Goal: Task Accomplishment & Management: Use online tool/utility

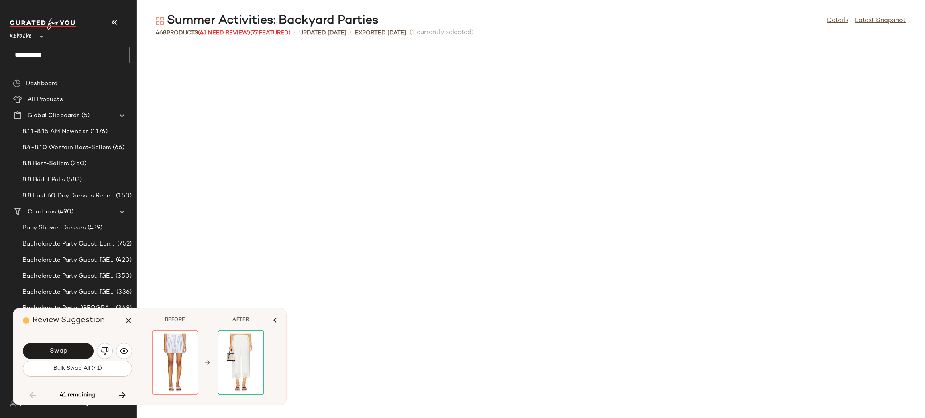
scroll to position [1763, 0]
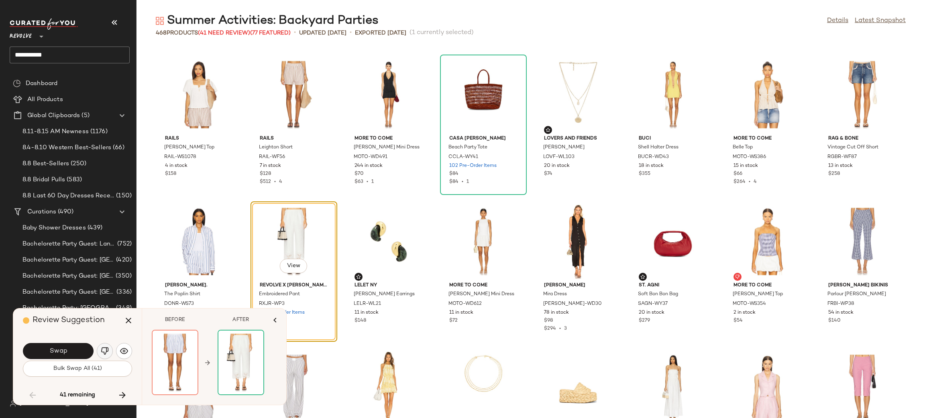
click at [109, 348] on img "button" at bounding box center [105, 351] width 8 height 8
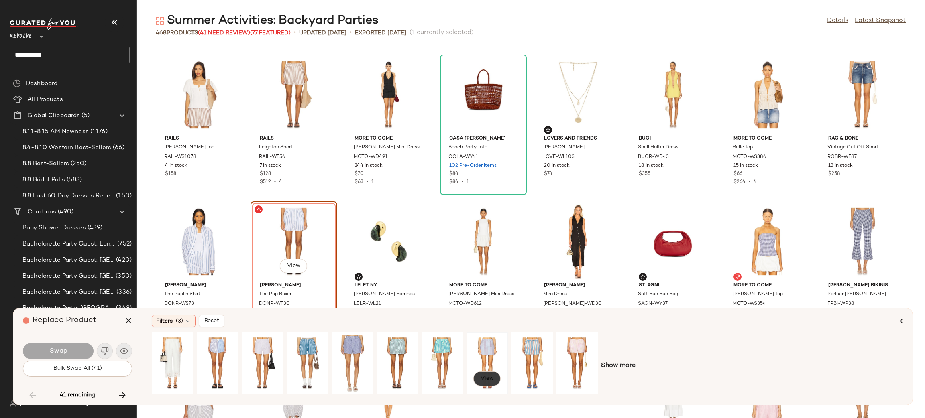
click at [484, 380] on span "View" at bounding box center [487, 379] width 14 height 6
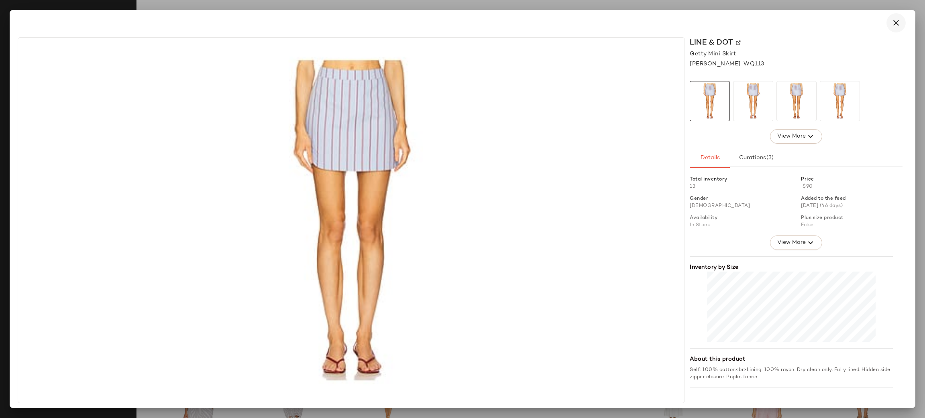
click at [894, 20] on icon "button" at bounding box center [896, 23] width 10 height 10
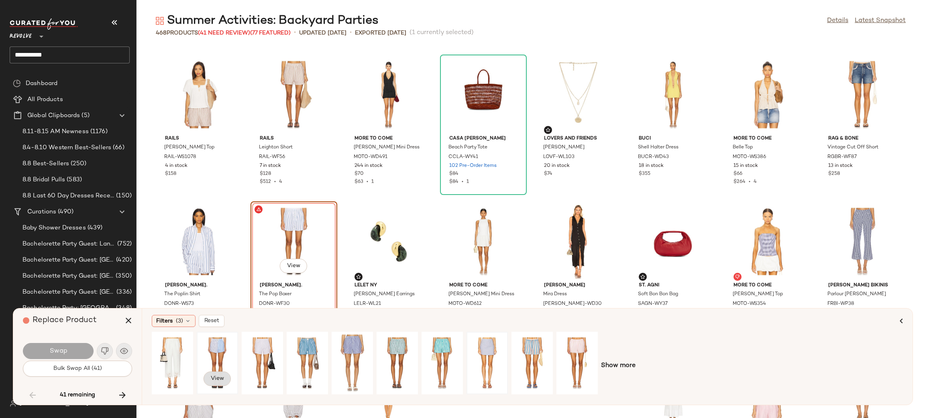
click at [210, 381] on span "View" at bounding box center [217, 379] width 14 height 6
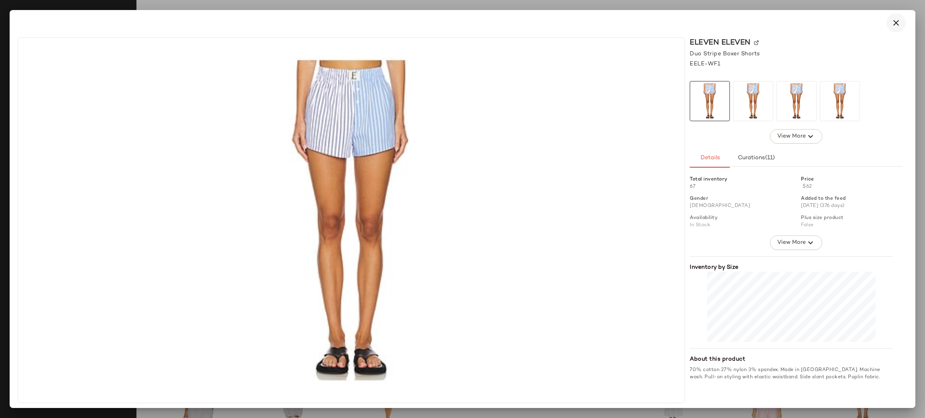
click at [893, 22] on icon "button" at bounding box center [896, 23] width 10 height 10
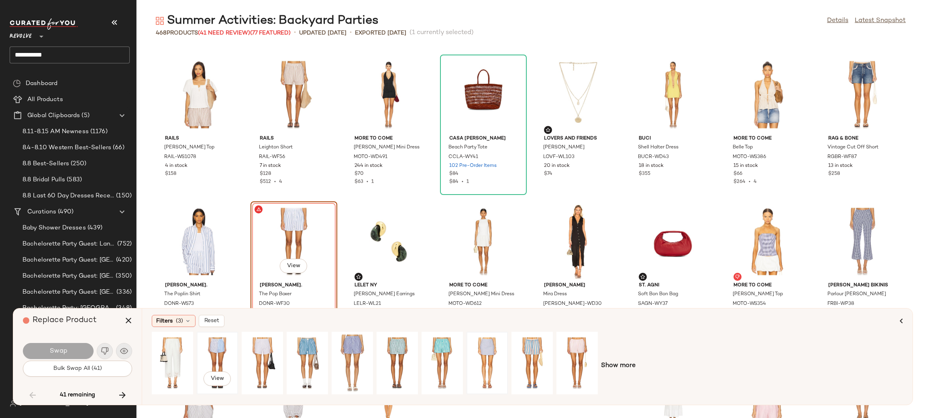
click at [219, 362] on div "View" at bounding box center [217, 363] width 36 height 57
click at [72, 347] on button "Swap" at bounding box center [58, 351] width 71 height 16
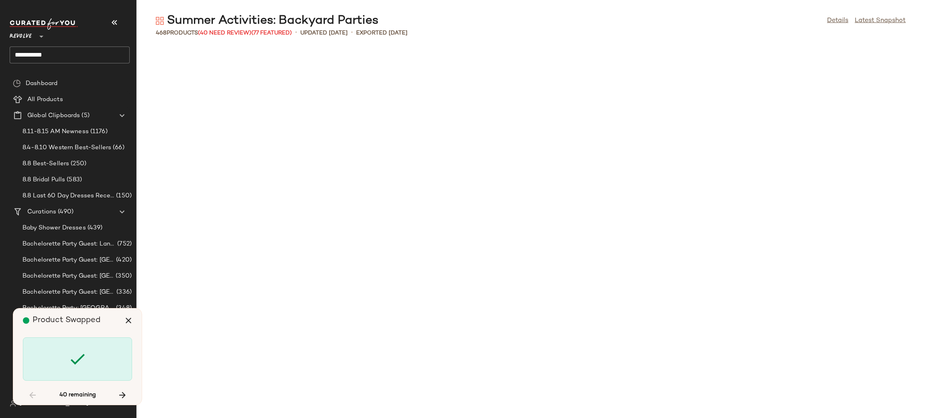
scroll to position [2350, 0]
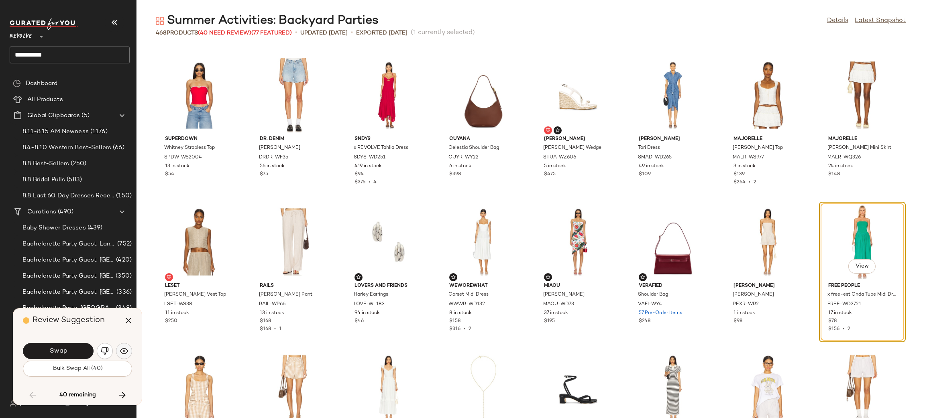
click at [122, 353] on img "button" at bounding box center [124, 351] width 8 height 8
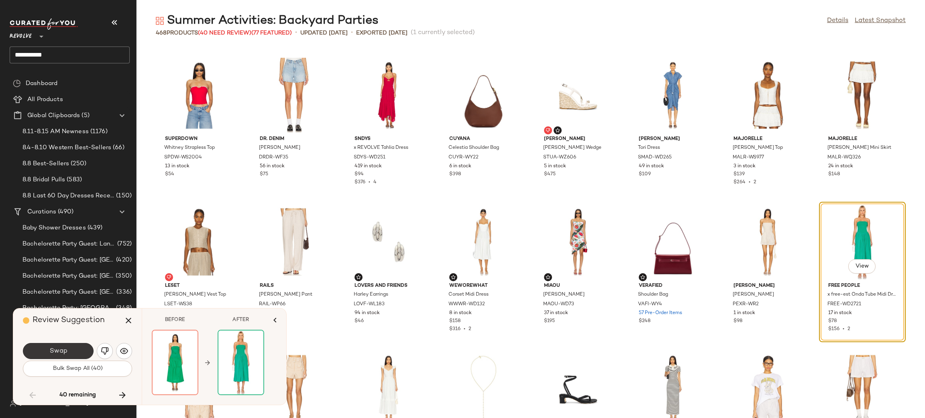
click at [72, 352] on button "Swap" at bounding box center [58, 351] width 71 height 16
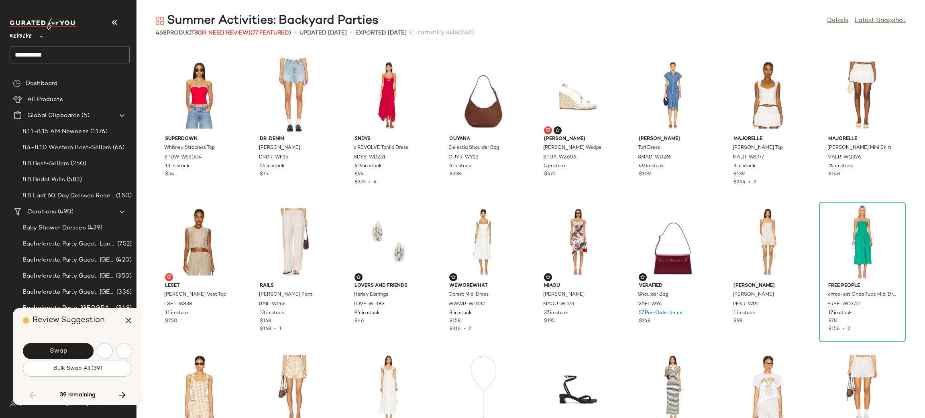
scroll to position [2644, 0]
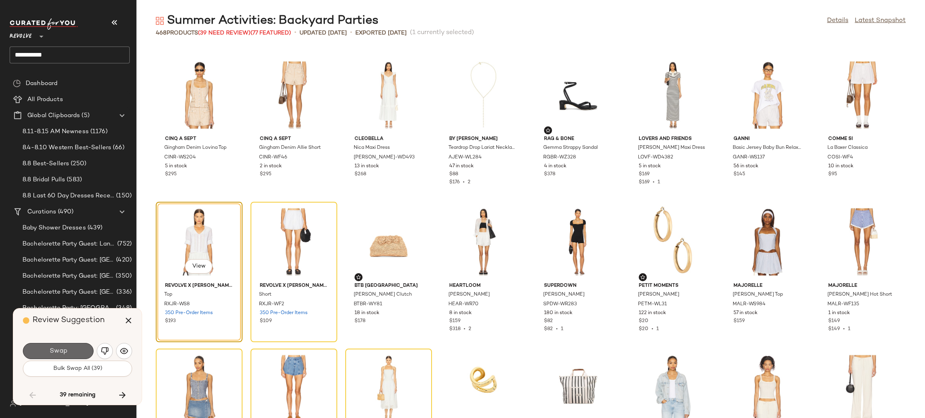
click at [68, 351] on button "Swap" at bounding box center [58, 351] width 71 height 16
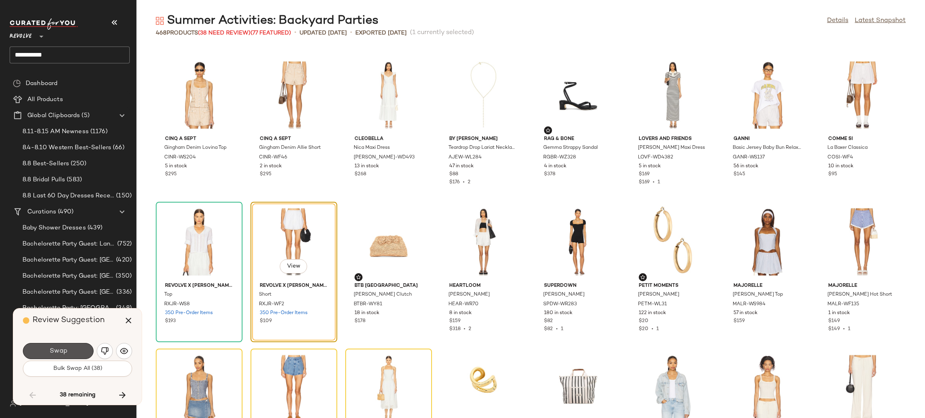
click at [68, 351] on button "Swap" at bounding box center [58, 351] width 71 height 16
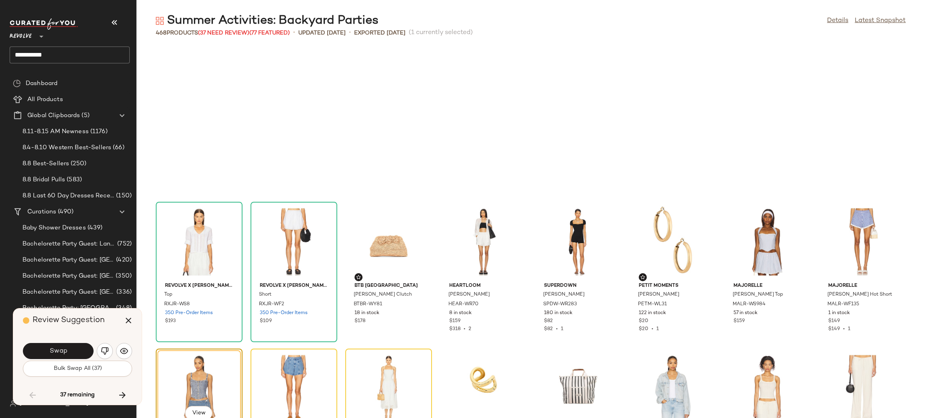
scroll to position [2791, 0]
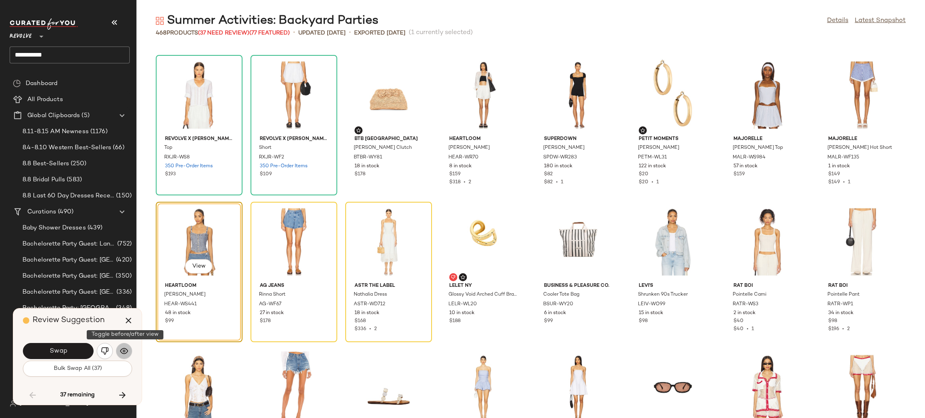
click at [120, 350] on img "button" at bounding box center [124, 351] width 8 height 8
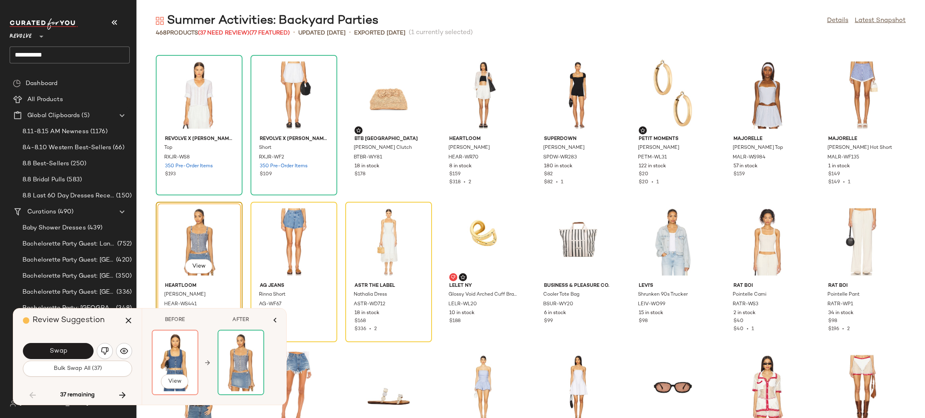
click at [183, 352] on div at bounding box center [175, 363] width 45 height 64
click at [174, 382] on span "View" at bounding box center [175, 381] width 14 height 6
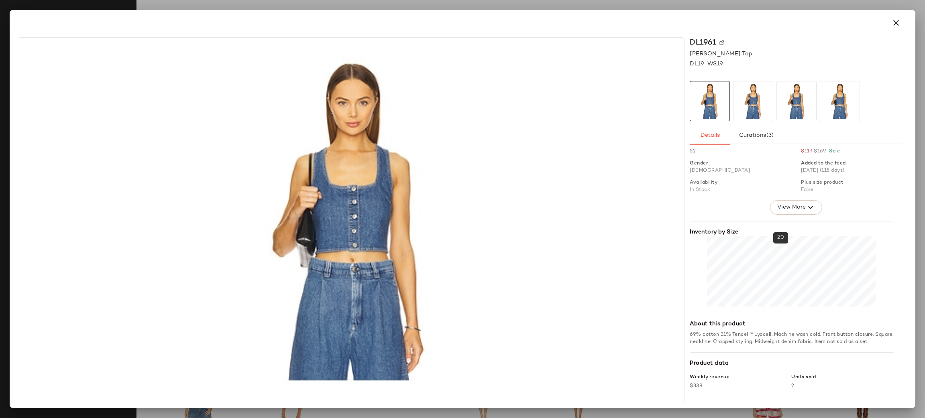
scroll to position [0, 0]
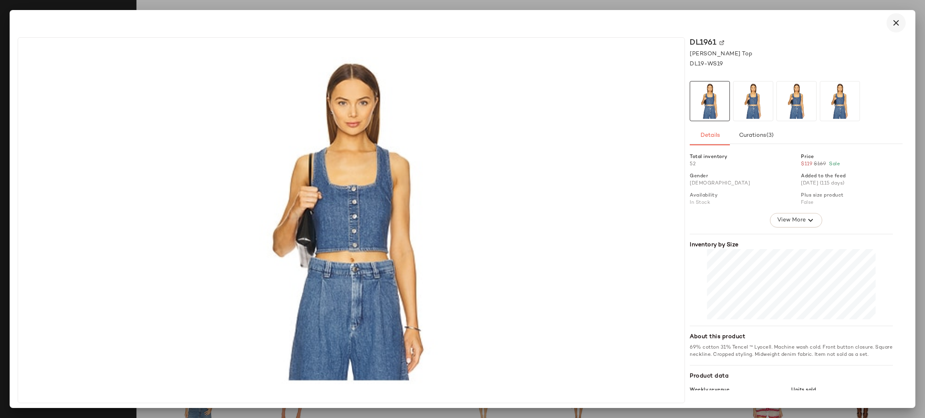
click at [891, 26] on icon "button" at bounding box center [896, 23] width 10 height 10
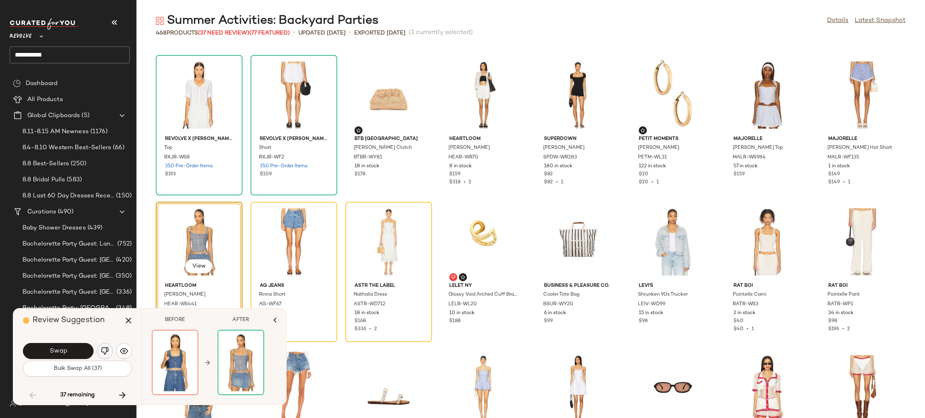
click at [106, 353] on img "button" at bounding box center [105, 351] width 8 height 8
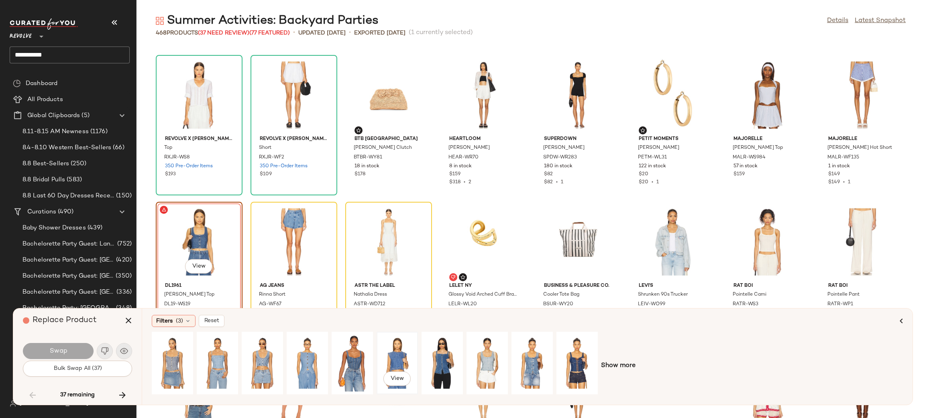
click at [379, 357] on div "View" at bounding box center [397, 363] width 36 height 57
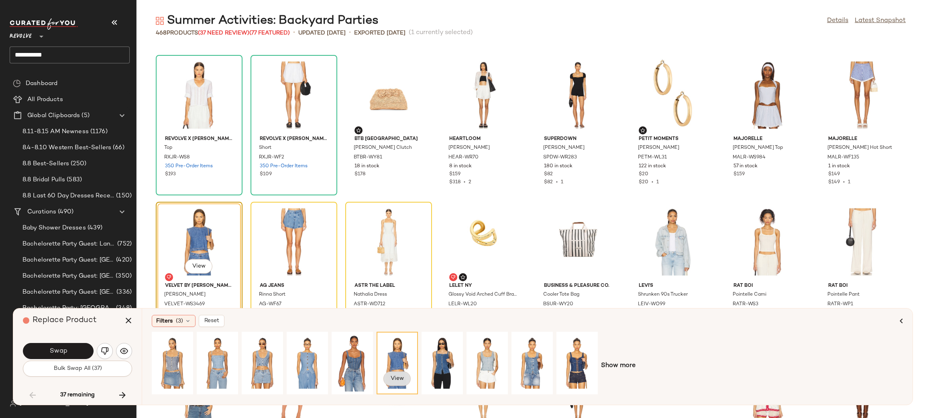
click at [389, 375] on button "View" at bounding box center [396, 379] width 27 height 14
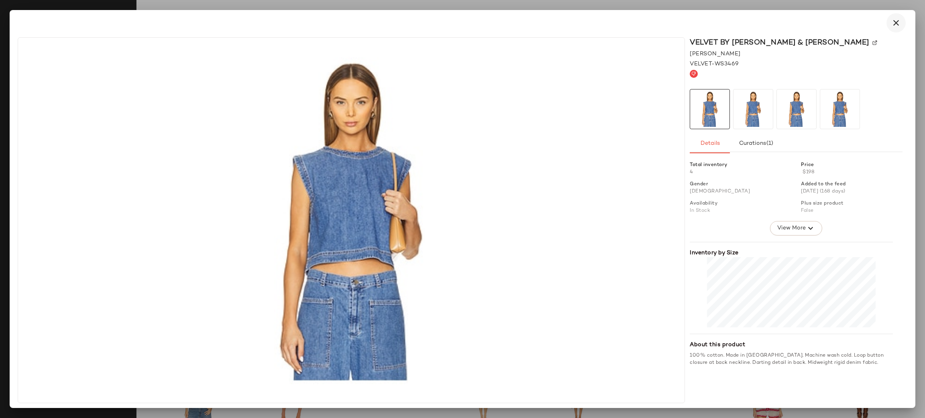
click at [895, 21] on icon "button" at bounding box center [896, 23] width 10 height 10
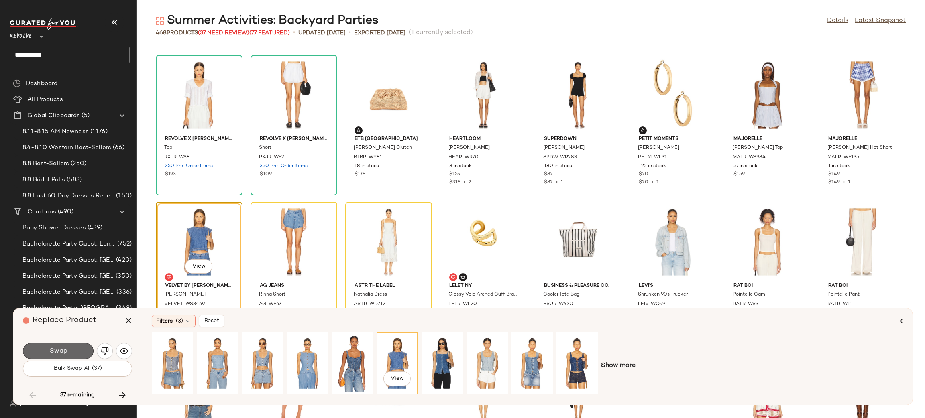
click at [82, 349] on button "Swap" at bounding box center [58, 351] width 71 height 16
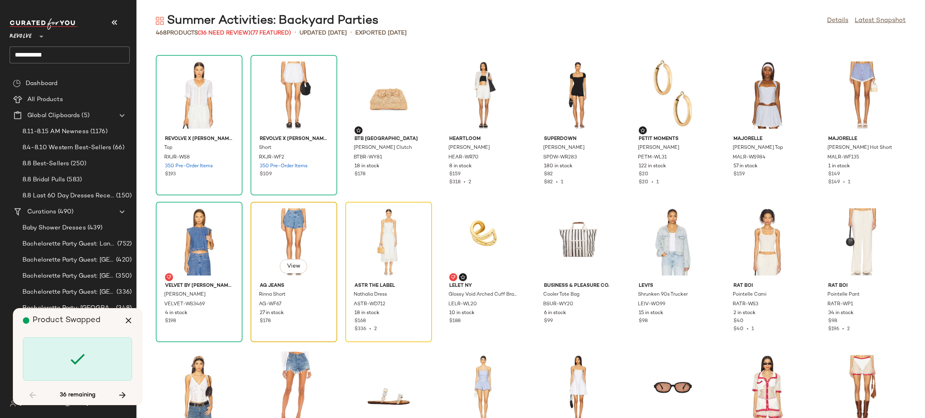
click at [316, 215] on div "View" at bounding box center [293, 242] width 81 height 75
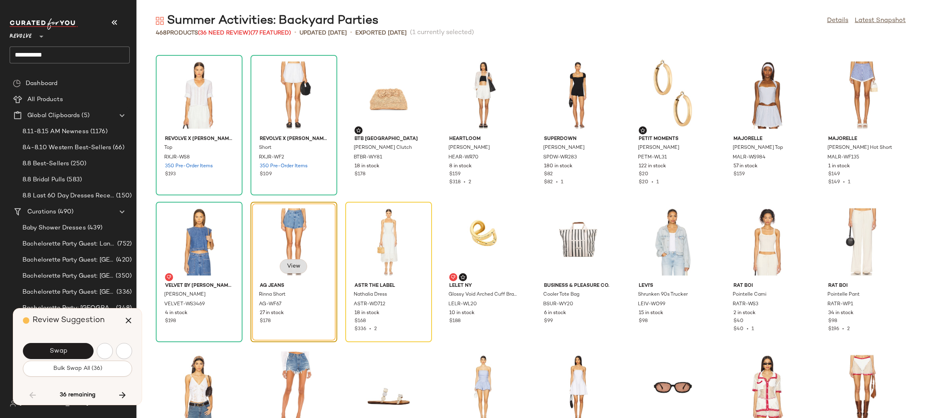
click at [287, 265] on span "View" at bounding box center [294, 266] width 14 height 6
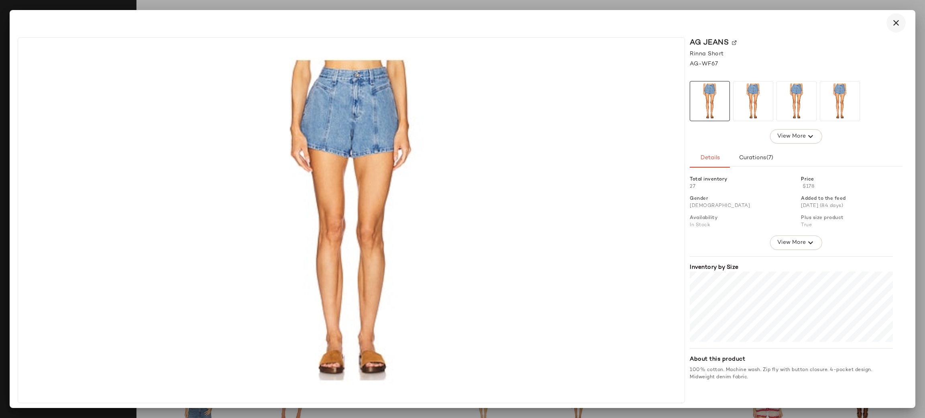
click at [895, 23] on icon "button" at bounding box center [896, 23] width 10 height 10
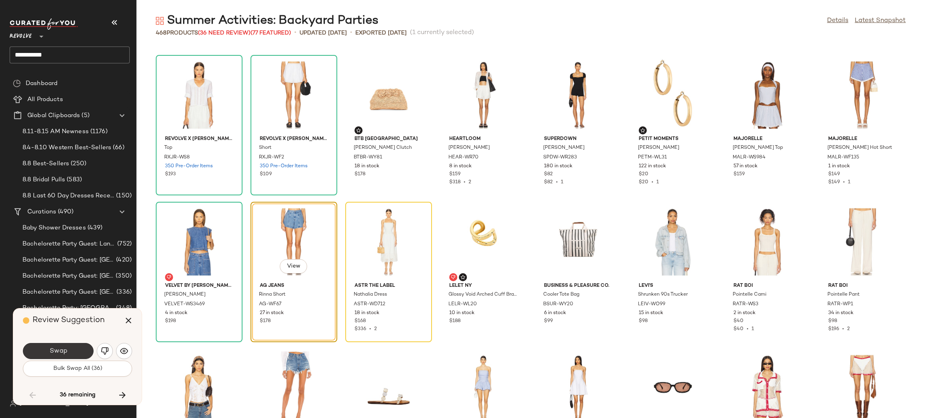
click at [61, 349] on span "Swap" at bounding box center [58, 352] width 18 height 8
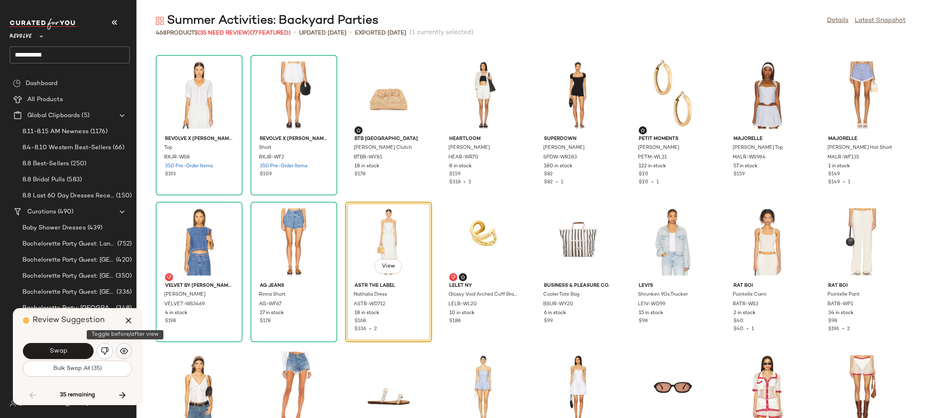
click at [120, 349] on img "button" at bounding box center [124, 351] width 8 height 8
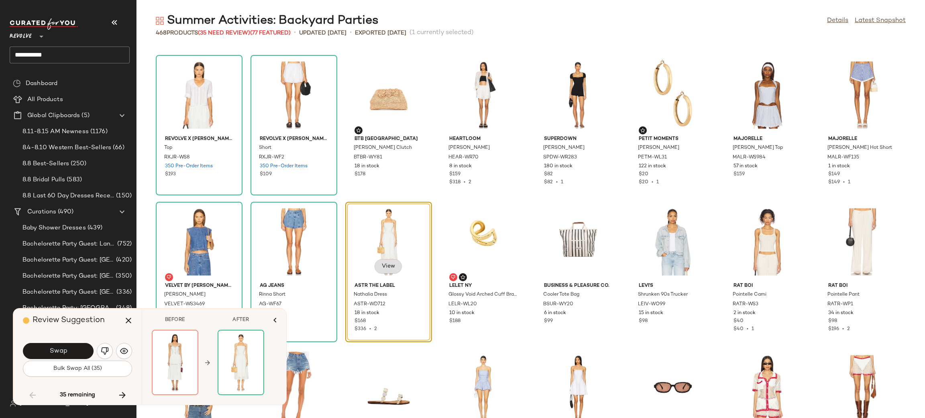
click at [391, 263] on span "View" at bounding box center [388, 266] width 14 height 6
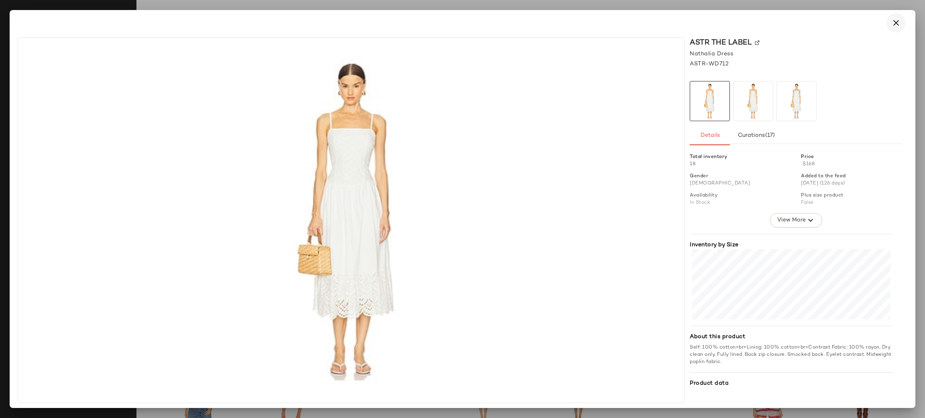
click at [892, 21] on icon "button" at bounding box center [896, 23] width 10 height 10
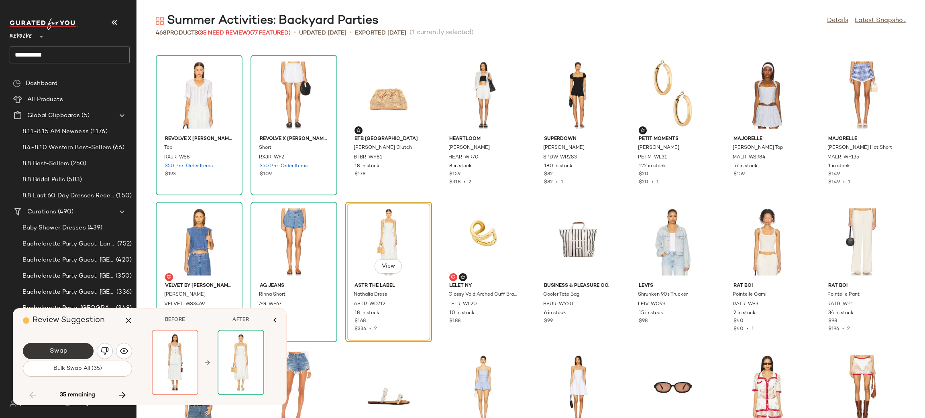
click at [76, 347] on button "Swap" at bounding box center [58, 351] width 71 height 16
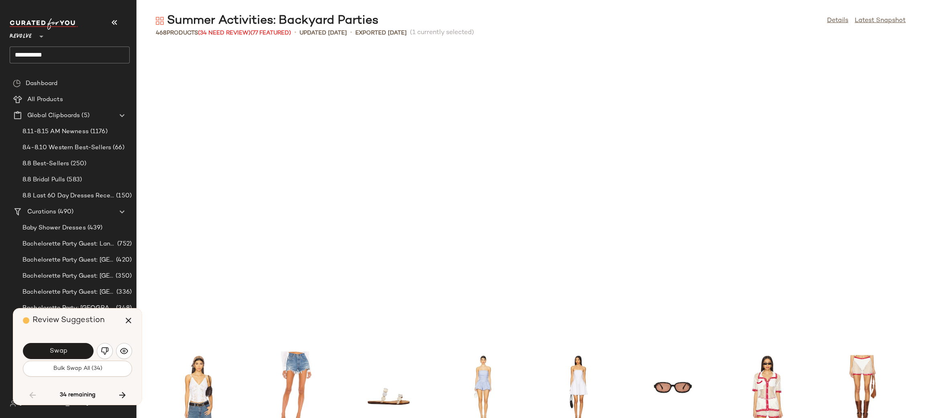
scroll to position [3084, 0]
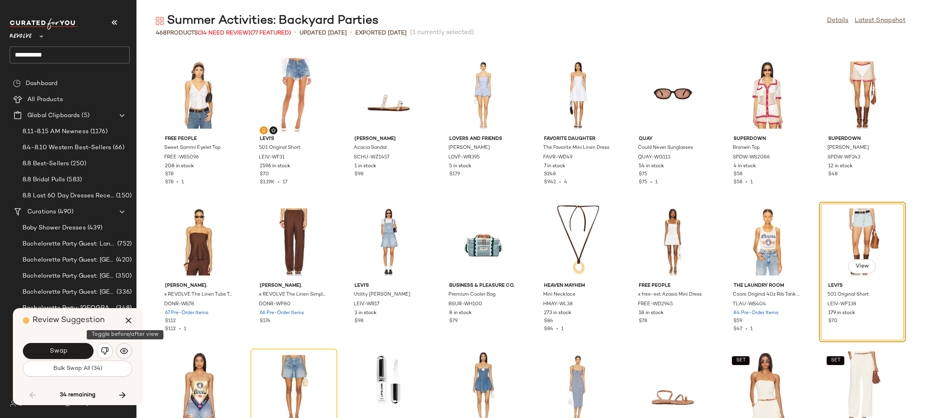
click at [127, 351] on img "button" at bounding box center [124, 351] width 8 height 8
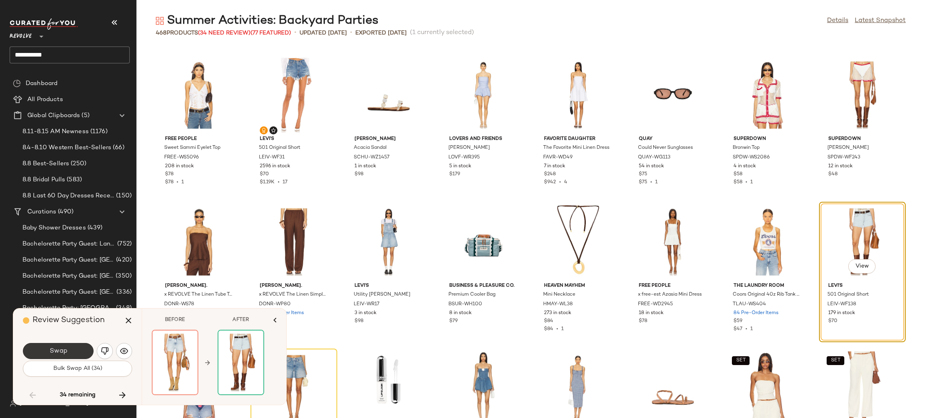
click at [58, 349] on span "Swap" at bounding box center [58, 352] width 18 height 8
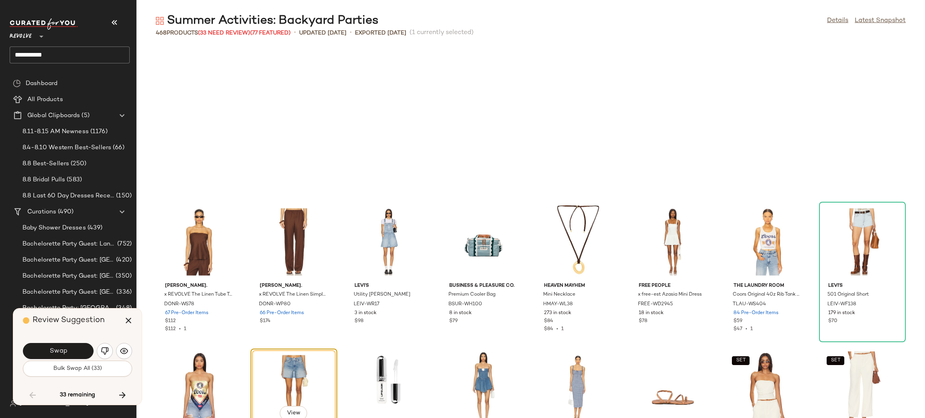
scroll to position [3231, 0]
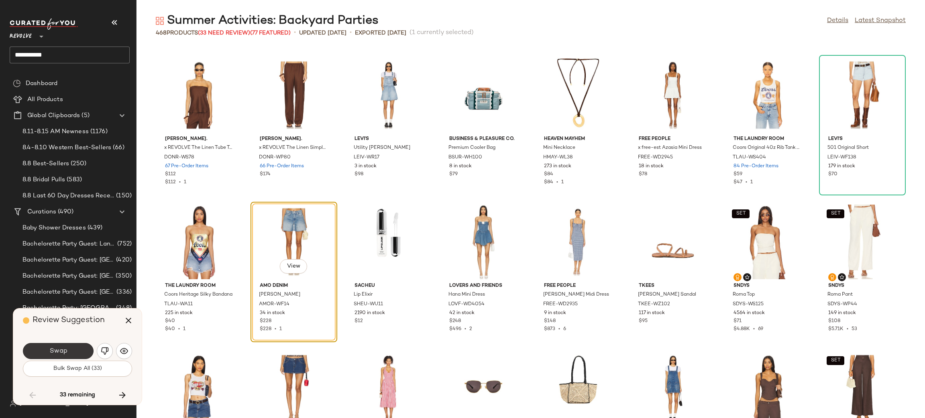
click at [57, 349] on span "Swap" at bounding box center [58, 352] width 18 height 8
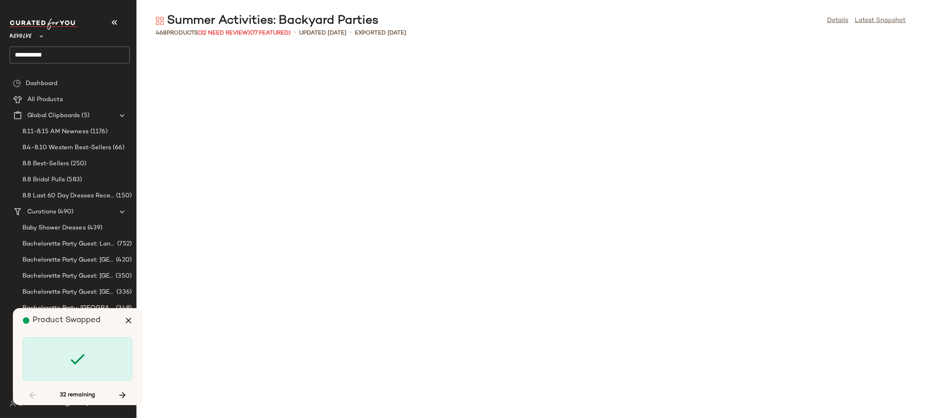
scroll to position [3819, 0]
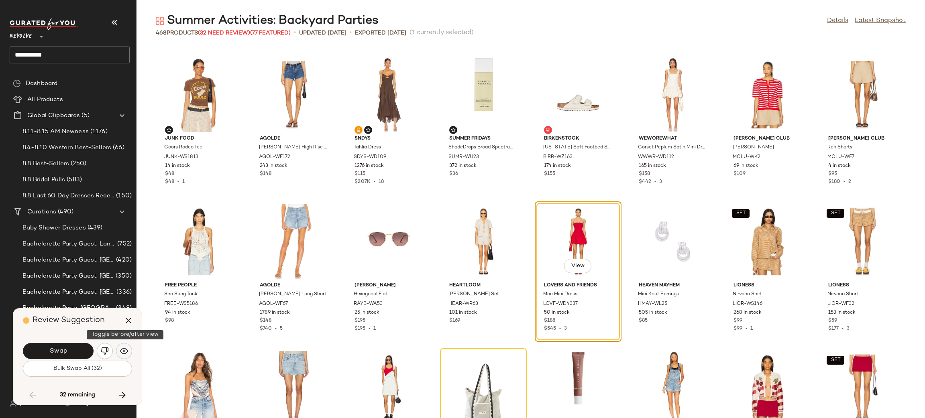
click at [122, 348] on img "button" at bounding box center [124, 351] width 8 height 8
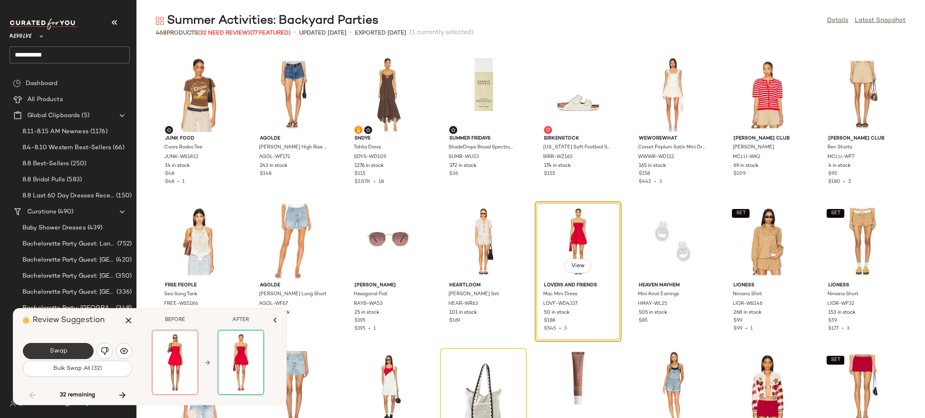
click at [73, 352] on button "Swap" at bounding box center [58, 351] width 71 height 16
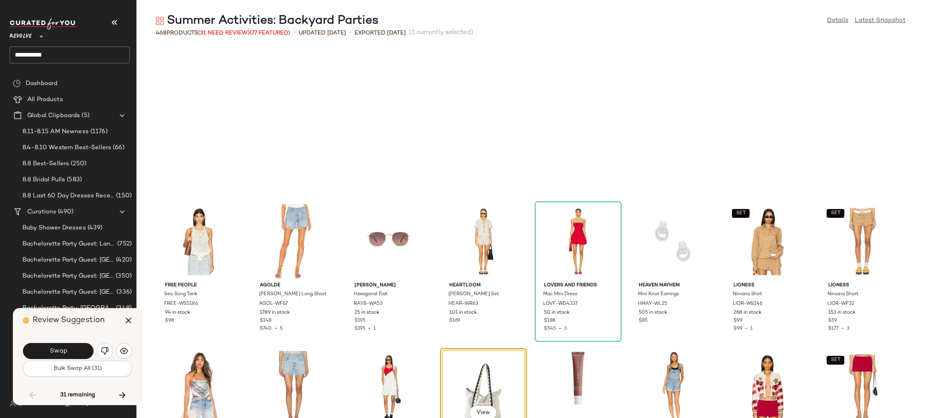
scroll to position [3966, 0]
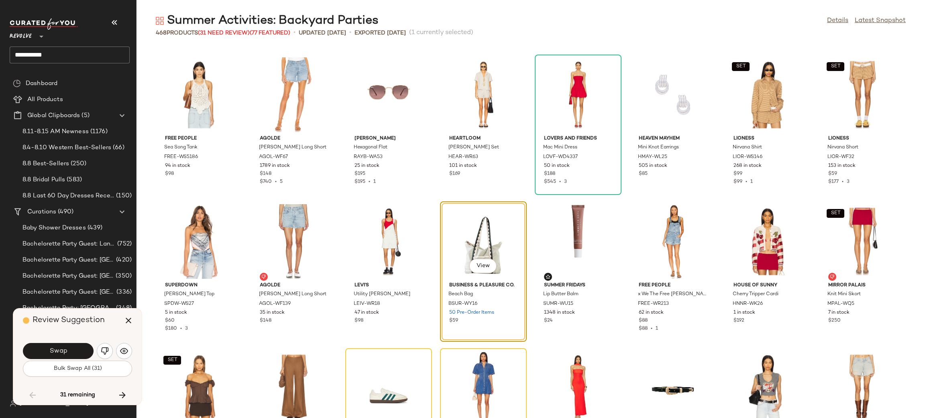
click at [73, 352] on button "Swap" at bounding box center [58, 351] width 71 height 16
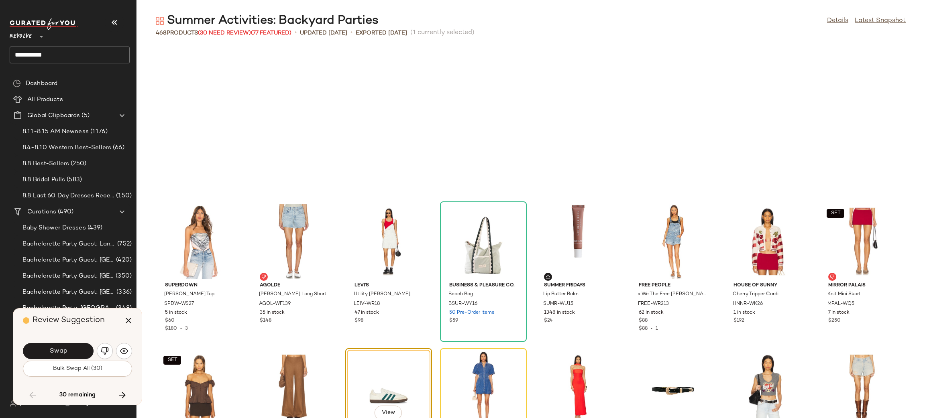
scroll to position [4113, 0]
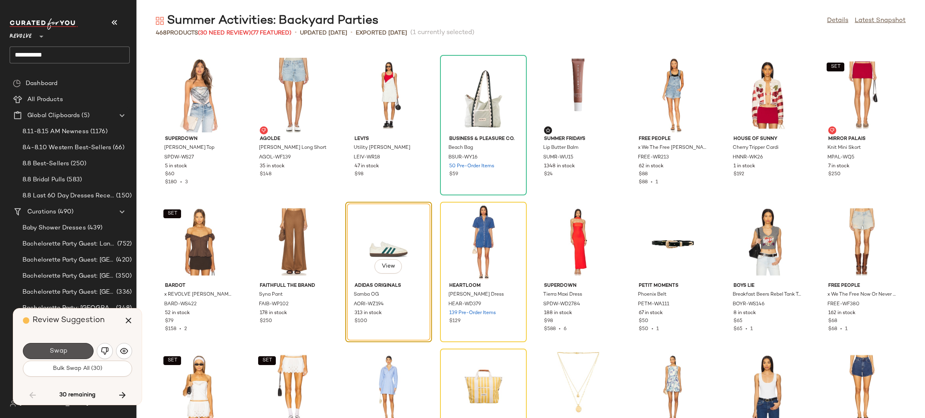
click at [73, 352] on button "Swap" at bounding box center [58, 351] width 71 height 16
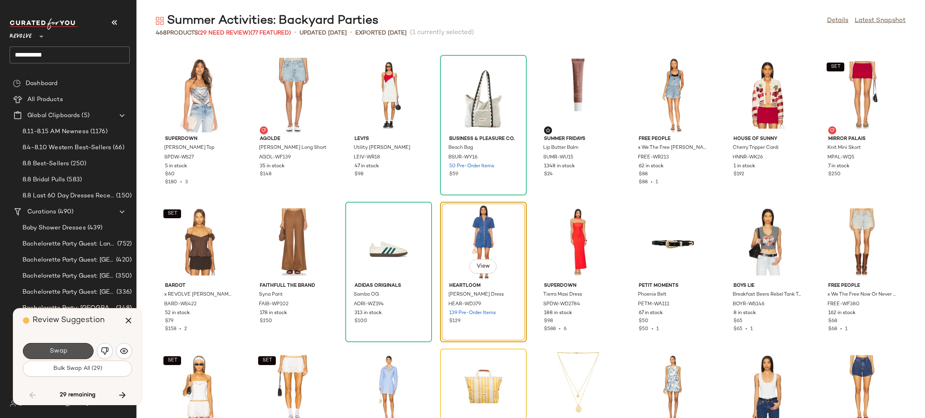
click at [73, 352] on button "Swap" at bounding box center [58, 351] width 71 height 16
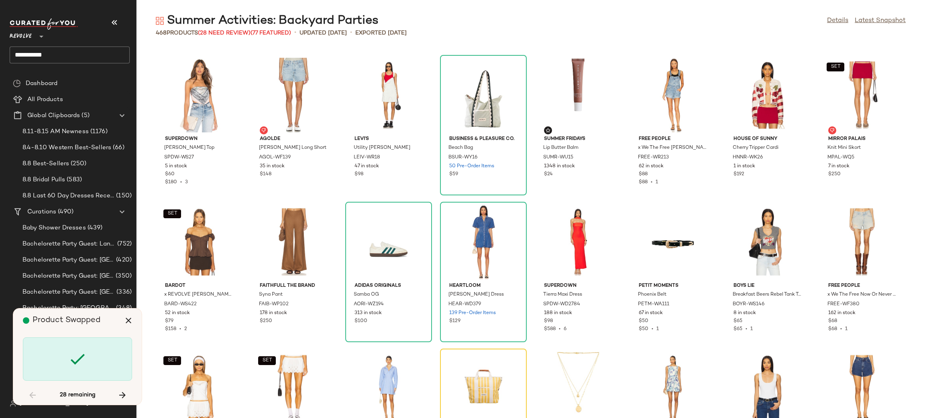
scroll to position [4260, 0]
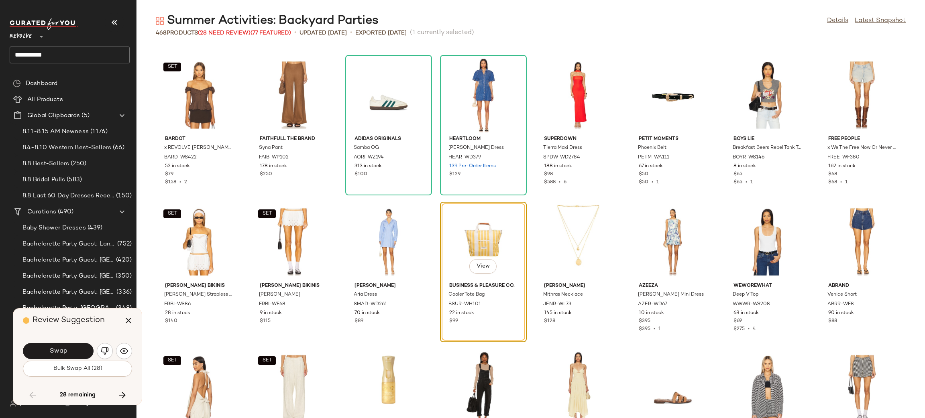
click at [73, 352] on button "Swap" at bounding box center [58, 351] width 71 height 16
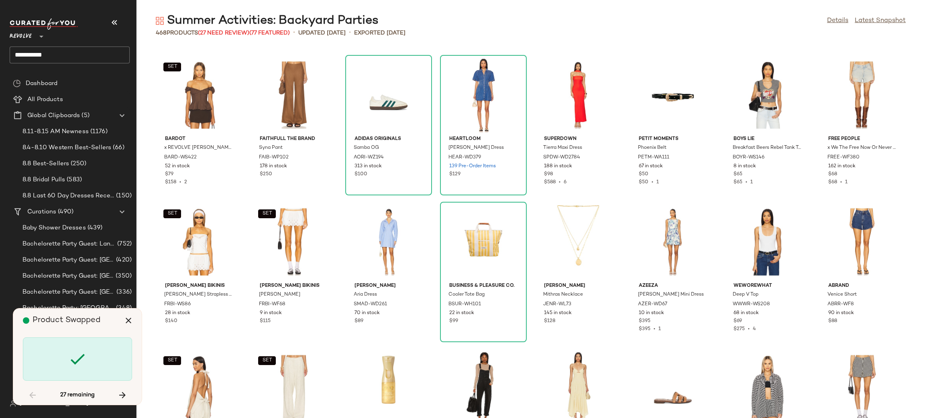
scroll to position [4553, 0]
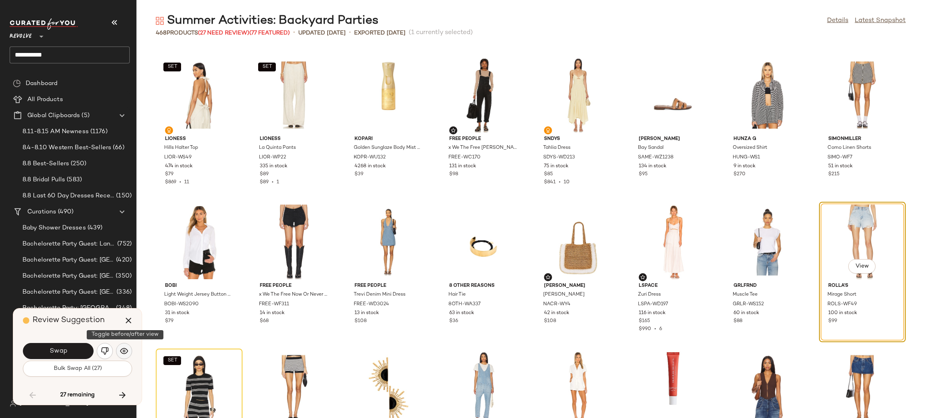
click at [127, 348] on img "button" at bounding box center [124, 351] width 8 height 8
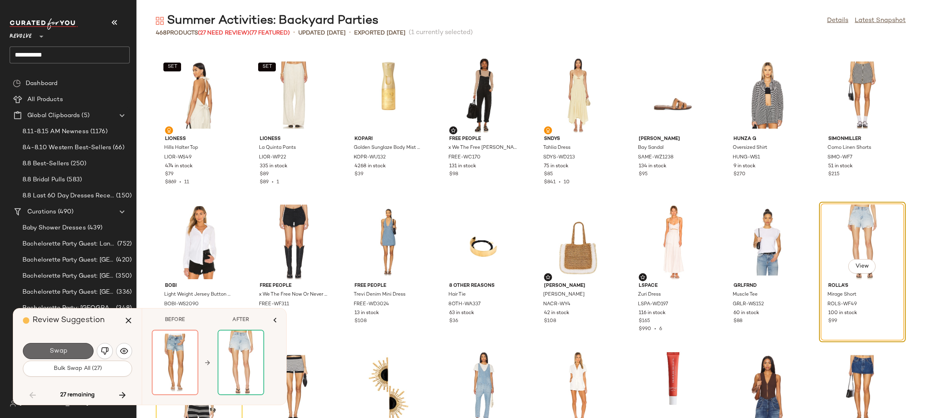
click at [52, 349] on span "Swap" at bounding box center [58, 352] width 18 height 8
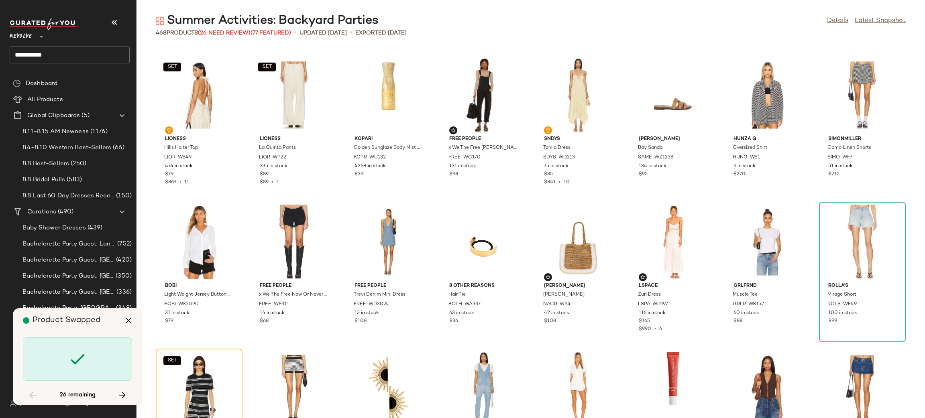
scroll to position [4700, 0]
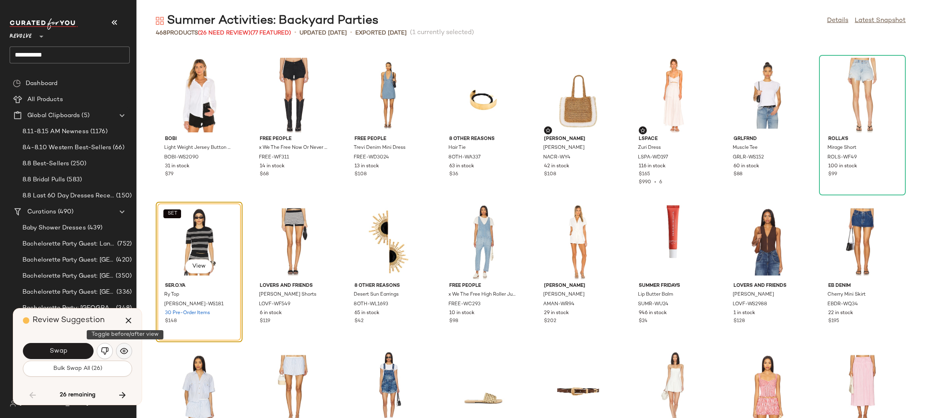
click at [122, 351] on img "button" at bounding box center [124, 351] width 8 height 8
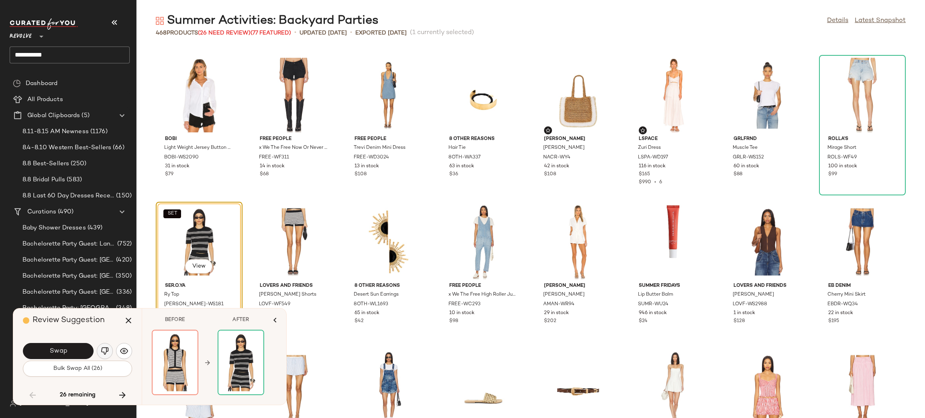
click at [102, 355] on img "button" at bounding box center [105, 351] width 8 height 8
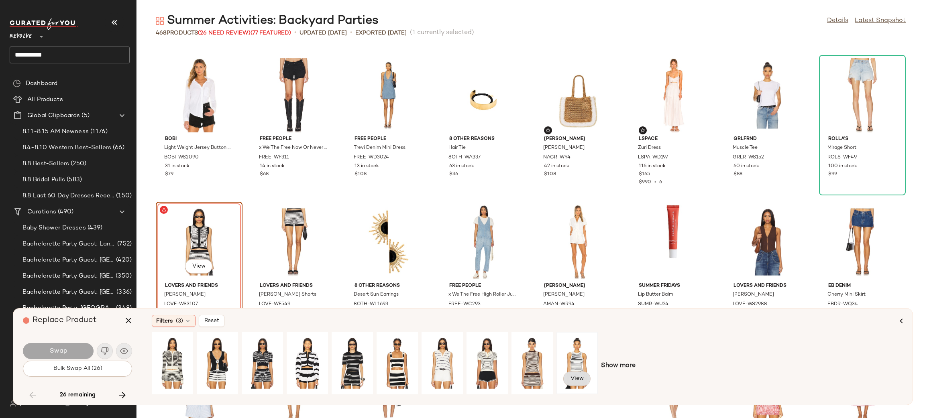
click at [578, 376] on span "View" at bounding box center [577, 379] width 14 height 6
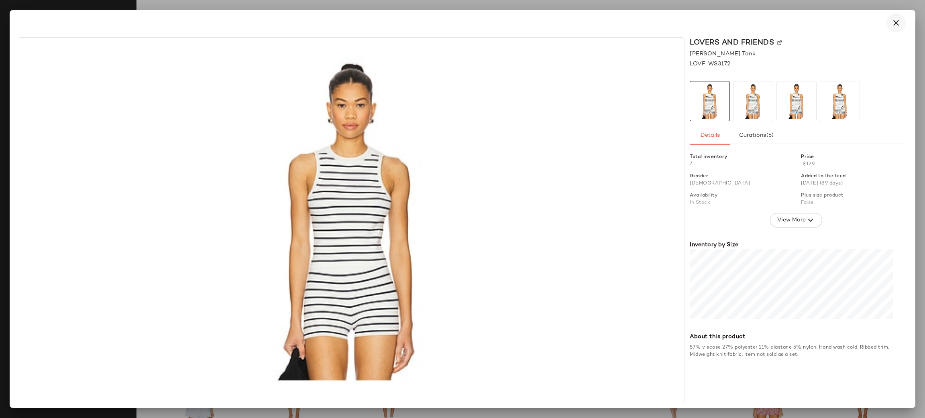
click at [893, 24] on icon "button" at bounding box center [896, 23] width 10 height 10
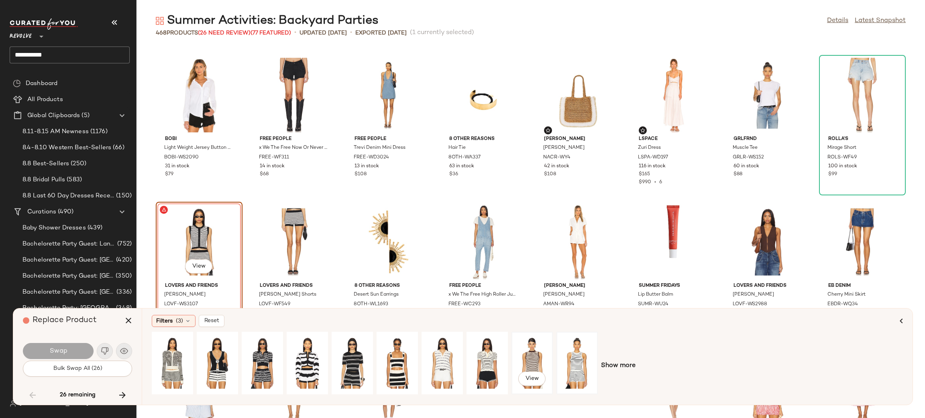
click at [534, 359] on div "View" at bounding box center [532, 363] width 36 height 57
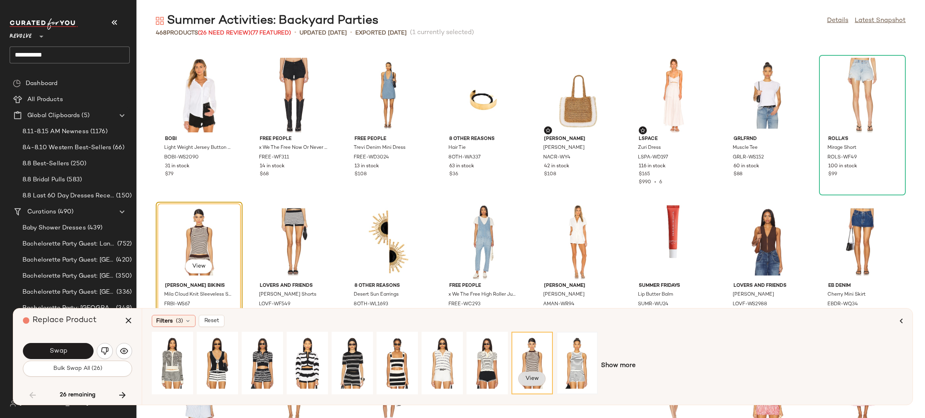
click at [531, 378] on span "View" at bounding box center [532, 379] width 14 height 6
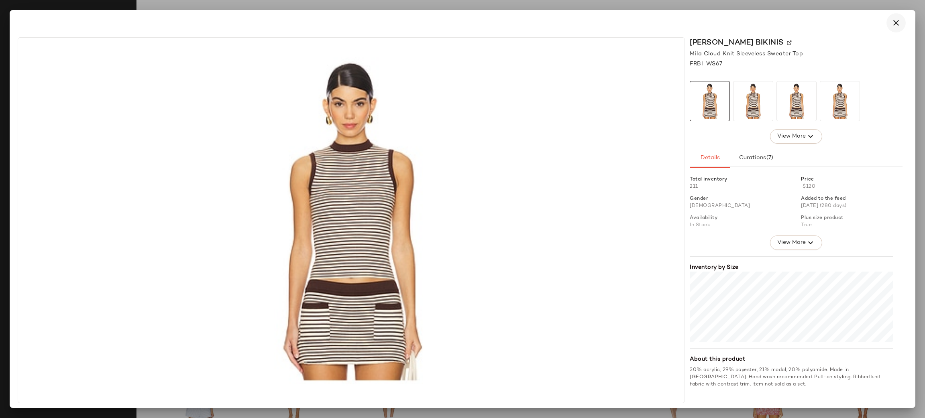
click at [893, 22] on icon "button" at bounding box center [896, 23] width 10 height 10
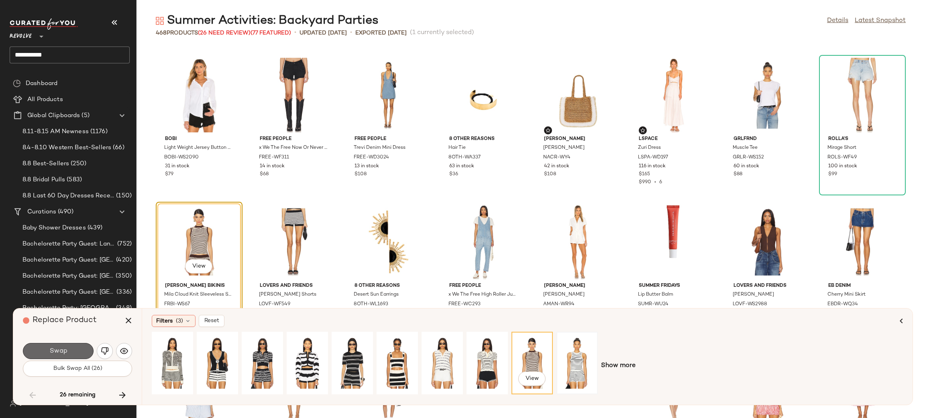
click at [83, 347] on button "Swap" at bounding box center [58, 351] width 71 height 16
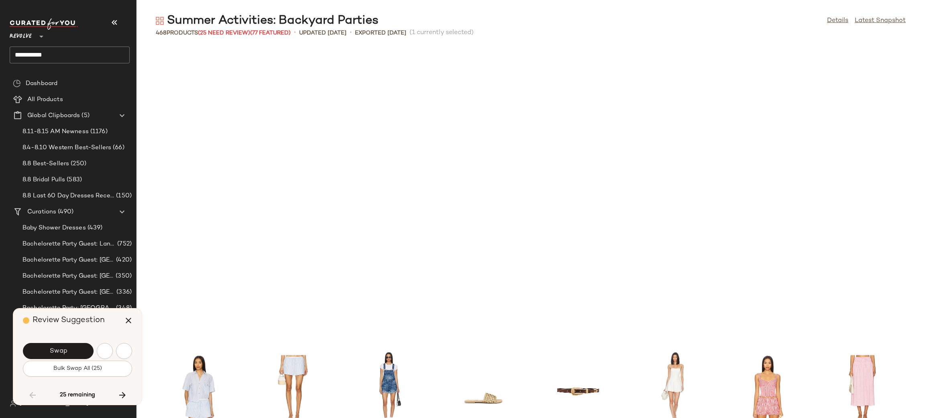
scroll to position [4994, 0]
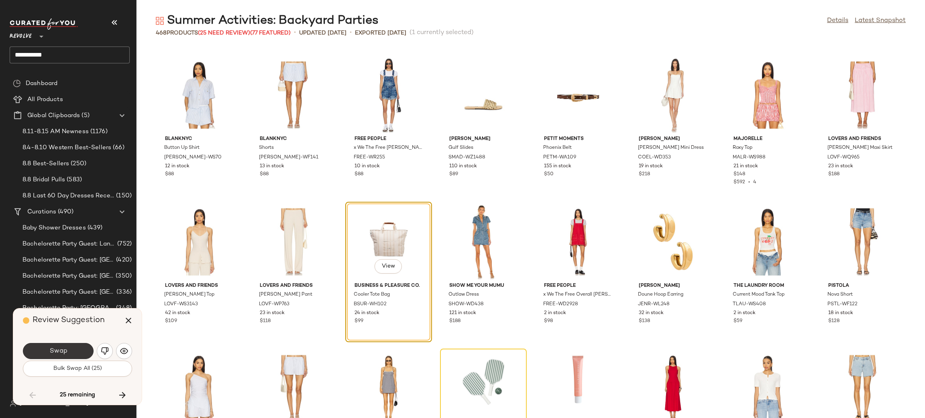
click at [74, 351] on button "Swap" at bounding box center [58, 351] width 71 height 16
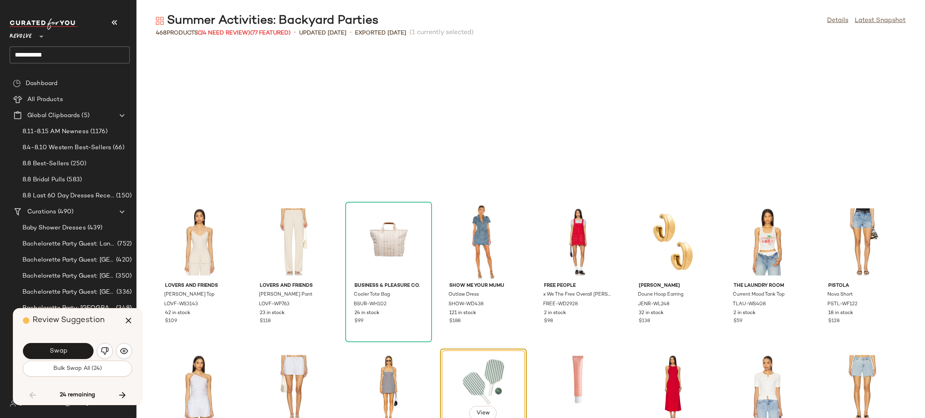
scroll to position [5141, 0]
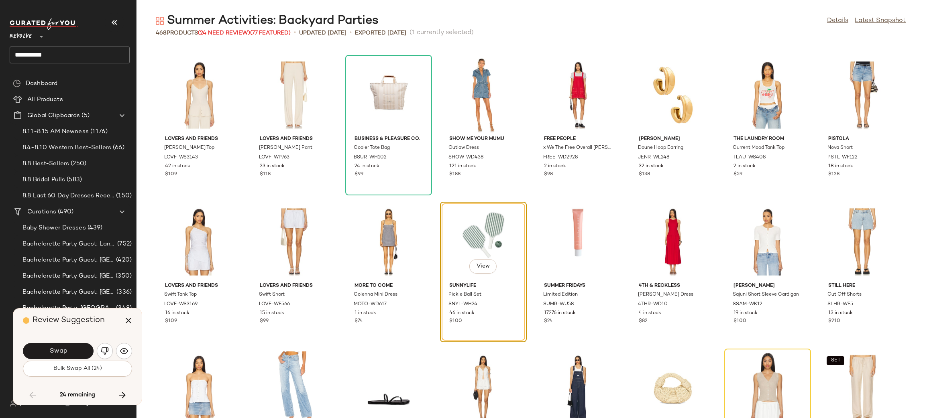
click at [114, 352] on div "Swap" at bounding box center [77, 351] width 109 height 19
click at [124, 350] on img "button" at bounding box center [124, 351] width 8 height 8
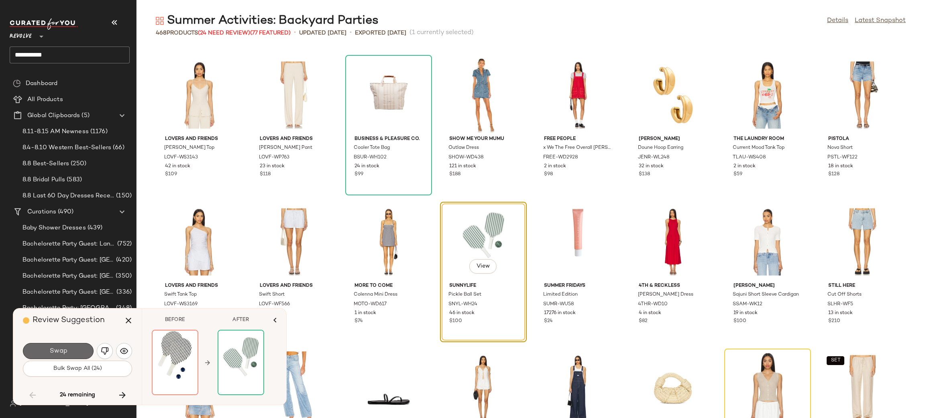
click at [62, 352] on span "Swap" at bounding box center [58, 352] width 18 height 8
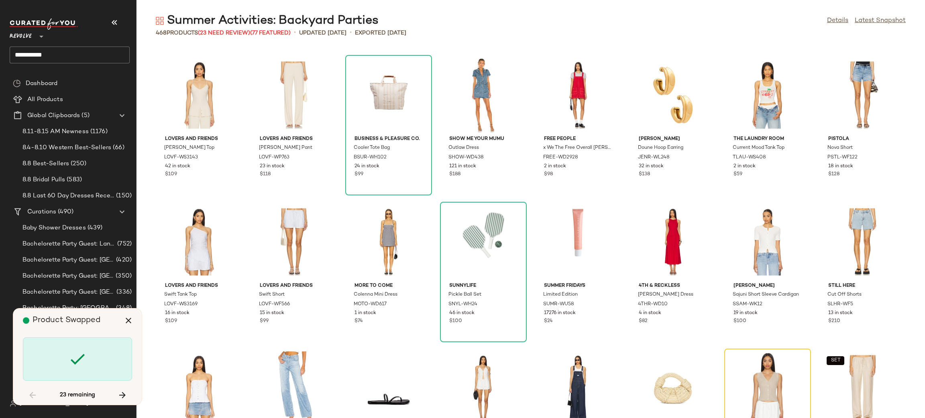
scroll to position [5288, 0]
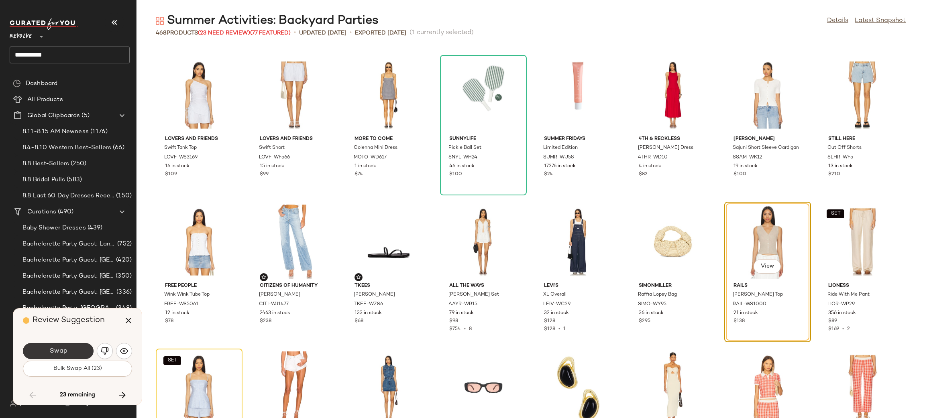
click at [63, 351] on span "Swap" at bounding box center [58, 352] width 18 height 8
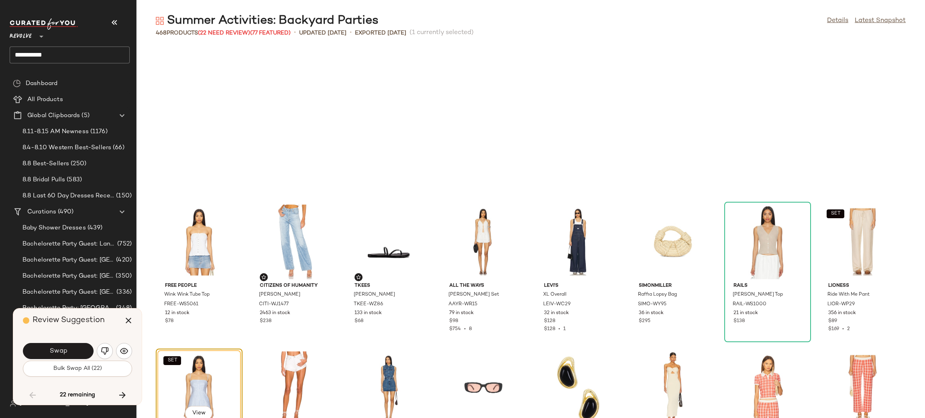
scroll to position [5435, 0]
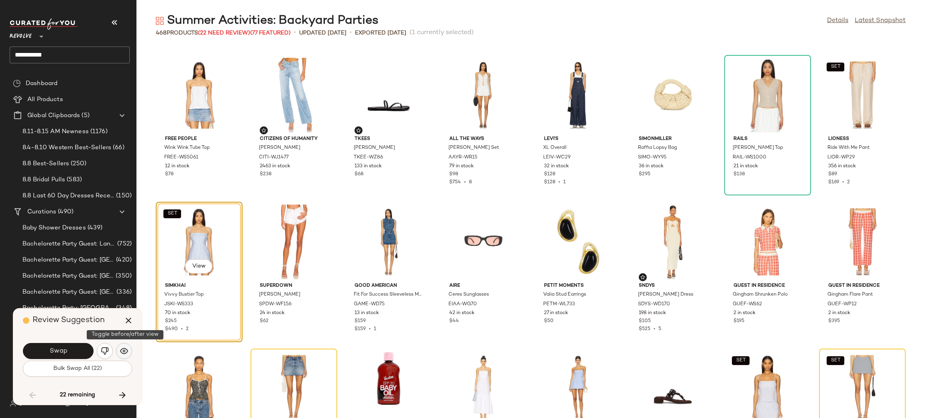
click at [120, 351] on img "button" at bounding box center [124, 351] width 8 height 8
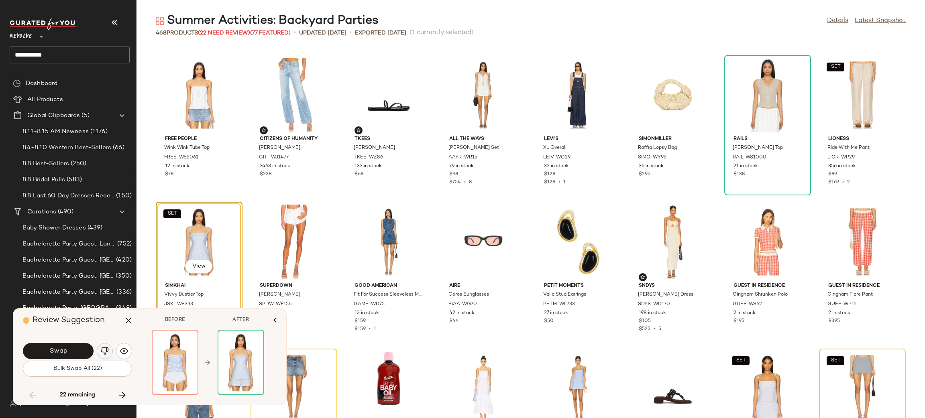
click at [109, 350] on button "button" at bounding box center [105, 351] width 16 height 16
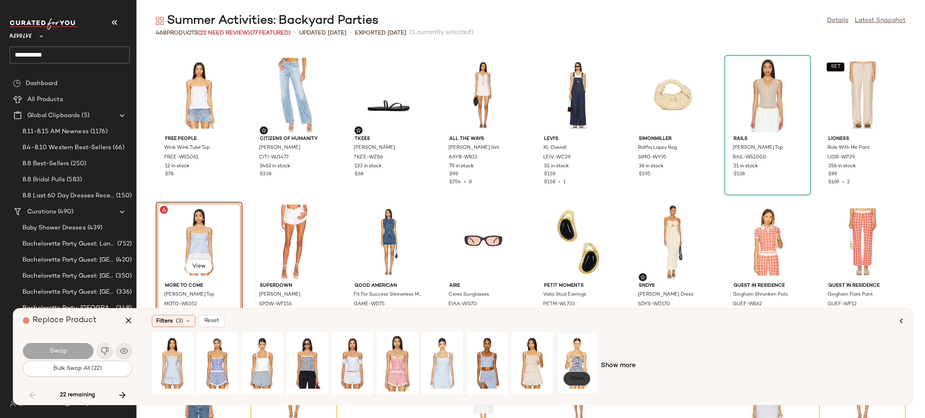
click at [577, 378] on span "View" at bounding box center [577, 379] width 14 height 6
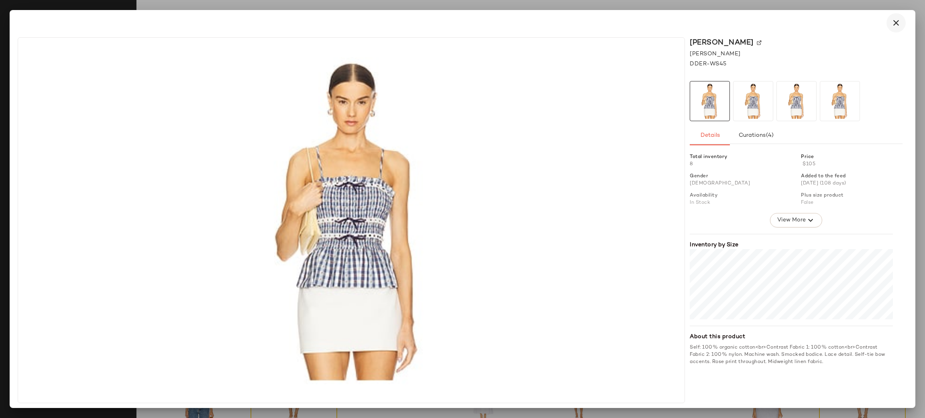
click at [896, 18] on icon "button" at bounding box center [896, 23] width 10 height 10
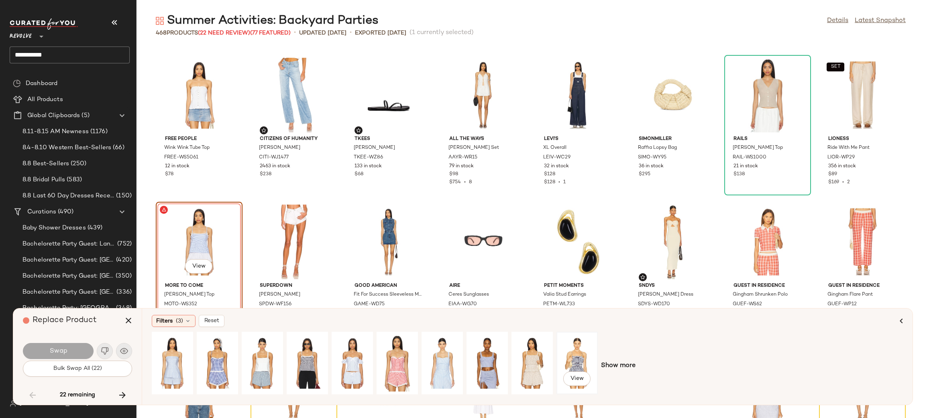
click at [565, 356] on div "View" at bounding box center [577, 363] width 36 height 57
click at [60, 349] on span "Swap" at bounding box center [58, 352] width 18 height 8
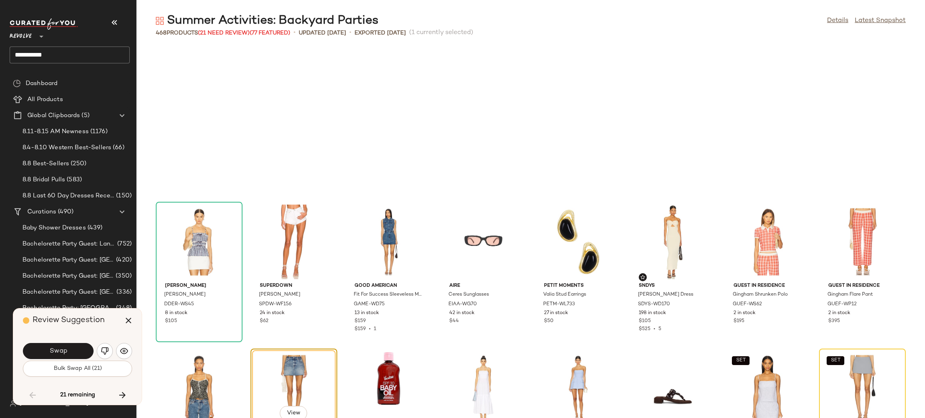
scroll to position [5582, 0]
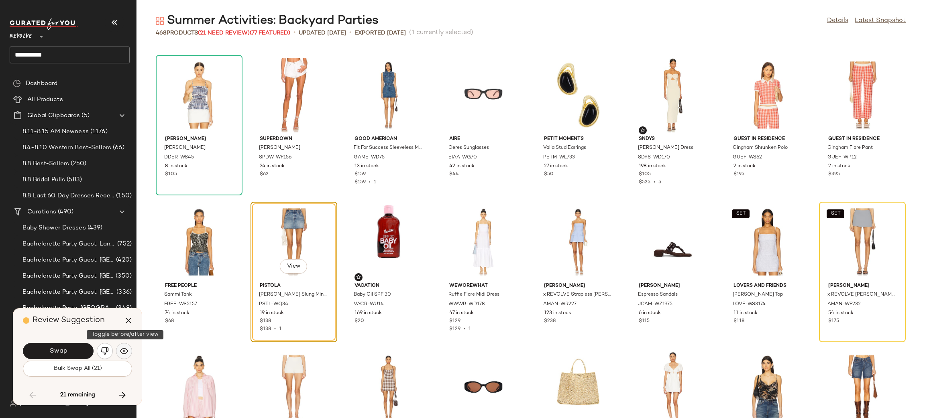
click at [127, 351] on img "button" at bounding box center [124, 351] width 8 height 8
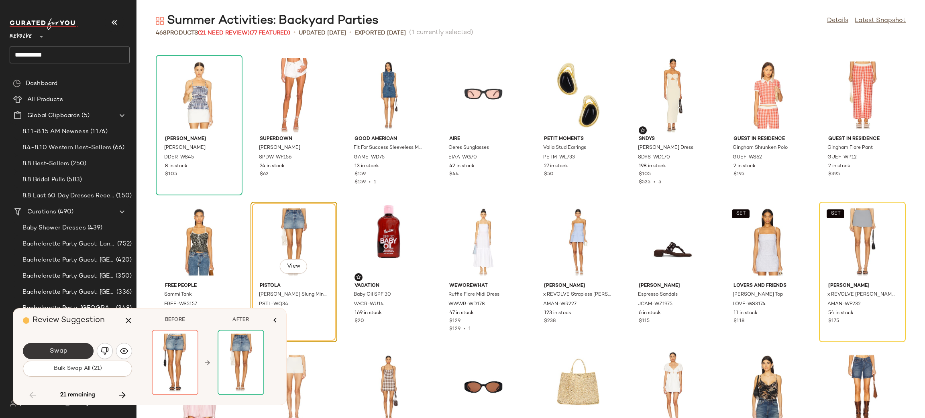
click at [60, 353] on span "Swap" at bounding box center [58, 352] width 18 height 8
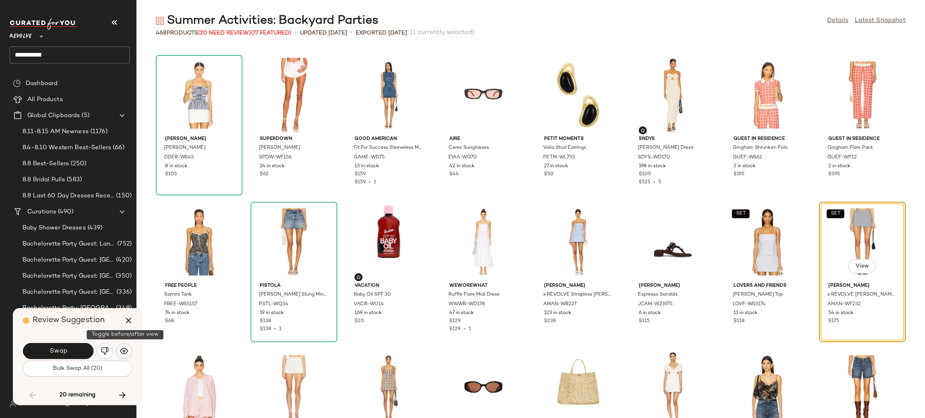
click at [125, 352] on img "button" at bounding box center [124, 351] width 8 height 8
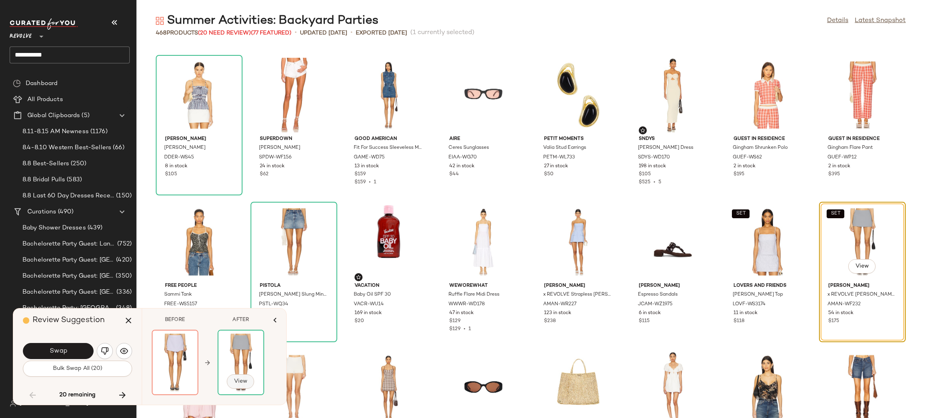
click at [238, 380] on span "View" at bounding box center [241, 381] width 14 height 6
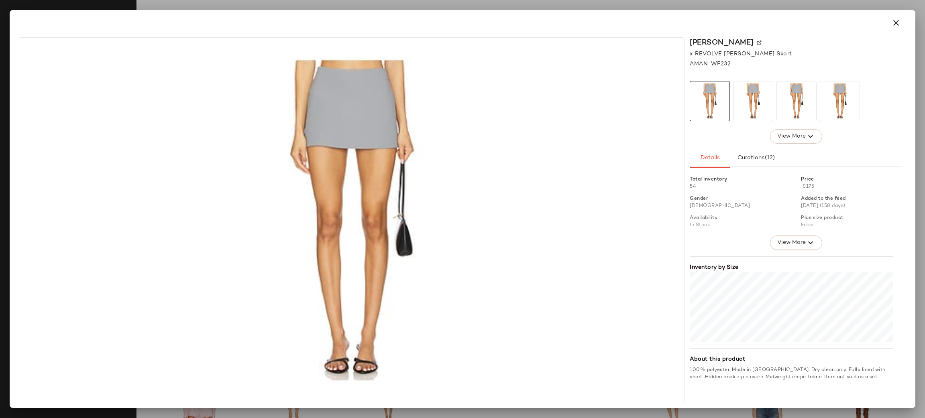
click at [904, 12] on div at bounding box center [462, 23] width 899 height 26
click at [895, 23] on icon "button" at bounding box center [896, 23] width 10 height 10
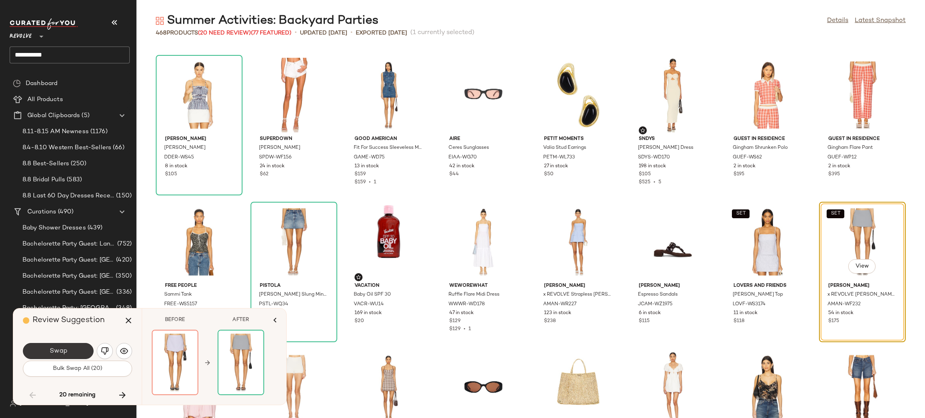
click at [77, 350] on button "Swap" at bounding box center [58, 351] width 71 height 16
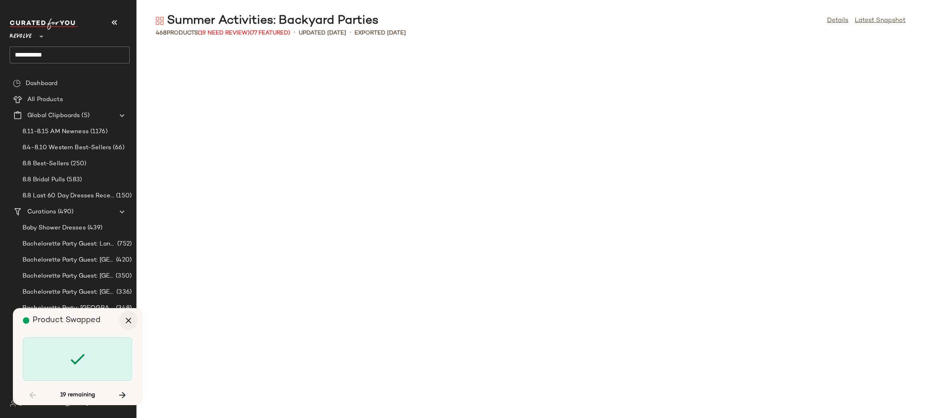
scroll to position [6169, 0]
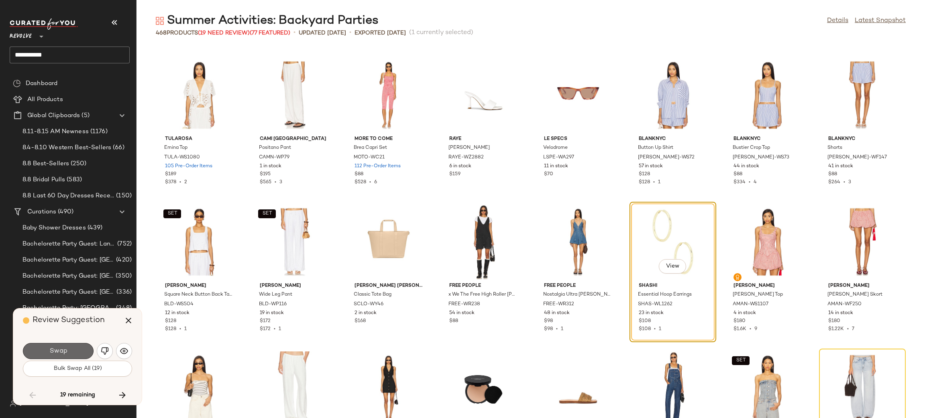
click at [77, 349] on button "Swap" at bounding box center [58, 351] width 71 height 16
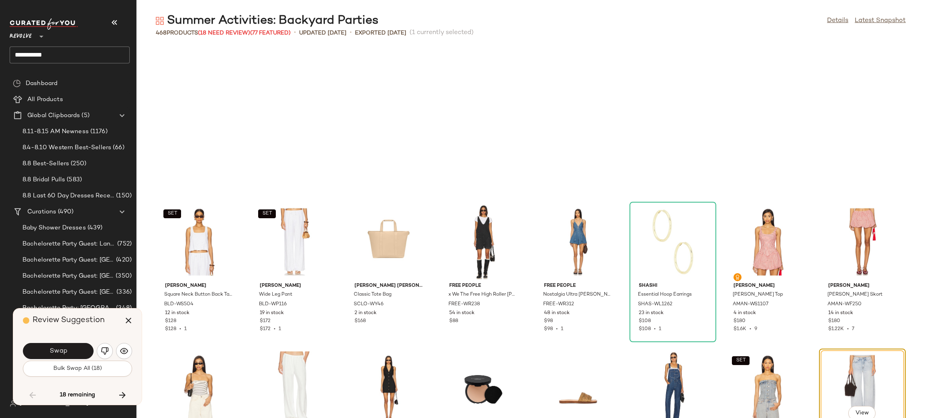
scroll to position [6316, 0]
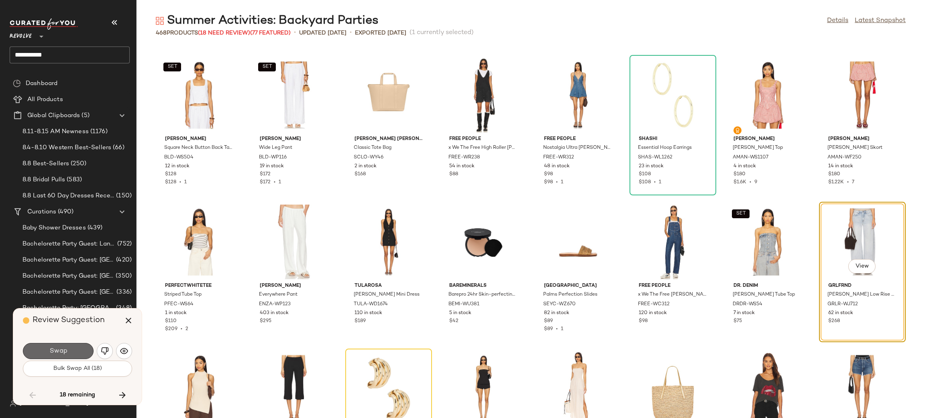
click at [72, 349] on button "Swap" at bounding box center [58, 351] width 71 height 16
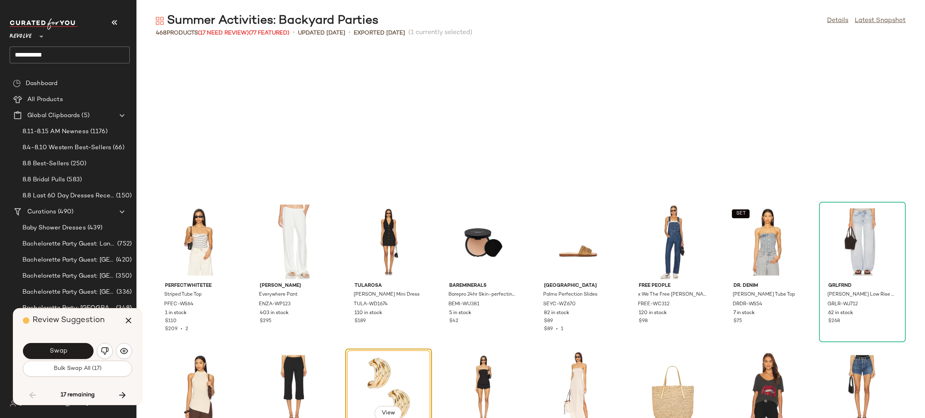
scroll to position [6463, 0]
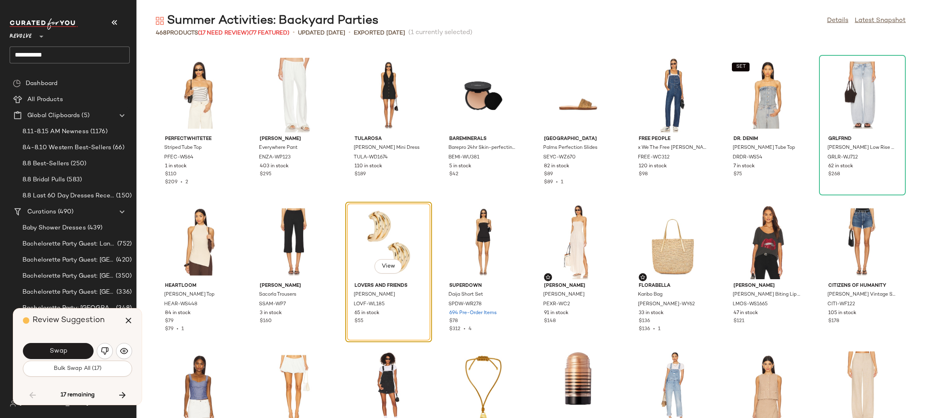
click at [72, 349] on button "Swap" at bounding box center [58, 351] width 71 height 16
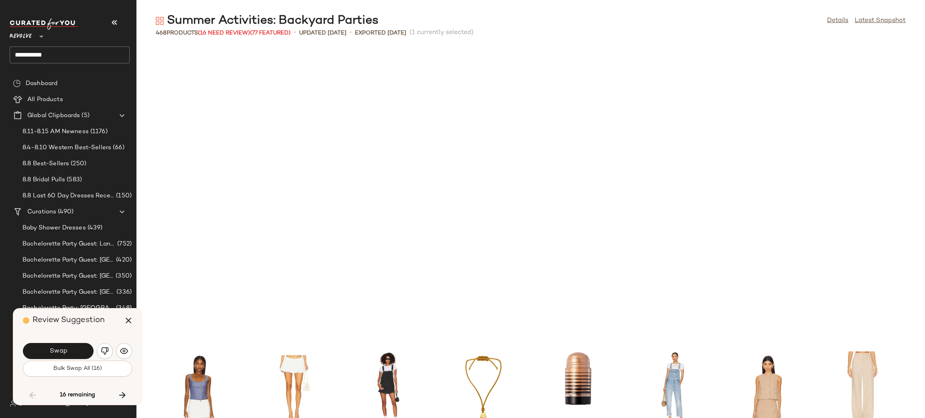
scroll to position [6757, 0]
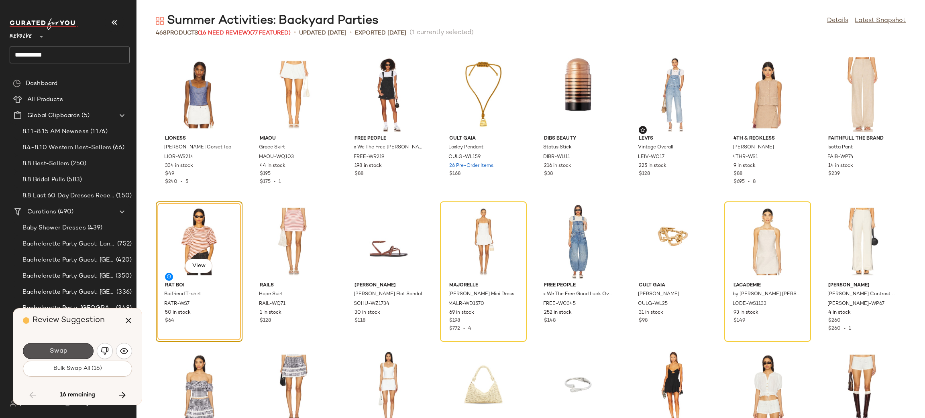
click at [72, 349] on button "Swap" at bounding box center [58, 351] width 71 height 16
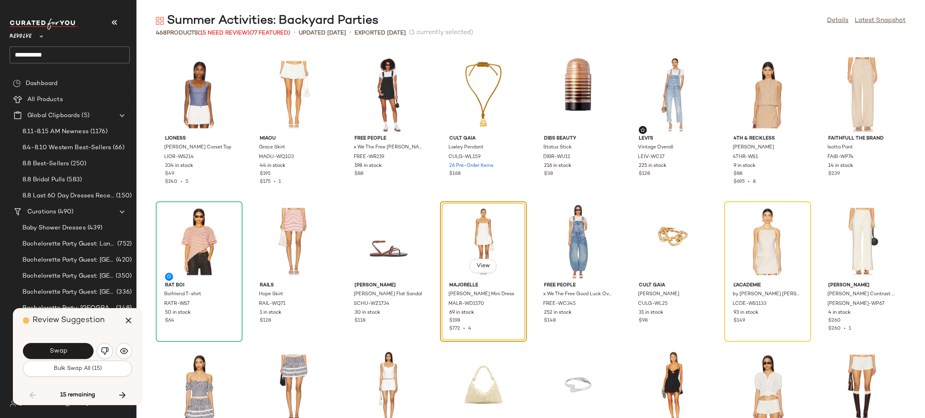
click at [72, 349] on button "Swap" at bounding box center [58, 351] width 71 height 16
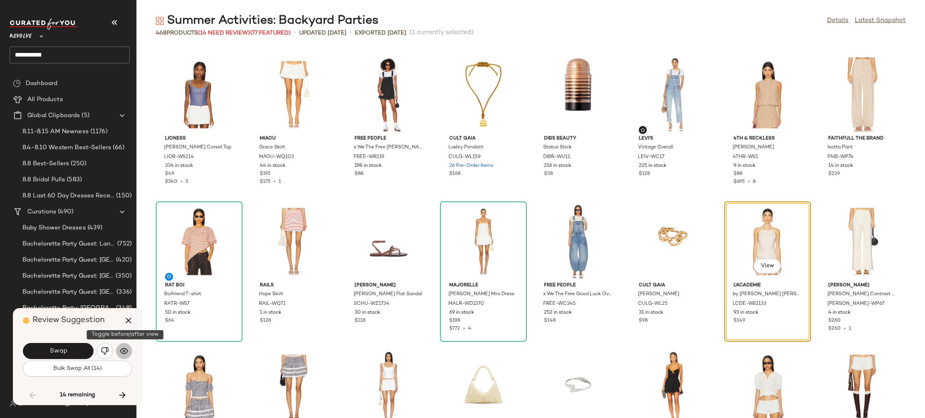
click at [123, 346] on button "button" at bounding box center [124, 351] width 16 height 16
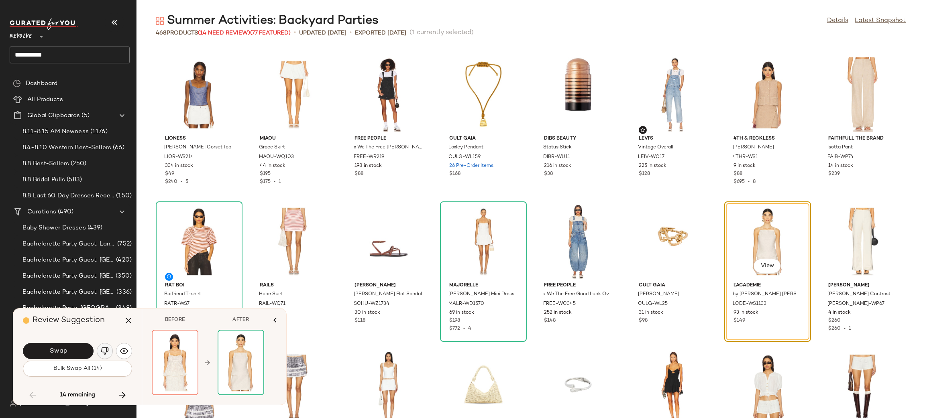
click at [102, 351] on img "button" at bounding box center [105, 351] width 8 height 8
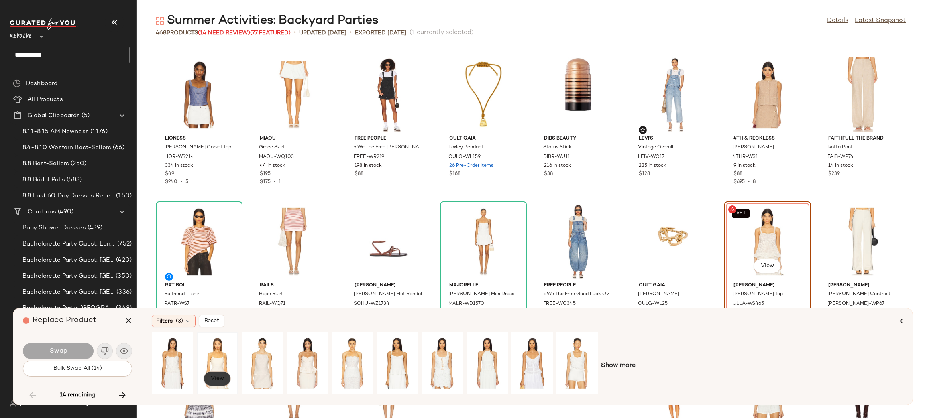
click at [217, 378] on span "View" at bounding box center [217, 379] width 14 height 6
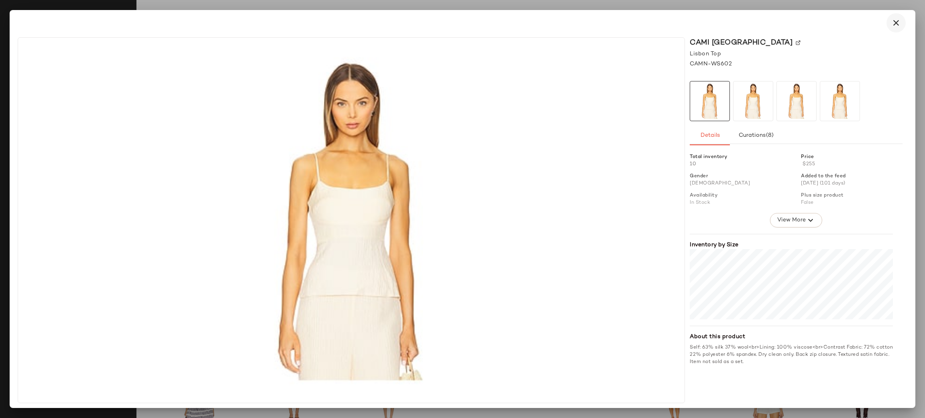
click at [889, 23] on button "button" at bounding box center [895, 22] width 19 height 19
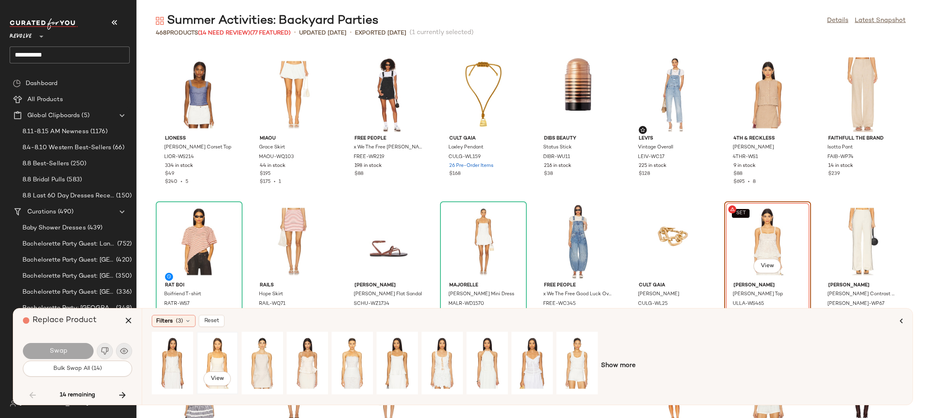
click at [217, 360] on div "View" at bounding box center [217, 363] width 36 height 57
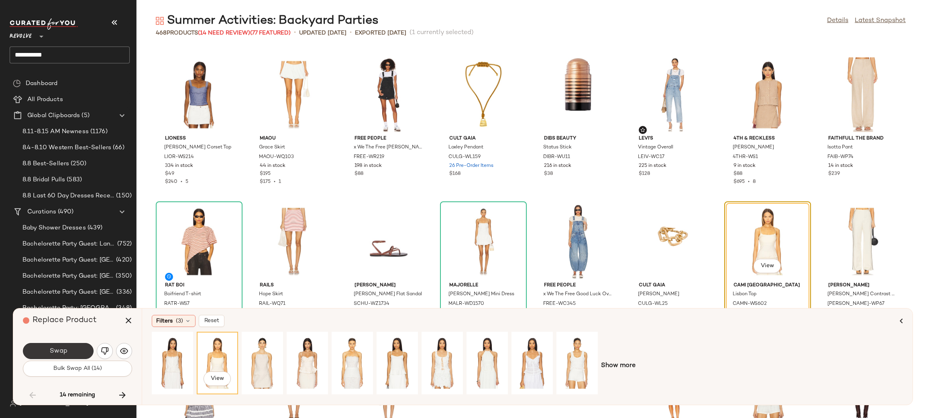
click at [76, 347] on button "Swap" at bounding box center [58, 351] width 71 height 16
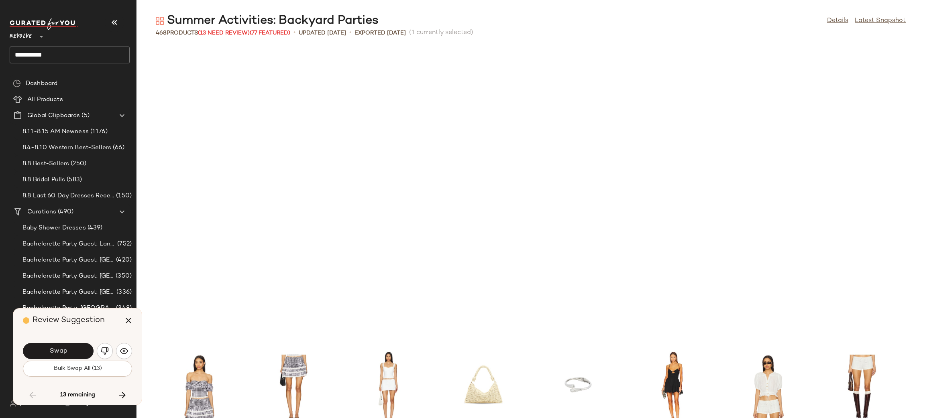
scroll to position [7051, 0]
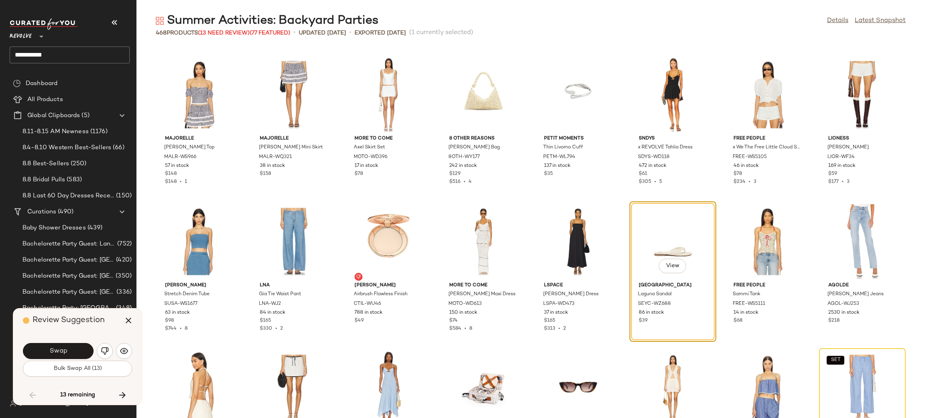
click at [63, 350] on span "Swap" at bounding box center [58, 352] width 18 height 8
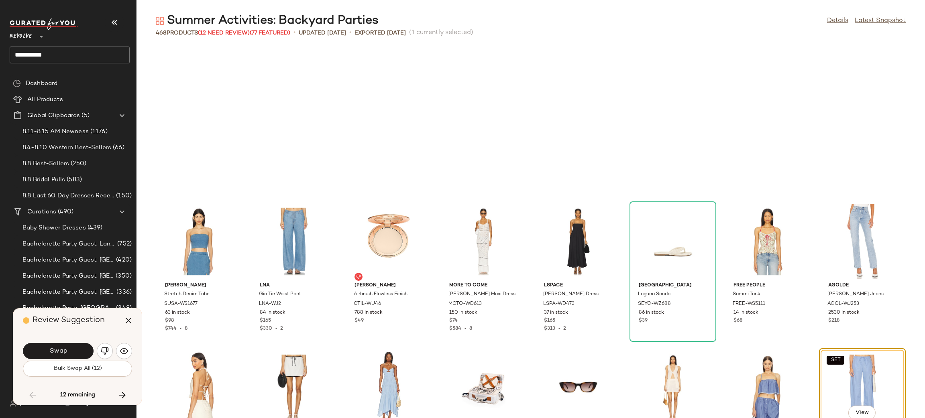
scroll to position [7198, 0]
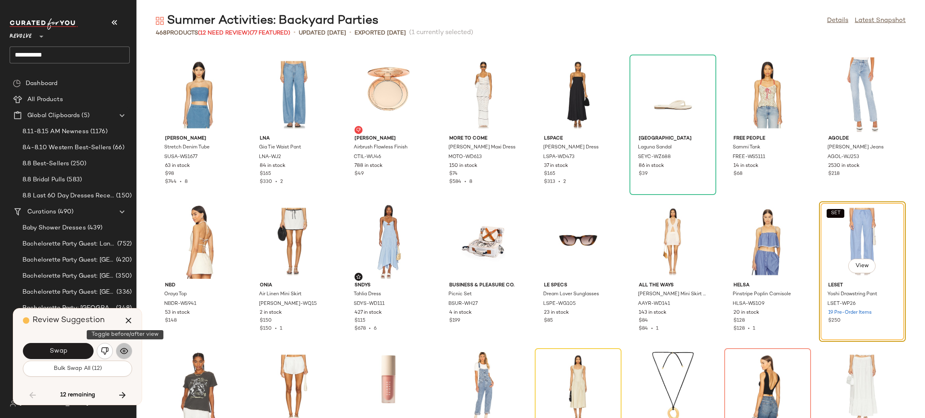
click at [127, 350] on img "button" at bounding box center [124, 351] width 8 height 8
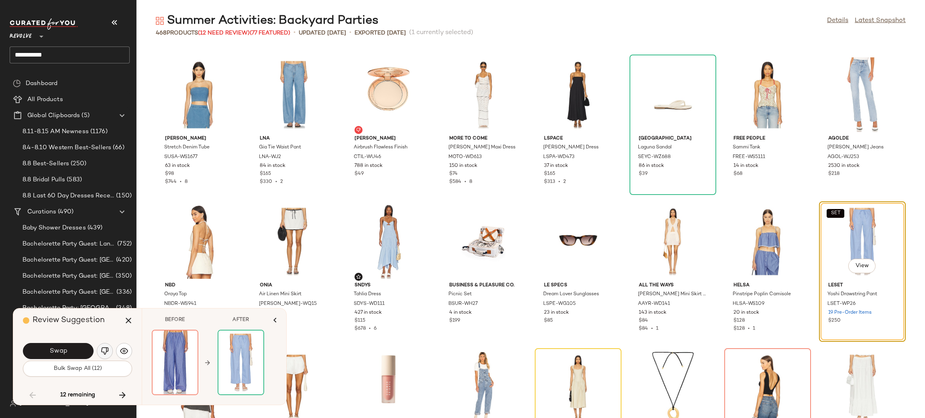
click at [105, 349] on img "button" at bounding box center [105, 351] width 8 height 8
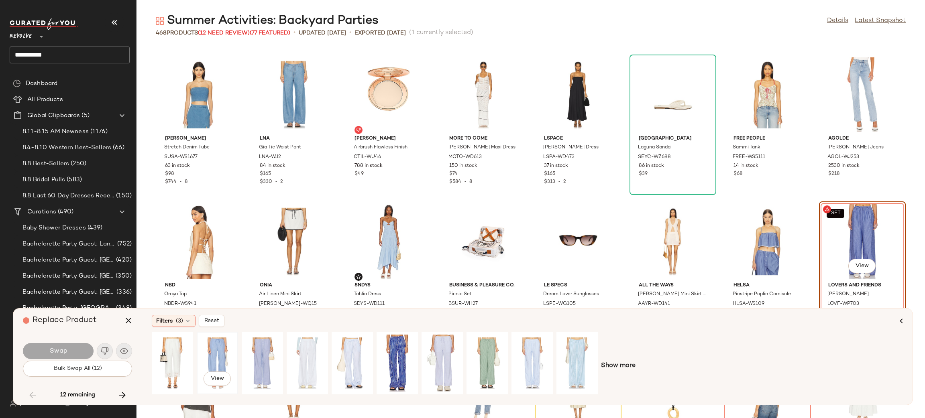
click at [214, 355] on div "View" at bounding box center [217, 363] width 36 height 57
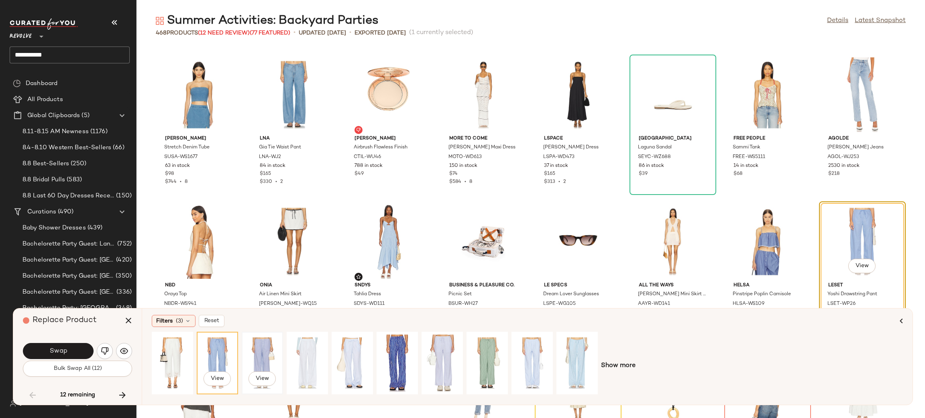
click at [271, 356] on div "View" at bounding box center [262, 363] width 36 height 57
click at [620, 364] on span "Show more" at bounding box center [618, 366] width 35 height 10
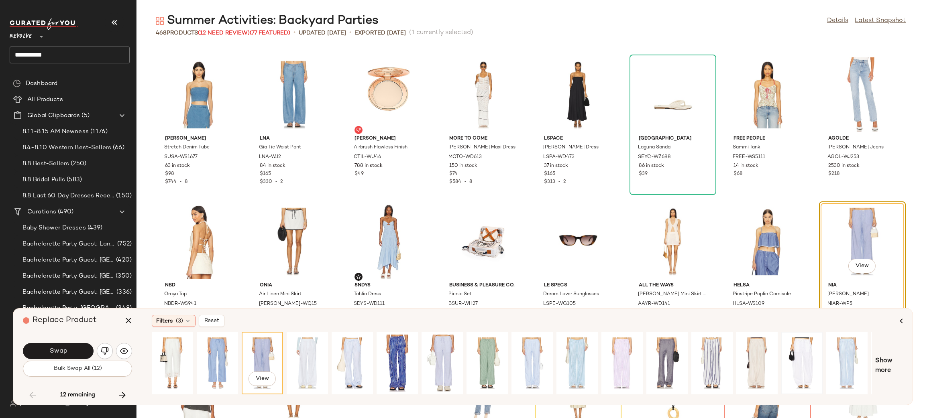
drag, startPoint x: 714, startPoint y: 396, endPoint x: 788, endPoint y: 394, distance: 73.5
click at [788, 394] on div "View" at bounding box center [512, 366] width 720 height 68
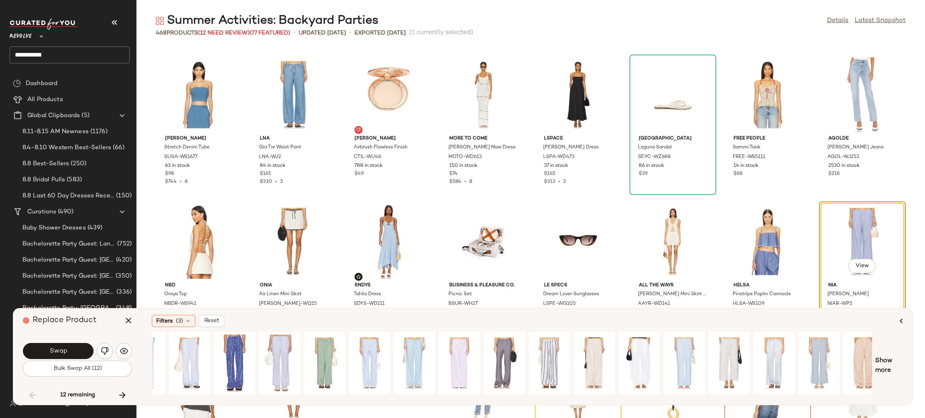
scroll to position [0, 164]
click at [803, 350] on div "View" at bounding box center [817, 363] width 36 height 57
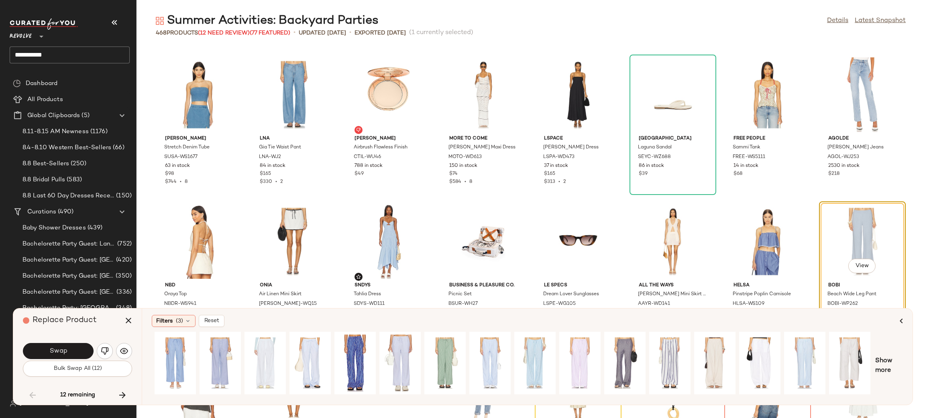
scroll to position [0, 0]
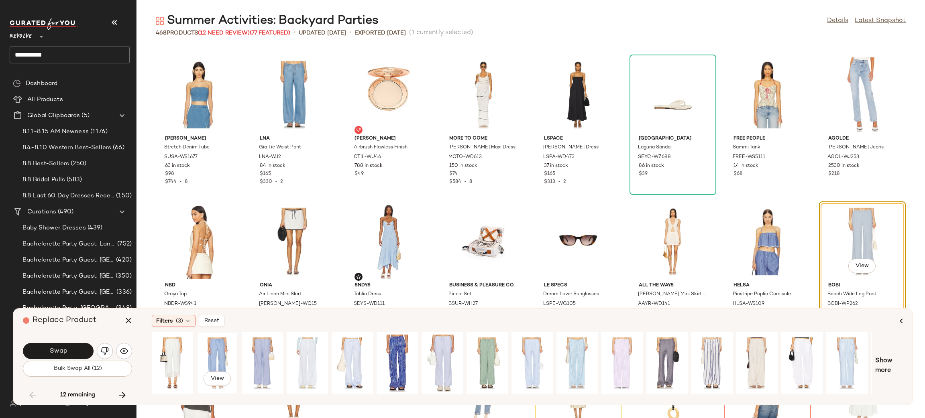
click at [220, 355] on div "View" at bounding box center [217, 363] width 36 height 57
click at [65, 356] on button "Swap" at bounding box center [58, 351] width 71 height 16
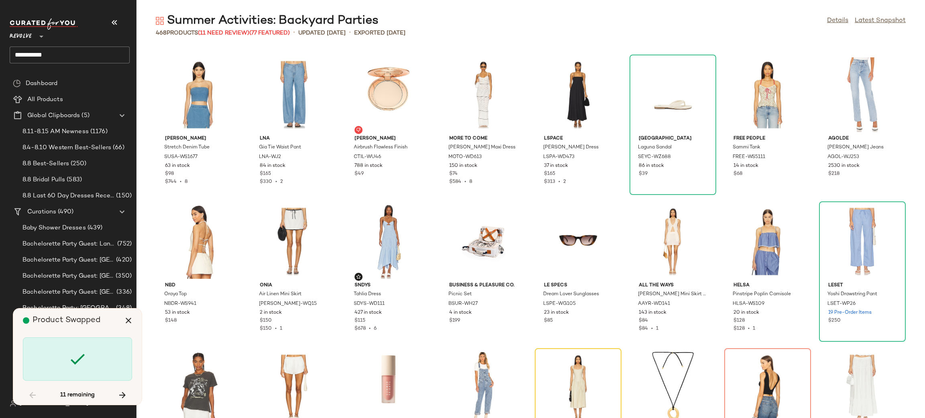
scroll to position [7345, 0]
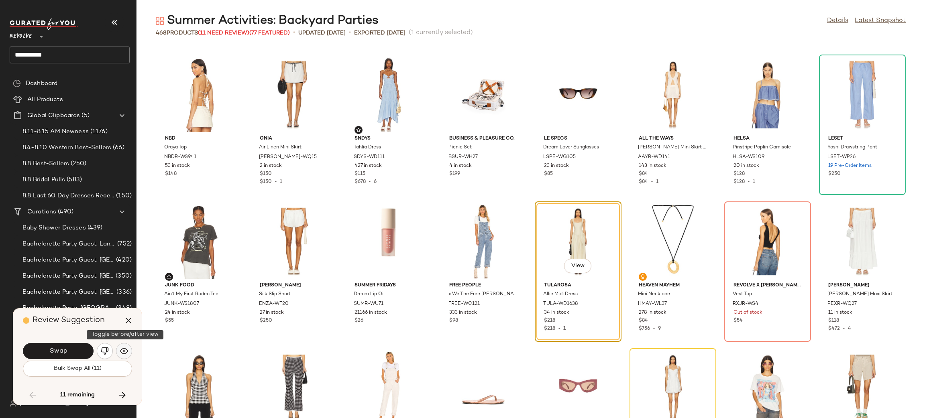
click at [124, 350] on img "button" at bounding box center [124, 351] width 8 height 8
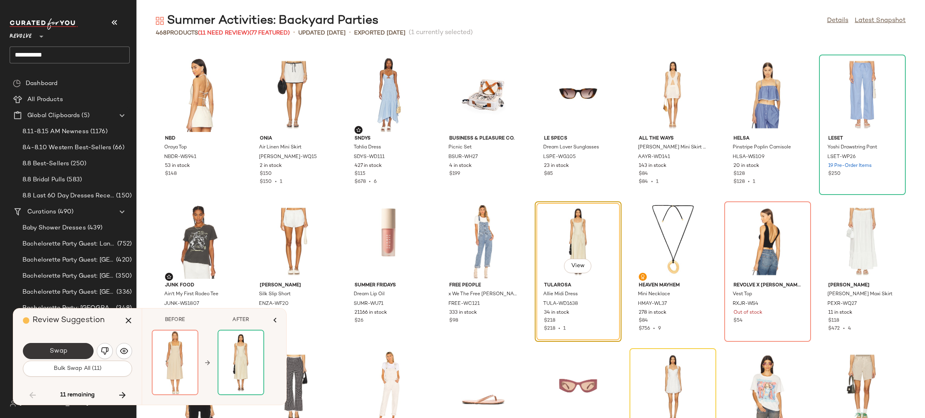
click at [54, 350] on span "Swap" at bounding box center [58, 352] width 18 height 8
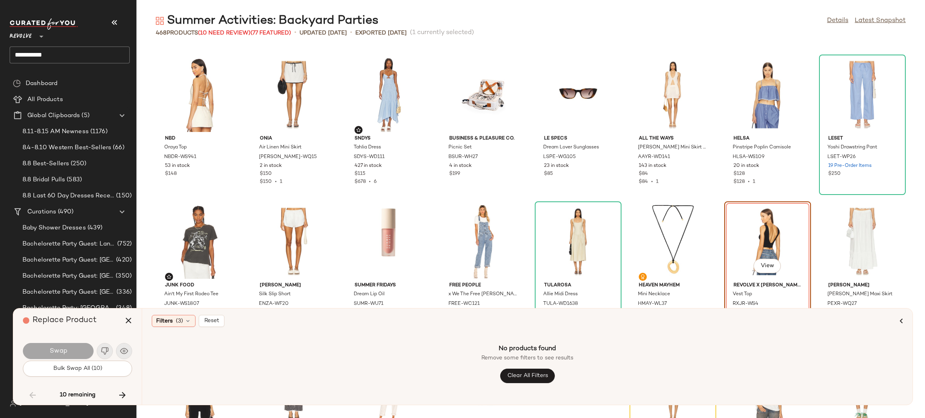
click at [772, 225] on div "View" at bounding box center [767, 241] width 81 height 75
click at [256, 332] on div "No products found Remove some filters to see results Clear All Filters" at bounding box center [527, 363] width 751 height 63
click at [713, 202] on div "NBD Oraya Top NBDR-WS941 53 in stock $148 onia Air Linen Mini Skirt ONIR-WQ15 2…" at bounding box center [530, 233] width 788 height 372
click at [123, 392] on icon "button" at bounding box center [123, 396] width 10 height 10
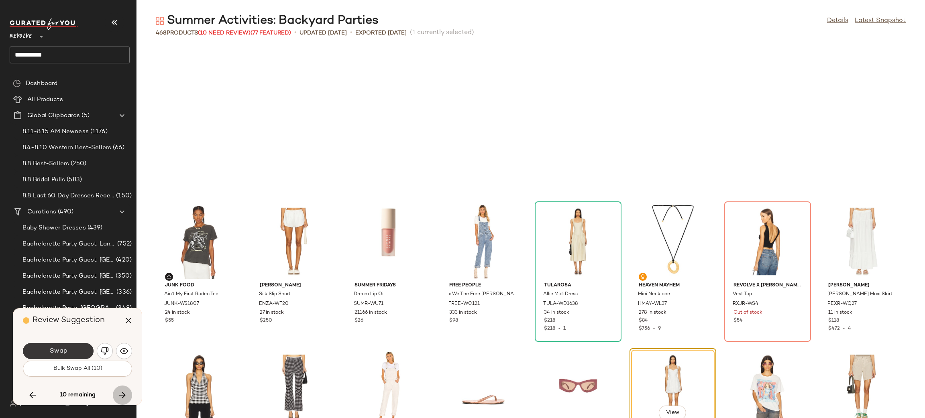
scroll to position [7492, 0]
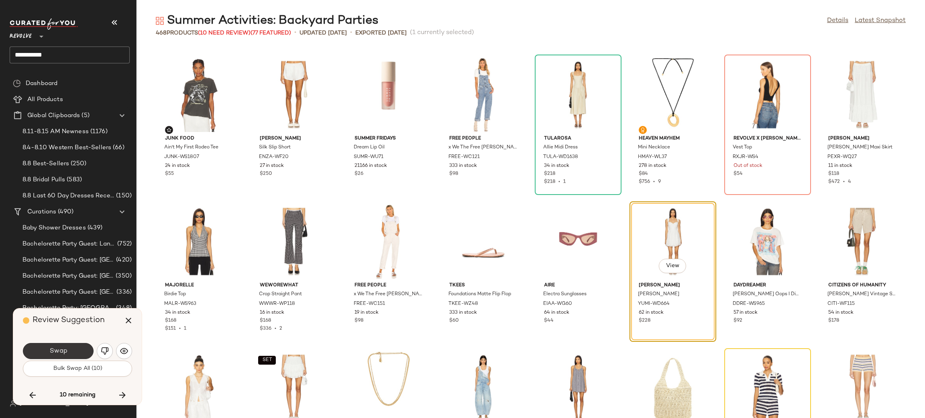
click at [71, 349] on button "Swap" at bounding box center [58, 351] width 71 height 16
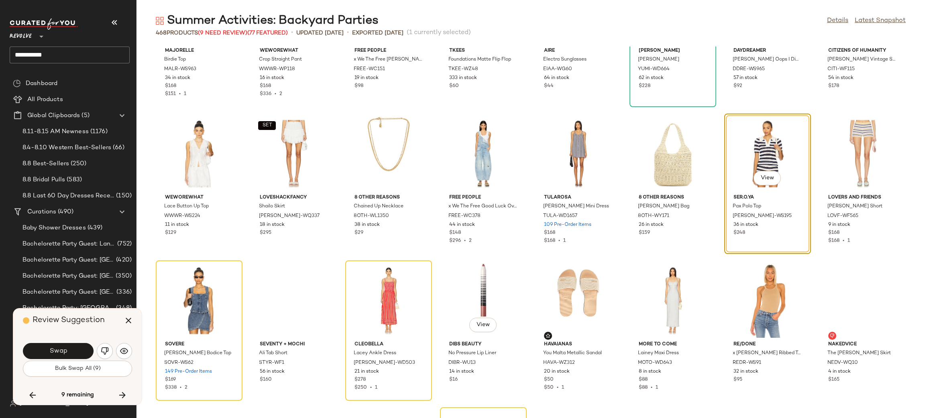
scroll to position [7728, 0]
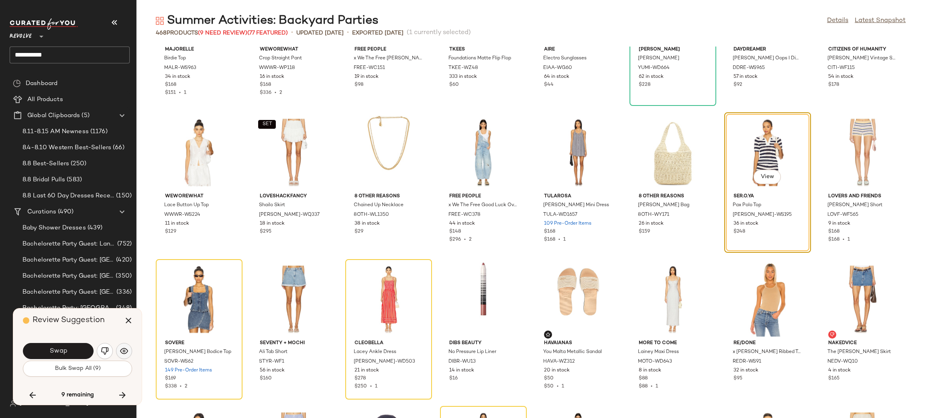
click at [126, 352] on img "button" at bounding box center [124, 351] width 8 height 8
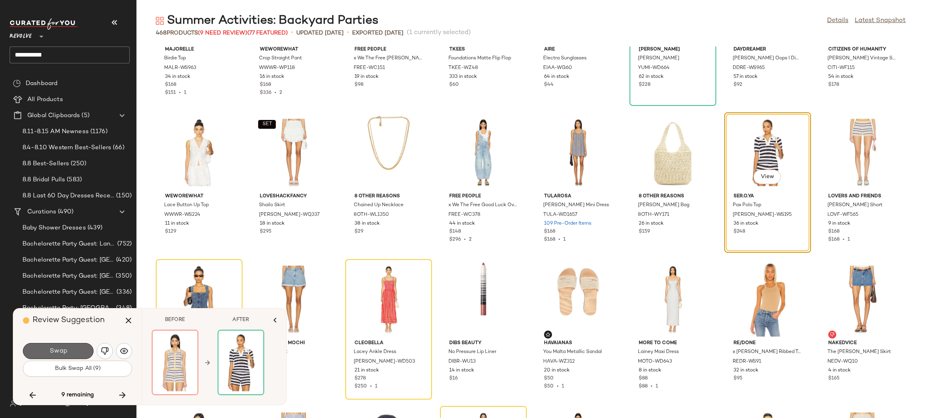
click at [71, 350] on button "Swap" at bounding box center [58, 351] width 71 height 16
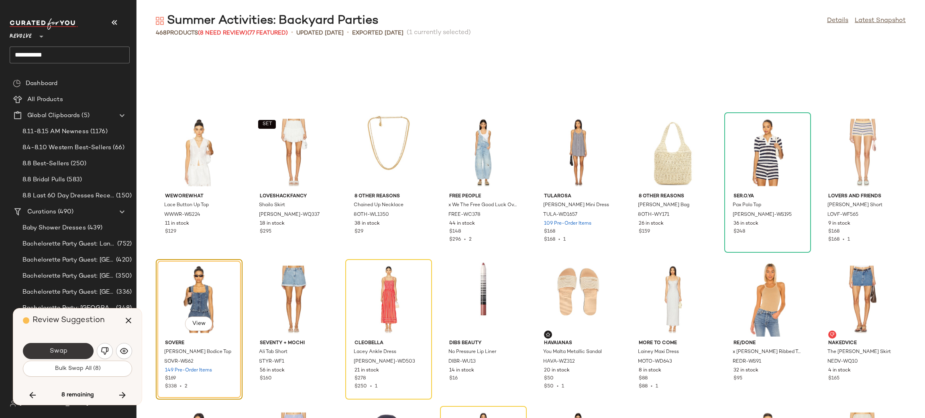
scroll to position [7785, 0]
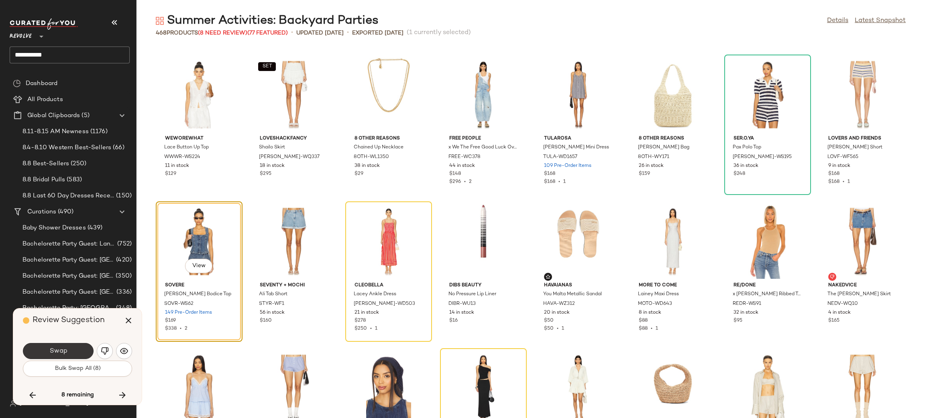
click at [61, 350] on span "Swap" at bounding box center [58, 352] width 18 height 8
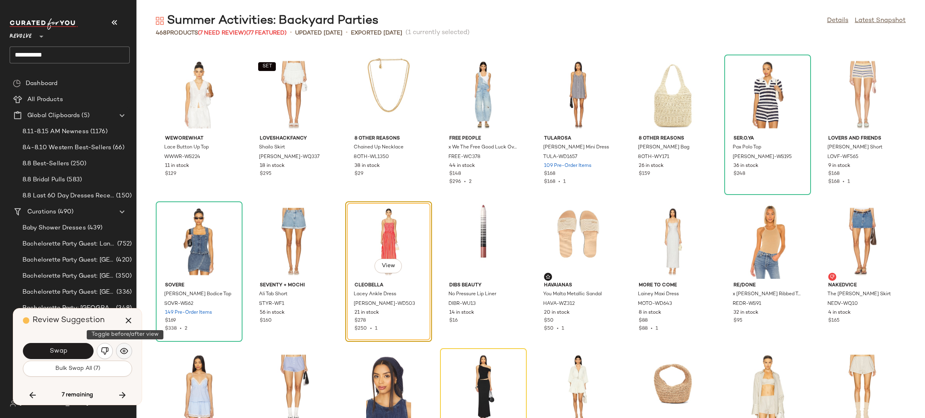
click at [122, 349] on img "button" at bounding box center [124, 351] width 8 height 8
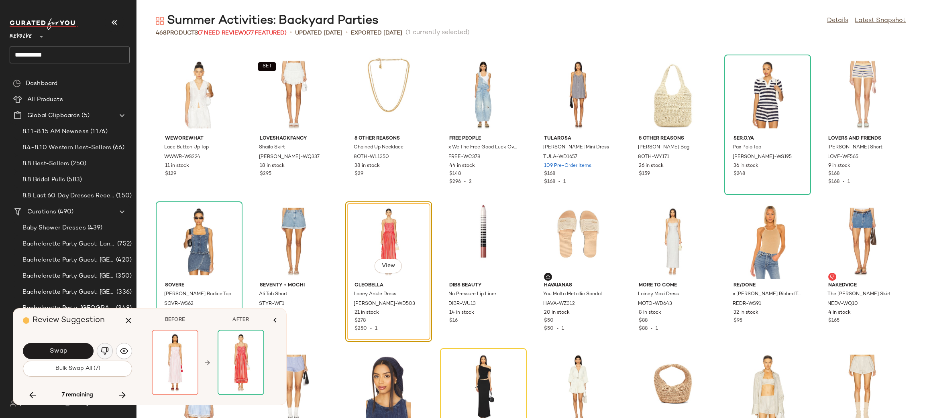
click at [109, 351] on button "button" at bounding box center [105, 351] width 16 height 16
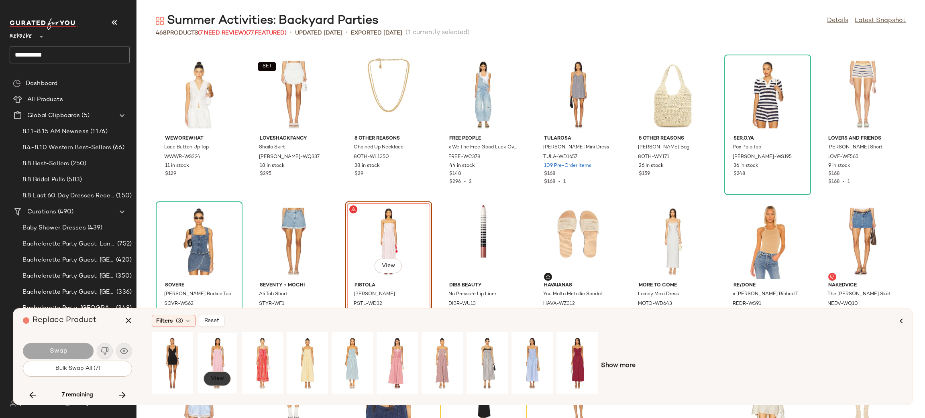
click at [216, 376] on span "View" at bounding box center [217, 379] width 14 height 6
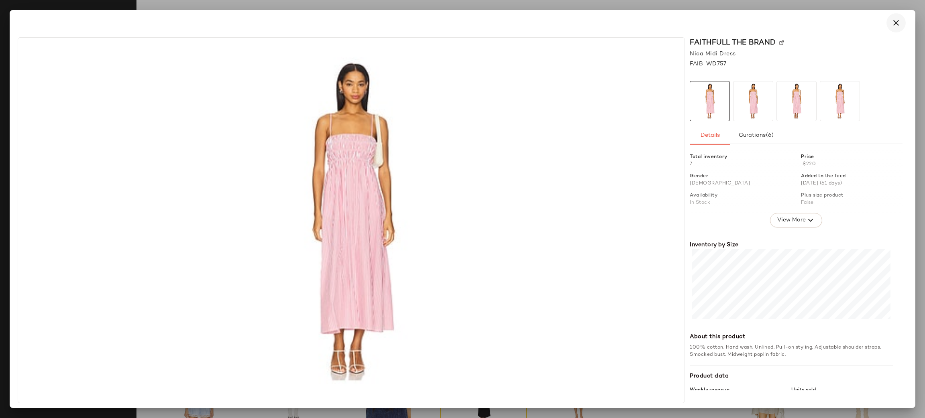
click at [893, 24] on icon "button" at bounding box center [896, 23] width 10 height 10
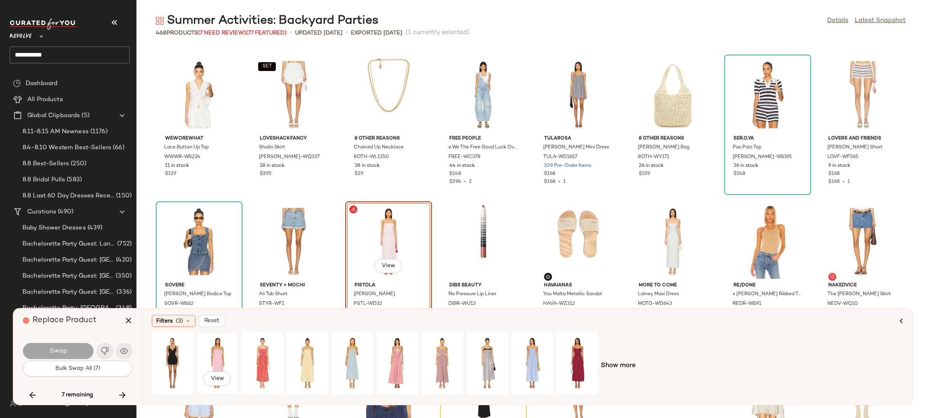
click at [218, 349] on div "View" at bounding box center [217, 363] width 36 height 57
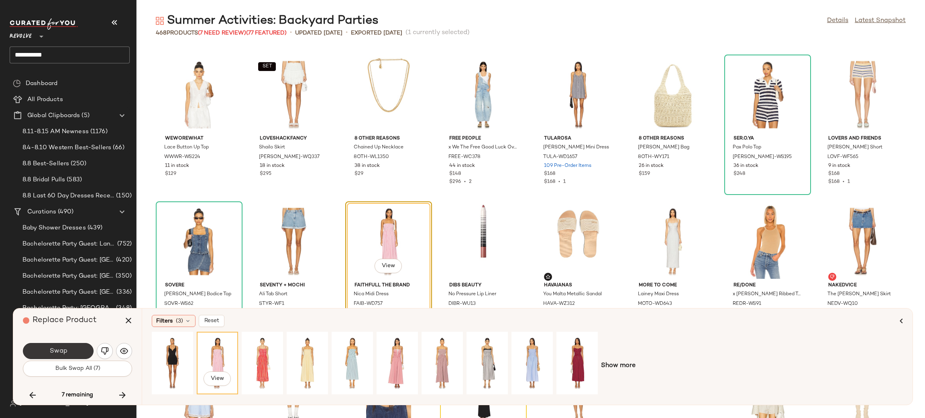
click at [71, 352] on button "Swap" at bounding box center [58, 351] width 71 height 16
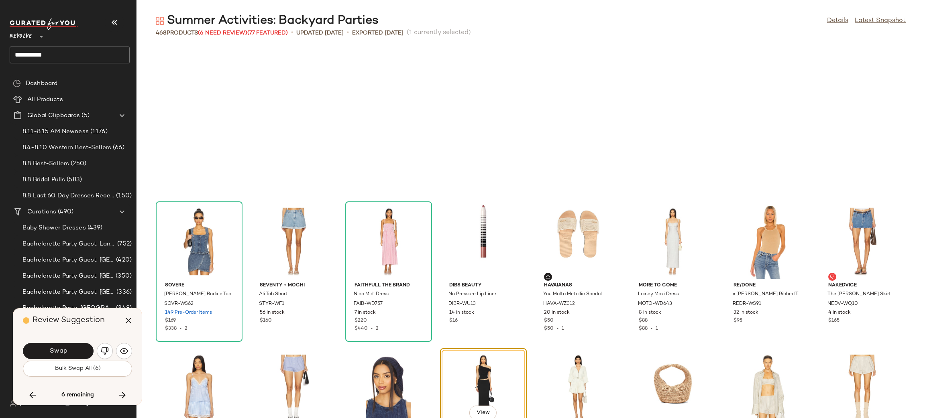
scroll to position [7932, 0]
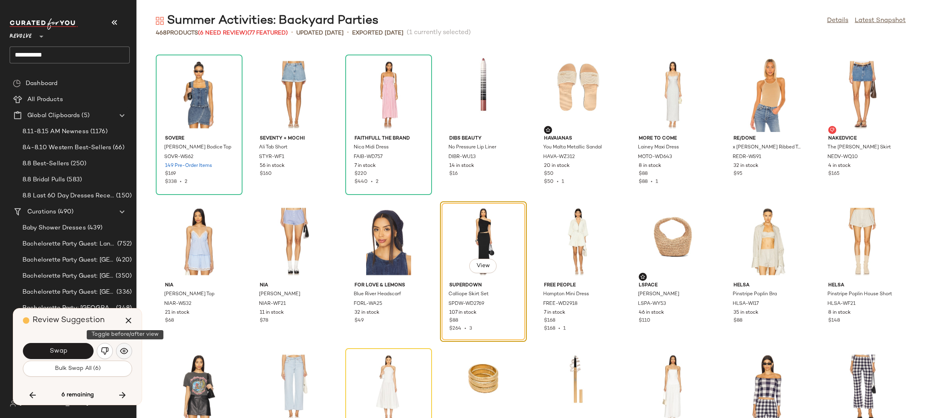
click at [122, 349] on img "button" at bounding box center [124, 351] width 8 height 8
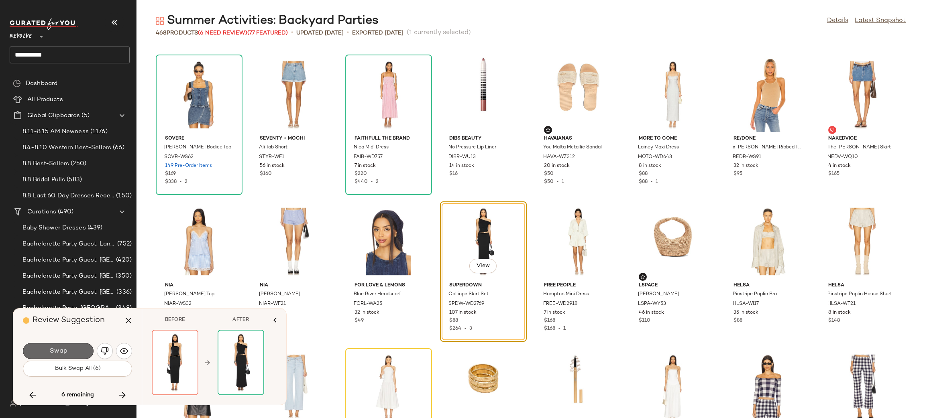
click at [73, 349] on button "Swap" at bounding box center [58, 351] width 71 height 16
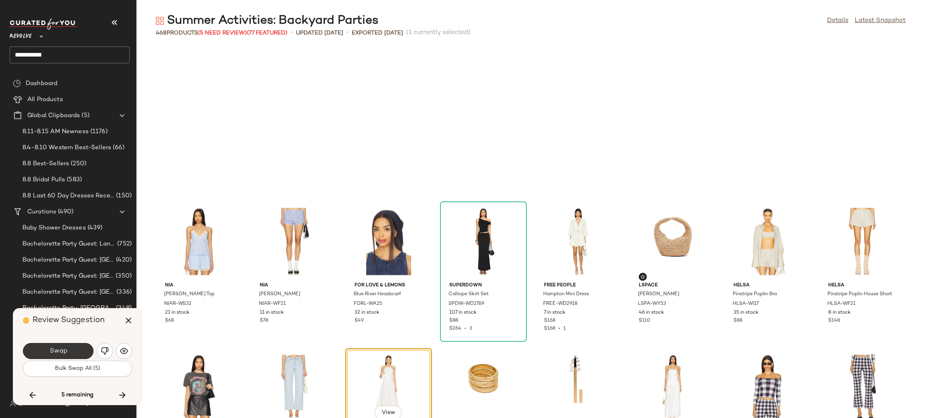
scroll to position [8079, 0]
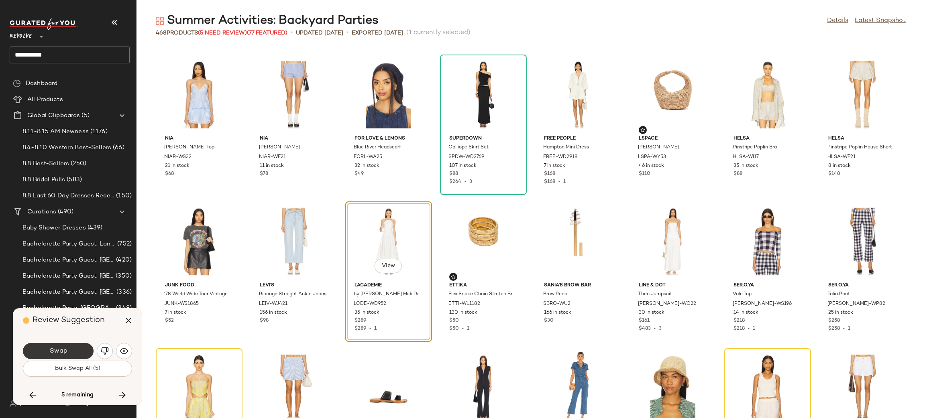
click at [59, 353] on span "Swap" at bounding box center [58, 352] width 18 height 8
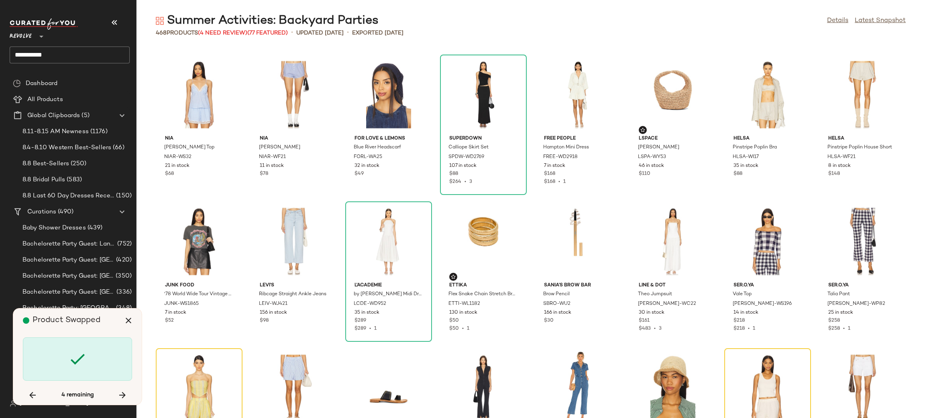
scroll to position [8226, 0]
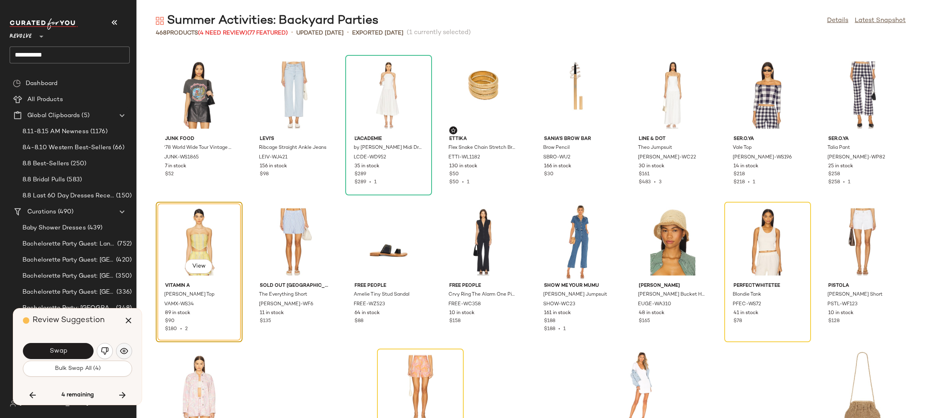
click at [116, 350] on button "button" at bounding box center [124, 351] width 16 height 16
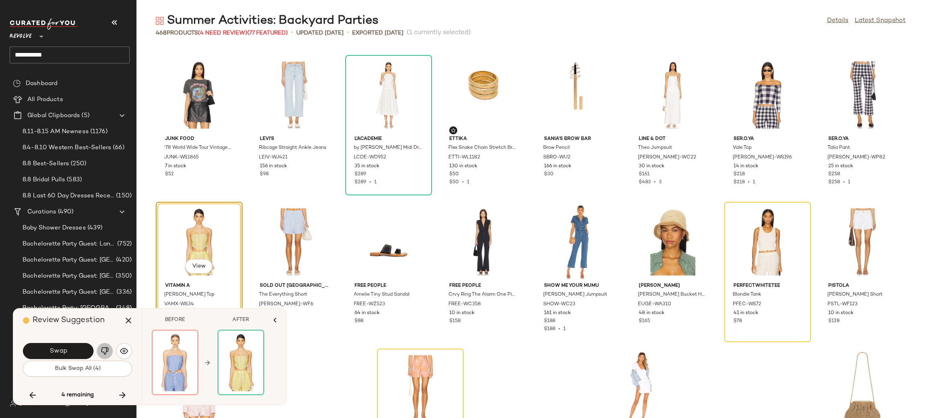
click at [106, 350] on img "button" at bounding box center [105, 351] width 8 height 8
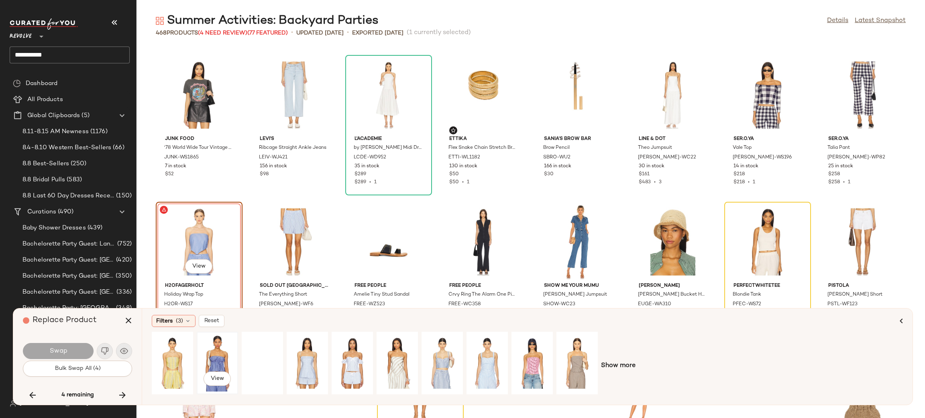
click at [212, 354] on div "View" at bounding box center [217, 363] width 36 height 57
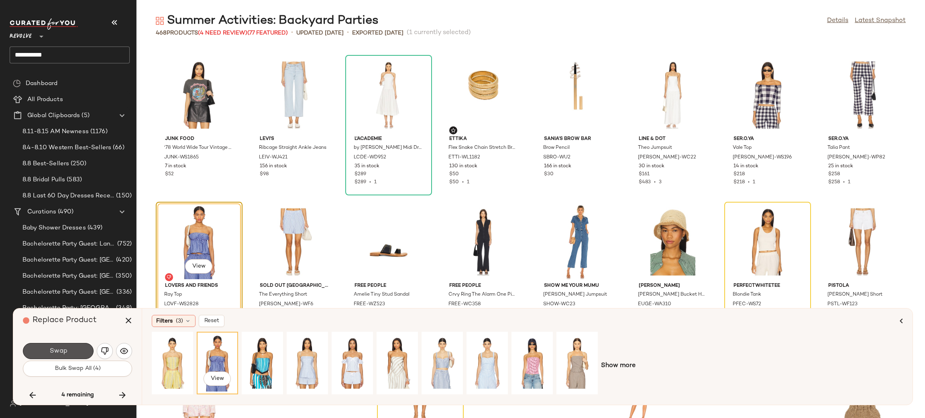
click at [78, 346] on button "Swap" at bounding box center [58, 351] width 71 height 16
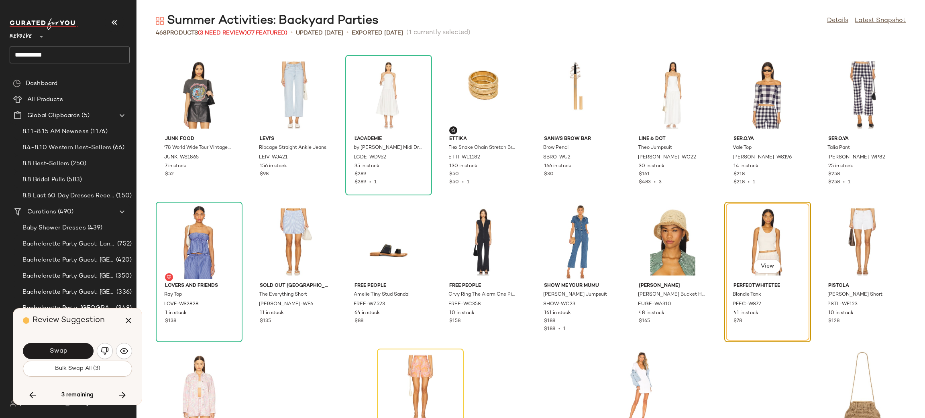
click at [78, 346] on button "Swap" at bounding box center [58, 351] width 71 height 16
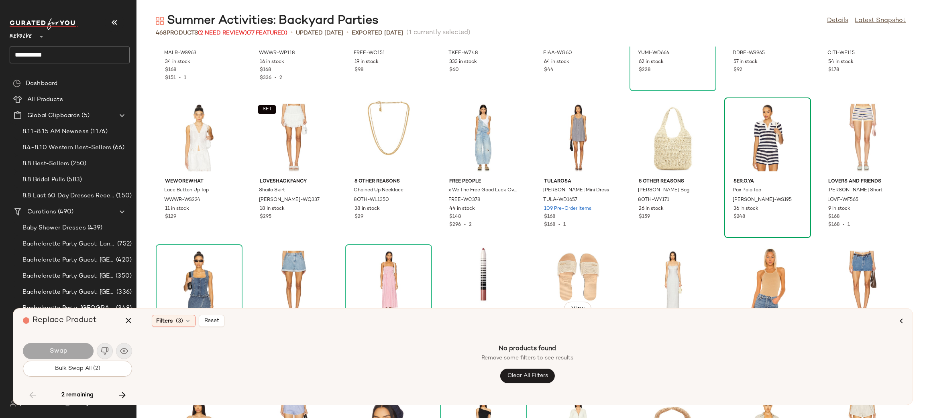
scroll to position [7665, 0]
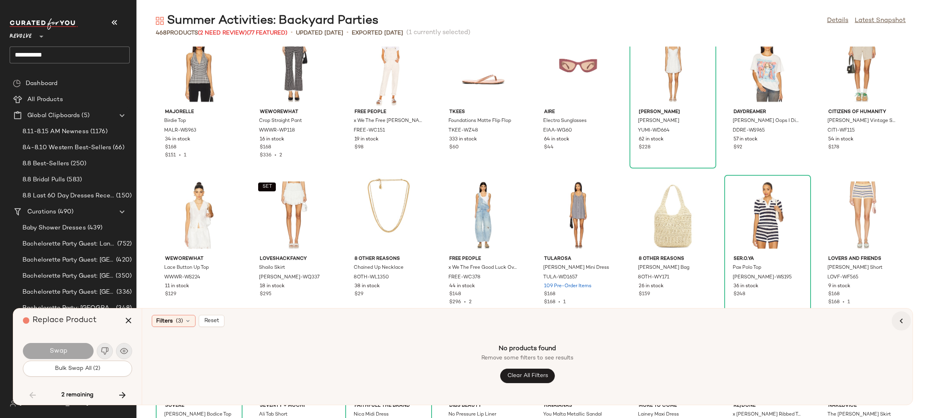
click at [905, 319] on icon "button" at bounding box center [901, 321] width 10 height 10
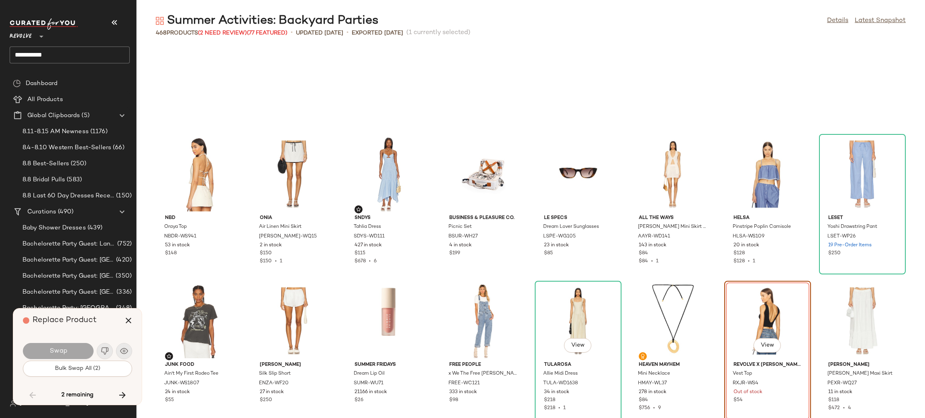
scroll to position [7263, 0]
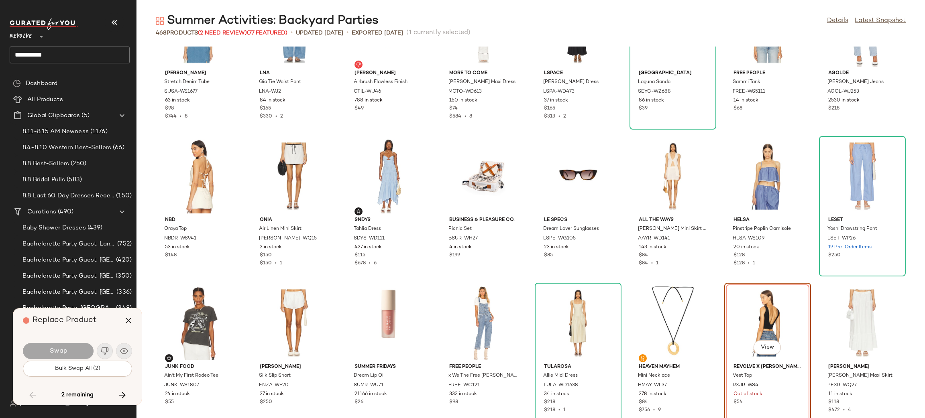
drag, startPoint x: 736, startPoint y: 324, endPoint x: 737, endPoint y: 297, distance: 26.5
click at [736, 323] on div "View" at bounding box center [767, 323] width 81 height 75
click at [124, 326] on button "button" at bounding box center [128, 320] width 19 height 19
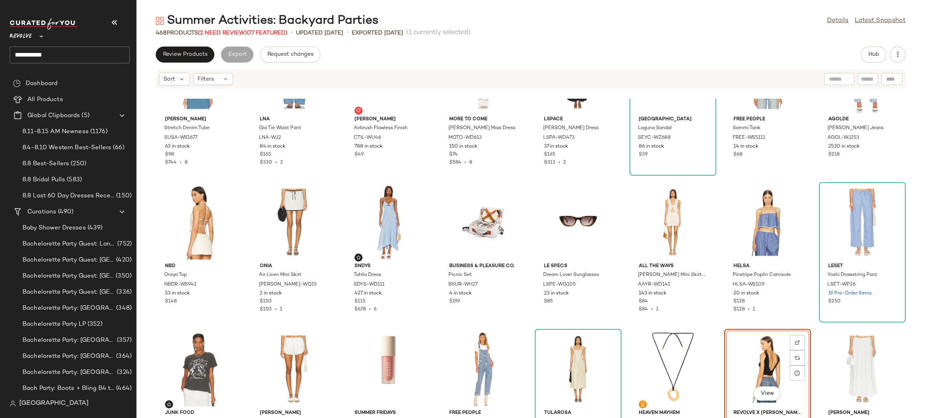
scroll to position [7356, 0]
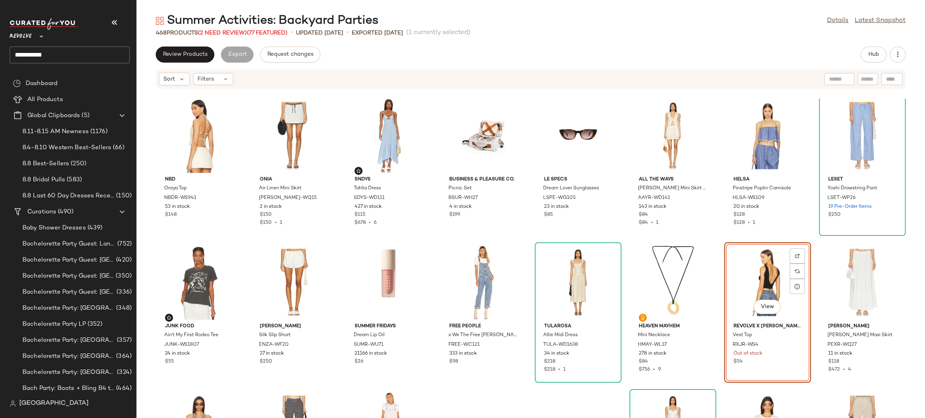
click at [750, 261] on div "View" at bounding box center [767, 282] width 81 height 75
click at [869, 57] on span "Hub" at bounding box center [873, 54] width 11 height 6
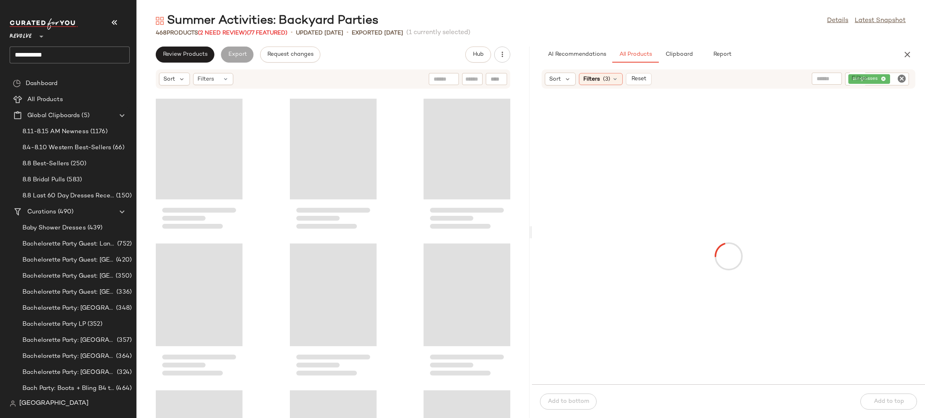
scroll to position [20124, 0]
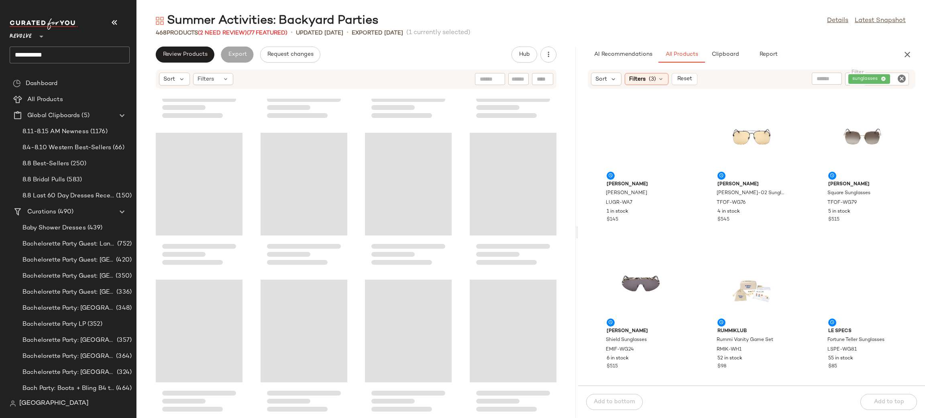
drag, startPoint x: 529, startPoint y: 197, endPoint x: 577, endPoint y: 193, distance: 47.9
click at [577, 193] on div "Summer Activities: Backyard Parties Details Latest Snapshot 468 Products (2 Nee…" at bounding box center [530, 215] width 788 height 405
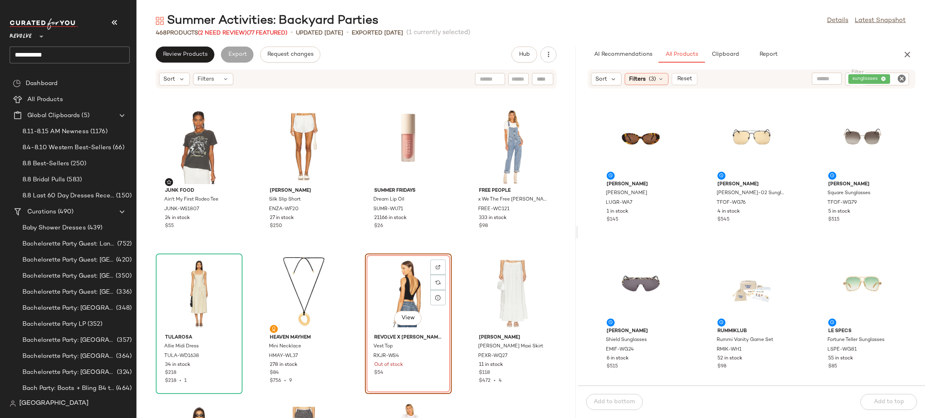
click at [900, 75] on icon "Clear Filter" at bounding box center [902, 79] width 10 height 10
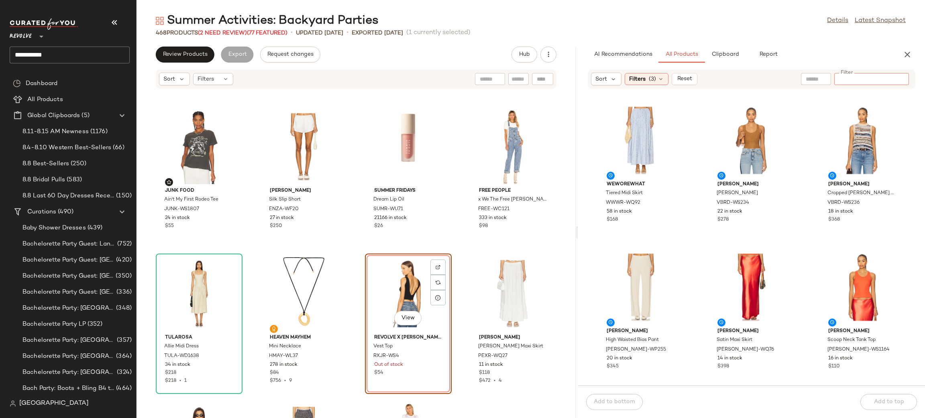
click at [819, 81] on input "text" at bounding box center [816, 79] width 20 height 8
type input "**********"
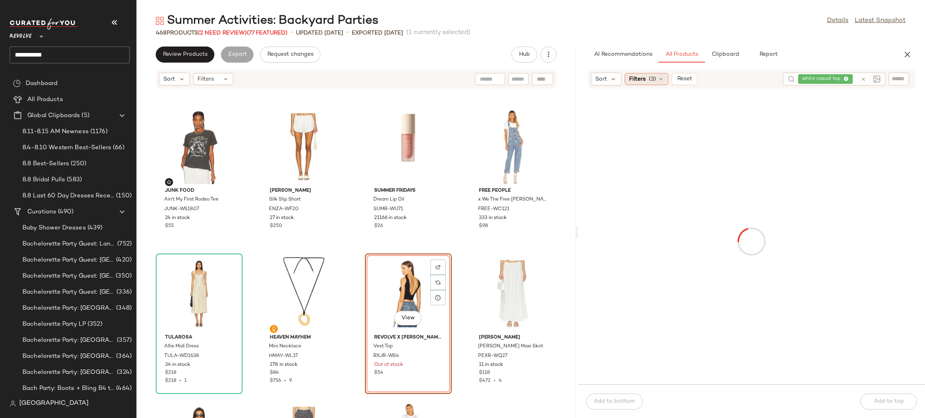
click at [636, 76] on span "Filters" at bounding box center [637, 79] width 16 height 8
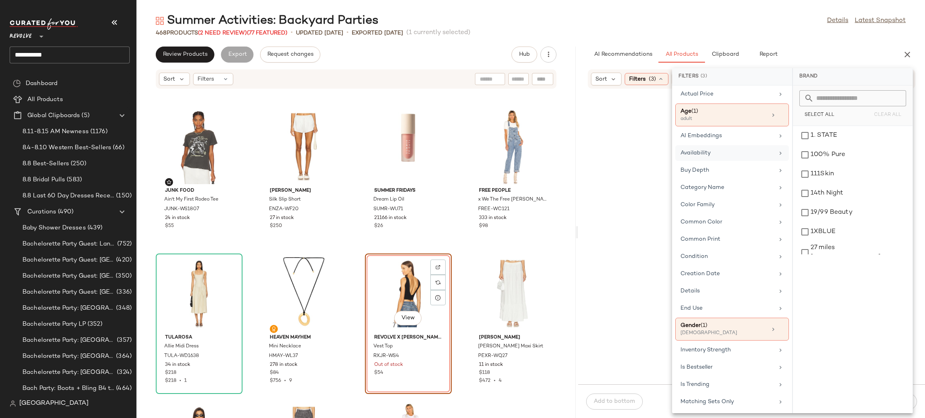
scroll to position [292, 0]
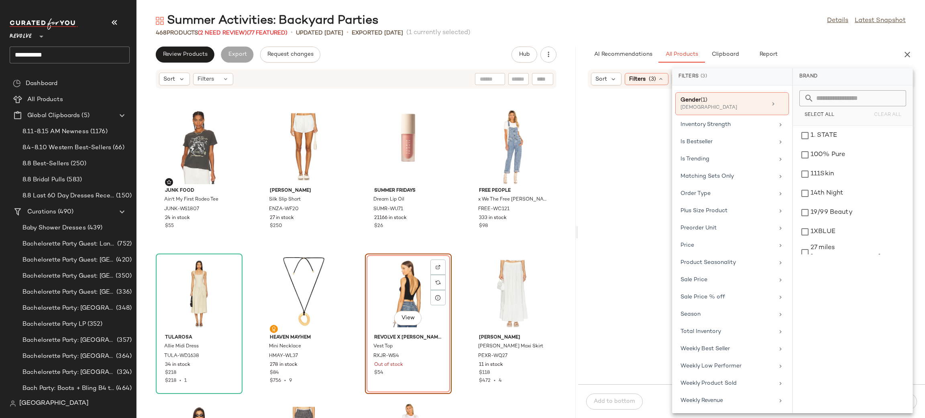
click at [638, 210] on div at bounding box center [752, 241] width 344 height 283
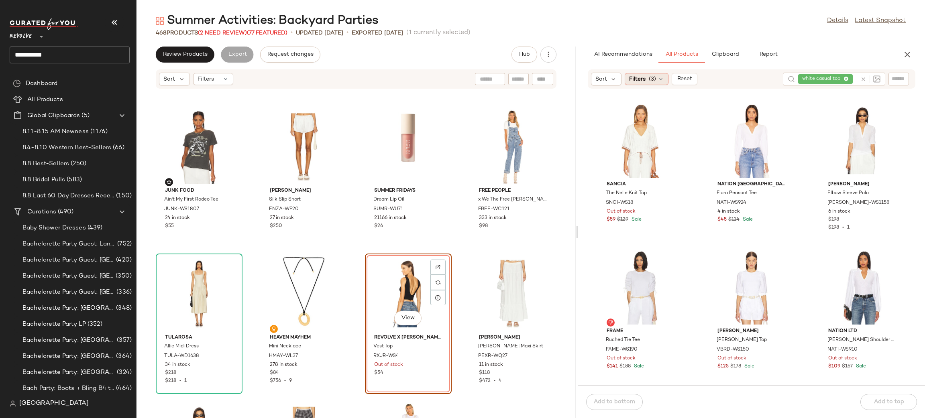
click at [636, 83] on span "Filters" at bounding box center [637, 79] width 16 height 8
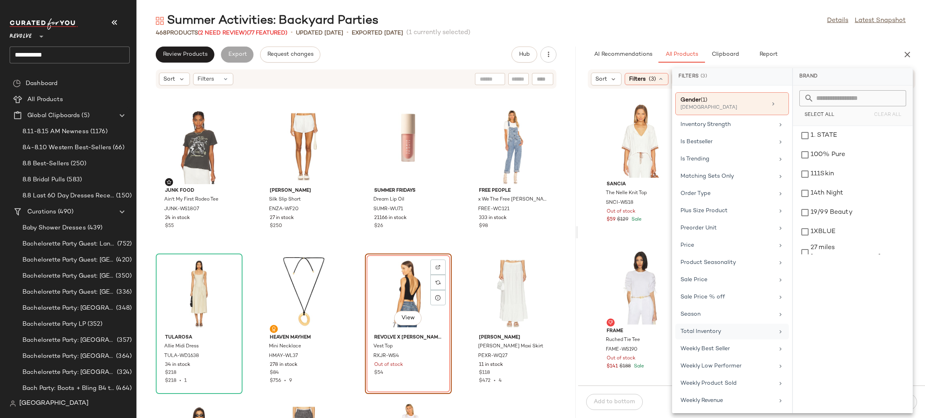
click at [710, 328] on div "Total Inventory" at bounding box center [727, 331] width 94 height 8
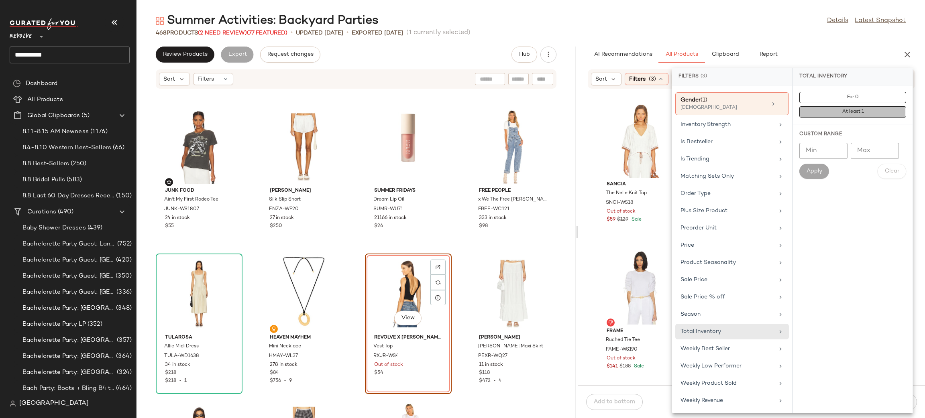
click at [855, 112] on span "At least 1" at bounding box center [852, 112] width 22 height 6
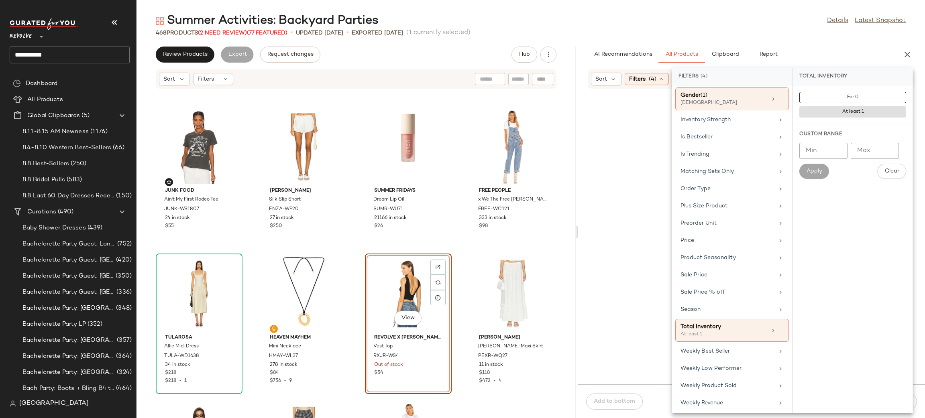
click at [623, 245] on div at bounding box center [752, 241] width 344 height 283
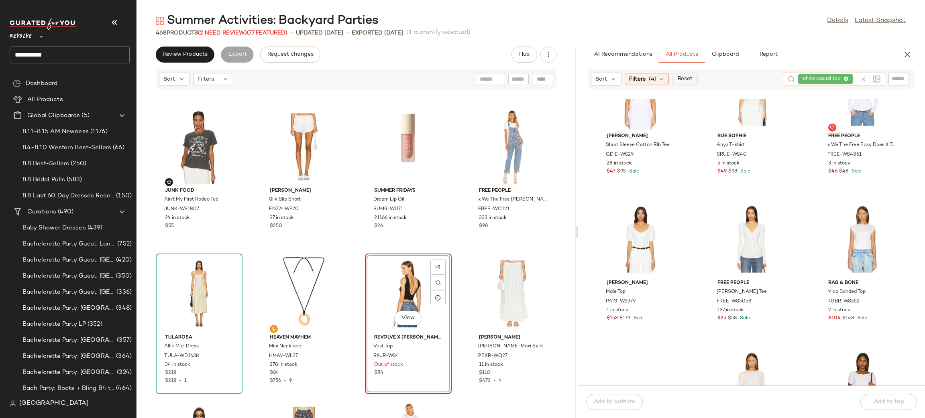
scroll to position [804, 0]
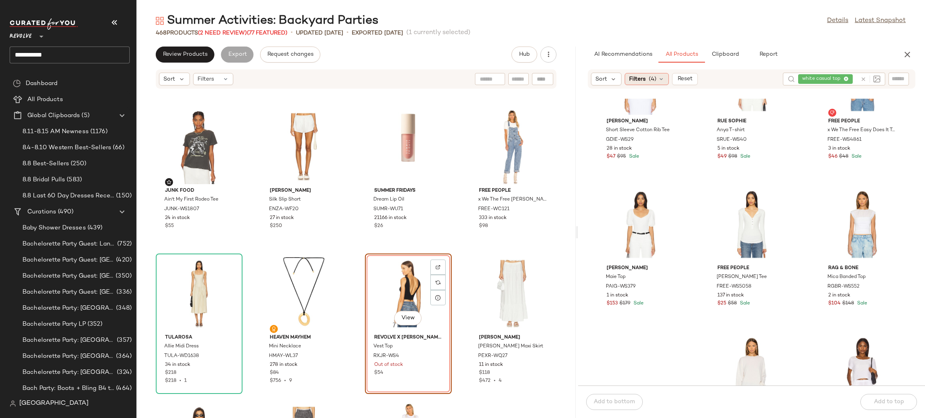
click at [643, 79] on span "Filters" at bounding box center [637, 79] width 16 height 8
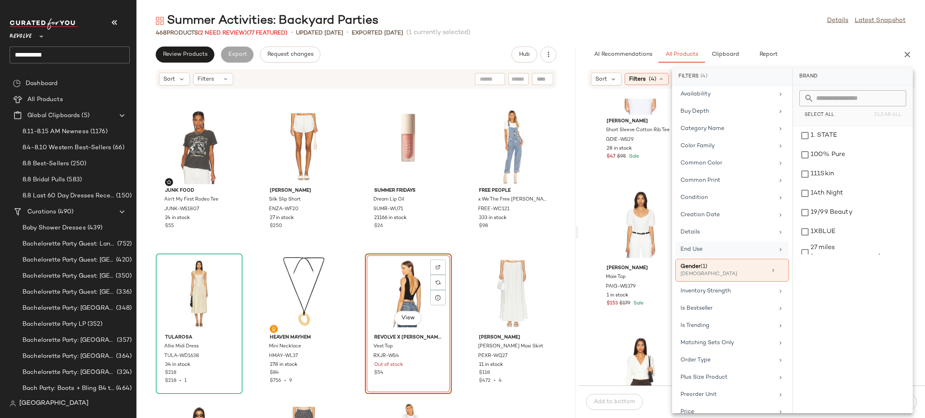
scroll to position [299, 0]
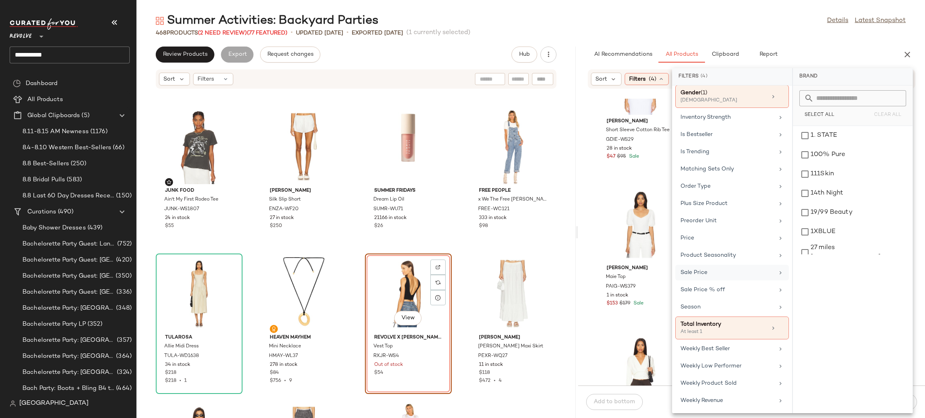
click at [704, 271] on div "Sale Price" at bounding box center [727, 273] width 94 height 8
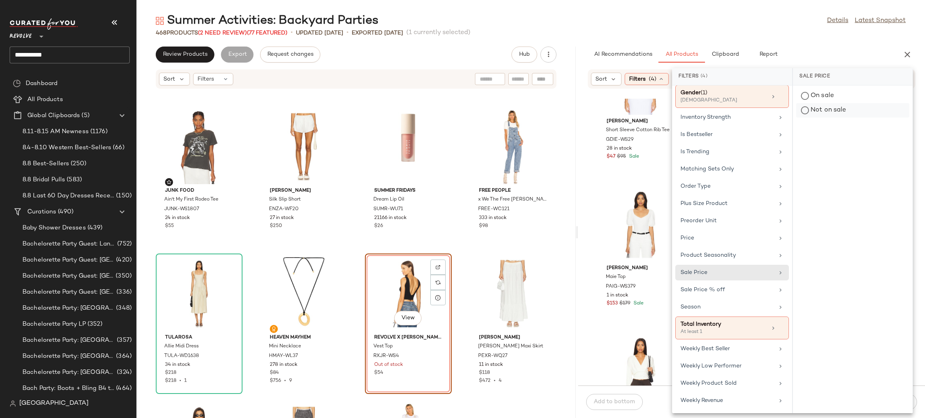
click at [845, 112] on div "Not on sale" at bounding box center [852, 110] width 113 height 14
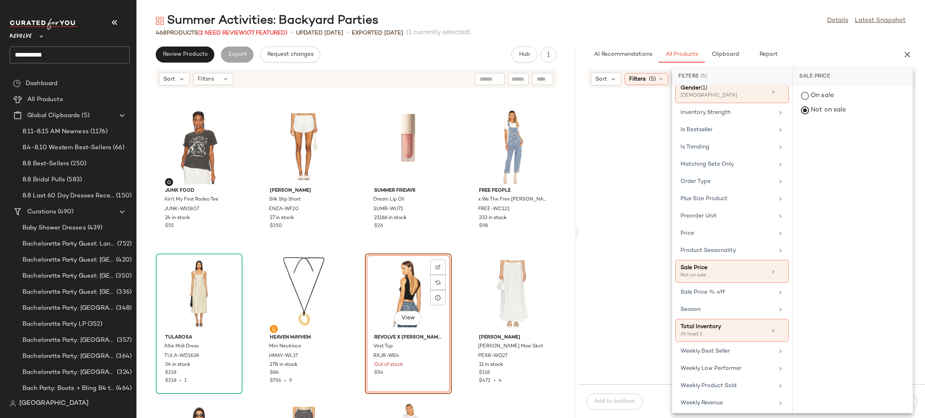
click at [590, 198] on div at bounding box center [752, 241] width 344 height 283
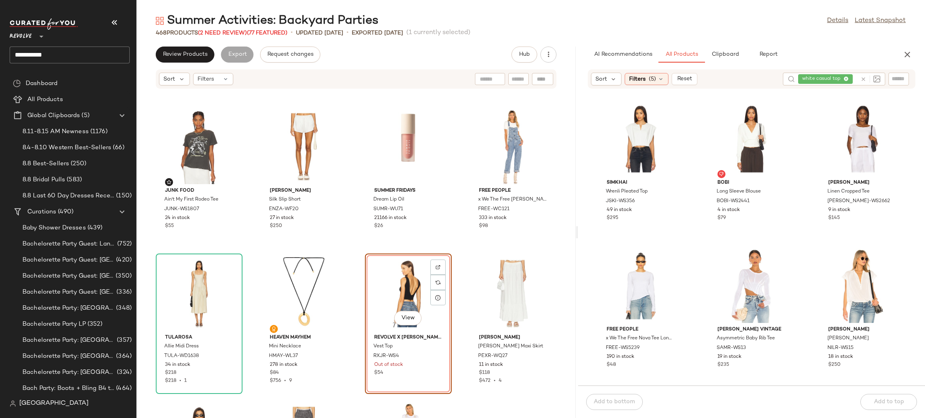
scroll to position [430, 0]
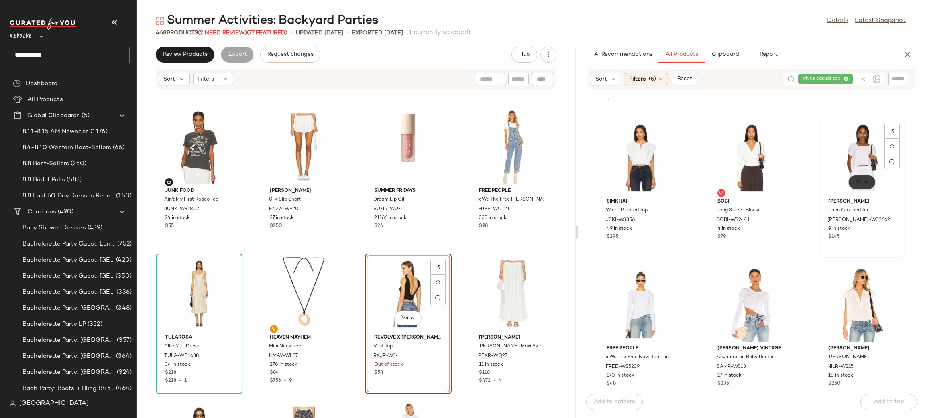
click at [856, 179] on span "View" at bounding box center [862, 182] width 14 height 6
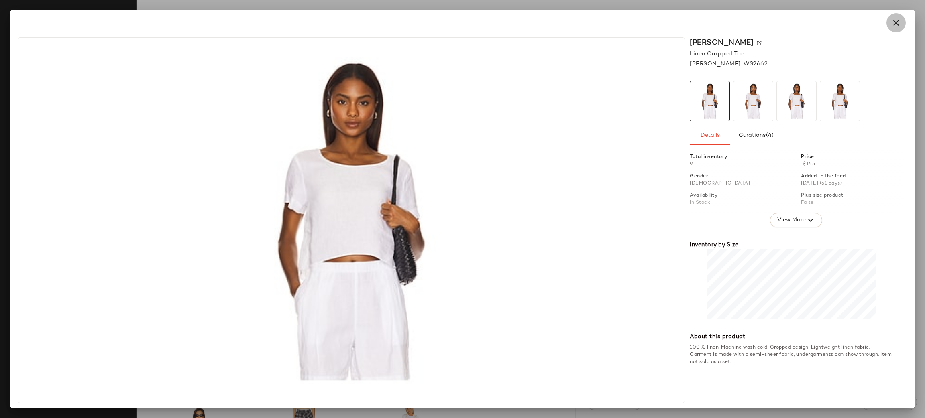
click at [893, 28] on button "button" at bounding box center [895, 22] width 19 height 19
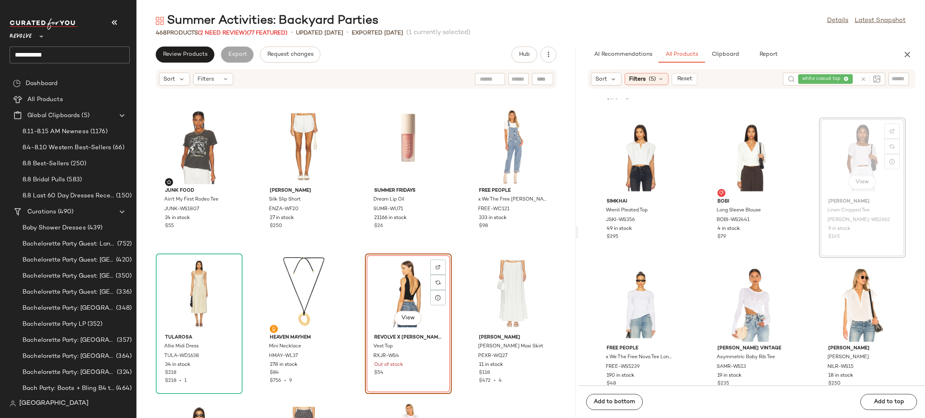
scroll to position [428, 0]
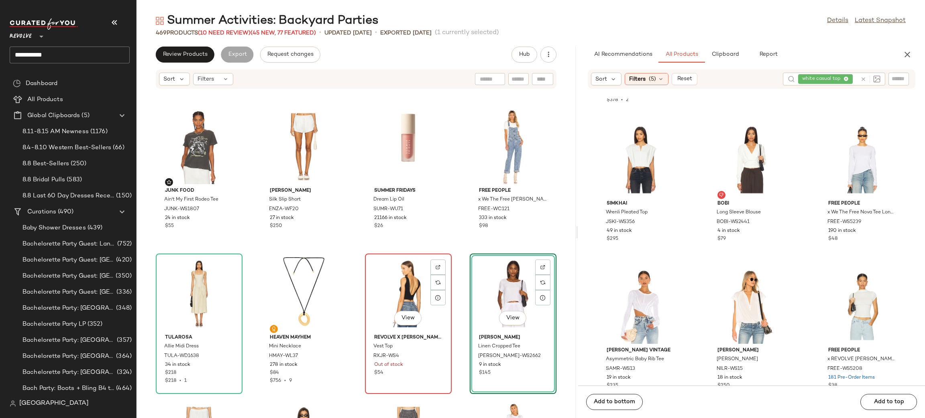
click at [403, 273] on div "View" at bounding box center [408, 293] width 81 height 75
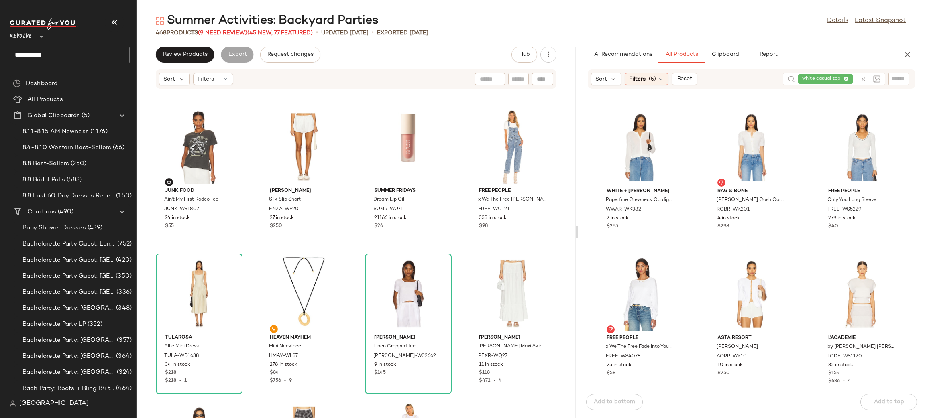
scroll to position [1131, 0]
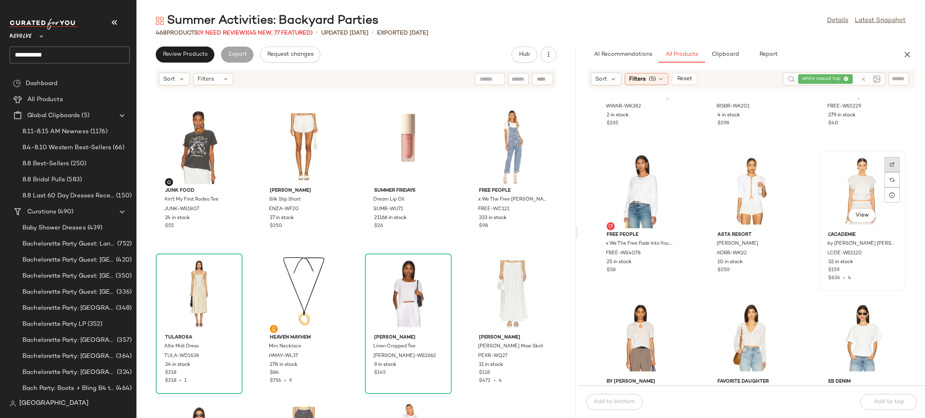
click at [889, 163] on img at bounding box center [891, 164] width 5 height 5
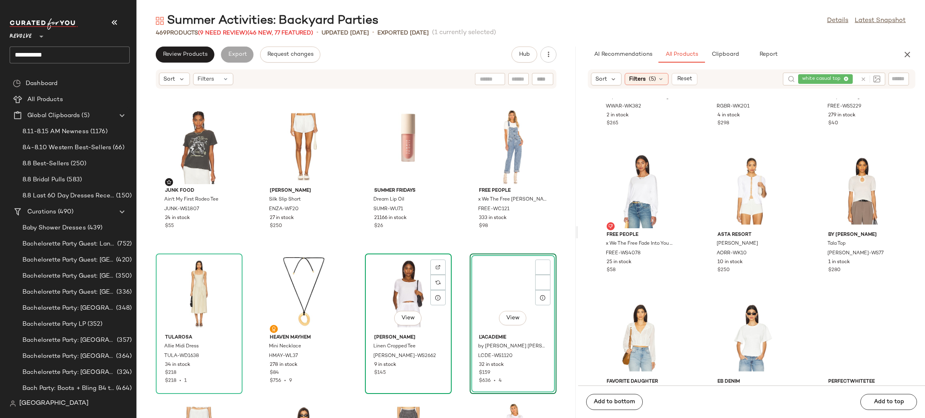
click at [405, 281] on div "View" at bounding box center [408, 293] width 81 height 75
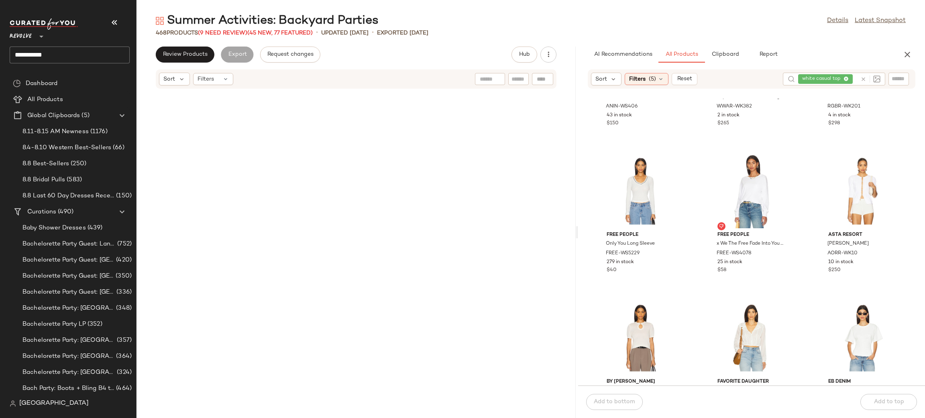
scroll to position [16868, 0]
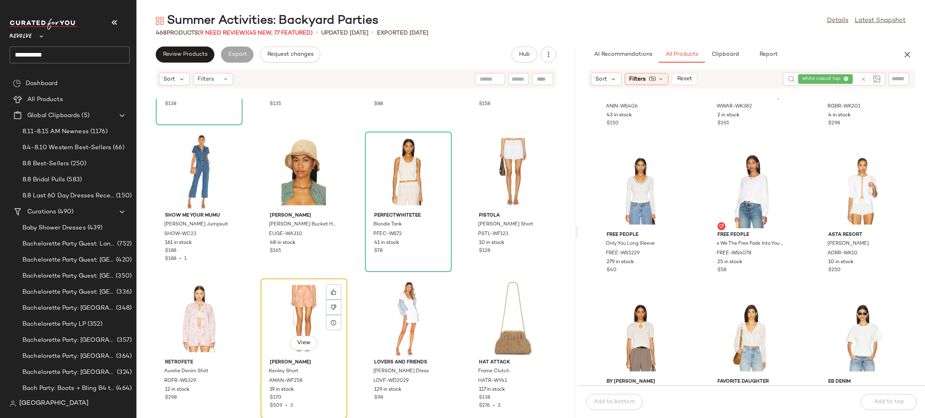
click at [282, 312] on div "View" at bounding box center [303, 318] width 81 height 75
click at [865, 78] on icon at bounding box center [863, 79] width 6 height 6
click at [630, 80] on span "Filters" at bounding box center [637, 79] width 16 height 8
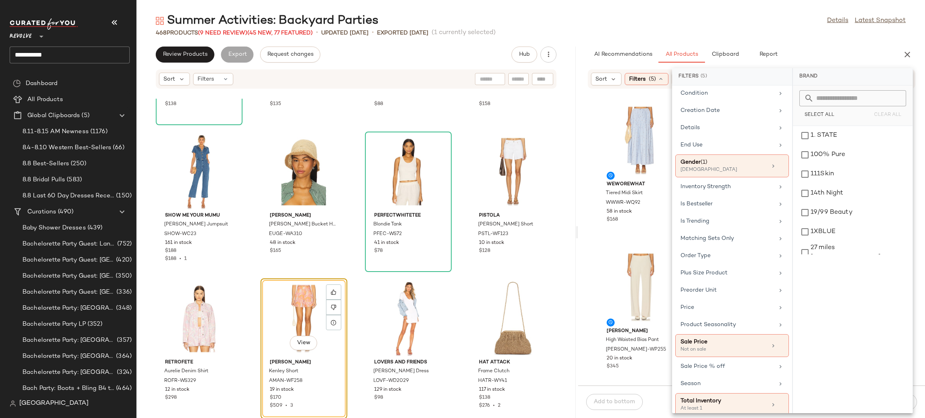
scroll to position [229, 0]
click at [708, 238] on div "Matching Sets Only" at bounding box center [727, 234] width 94 height 8
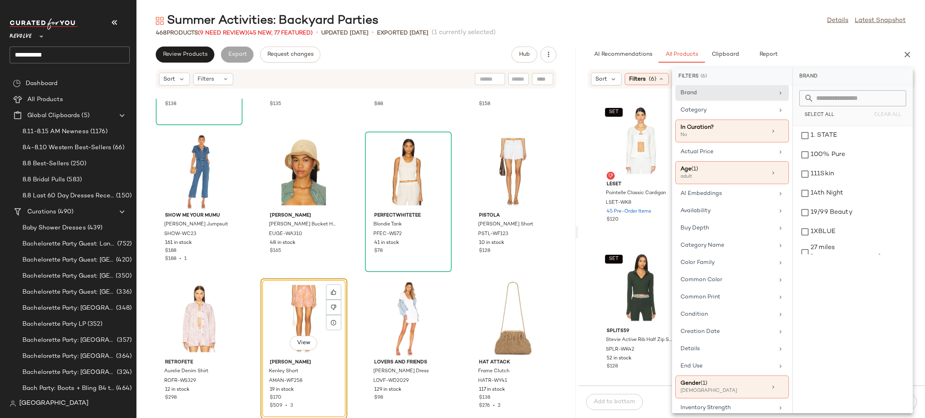
scroll to position [4, 0]
click at [626, 240] on div "SET View LESET Pointelle Classic Cardigan LSET-WK8 45 Pre-Order Items $120" at bounding box center [640, 170] width 85 height 139
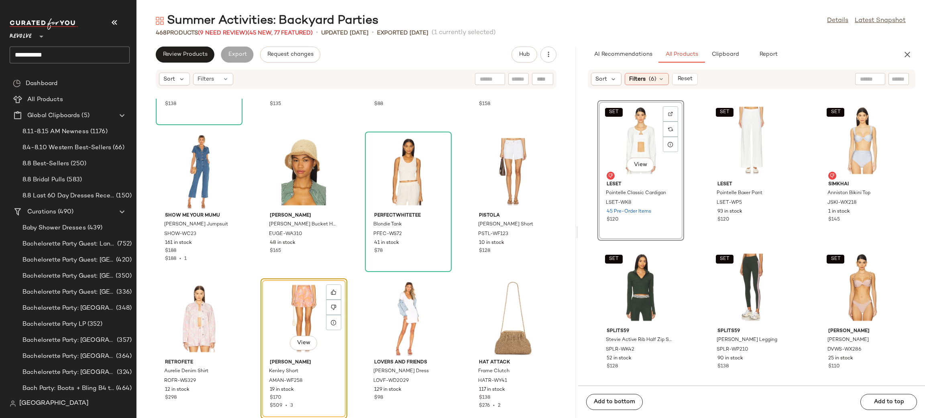
click at [664, 243] on div "SET View LESET Pointelle Classic Cardigan LSET-WK8 45 Pre-Order Items $120 SET …" at bounding box center [751, 242] width 347 height 287
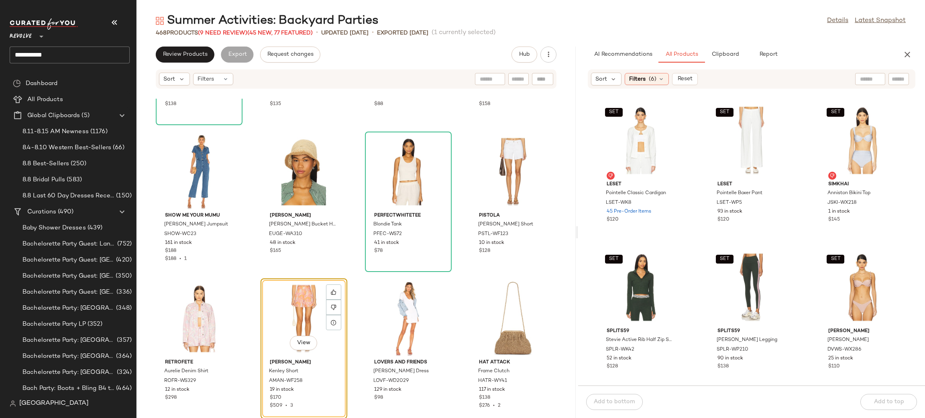
click at [688, 243] on div "SET LESET Pointelle Classic Cardigan LSET-WK8 45 Pre-Order Items $120 SET LESET…" at bounding box center [751, 242] width 347 height 287
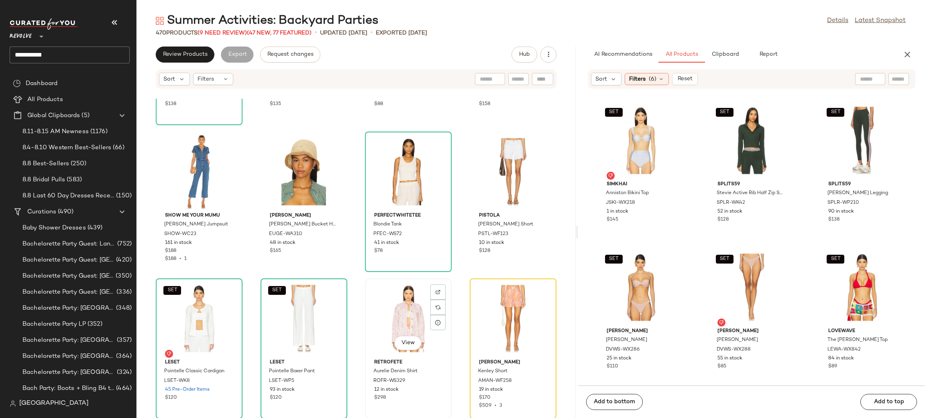
click at [384, 295] on div "View" at bounding box center [408, 318] width 81 height 75
click at [504, 301] on div "View" at bounding box center [512, 318] width 81 height 75
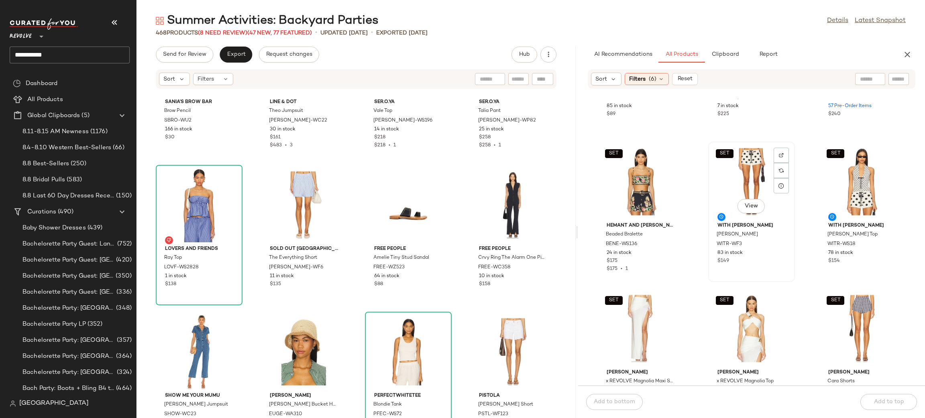
scroll to position [405, 0]
click at [852, 201] on button "View" at bounding box center [861, 206] width 27 height 14
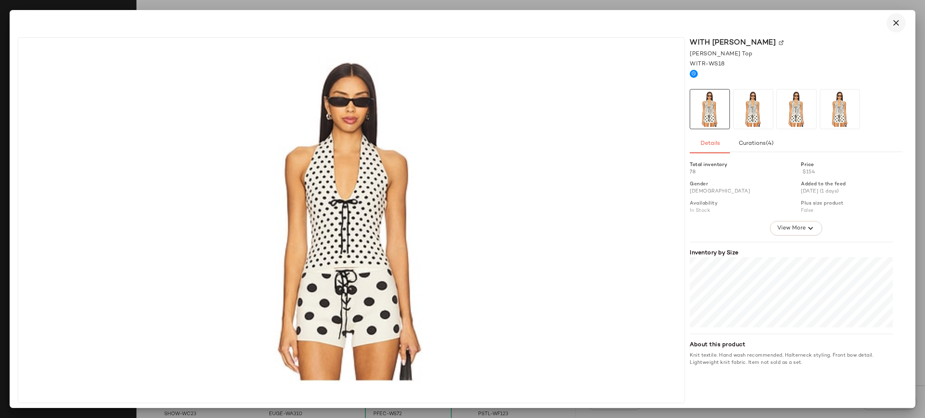
click at [889, 23] on button "button" at bounding box center [895, 22] width 19 height 19
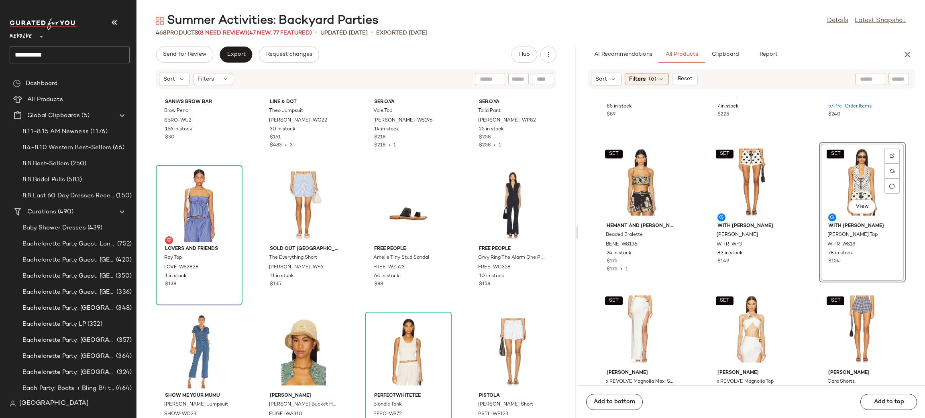
click at [456, 190] on div "Sania's Brow Bar Brow Pencil SBRO-WU2 166 in stock $30 Line & Dot Theo Jumpsuit…" at bounding box center [355, 258] width 439 height 319
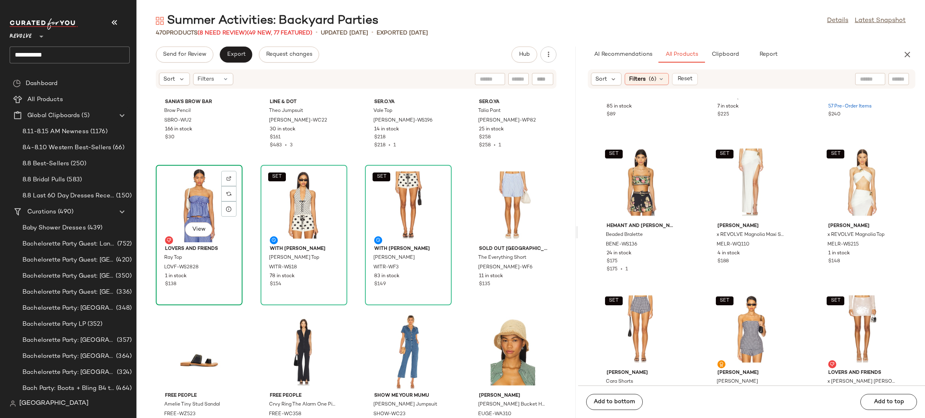
click at [208, 202] on div "View" at bounding box center [199, 205] width 81 height 75
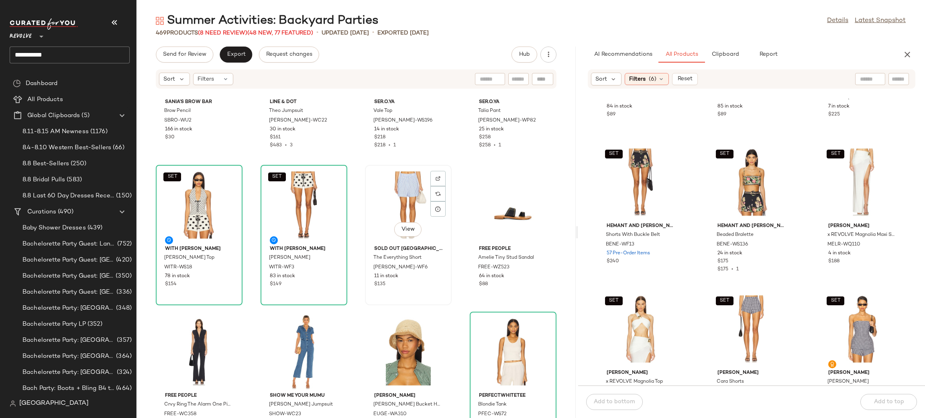
click at [380, 201] on div "View" at bounding box center [408, 205] width 81 height 75
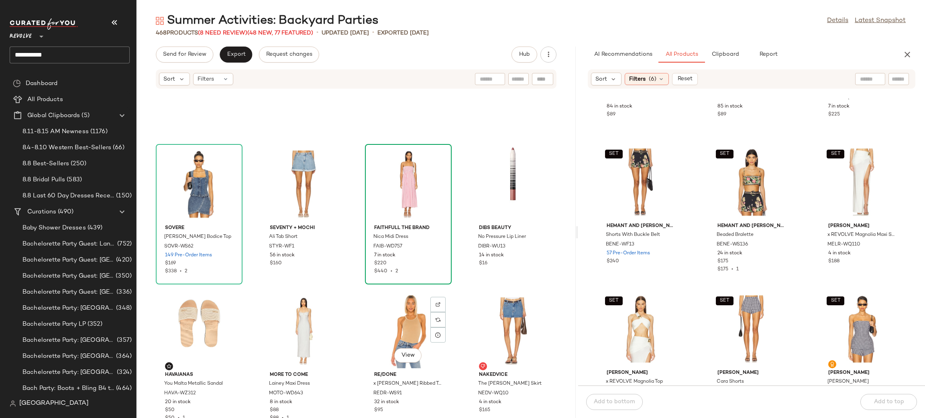
scroll to position [15810, 0]
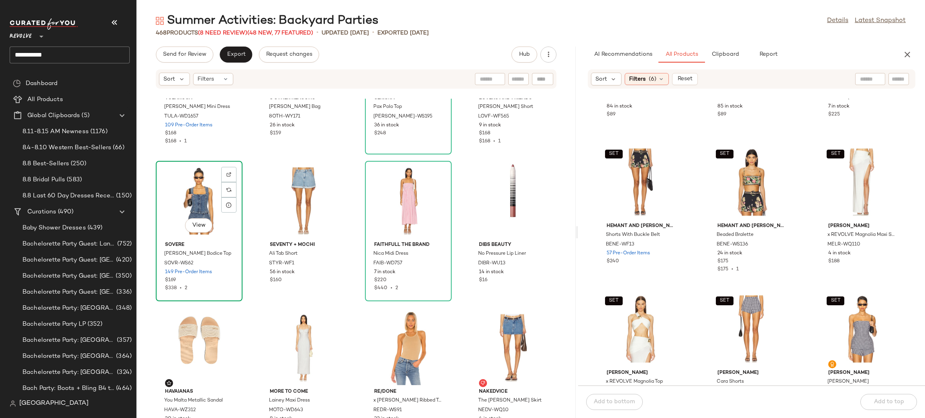
click at [194, 199] on div "View" at bounding box center [199, 201] width 81 height 75
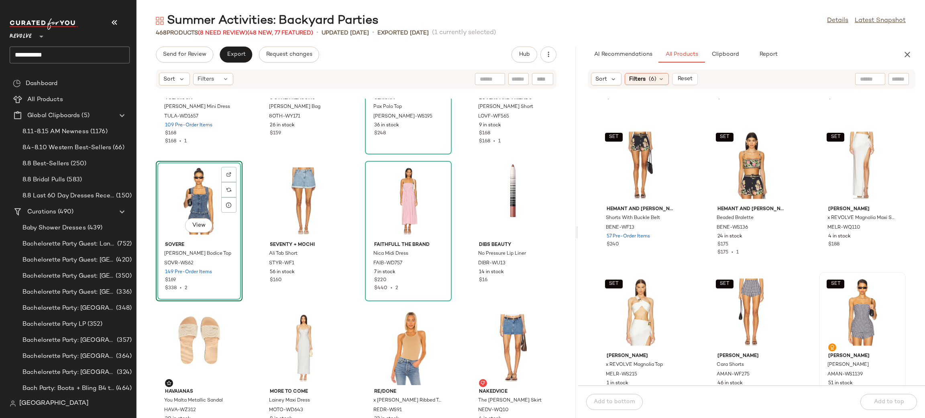
scroll to position [424, 0]
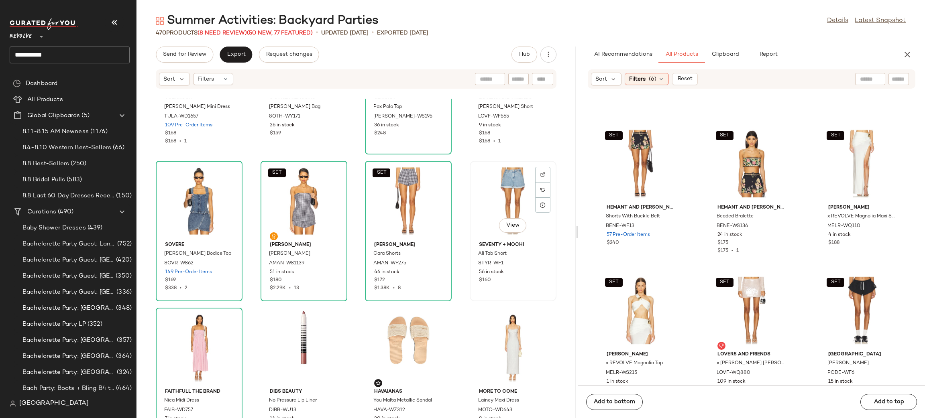
click at [520, 194] on div "View" at bounding box center [512, 201] width 81 height 75
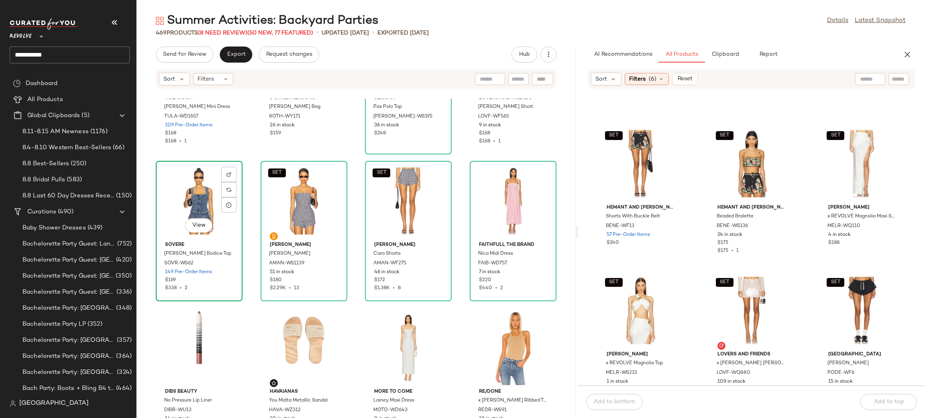
click at [183, 204] on div "View" at bounding box center [199, 201] width 81 height 75
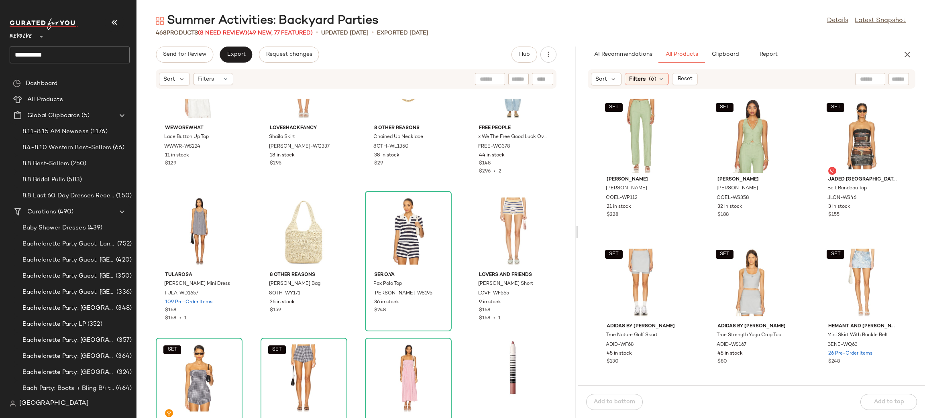
scroll to position [1530, 0]
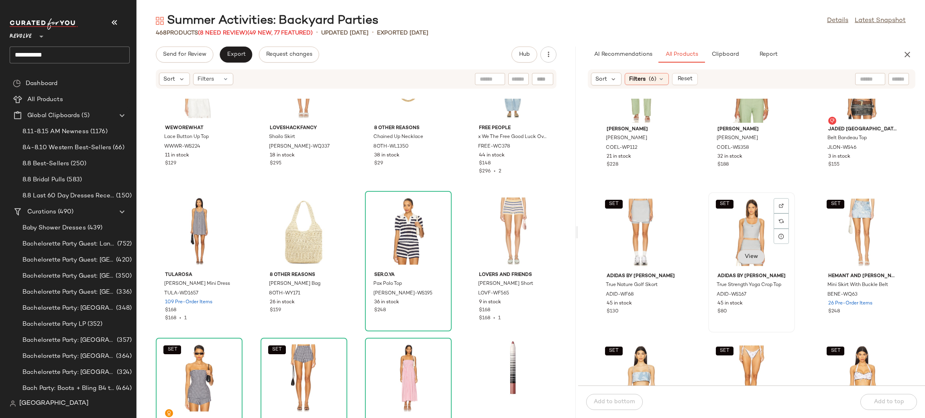
click at [745, 254] on span "View" at bounding box center [751, 257] width 14 height 6
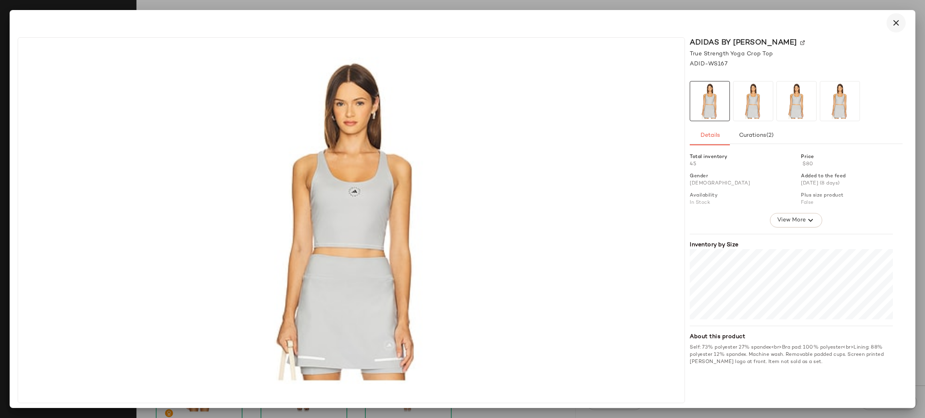
click at [897, 23] on icon "button" at bounding box center [896, 23] width 10 height 10
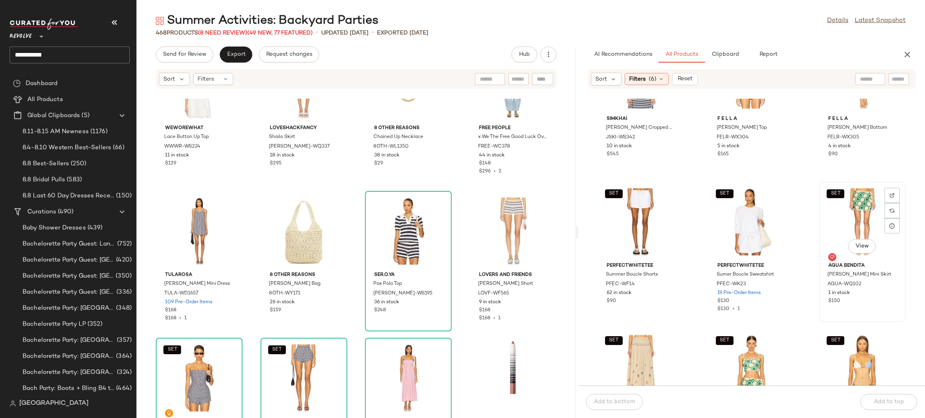
scroll to position [2246, 0]
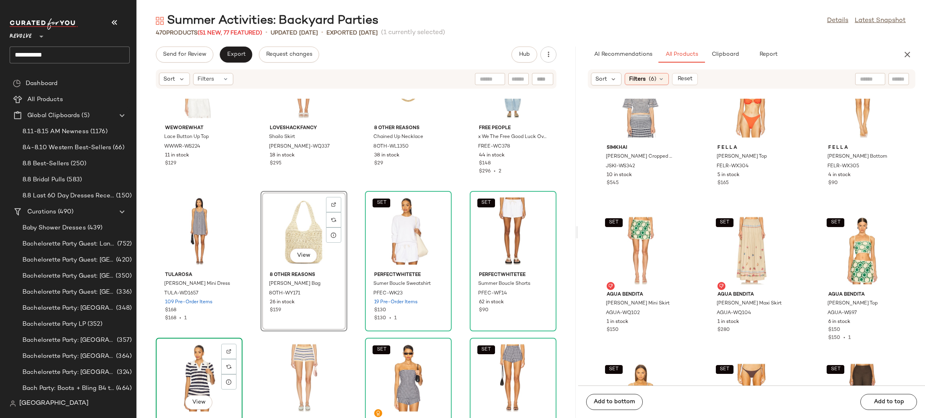
click at [202, 362] on div "View" at bounding box center [199, 378] width 81 height 75
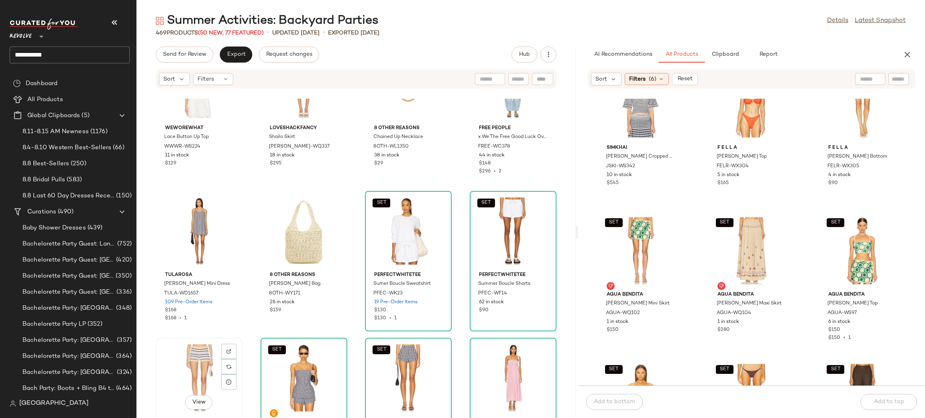
click at [200, 360] on div "View" at bounding box center [199, 378] width 81 height 75
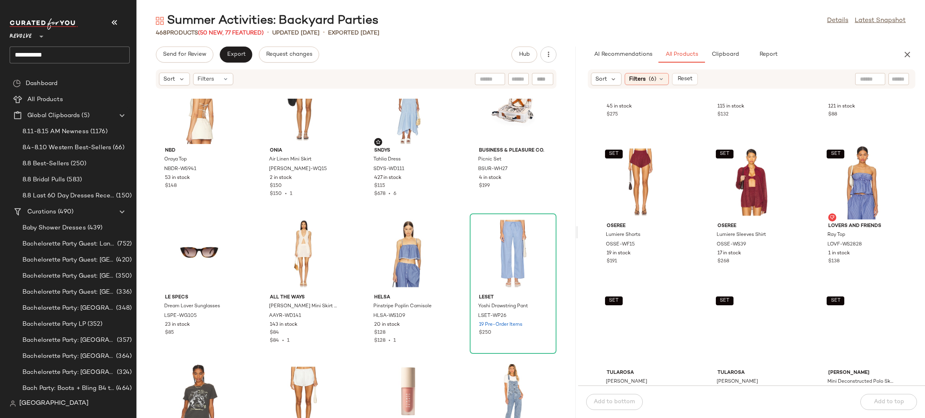
scroll to position [7457, 0]
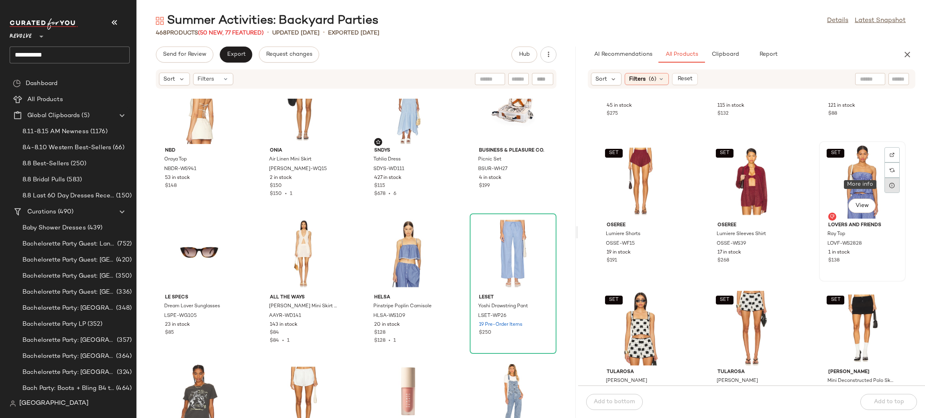
click at [884, 184] on div at bounding box center [891, 185] width 15 height 15
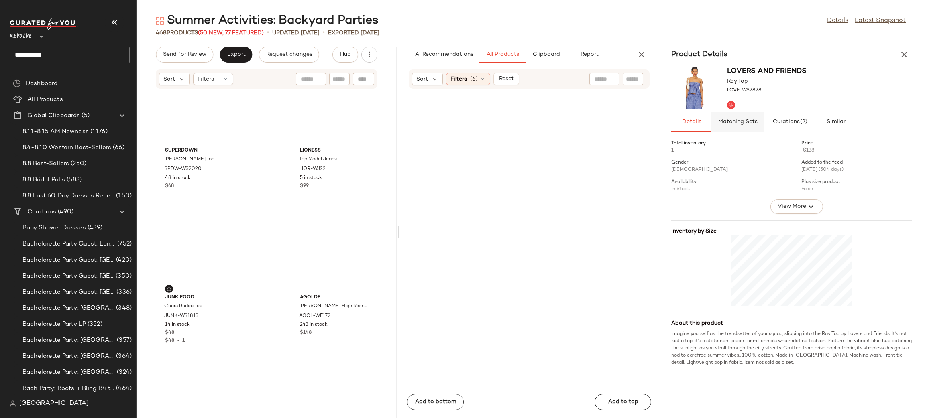
scroll to position [11310, 0]
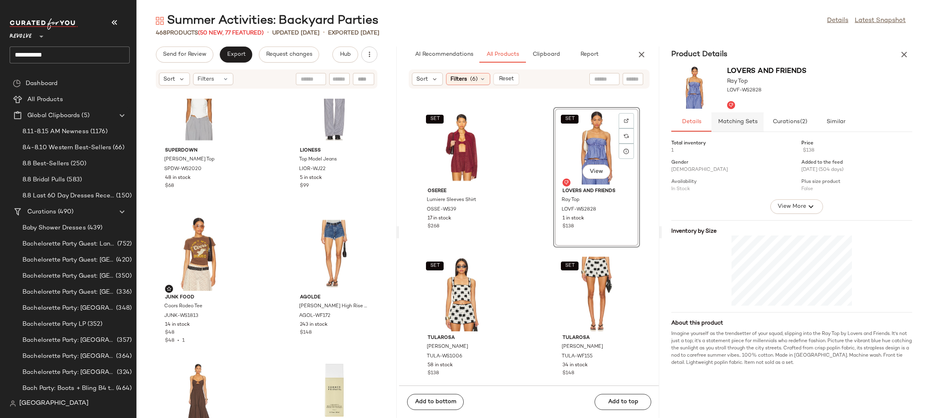
click at [816, 130] on button "Matching Sets" at bounding box center [836, 121] width 40 height 19
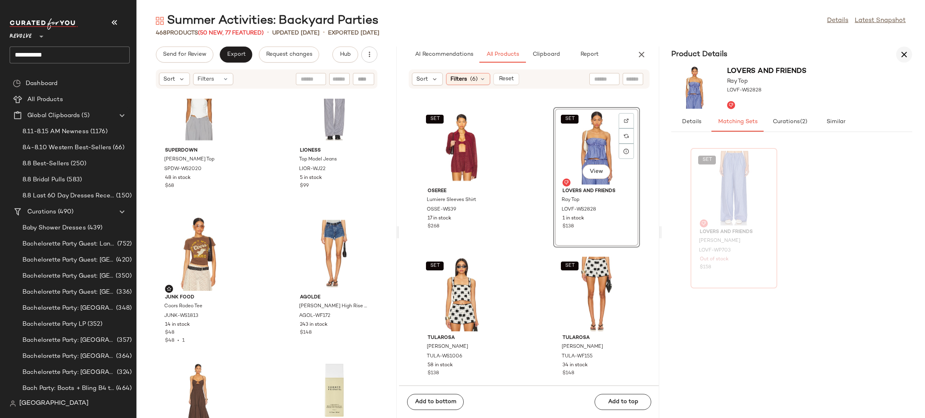
click at [905, 56] on icon "button" at bounding box center [904, 55] width 10 height 10
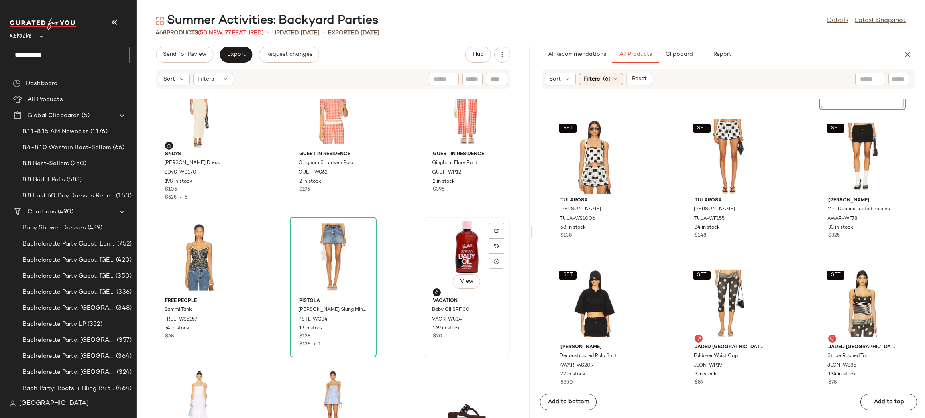
scroll to position [15165, 0]
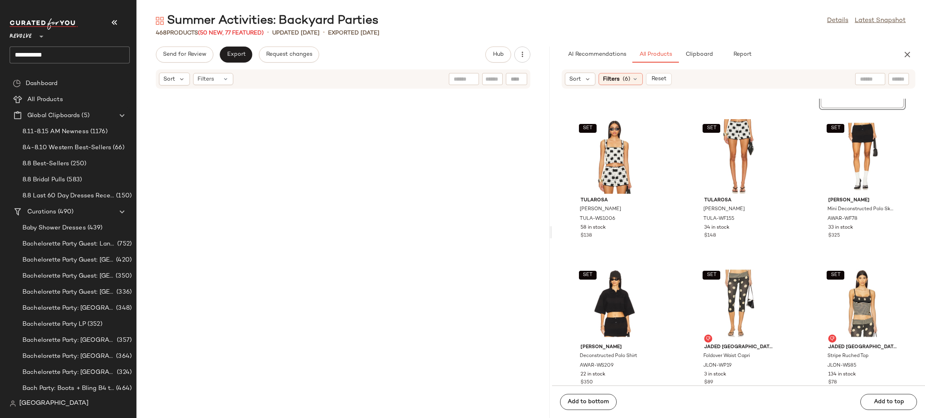
drag, startPoint x: 529, startPoint y: 214, endPoint x: 551, endPoint y: 216, distance: 21.7
click at [551, 216] on div "Summer Activities: Backyard Parties Details Latest Snapshot 468 Products (50 Ne…" at bounding box center [530, 215] width 788 height 405
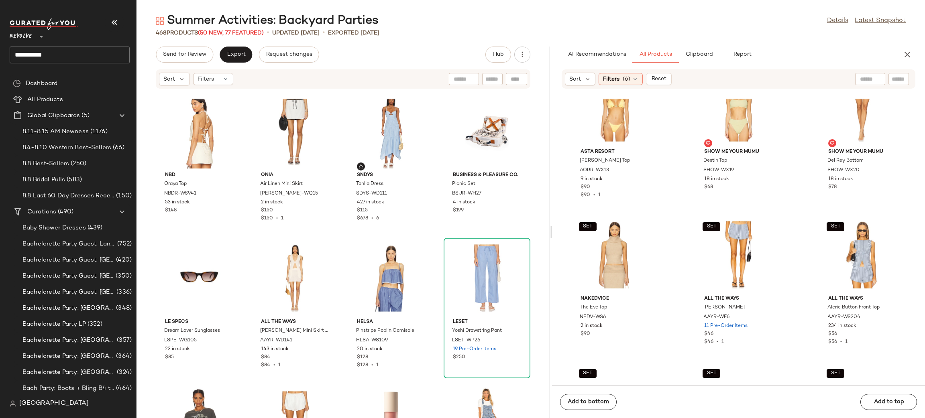
scroll to position [10178, 0]
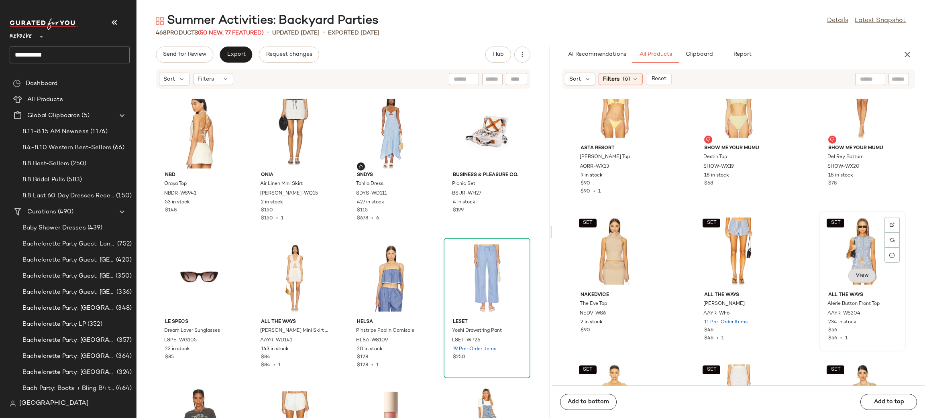
click at [848, 275] on button "View" at bounding box center [861, 276] width 27 height 14
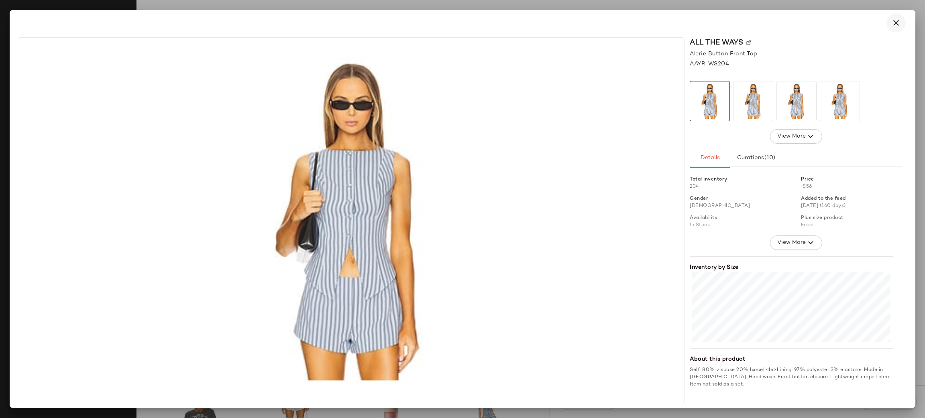
click at [898, 24] on icon "button" at bounding box center [896, 23] width 10 height 10
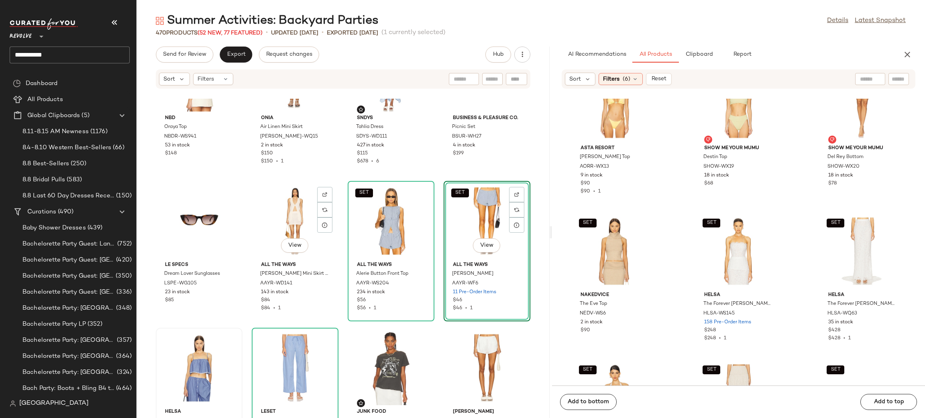
scroll to position [14798, 0]
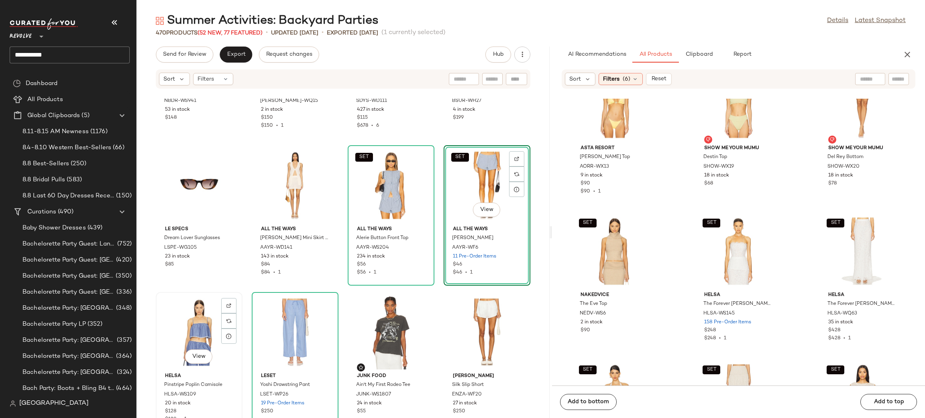
click at [218, 321] on div "View" at bounding box center [199, 332] width 81 height 75
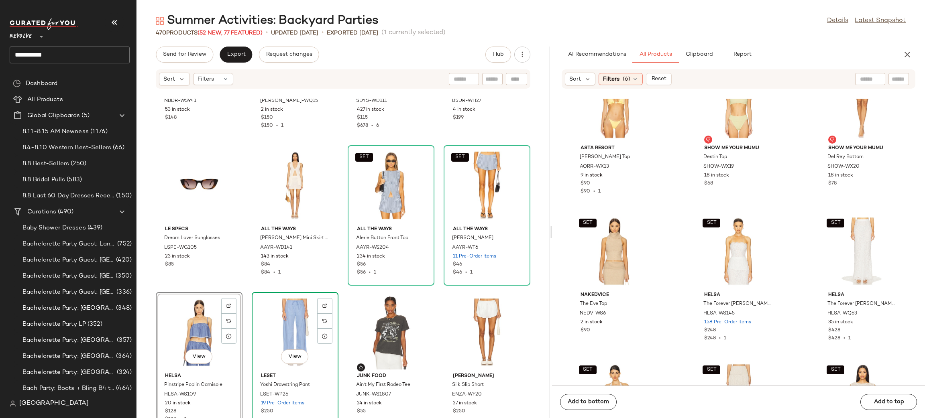
click at [289, 314] on div "View" at bounding box center [294, 332] width 81 height 75
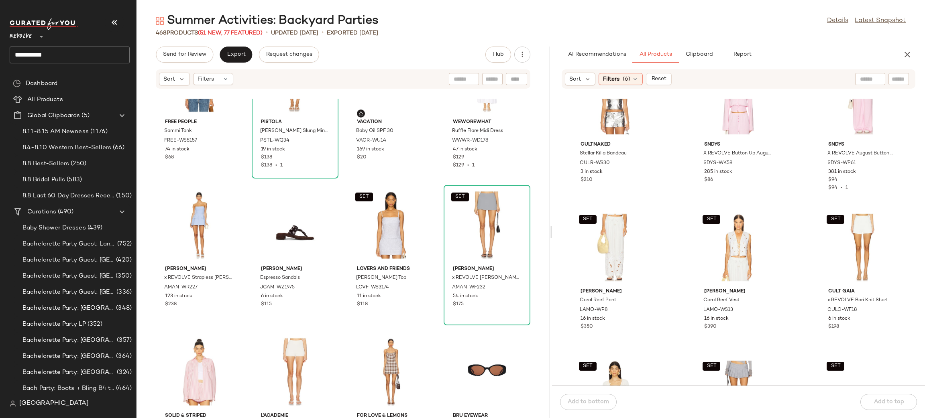
scroll to position [11954, 0]
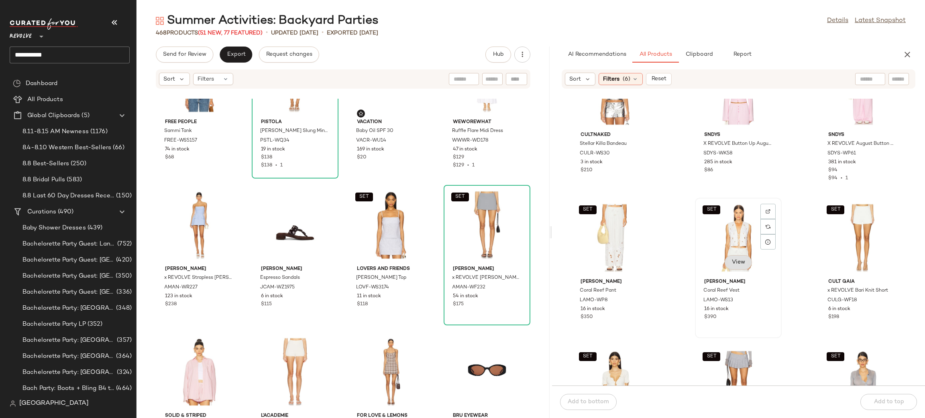
click at [738, 263] on span "View" at bounding box center [738, 262] width 14 height 6
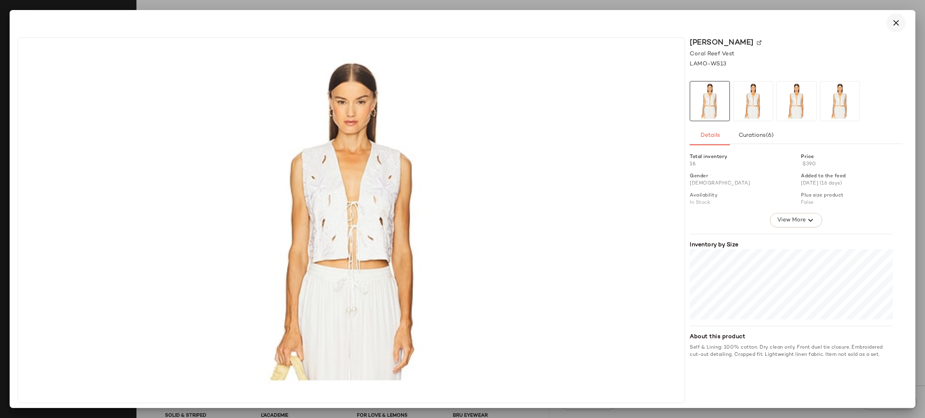
click at [893, 28] on button "button" at bounding box center [895, 22] width 19 height 19
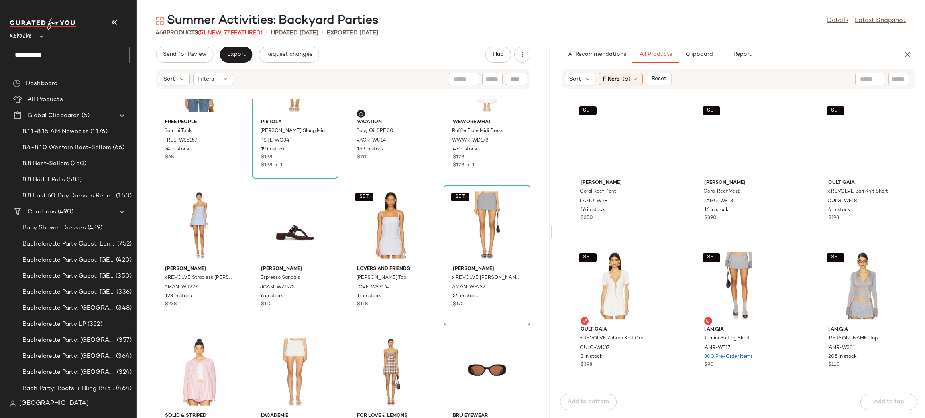
scroll to position [12053, 0]
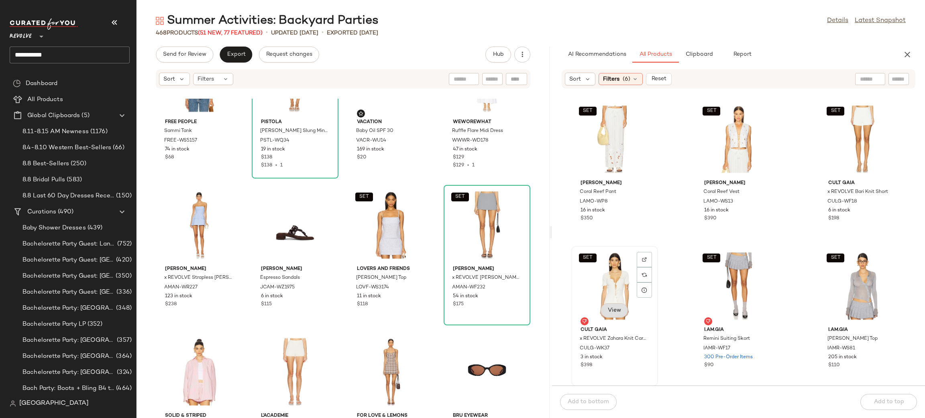
click at [618, 310] on span "View" at bounding box center [614, 310] width 14 height 6
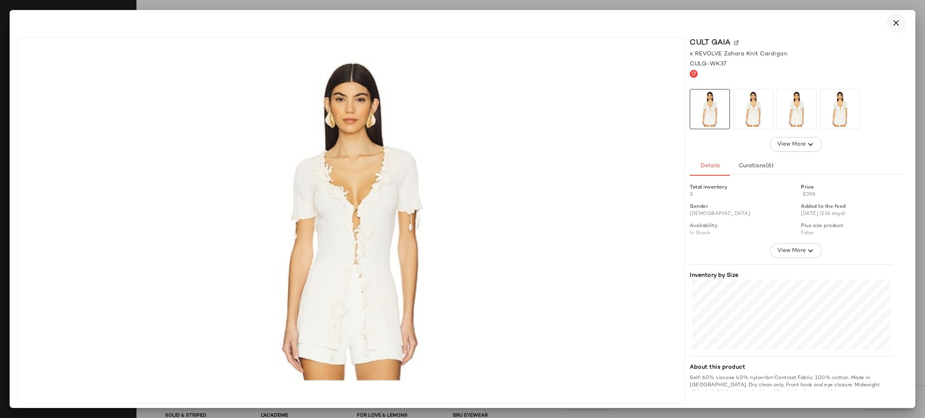
click at [901, 19] on button "button" at bounding box center [895, 22] width 19 height 19
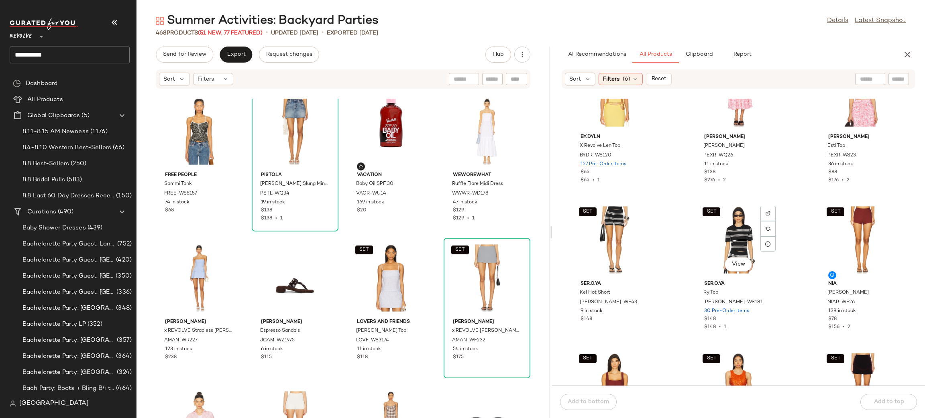
scroll to position [14593, 0]
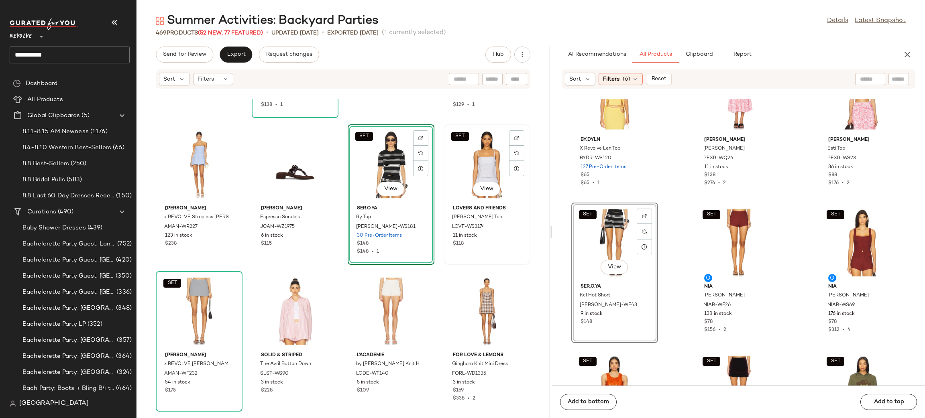
scroll to position [11586, 0]
click at [387, 149] on div "SET View" at bounding box center [390, 165] width 81 height 75
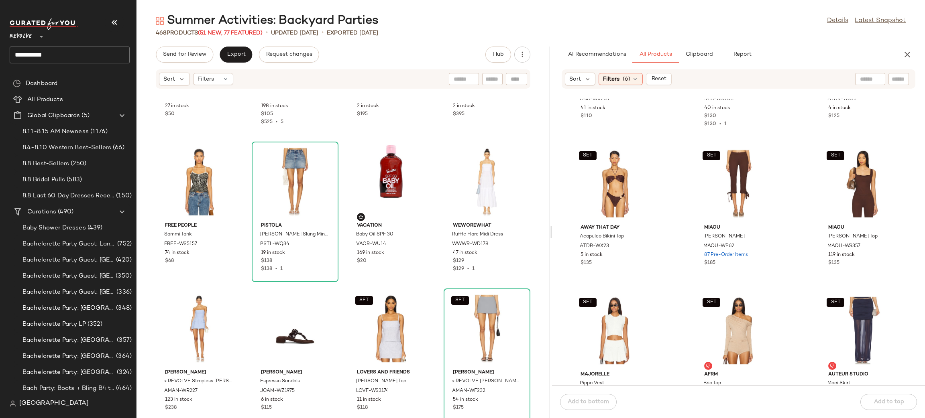
scroll to position [11526, 0]
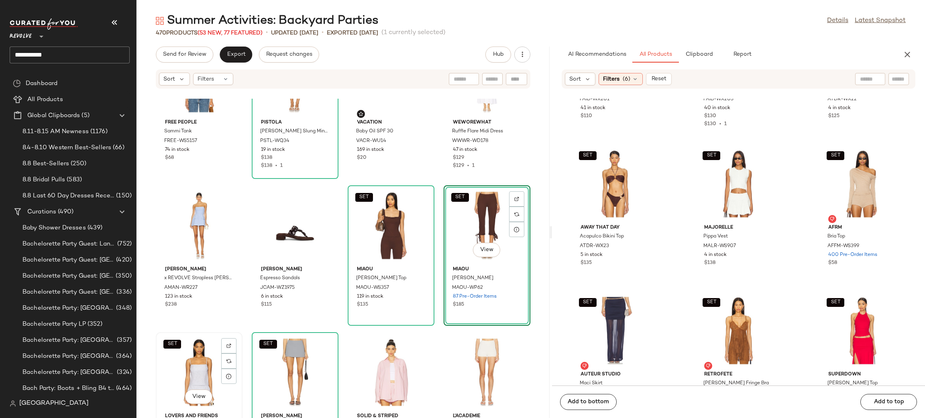
click at [195, 355] on div "SET View" at bounding box center [199, 372] width 81 height 75
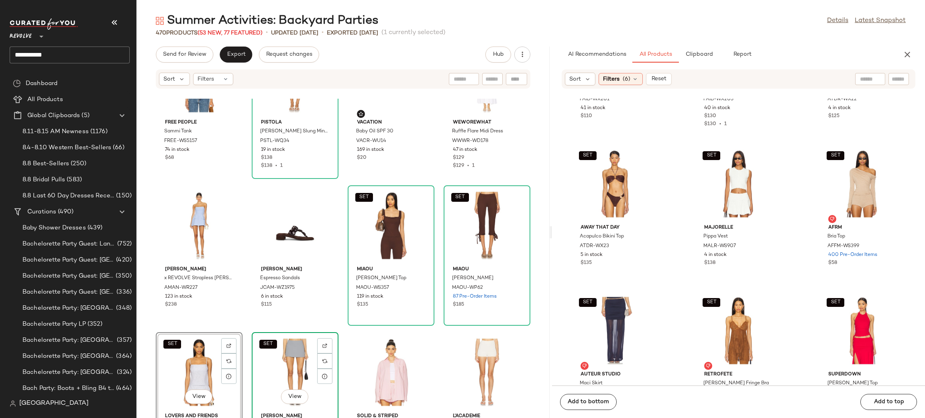
click at [298, 360] on div "SET View" at bounding box center [294, 372] width 81 height 75
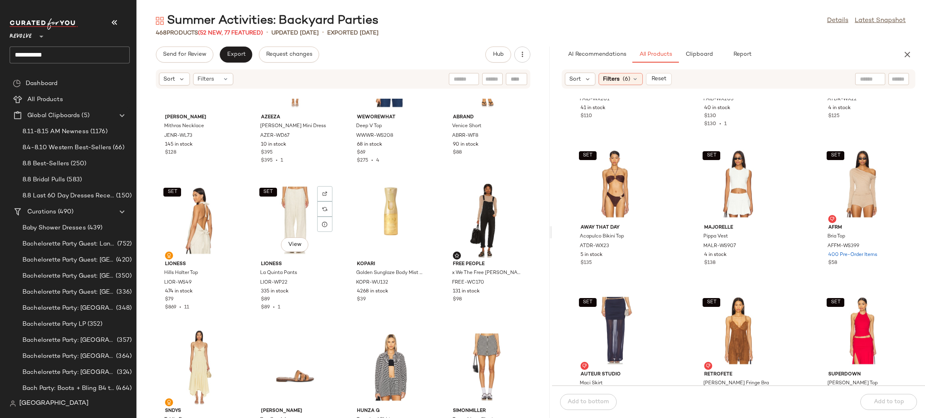
scroll to position [8750, 0]
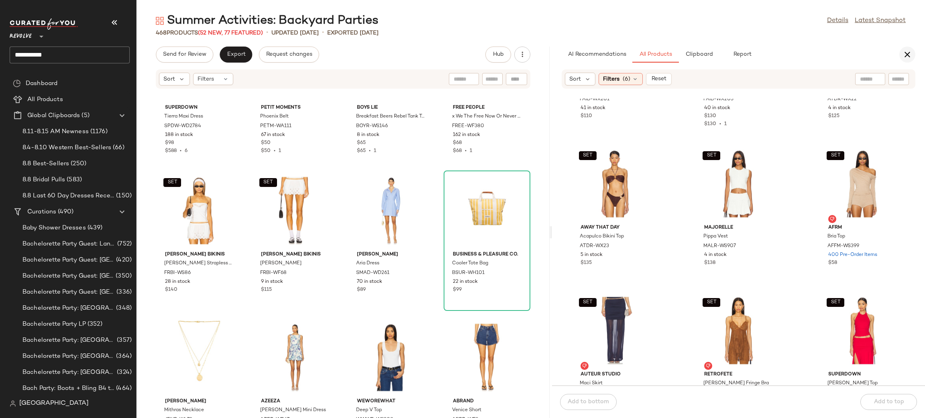
click at [903, 56] on icon "button" at bounding box center [907, 55] width 10 height 10
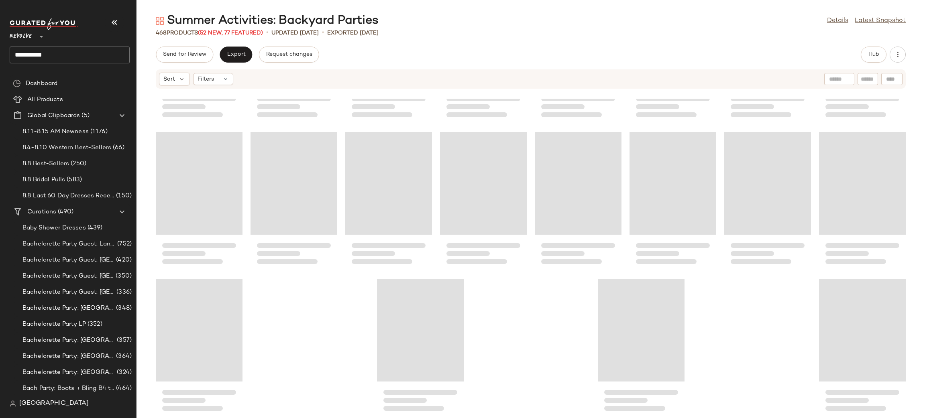
scroll to position [8348, 0]
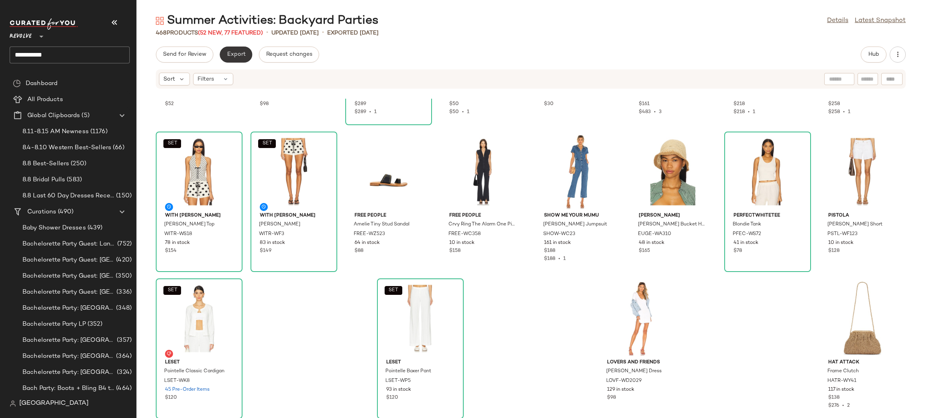
click at [228, 55] on span "Export" at bounding box center [235, 54] width 19 height 6
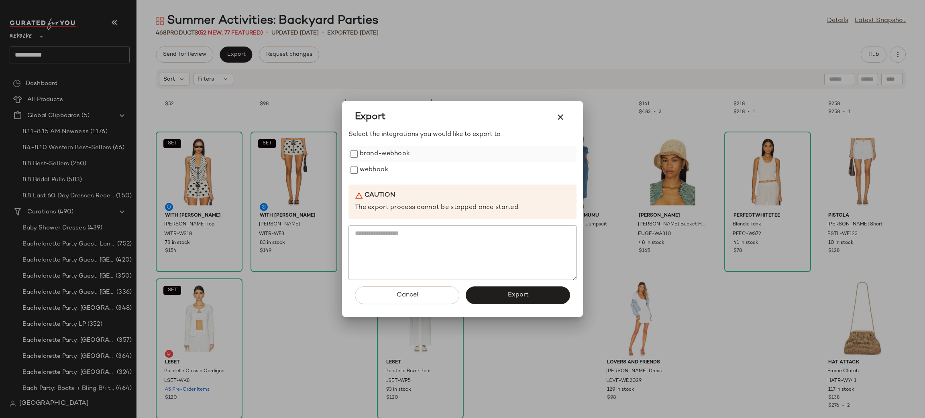
click at [393, 155] on label "brand-webhook" at bounding box center [385, 154] width 50 height 16
click at [486, 302] on button "Export" at bounding box center [518, 296] width 104 height 18
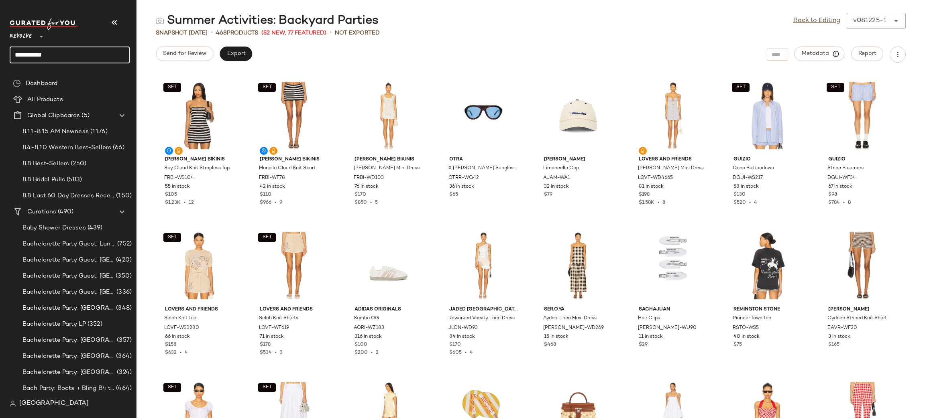
drag, startPoint x: 66, startPoint y: 56, endPoint x: 0, endPoint y: 29, distance: 71.5
click at [0, 42] on nav "**********" at bounding box center [68, 209] width 136 height 418
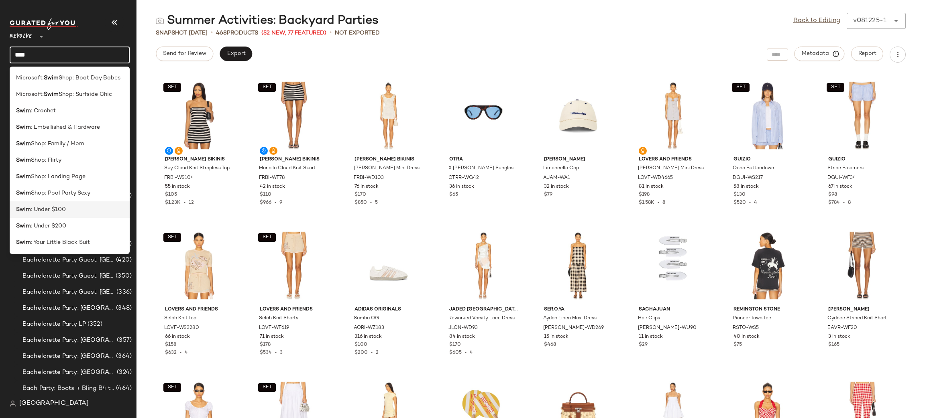
type input "****"
click at [57, 205] on span ": Under $100" at bounding box center [48, 209] width 35 height 8
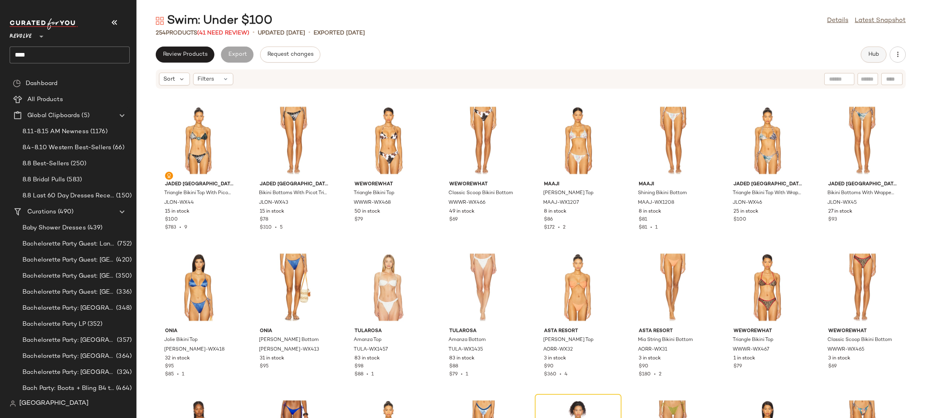
click at [868, 53] on span "Hub" at bounding box center [873, 54] width 11 height 6
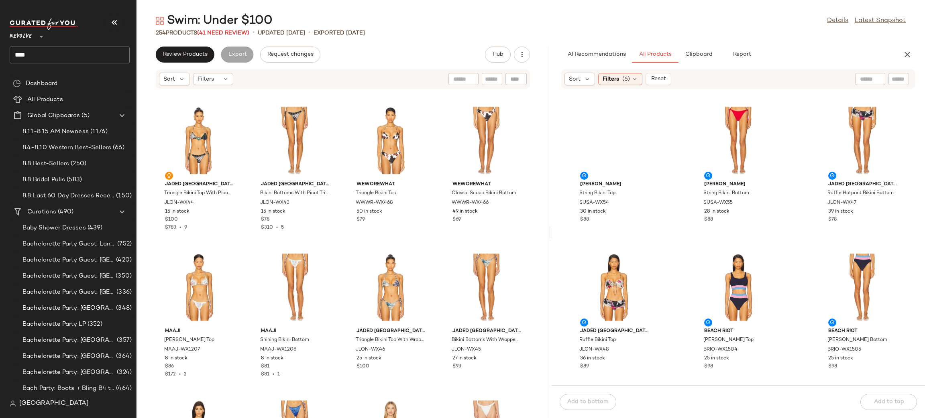
drag, startPoint x: 530, startPoint y: 141, endPoint x: 551, endPoint y: 136, distance: 22.0
click at [551, 136] on div "Swim: Under $100 Details Latest Snapshot 254 Products (41 Need Review) • update…" at bounding box center [530, 215] width 788 height 405
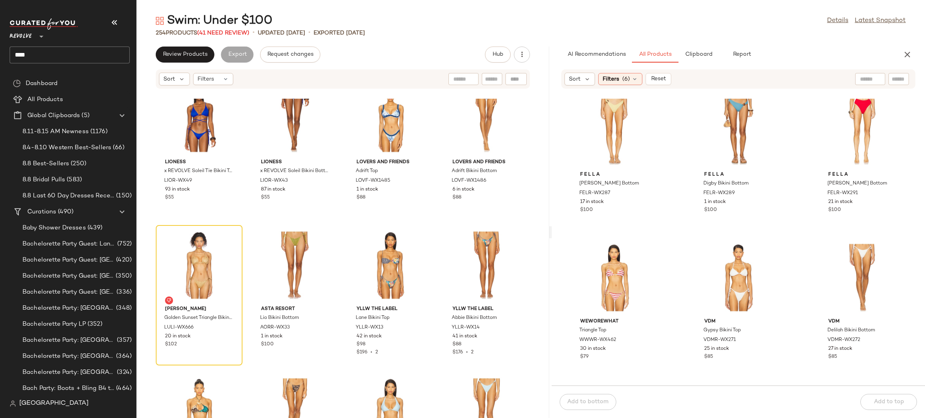
scroll to position [1252, 0]
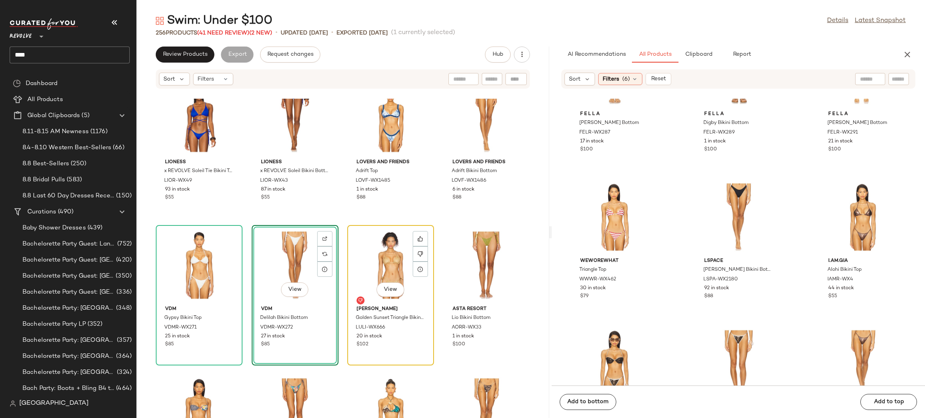
click at [358, 247] on div "View" at bounding box center [390, 265] width 81 height 75
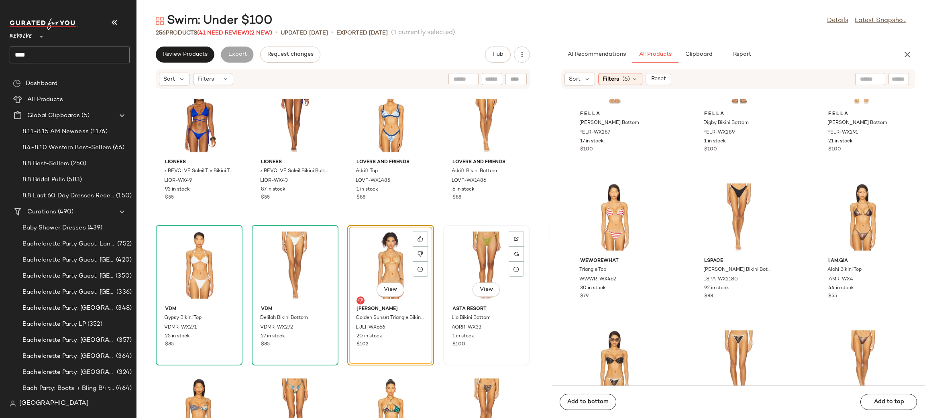
click at [460, 247] on div "View" at bounding box center [486, 265] width 81 height 75
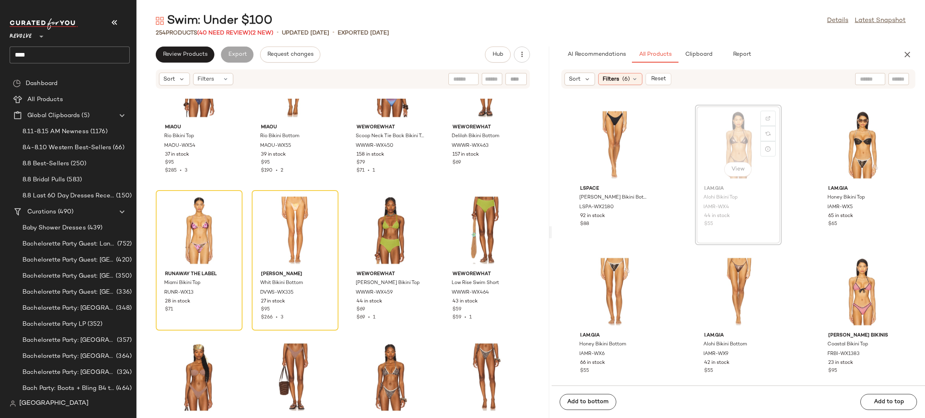
scroll to position [1469, 0]
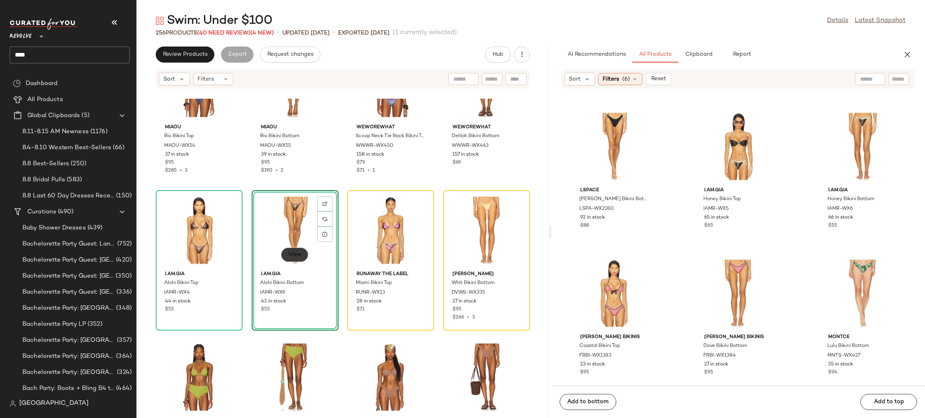
click at [291, 252] on span "View" at bounding box center [295, 255] width 14 height 6
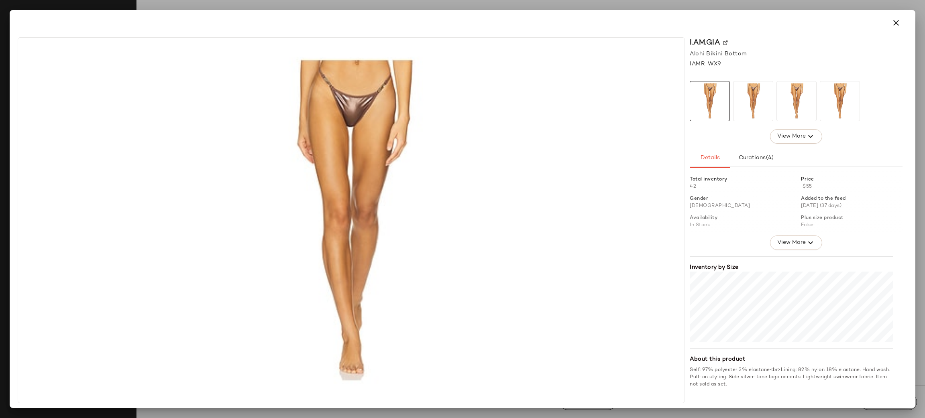
scroll to position [1469, 0]
click at [895, 27] on icon "button" at bounding box center [896, 23] width 10 height 10
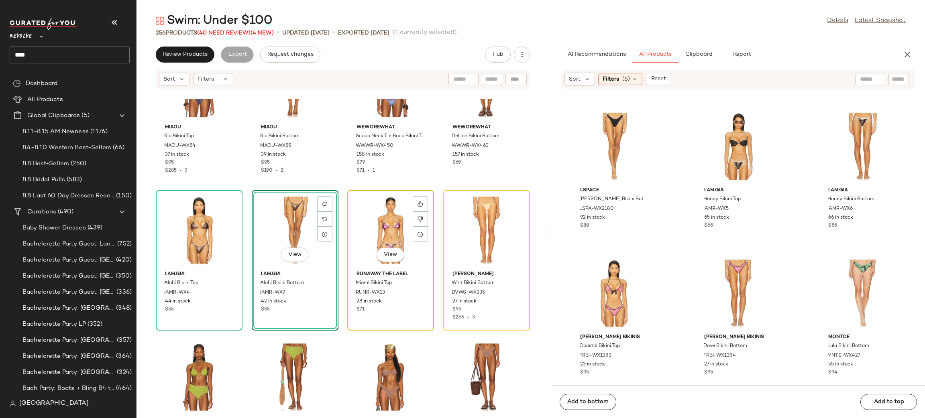
click at [395, 218] on div "View" at bounding box center [390, 230] width 81 height 75
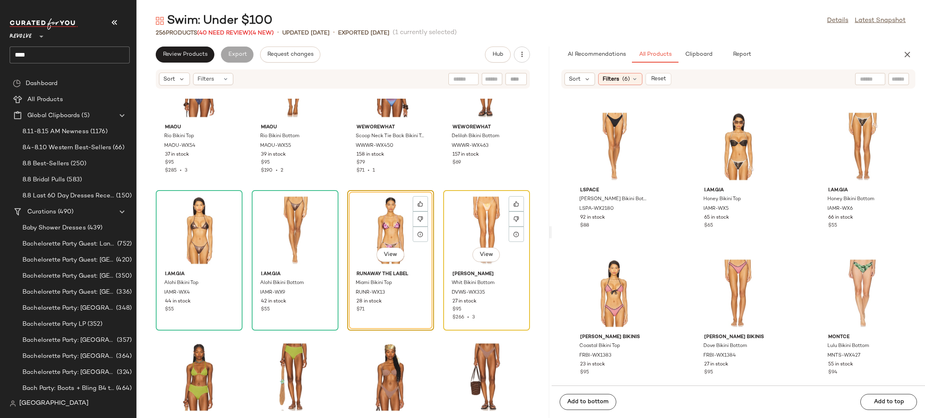
click at [465, 217] on div "View" at bounding box center [486, 230] width 81 height 75
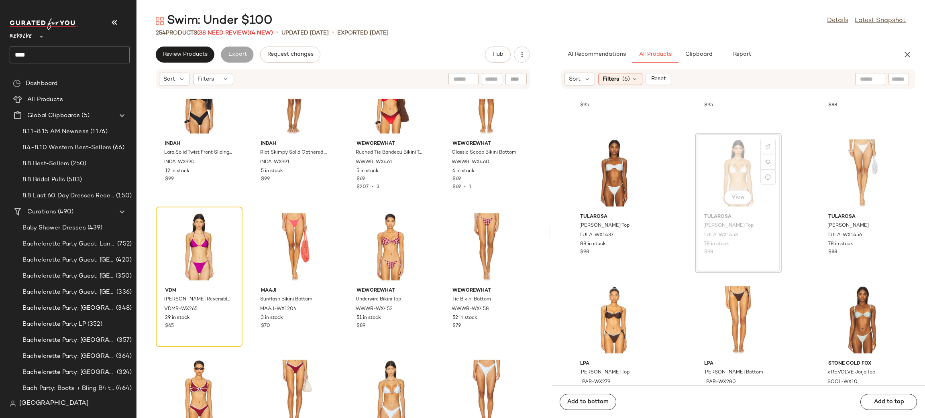
scroll to position [2470, 0]
click at [175, 261] on div at bounding box center [199, 247] width 81 height 75
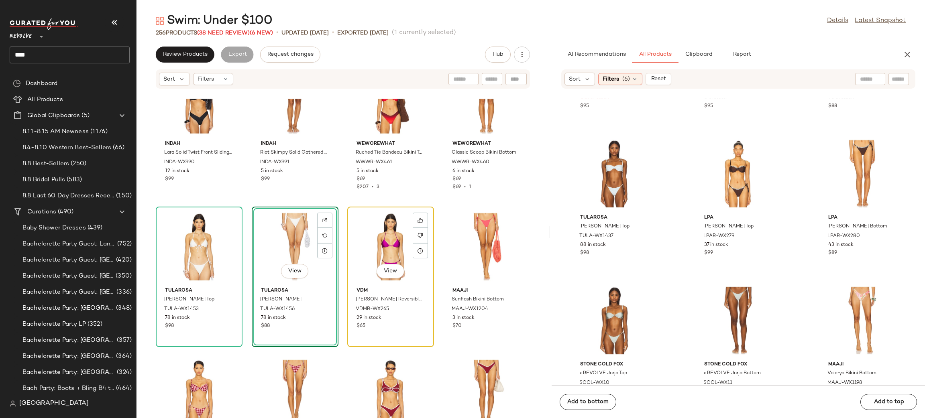
click at [389, 239] on div "View" at bounding box center [390, 247] width 81 height 75
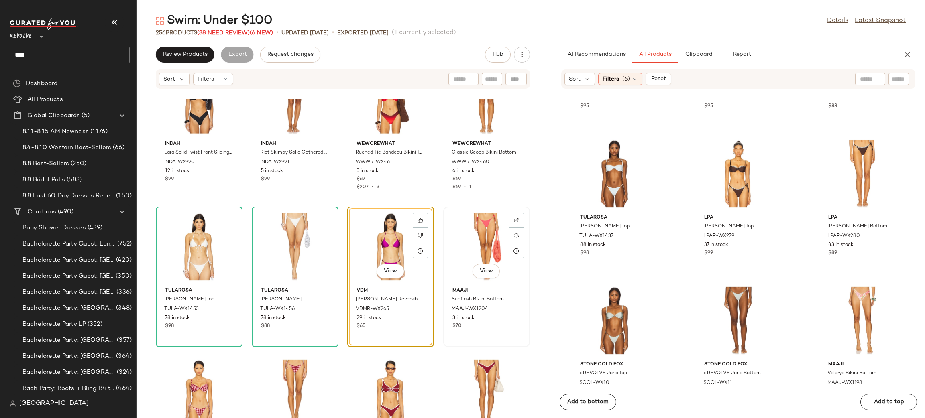
click at [459, 241] on div "View" at bounding box center [486, 247] width 81 height 75
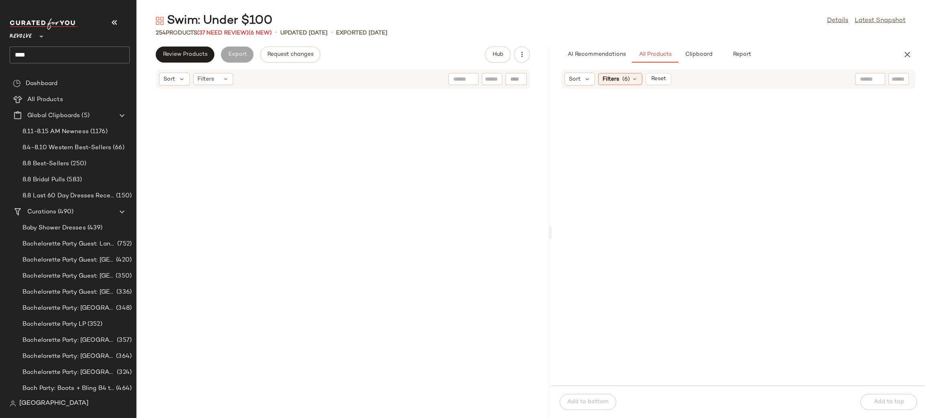
scroll to position [2470, 0]
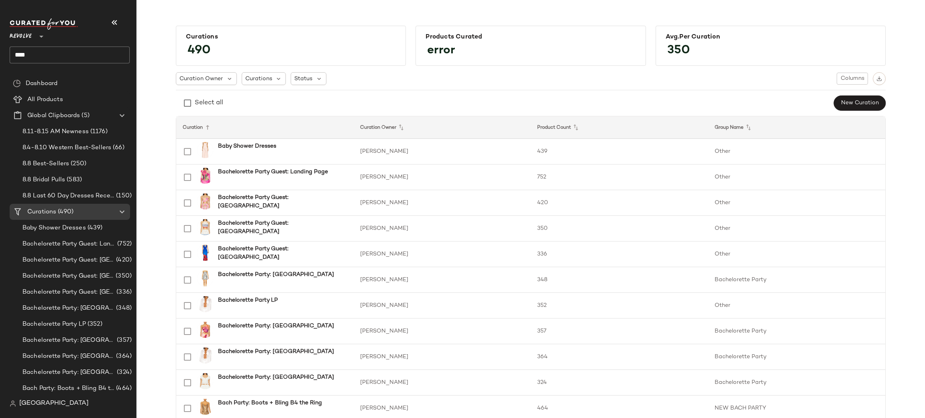
click at [66, 47] on input "****" at bounding box center [70, 55] width 120 height 17
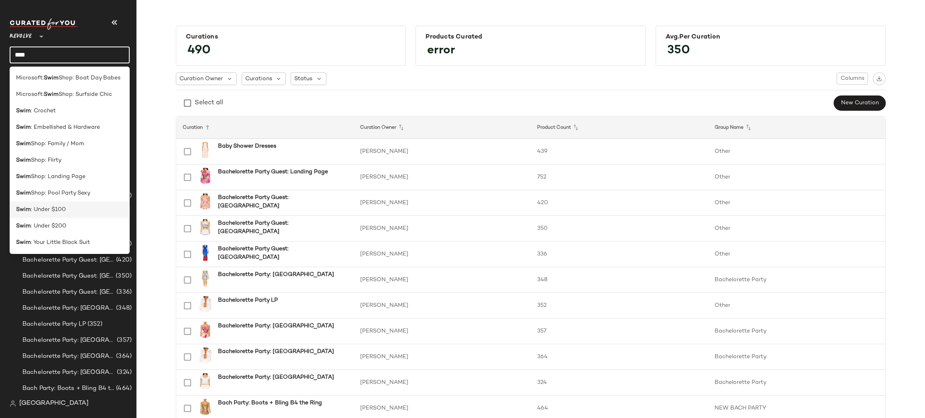
click at [72, 213] on div "Swim : Under $100" at bounding box center [69, 209] width 107 height 8
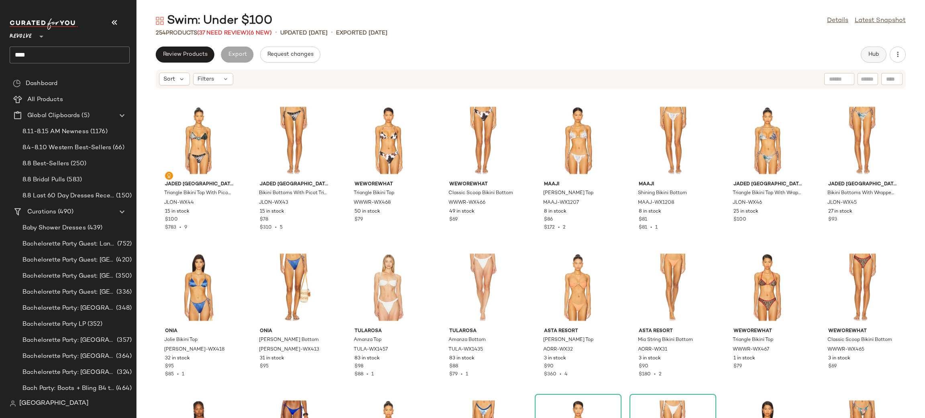
click at [877, 59] on button "Hub" at bounding box center [873, 55] width 26 height 16
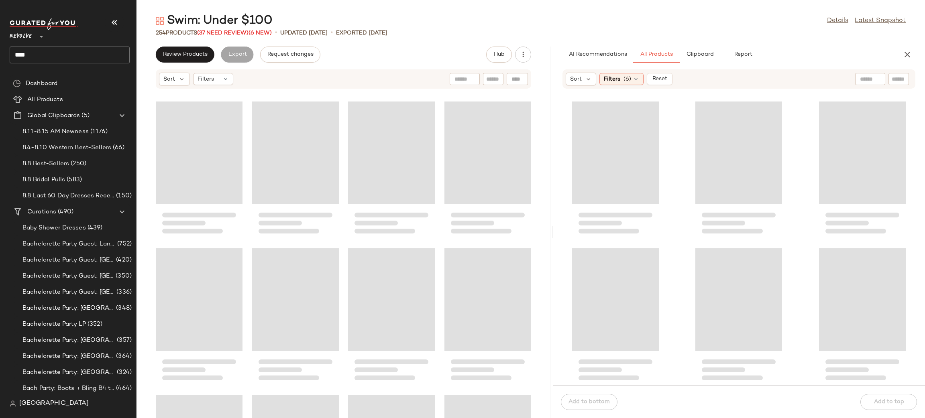
drag, startPoint x: 531, startPoint y: 167, endPoint x: 558, endPoint y: 158, distance: 28.7
click at [558, 158] on div "Swim: Under $100 Details Latest Snapshot 254 Products (37 Need Review) (6 New) …" at bounding box center [530, 215] width 788 height 405
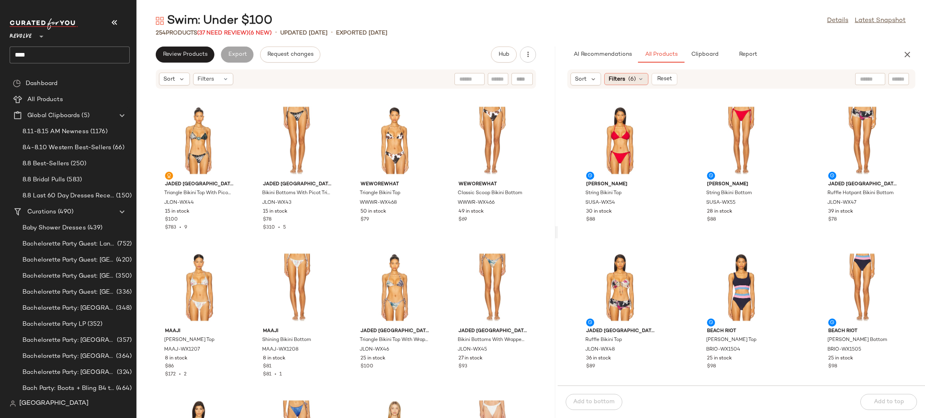
click at [622, 79] on span "Filters" at bounding box center [616, 79] width 16 height 8
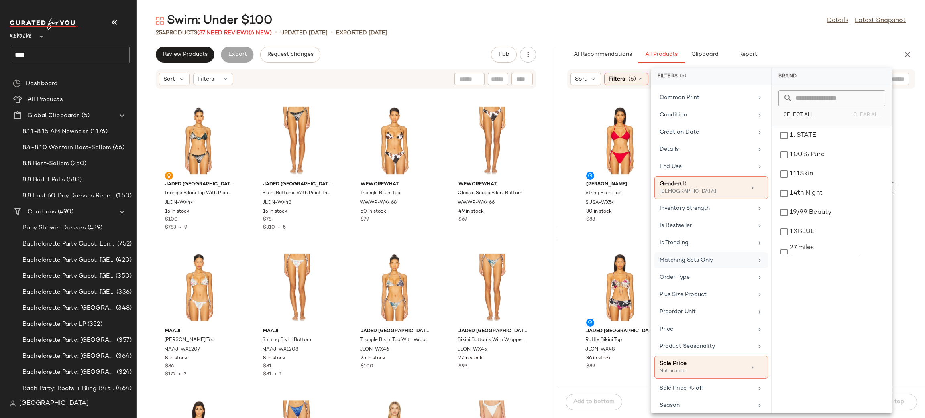
scroll to position [313, 0]
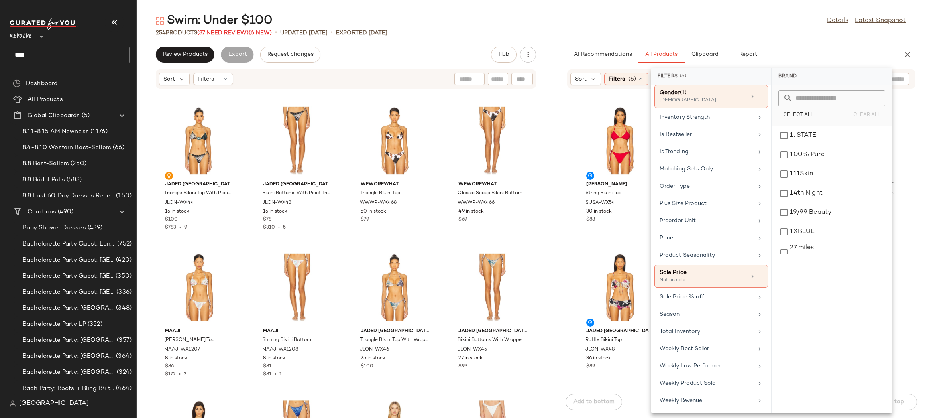
click at [568, 165] on div "Susana Monaco String Bikini Top SUSA-WX54 30 in stock $88 Susana Monaco String …" at bounding box center [740, 242] width 367 height 287
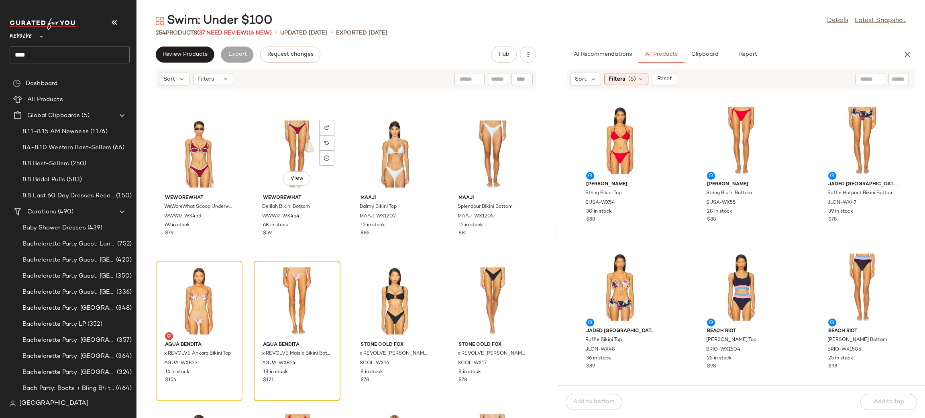
scroll to position [3404, 0]
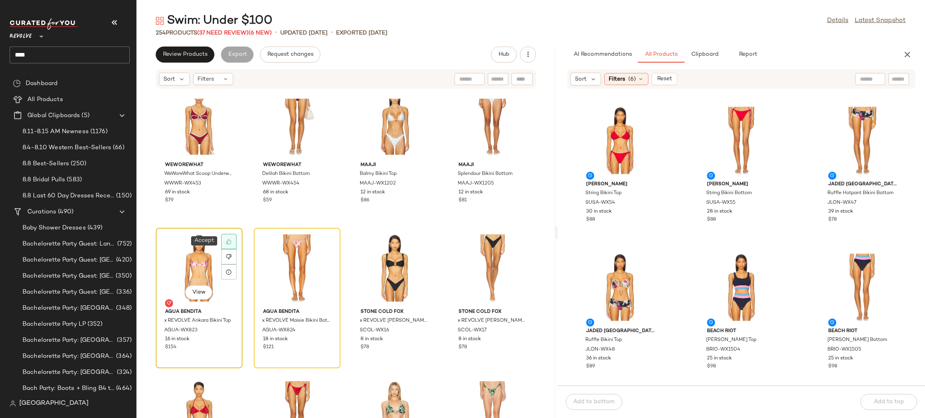
click at [229, 241] on icon at bounding box center [229, 242] width 6 height 6
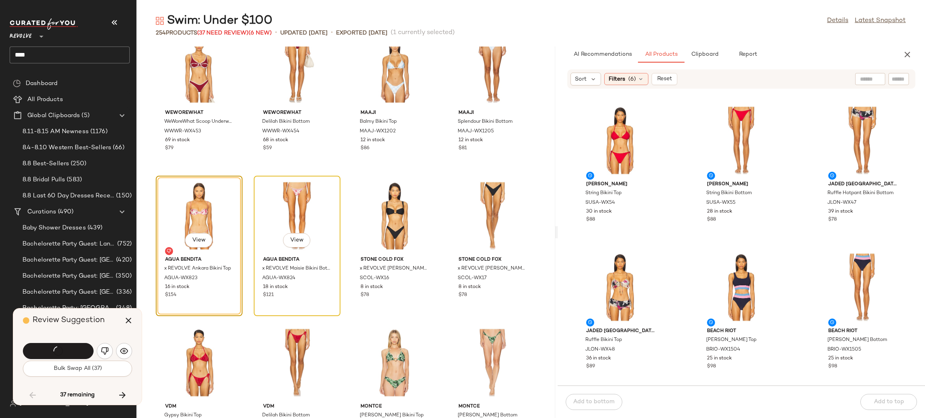
scroll to position [3379, 0]
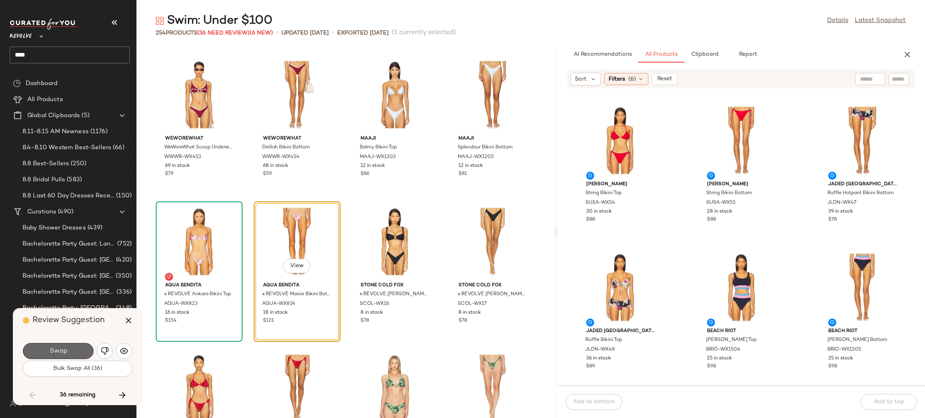
click at [72, 352] on button "Swap" at bounding box center [58, 351] width 71 height 16
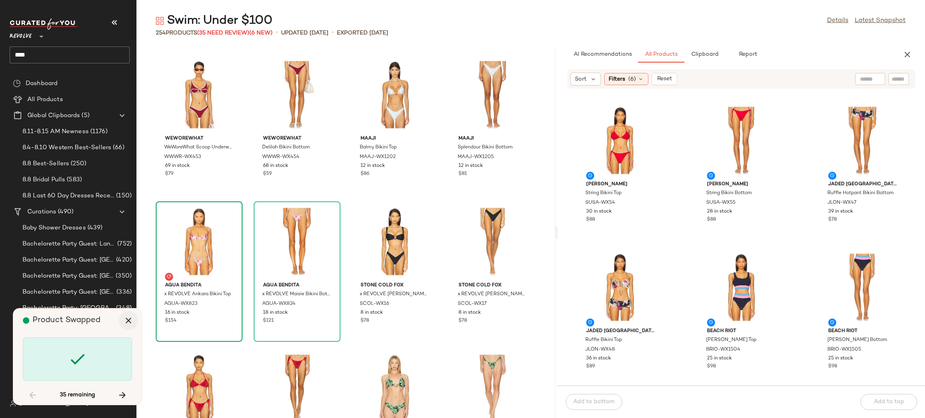
click at [124, 320] on icon "button" at bounding box center [129, 321] width 10 height 10
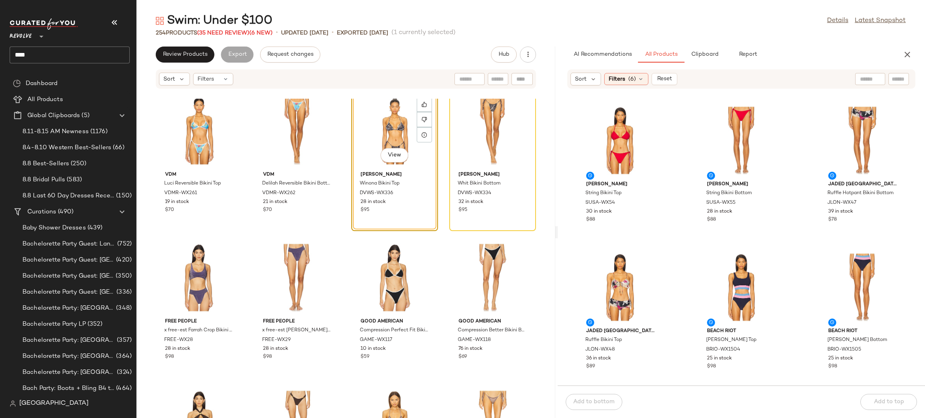
scroll to position [5010, 0]
click at [422, 106] on icon at bounding box center [424, 104] width 5 height 5
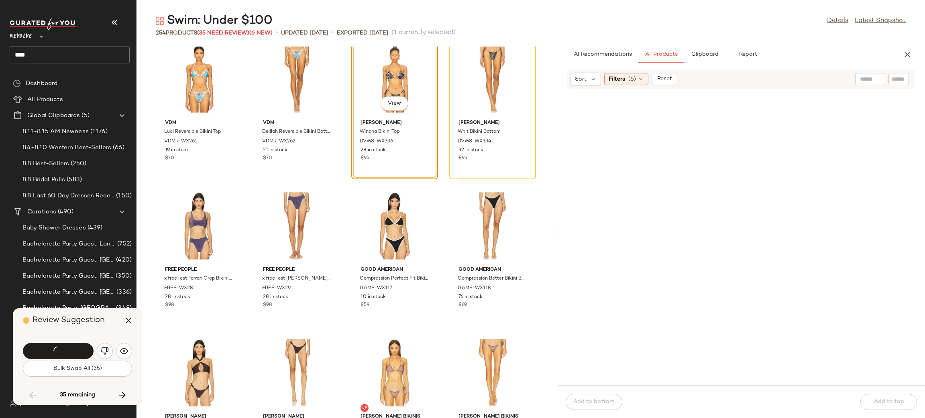
scroll to position [5875, 0]
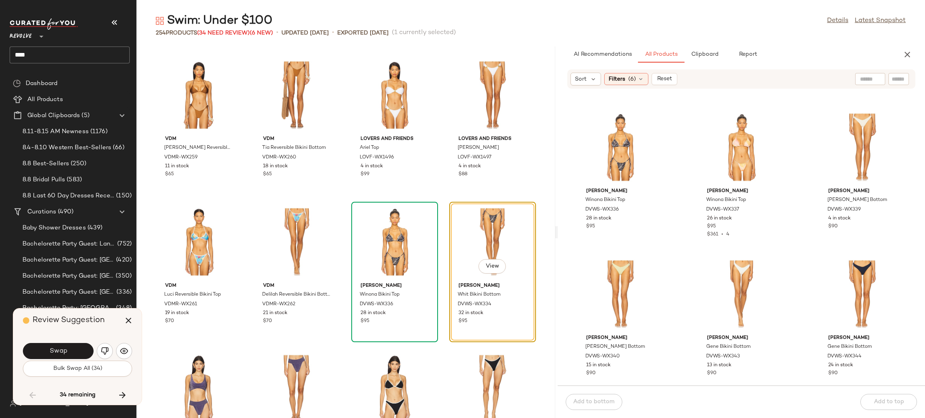
scroll to position [5728, 0]
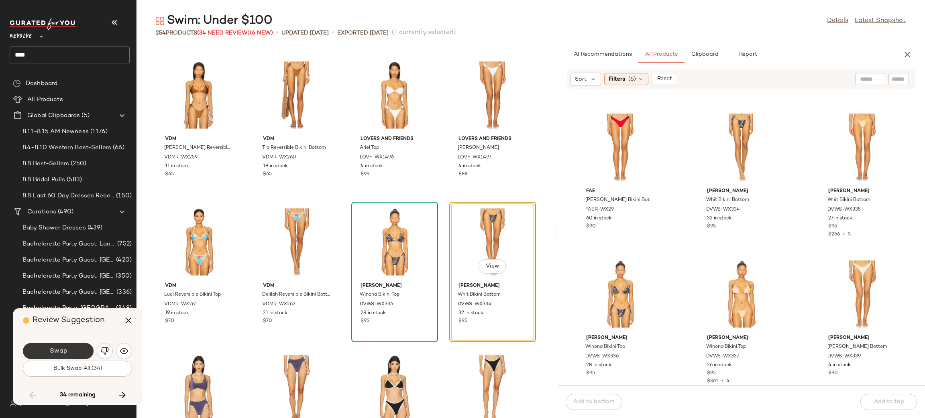
click at [80, 347] on button "Swap" at bounding box center [58, 351] width 71 height 16
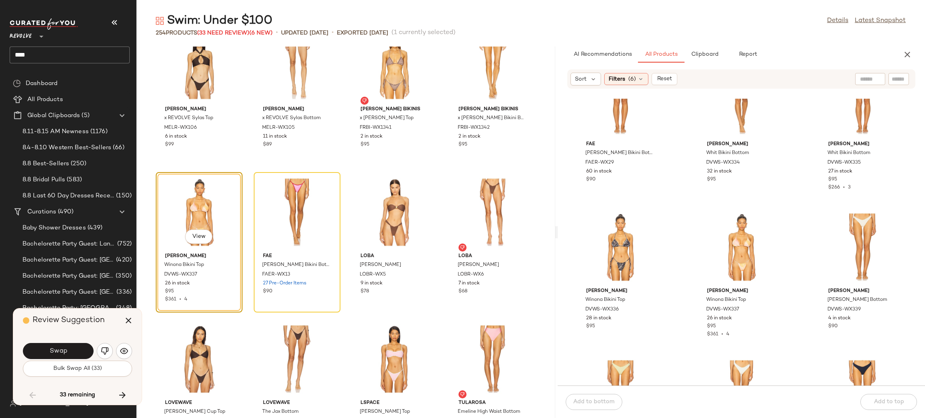
scroll to position [5783, 0]
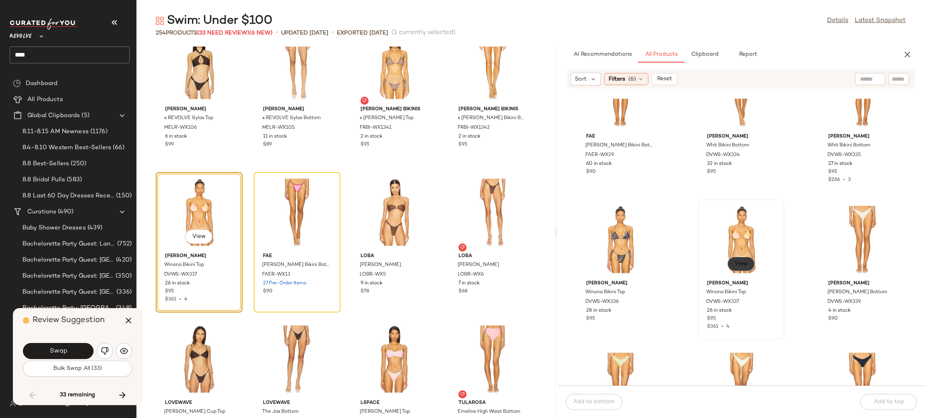
click at [736, 264] on span "View" at bounding box center [741, 264] width 14 height 6
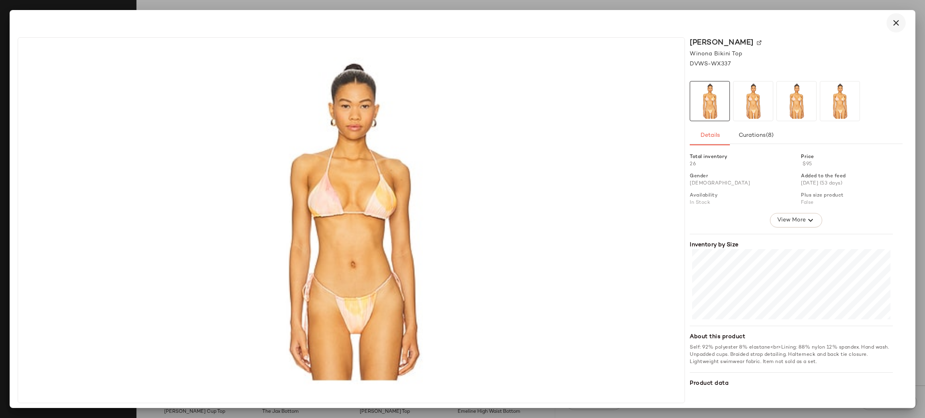
click at [899, 21] on icon "button" at bounding box center [896, 23] width 10 height 10
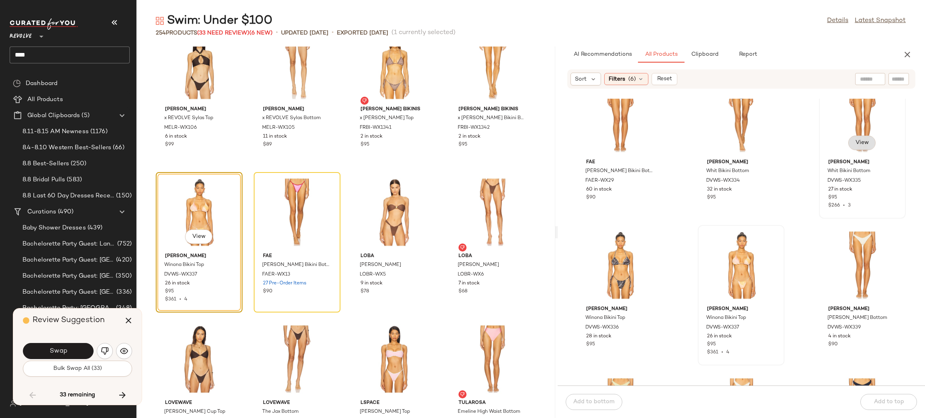
scroll to position [5745, 0]
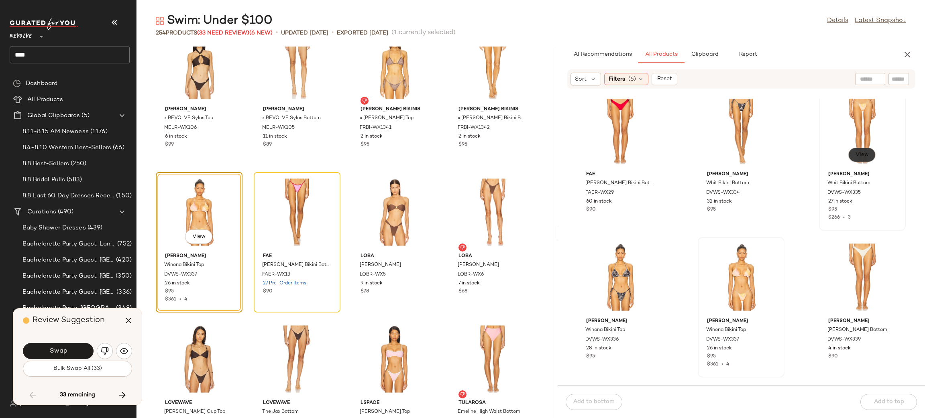
click at [855, 154] on span "View" at bounding box center [862, 155] width 14 height 6
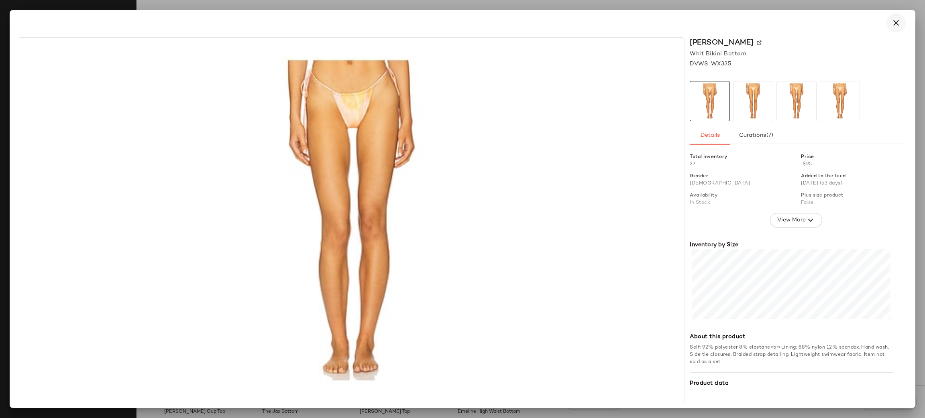
click at [894, 25] on icon "button" at bounding box center [896, 23] width 10 height 10
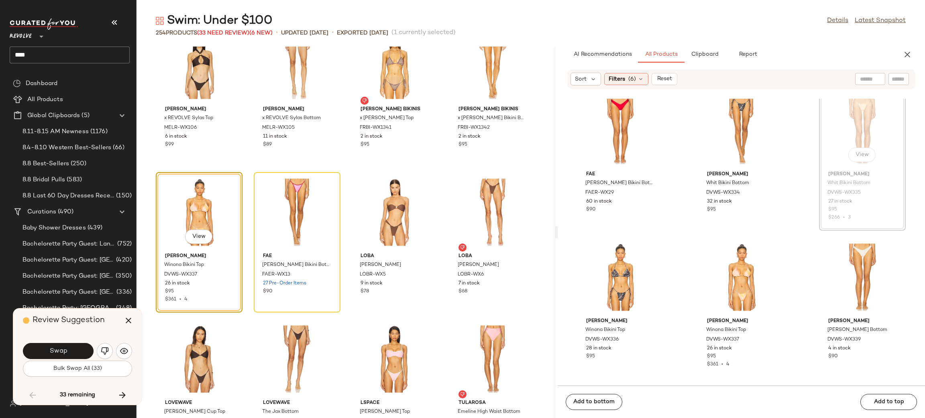
scroll to position [5743, 0]
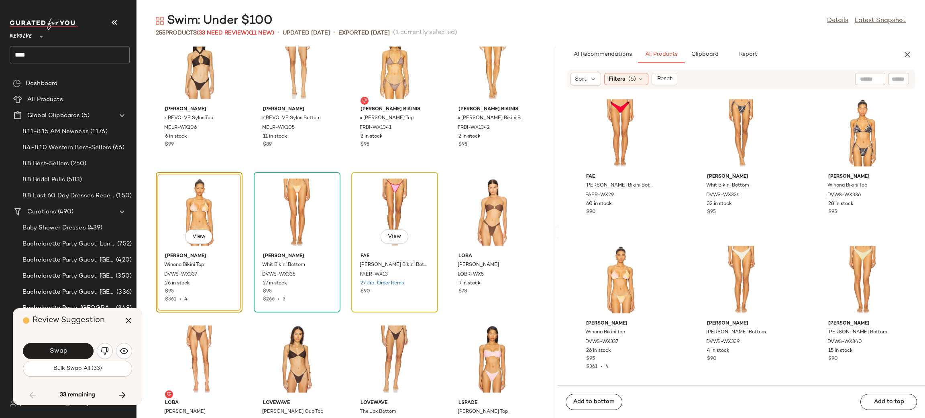
click at [384, 222] on div "View" at bounding box center [394, 212] width 81 height 75
click at [372, 202] on div "View" at bounding box center [394, 212] width 81 height 75
click at [71, 348] on button "Swap" at bounding box center [58, 351] width 71 height 16
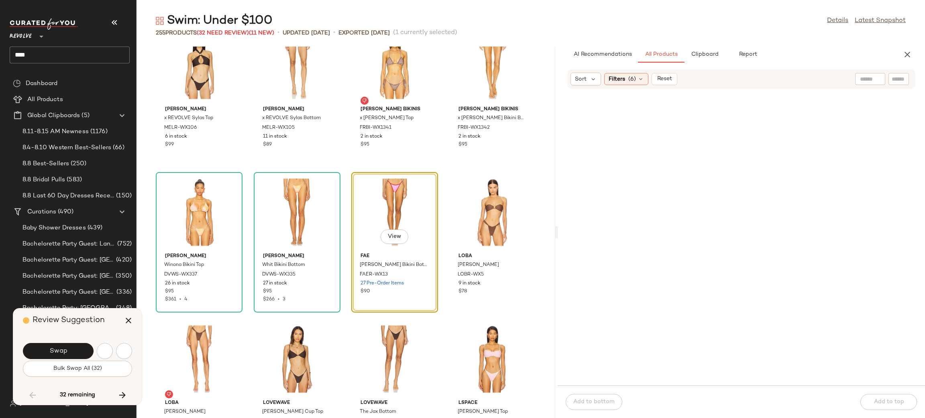
scroll to position [7785, 0]
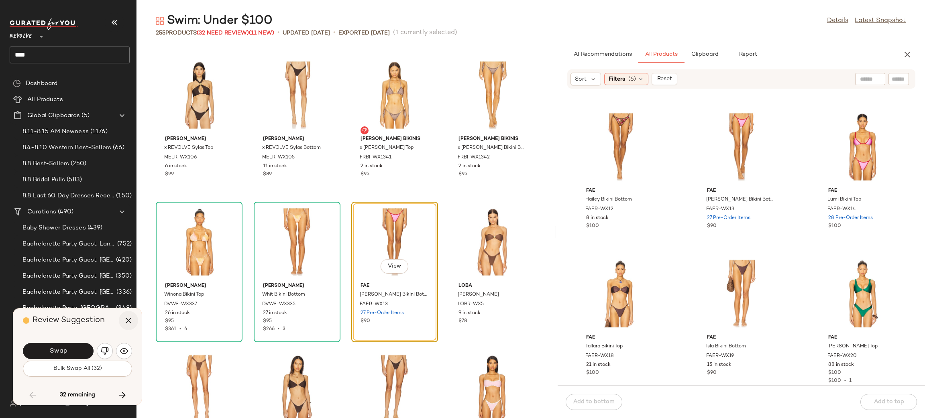
click at [130, 323] on icon "button" at bounding box center [129, 321] width 10 height 10
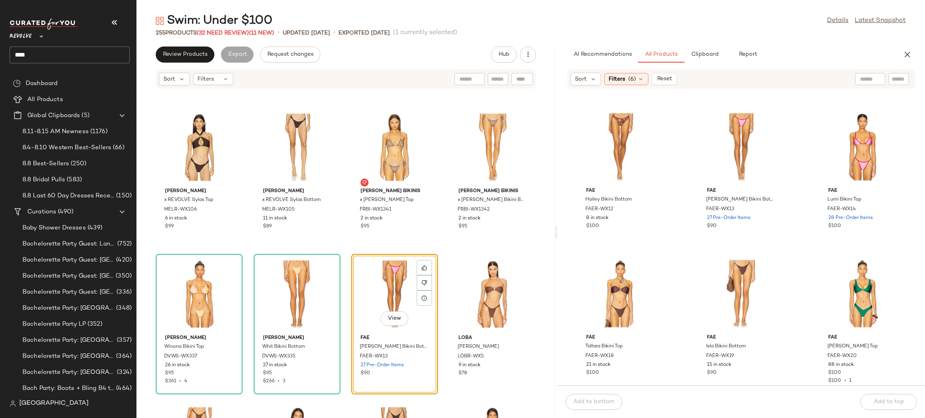
click at [369, 288] on div "View" at bounding box center [394, 294] width 81 height 75
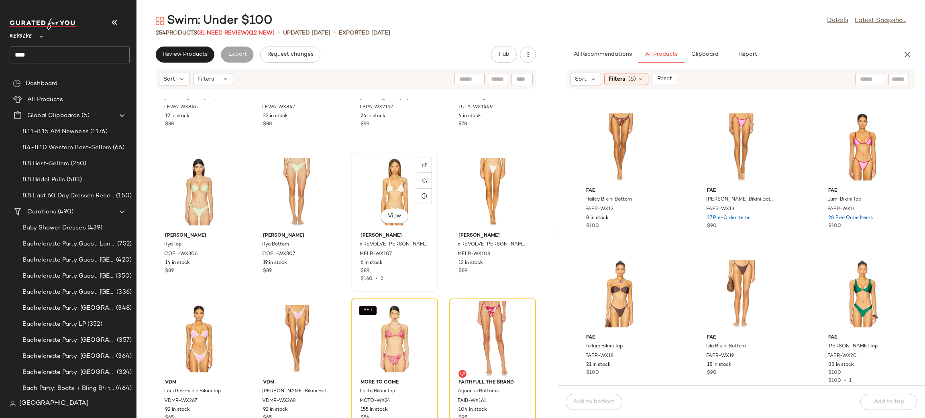
scroll to position [5702, 0]
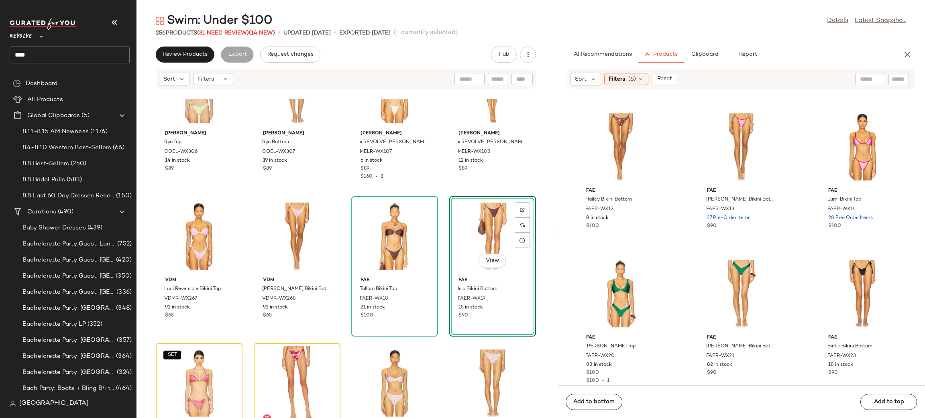
scroll to position [5805, 0]
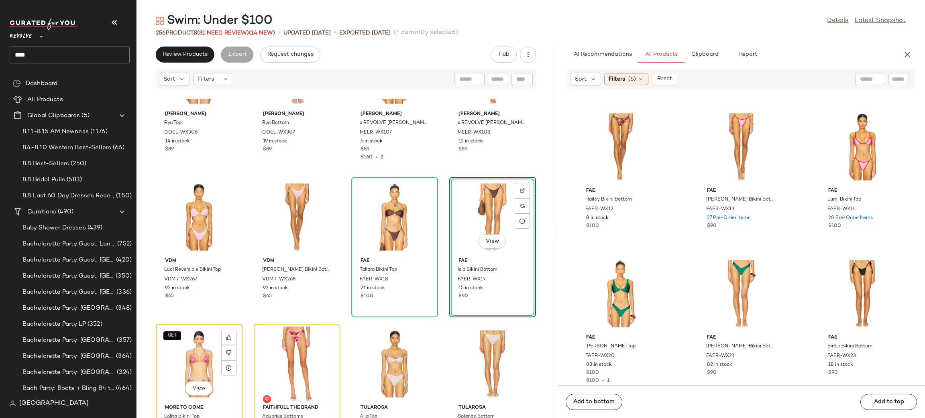
click at [171, 360] on div "SET View" at bounding box center [199, 364] width 81 height 75
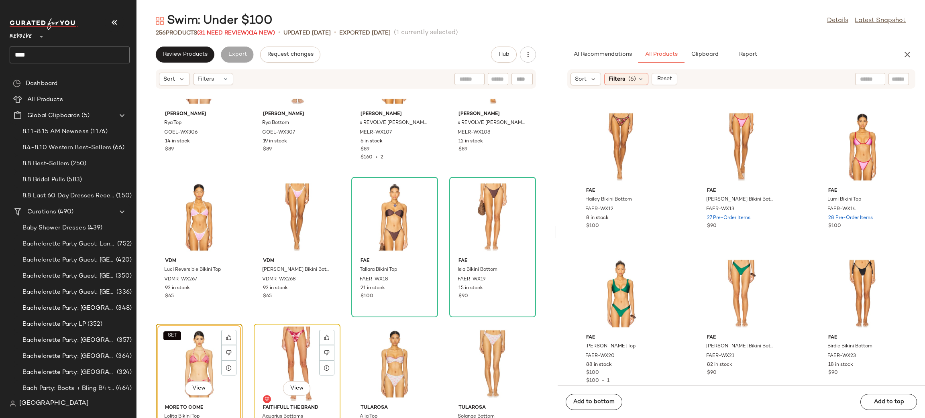
click at [301, 348] on div "View" at bounding box center [296, 364] width 81 height 75
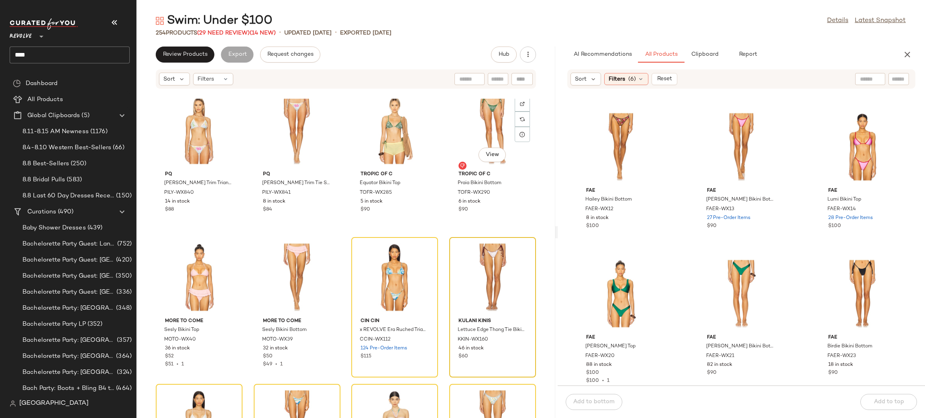
scroll to position [6188, 0]
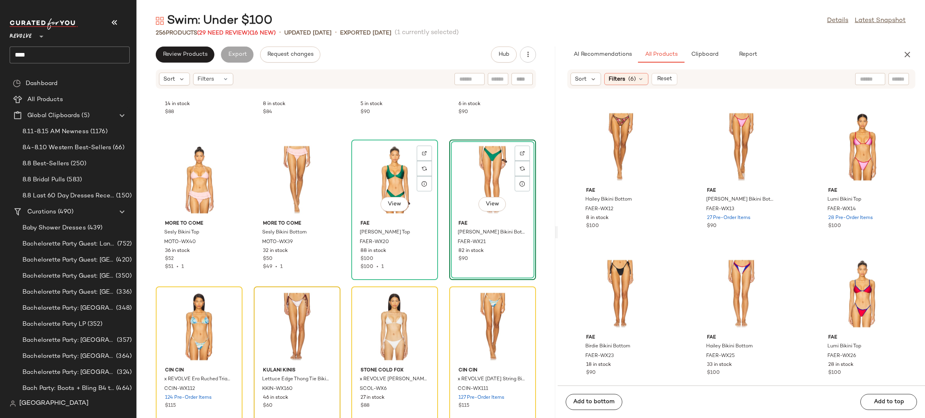
scroll to position [6290, 0]
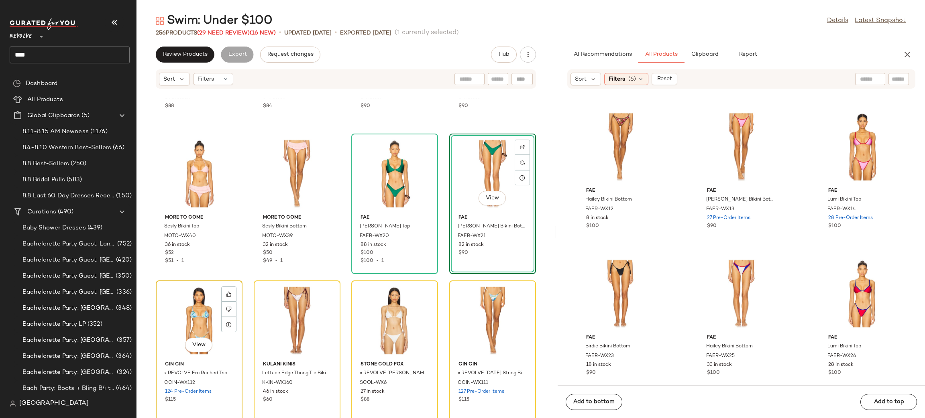
click at [189, 317] on div "View" at bounding box center [199, 320] width 81 height 75
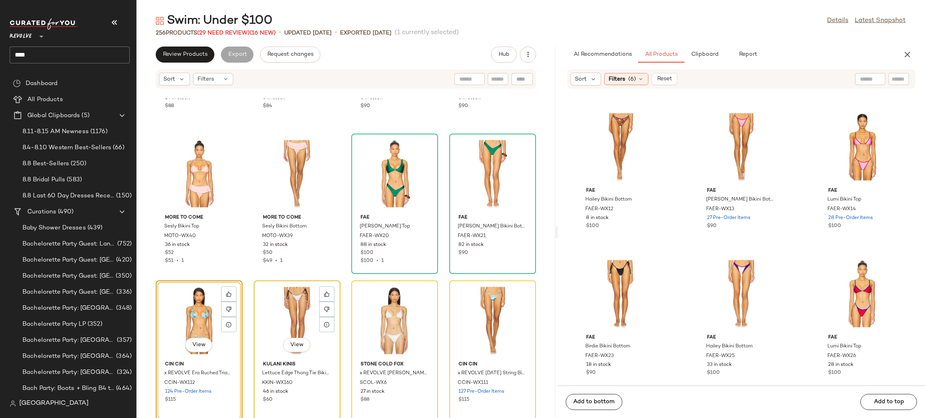
click at [271, 310] on div "View" at bounding box center [296, 320] width 81 height 75
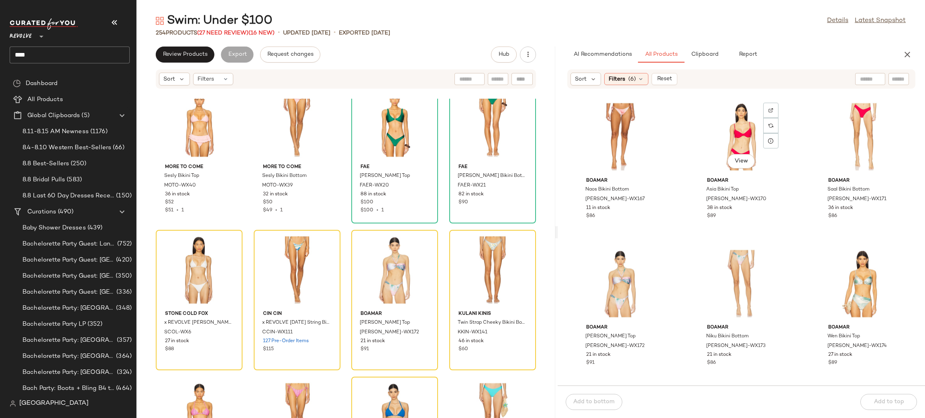
scroll to position [8242, 0]
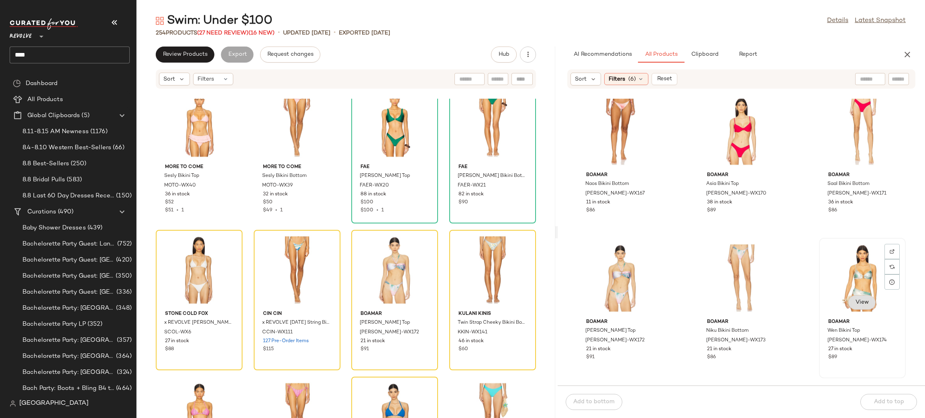
click at [862, 302] on span "View" at bounding box center [862, 302] width 14 height 6
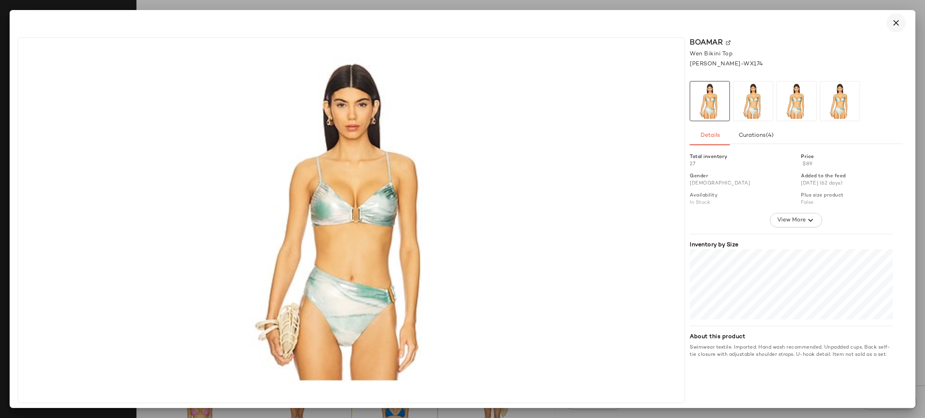
click at [889, 22] on button "button" at bounding box center [895, 22] width 19 height 19
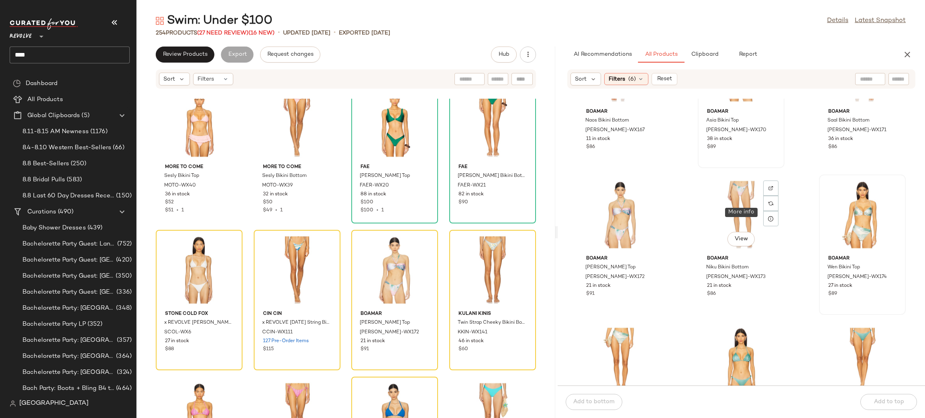
scroll to position [8311, 0]
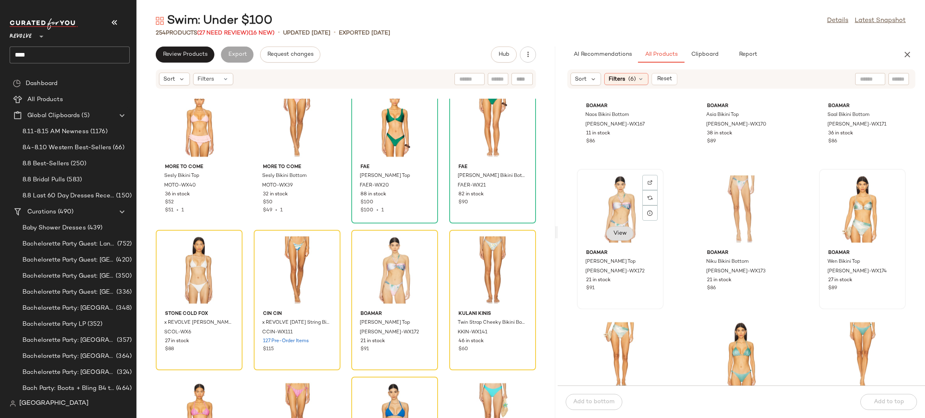
click at [618, 238] on button "View" at bounding box center [619, 233] width 27 height 14
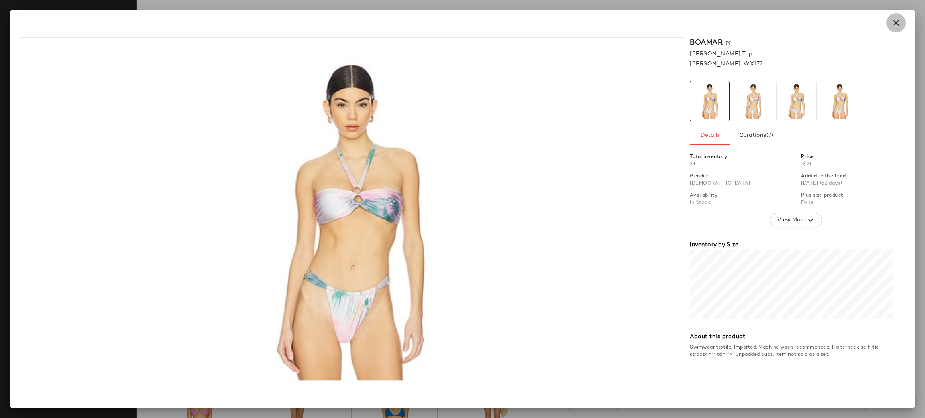
click at [893, 19] on icon "button" at bounding box center [896, 23] width 10 height 10
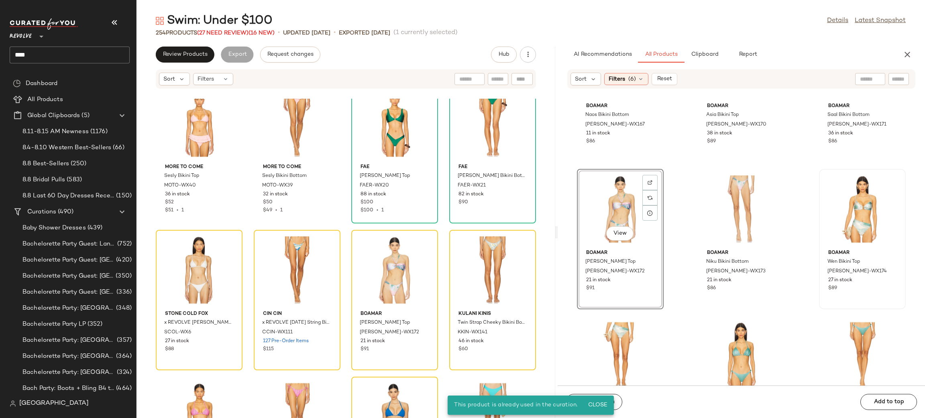
click at [341, 228] on div "PQ Kyle Crochet Trim Triangle Bikini Top PILY-WX840 14 in stock $88 PQ Carrie C…" at bounding box center [345, 258] width 419 height 319
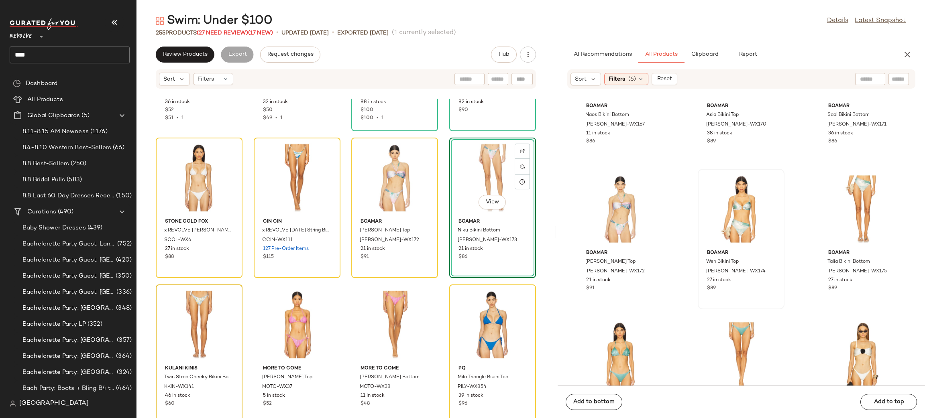
scroll to position [6458, 0]
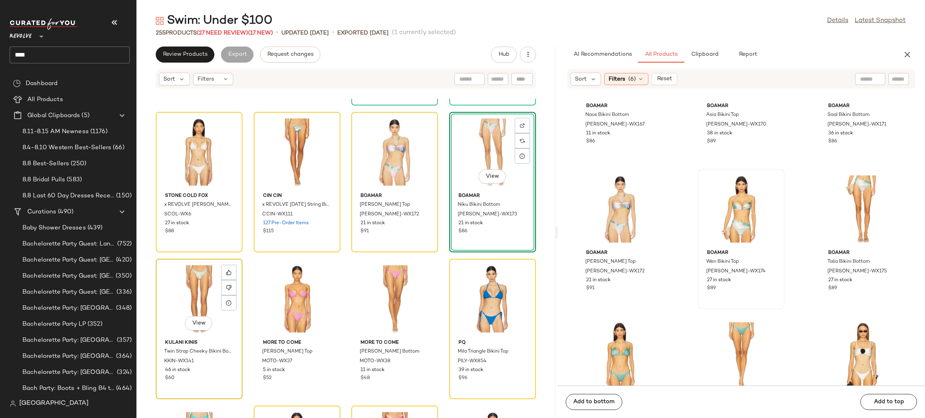
click at [202, 294] on div "View" at bounding box center [199, 299] width 81 height 75
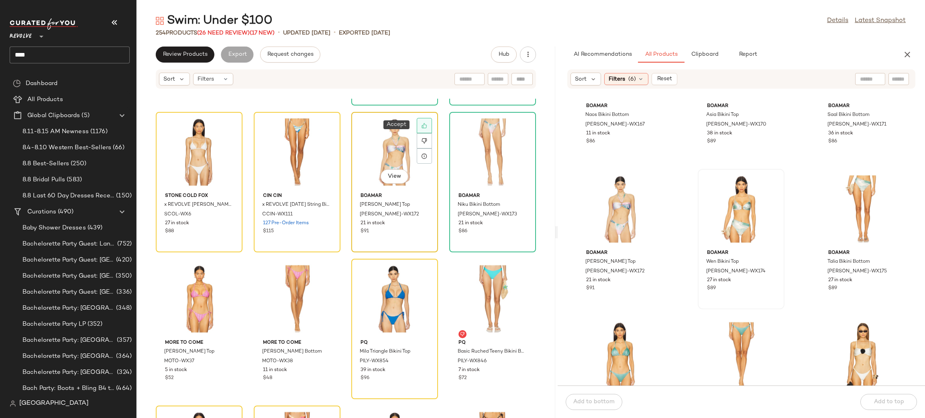
click at [418, 130] on div at bounding box center [424, 125] width 15 height 15
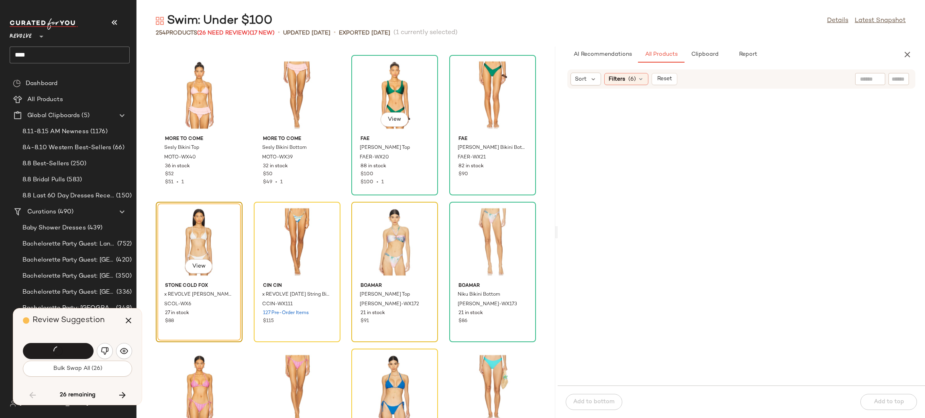
scroll to position [18214, 0]
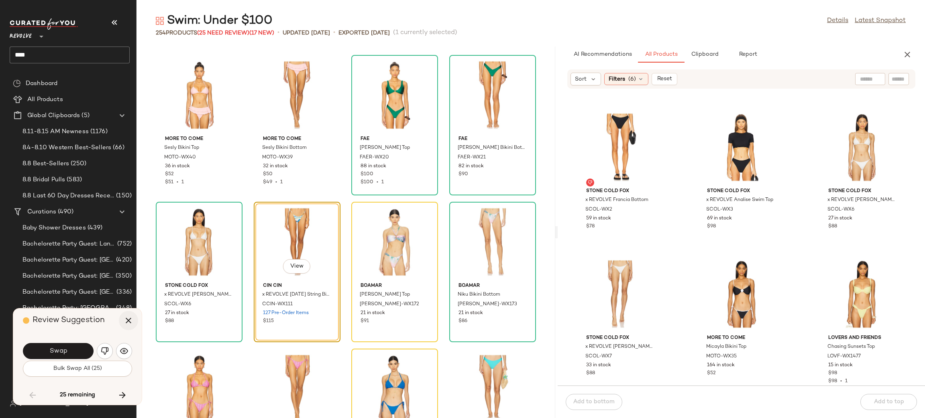
click at [126, 320] on icon "button" at bounding box center [129, 321] width 10 height 10
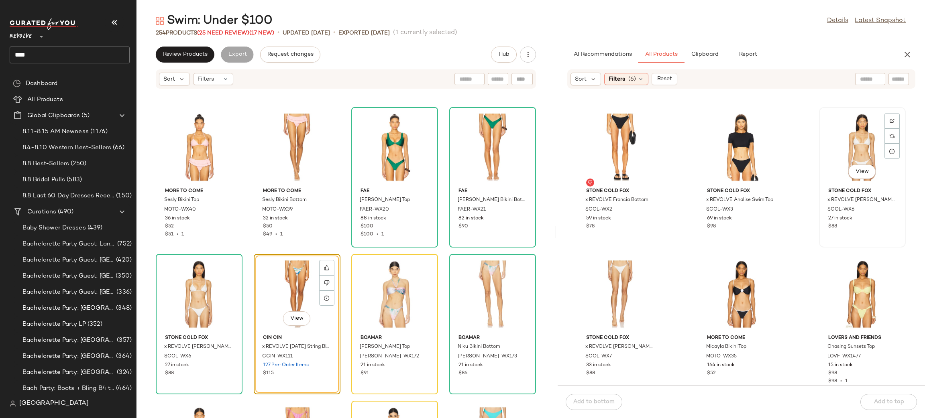
scroll to position [18214, 0]
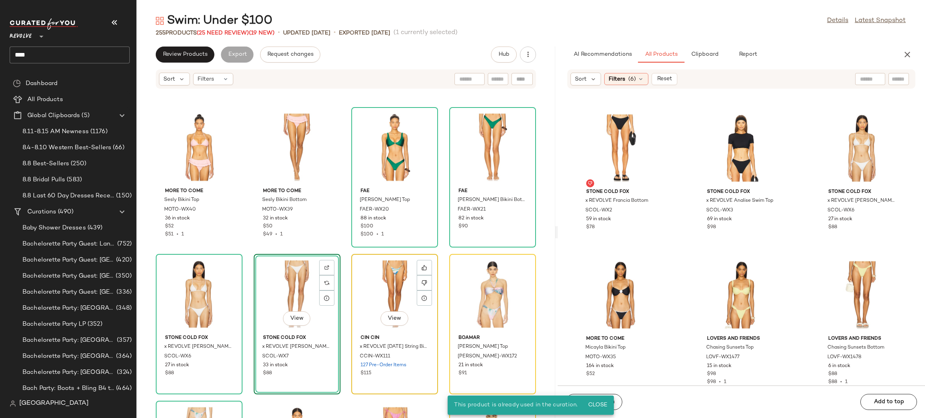
click at [360, 290] on div "View" at bounding box center [394, 294] width 81 height 75
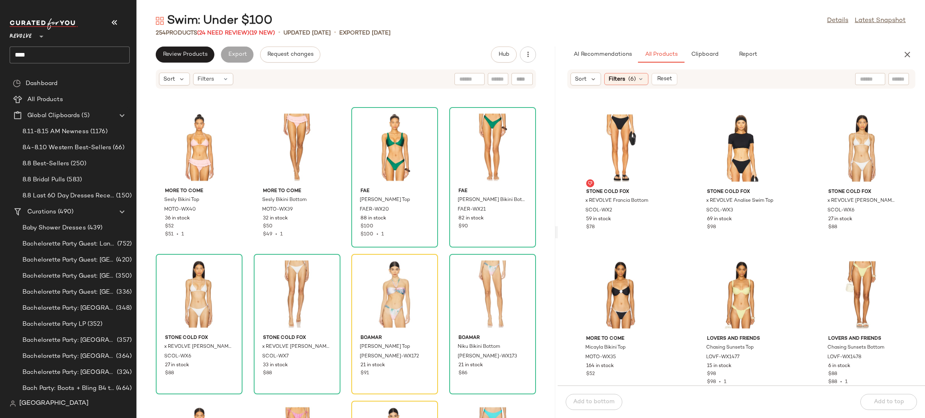
click at [245, 250] on div "MORE TO COME Sesly Bikini Top MOTO-WX40 36 in stock $52 $51 • 1 MORE TO COME Se…" at bounding box center [345, 258] width 419 height 319
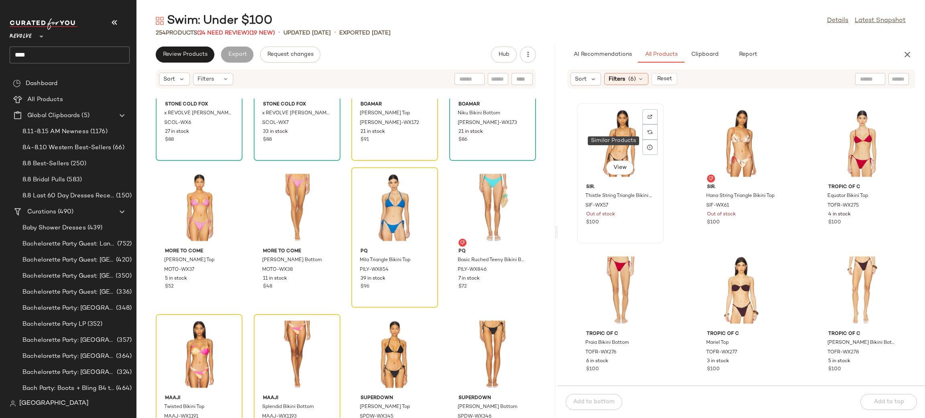
scroll to position [18513, 0]
click at [627, 84] on div "Filters (6)" at bounding box center [626, 79] width 44 height 12
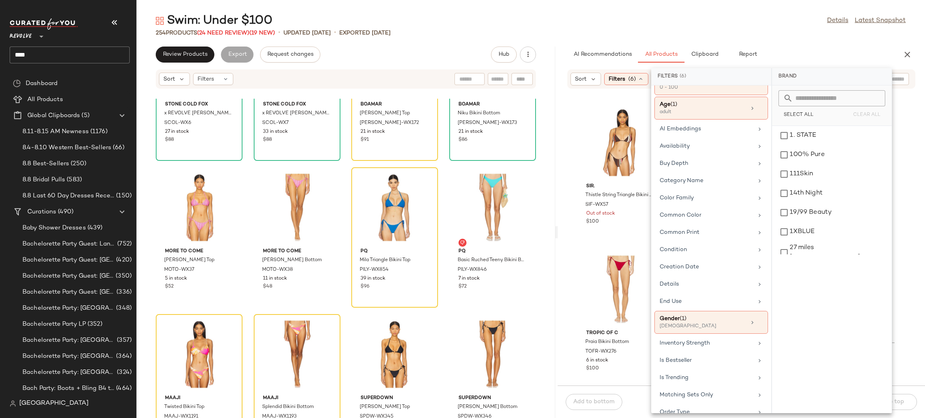
scroll to position [313, 0]
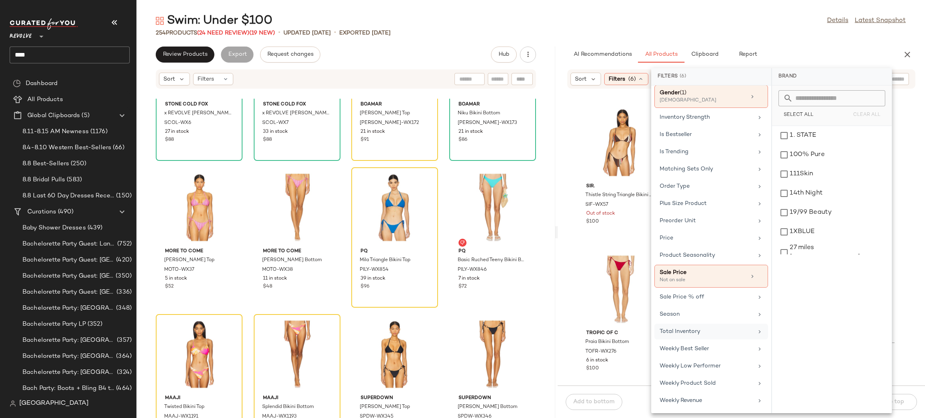
click at [677, 332] on div "Total Inventory" at bounding box center [706, 331] width 94 height 8
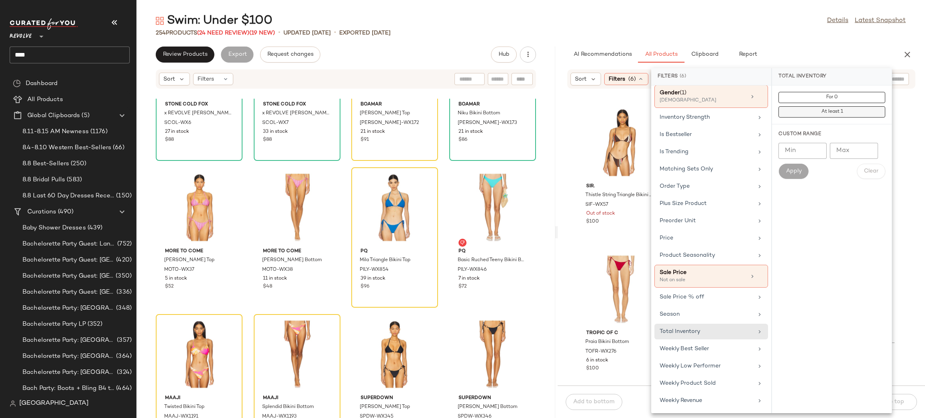
click at [816, 109] on button "At least 1" at bounding box center [831, 111] width 107 height 11
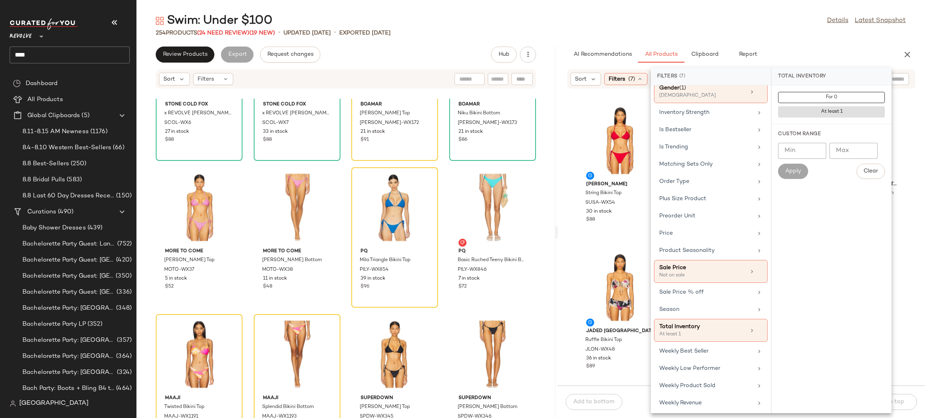
click at [571, 244] on div "Susana Monaco String Bikini Top SUSA-WX54 30 in stock $88 Susana Monaco String …" at bounding box center [740, 242] width 367 height 287
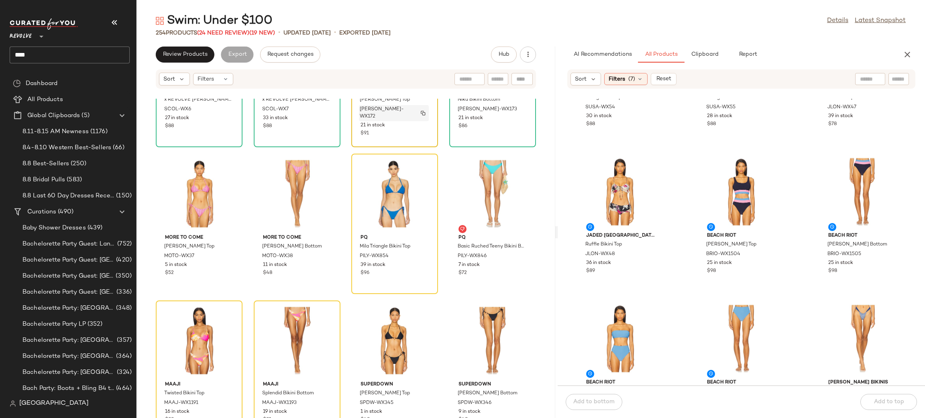
scroll to position [6570, 0]
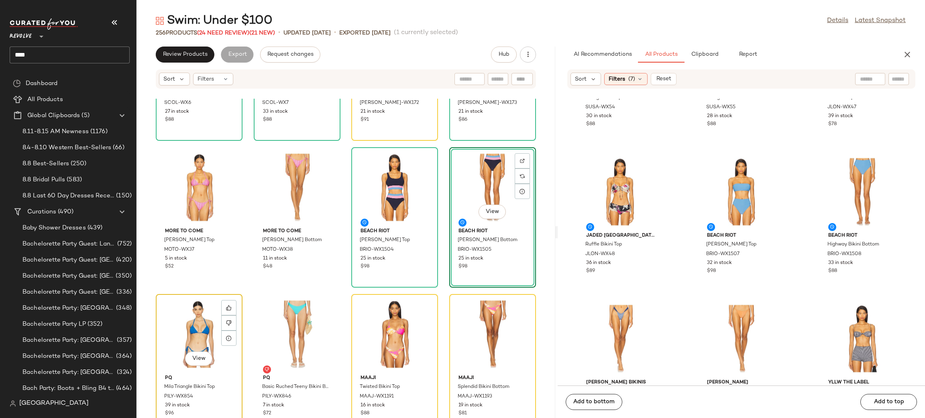
click at [183, 331] on div "View" at bounding box center [199, 334] width 81 height 75
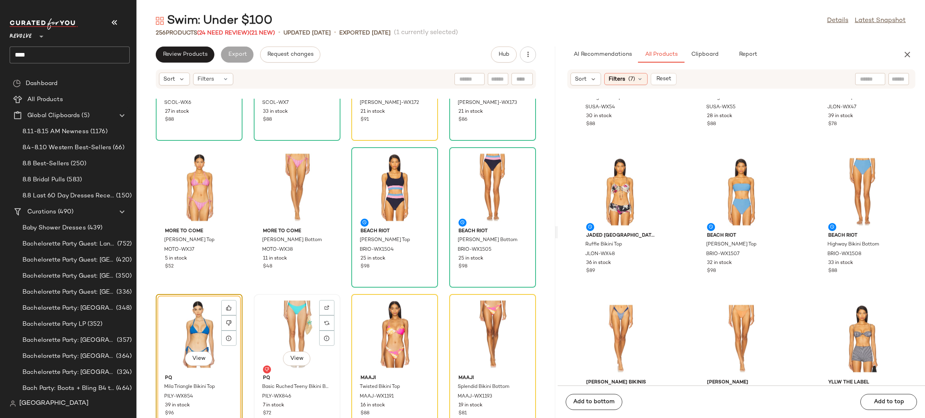
click at [293, 332] on div "View" at bounding box center [296, 334] width 81 height 75
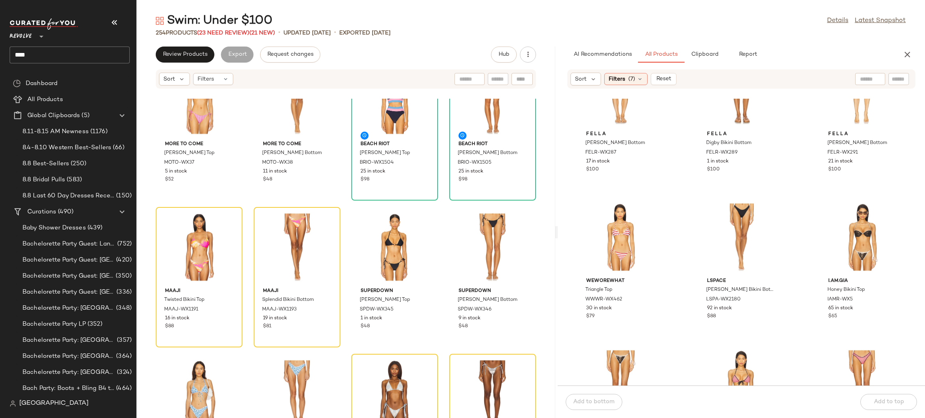
scroll to position [1343, 0]
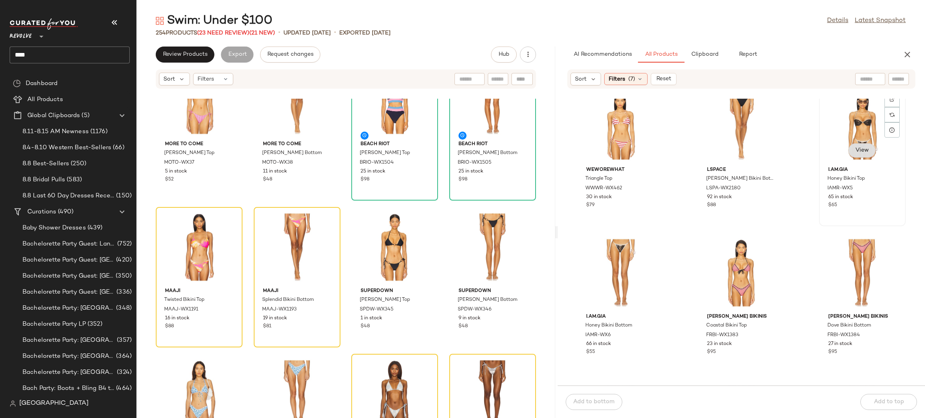
click at [852, 153] on button "View" at bounding box center [861, 150] width 27 height 14
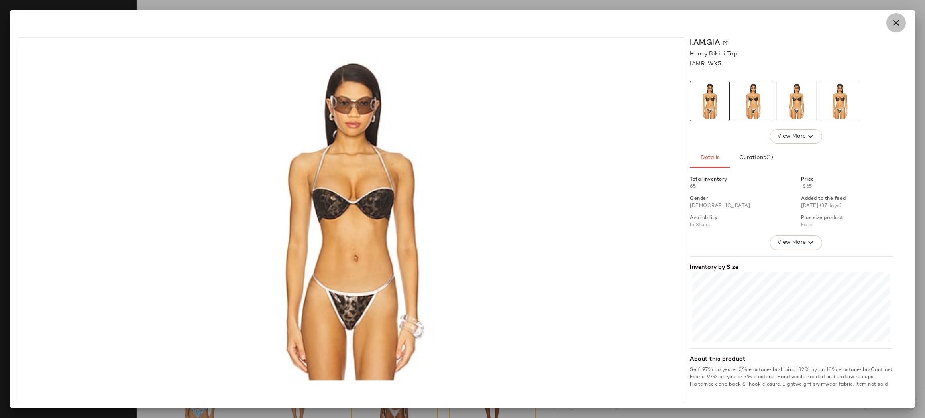
click at [890, 20] on button "button" at bounding box center [895, 22] width 19 height 19
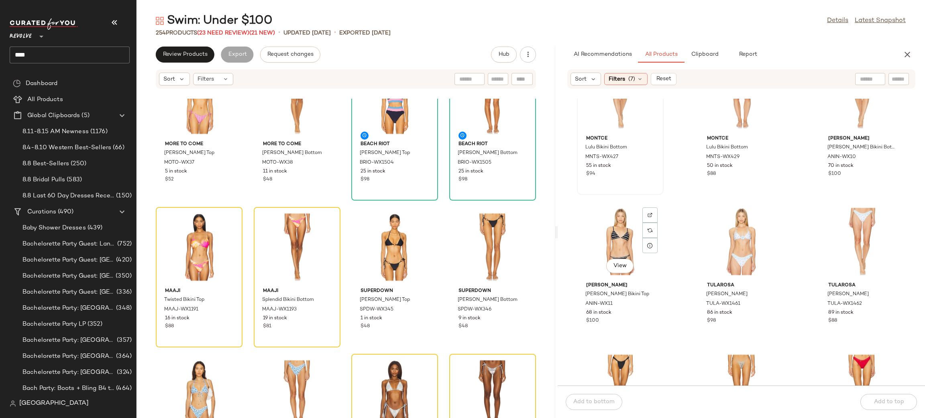
scroll to position [1714, 0]
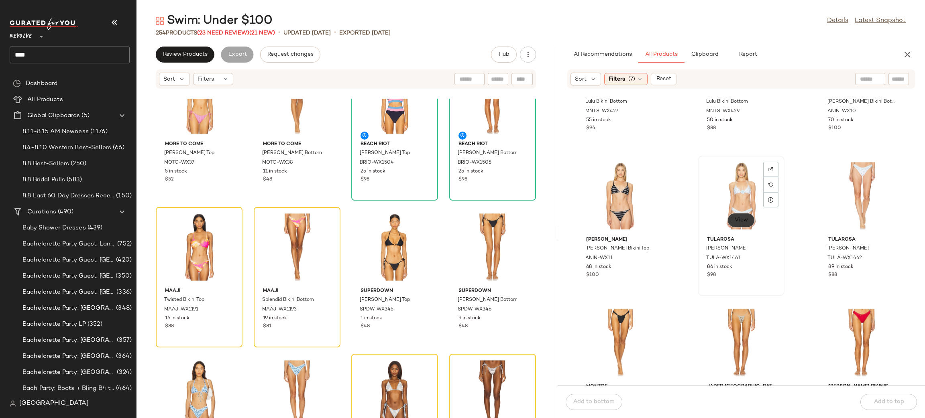
click at [731, 218] on button "View" at bounding box center [740, 220] width 27 height 14
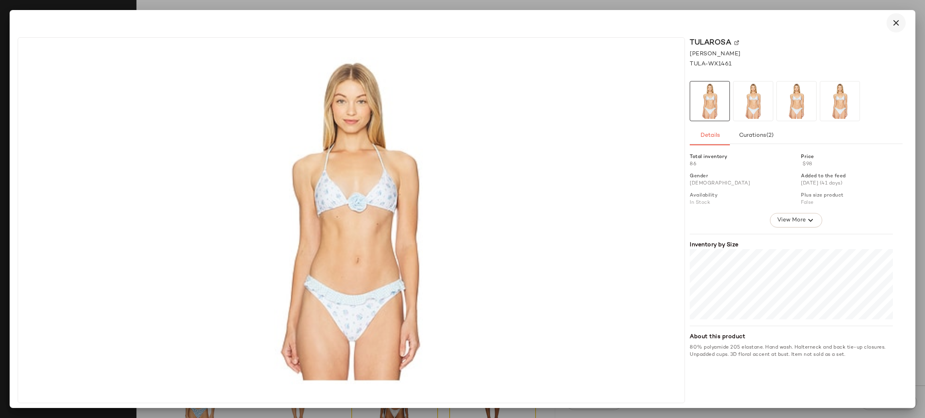
click at [900, 18] on button "button" at bounding box center [895, 22] width 19 height 19
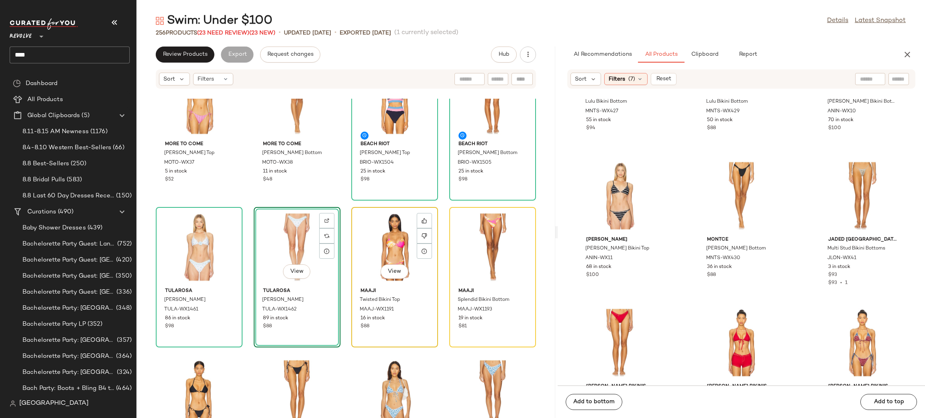
click at [387, 247] on div "View" at bounding box center [394, 247] width 81 height 75
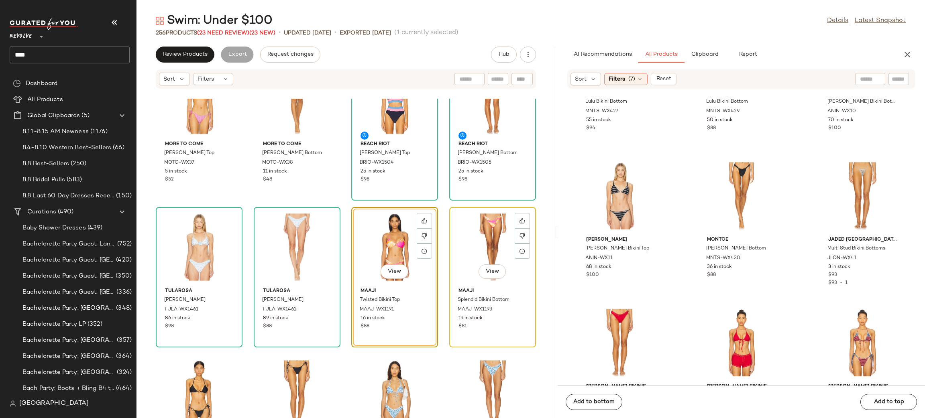
click at [487, 245] on div "View" at bounding box center [492, 247] width 81 height 75
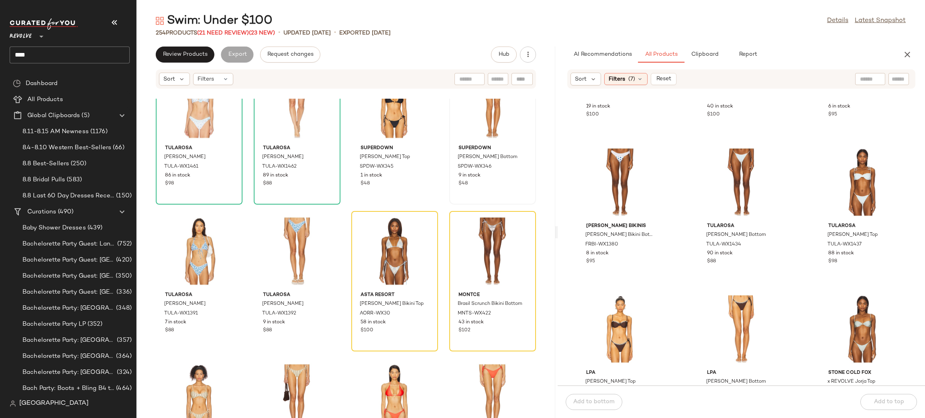
scroll to position [2013, 0]
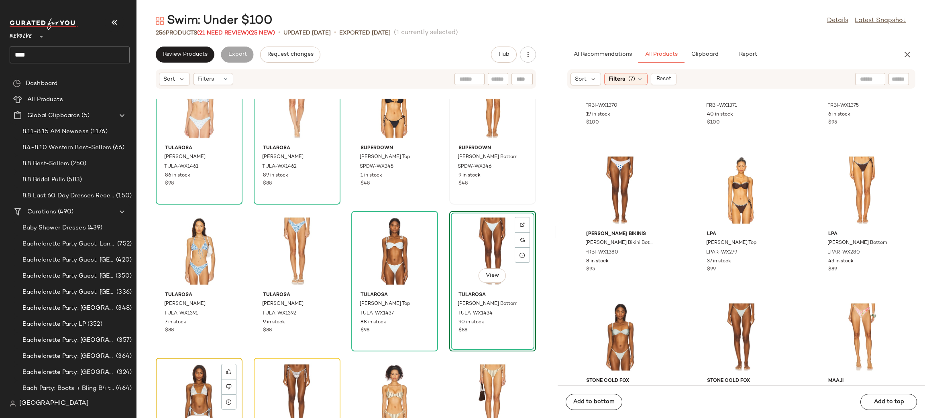
click at [181, 375] on div "View" at bounding box center [199, 398] width 81 height 75
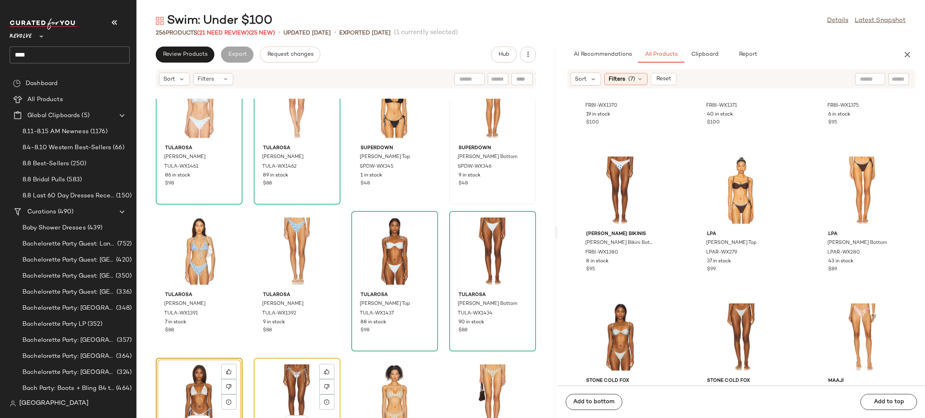
click at [302, 373] on div "View" at bounding box center [296, 398] width 81 height 75
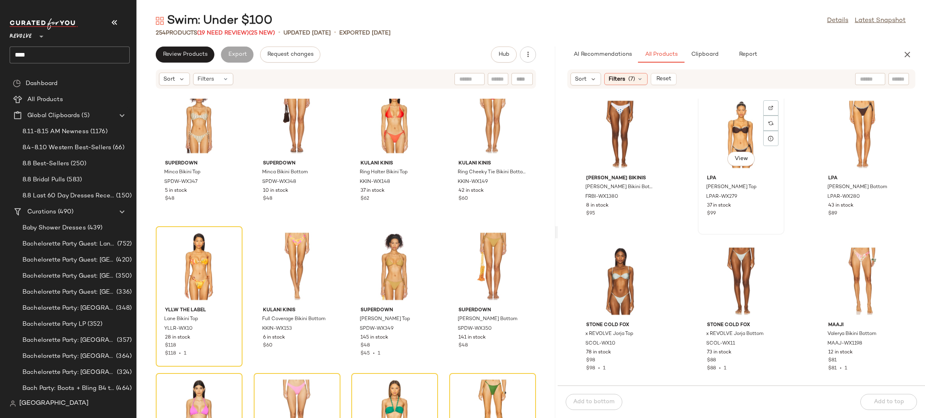
scroll to position [2108, 0]
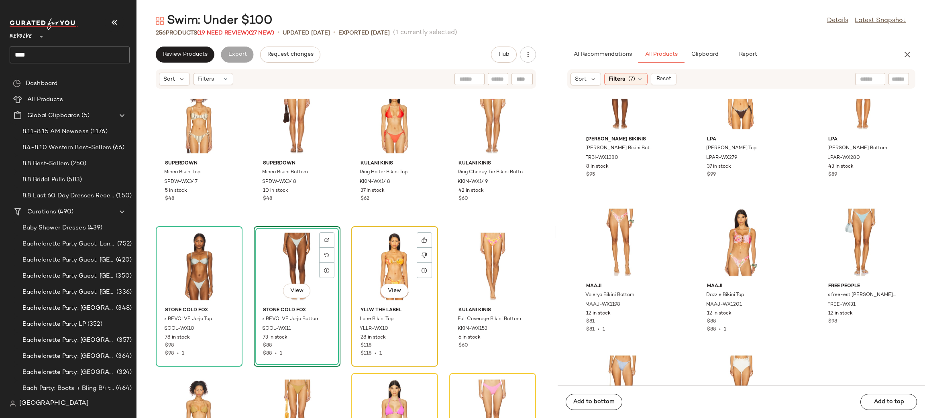
click at [410, 257] on div "View" at bounding box center [394, 266] width 81 height 75
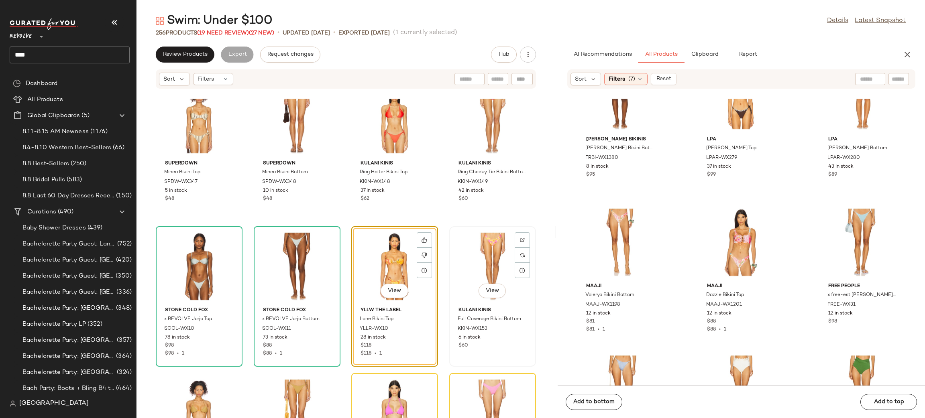
click at [467, 254] on div "View" at bounding box center [492, 266] width 81 height 75
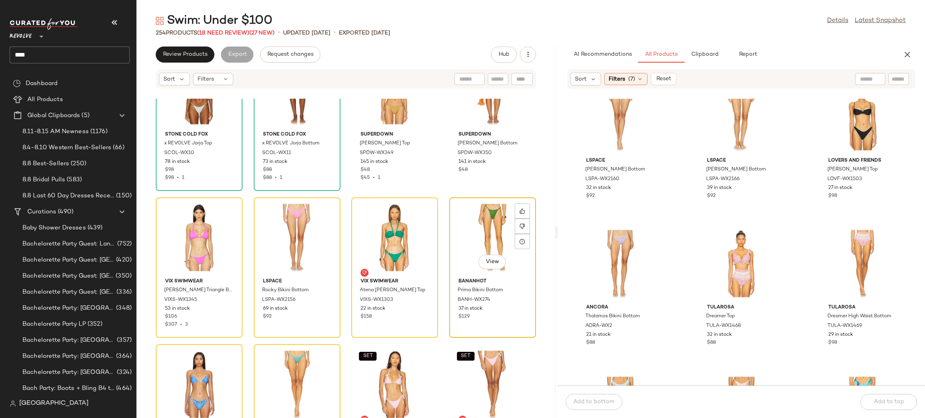
scroll to position [7270, 0]
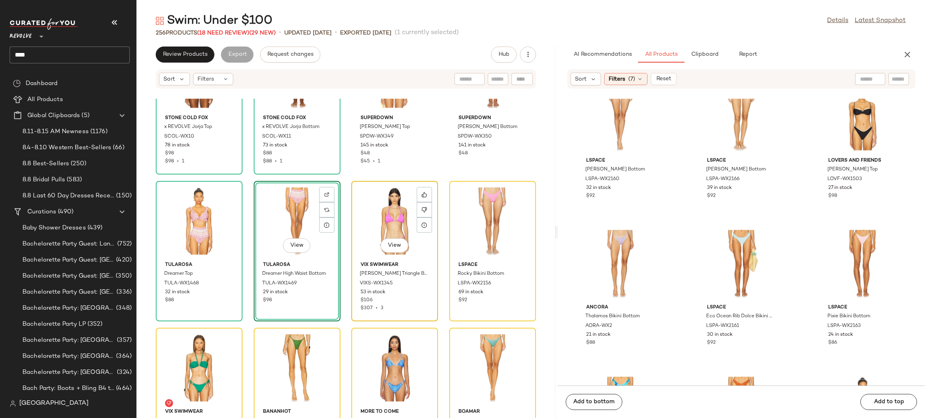
click at [380, 227] on div "View" at bounding box center [394, 221] width 81 height 75
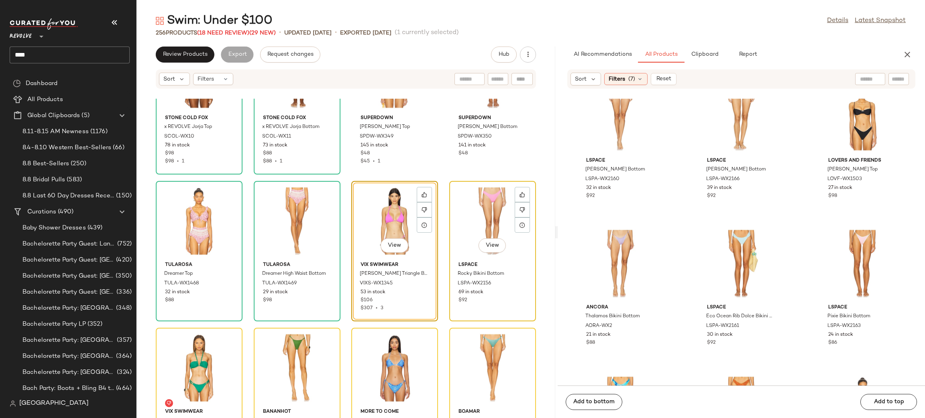
click at [481, 215] on div "View" at bounding box center [492, 221] width 81 height 75
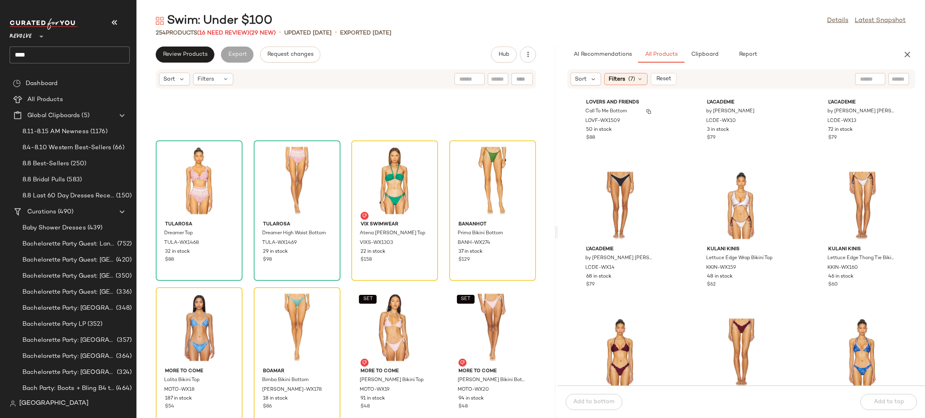
scroll to position [4055, 0]
click at [730, 231] on button "View" at bounding box center [740, 229] width 27 height 14
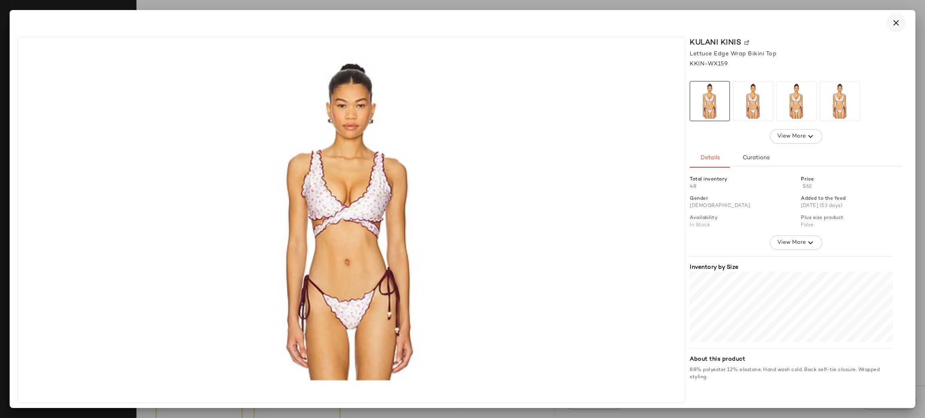
click at [895, 22] on icon "button" at bounding box center [896, 23] width 10 height 10
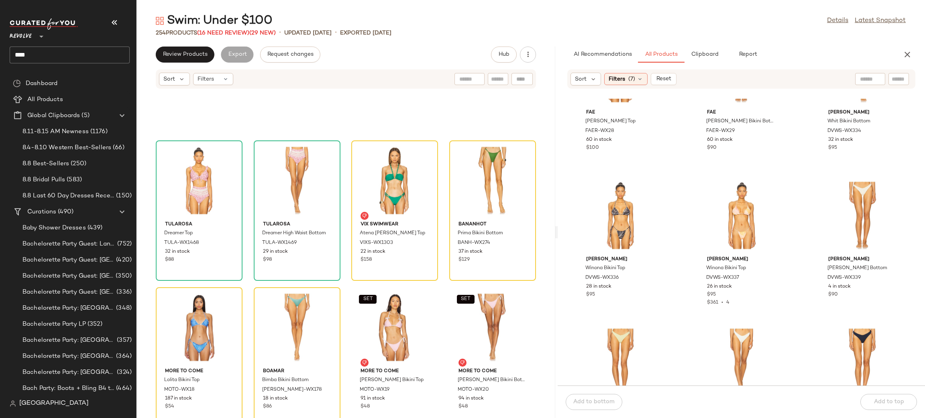
scroll to position [4967, 0]
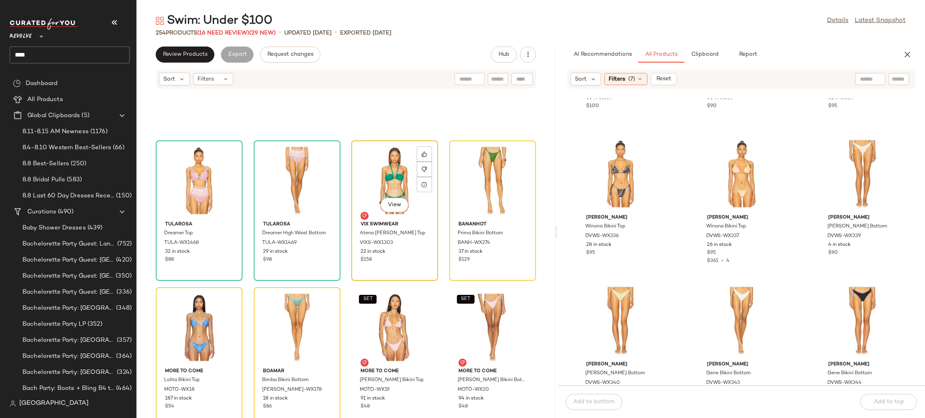
click at [401, 173] on div "View" at bounding box center [394, 180] width 81 height 75
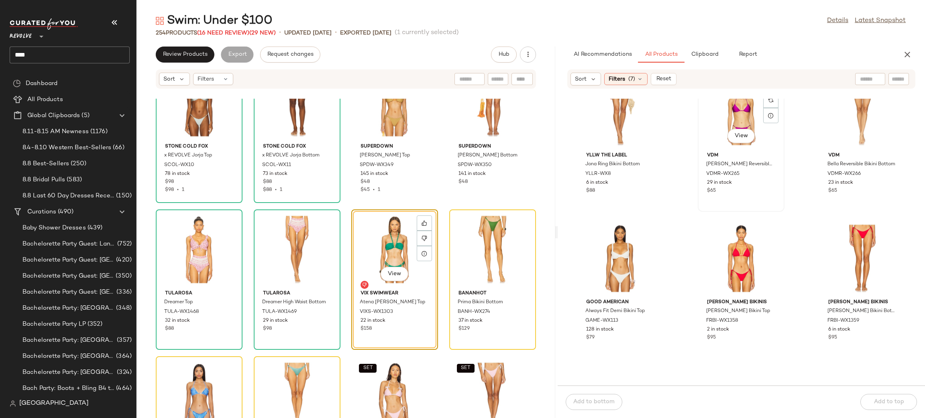
scroll to position [5593, 0]
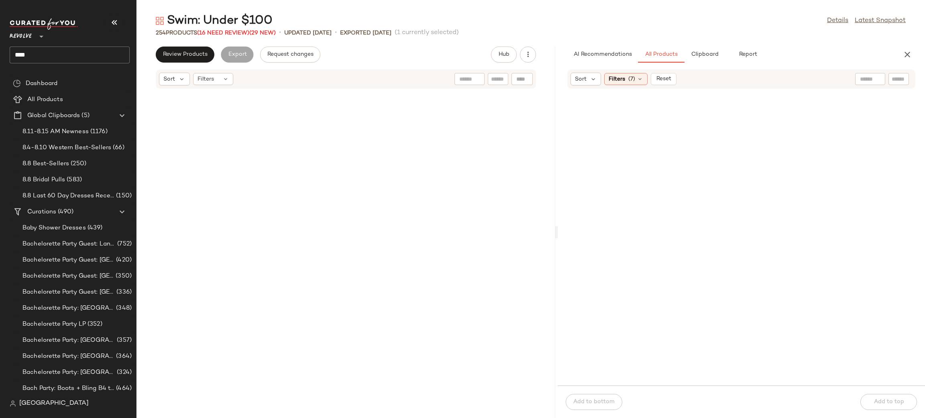
scroll to position [5593, 0]
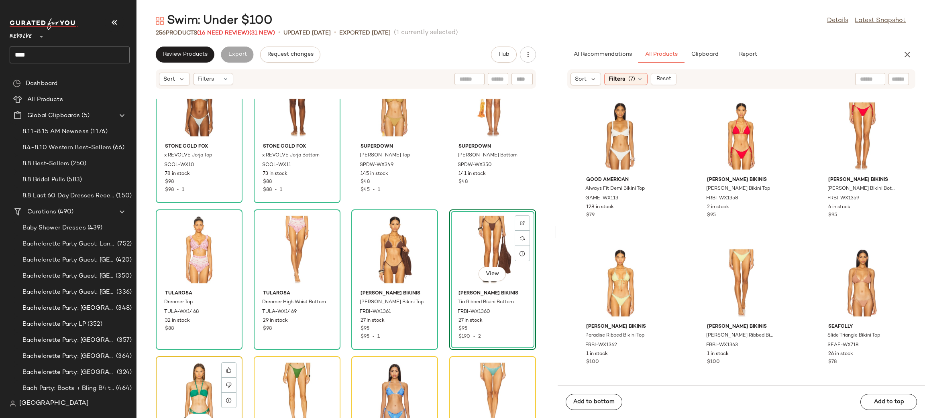
click at [201, 382] on div "View" at bounding box center [199, 396] width 81 height 75
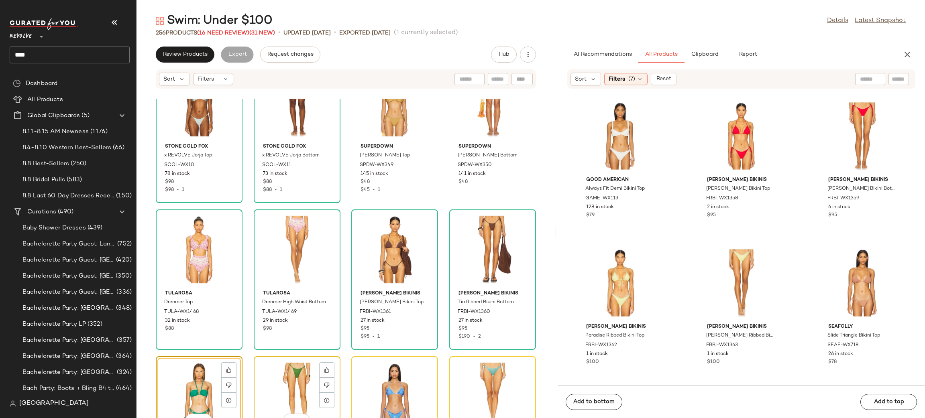
click at [286, 384] on div "View" at bounding box center [296, 396] width 81 height 75
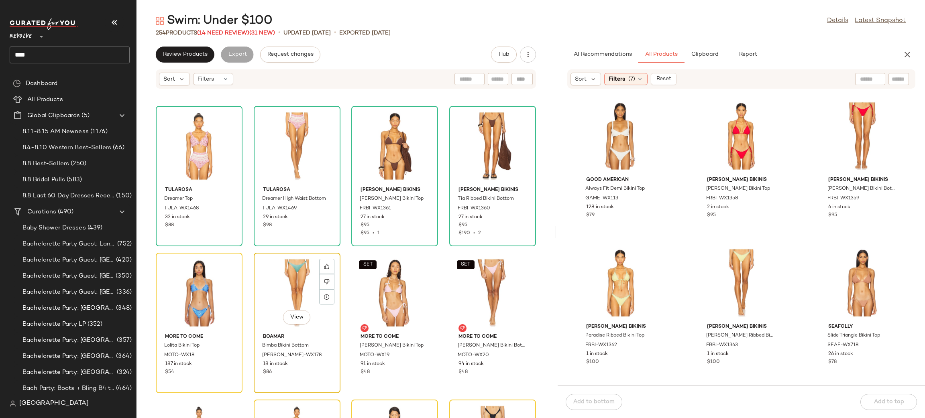
scroll to position [7377, 0]
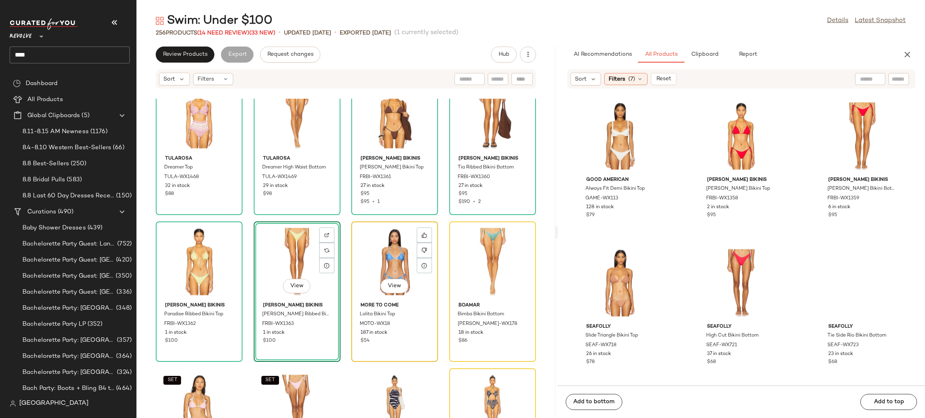
click at [360, 262] on div "View" at bounding box center [394, 261] width 81 height 75
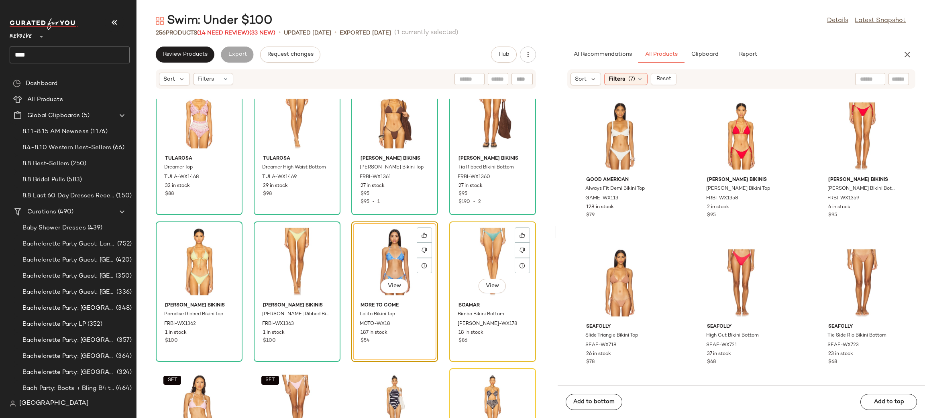
click at [472, 256] on div "View" at bounding box center [492, 261] width 81 height 75
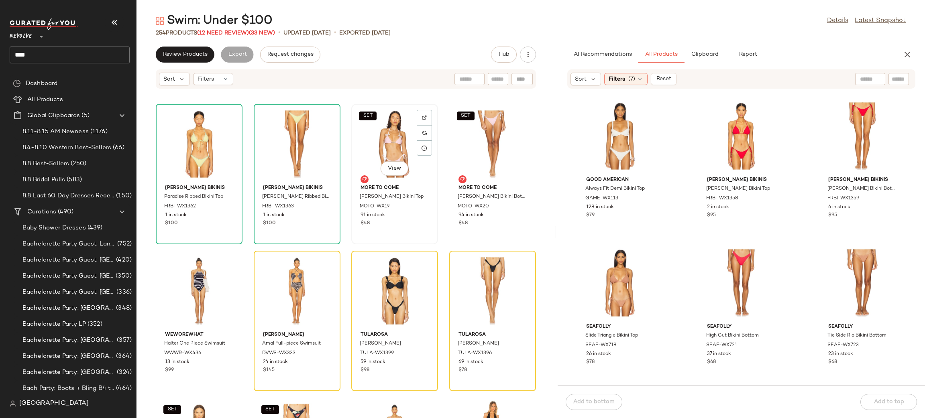
scroll to position [7496, 0]
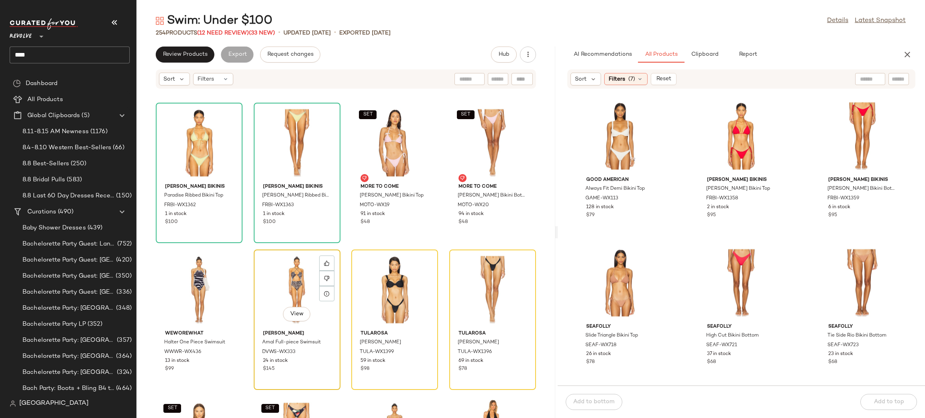
click at [297, 270] on div "View" at bounding box center [296, 289] width 81 height 75
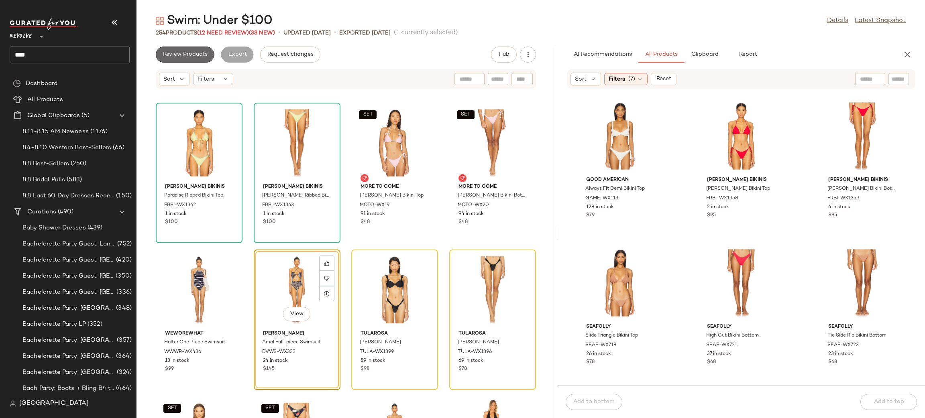
click at [175, 55] on span "Review Products" at bounding box center [185, 54] width 45 height 6
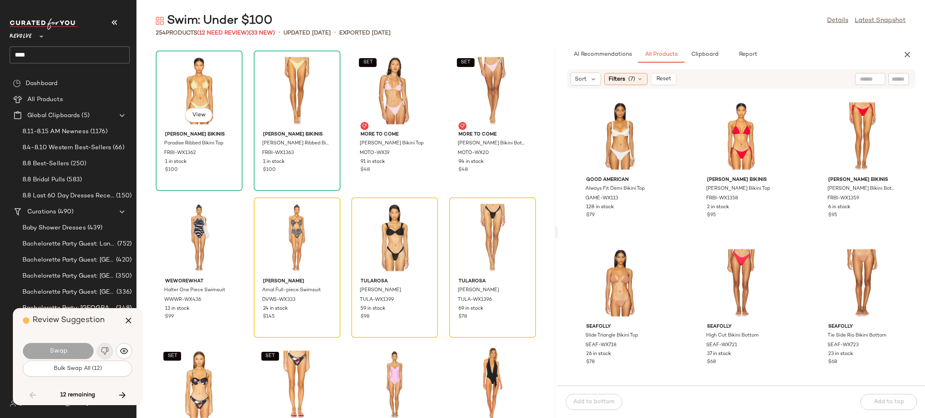
scroll to position [7198, 0]
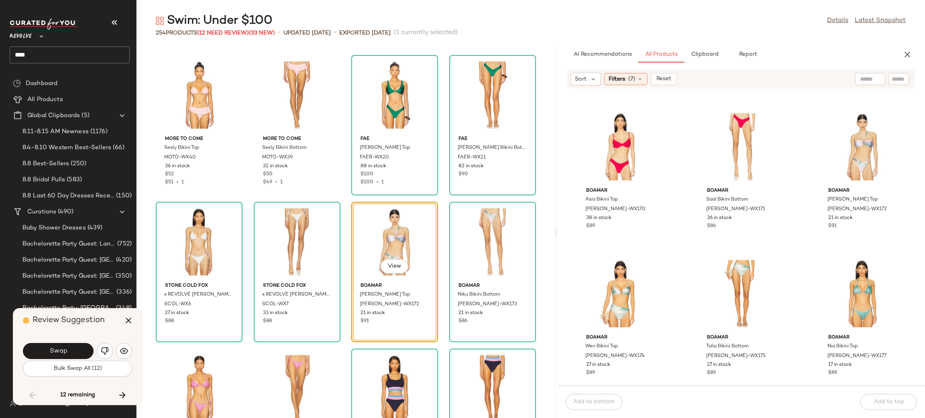
click at [366, 235] on div "View" at bounding box center [394, 242] width 81 height 75
click at [70, 353] on button "Swap" at bounding box center [58, 351] width 71 height 16
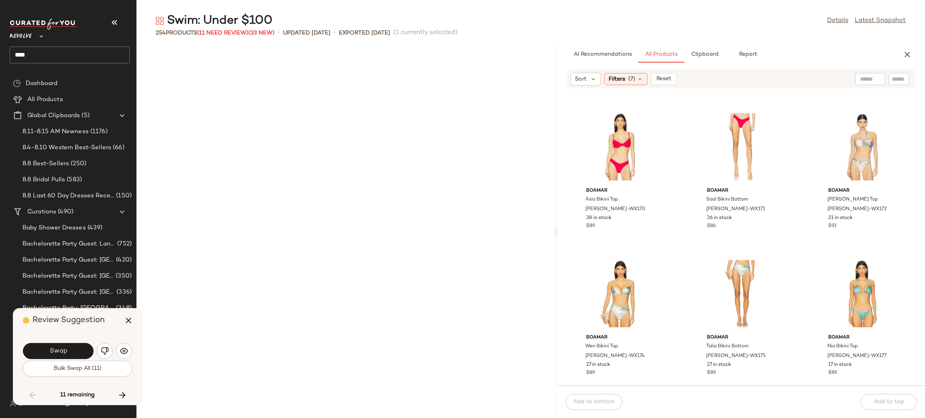
scroll to position [7492, 0]
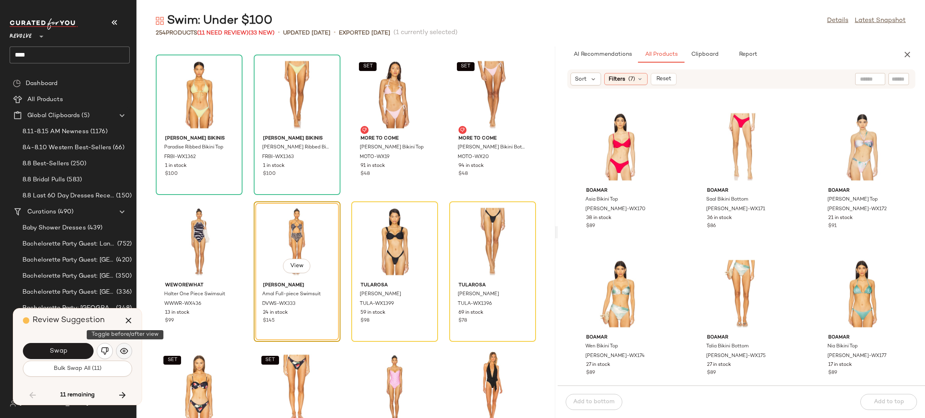
click at [119, 347] on button "button" at bounding box center [124, 351] width 16 height 16
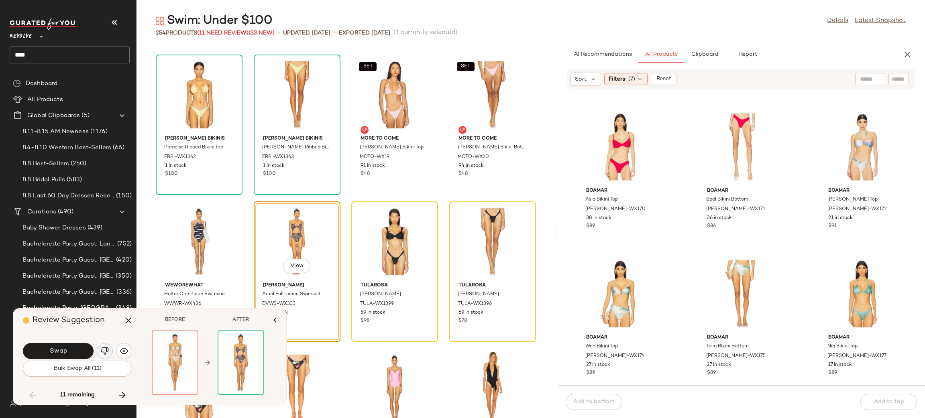
click at [106, 350] on img "button" at bounding box center [105, 351] width 8 height 8
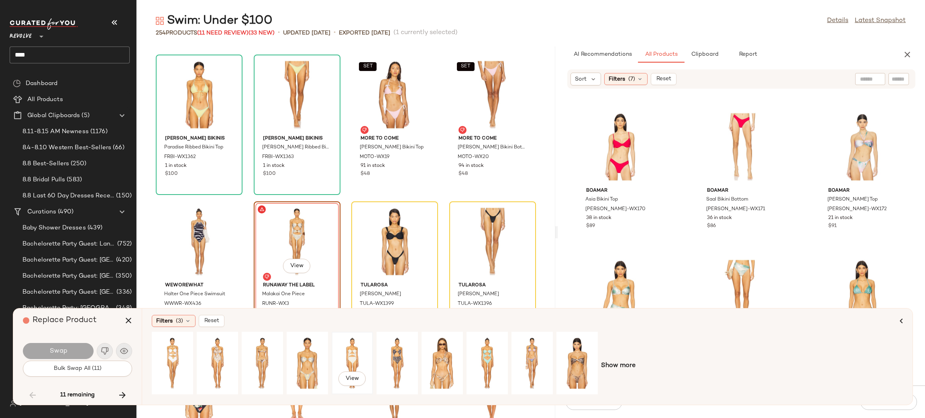
click at [338, 353] on div "View" at bounding box center [352, 363] width 36 height 57
click at [82, 351] on button "Swap" at bounding box center [58, 351] width 71 height 16
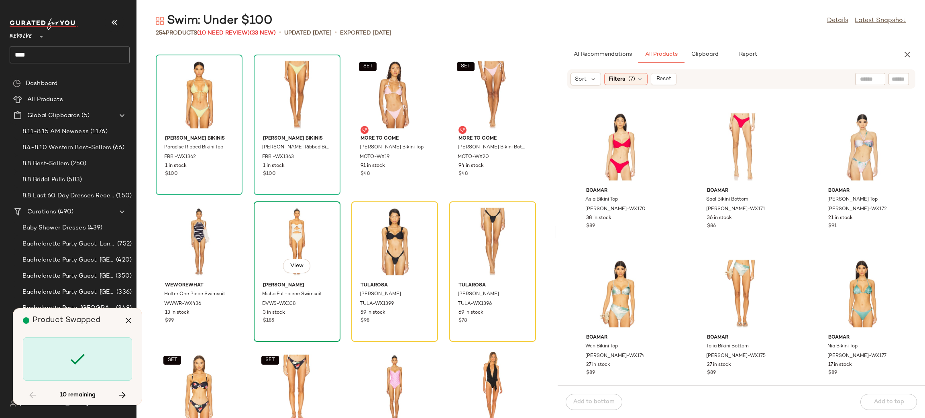
click at [273, 251] on div "View" at bounding box center [296, 241] width 81 height 75
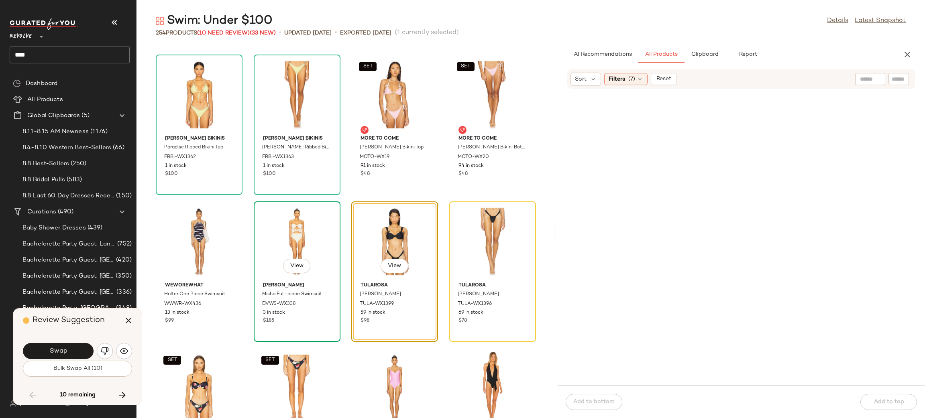
scroll to position [9841, 0]
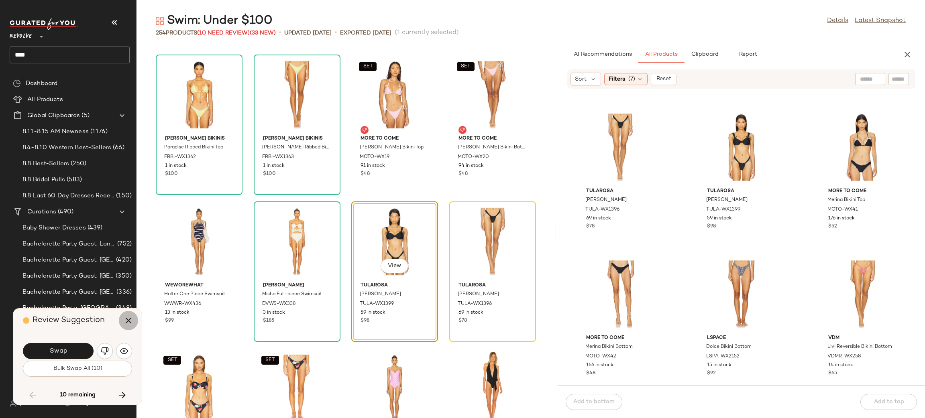
click at [130, 321] on icon "button" at bounding box center [129, 321] width 10 height 10
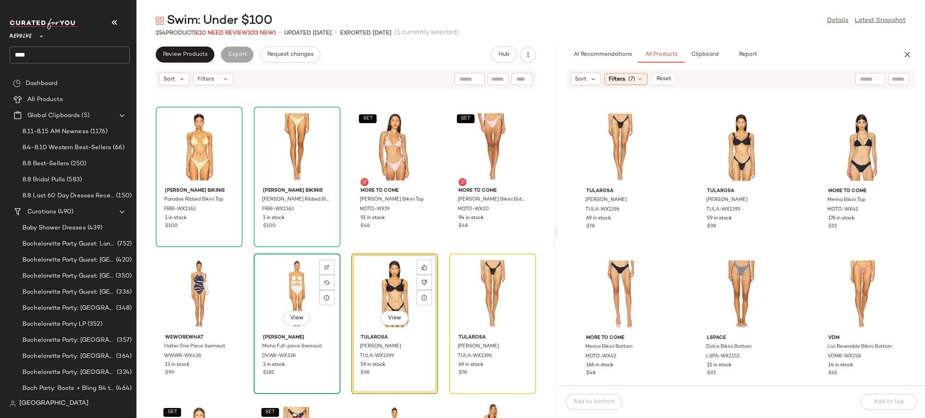
click at [295, 276] on div "View" at bounding box center [296, 293] width 81 height 75
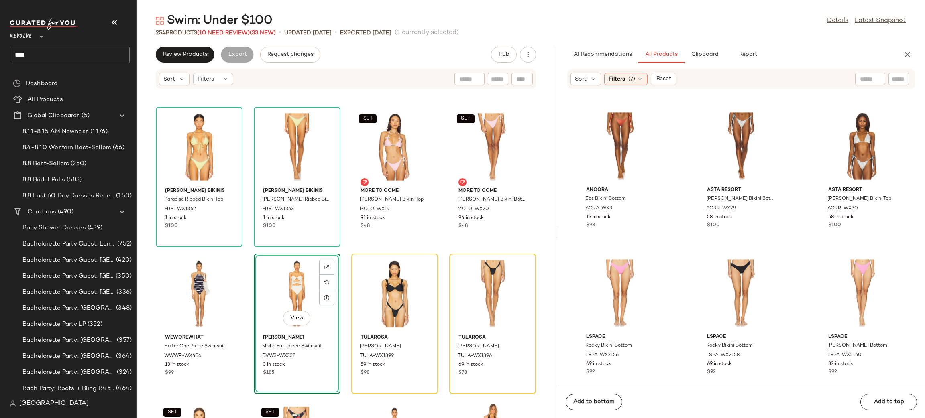
scroll to position [3010, 0]
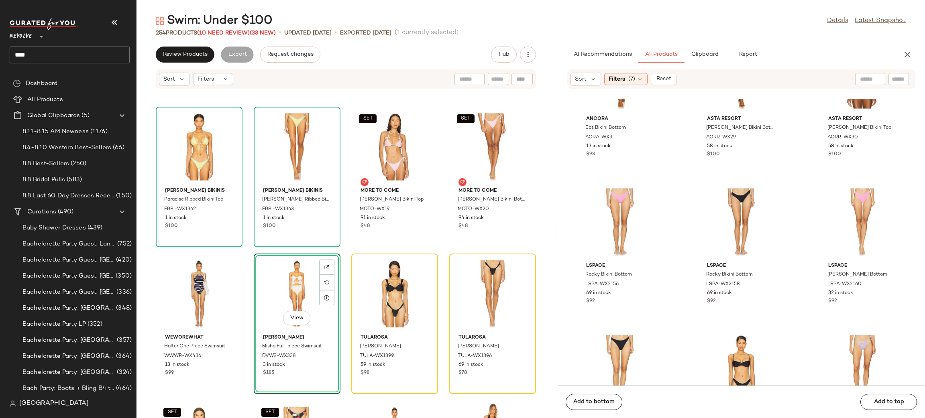
click at [870, 79] on div at bounding box center [870, 79] width 30 height 12
type input "*********"
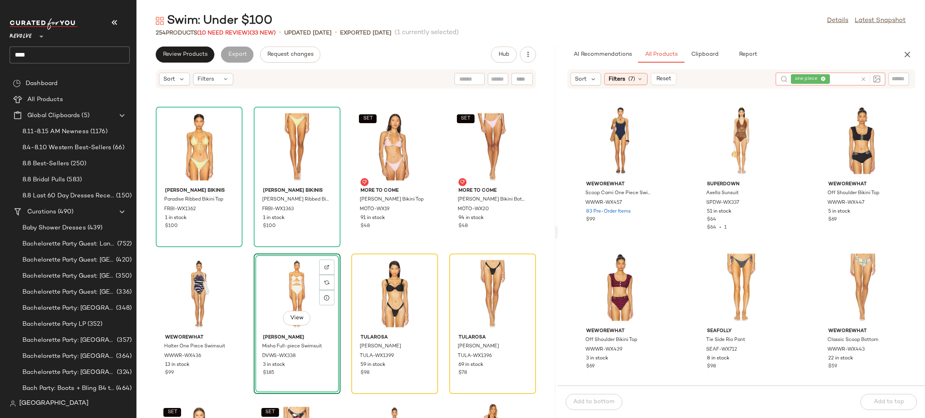
click at [288, 284] on div "View" at bounding box center [296, 293] width 81 height 75
click at [737, 167] on span "View" at bounding box center [741, 165] width 14 height 6
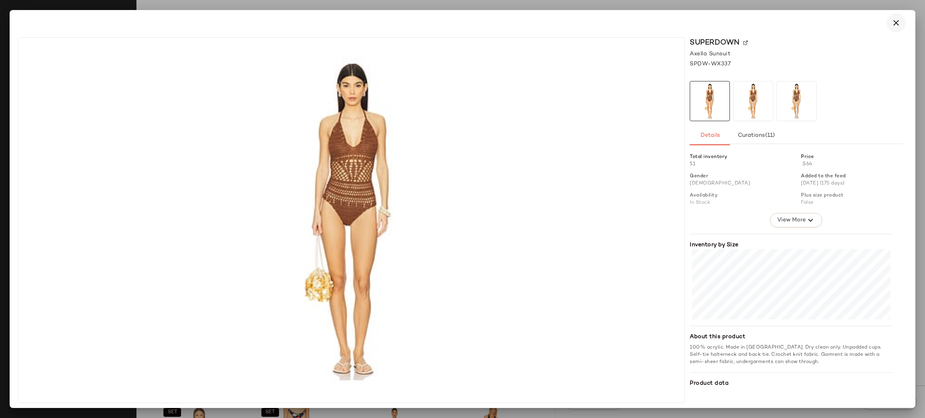
click at [889, 21] on button "button" at bounding box center [895, 22] width 19 height 19
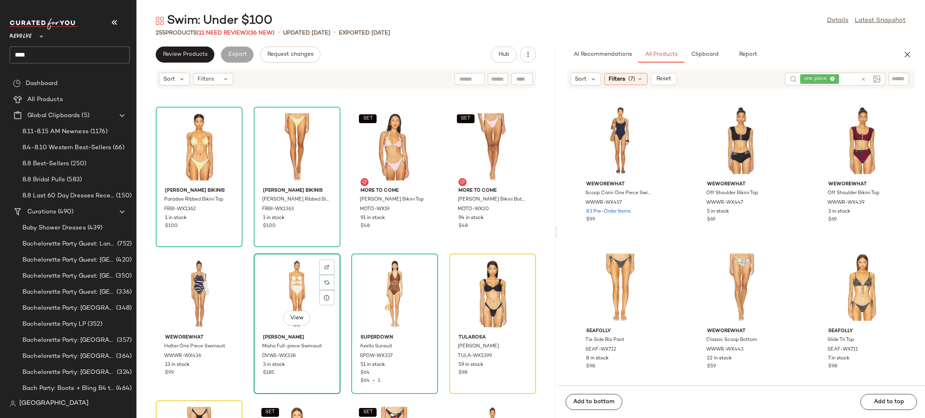
click at [285, 293] on div "View" at bounding box center [296, 293] width 81 height 75
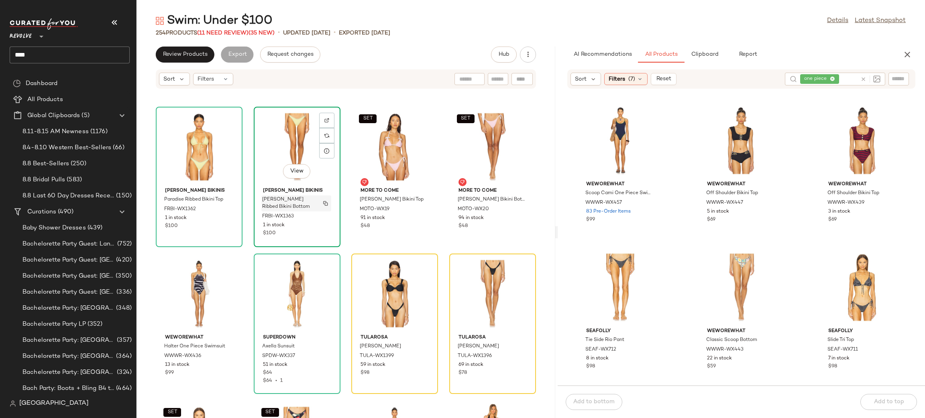
scroll to position [7601, 0]
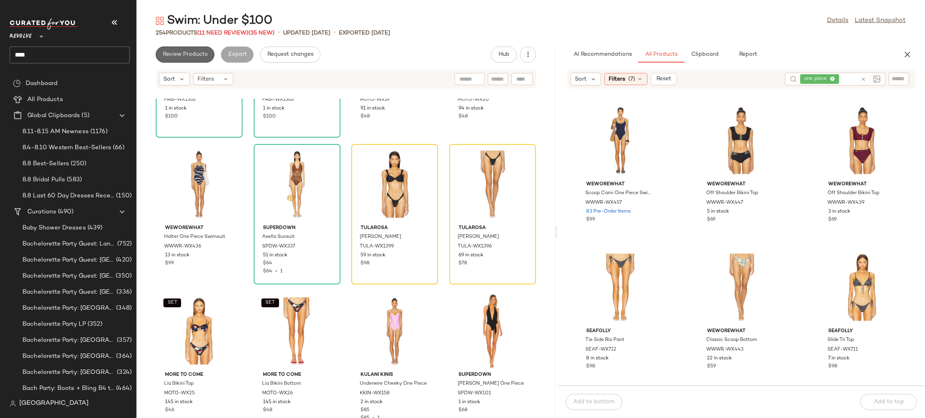
click at [196, 60] on button "Review Products" at bounding box center [185, 55] width 59 height 16
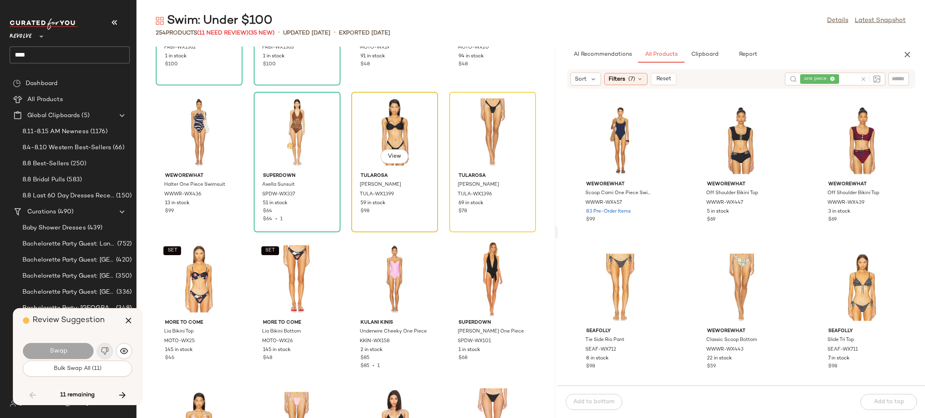
click at [361, 130] on div "View" at bounding box center [394, 132] width 81 height 75
click at [120, 397] on icon "button" at bounding box center [123, 396] width 10 height 10
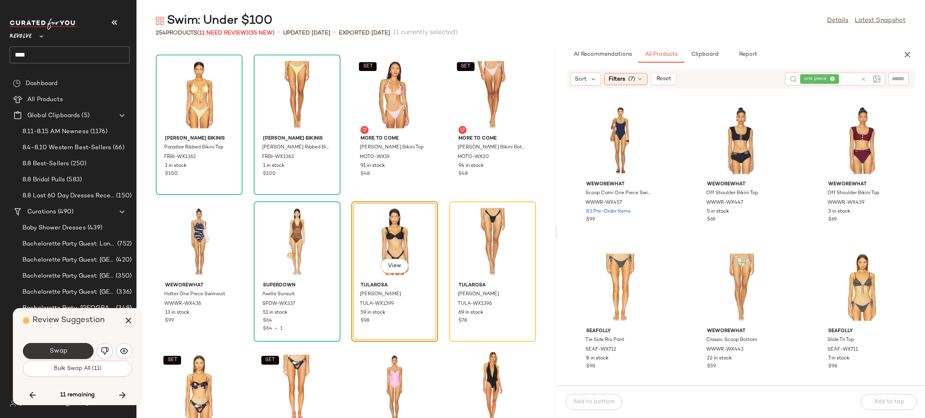
click at [80, 349] on button "Swap" at bounding box center [58, 351] width 71 height 16
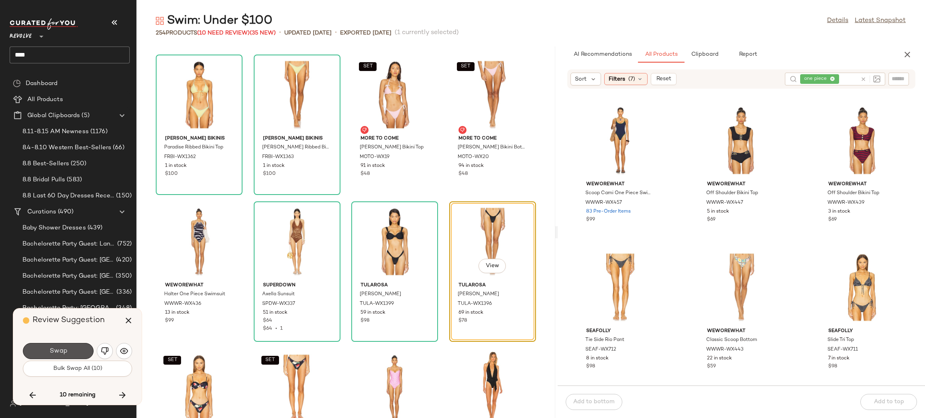
click at [80, 349] on button "Swap" at bounding box center [58, 351] width 71 height 16
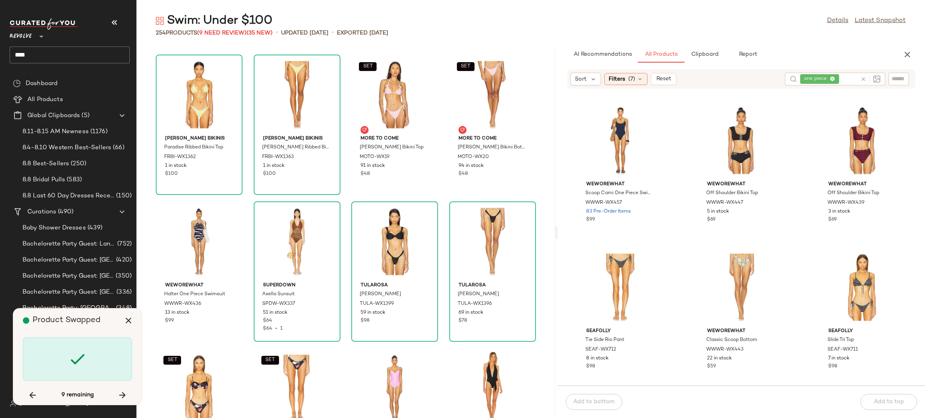
scroll to position [7932, 0]
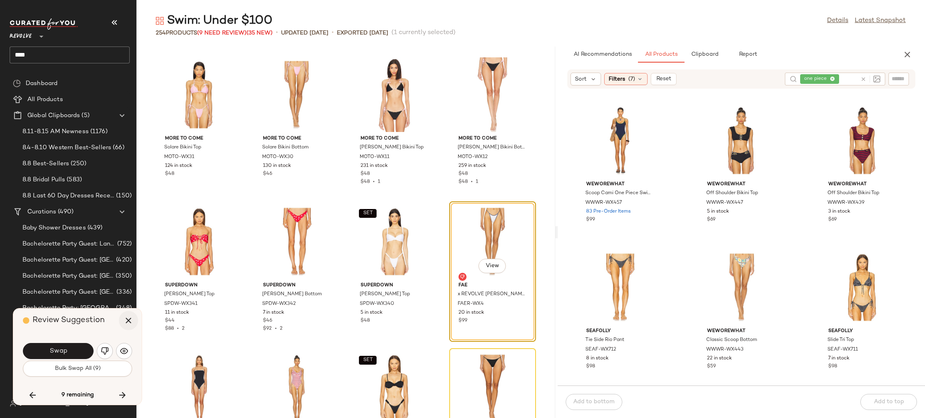
click at [128, 323] on icon "button" at bounding box center [129, 321] width 10 height 10
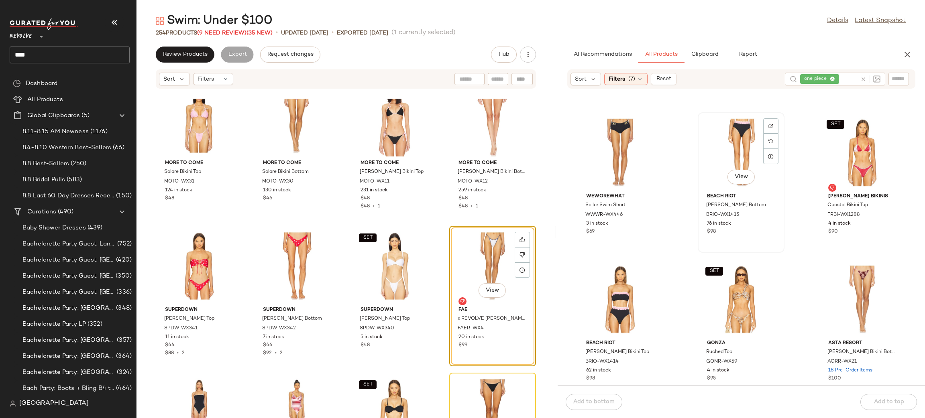
scroll to position [1042, 0]
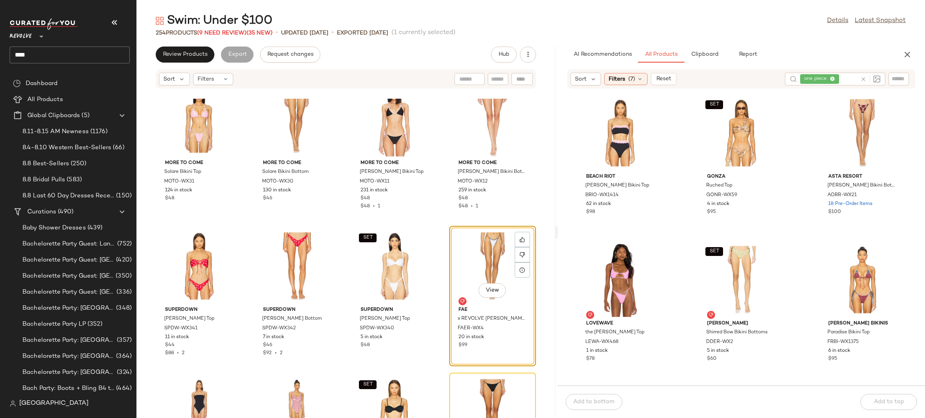
click at [863, 76] on icon at bounding box center [863, 79] width 6 height 6
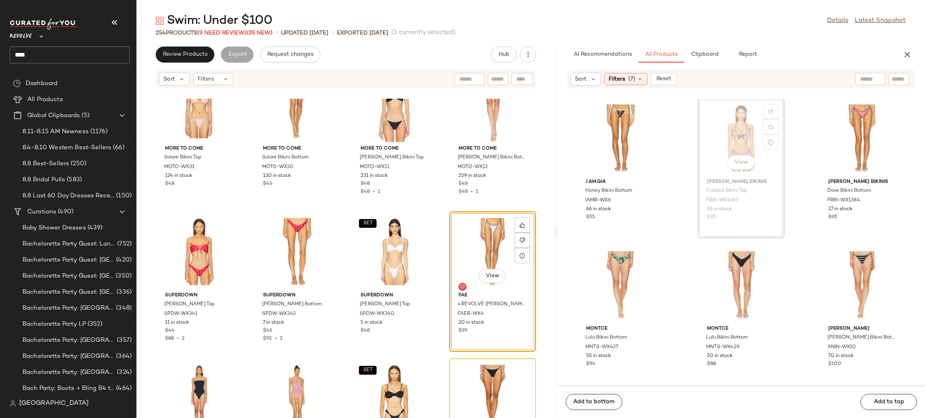
scroll to position [1477, 0]
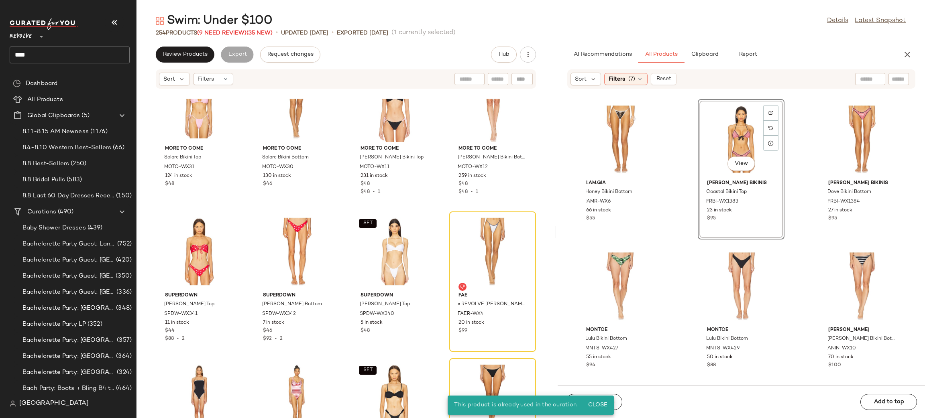
click at [804, 148] on div "I.AM.GIA Honey Bikini Bottom IAMR-WX6 66 in stock $55 View Frankies Bikinis Coa…" at bounding box center [740, 242] width 367 height 287
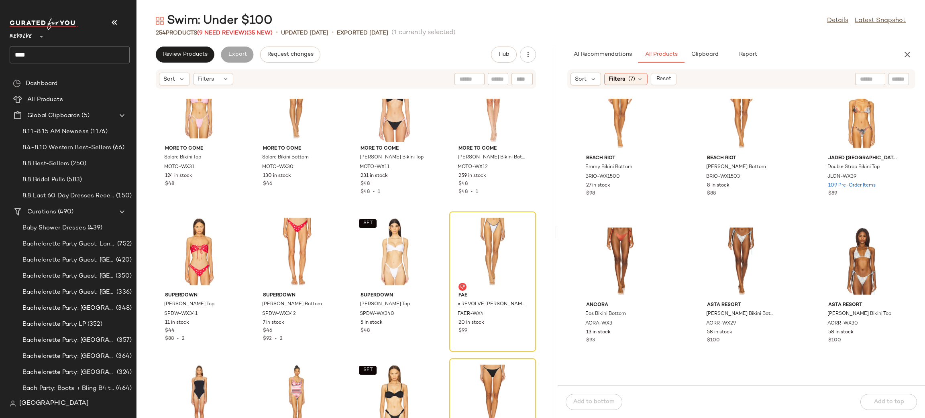
scroll to position [2938, 0]
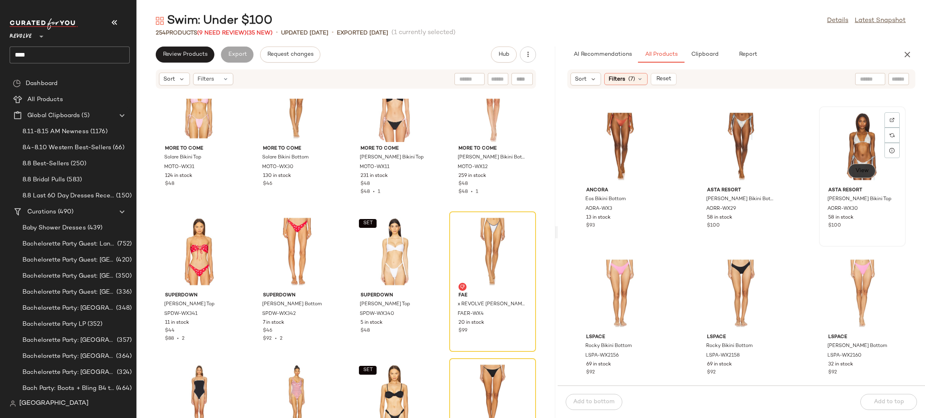
click at [855, 171] on span "View" at bounding box center [862, 171] width 14 height 6
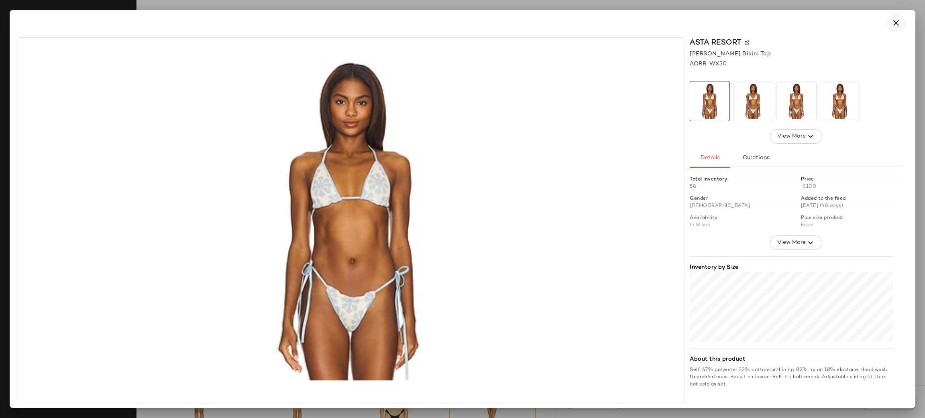
click at [896, 23] on icon "button" at bounding box center [896, 23] width 10 height 10
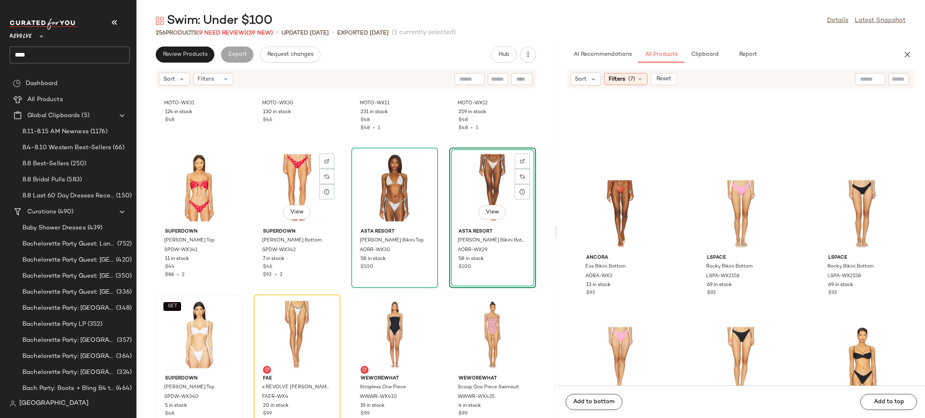
scroll to position [8051, 0]
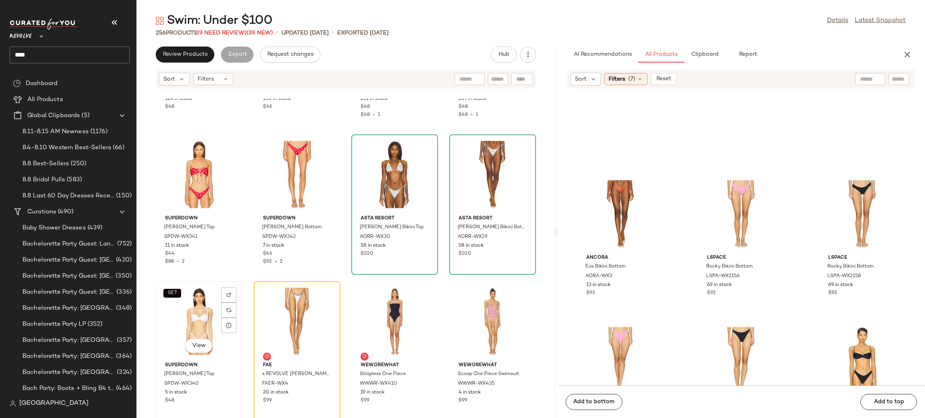
click at [192, 315] on div "SET View" at bounding box center [199, 321] width 81 height 75
click at [296, 303] on div "View" at bounding box center [296, 321] width 81 height 75
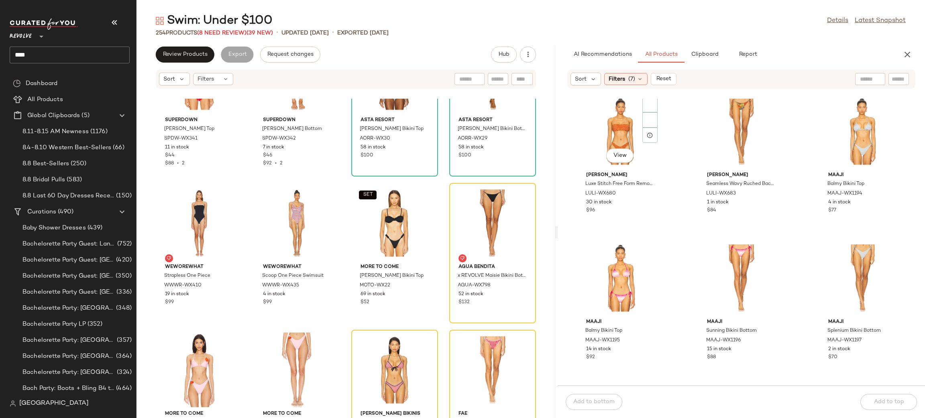
scroll to position [3752, 0]
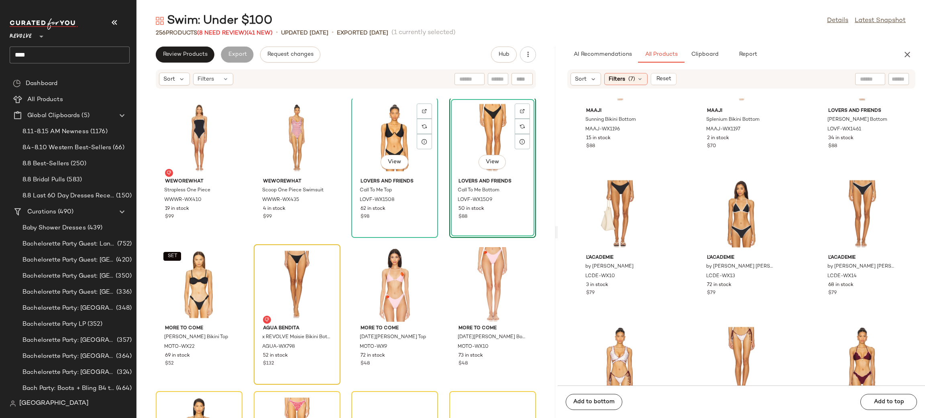
scroll to position [8268, 0]
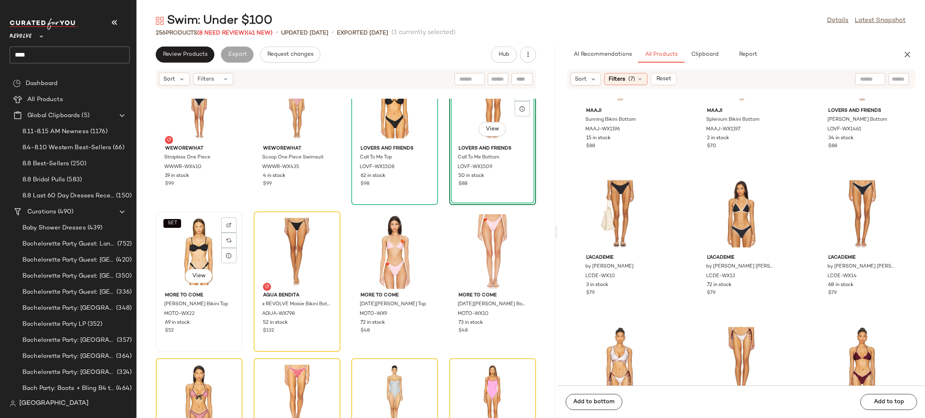
click at [195, 258] on div "SET View" at bounding box center [199, 251] width 81 height 75
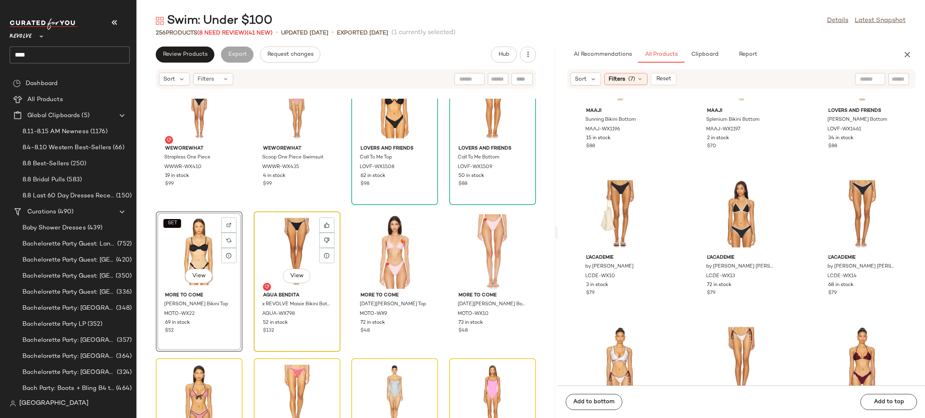
click at [287, 239] on div "View" at bounding box center [296, 251] width 81 height 75
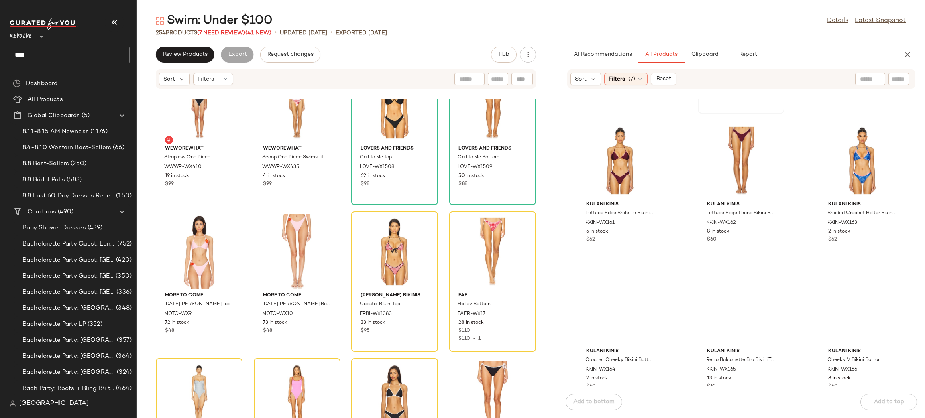
scroll to position [4109, 0]
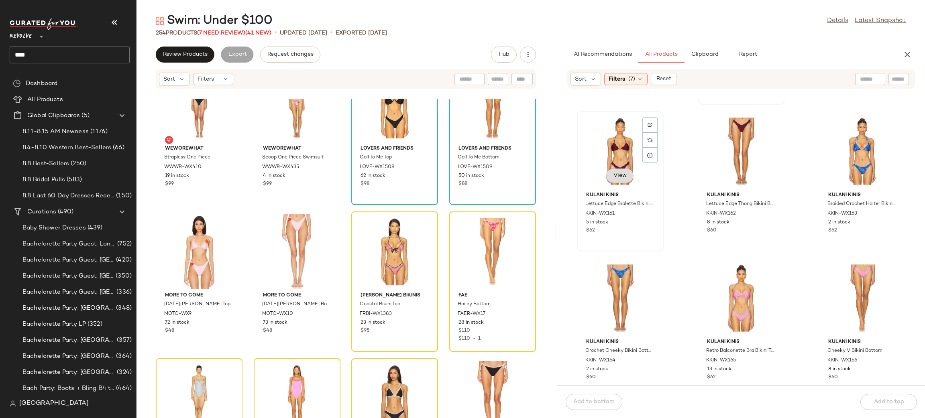
click at [623, 177] on span "View" at bounding box center [620, 176] width 14 height 6
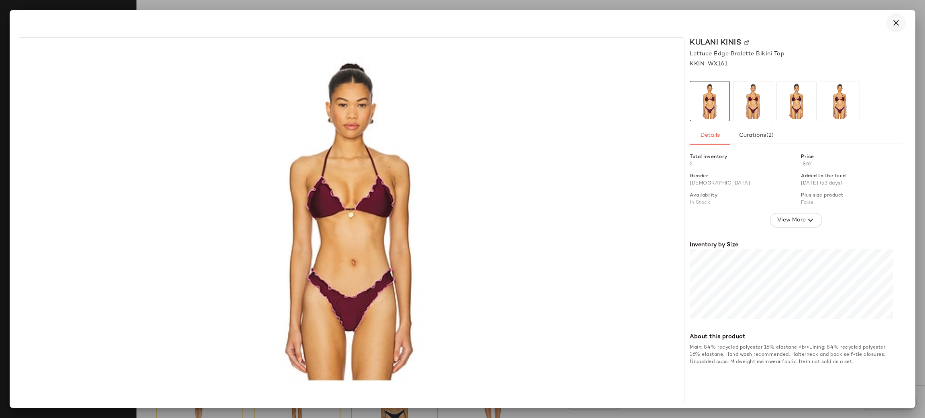
click at [895, 22] on icon "button" at bounding box center [896, 23] width 10 height 10
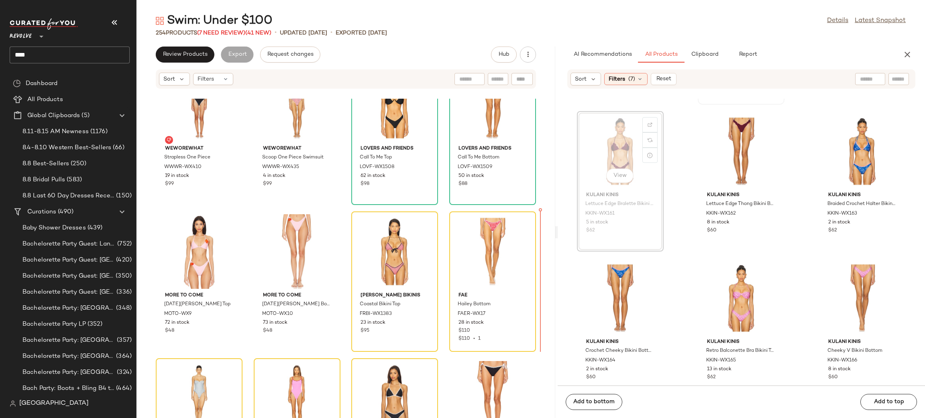
scroll to position [4107, 0]
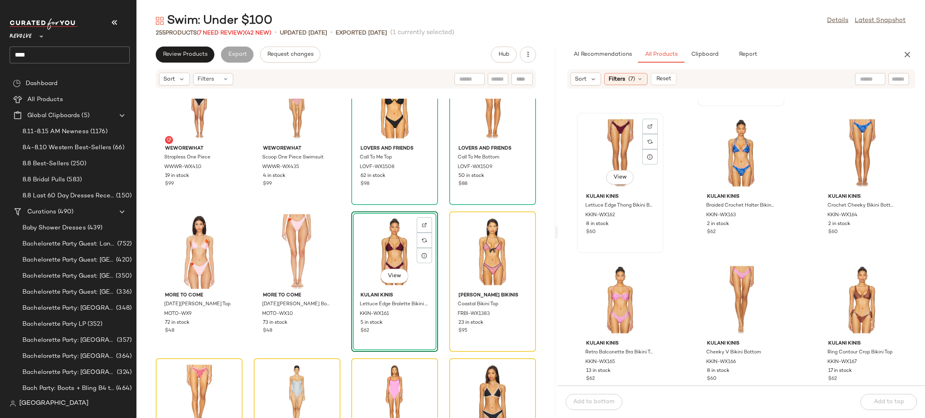
scroll to position [4107, 0]
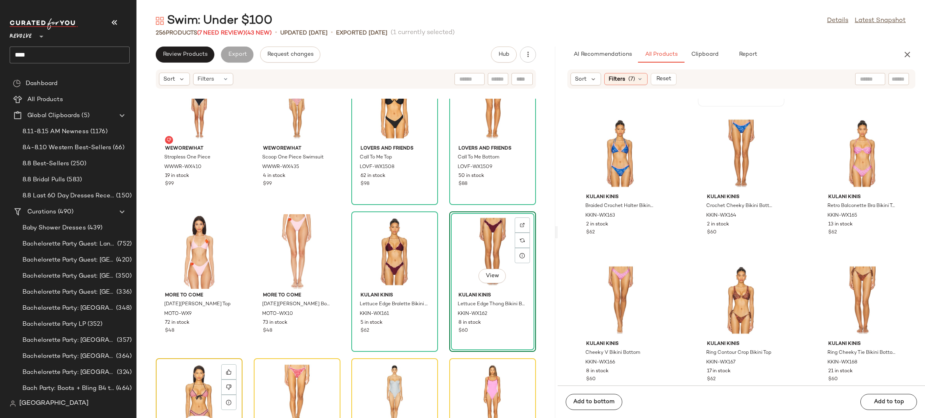
click at [177, 378] on div "View" at bounding box center [199, 398] width 81 height 75
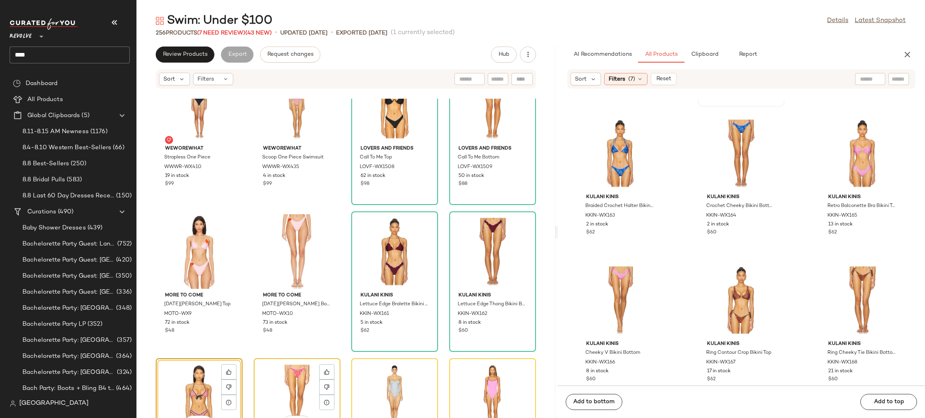
click at [273, 376] on div "View" at bounding box center [296, 398] width 81 height 75
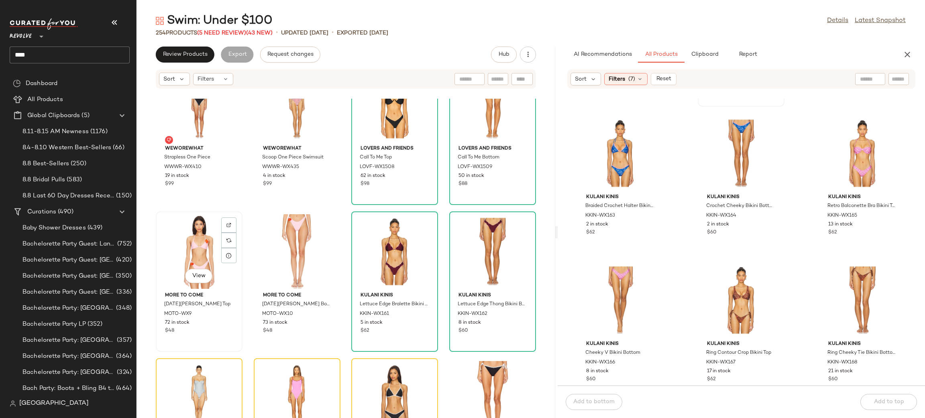
click at [191, 258] on div "View" at bounding box center [199, 251] width 81 height 75
click at [291, 250] on div "View" at bounding box center [296, 251] width 81 height 75
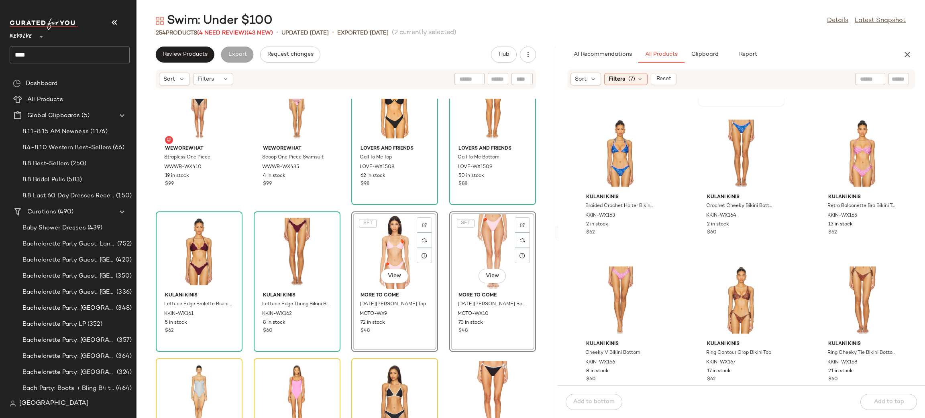
click at [344, 206] on div "WeWoreWhat Strapless One Piece WWWR-WX410 19 in stock $99 WeWoreWhat Scoop One …" at bounding box center [345, 258] width 419 height 319
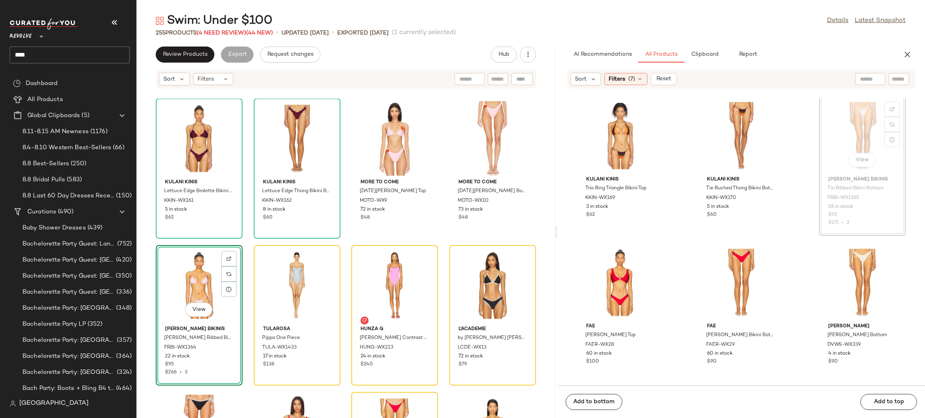
scroll to position [4415, 0]
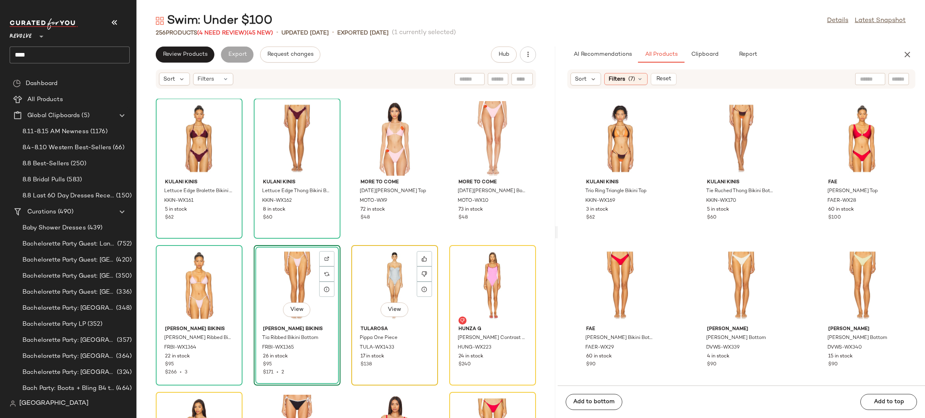
click at [375, 261] on div "View" at bounding box center [394, 285] width 81 height 75
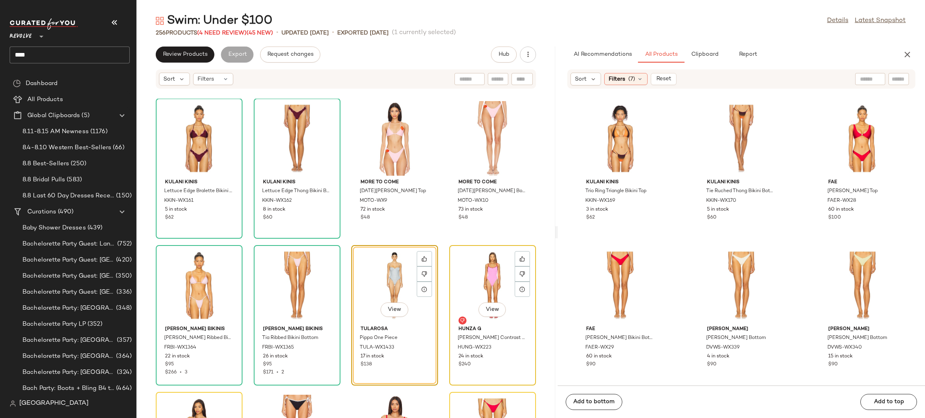
click at [472, 265] on div "View" at bounding box center [492, 285] width 81 height 75
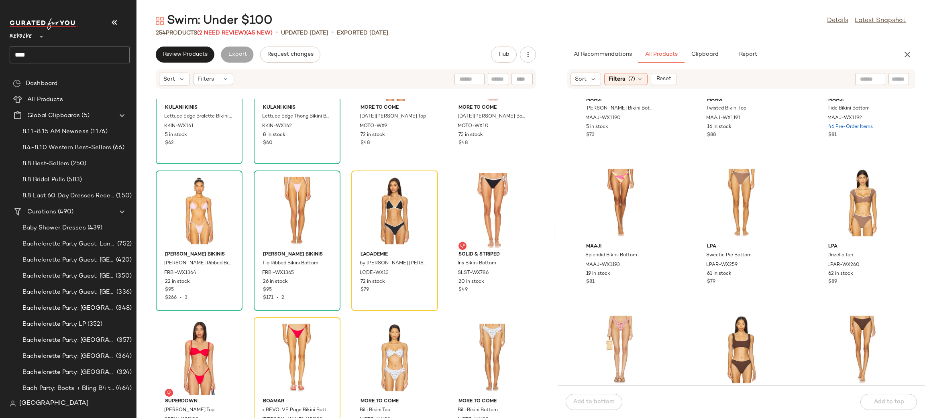
scroll to position [5533, 0]
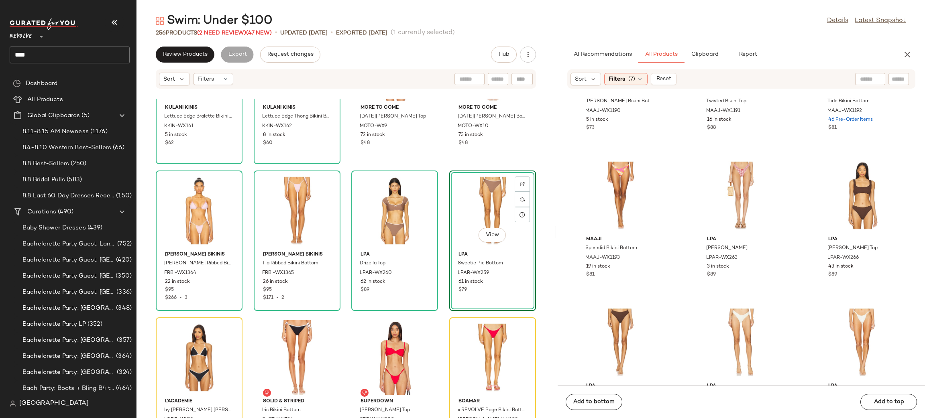
click at [153, 366] on div "Kulani Kinis Lettuce Edge Bralette Bikini Top KKIN-WX161 5 in stock $62 Kulani …" at bounding box center [345, 258] width 419 height 319
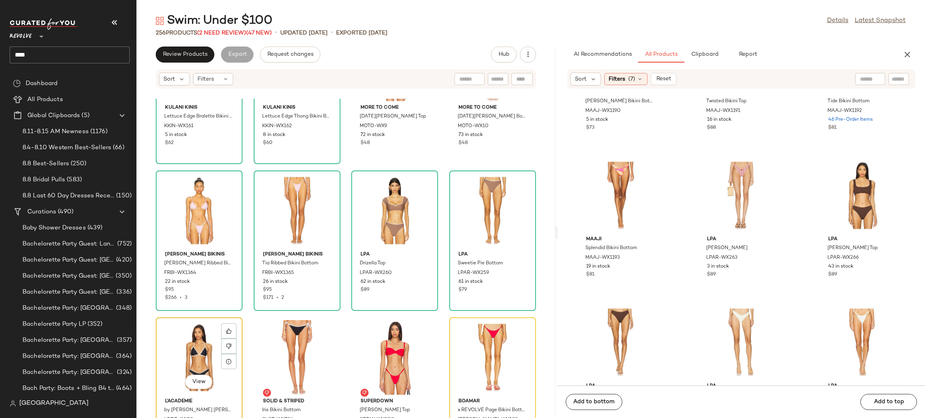
click at [214, 350] on div "View" at bounding box center [199, 357] width 81 height 75
click at [282, 339] on div "View" at bounding box center [296, 357] width 81 height 75
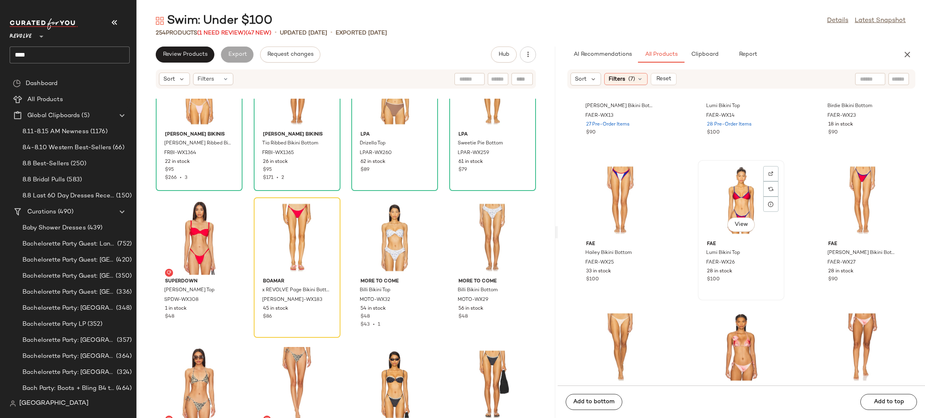
scroll to position [6421, 0]
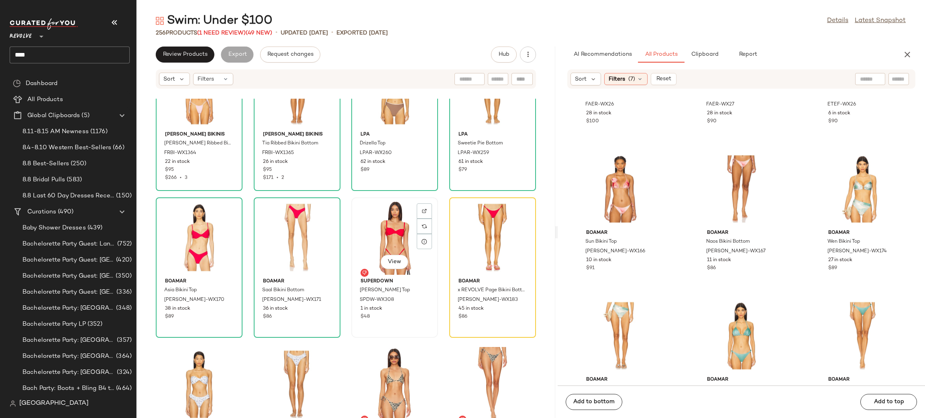
click at [381, 226] on div "View" at bounding box center [394, 237] width 81 height 75
click at [470, 222] on div "View" at bounding box center [492, 237] width 81 height 75
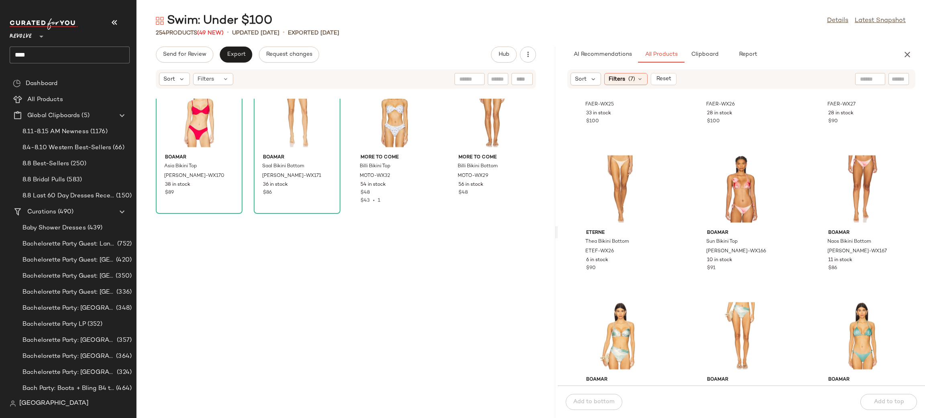
scroll to position [8096, 0]
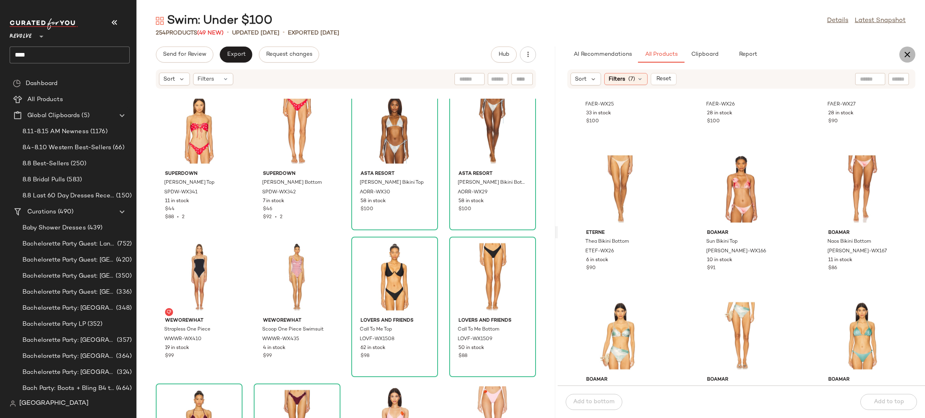
click at [910, 50] on icon "button" at bounding box center [907, 55] width 10 height 10
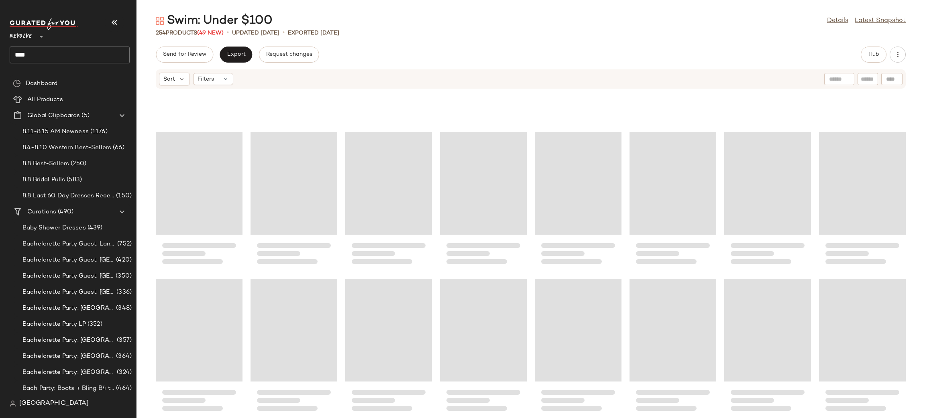
scroll to position [4382, 0]
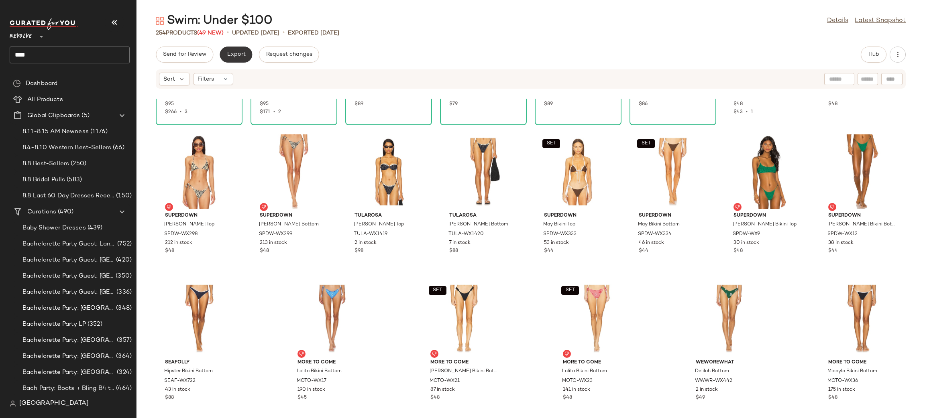
click at [242, 58] on button "Export" at bounding box center [236, 55] width 33 height 16
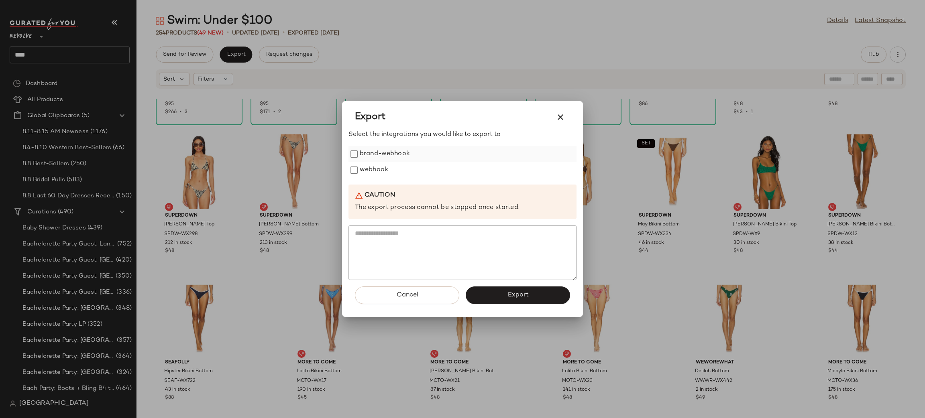
click at [374, 149] on label "brand-webhook" at bounding box center [385, 154] width 50 height 16
click at [500, 296] on button "Export" at bounding box center [518, 296] width 104 height 18
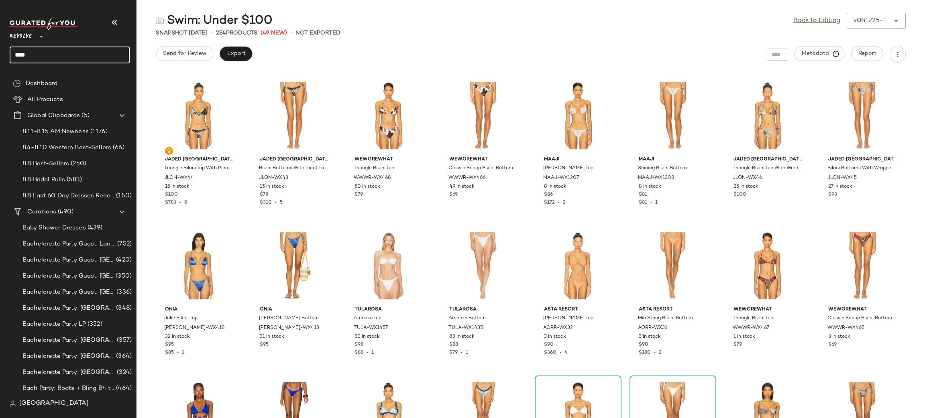
drag, startPoint x: 66, startPoint y: 49, endPoint x: 0, endPoint y: 50, distance: 66.2
click at [0, 50] on nav "Revolve ** **** Dashboard All Products Global Clipboards (5) 8.11-8.15 AM Newne…" at bounding box center [68, 209] width 136 height 418
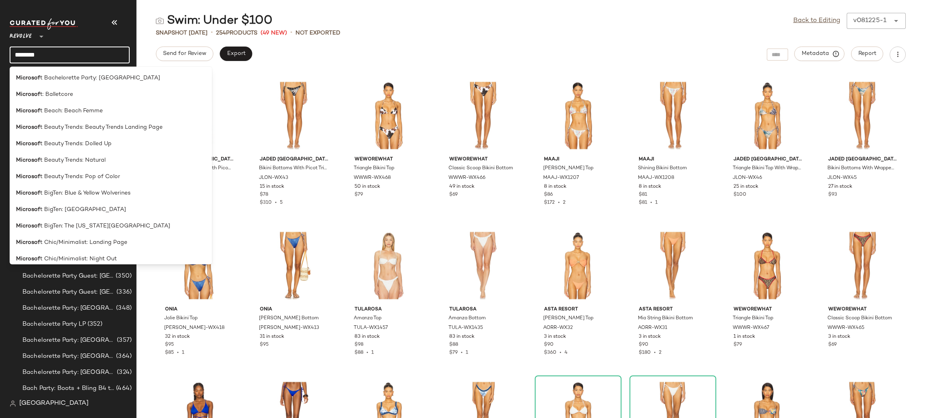
type input "*********"
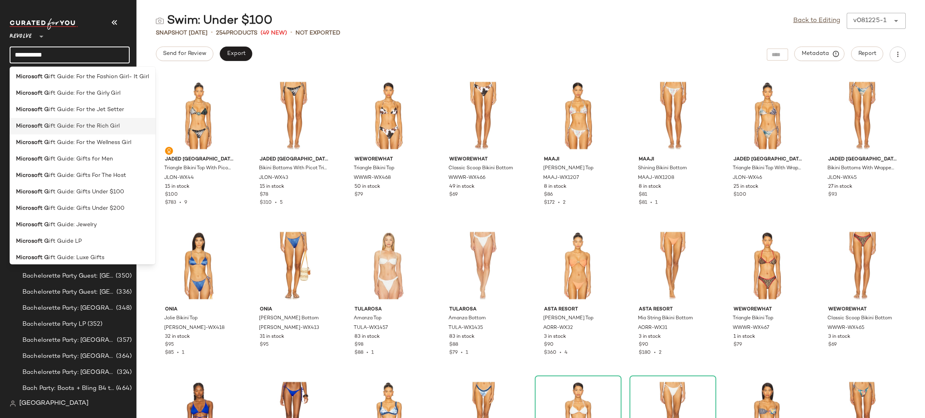
scroll to position [39, 0]
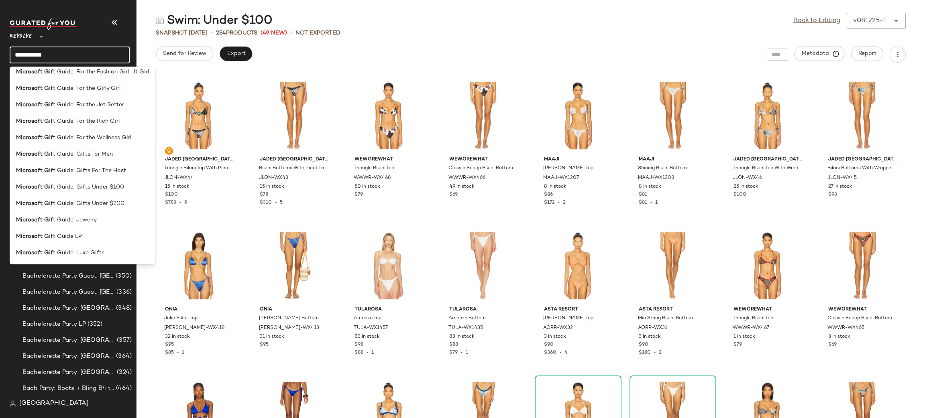
type input "**********"
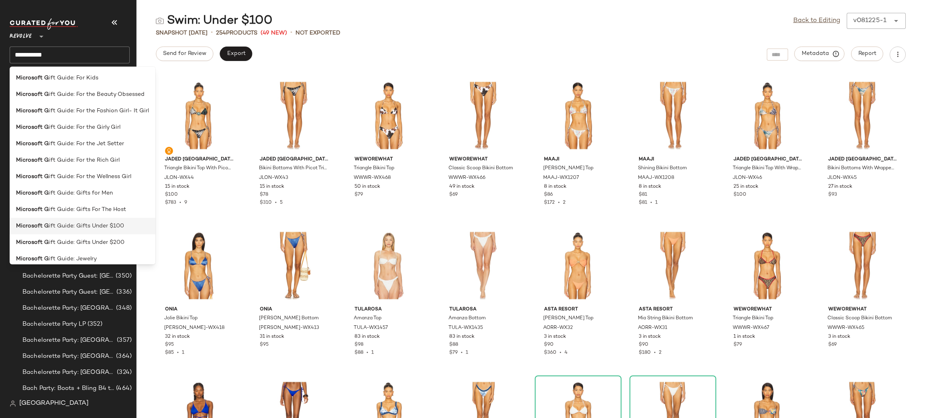
click at [98, 227] on span "ift Guide: Gifts Under $100" at bounding box center [86, 226] width 75 height 8
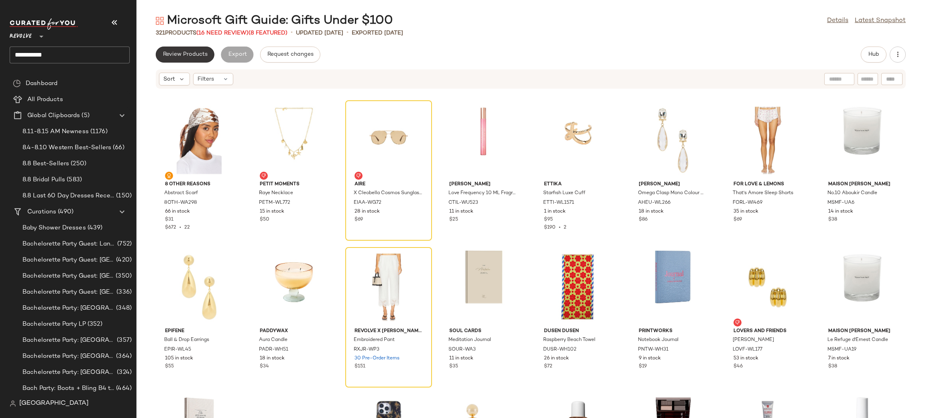
click at [178, 57] on span "Review Products" at bounding box center [185, 54] width 45 height 6
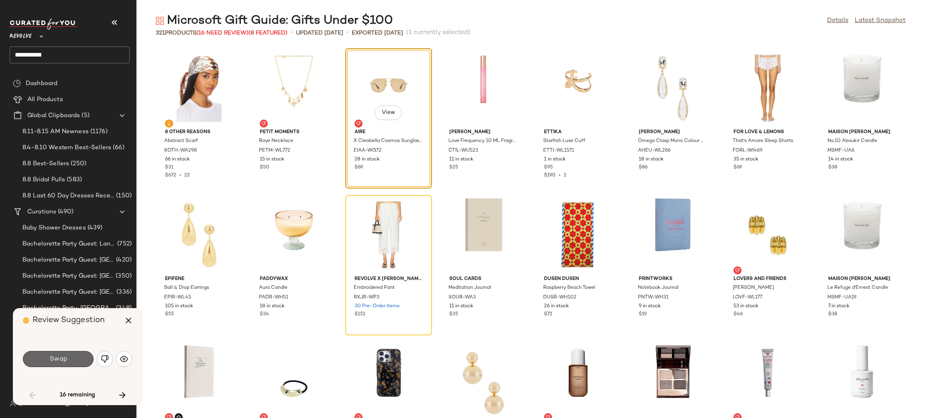
click at [65, 358] on span "Swap" at bounding box center [58, 360] width 18 height 8
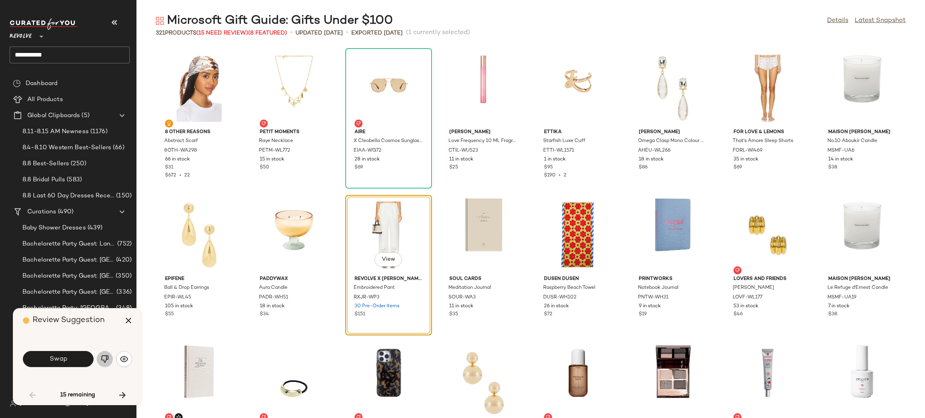
click at [100, 363] on button "button" at bounding box center [105, 359] width 16 height 16
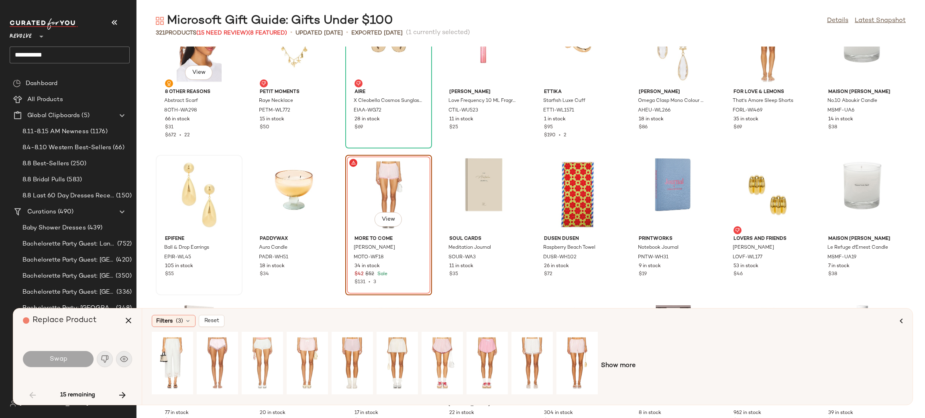
scroll to position [67, 0]
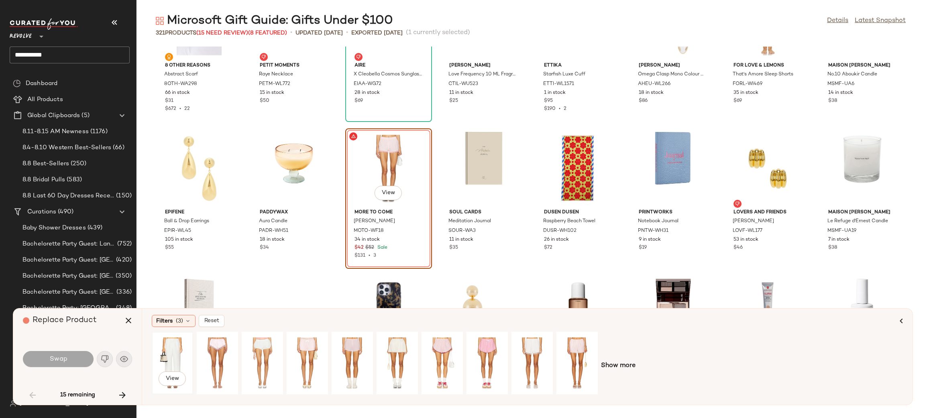
click at [167, 352] on div "View" at bounding box center [173, 363] width 36 height 57
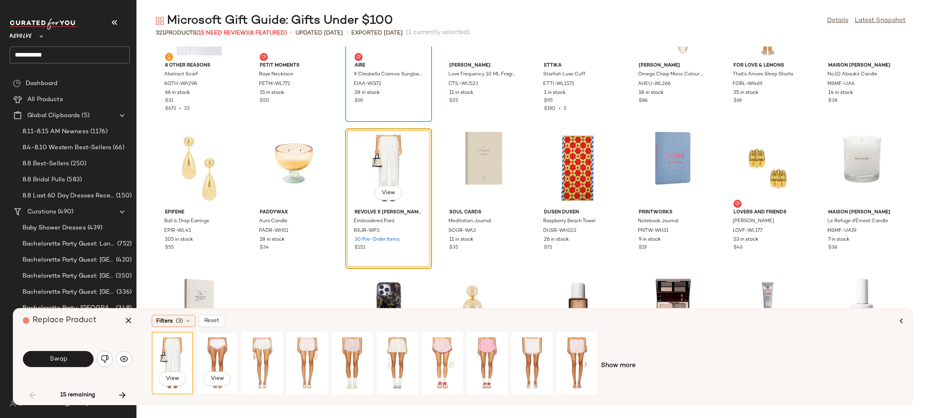
click at [208, 353] on div "View" at bounding box center [217, 363] width 36 height 57
click at [250, 349] on div "View" at bounding box center [262, 363] width 36 height 57
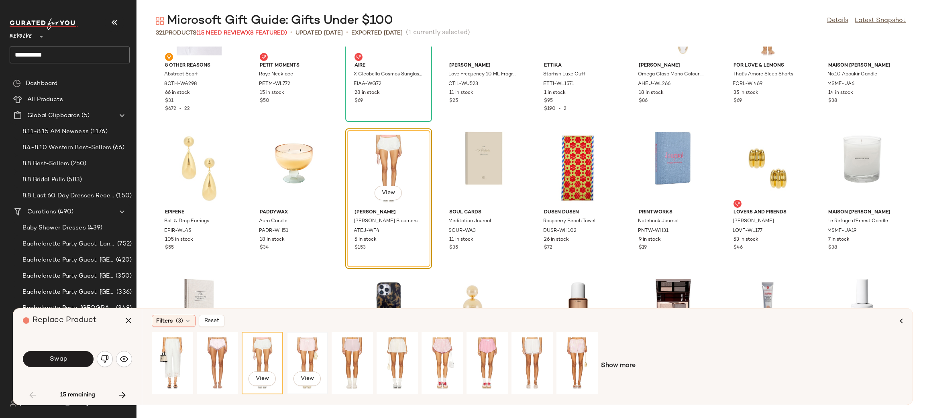
click at [306, 346] on div "View" at bounding box center [307, 363] width 36 height 57
click at [352, 355] on div "View" at bounding box center [352, 363] width 36 height 57
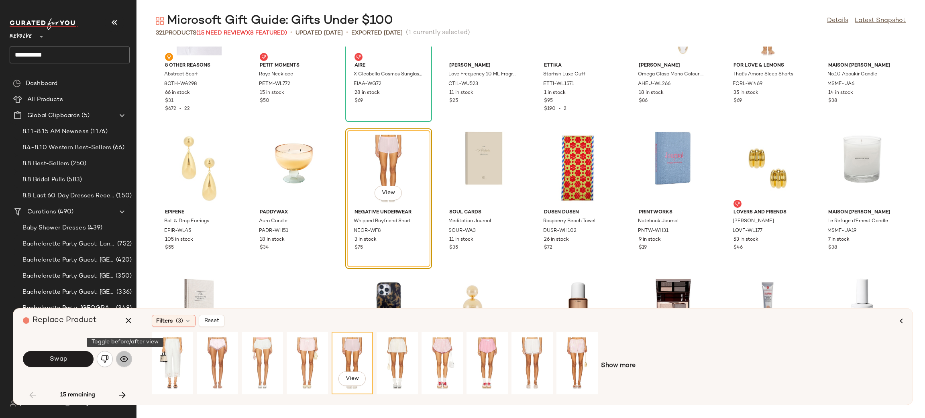
click at [125, 359] on img "button" at bounding box center [124, 359] width 8 height 8
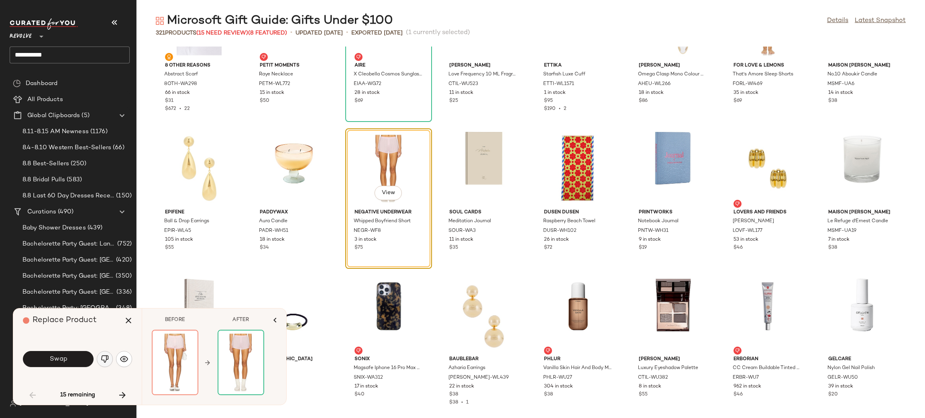
click at [109, 362] on button "button" at bounding box center [105, 359] width 16 height 16
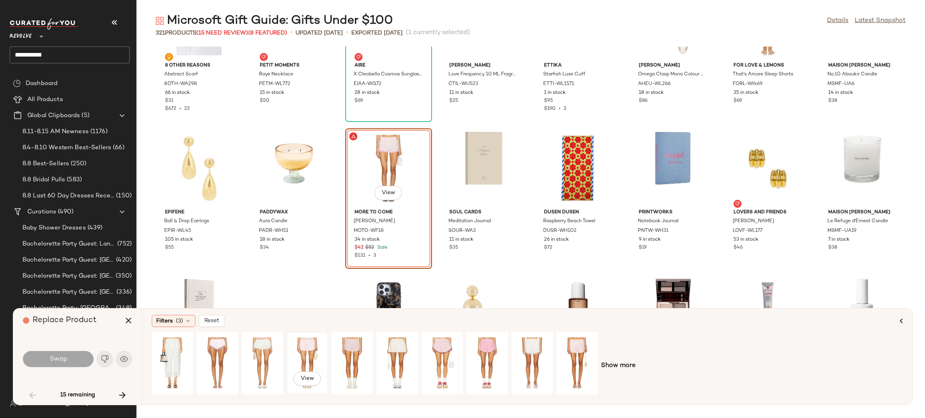
click at [306, 358] on div "View" at bounding box center [307, 363] width 36 height 57
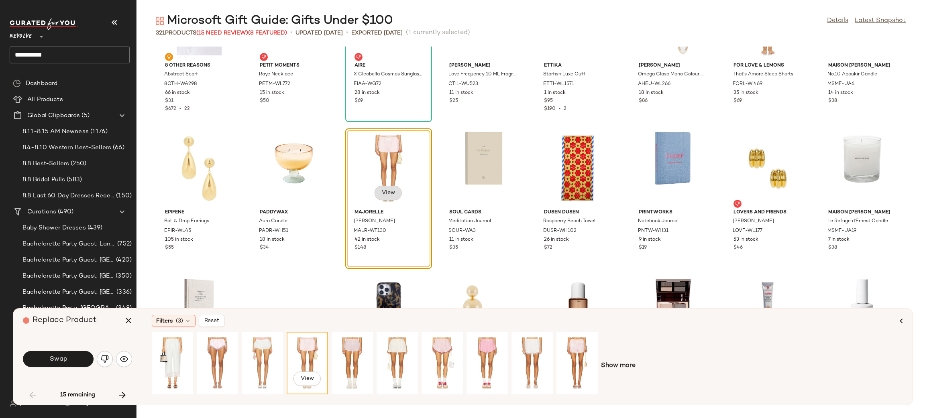
click at [389, 195] on button "View" at bounding box center [387, 193] width 27 height 14
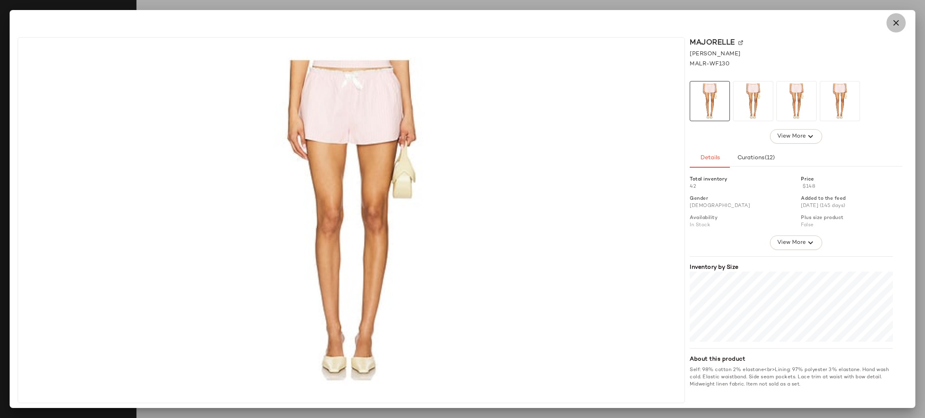
click at [892, 24] on icon "button" at bounding box center [896, 23] width 10 height 10
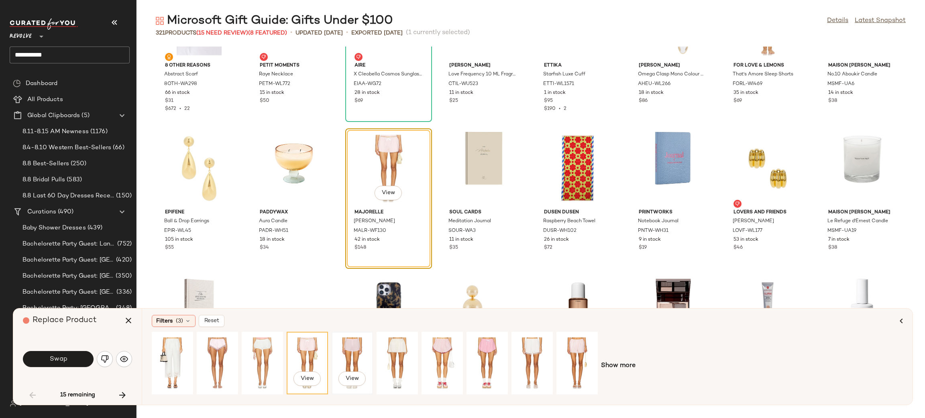
click at [346, 352] on div "View" at bounding box center [352, 363] width 36 height 57
click at [396, 351] on div "View" at bounding box center [397, 363] width 36 height 57
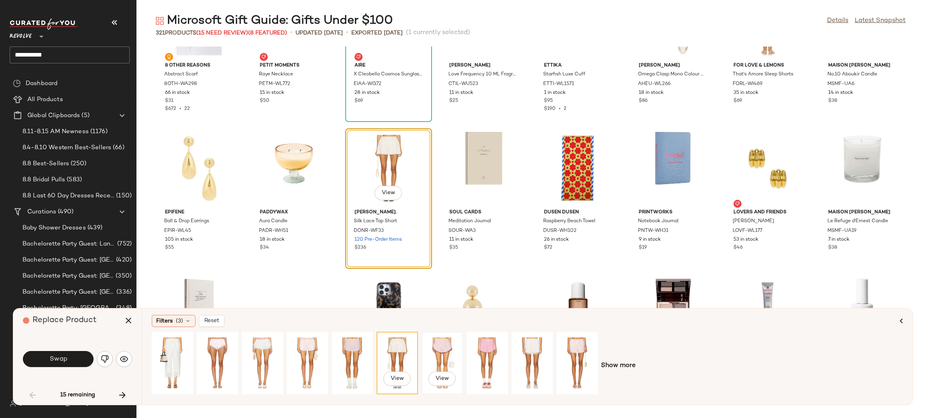
click at [432, 350] on div "View" at bounding box center [442, 363] width 36 height 57
click at [479, 355] on div "View" at bounding box center [487, 363] width 36 height 57
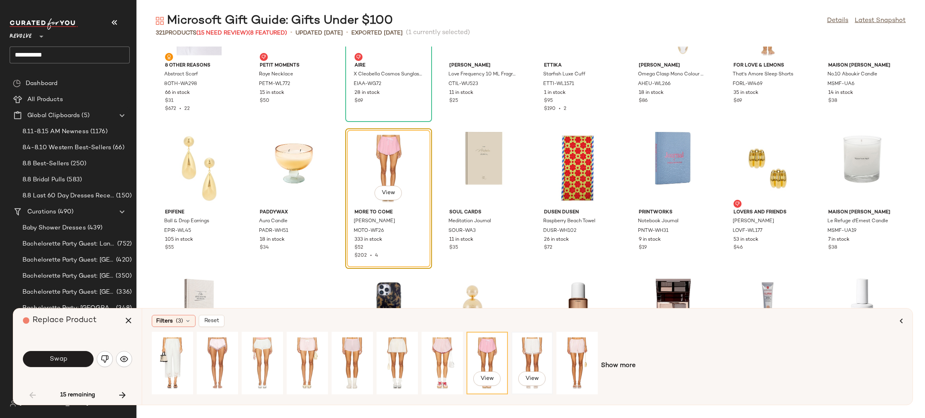
click at [518, 356] on div "View" at bounding box center [532, 363] width 36 height 57
click at [563, 359] on div "View" at bounding box center [577, 363] width 36 height 57
click at [526, 353] on div "View" at bounding box center [532, 363] width 36 height 57
click at [395, 187] on button "View" at bounding box center [387, 193] width 27 height 14
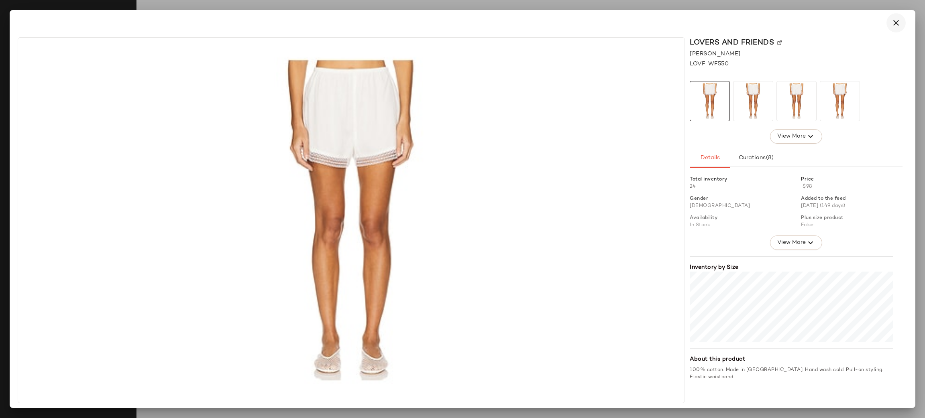
click at [895, 22] on icon "button" at bounding box center [896, 23] width 10 height 10
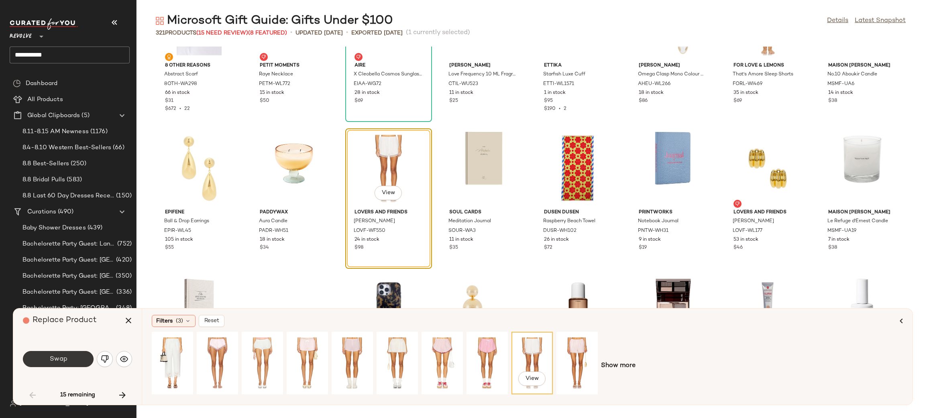
click at [74, 362] on button "Swap" at bounding box center [58, 359] width 71 height 16
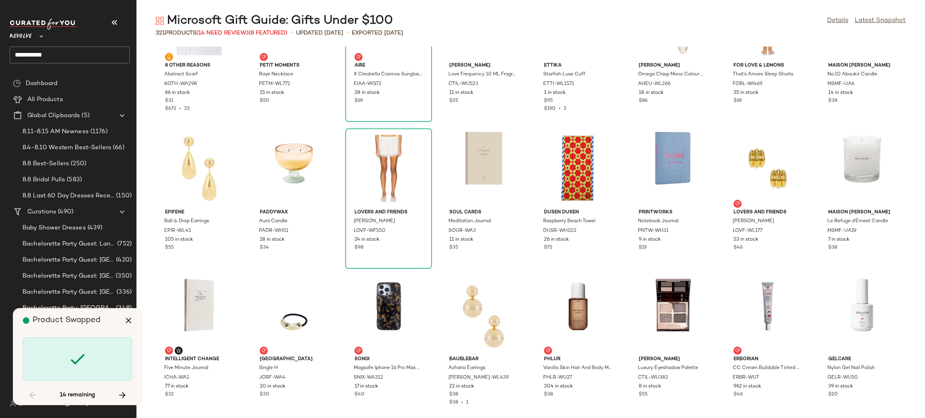
scroll to position [1028, 0]
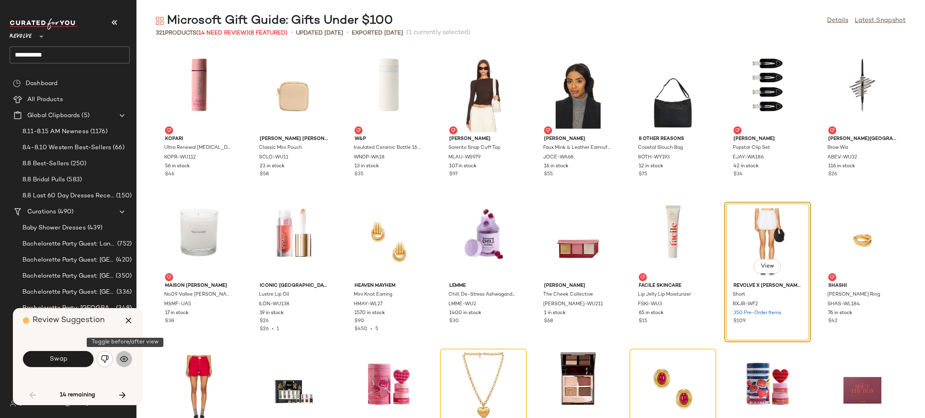
click at [120, 359] on img "button" at bounding box center [124, 359] width 8 height 8
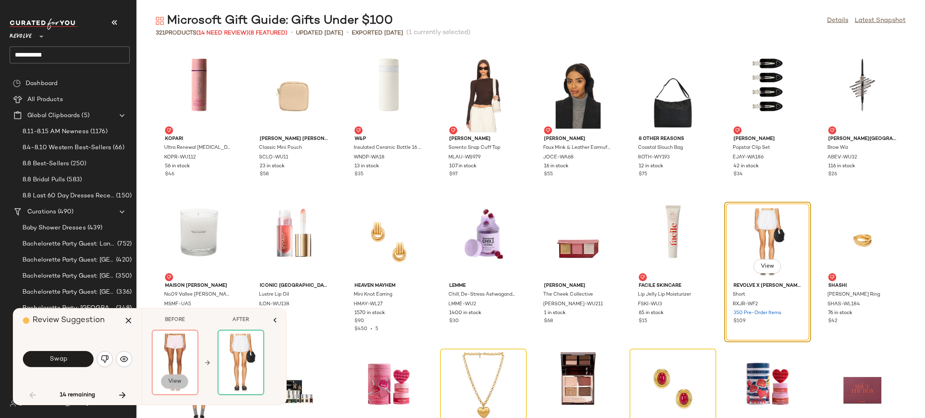
click at [180, 378] on button "View" at bounding box center [174, 381] width 27 height 14
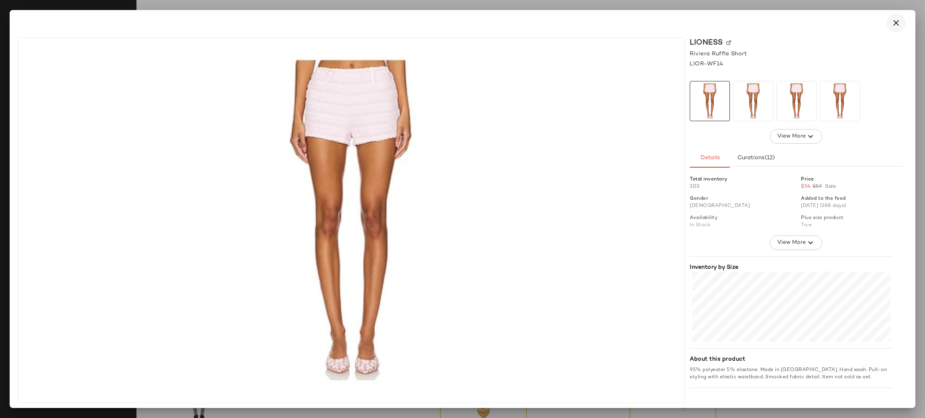
click at [895, 21] on icon "button" at bounding box center [896, 23] width 10 height 10
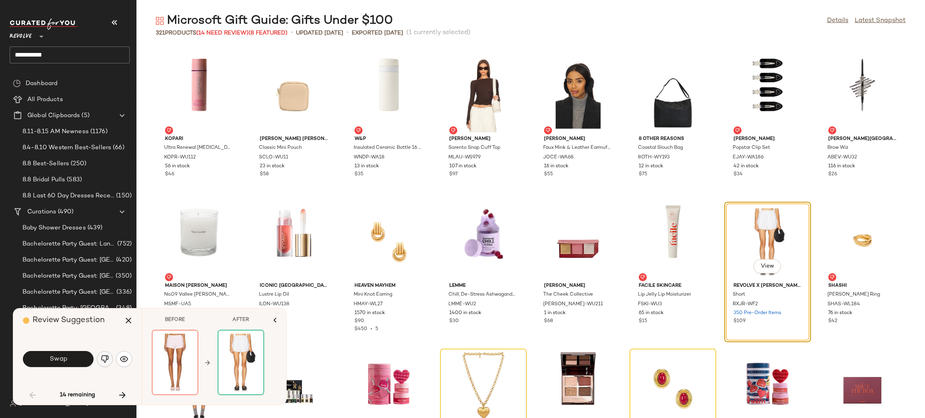
click at [102, 359] on img "button" at bounding box center [105, 359] width 8 height 8
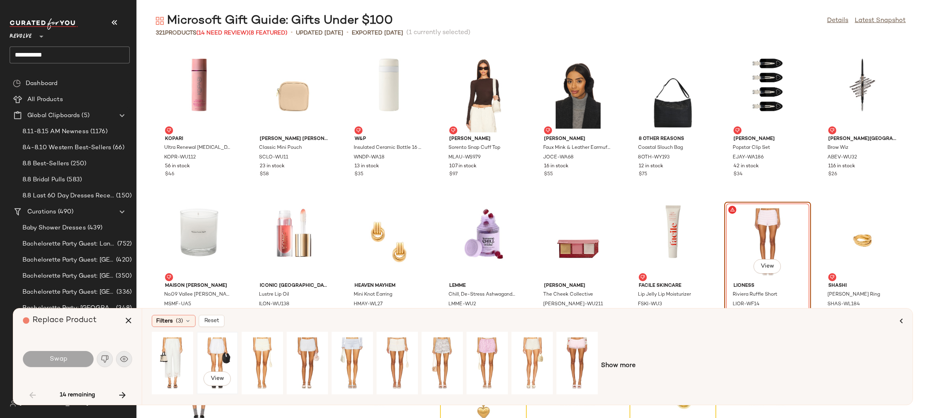
click at [214, 354] on div "View" at bounding box center [217, 363] width 36 height 57
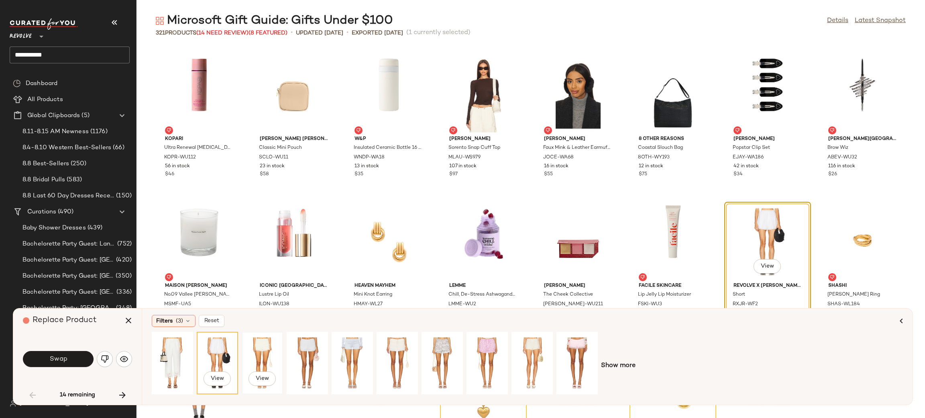
click at [250, 367] on div "View" at bounding box center [262, 363] width 36 height 57
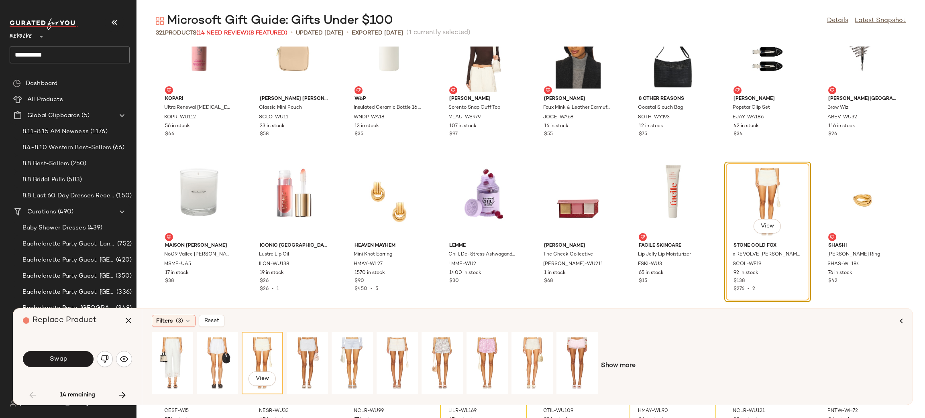
scroll to position [1073, 0]
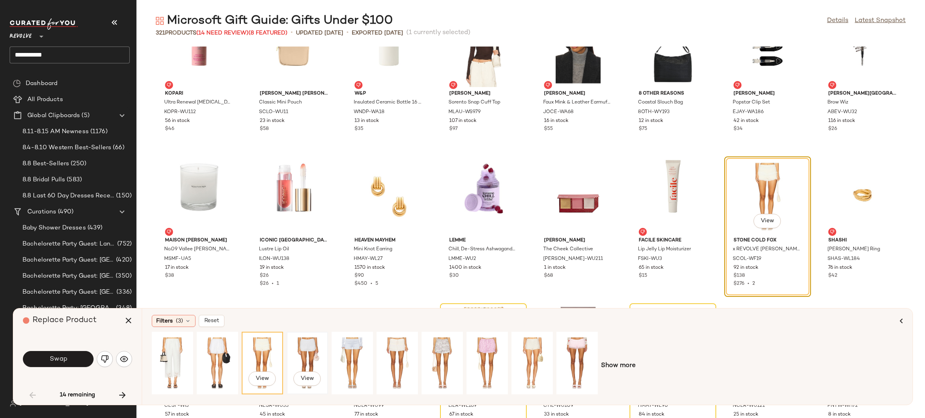
click at [315, 352] on div "View" at bounding box center [307, 363] width 36 height 57
click at [364, 344] on div "View" at bounding box center [352, 363] width 36 height 57
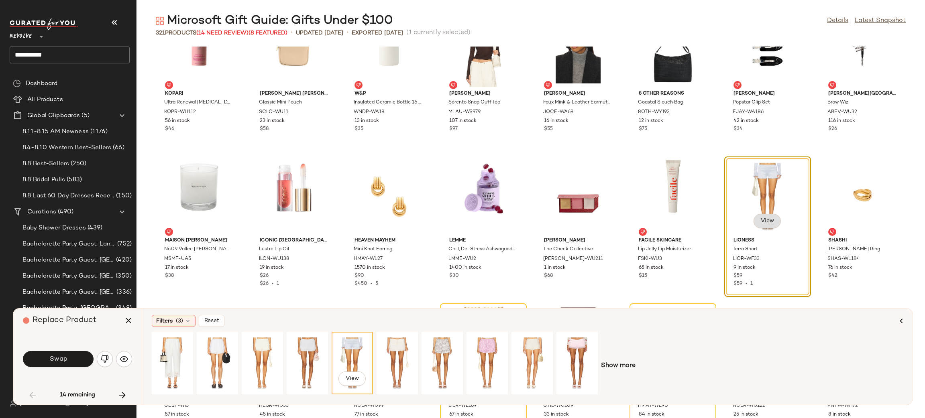
click at [760, 218] on span "View" at bounding box center [767, 221] width 14 height 6
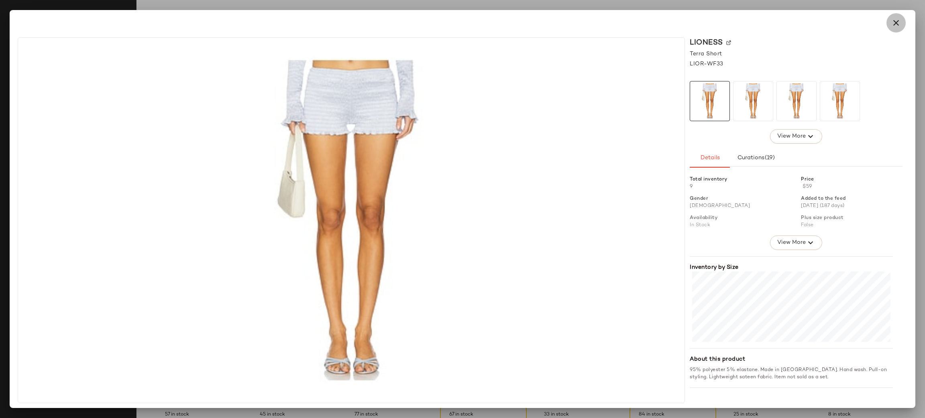
click at [890, 24] on button "button" at bounding box center [895, 22] width 19 height 19
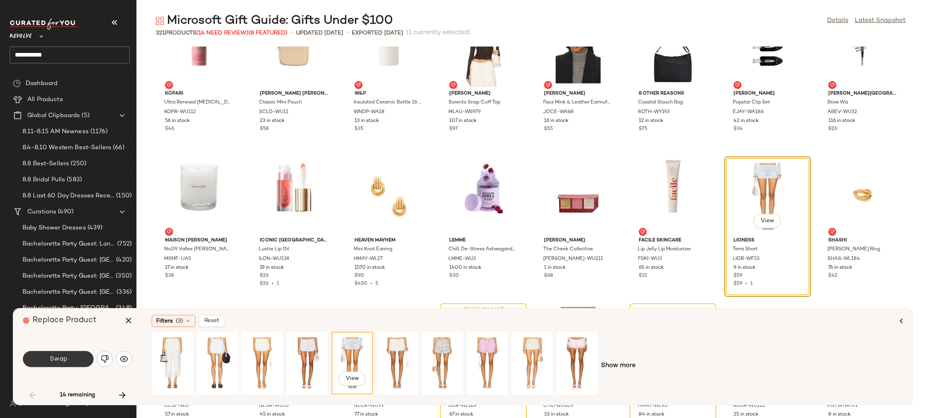
click at [61, 362] on span "Swap" at bounding box center [58, 360] width 18 height 8
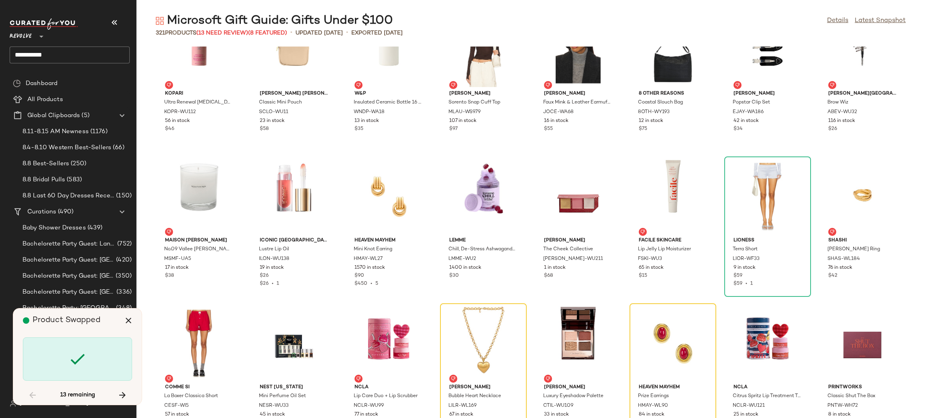
scroll to position [1175, 0]
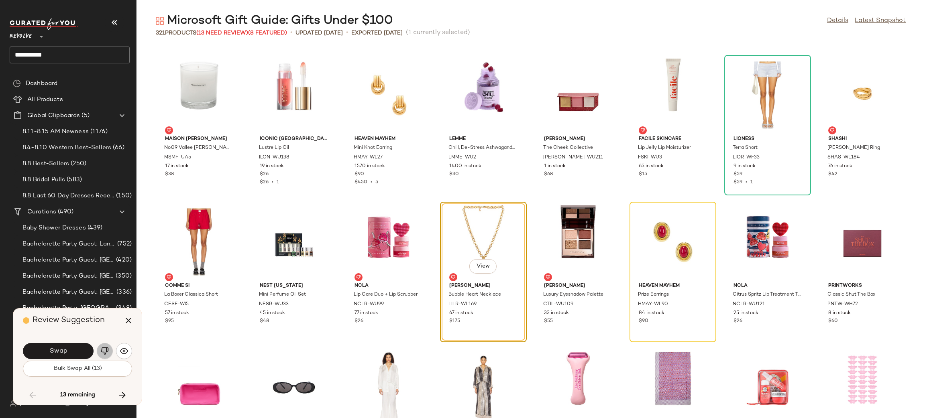
click at [103, 351] on img "button" at bounding box center [105, 351] width 8 height 8
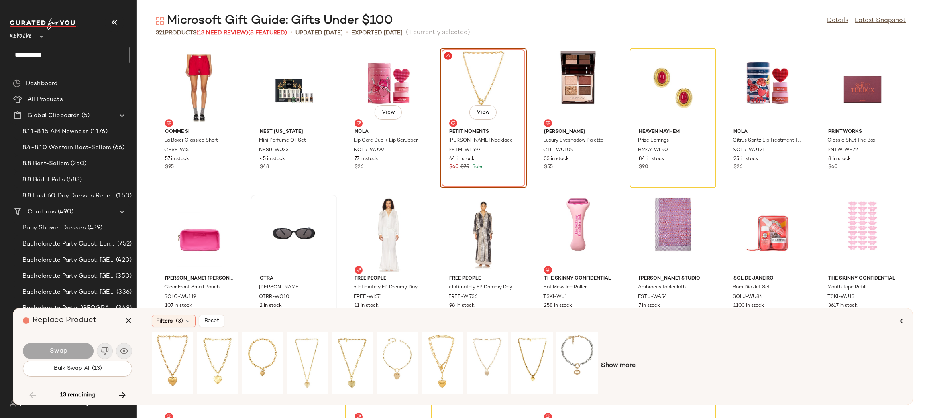
scroll to position [1330, 0]
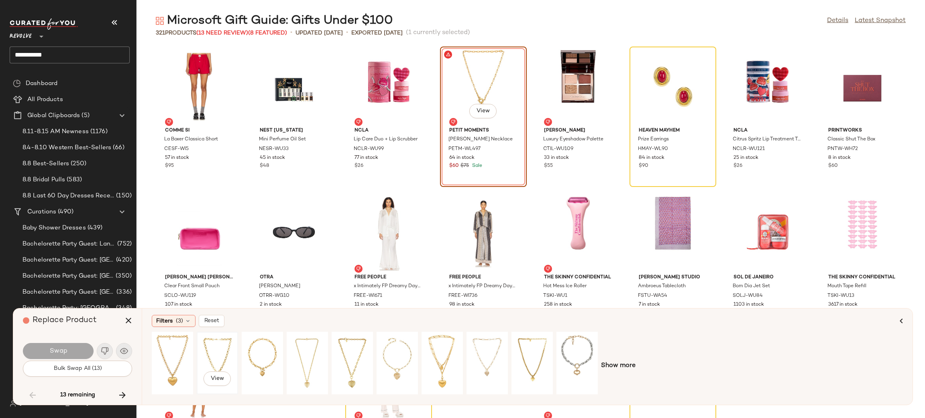
click at [208, 355] on div "View" at bounding box center [217, 363] width 36 height 57
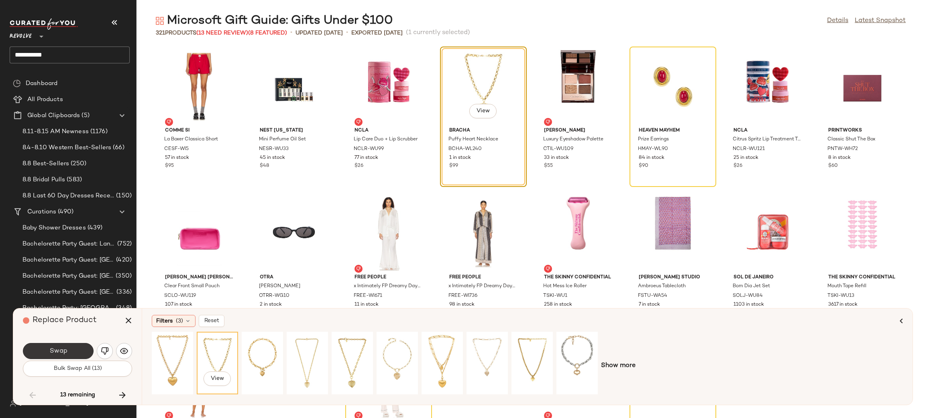
click at [67, 344] on button "Swap" at bounding box center [58, 351] width 71 height 16
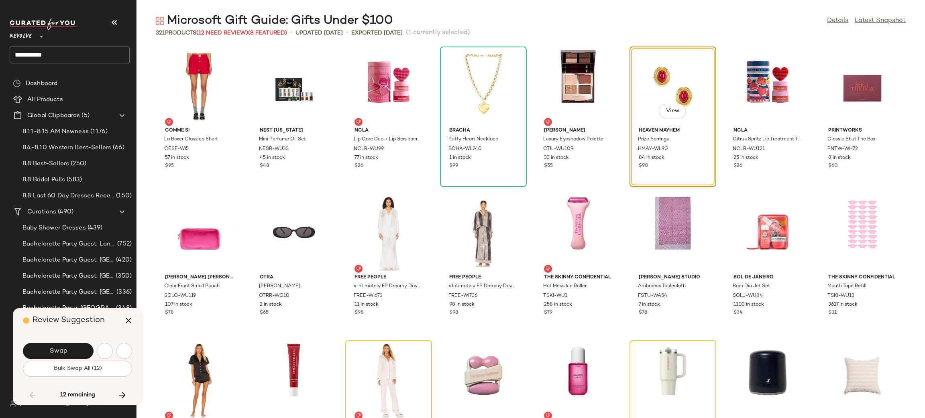
scroll to position [1175, 0]
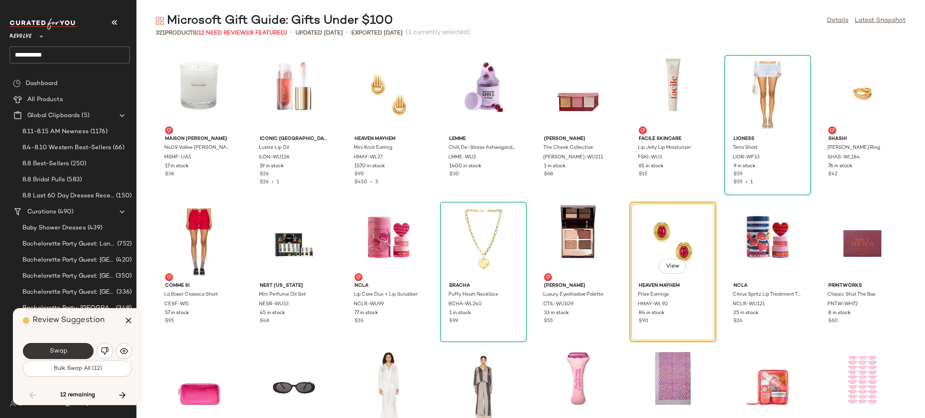
click at [37, 350] on button "Swap" at bounding box center [58, 351] width 71 height 16
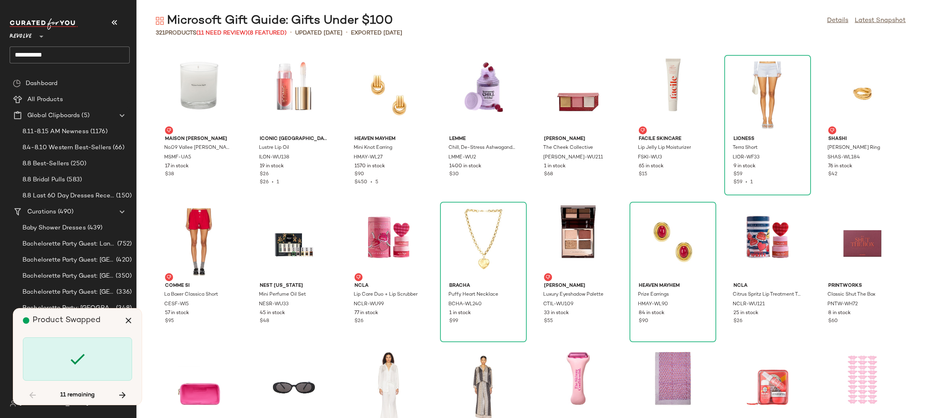
scroll to position [1469, 0]
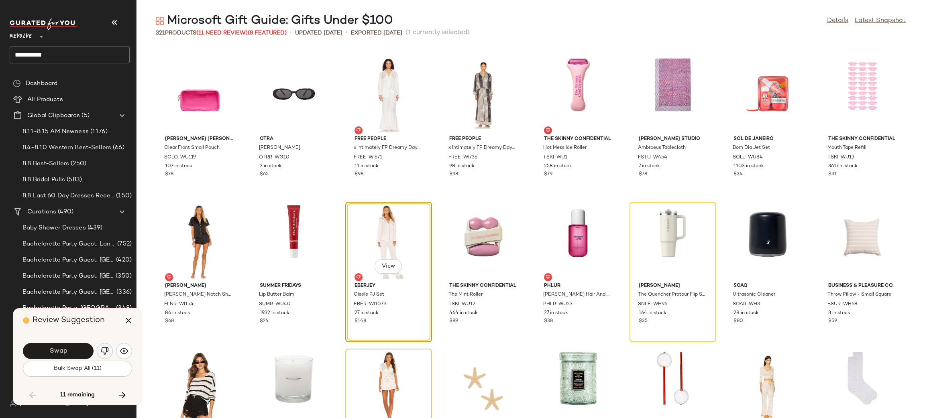
click at [100, 352] on button "button" at bounding box center [105, 351] width 16 height 16
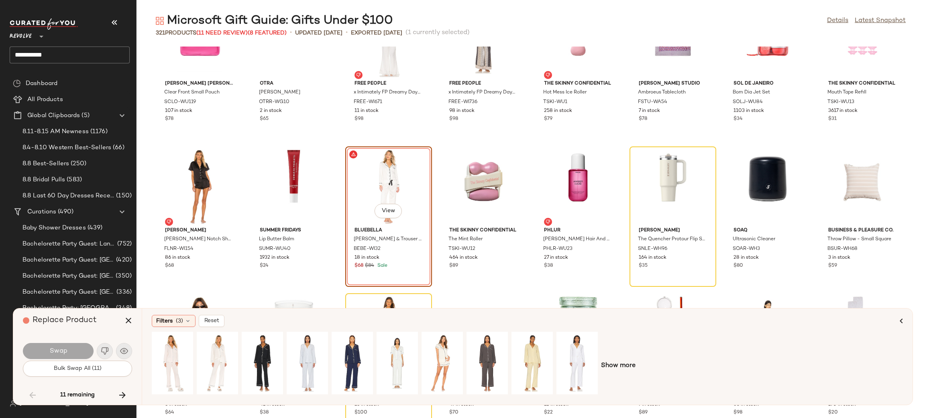
scroll to position [1557, 0]
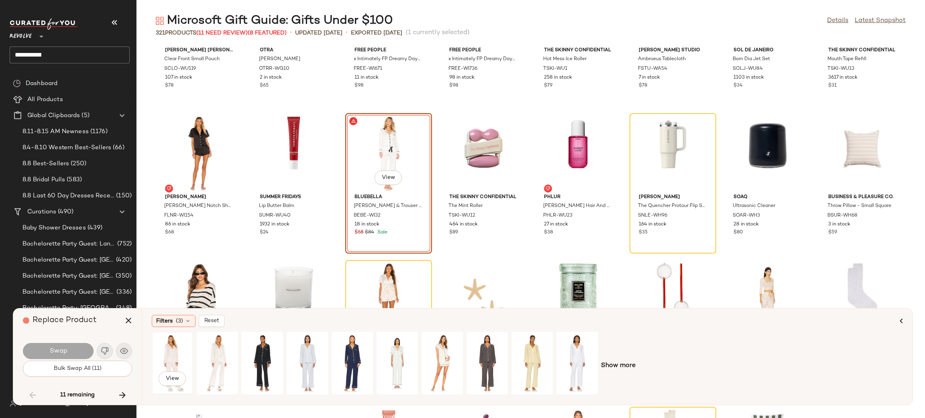
click at [167, 358] on div "View" at bounding box center [173, 363] width 36 height 57
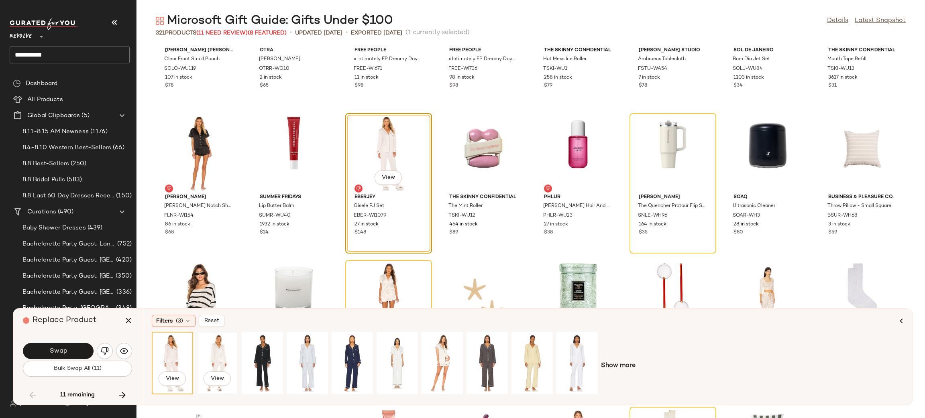
click at [217, 354] on div "View" at bounding box center [217, 363] width 36 height 57
click at [273, 353] on div "View" at bounding box center [262, 363] width 36 height 57
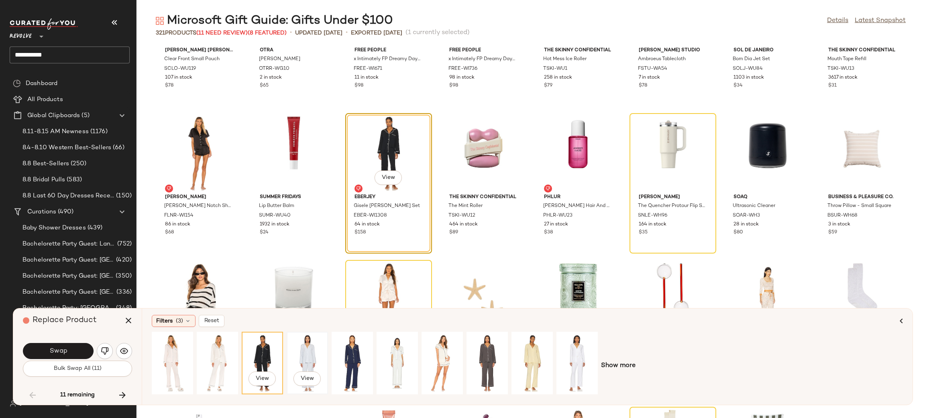
click at [309, 353] on div "View" at bounding box center [307, 363] width 36 height 57
click at [344, 354] on div at bounding box center [352, 363] width 36 height 57
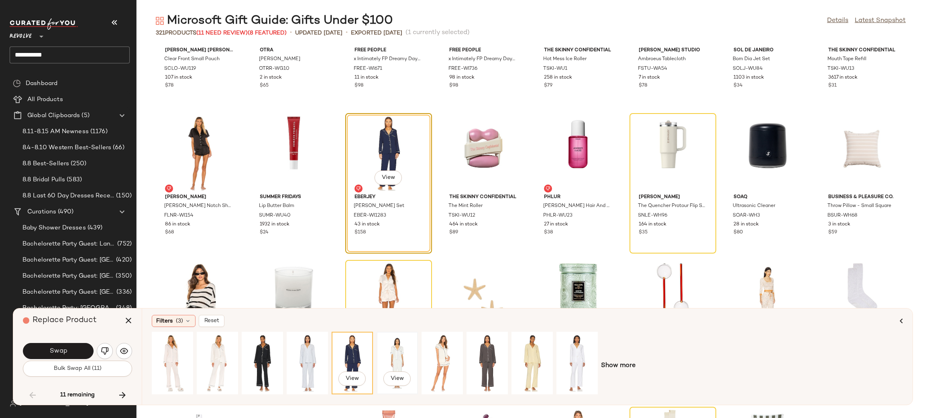
click at [386, 355] on div "View" at bounding box center [397, 363] width 36 height 57
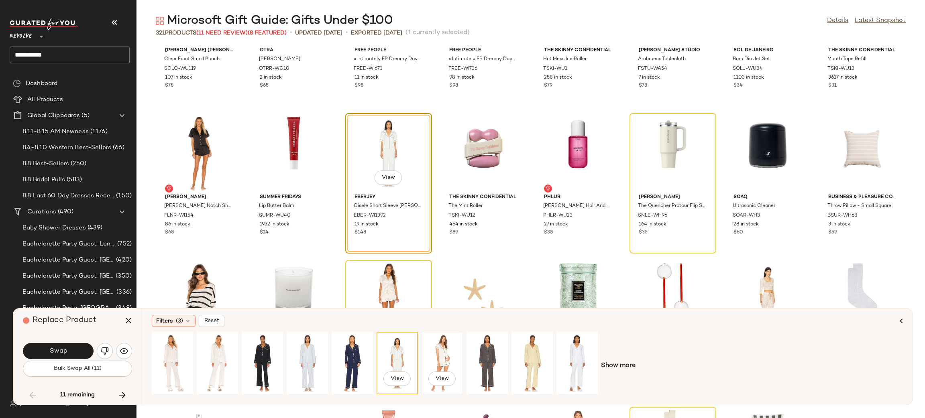
click at [438, 354] on div "View" at bounding box center [442, 363] width 36 height 57
click at [494, 355] on div "View" at bounding box center [487, 363] width 36 height 57
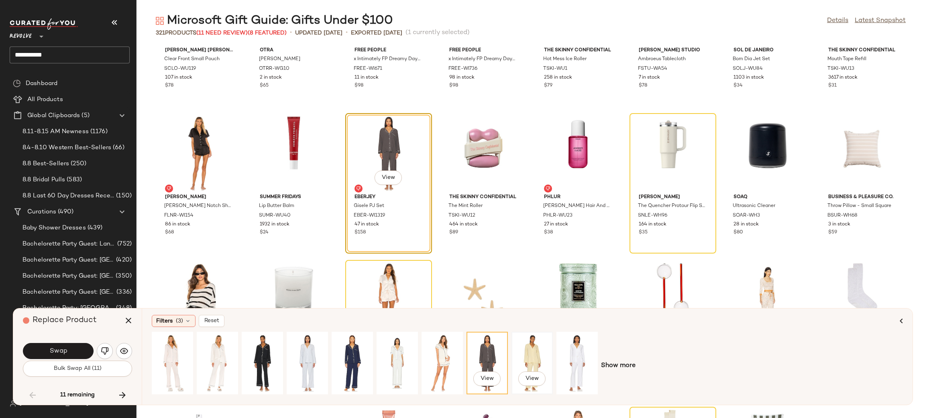
click at [524, 357] on div "View" at bounding box center [532, 363] width 36 height 57
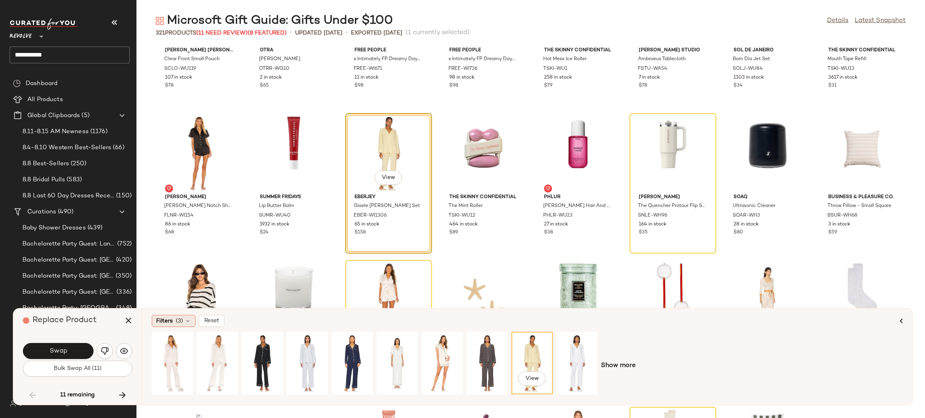
click at [166, 323] on span "Filters" at bounding box center [164, 321] width 16 height 8
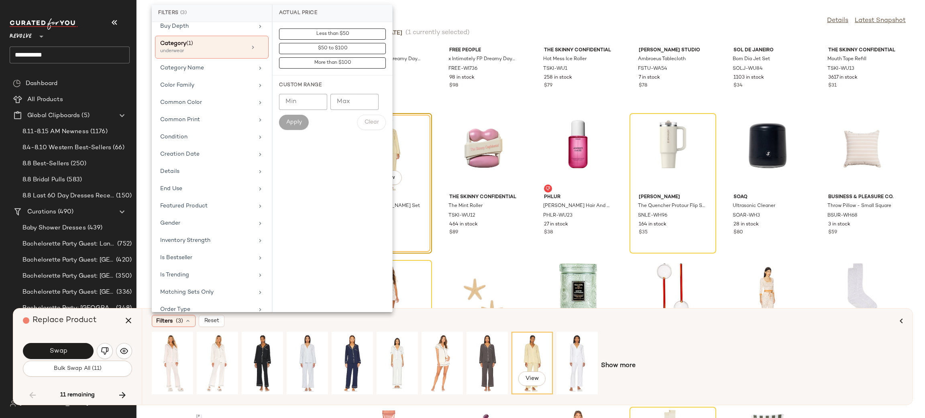
scroll to position [277, 0]
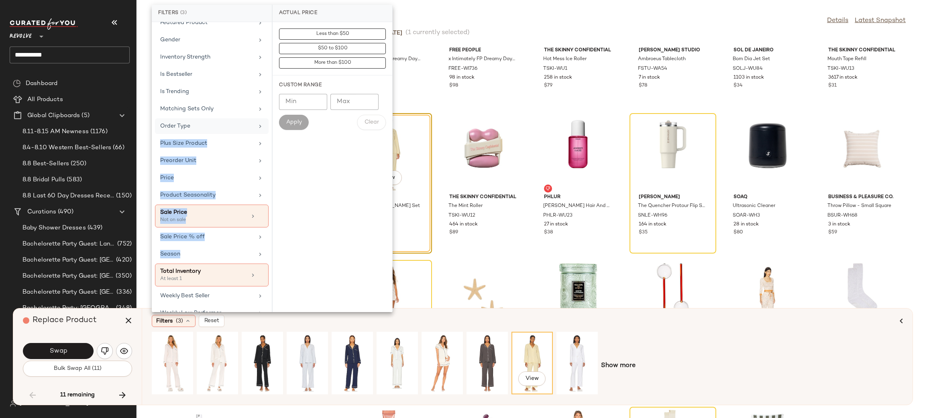
drag, startPoint x: 199, startPoint y: 250, endPoint x: 211, endPoint y: 134, distance: 116.1
click at [211, 134] on div "Actual Price Age AI Embeddings Availability Brand Buy Depth Category (1) underw…" at bounding box center [212, 167] width 120 height 290
click at [202, 182] on div "Price" at bounding box center [207, 178] width 94 height 8
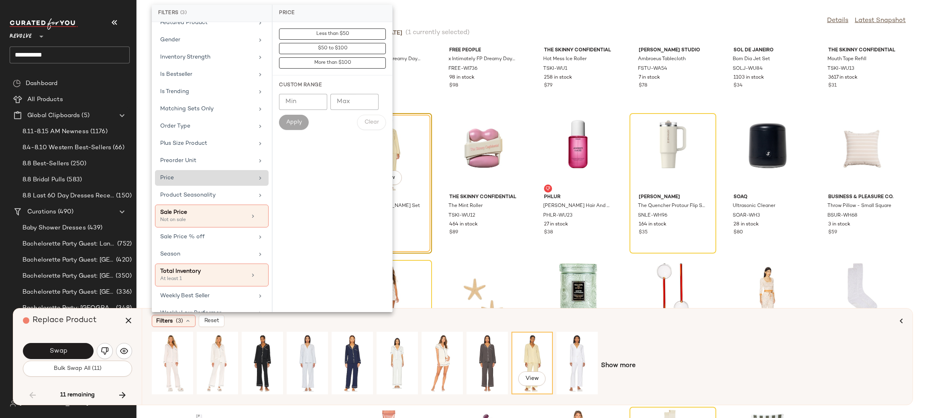
click at [202, 182] on div "Price" at bounding box center [207, 178] width 94 height 8
click at [344, 102] on input "Max" at bounding box center [354, 102] width 48 height 16
type input "***"
click at [300, 128] on button "Apply" at bounding box center [294, 122] width 30 height 15
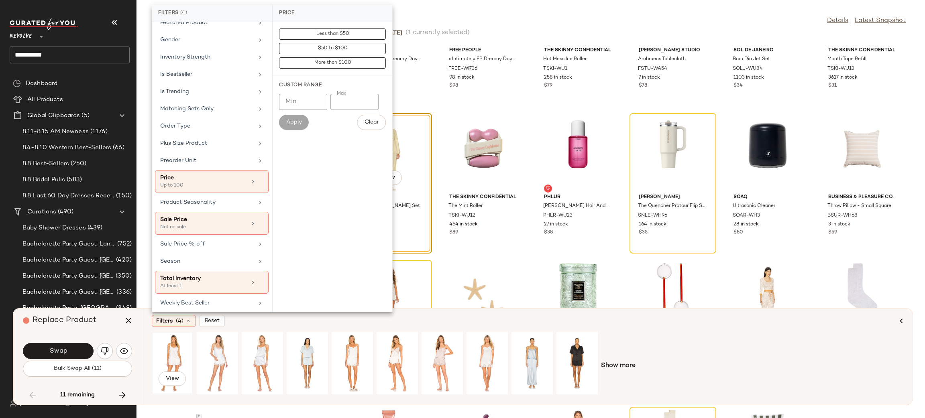
click at [159, 358] on div "View" at bounding box center [173, 363] width 36 height 57
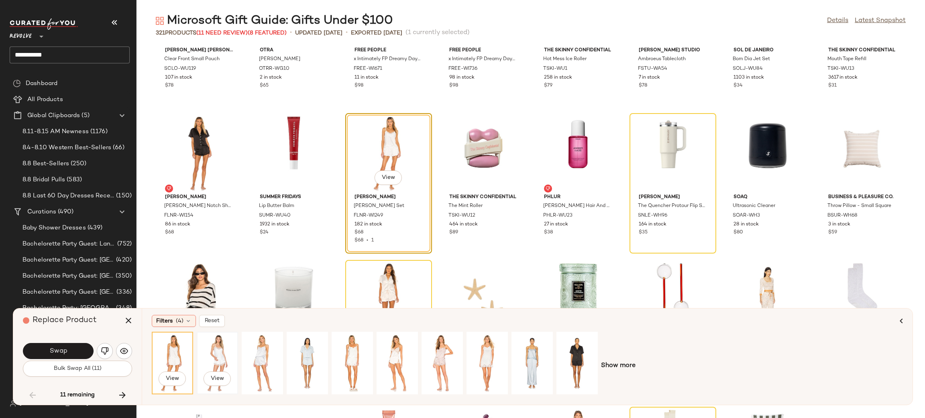
click at [218, 352] on div "View" at bounding box center [217, 363] width 36 height 57
click at [175, 359] on div "View" at bounding box center [173, 363] width 36 height 57
click at [58, 349] on span "Swap" at bounding box center [58, 352] width 18 height 8
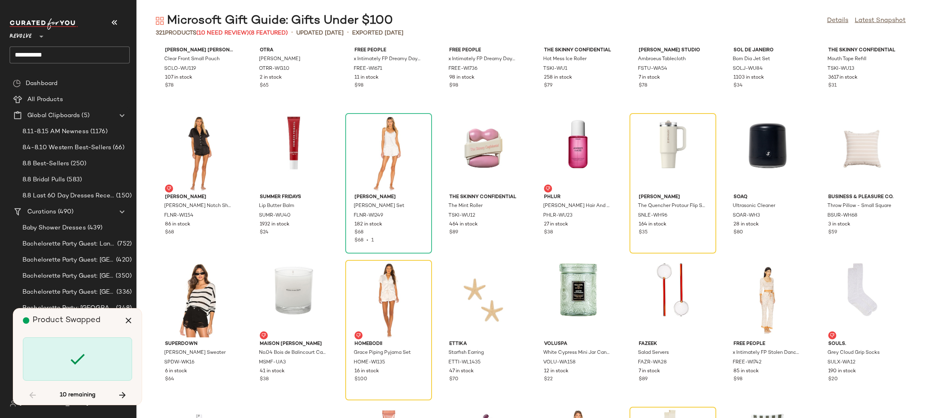
scroll to position [1469, 0]
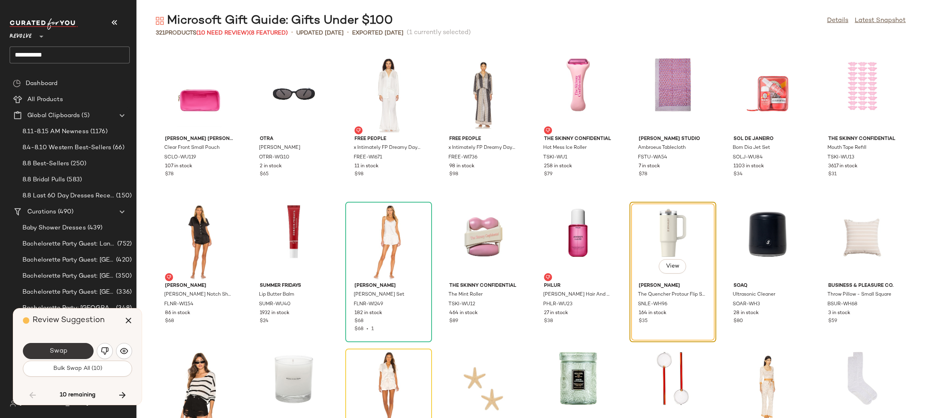
click at [59, 348] on span "Swap" at bounding box center [58, 352] width 18 height 8
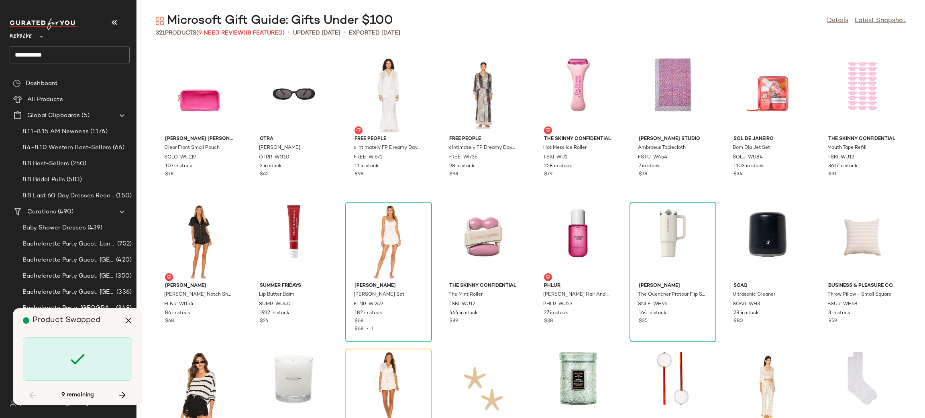
scroll to position [1615, 0]
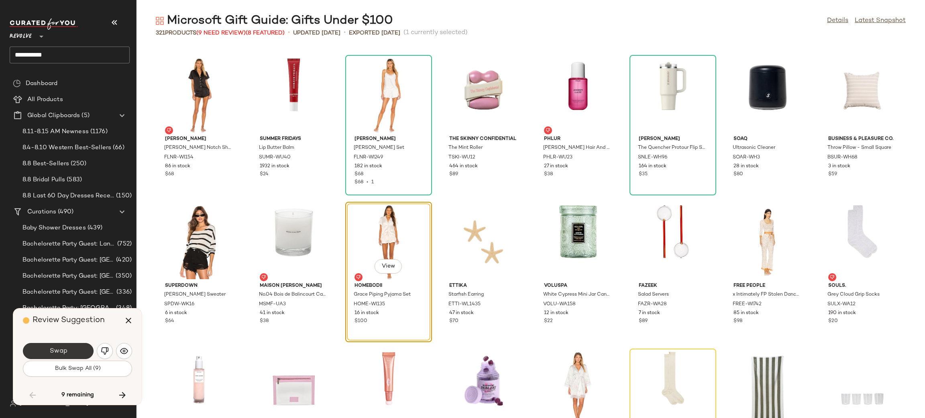
click at [66, 346] on button "Swap" at bounding box center [58, 351] width 71 height 16
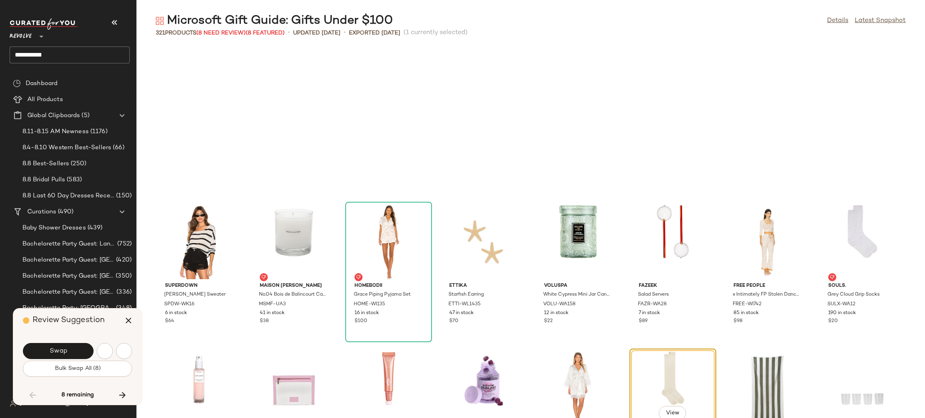
scroll to position [1763, 0]
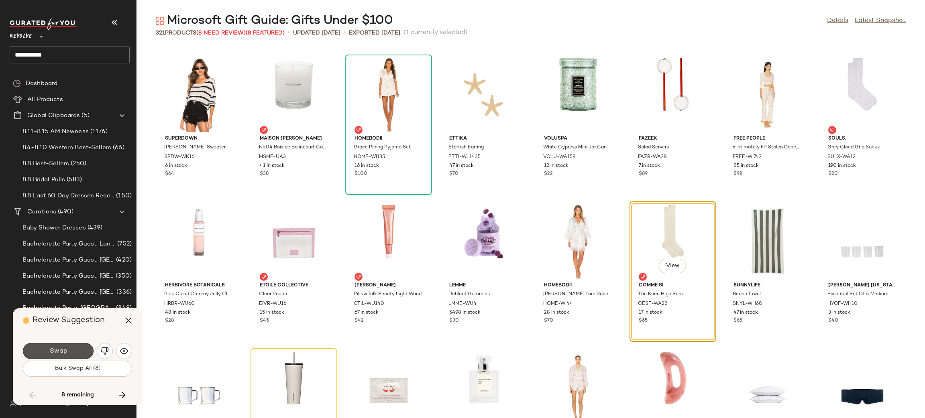
click at [65, 344] on button "Swap" at bounding box center [58, 351] width 71 height 16
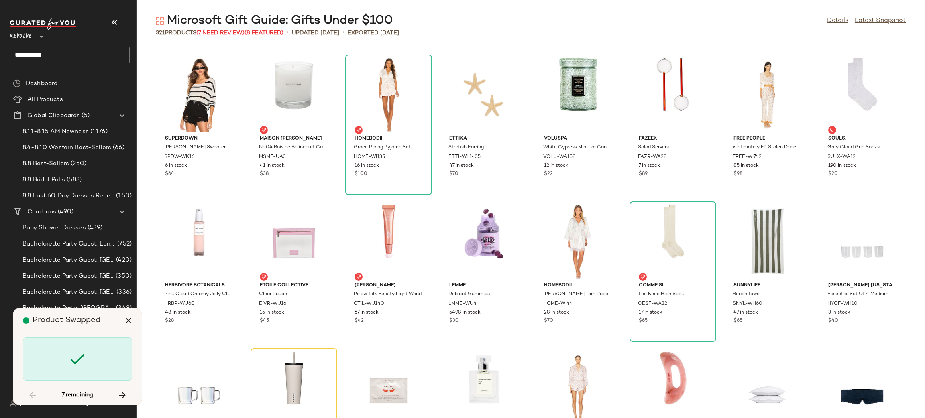
scroll to position [1910, 0]
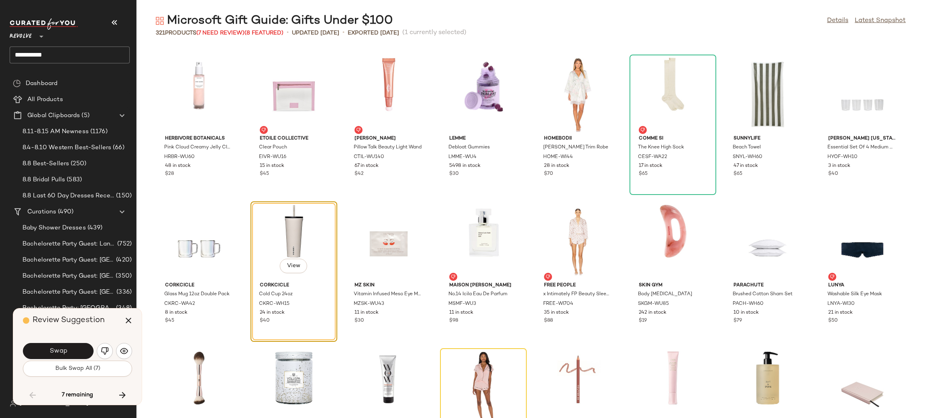
click at [65, 344] on button "Swap" at bounding box center [58, 351] width 71 height 16
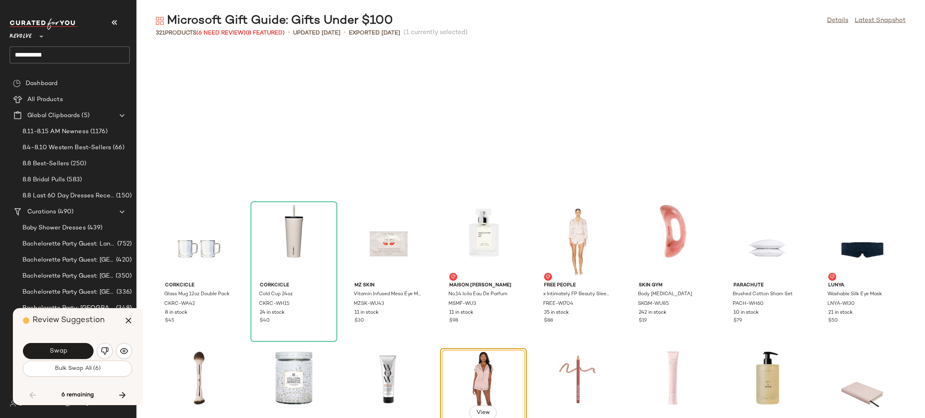
scroll to position [2056, 0]
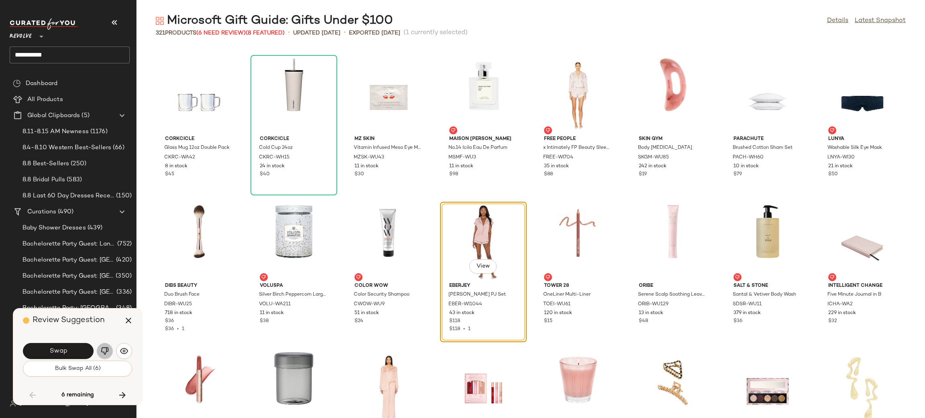
click at [102, 355] on button "button" at bounding box center [105, 351] width 16 height 16
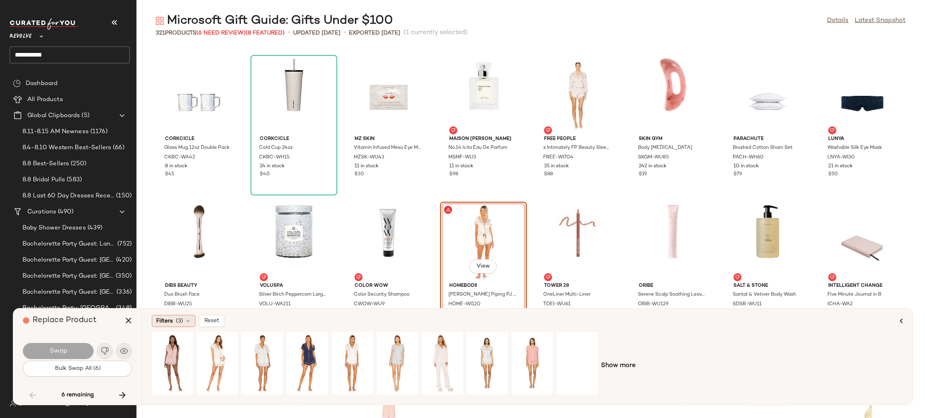
click at [156, 325] on span "Filters" at bounding box center [164, 321] width 16 height 8
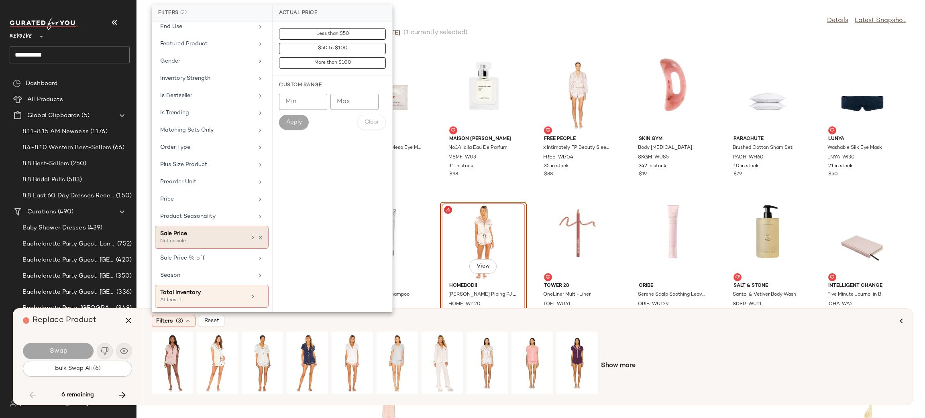
scroll to position [327, 0]
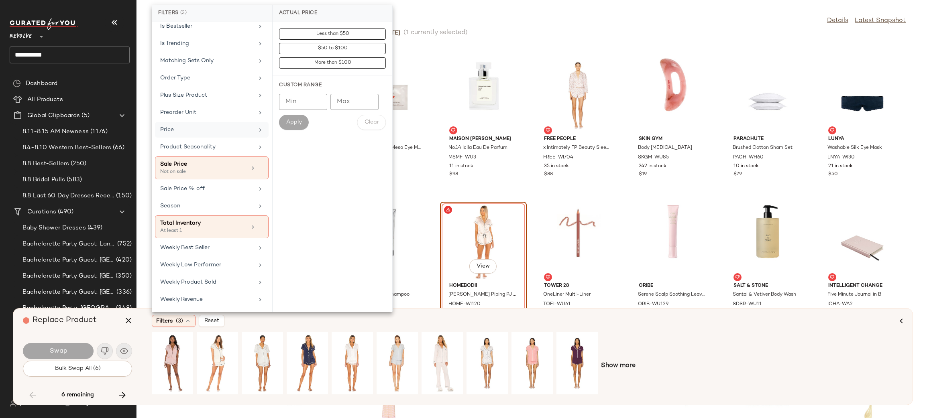
click at [194, 139] on div "Price" at bounding box center [212, 147] width 114 height 16
click at [338, 98] on input "Max" at bounding box center [354, 102] width 48 height 16
type input "***"
click at [295, 125] on span "Apply" at bounding box center [294, 122] width 16 height 6
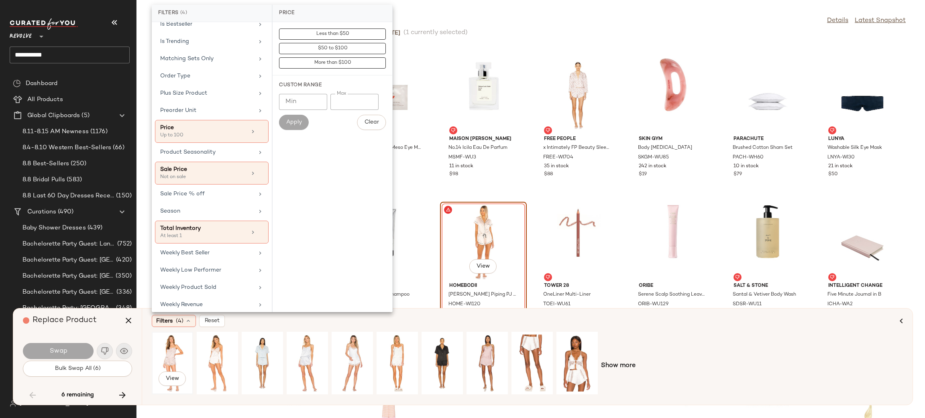
click at [163, 359] on div "View" at bounding box center [173, 363] width 36 height 57
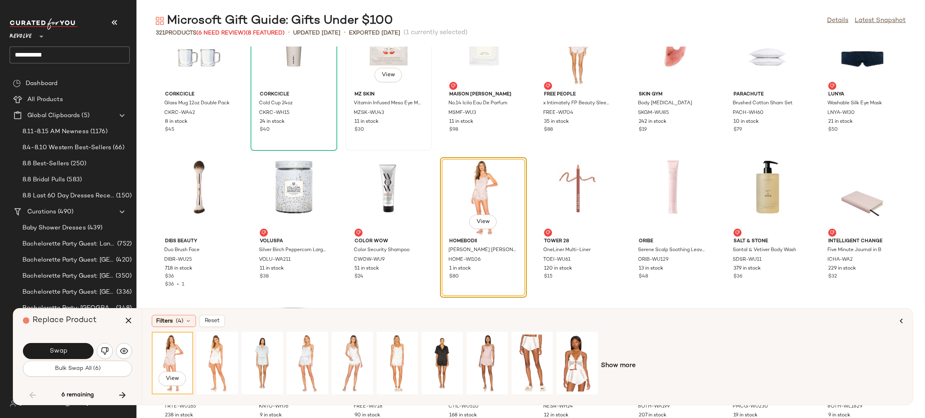
scroll to position [2123, 0]
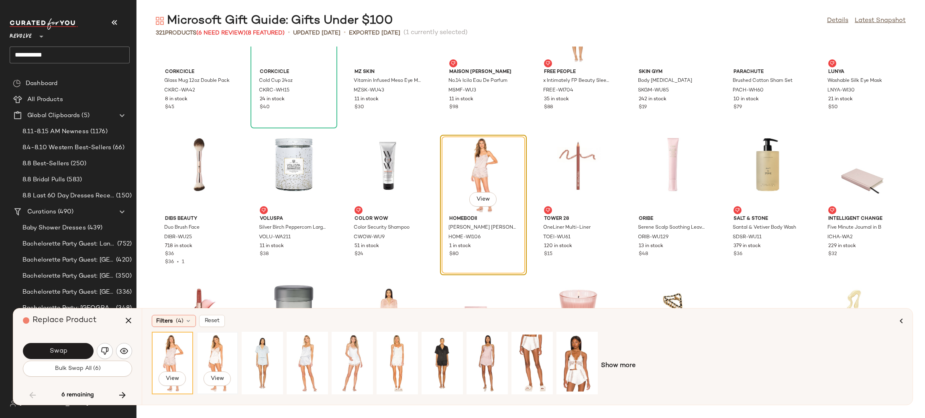
click at [212, 355] on div "View" at bounding box center [217, 363] width 36 height 57
click at [476, 201] on span "View" at bounding box center [483, 199] width 14 height 6
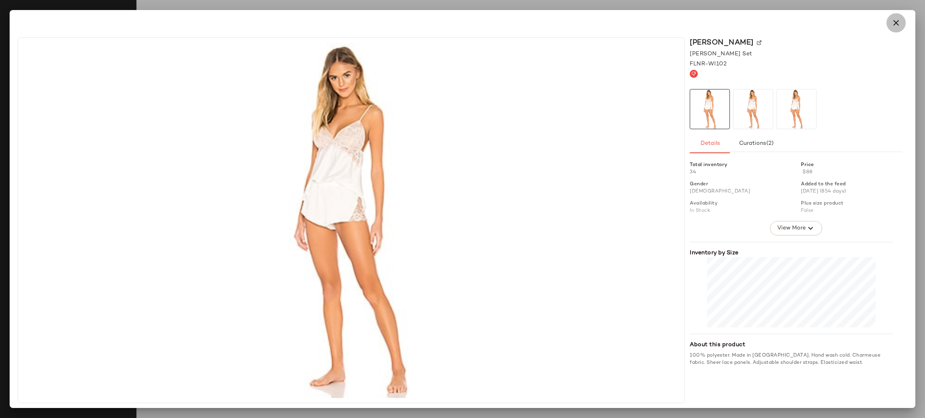
click at [894, 18] on icon "button" at bounding box center [896, 23] width 10 height 10
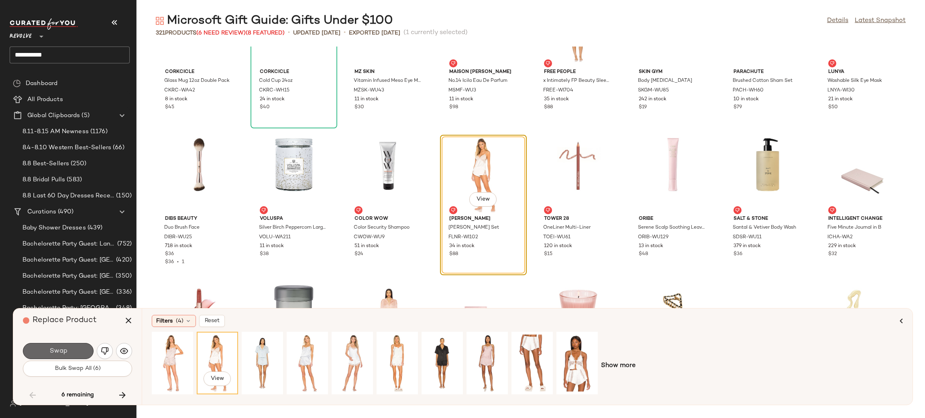
click at [76, 347] on button "Swap" at bounding box center [58, 351] width 71 height 16
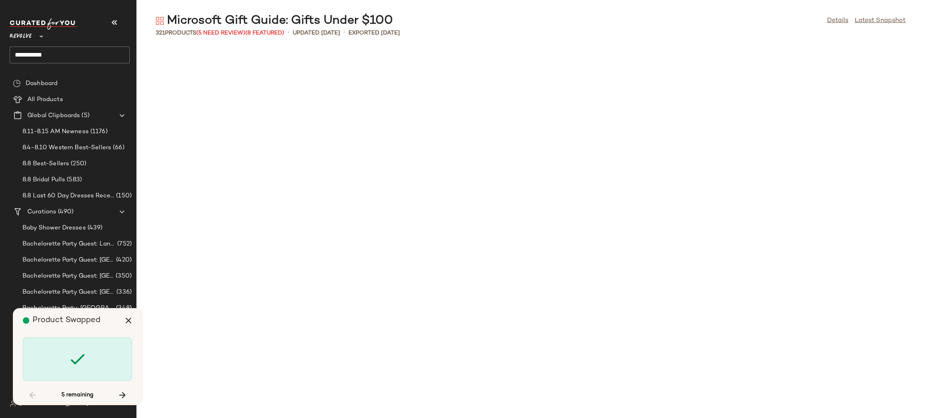
scroll to position [2937, 0]
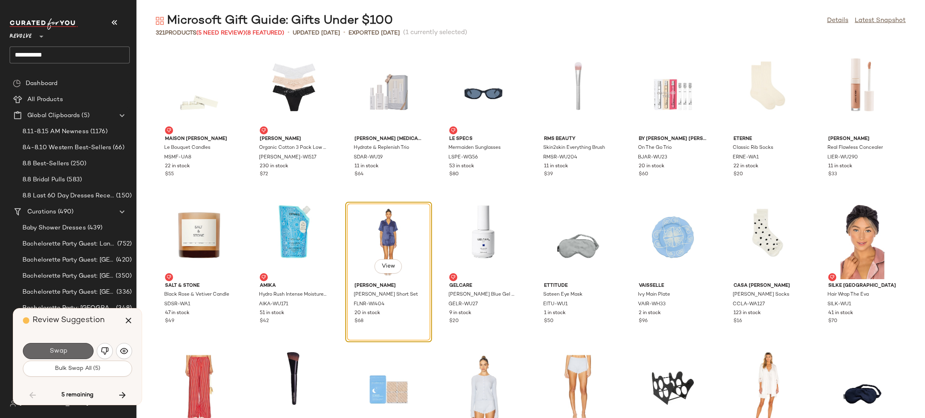
click at [78, 350] on button "Swap" at bounding box center [58, 351] width 71 height 16
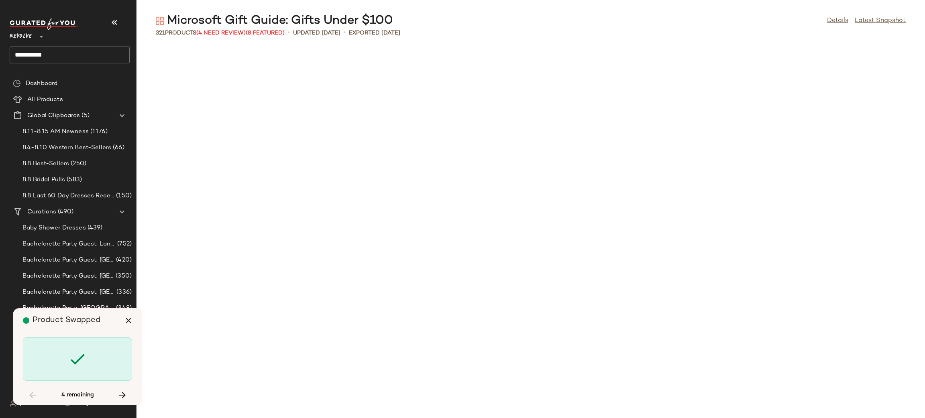
scroll to position [3672, 0]
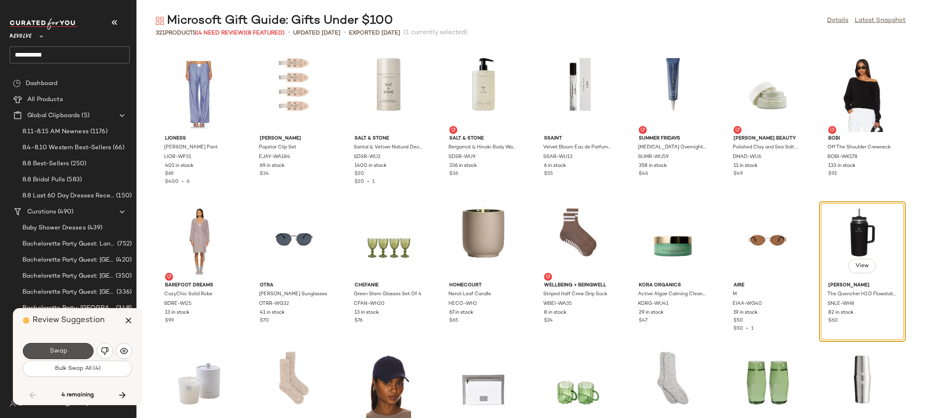
click at [78, 350] on button "Swap" at bounding box center [58, 351] width 71 height 16
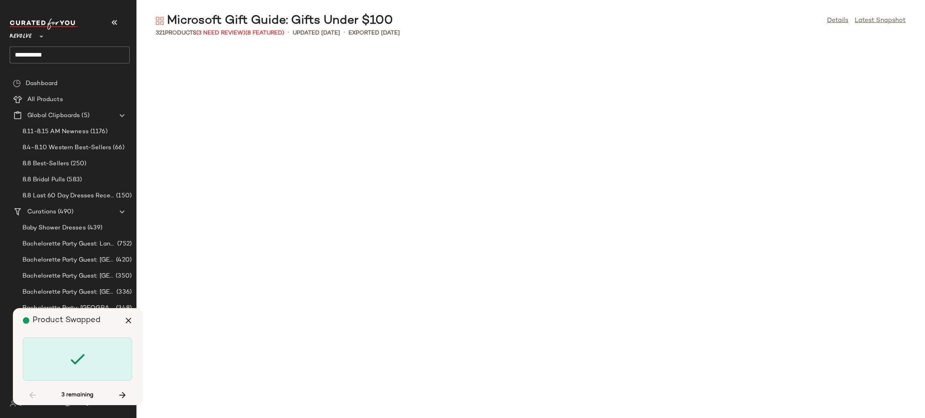
scroll to position [4553, 0]
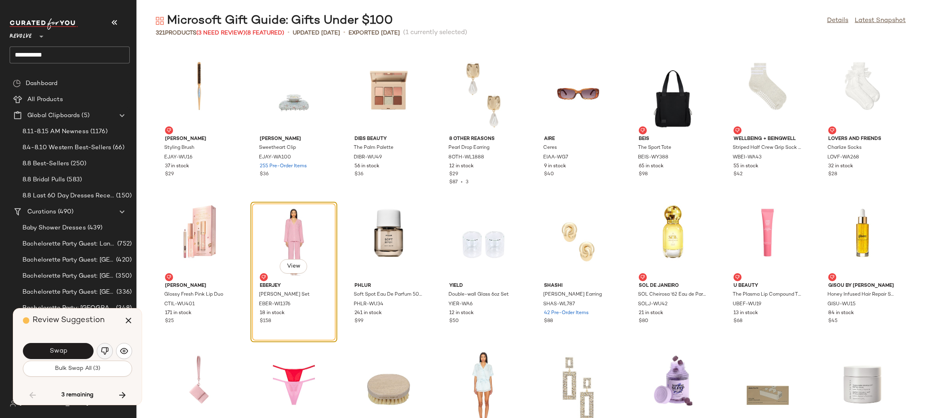
click at [102, 349] on img "button" at bounding box center [105, 351] width 8 height 8
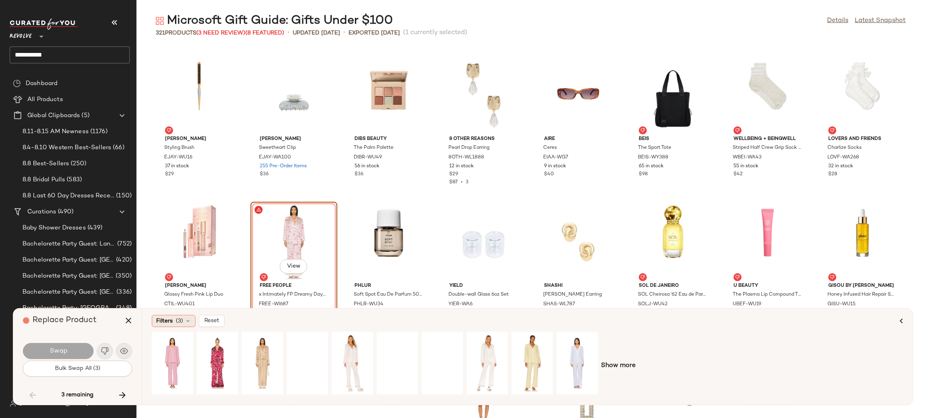
click at [171, 325] on span "Filters" at bounding box center [164, 321] width 16 height 8
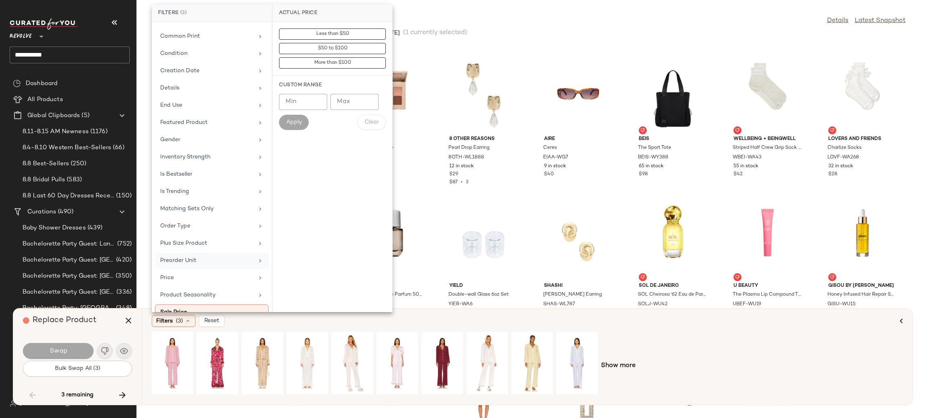
scroll to position [204, 0]
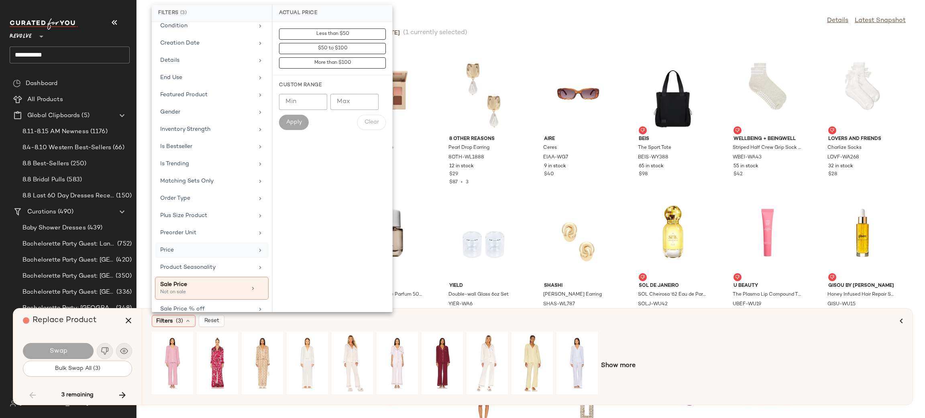
click at [186, 254] on div "Price" at bounding box center [207, 250] width 94 height 8
click at [356, 102] on input "Max" at bounding box center [354, 102] width 48 height 16
type input "***"
click at [301, 116] on button "Apply" at bounding box center [294, 122] width 30 height 15
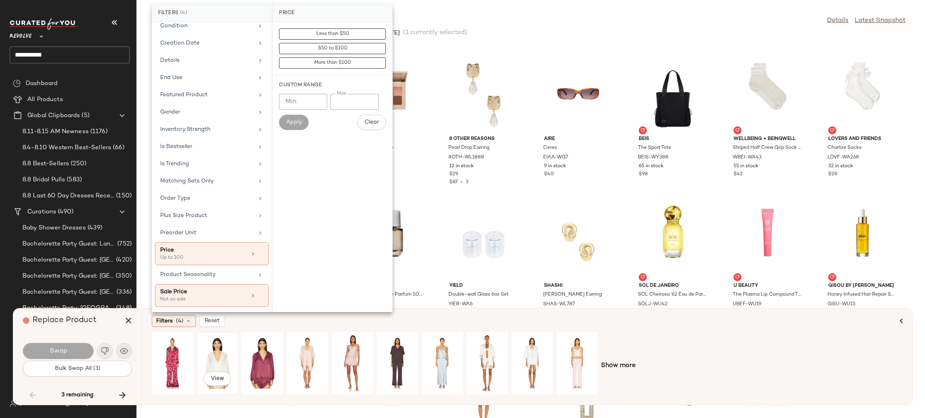
click at [215, 366] on div "View" at bounding box center [217, 363] width 36 height 57
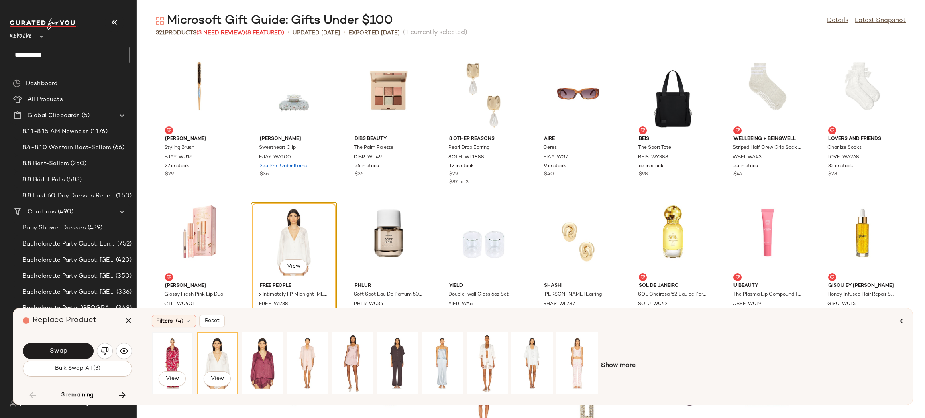
click at [159, 356] on div "View" at bounding box center [173, 363] width 36 height 57
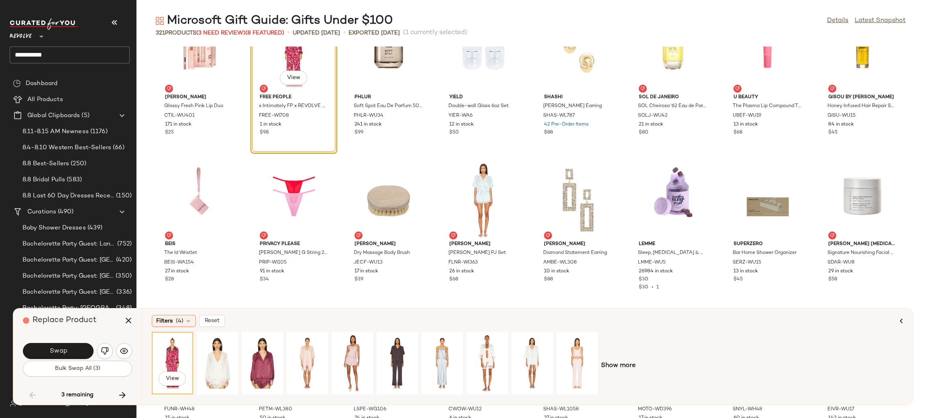
scroll to position [4740, 0]
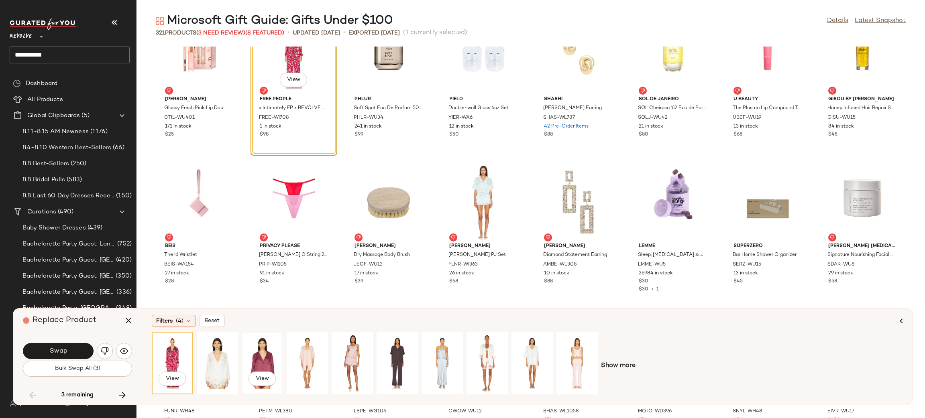
click at [254, 371] on div "View" at bounding box center [262, 363] width 36 height 57
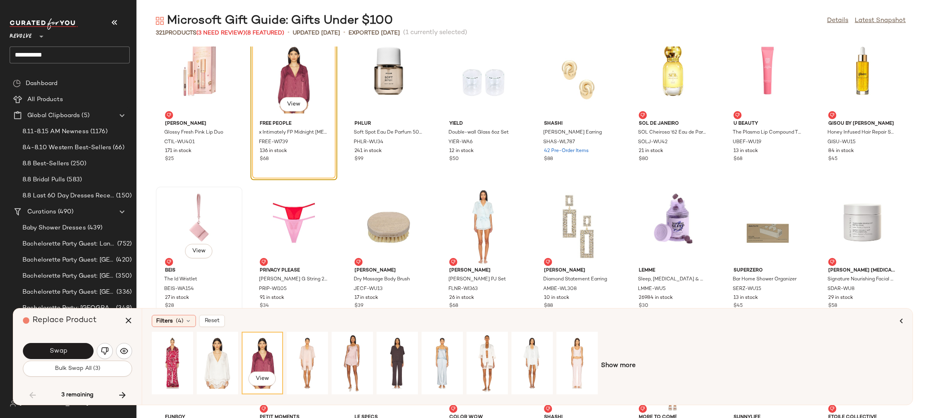
scroll to position [4709, 0]
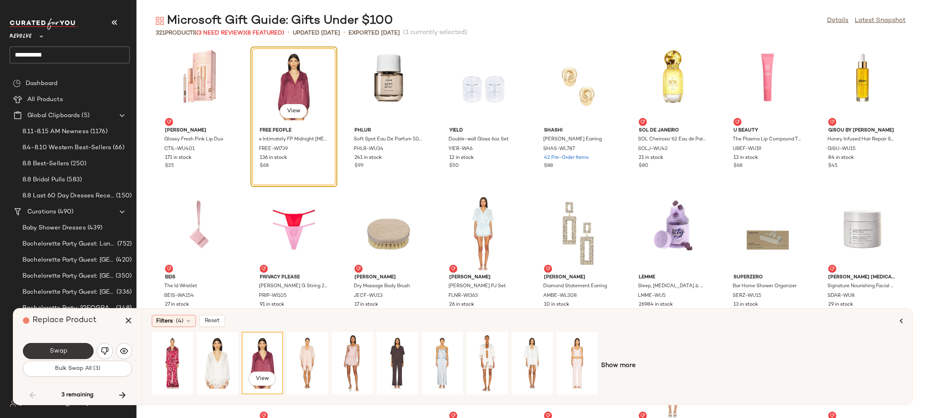
click at [81, 349] on button "Swap" at bounding box center [58, 351] width 71 height 16
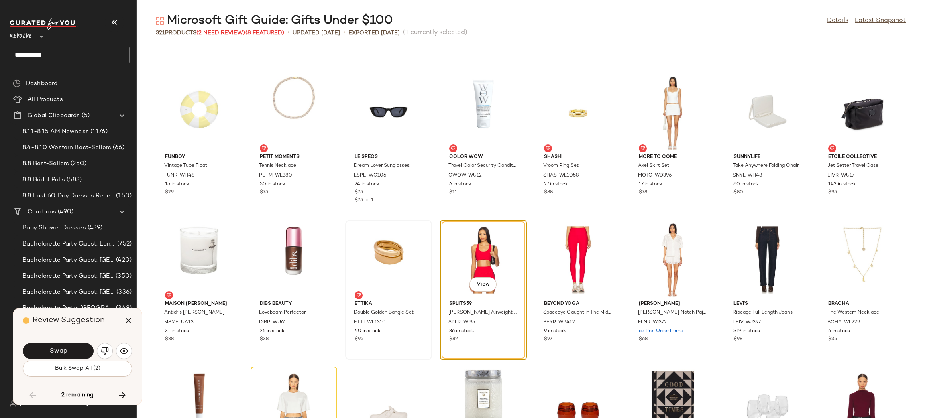
scroll to position [4957, 0]
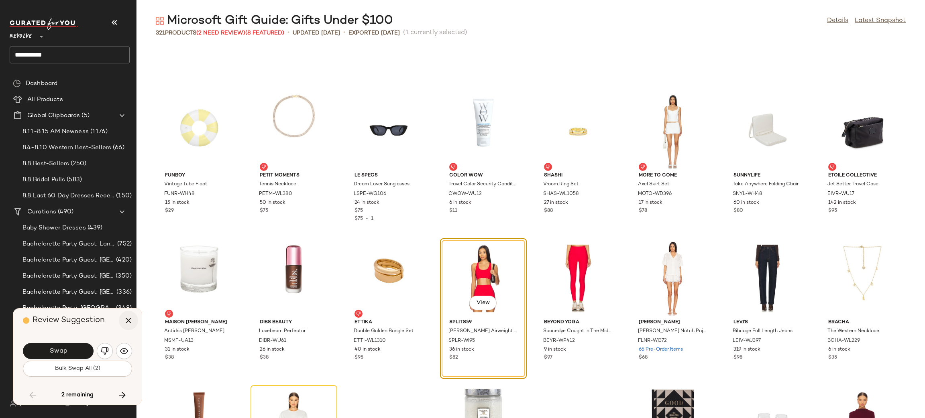
click at [126, 321] on icon "button" at bounding box center [129, 321] width 10 height 10
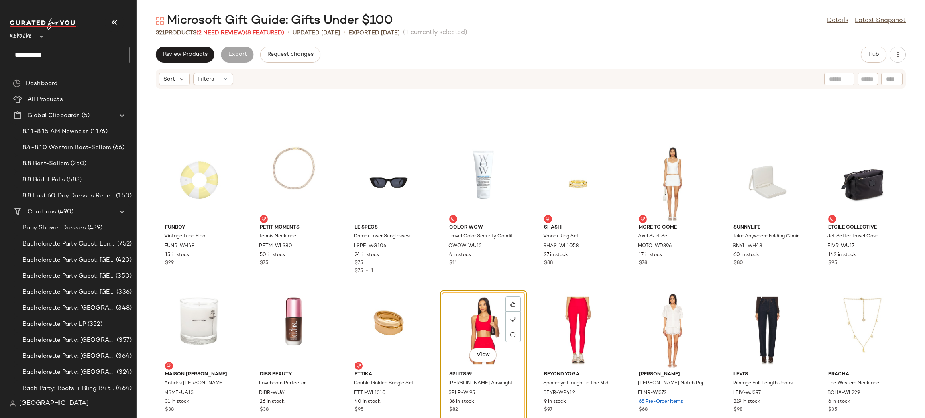
click at [482, 321] on div "View" at bounding box center [483, 330] width 81 height 75
click at [869, 53] on span "Hub" at bounding box center [873, 54] width 11 height 6
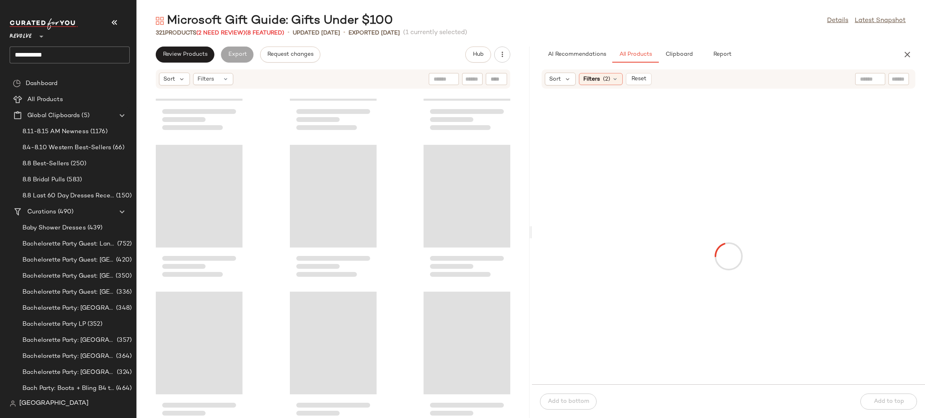
scroll to position [13661, 0]
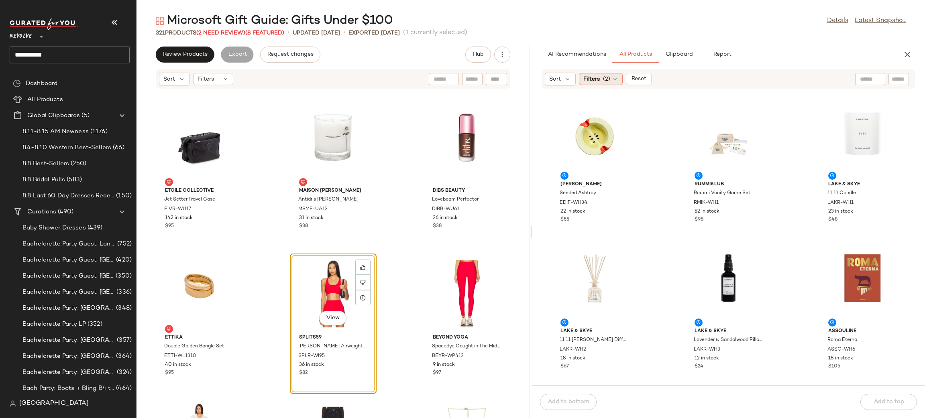
click at [590, 79] on span "Filters" at bounding box center [591, 79] width 16 height 8
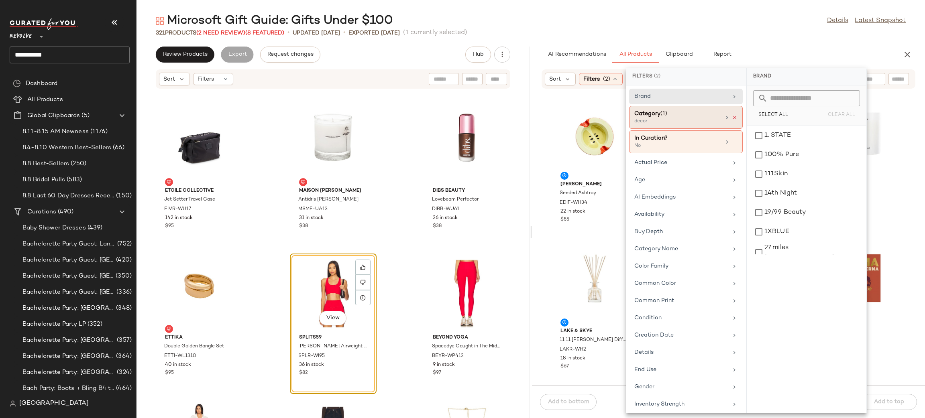
click at [734, 116] on icon at bounding box center [735, 118] width 6 height 6
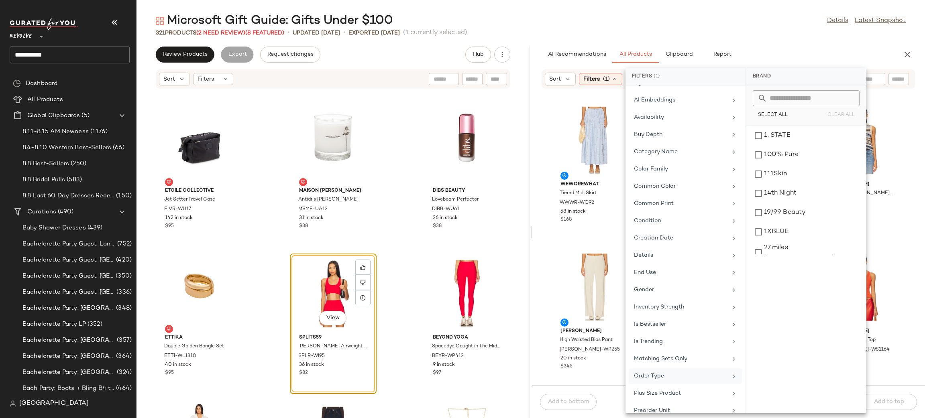
scroll to position [128, 0]
click at [663, 322] on div "Matching Sets Only" at bounding box center [681, 321] width 94 height 8
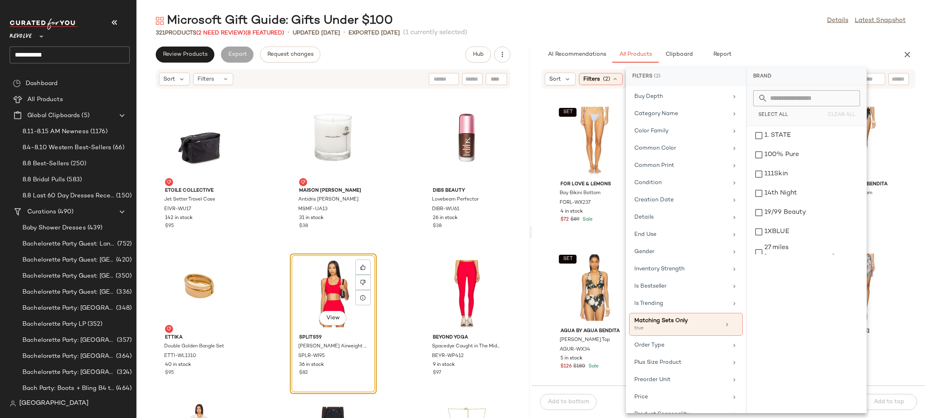
click at [548, 259] on div "SET For Love & Lemons Bay Bikini Bottom FORL-WX237 4 in stock $72 $89 Sale SET …" at bounding box center [728, 242] width 393 height 287
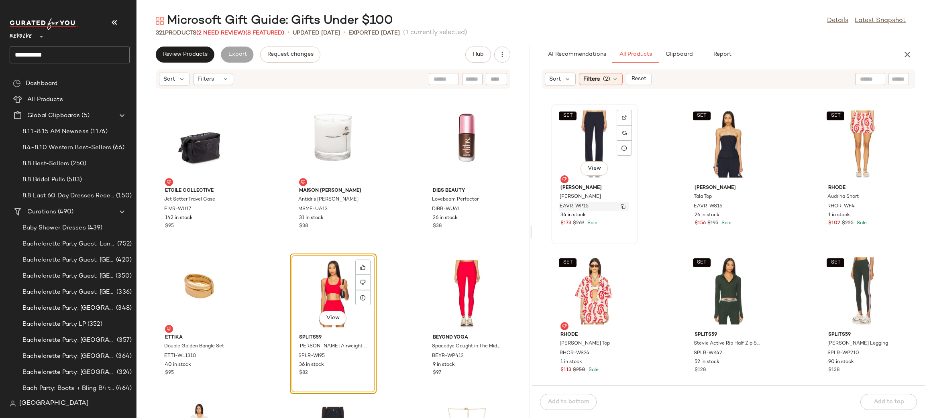
scroll to position [692, 0]
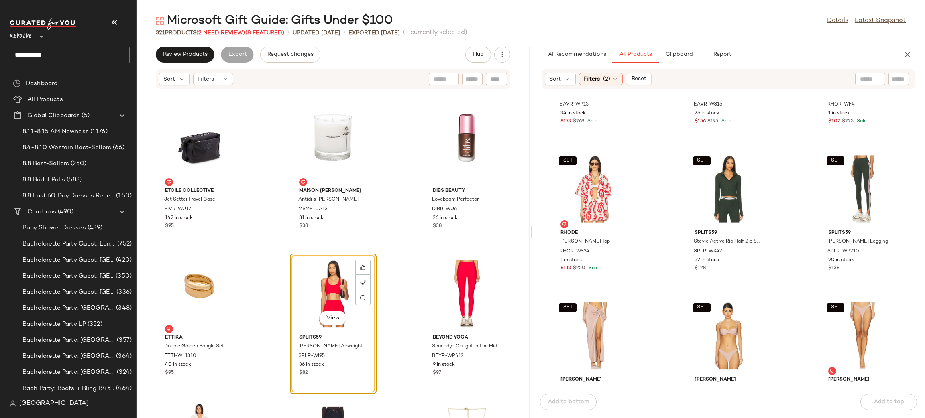
click at [585, 85] on div "Sort Filters (2) Reset" at bounding box center [598, 79] width 107 height 13
click at [592, 73] on div "Filters (2)" at bounding box center [601, 79] width 44 height 12
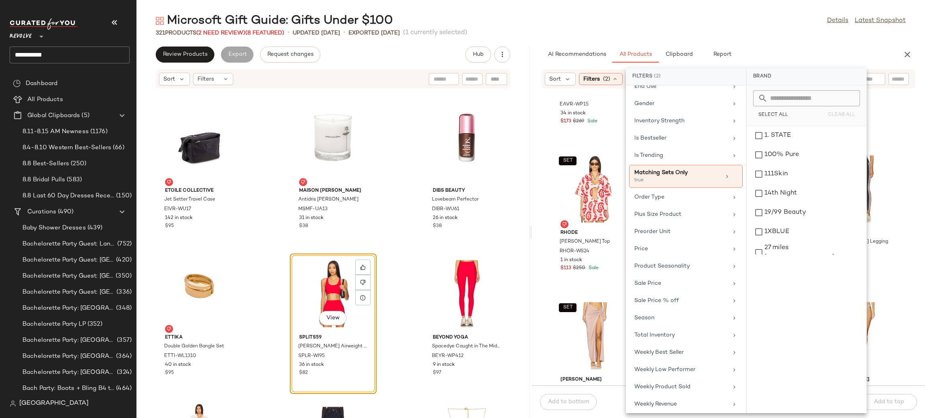
scroll to position [285, 0]
click at [654, 236] on div "Brand Category In Curation? No Actual Price Age AI Embeddings Availability Buy …" at bounding box center [686, 249] width 120 height 328
click at [667, 255] on div "Price" at bounding box center [686, 263] width 114 height 16
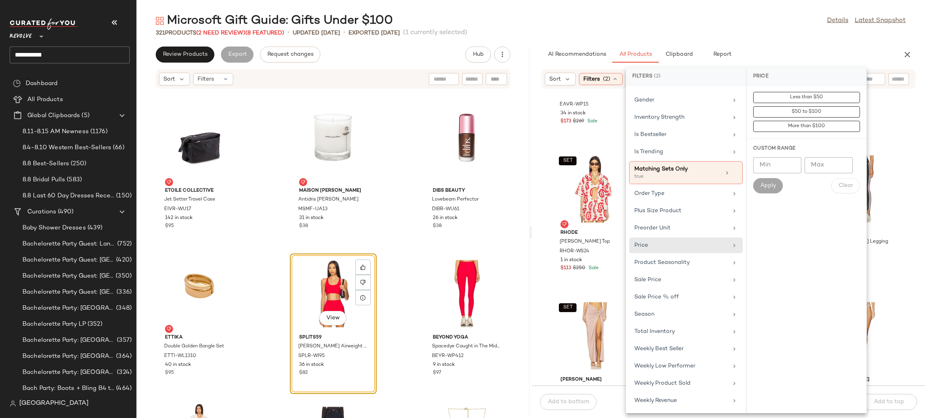
click at [827, 173] on input "Max" at bounding box center [828, 165] width 48 height 16
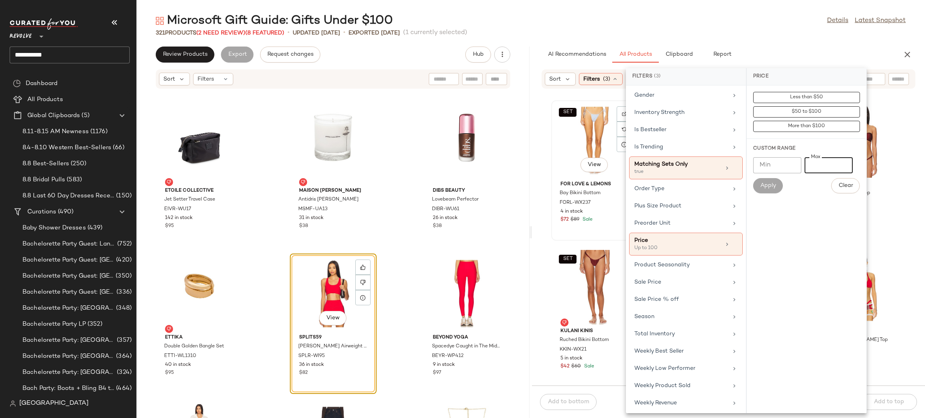
type input "***"
click at [552, 198] on div "SET View For Love & Lemons Bay Bikini Bottom FORL-WX237 4 in stock $72 $89 Sale" at bounding box center [594, 170] width 85 height 139
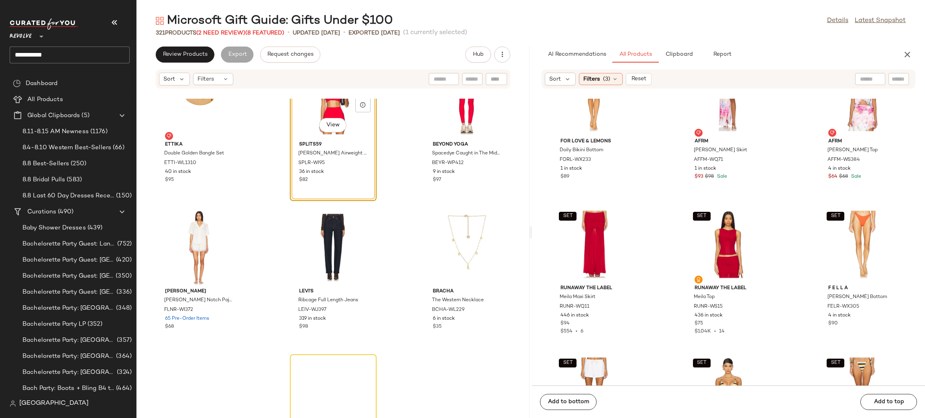
scroll to position [13858, 0]
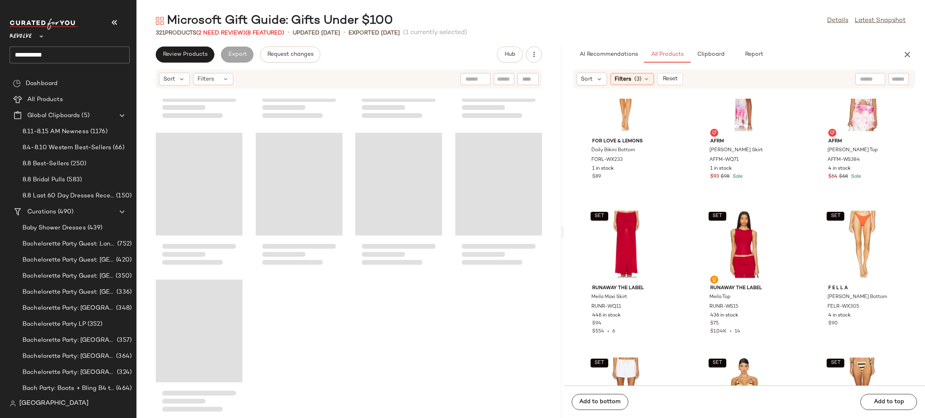
drag, startPoint x: 531, startPoint y: 159, endPoint x: 564, endPoint y: 159, distance: 33.3
click at [564, 159] on div "Microsoft Gift Guide: Gifts Under $100 Details Latest Snapshot 321 Products (2 …" at bounding box center [530, 215] width 788 height 405
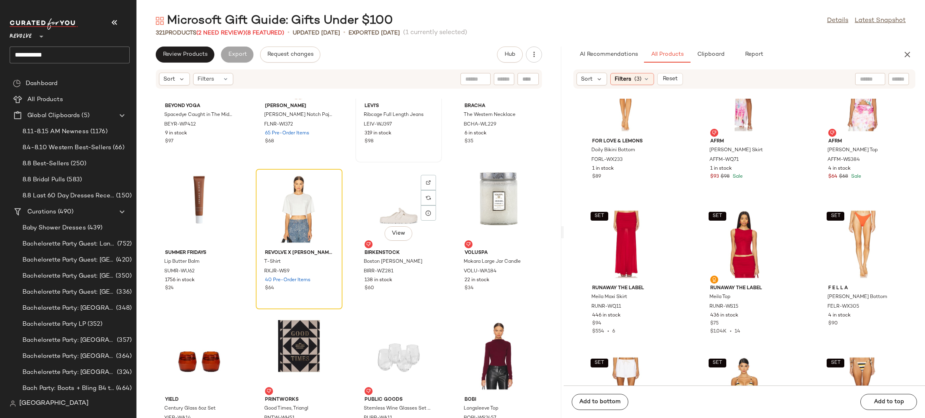
scroll to position [10620, 0]
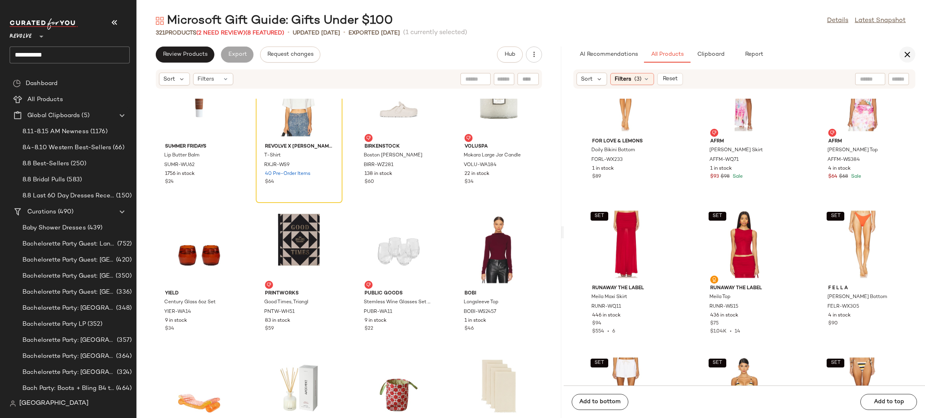
click at [904, 51] on icon "button" at bounding box center [907, 55] width 10 height 10
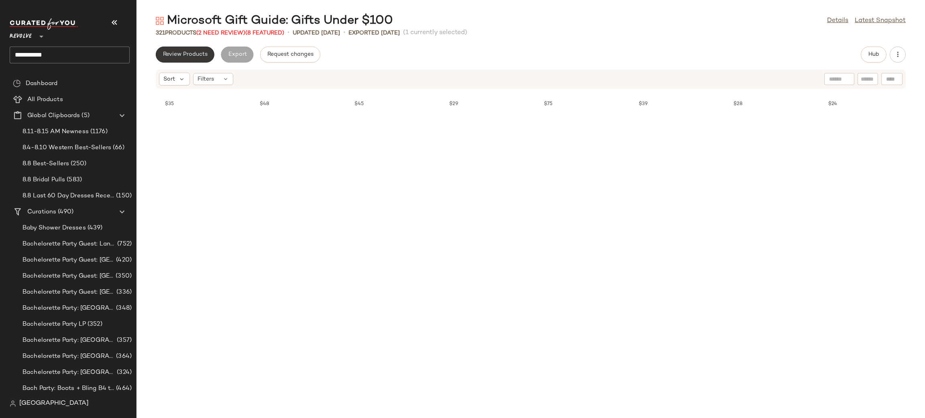
scroll to position [4994, 0]
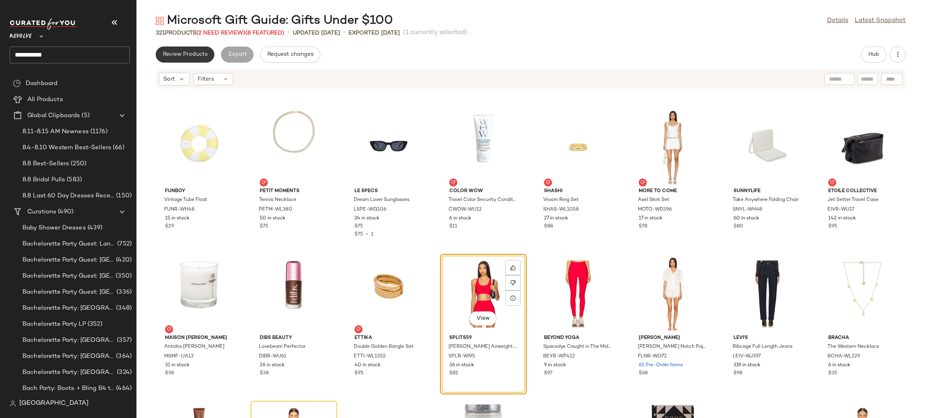
click at [170, 53] on span "Review Products" at bounding box center [185, 54] width 45 height 6
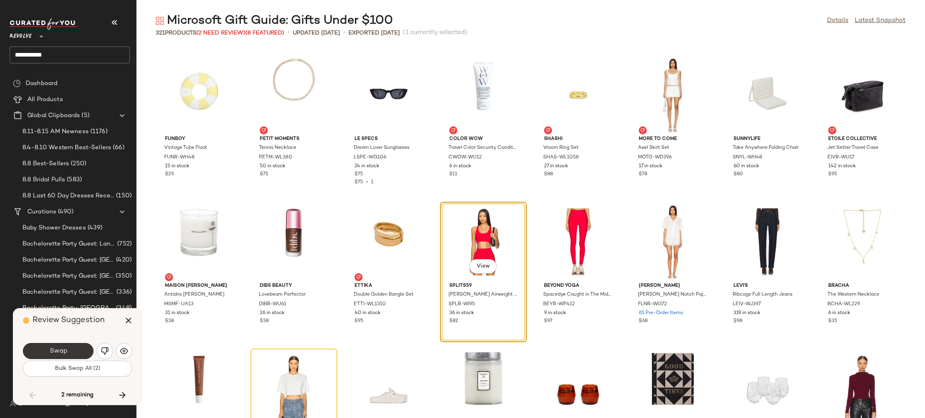
click at [59, 356] on button "Swap" at bounding box center [58, 351] width 71 height 16
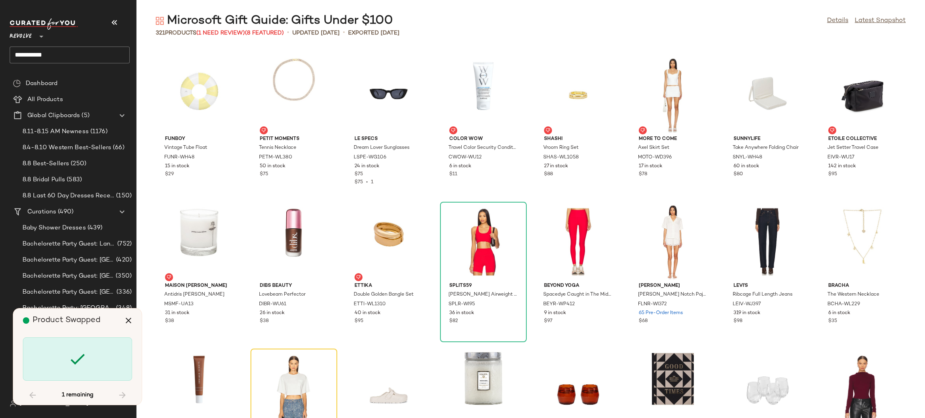
scroll to position [5141, 0]
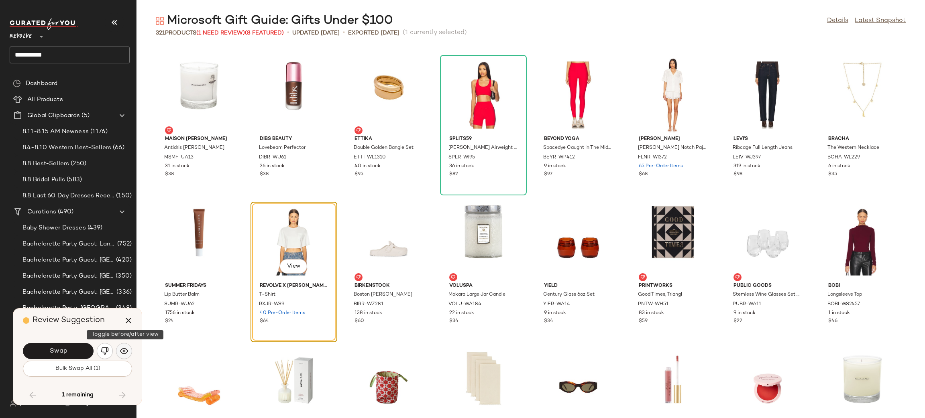
click at [118, 350] on button "button" at bounding box center [124, 351] width 16 height 16
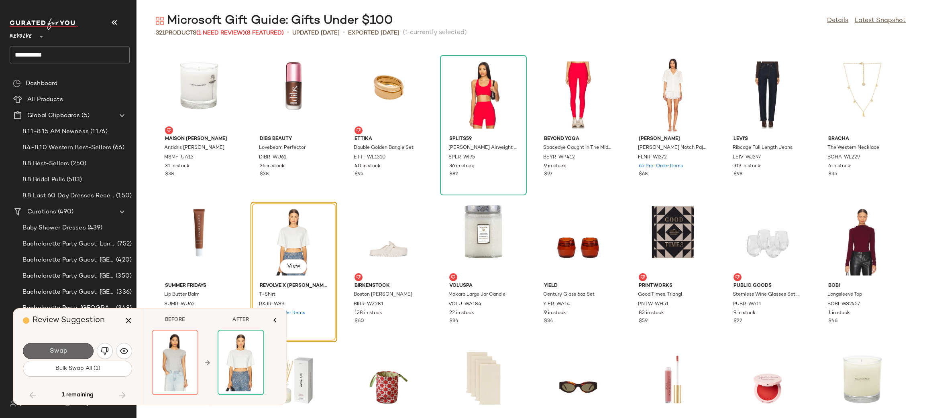
click at [57, 350] on span "Swap" at bounding box center [58, 352] width 18 height 8
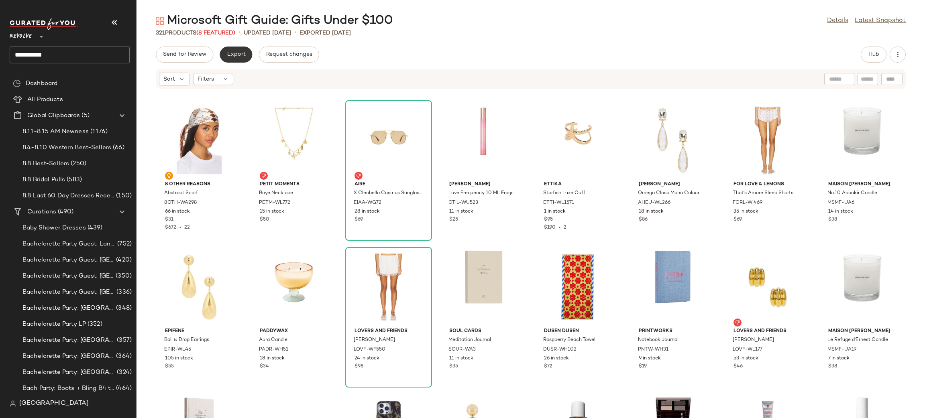
click at [239, 55] on span "Export" at bounding box center [235, 54] width 19 height 6
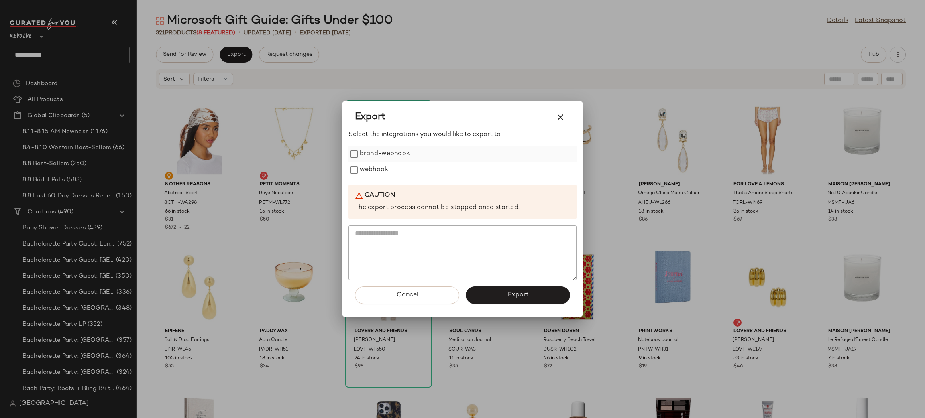
click at [388, 153] on label "brand-webhook" at bounding box center [385, 154] width 50 height 16
click at [495, 293] on button "Export" at bounding box center [518, 296] width 104 height 18
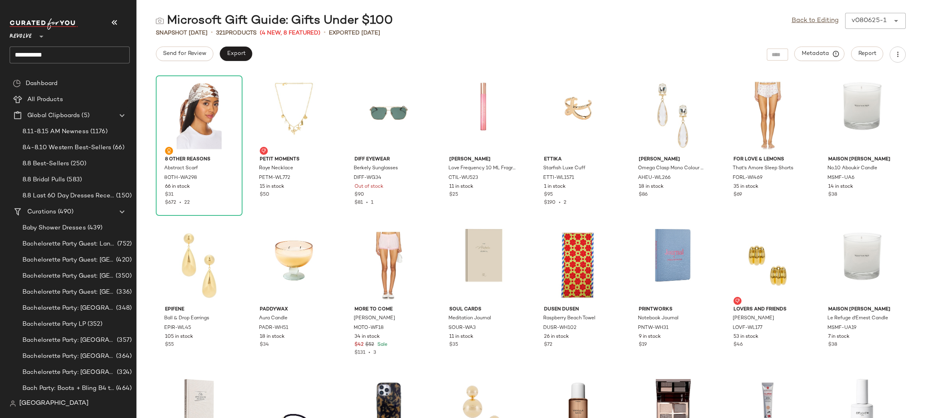
click at [81, 54] on input "**********" at bounding box center [70, 55] width 120 height 17
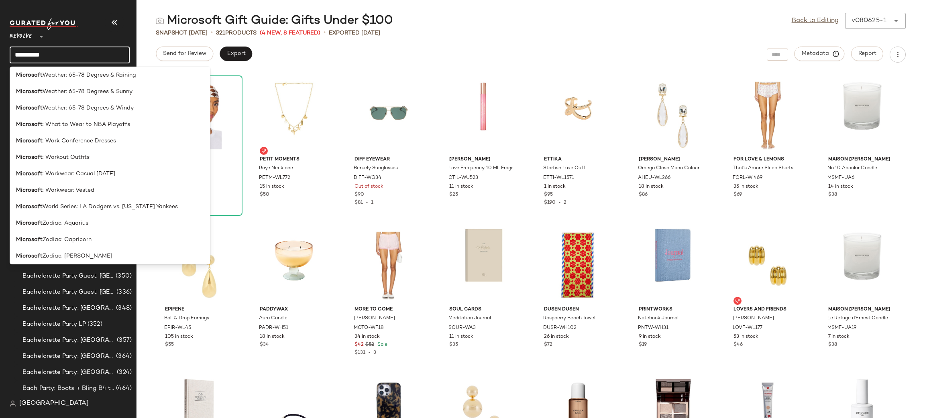
scroll to position [1942, 0]
type input "*********"
click at [80, 207] on span "World Series: LA Dodgers vs. New York Yankees" at bounding box center [110, 209] width 135 height 8
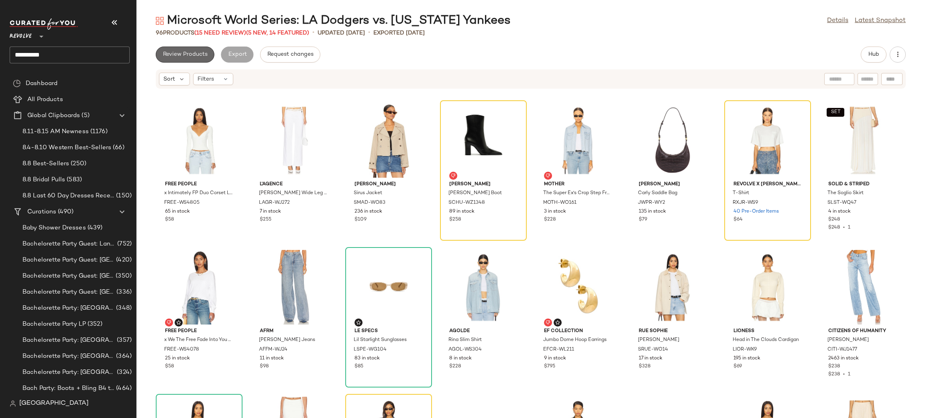
click at [182, 51] on button "Review Products" at bounding box center [185, 55] width 59 height 16
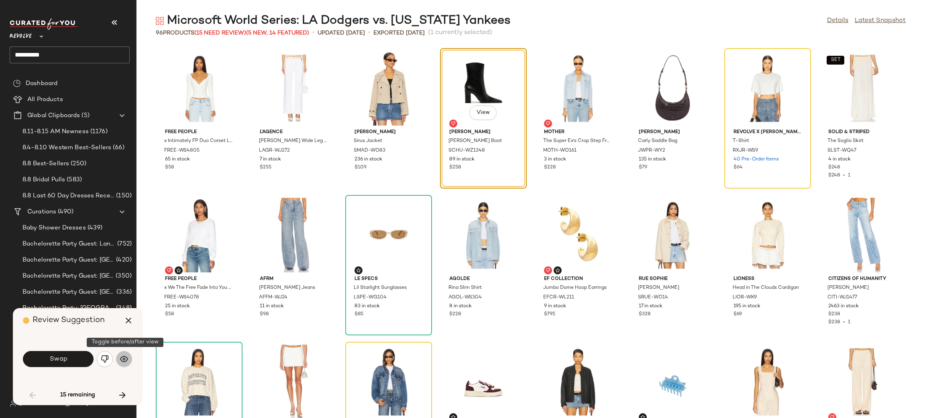
click at [122, 360] on img "button" at bounding box center [124, 359] width 8 height 8
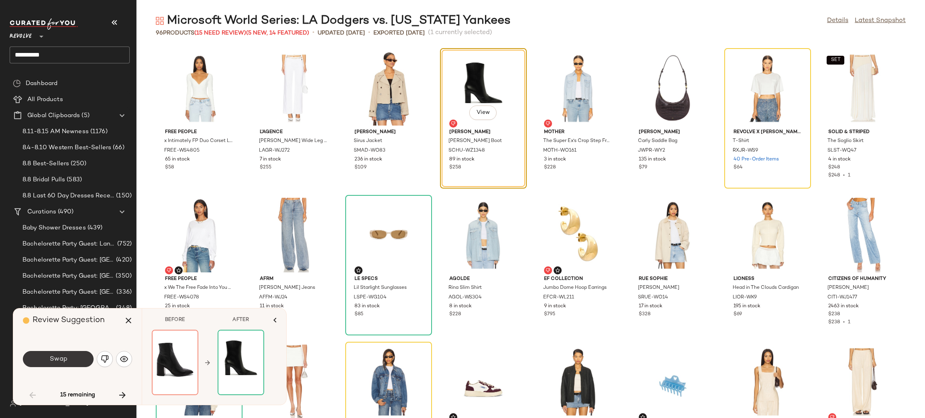
click at [54, 357] on span "Swap" at bounding box center [58, 360] width 18 height 8
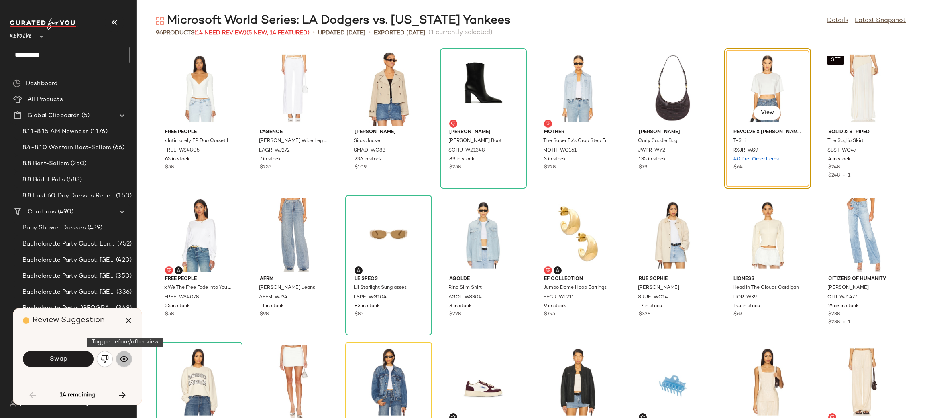
click at [126, 361] on img "button" at bounding box center [124, 359] width 8 height 8
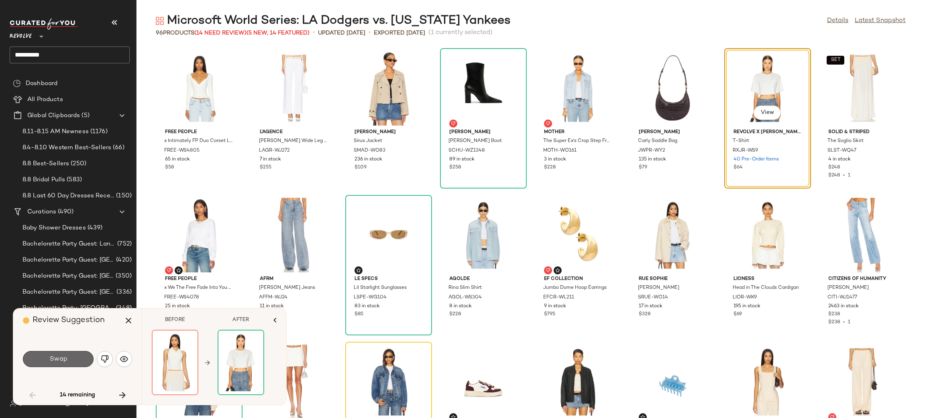
click at [62, 362] on span "Swap" at bounding box center [58, 360] width 18 height 8
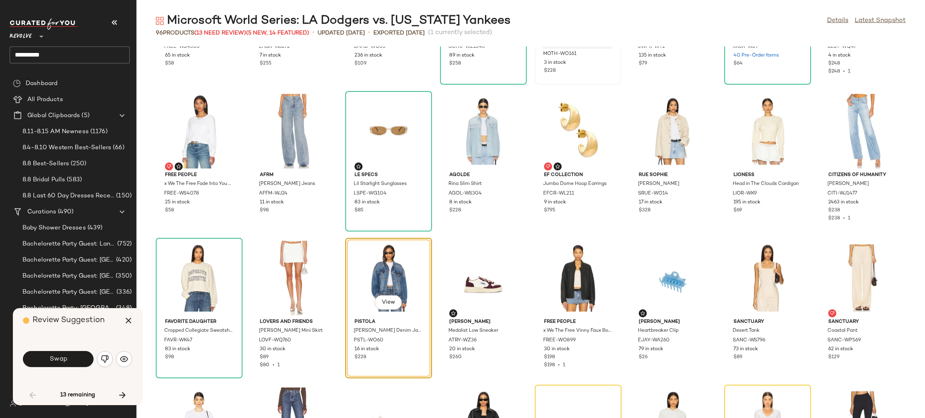
scroll to position [112, 0]
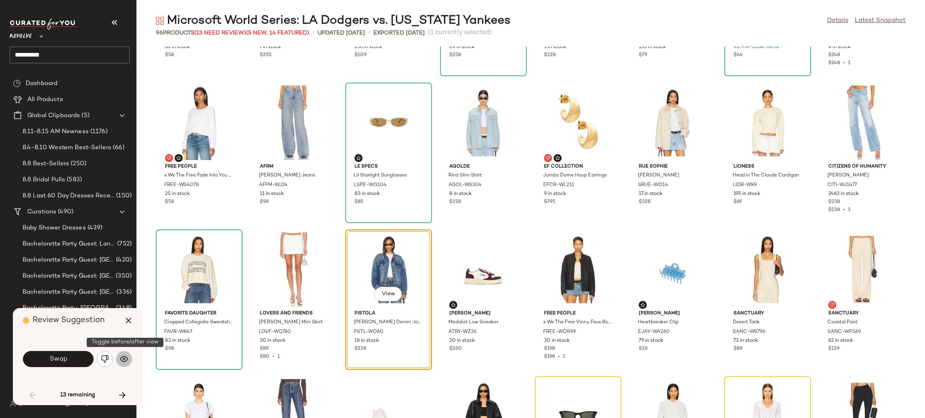
click at [119, 359] on button "button" at bounding box center [124, 359] width 16 height 16
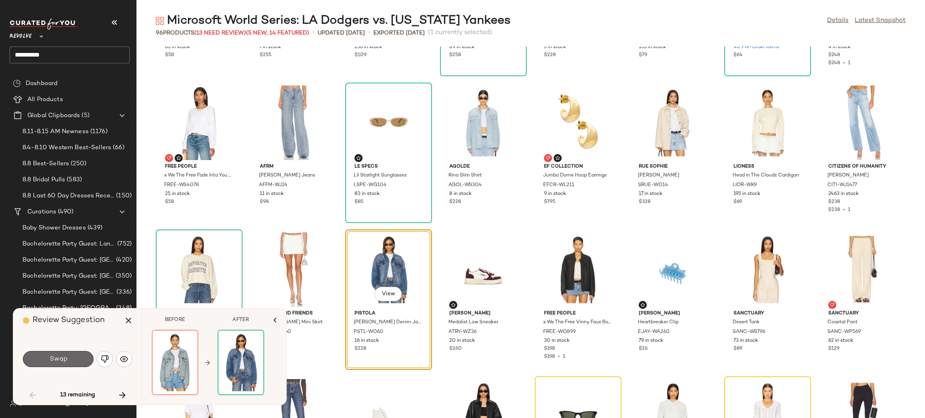
click at [73, 355] on button "Swap" at bounding box center [58, 359] width 71 height 16
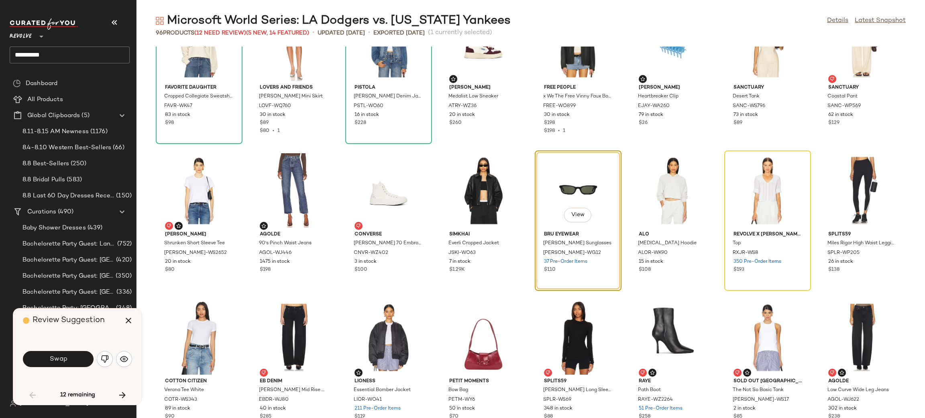
scroll to position [368, 0]
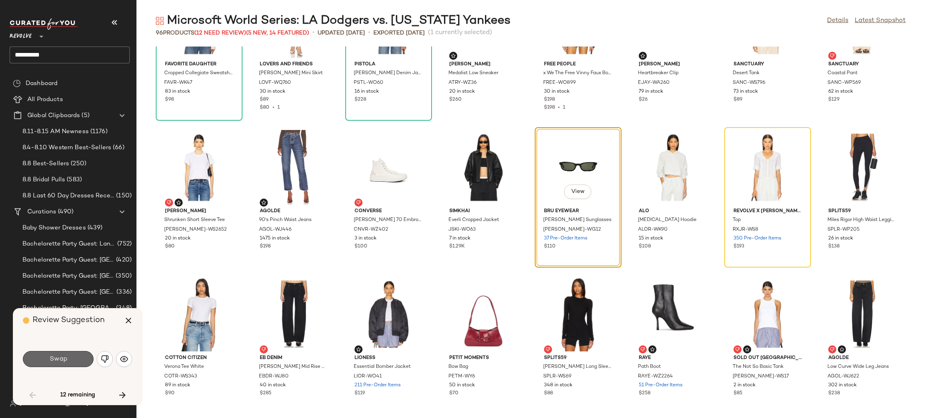
click at [72, 354] on button "Swap" at bounding box center [58, 359] width 71 height 16
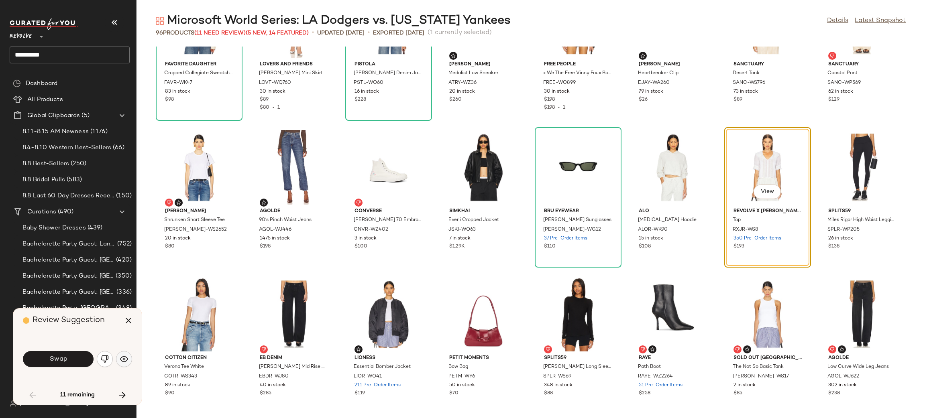
scroll to position [293, 0]
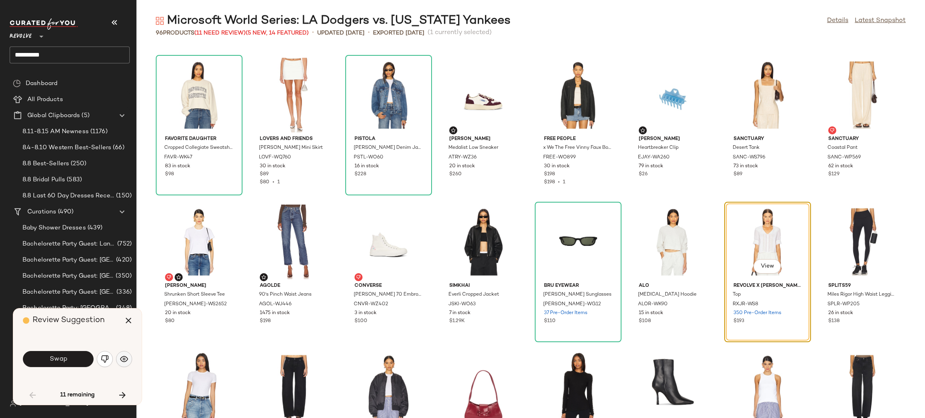
click at [116, 358] on button "button" at bounding box center [124, 359] width 16 height 16
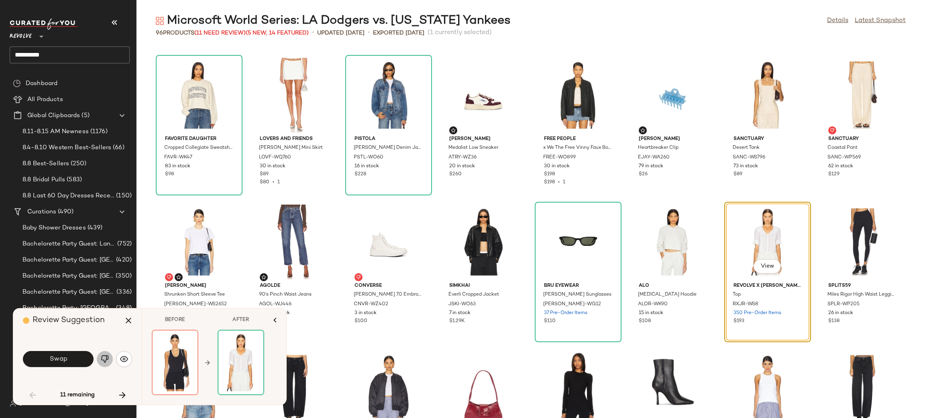
click at [106, 358] on img "button" at bounding box center [105, 359] width 8 height 8
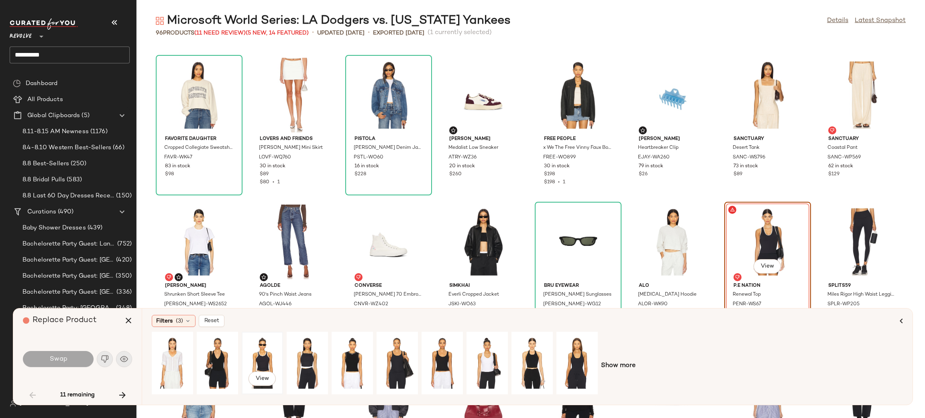
click at [249, 351] on div "View" at bounding box center [262, 363] width 36 height 57
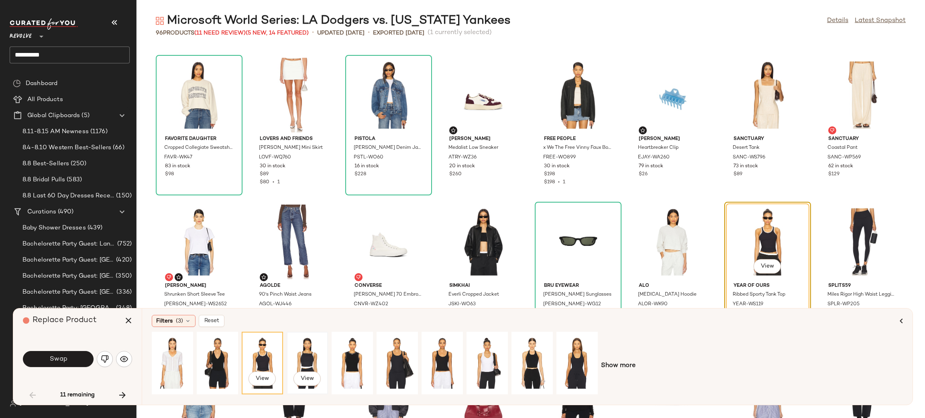
click at [307, 351] on div "View" at bounding box center [307, 363] width 36 height 57
click at [269, 358] on div "View" at bounding box center [262, 363] width 36 height 57
click at [81, 355] on button "Swap" at bounding box center [58, 359] width 71 height 16
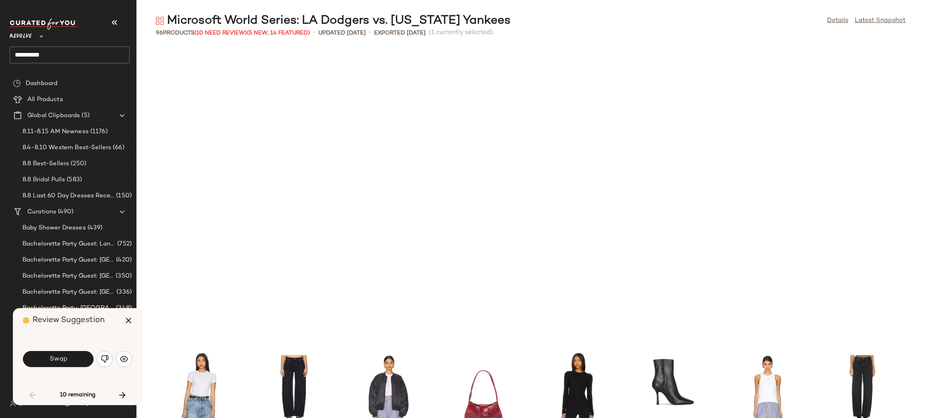
scroll to position [587, 0]
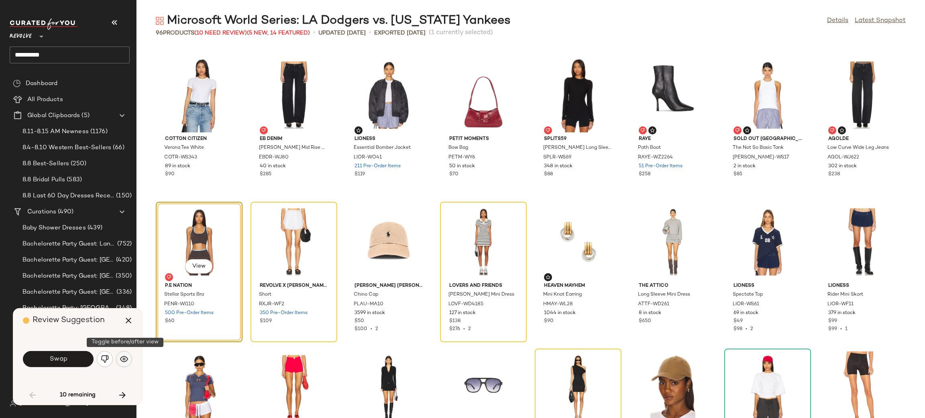
click at [123, 360] on img "button" at bounding box center [124, 359] width 8 height 8
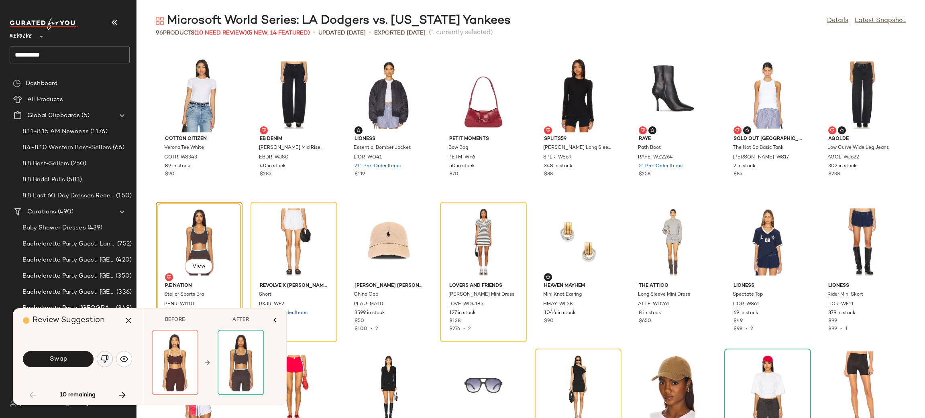
click at [107, 362] on img "button" at bounding box center [105, 359] width 8 height 8
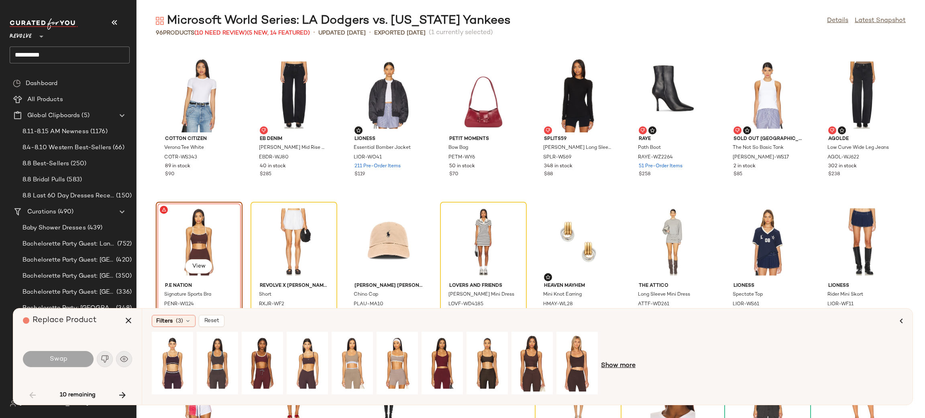
click at [618, 362] on span "Show more" at bounding box center [618, 366] width 35 height 10
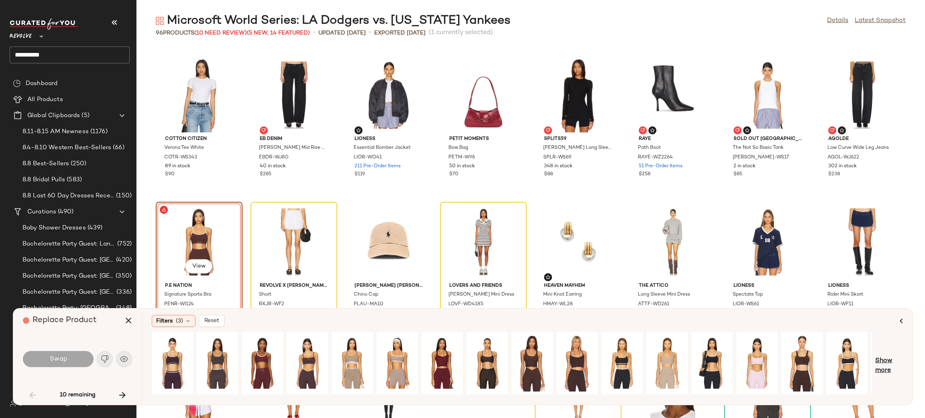
click at [888, 362] on span "Show more" at bounding box center [889, 365] width 28 height 19
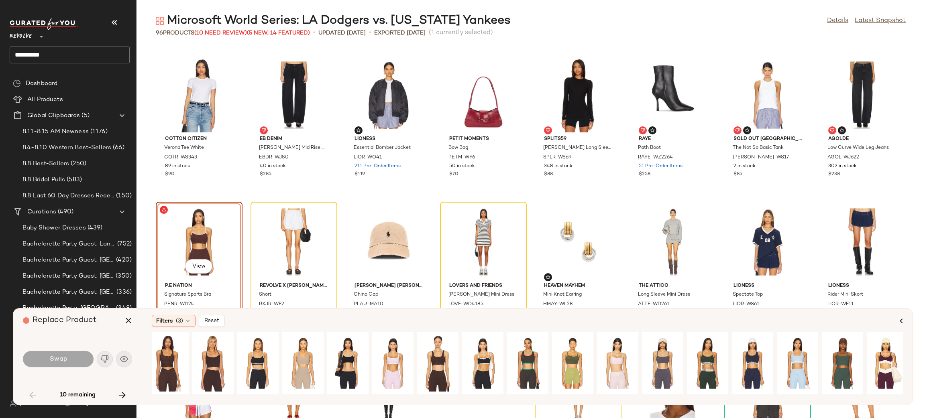
scroll to position [0, 364]
click at [794, 355] on div "View" at bounding box center [797, 363] width 36 height 57
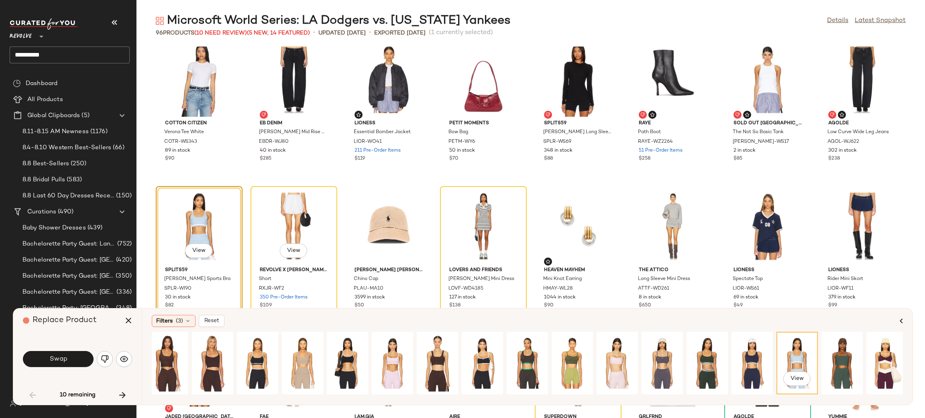
scroll to position [606, 0]
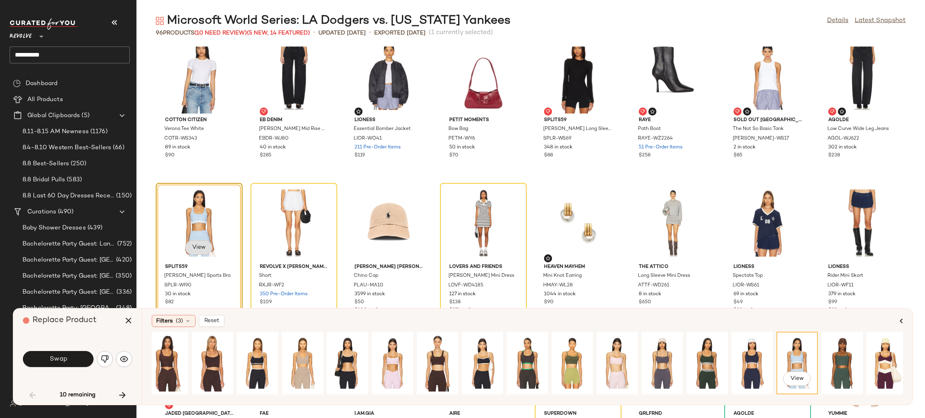
click at [199, 251] on button "View" at bounding box center [198, 247] width 27 height 14
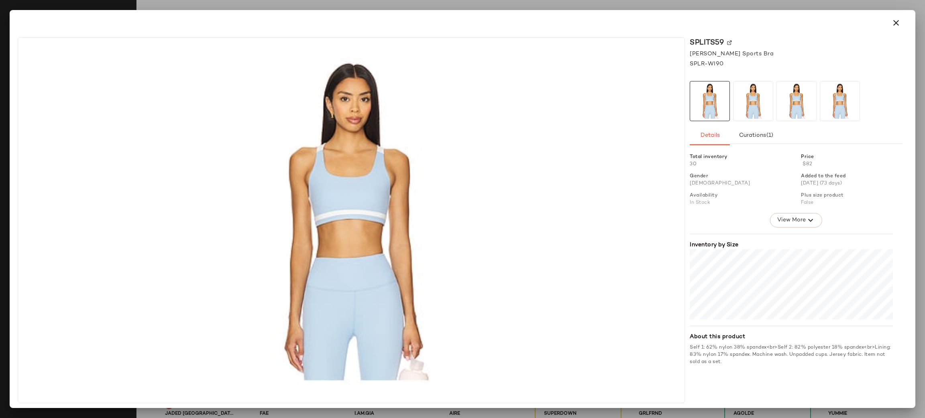
drag, startPoint x: 894, startPoint y: 20, endPoint x: 889, endPoint y: 22, distance: 5.0
click at [894, 21] on icon "button" at bounding box center [896, 23] width 10 height 10
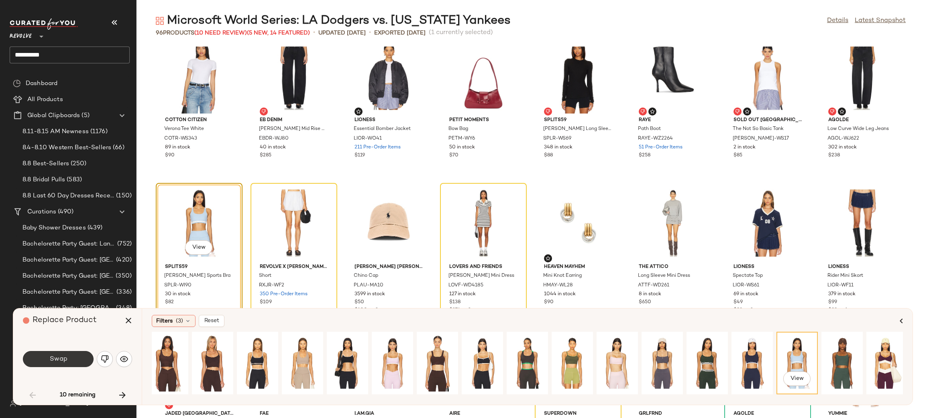
click at [71, 354] on button "Swap" at bounding box center [58, 359] width 71 height 16
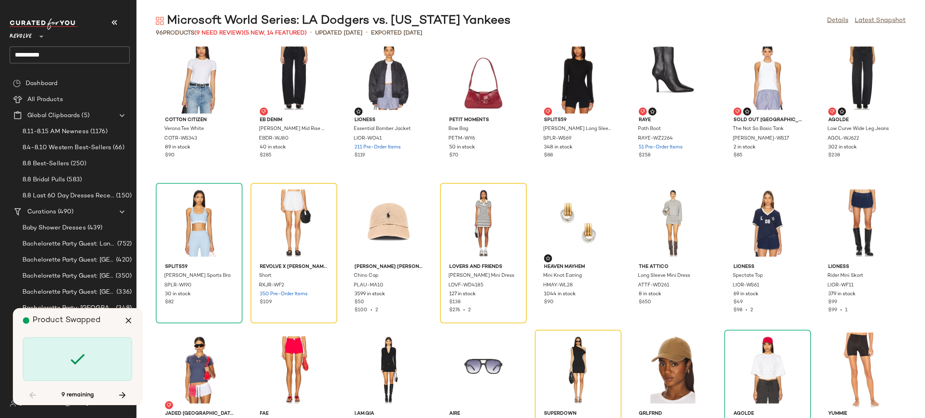
scroll to position [587, 0]
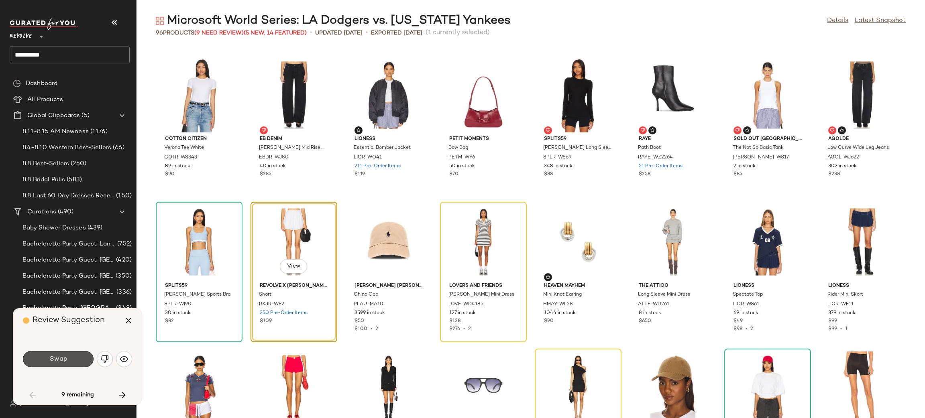
click at [71, 354] on button "Swap" at bounding box center [58, 359] width 71 height 16
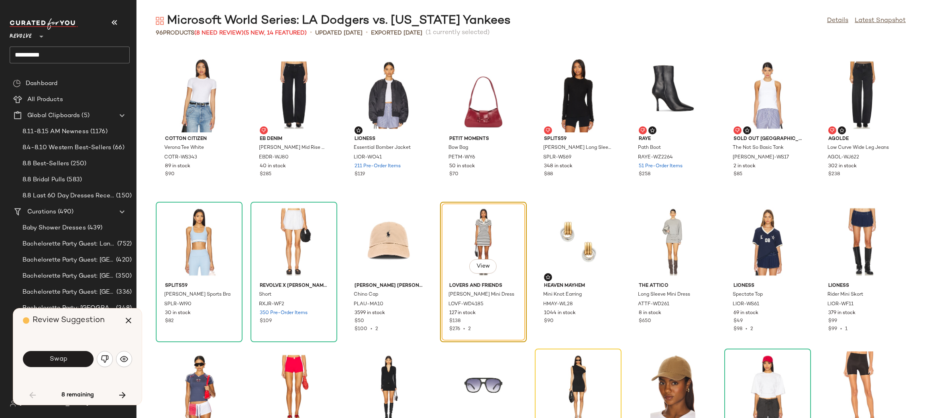
click at [70, 358] on button "Swap" at bounding box center [58, 359] width 71 height 16
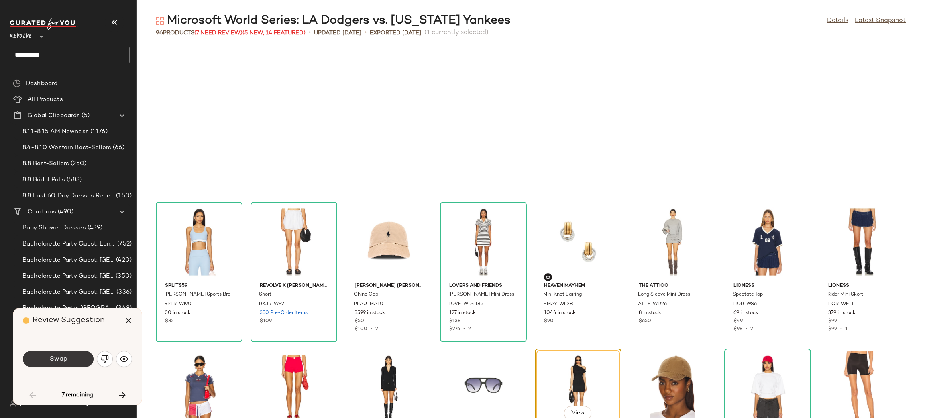
scroll to position [734, 0]
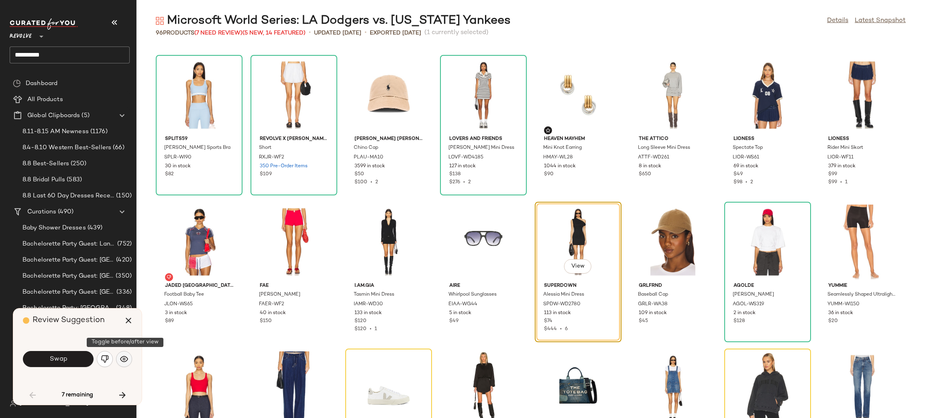
click at [122, 359] on img "button" at bounding box center [124, 359] width 8 height 8
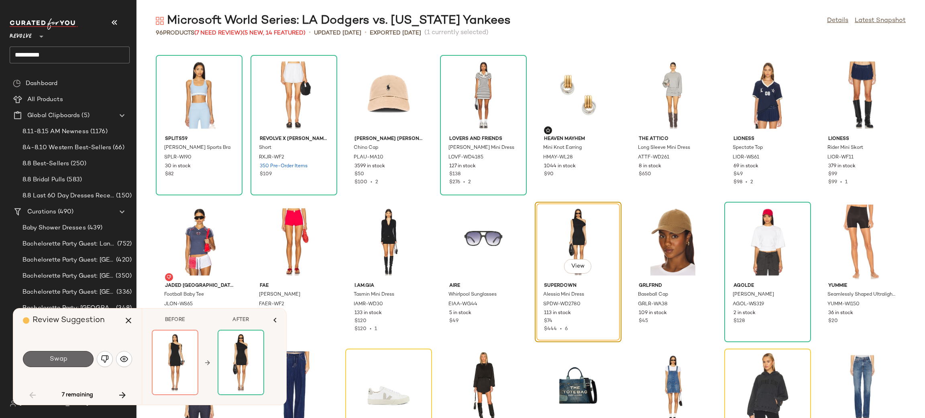
click at [75, 357] on button "Swap" at bounding box center [58, 359] width 71 height 16
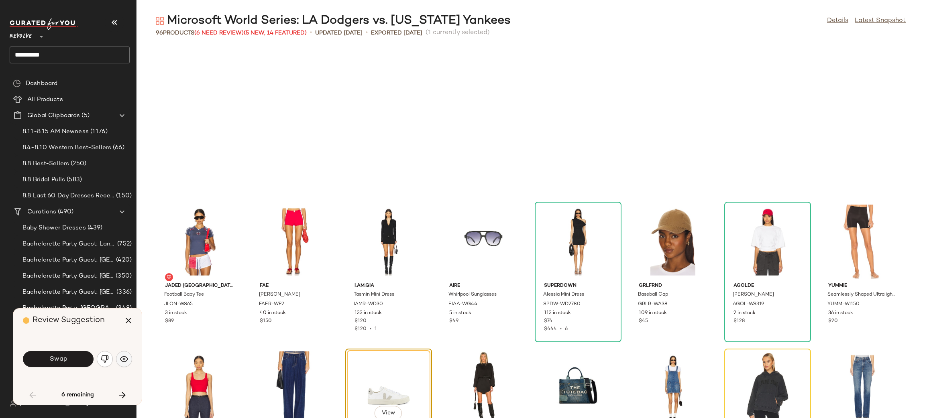
scroll to position [881, 0]
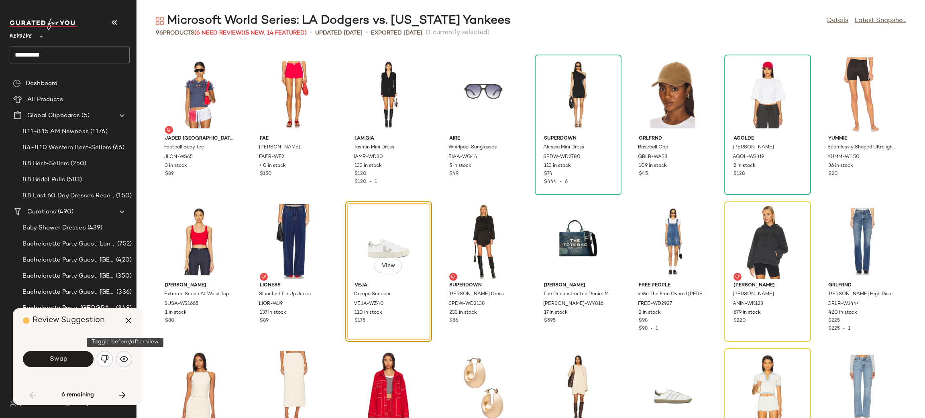
click at [120, 358] on img "button" at bounding box center [124, 359] width 8 height 8
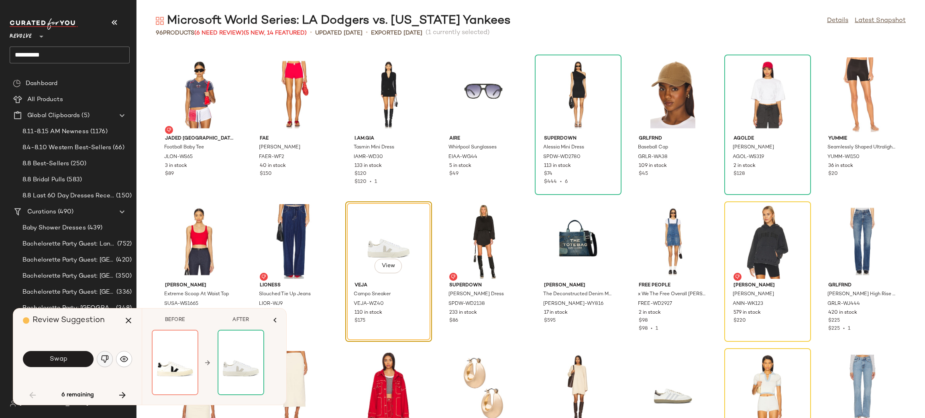
click at [103, 360] on img "button" at bounding box center [105, 359] width 8 height 8
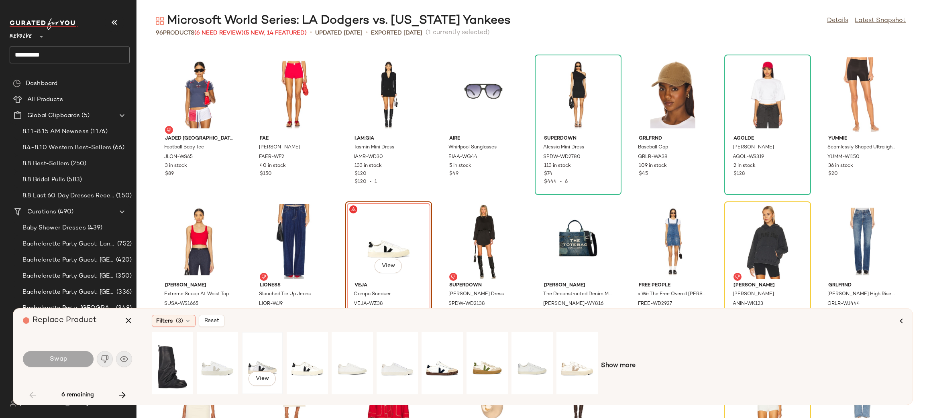
click at [250, 362] on div "View" at bounding box center [262, 363] width 36 height 57
click at [309, 363] on div "View" at bounding box center [307, 363] width 36 height 57
click at [65, 362] on span "Swap" at bounding box center [58, 360] width 18 height 8
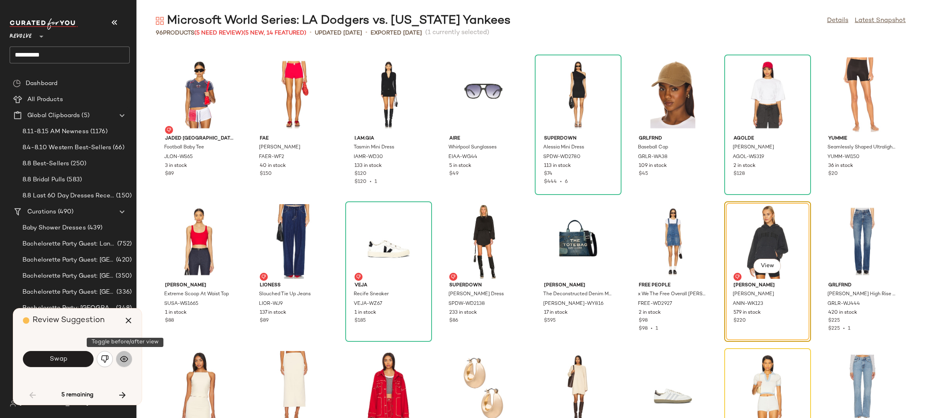
click at [122, 362] on img "button" at bounding box center [124, 359] width 8 height 8
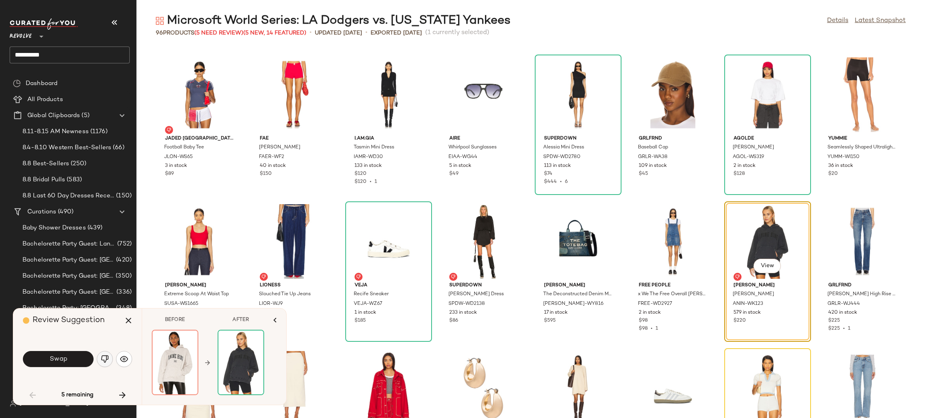
click at [106, 359] on img "button" at bounding box center [105, 359] width 8 height 8
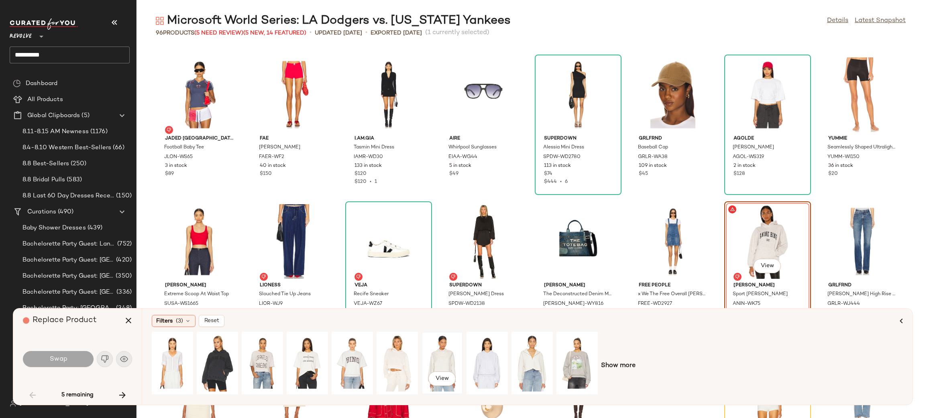
click at [445, 357] on div "View" at bounding box center [442, 363] width 36 height 57
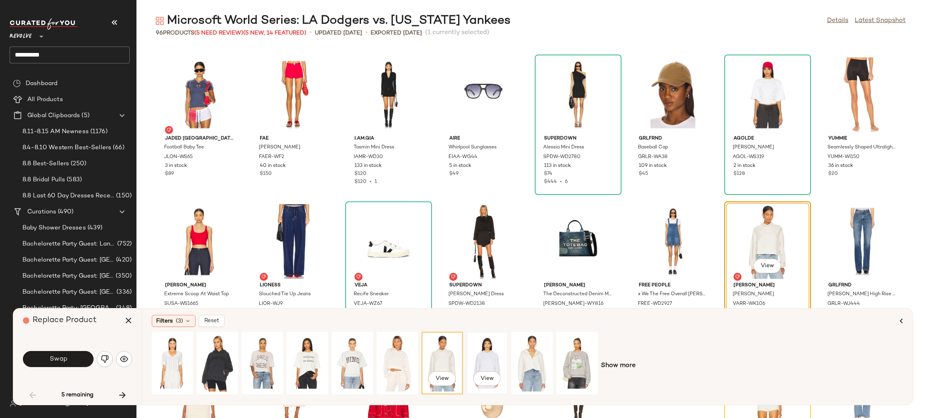
click at [507, 357] on div "View" at bounding box center [487, 363] width 40 height 61
click at [408, 359] on div "View" at bounding box center [397, 363] width 36 height 57
click at [348, 362] on div "View" at bounding box center [352, 363] width 36 height 57
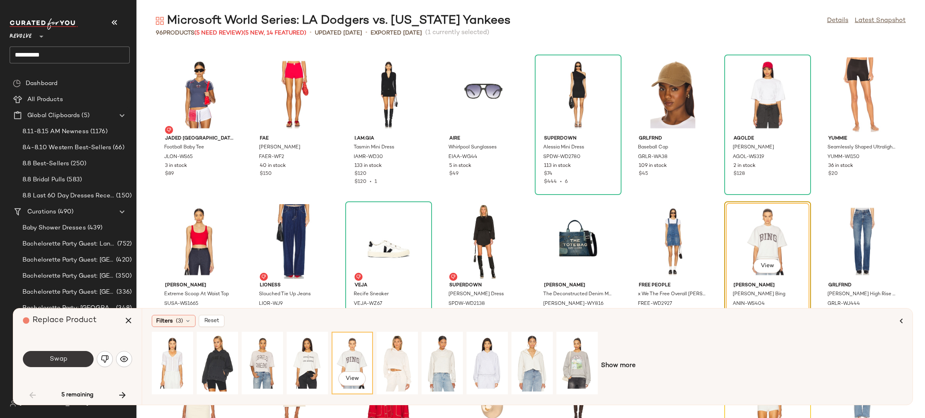
click at [68, 362] on button "Swap" at bounding box center [58, 359] width 71 height 16
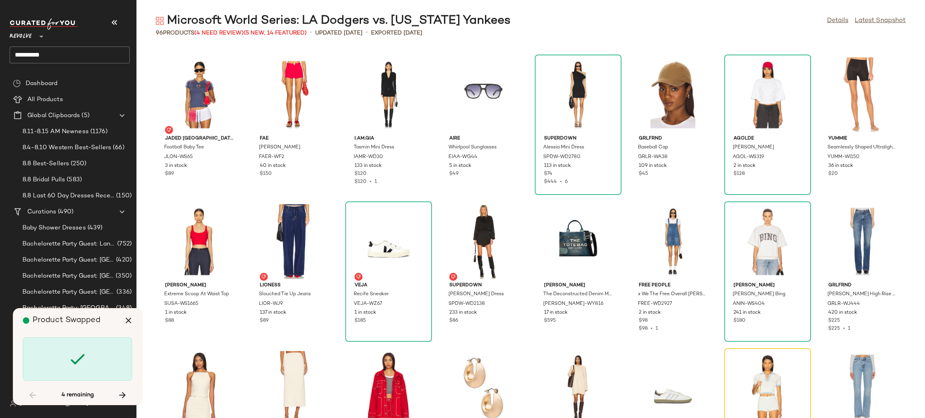
scroll to position [1028, 0]
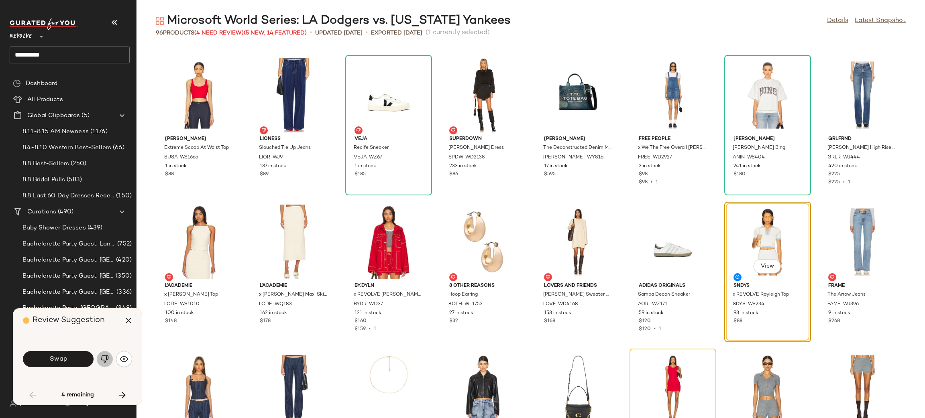
click at [110, 360] on button "button" at bounding box center [105, 359] width 16 height 16
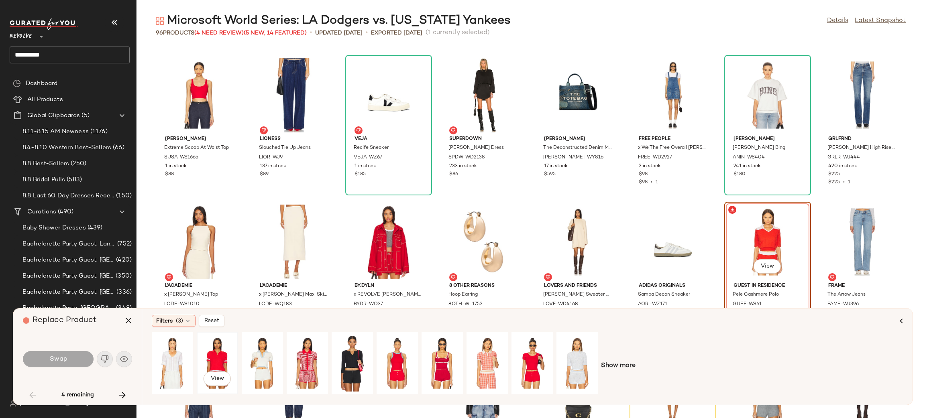
click at [223, 355] on div "View" at bounding box center [217, 363] width 36 height 57
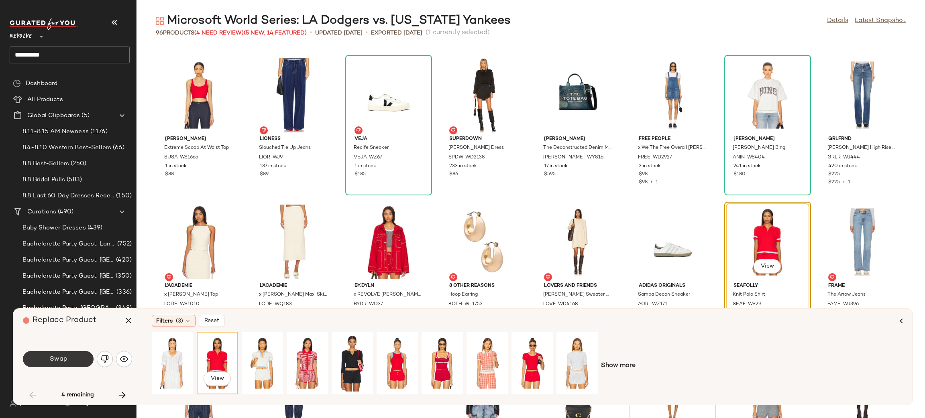
click at [59, 354] on button "Swap" at bounding box center [58, 359] width 71 height 16
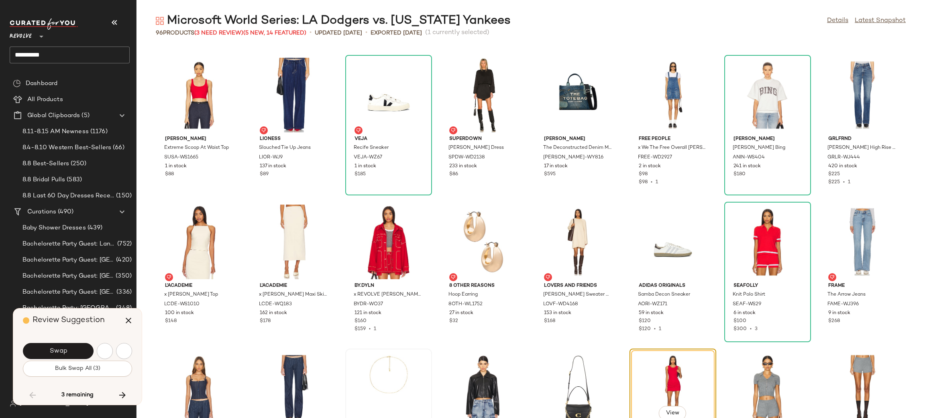
scroll to position [1175, 0]
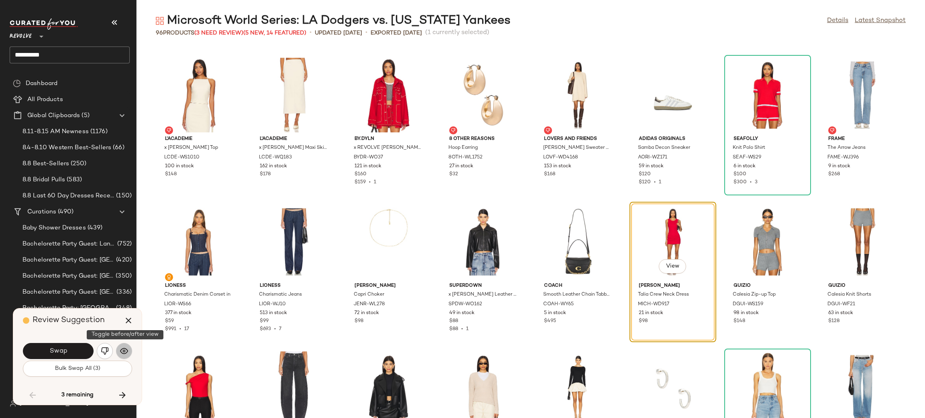
click at [120, 352] on img "button" at bounding box center [124, 351] width 8 height 8
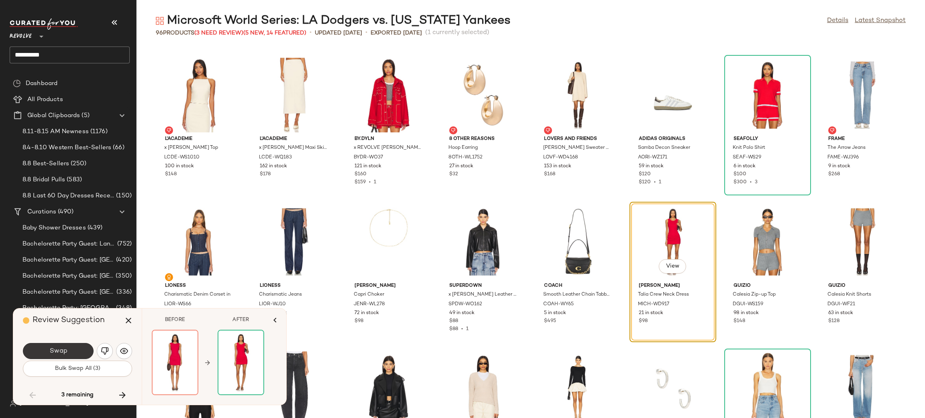
click at [45, 351] on button "Swap" at bounding box center [58, 351] width 71 height 16
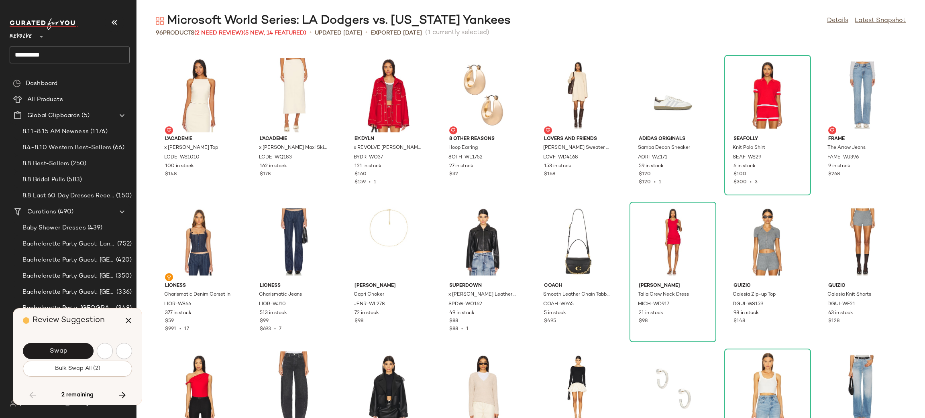
scroll to position [1392, 0]
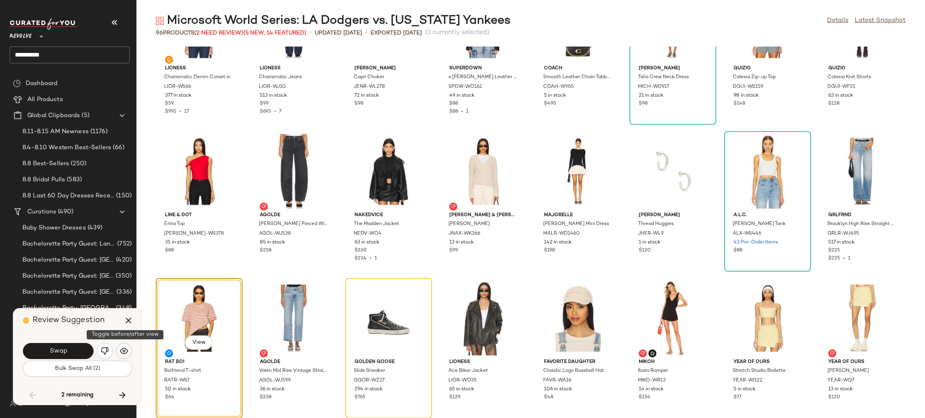
click at [126, 352] on img "button" at bounding box center [124, 351] width 8 height 8
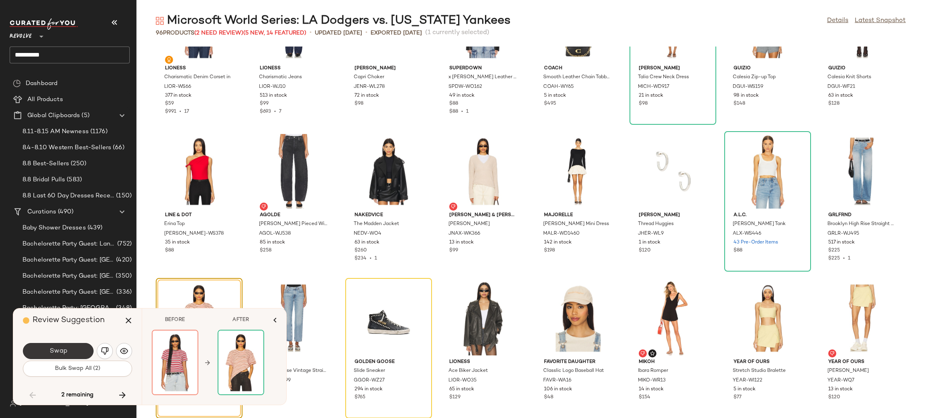
click at [81, 352] on button "Swap" at bounding box center [58, 351] width 71 height 16
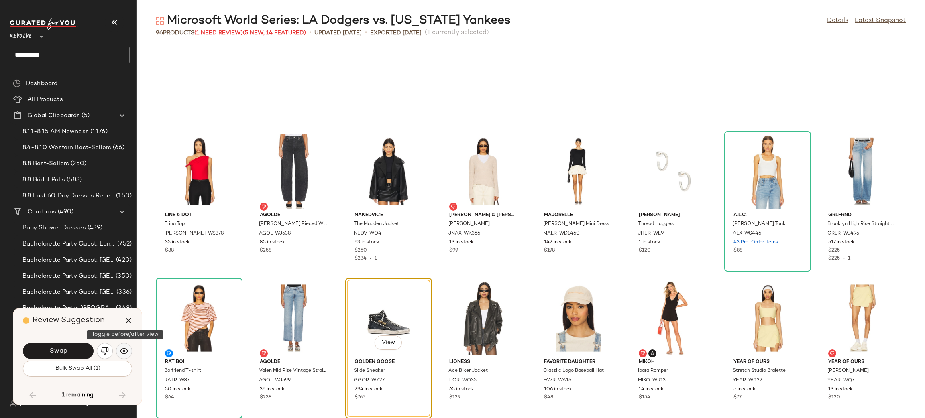
click at [126, 350] on img "button" at bounding box center [124, 351] width 8 height 8
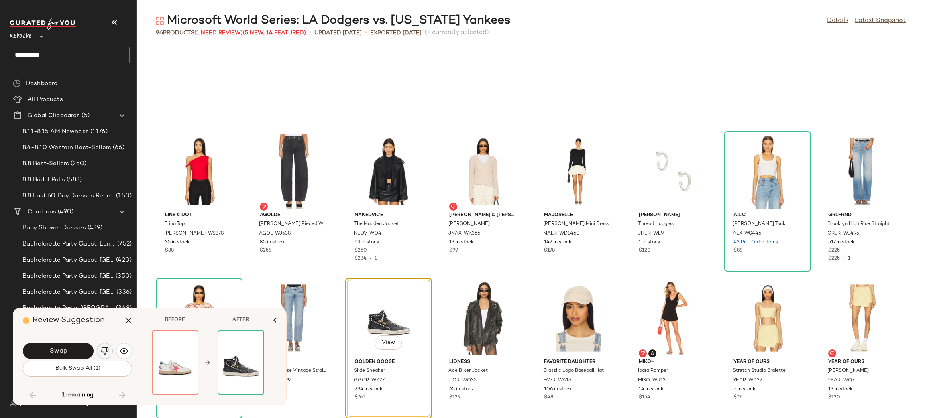
click at [104, 352] on img "button" at bounding box center [105, 351] width 8 height 8
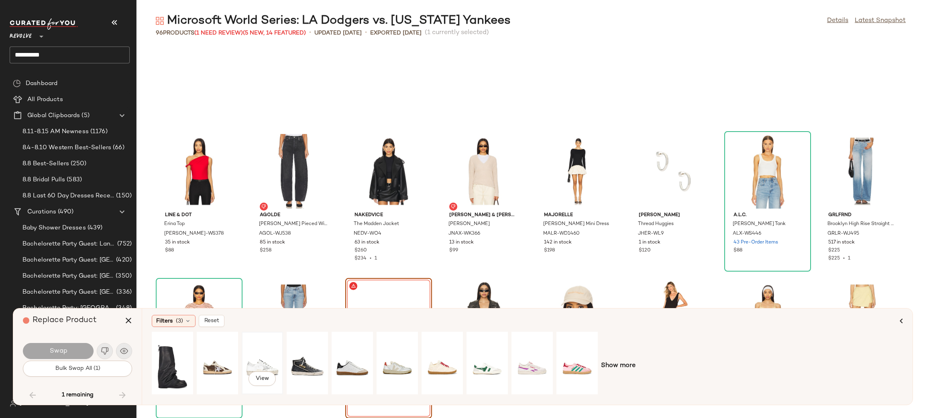
click at [265, 354] on div "View" at bounding box center [262, 363] width 36 height 57
click at [83, 350] on button "Swap" at bounding box center [58, 351] width 71 height 16
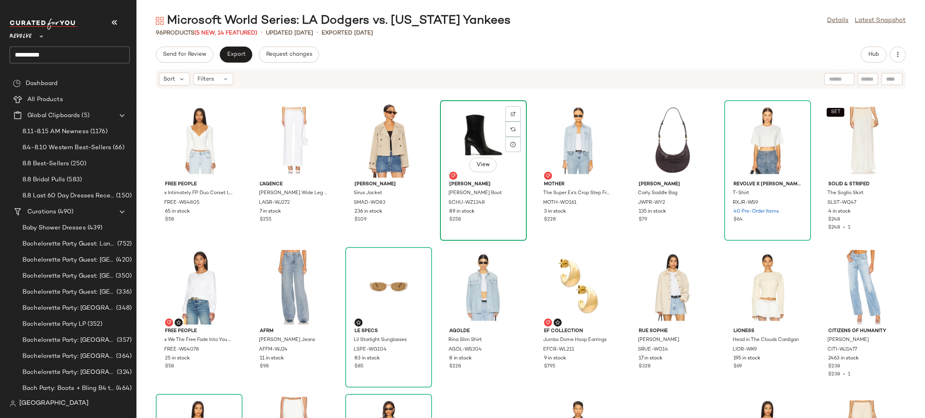
click at [477, 136] on div "View" at bounding box center [483, 140] width 81 height 75
click at [879, 56] on span "Hub" at bounding box center [873, 54] width 11 height 6
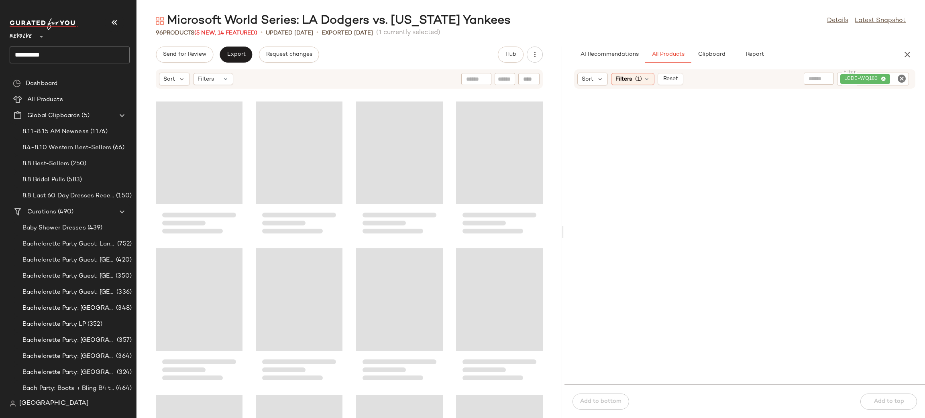
drag, startPoint x: 531, startPoint y: 167, endPoint x: 569, endPoint y: 166, distance: 37.3
click at [569, 166] on div "Microsoft World Series: LA Dodgers vs. New York Yankees Details Latest Snapshot…" at bounding box center [530, 215] width 788 height 405
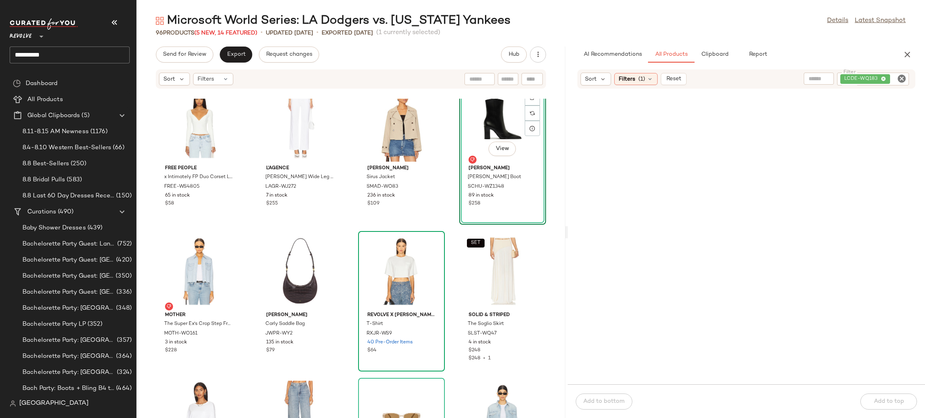
scroll to position [18, 0]
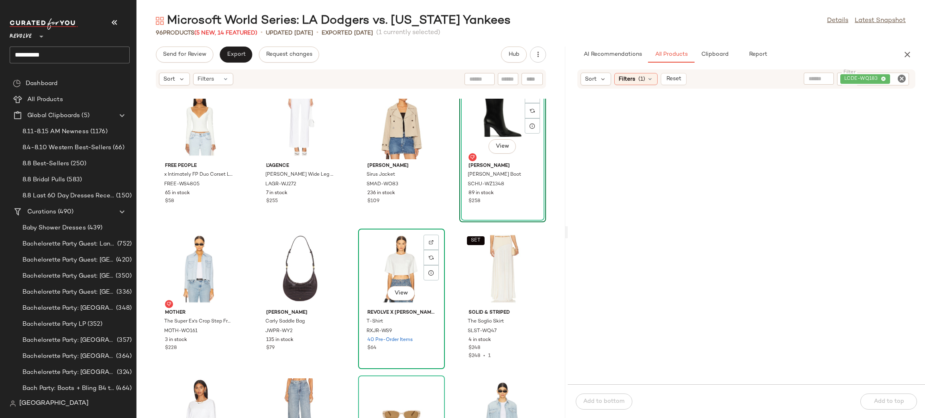
click at [393, 257] on div "View" at bounding box center [401, 269] width 81 height 75
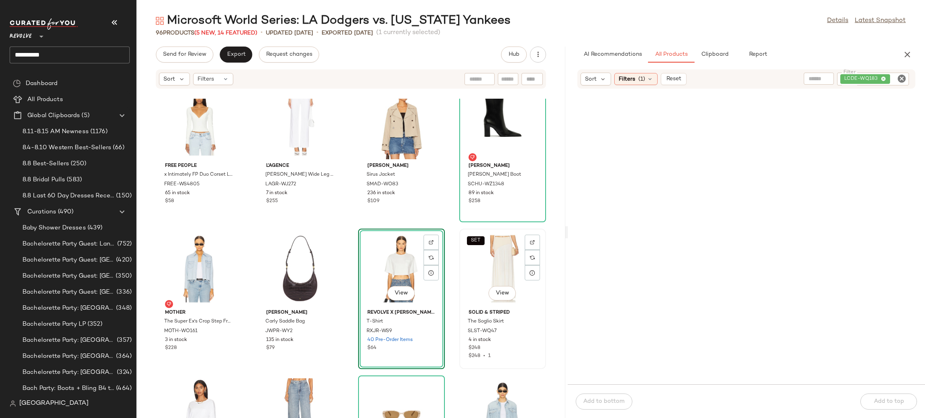
click at [482, 255] on div "SET View" at bounding box center [502, 269] width 81 height 75
click at [391, 297] on button "View" at bounding box center [400, 293] width 27 height 14
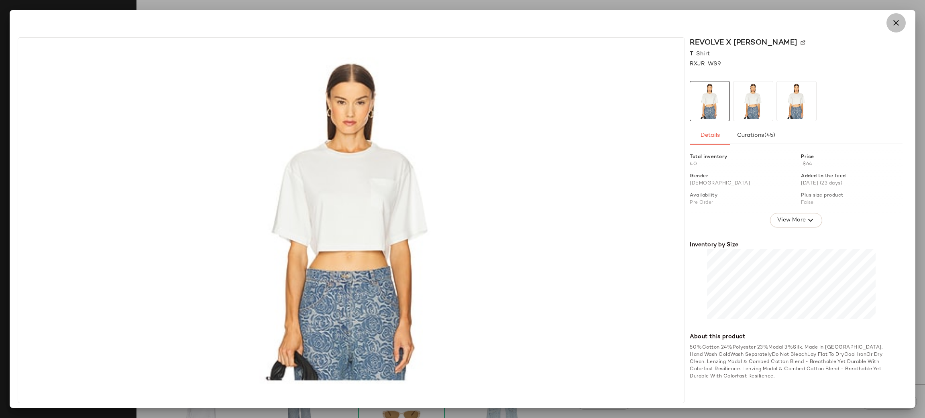
click at [896, 24] on icon "button" at bounding box center [896, 23] width 10 height 10
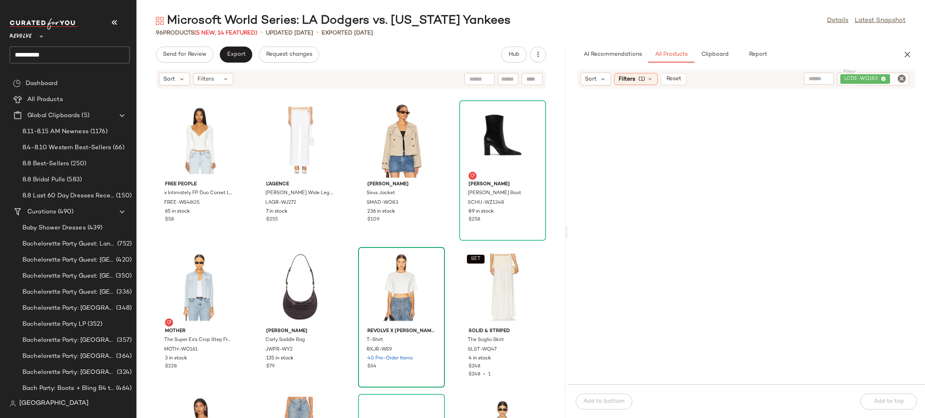
click at [897, 77] on icon "Clear Filter" at bounding box center [902, 79] width 10 height 10
click at [820, 76] on input "text" at bounding box center [835, 79] width 70 height 8
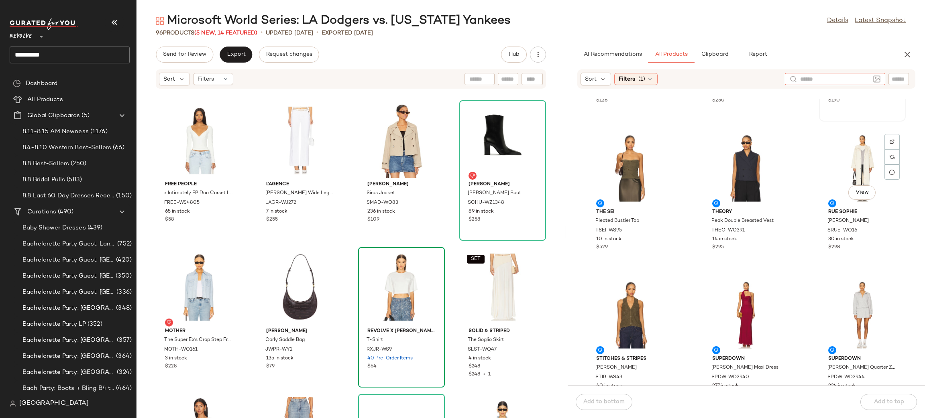
scroll to position [560, 0]
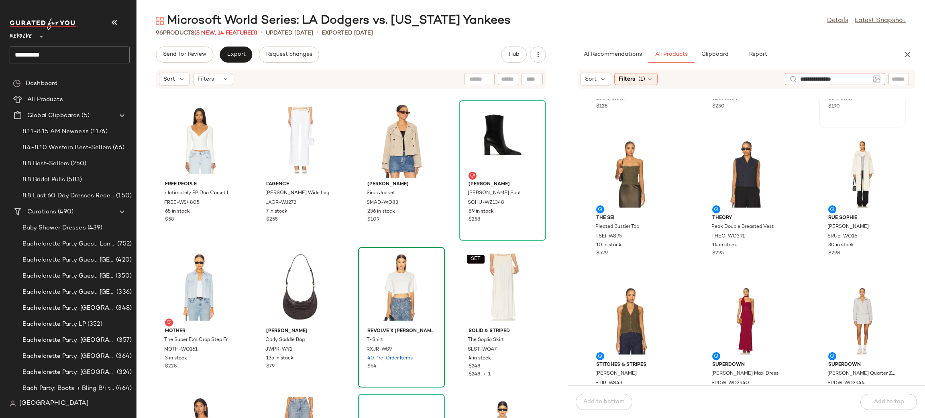
type input "**********"
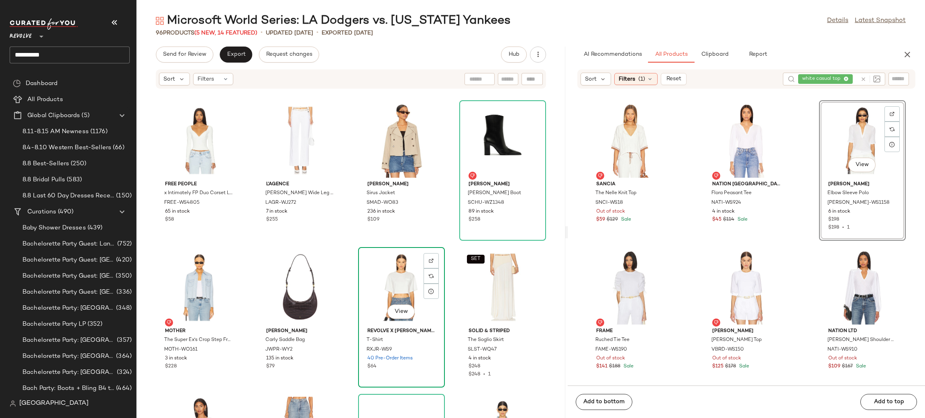
click at [409, 285] on div "View" at bounding box center [401, 287] width 81 height 75
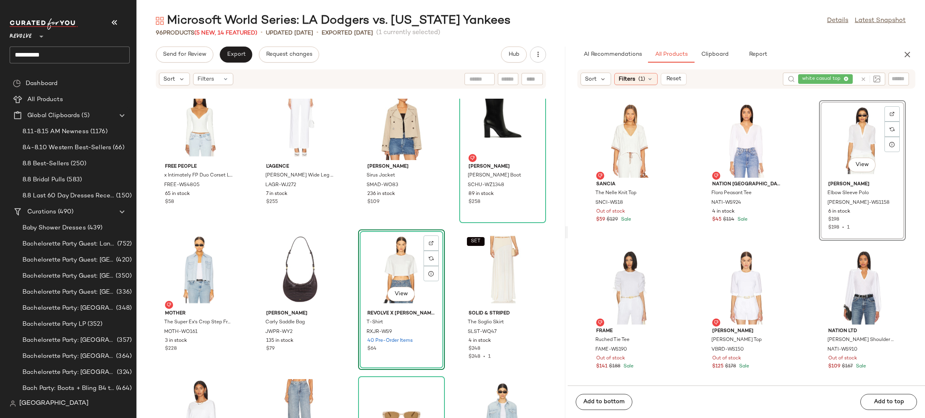
scroll to position [12, 0]
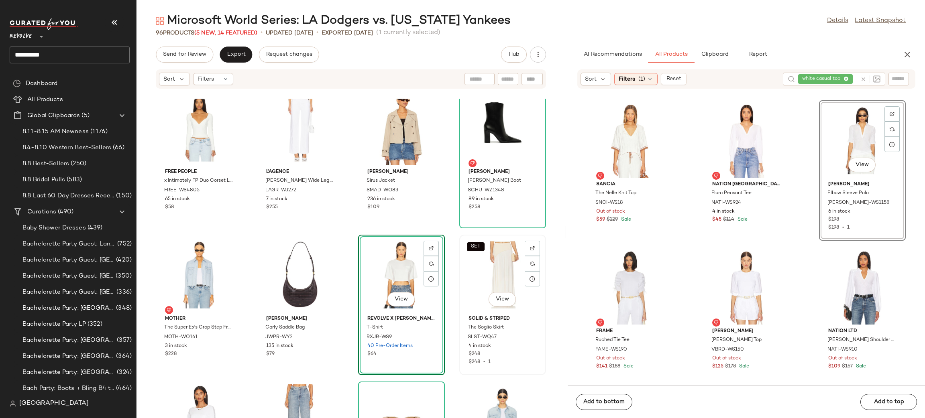
click at [462, 274] on div "SET View" at bounding box center [502, 275] width 81 height 75
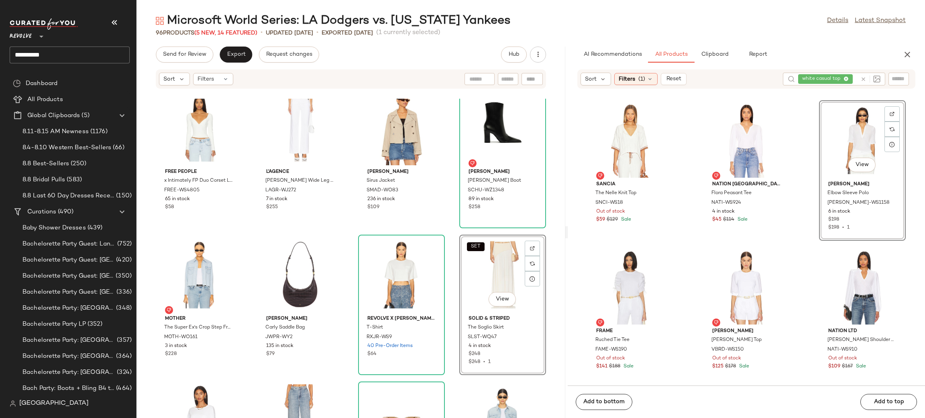
click at [842, 126] on div "View" at bounding box center [862, 140] width 81 height 75
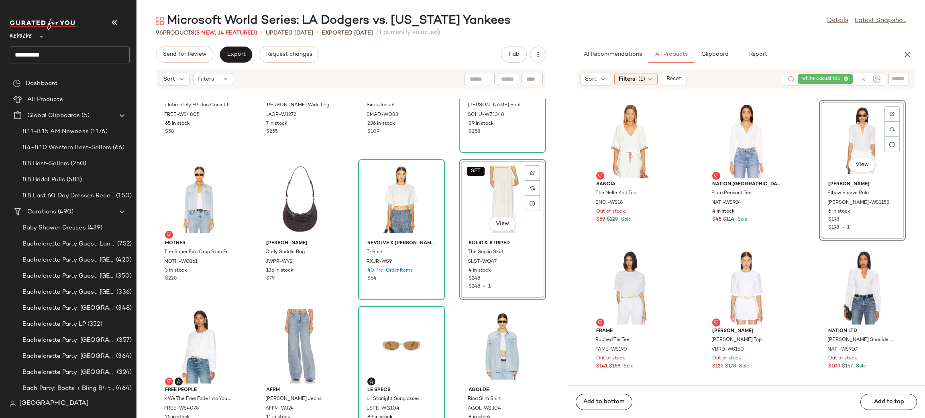
scroll to position [102, 0]
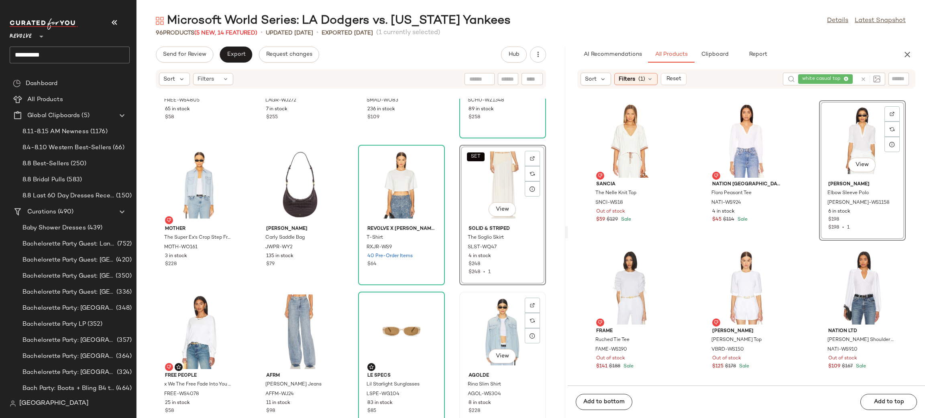
click at [462, 297] on div "View" at bounding box center [502, 332] width 81 height 75
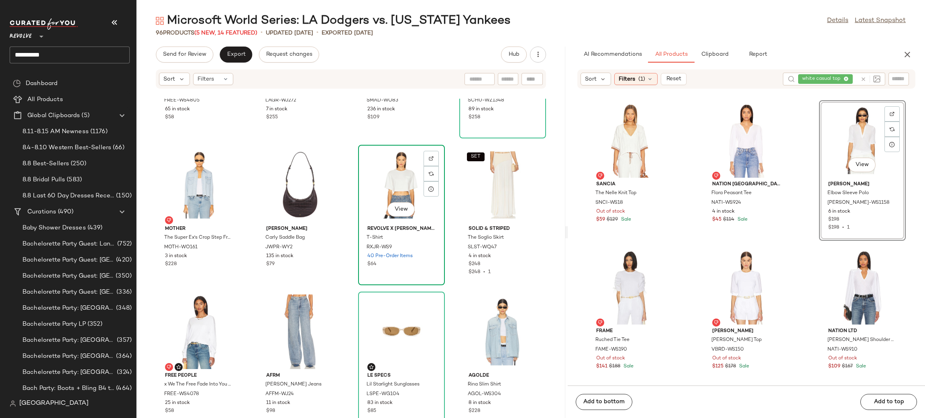
click at [395, 185] on div "View" at bounding box center [401, 185] width 81 height 75
click at [384, 181] on div "View" at bounding box center [401, 185] width 81 height 75
click at [419, 138] on div "Free People x Intimately FP Duo Corset Long Sleeve Cami FREE-WS4805 65 in stock…" at bounding box center [350, 258] width 429 height 319
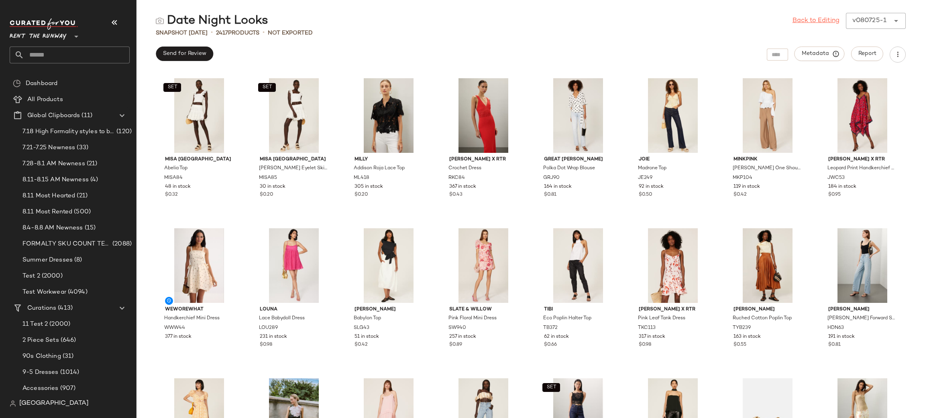
click at [808, 19] on link "Back to Editing" at bounding box center [815, 21] width 47 height 10
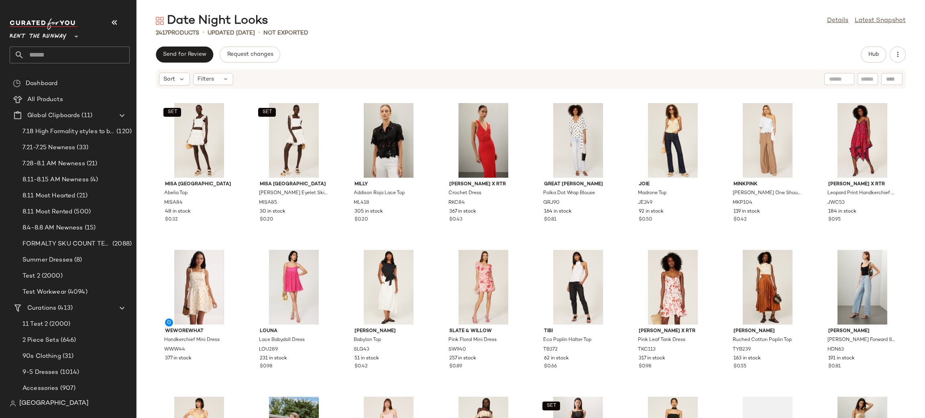
click at [868, 75] on input "text" at bounding box center [867, 79] width 14 height 8
paste input "*****"
type input "*****"
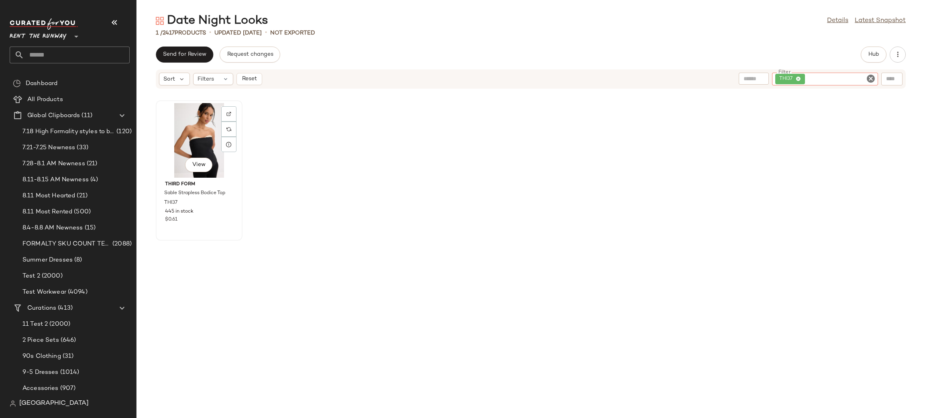
click at [171, 136] on div "View" at bounding box center [199, 140] width 81 height 75
click at [869, 79] on icon "Clear Filter" at bounding box center [871, 79] width 10 height 10
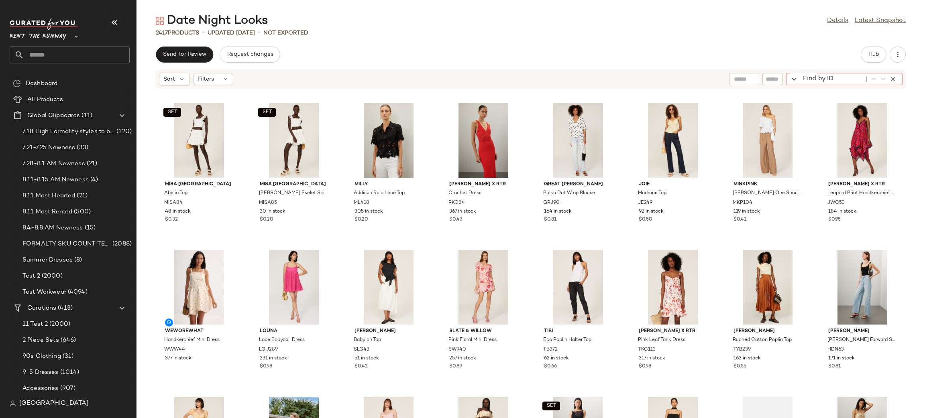
click at [885, 76] on div "Find by ID Find by ID" at bounding box center [844, 79] width 116 height 12
paste input "*****"
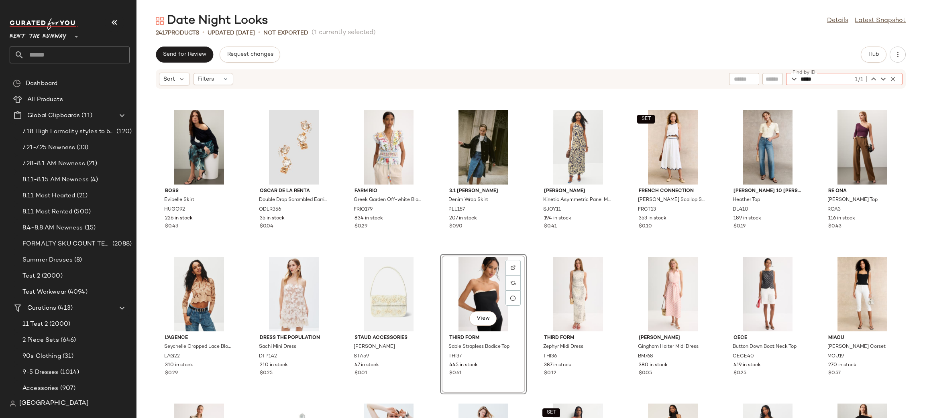
click at [477, 277] on div "View" at bounding box center [483, 294] width 81 height 75
click at [874, 57] on span "Hub" at bounding box center [873, 54] width 11 height 6
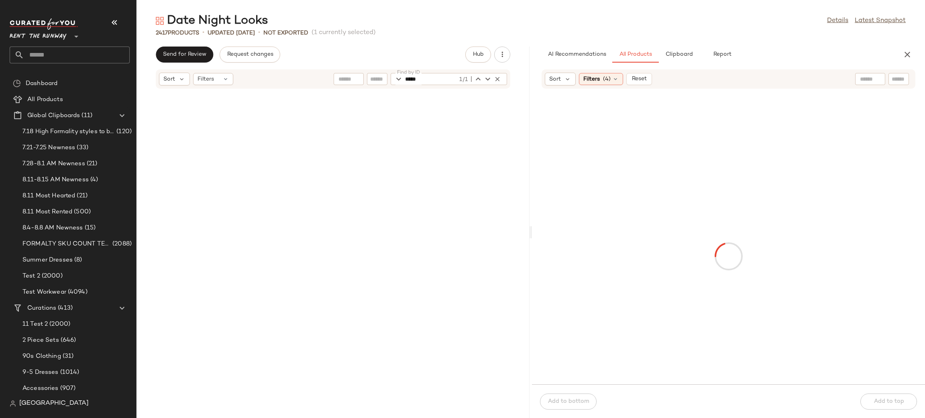
scroll to position [24237, 0]
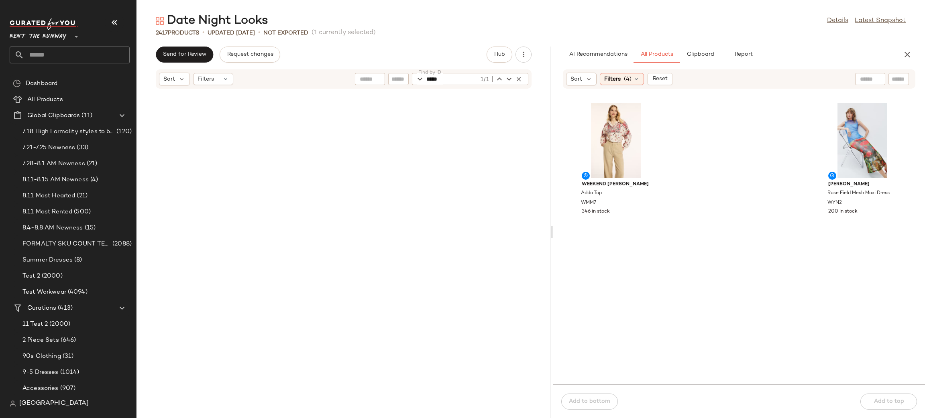
drag, startPoint x: 530, startPoint y: 156, endPoint x: 553, endPoint y: 156, distance: 22.9
click at [553, 156] on div "Date Night Looks Details Latest Snapshot 2417 Products • updated [DATE] • Not E…" at bounding box center [530, 215] width 788 height 405
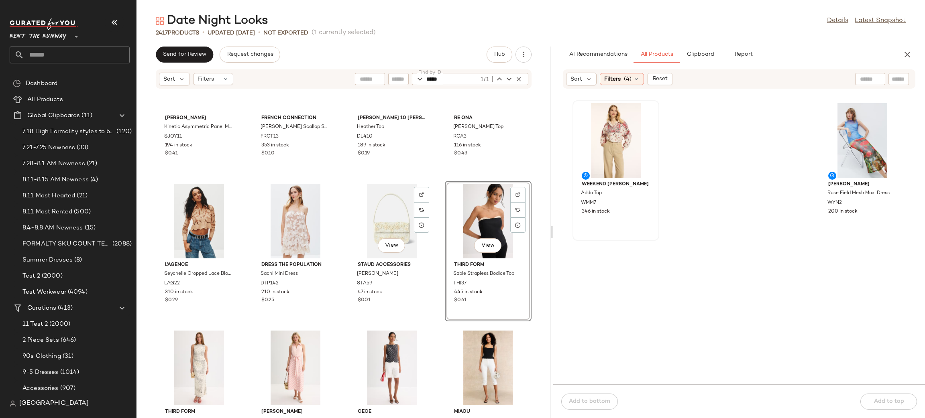
scroll to position [18041, 0]
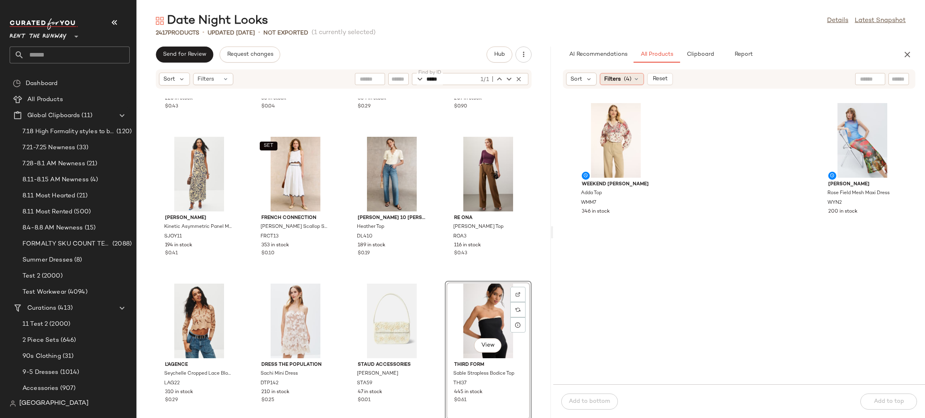
click at [634, 77] on icon at bounding box center [636, 79] width 6 height 6
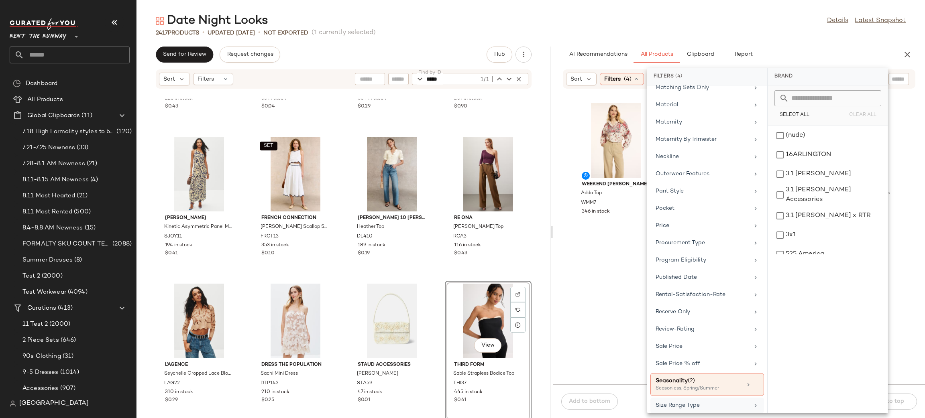
scroll to position [769, 0]
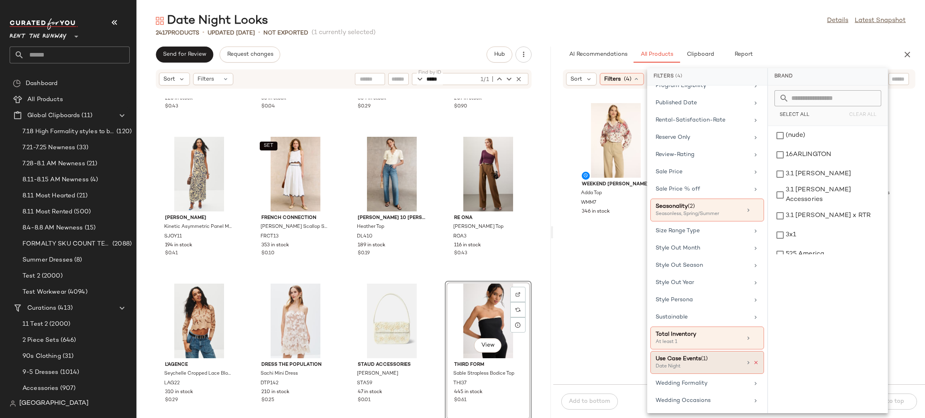
click at [753, 361] on icon at bounding box center [756, 363] width 6 height 6
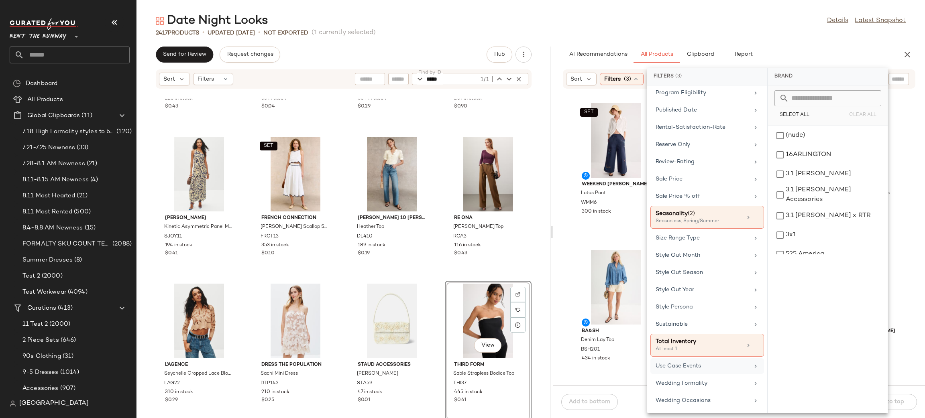
click at [567, 243] on div "SET Weekend [PERSON_NAME] Lotus Pant WMM6 300 in stock Weekend [PERSON_NAME] Ad…" at bounding box center [739, 242] width 372 height 287
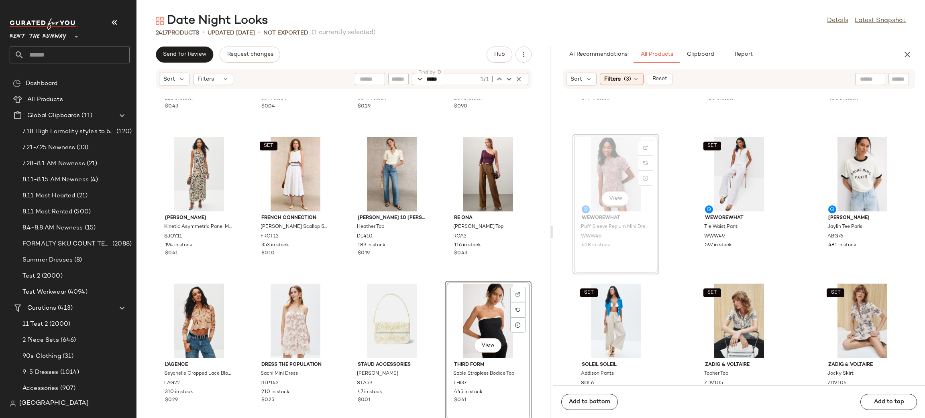
scroll to position [413, 0]
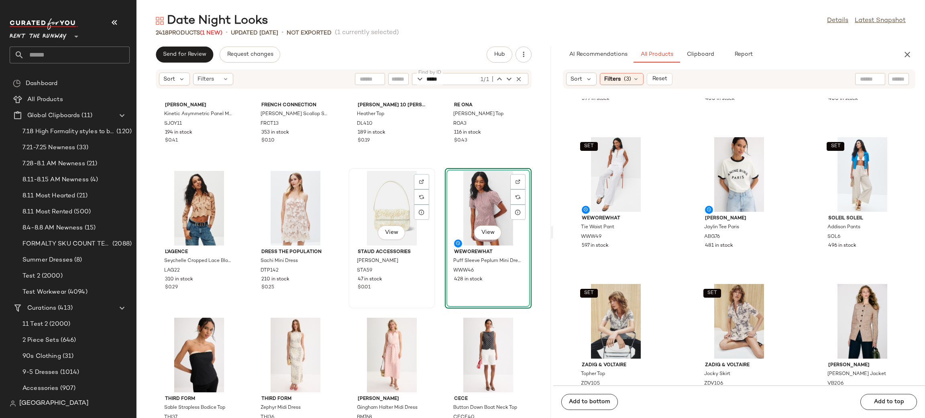
scroll to position [18196, 0]
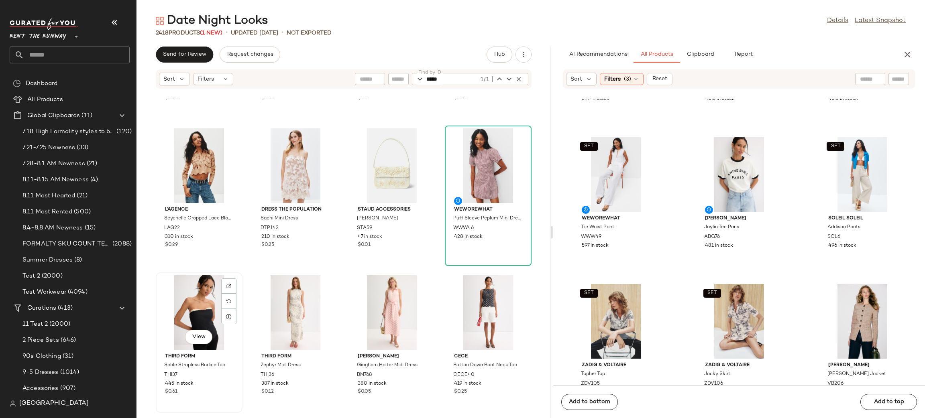
click at [199, 299] on div "View" at bounding box center [199, 312] width 81 height 75
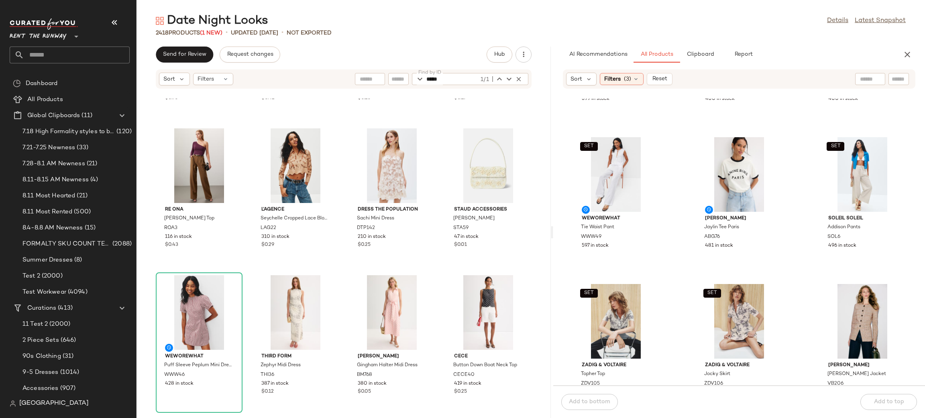
click at [470, 77] on input "*****" at bounding box center [452, 79] width 53 height 12
paste input "text"
type input "*****"
click at [517, 77] on icon "button" at bounding box center [518, 78] width 7 height 7
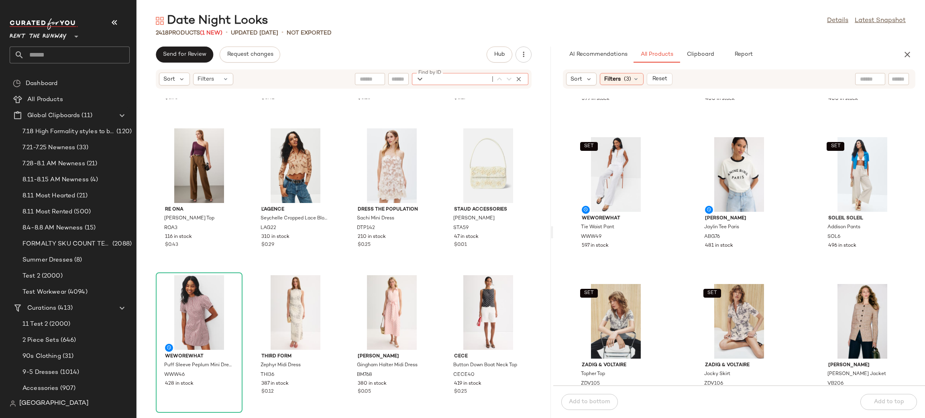
click at [893, 76] on input "text" at bounding box center [898, 79] width 14 height 8
paste input "*****"
type input "*****"
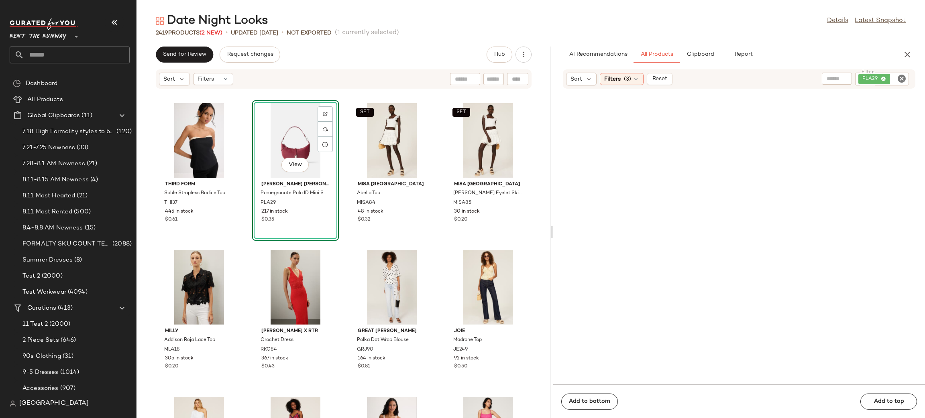
click at [901, 77] on icon "Clear Filter" at bounding box center [902, 79] width 10 height 10
click at [515, 79] on div "Find by ID Find by ID" at bounding box center [470, 79] width 116 height 12
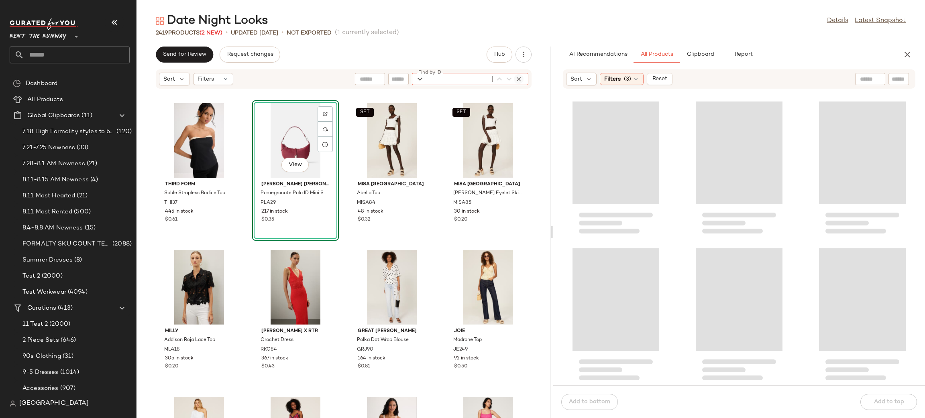
paste input "*****"
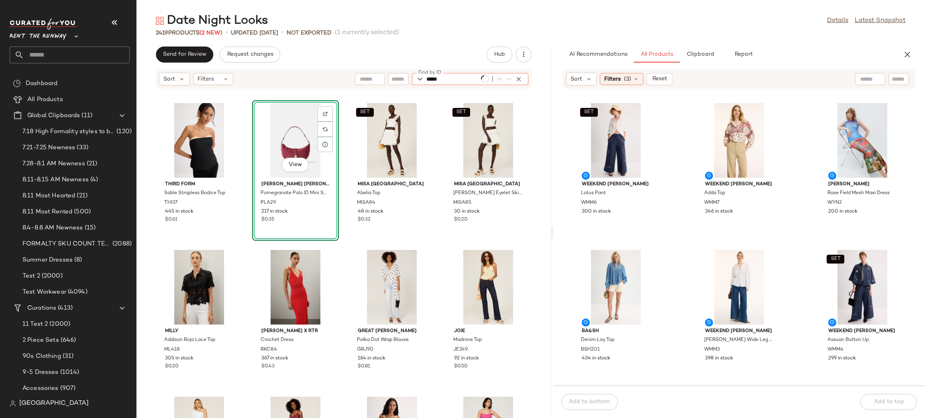
scroll to position [153, 0]
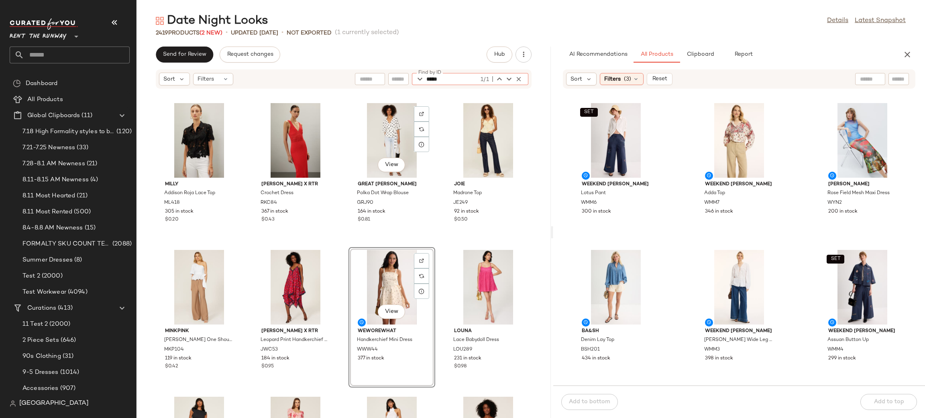
type input "*****"
click at [380, 272] on div "View" at bounding box center [391, 287] width 81 height 75
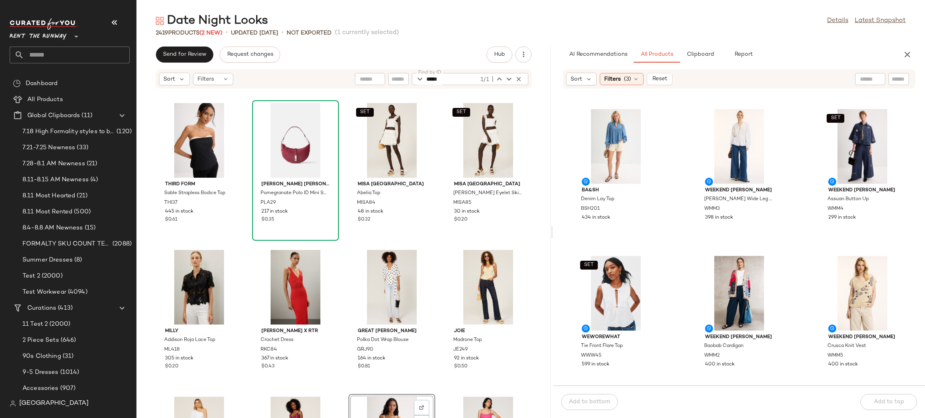
scroll to position [0, 0]
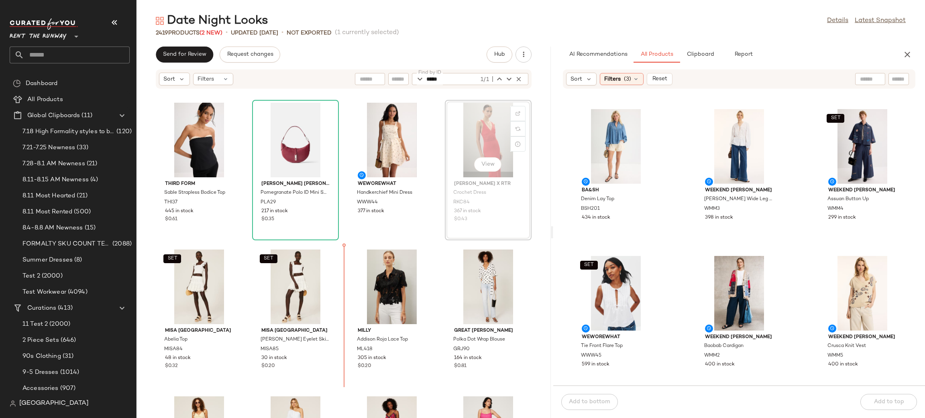
scroll to position [0, 0]
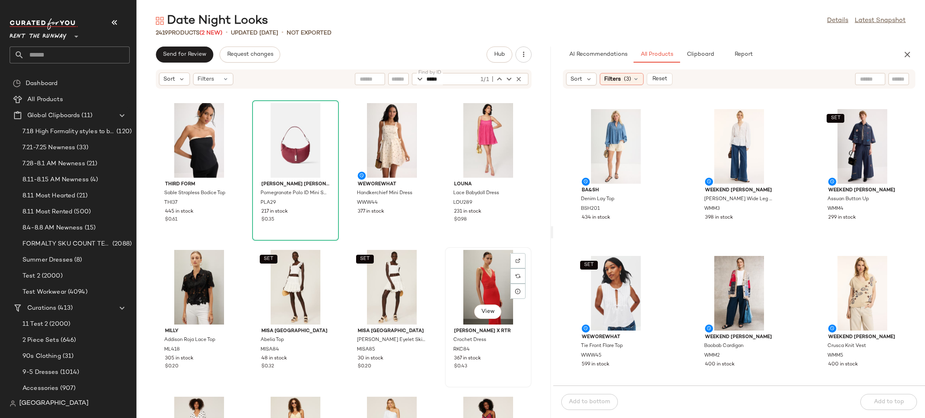
click at [468, 297] on div "View" at bounding box center [488, 287] width 81 height 75
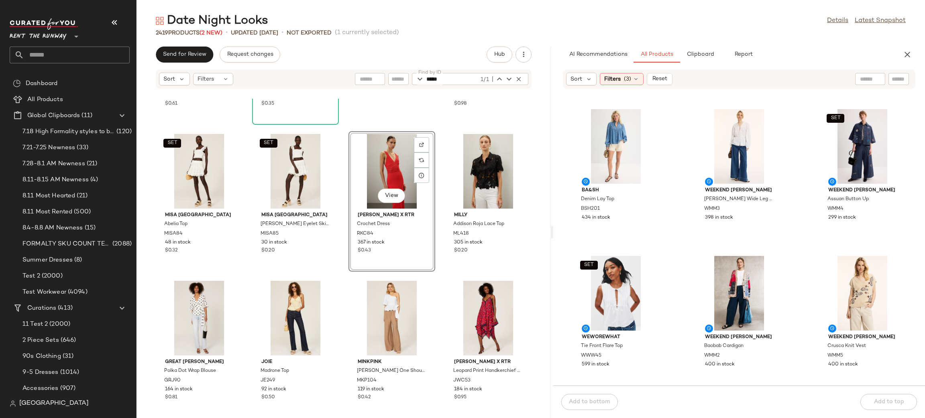
scroll to position [120, 0]
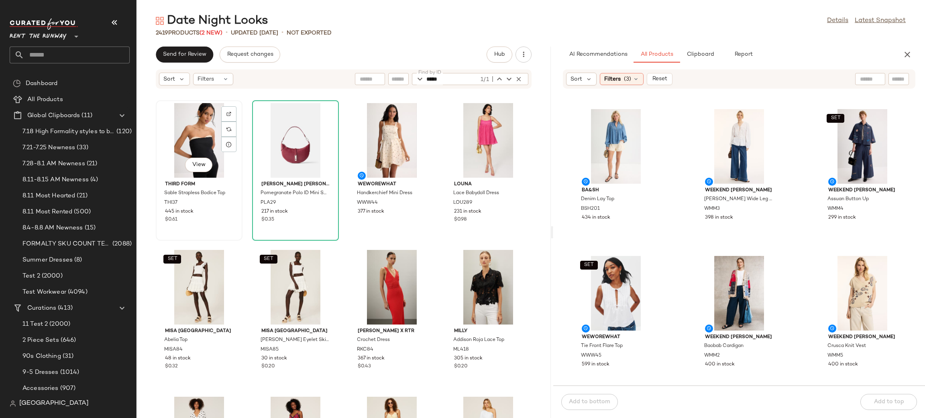
click at [193, 124] on div "View" at bounding box center [199, 140] width 81 height 75
click at [355, 133] on div "View" at bounding box center [391, 140] width 81 height 75
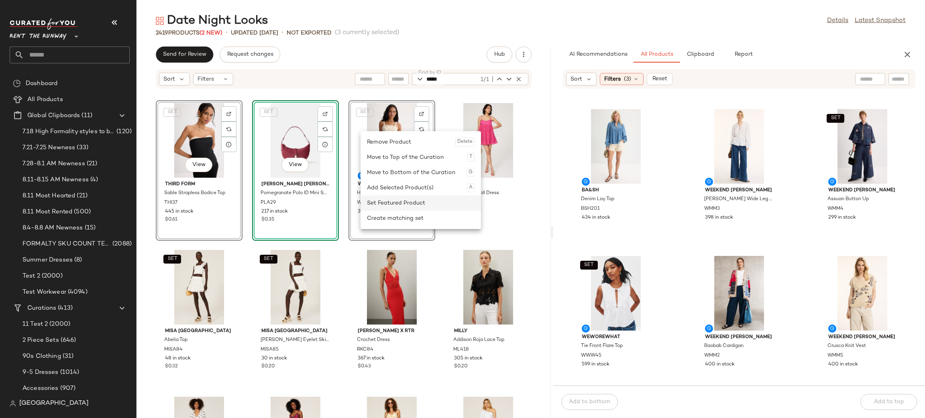
click at [415, 203] on div "Set Featured Product" at bounding box center [421, 202] width 108 height 15
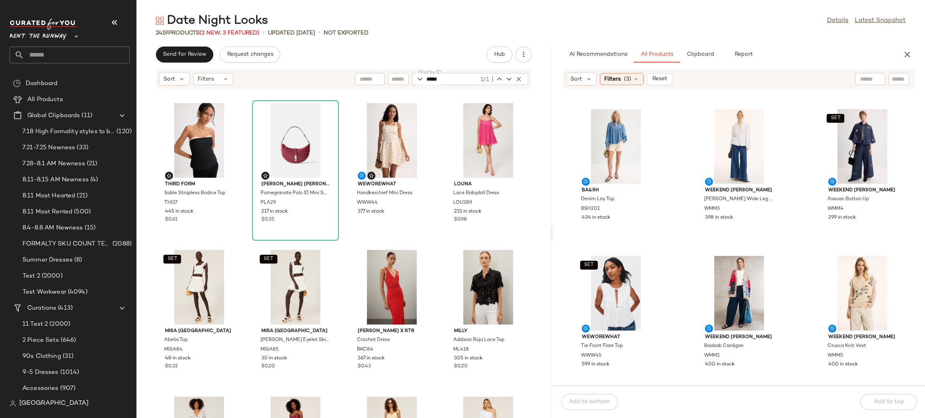
click at [434, 220] on div "THIRD FORM Sable Strapless Bodice Top THI37 445 in stock $0.61 [PERSON_NAME] [P…" at bounding box center [343, 258] width 414 height 319
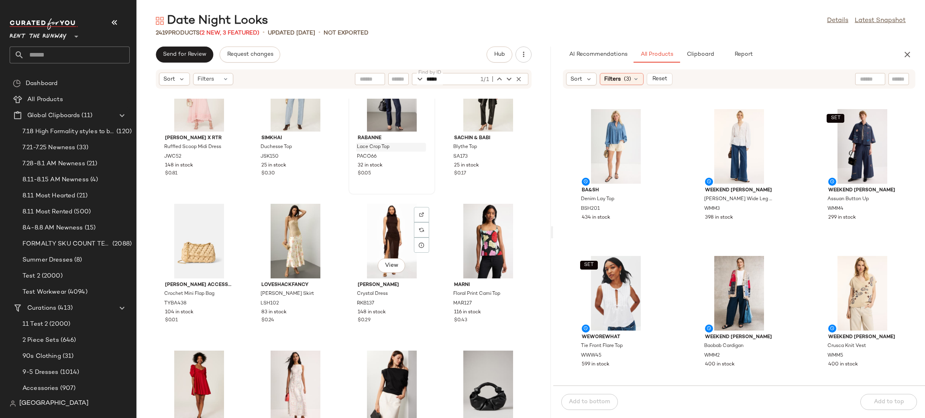
scroll to position [789, 0]
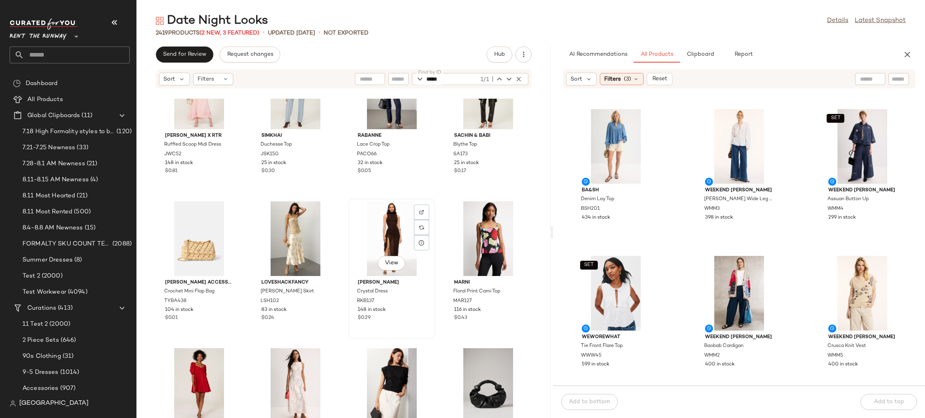
click at [376, 231] on div "View" at bounding box center [391, 238] width 81 height 75
click at [395, 218] on div "View" at bounding box center [391, 238] width 81 height 75
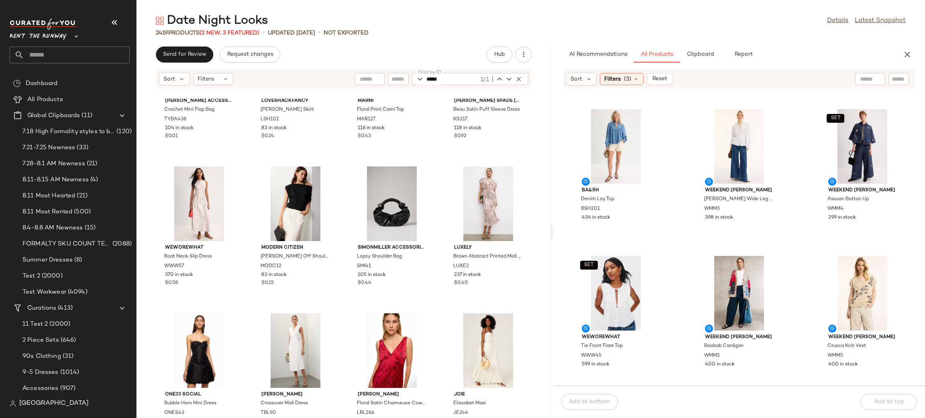
scroll to position [982, 0]
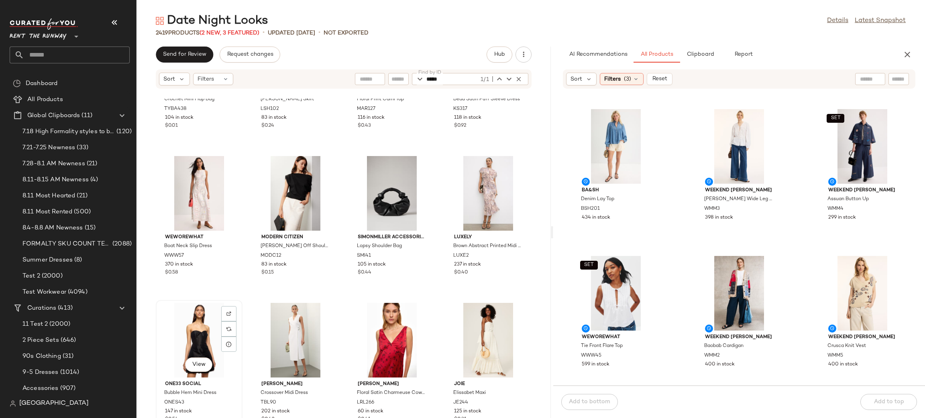
click at [192, 327] on div "View" at bounding box center [199, 340] width 81 height 75
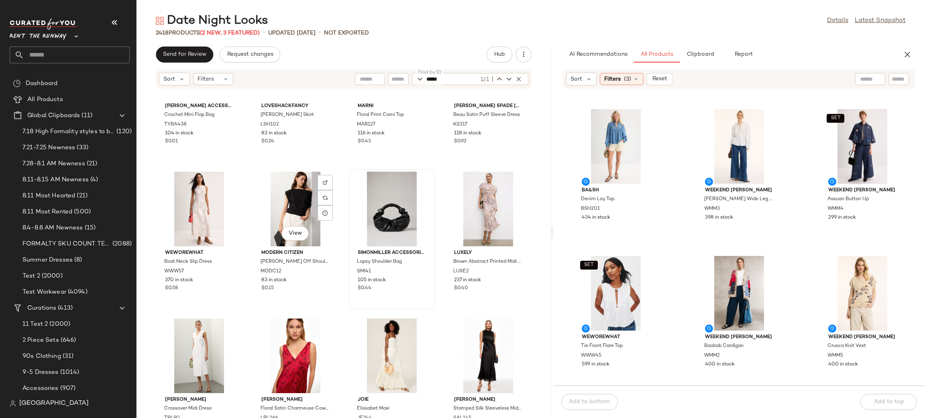
scroll to position [962, 0]
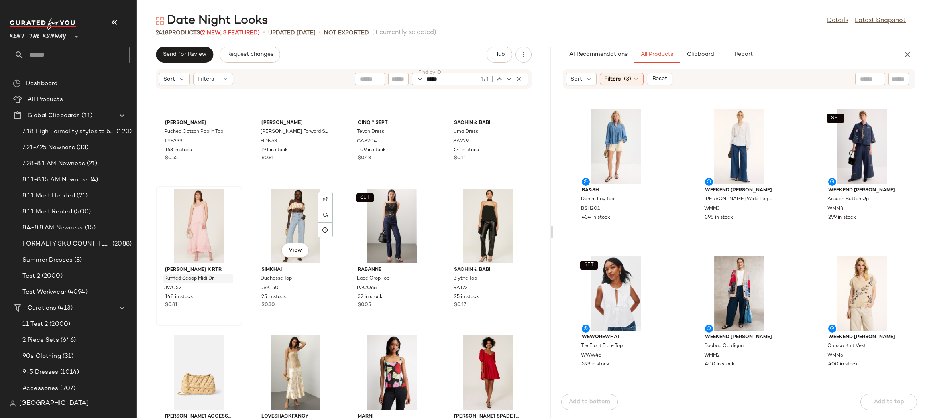
scroll to position [655, 0]
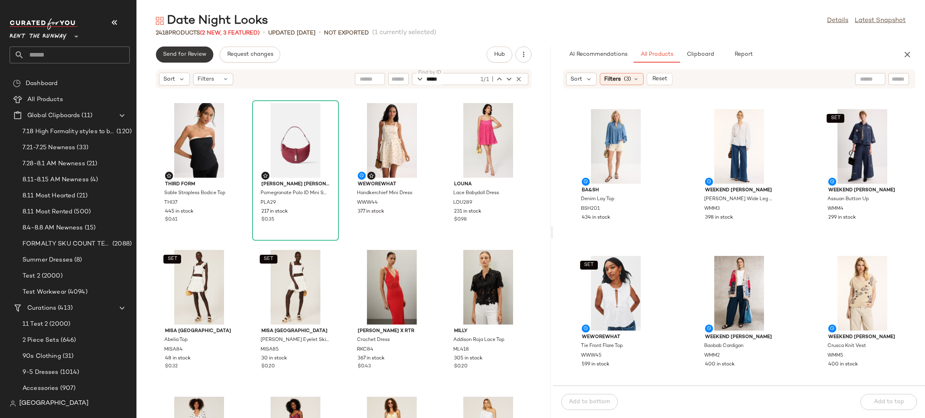
click at [174, 55] on span "Send for Review" at bounding box center [185, 54] width 44 height 6
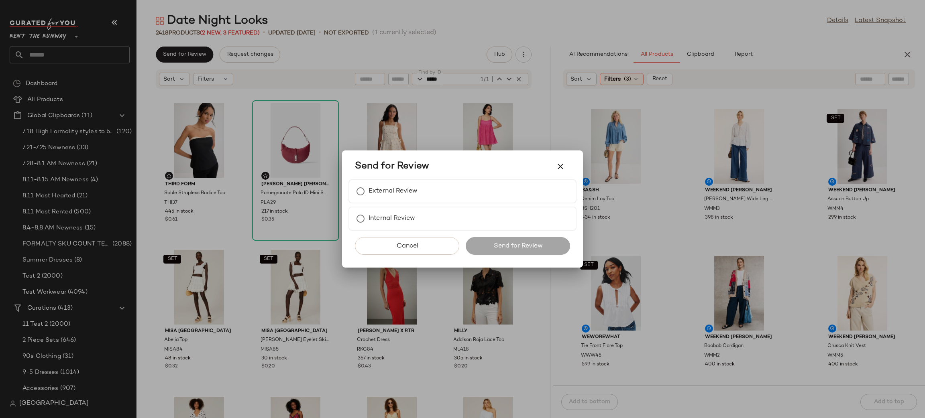
click at [906, 52] on div at bounding box center [462, 209] width 925 height 418
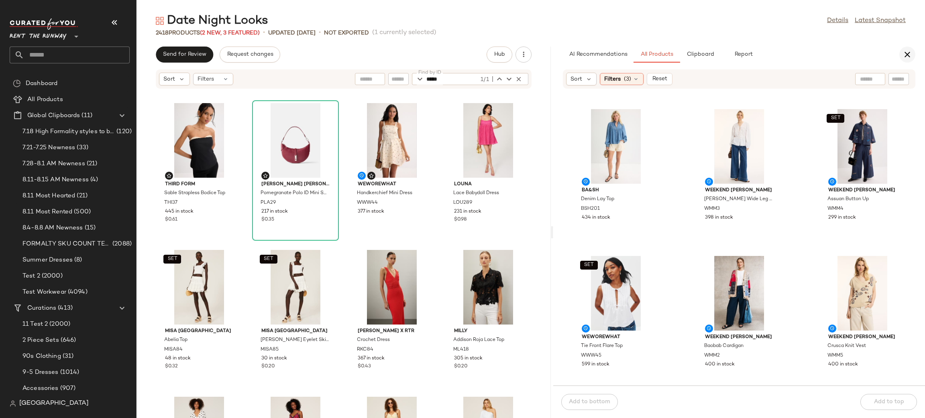
click at [908, 51] on icon "button" at bounding box center [907, 55] width 10 height 10
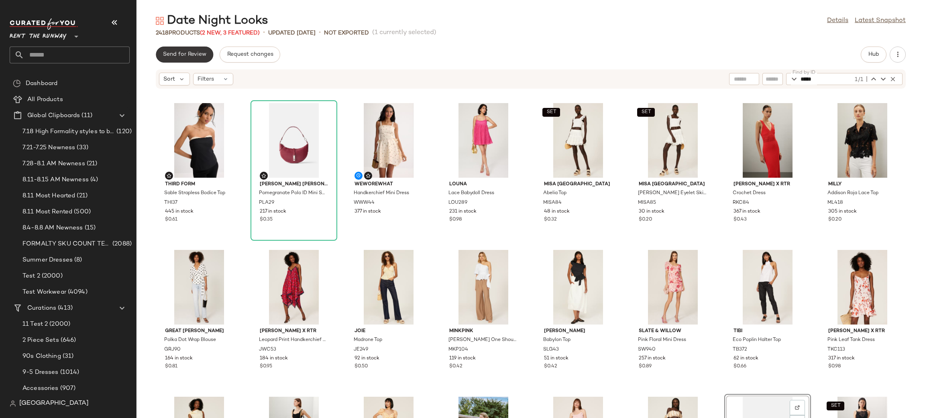
click at [194, 55] on span "Send for Review" at bounding box center [185, 54] width 44 height 6
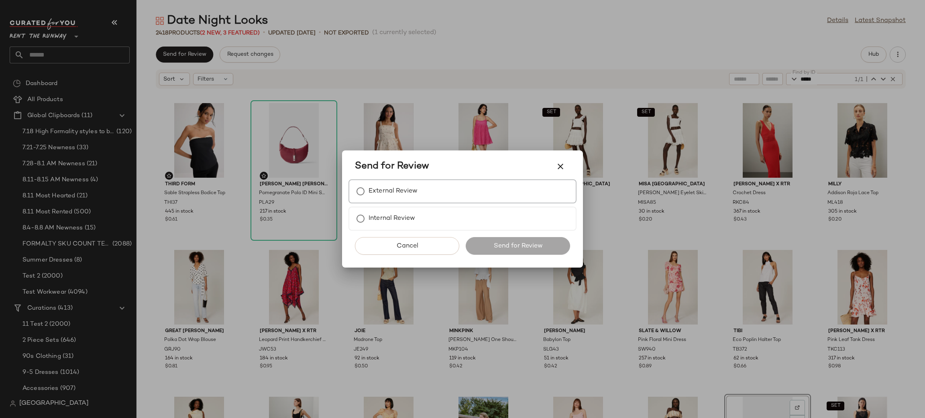
click at [396, 188] on label "External Review" at bounding box center [392, 191] width 49 height 16
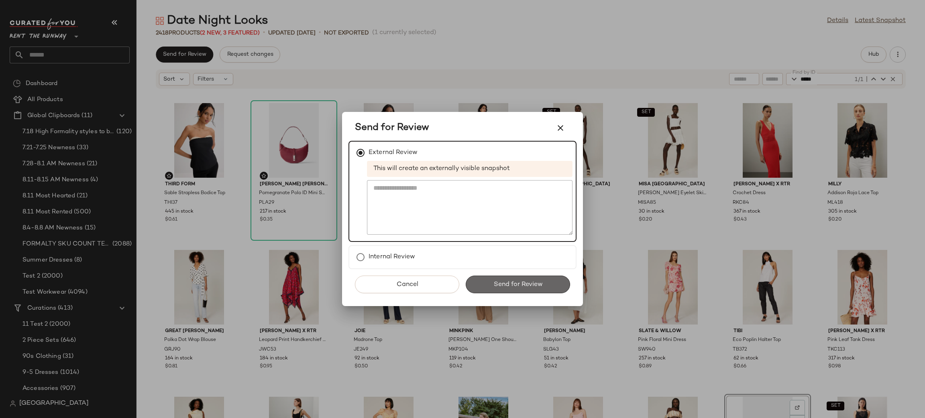
click at [479, 287] on button "Send for Review" at bounding box center [518, 285] width 104 height 18
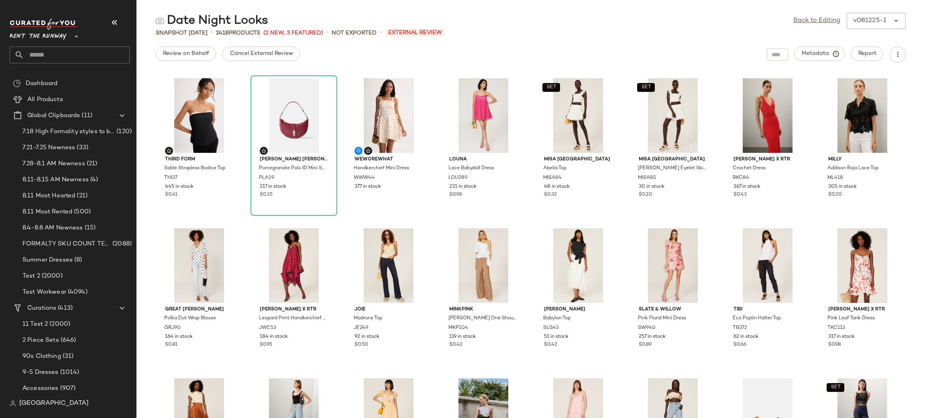
click at [40, 38] on span "Rent the Runway" at bounding box center [38, 34] width 57 height 14
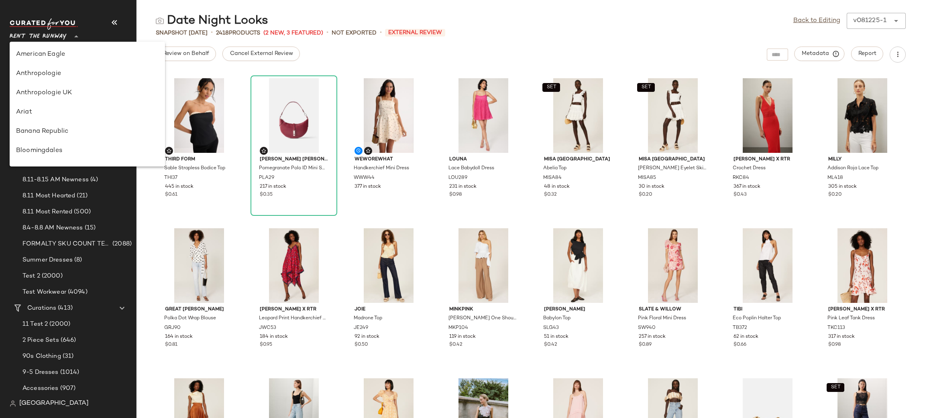
scroll to position [404, 0]
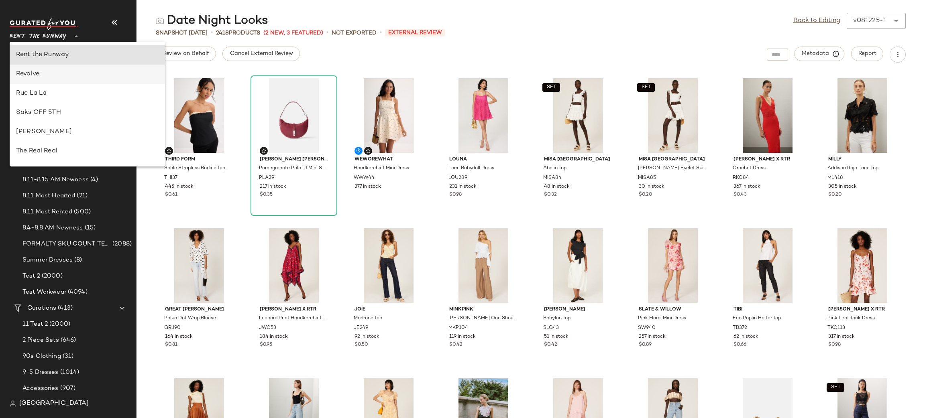
click at [46, 76] on div "Revolve" at bounding box center [87, 74] width 142 height 10
type input "**"
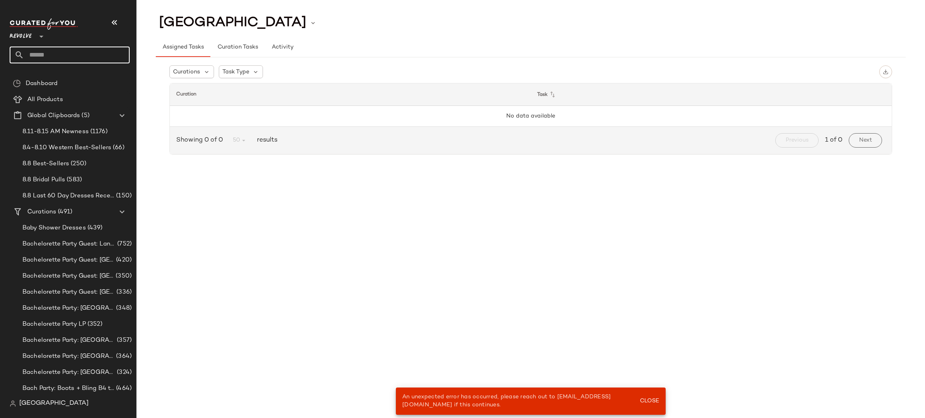
click at [50, 58] on input "text" at bounding box center [77, 55] width 106 height 17
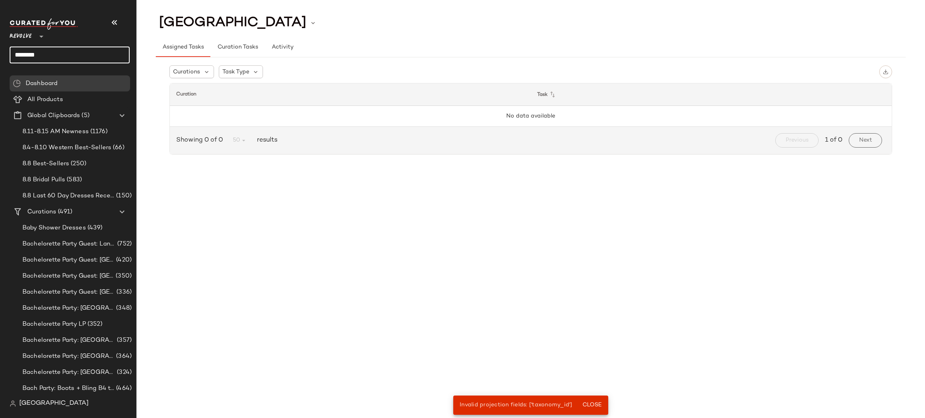
type input "*********"
type input "**********"
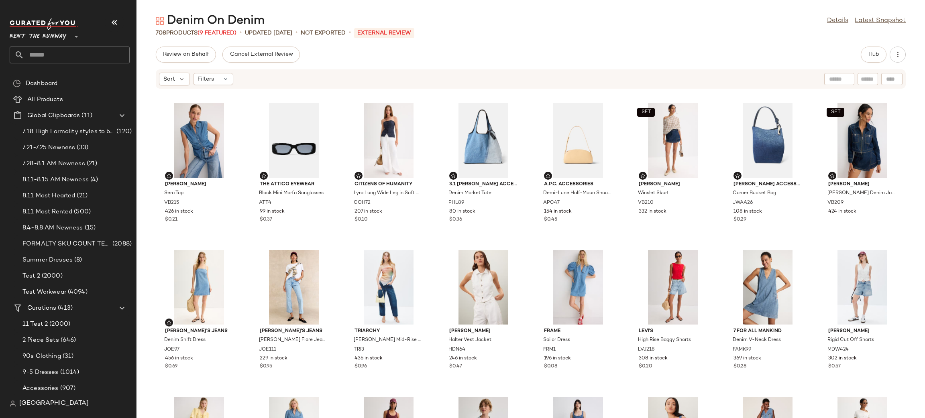
click at [893, 79] on div at bounding box center [891, 79] width 21 height 12
paste input "*****"
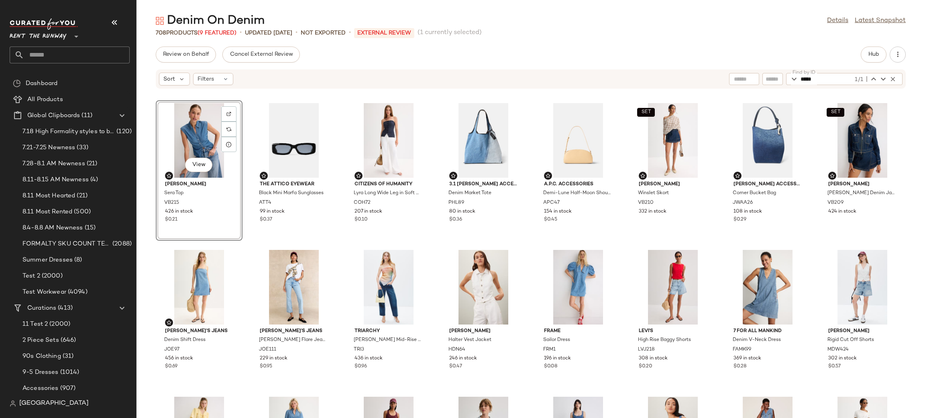
click at [183, 124] on div "View" at bounding box center [199, 140] width 81 height 75
click at [826, 75] on input "*****" at bounding box center [826, 79] width 53 height 12
paste input "*"
type input "******"
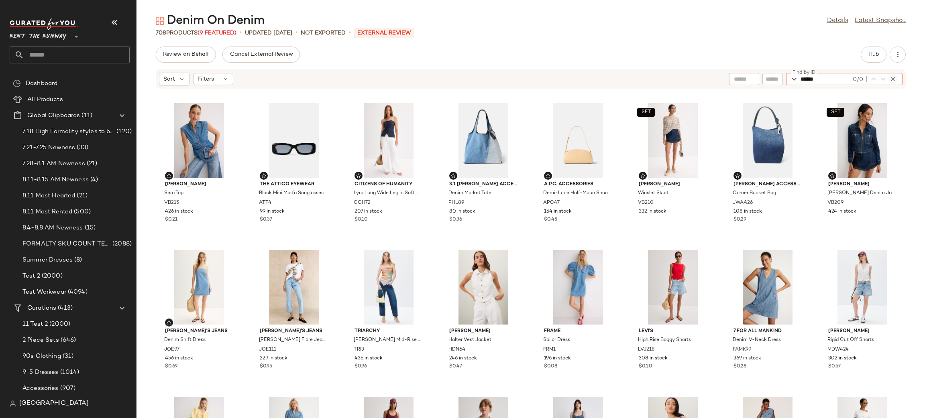
click at [893, 78] on icon "button" at bounding box center [892, 78] width 7 height 7
click at [870, 50] on button "Hub" at bounding box center [873, 55] width 26 height 16
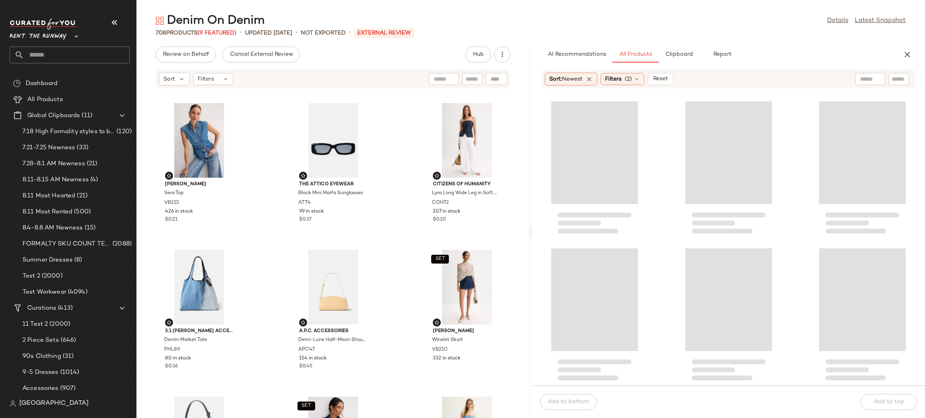
click at [902, 79] on input "text" at bounding box center [898, 79] width 14 height 8
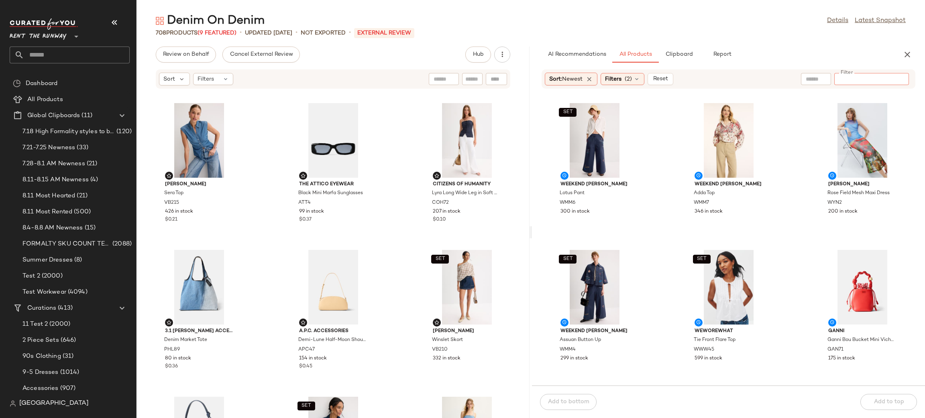
paste input "******"
type input "******"
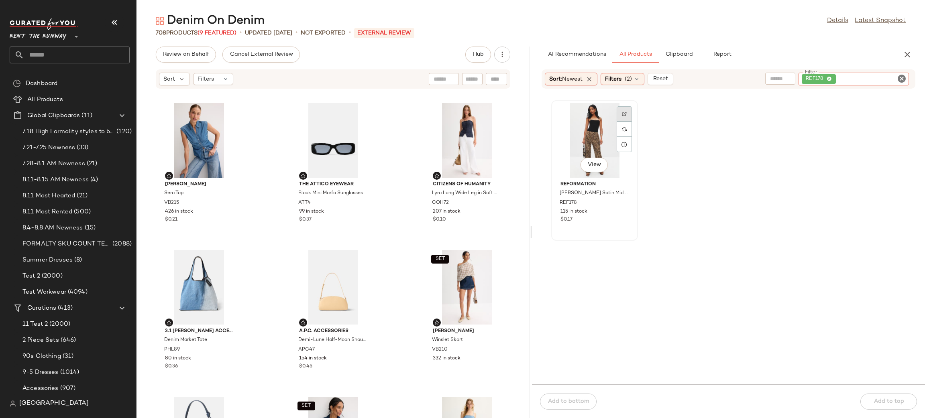
click at [628, 122] on div at bounding box center [623, 129] width 15 height 15
click at [899, 74] on icon "Clear Filter" at bounding box center [902, 79] width 10 height 10
click at [475, 73] on div at bounding box center [472, 79] width 20 height 12
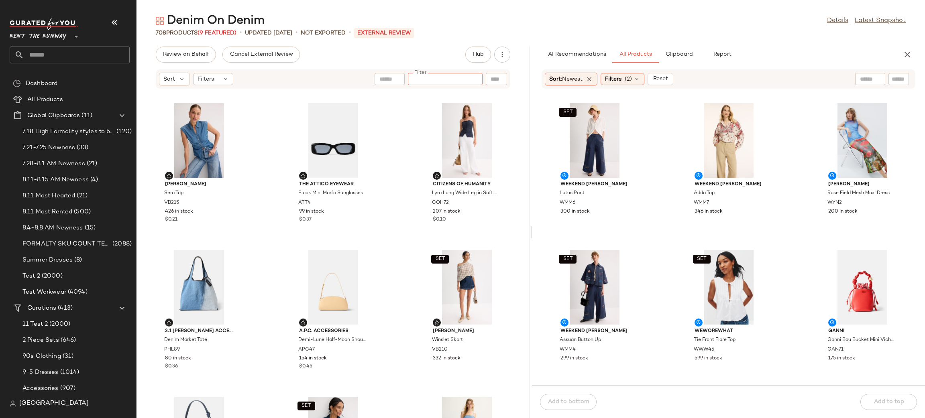
click at [495, 77] on div at bounding box center [496, 79] width 21 height 12
paste input "*****"
type input "*****"
click at [498, 79] on icon "button" at bounding box center [497, 78] width 7 height 7
click at [901, 73] on div at bounding box center [871, 79] width 75 height 12
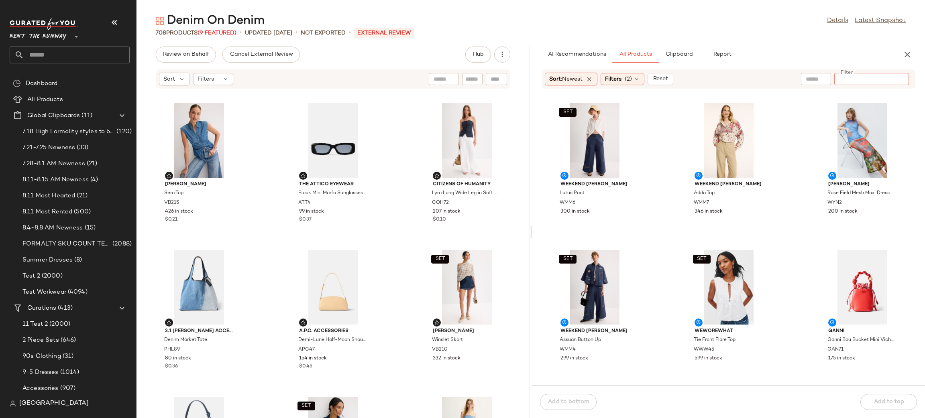
paste input "*****"
type input "*****"
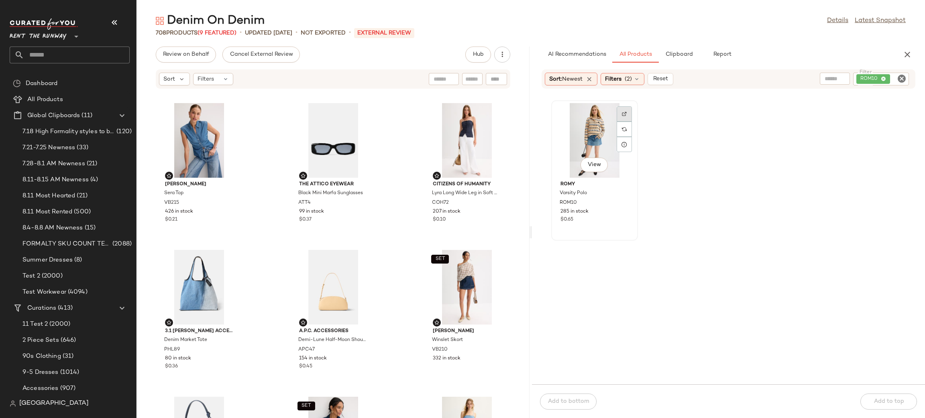
click at [620, 122] on div at bounding box center [623, 129] width 15 height 15
click at [568, 202] on span "ROM10" at bounding box center [567, 202] width 17 height 7
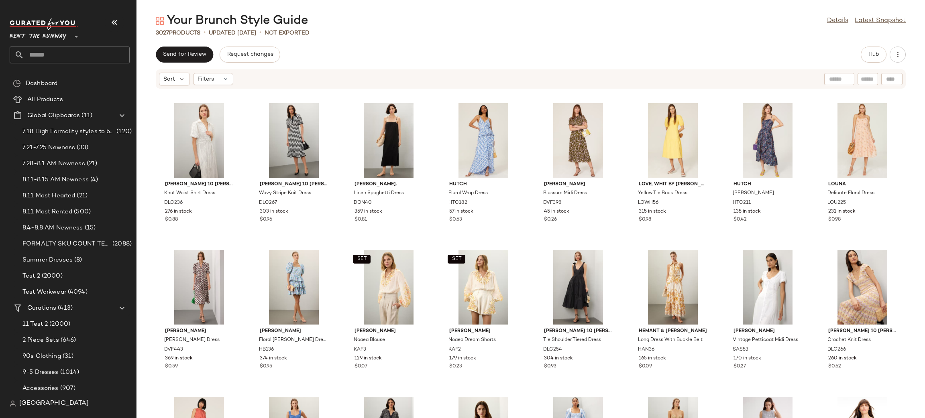
click at [873, 79] on input "text" at bounding box center [867, 79] width 14 height 8
paste input "*****"
type input "*"
click at [885, 78] on div "Find by ID Find by ID" at bounding box center [844, 79] width 116 height 12
paste input "*****"
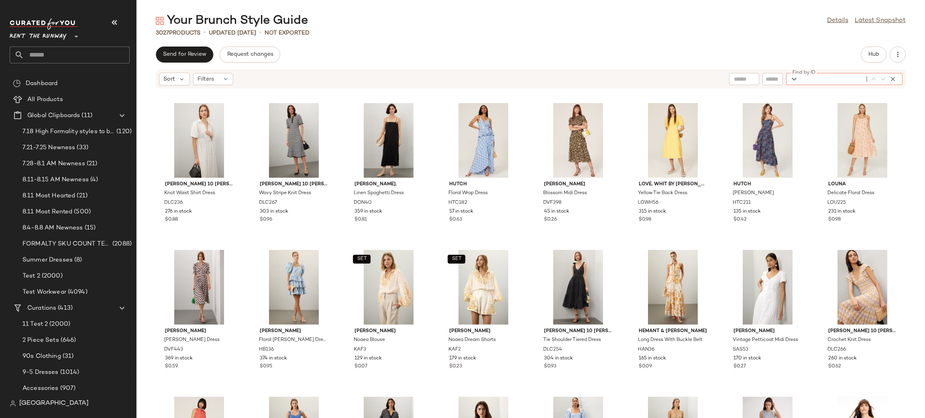
type input "*****"
click at [894, 79] on icon "button" at bounding box center [892, 78] width 7 height 7
click at [875, 61] on button "Hub" at bounding box center [873, 55] width 26 height 16
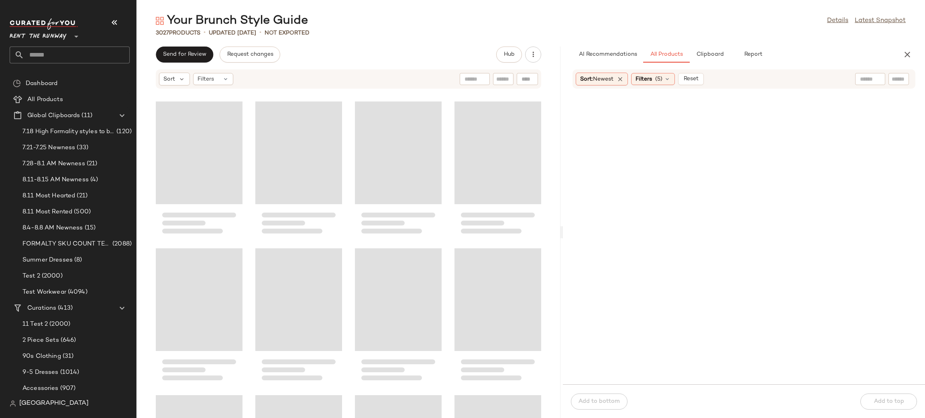
drag, startPoint x: 529, startPoint y: 126, endPoint x: 563, endPoint y: 127, distance: 34.5
click at [563, 127] on div "Your Brunch Style Guide Details Latest Snapshot 3027 Products • updated Aug 7th…" at bounding box center [530, 215] width 788 height 405
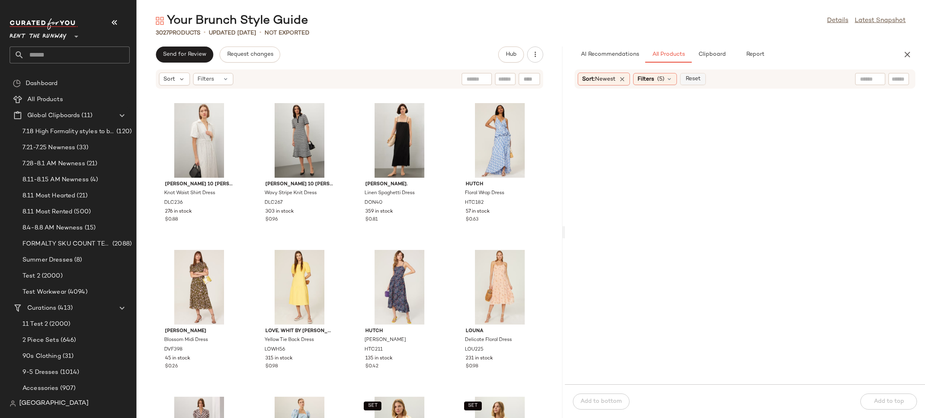
click at [692, 77] on span "Reset" at bounding box center [692, 79] width 15 height 6
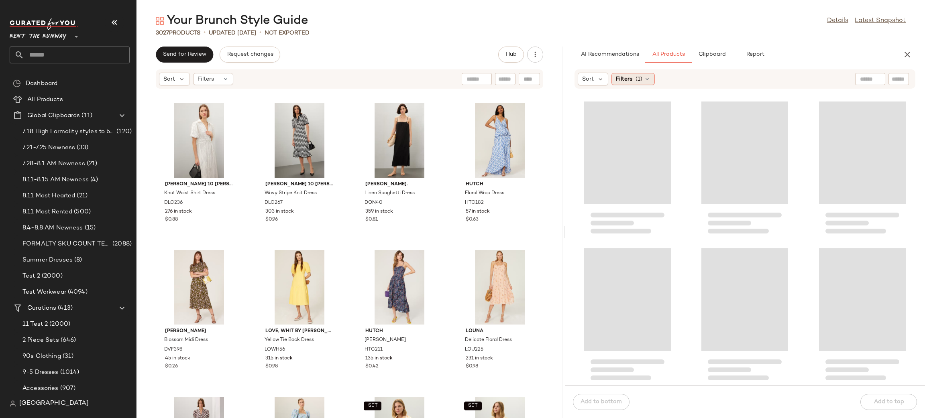
click at [644, 77] on icon at bounding box center [647, 79] width 6 height 6
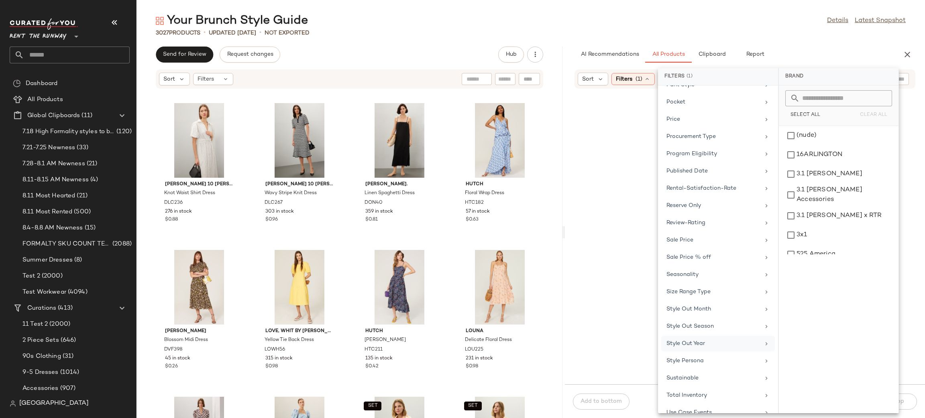
scroll to position [747, 0]
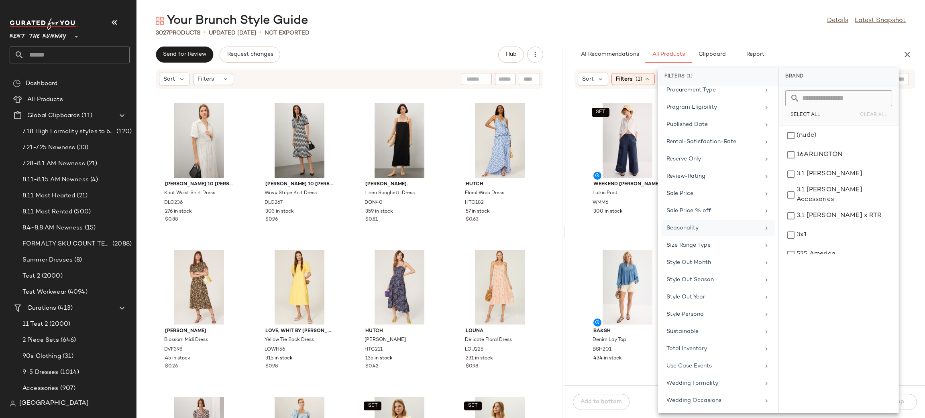
click at [683, 227] on div "Seasonality" at bounding box center [713, 228] width 94 height 8
click at [809, 179] on div "Spring/Summer" at bounding box center [838, 174] width 113 height 19
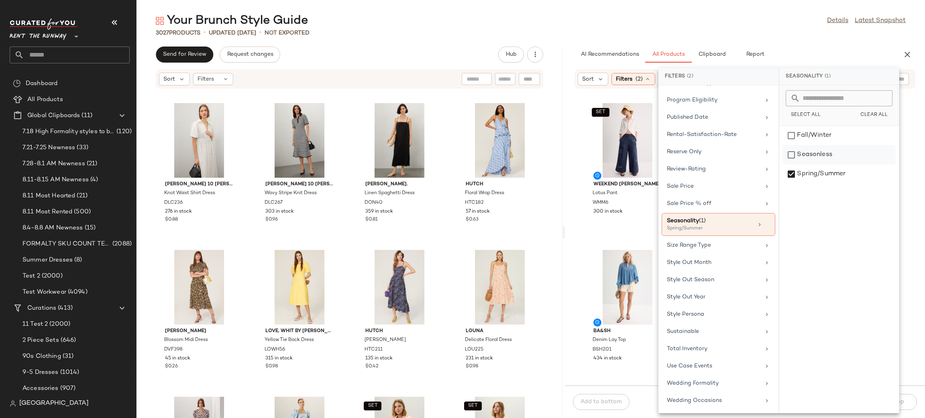
click at [803, 165] on div "Seasonless" at bounding box center [838, 174] width 113 height 19
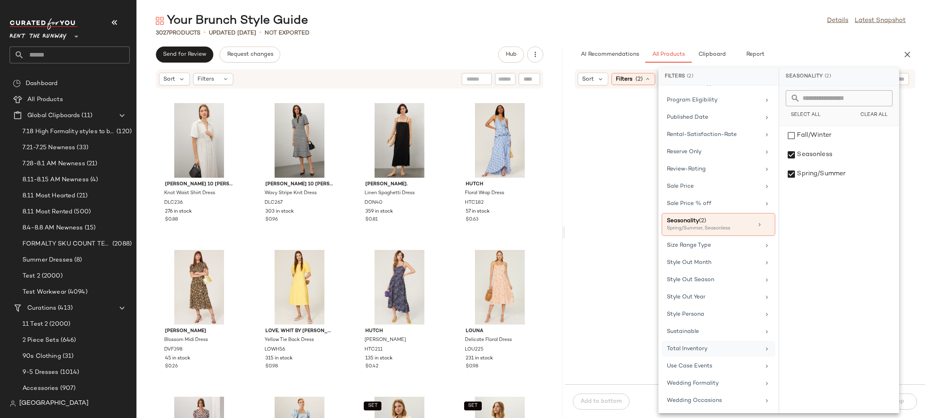
click at [704, 345] on div "Total Inventory" at bounding box center [714, 349] width 94 height 8
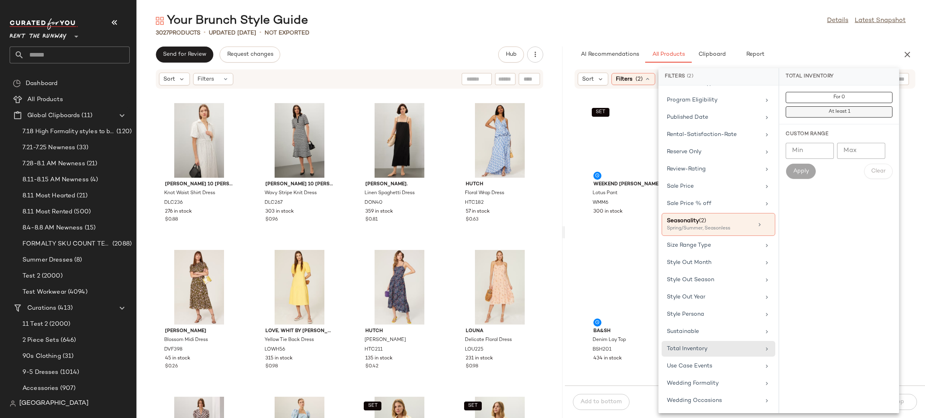
click at [841, 114] on span "At least 1" at bounding box center [839, 112] width 22 height 6
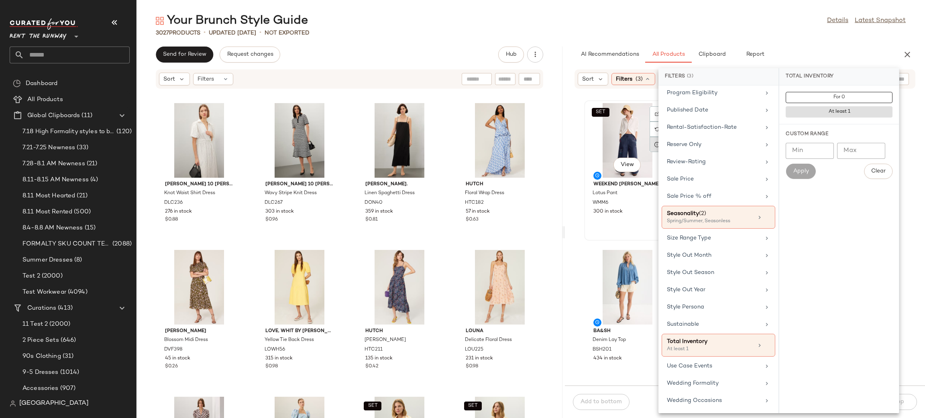
drag, startPoint x: 652, startPoint y: 155, endPoint x: 654, endPoint y: 151, distance: 4.3
click at [651, 155] on div "SET View" at bounding box center [627, 140] width 81 height 75
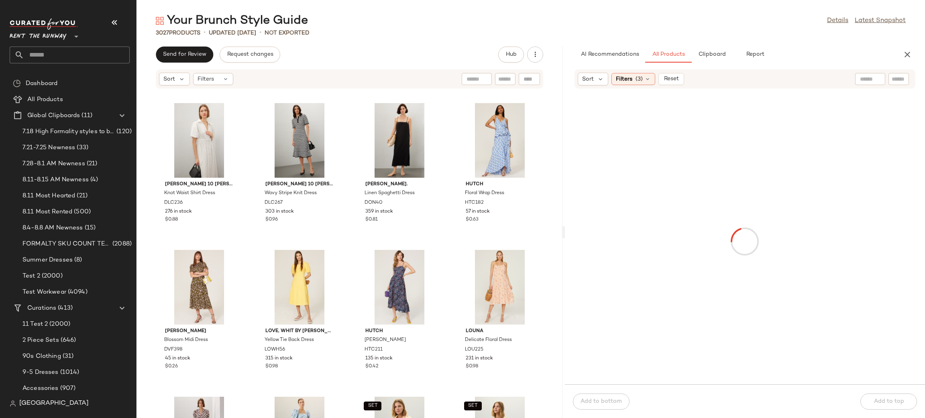
click at [900, 82] on input "text" at bounding box center [898, 79] width 14 height 8
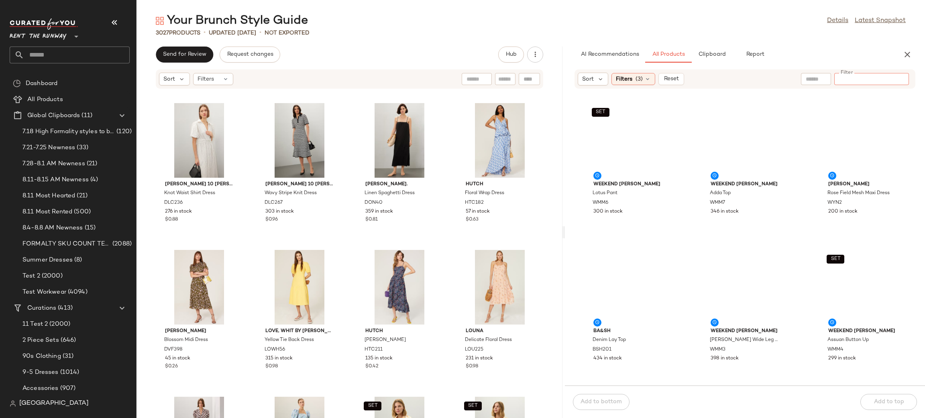
paste input "*****"
type input "*****"
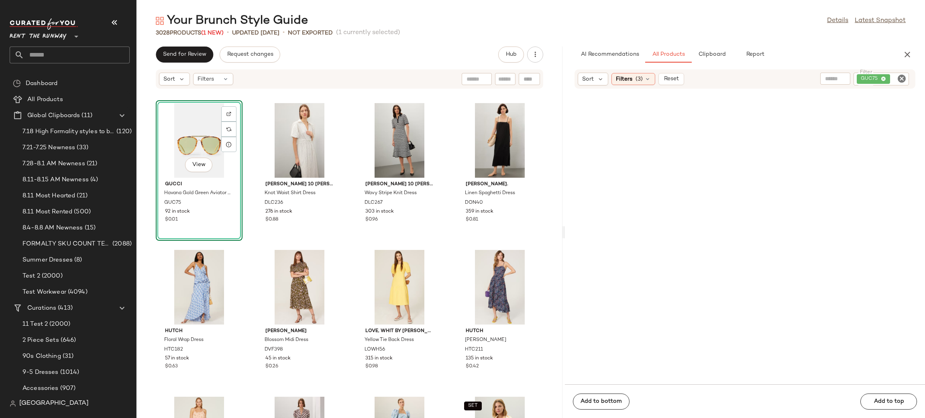
click at [531, 83] on div at bounding box center [529, 79] width 21 height 12
paste input "*****"
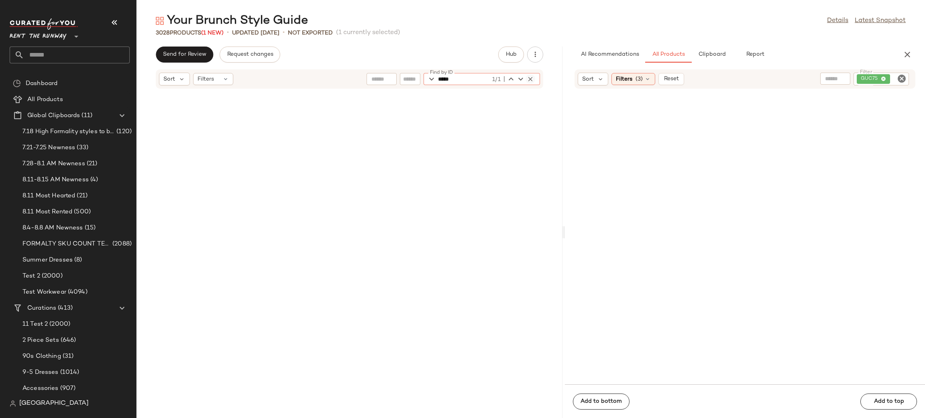
scroll to position [8079, 0]
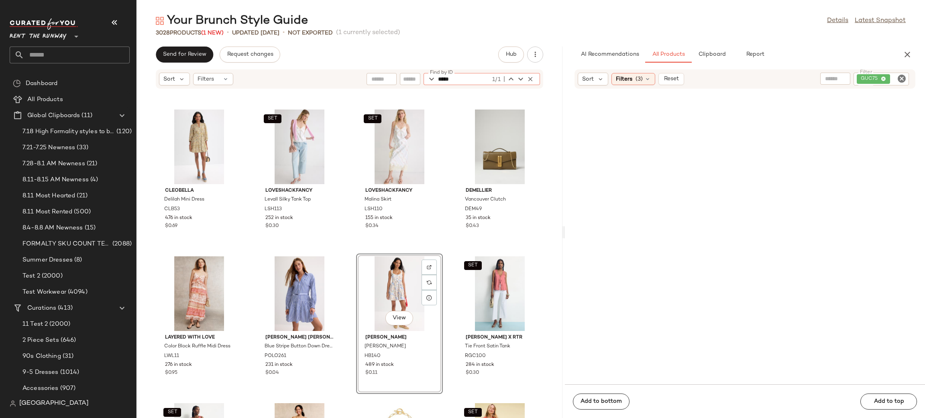
type input "*****"
click at [390, 276] on div "View" at bounding box center [399, 293] width 81 height 75
click at [901, 79] on icon "Clear Filter" at bounding box center [902, 79] width 10 height 10
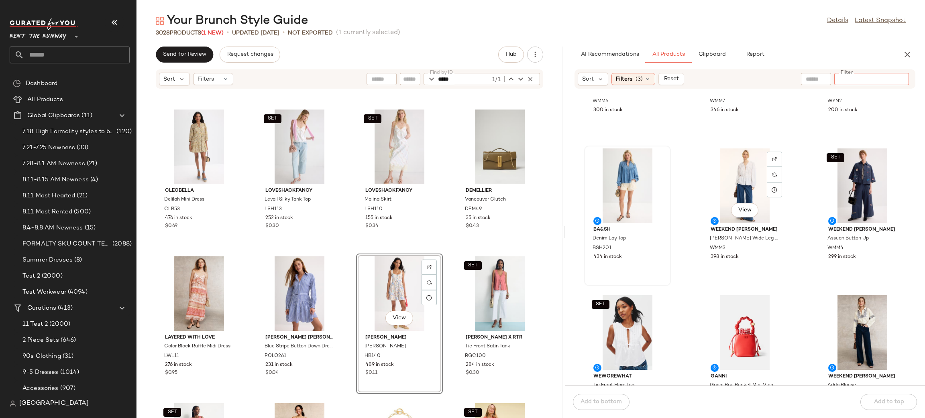
scroll to position [105, 0]
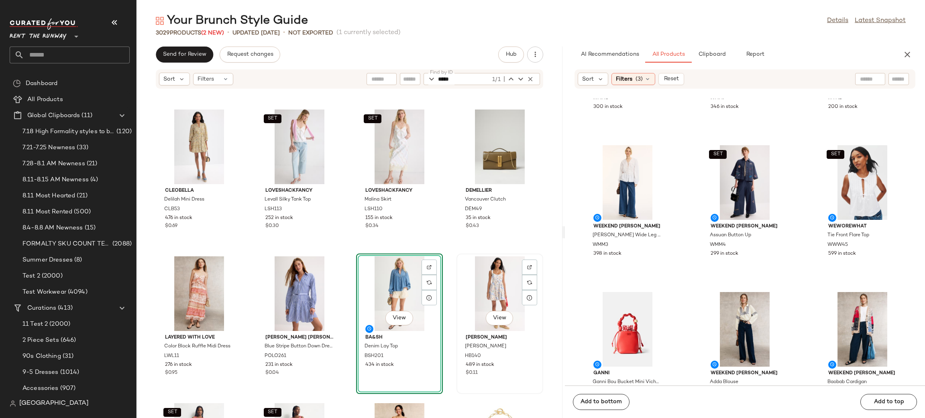
click at [485, 273] on div "View" at bounding box center [499, 293] width 81 height 75
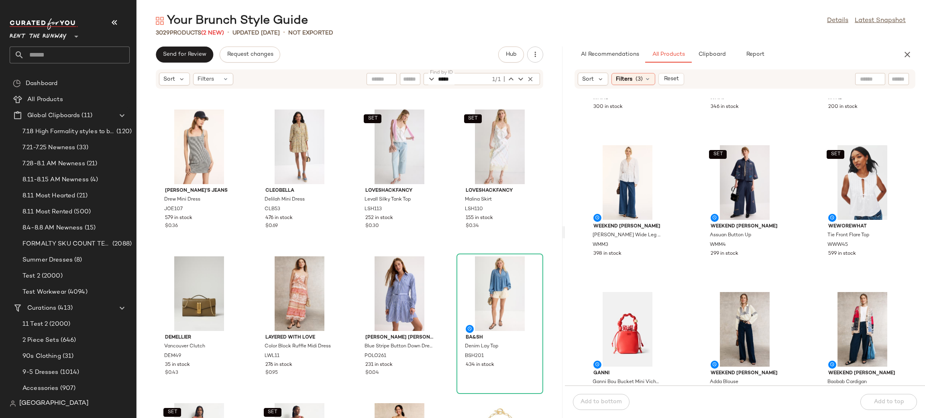
click at [895, 77] on input "text" at bounding box center [898, 79] width 14 height 8
paste input "*****"
type input "*****"
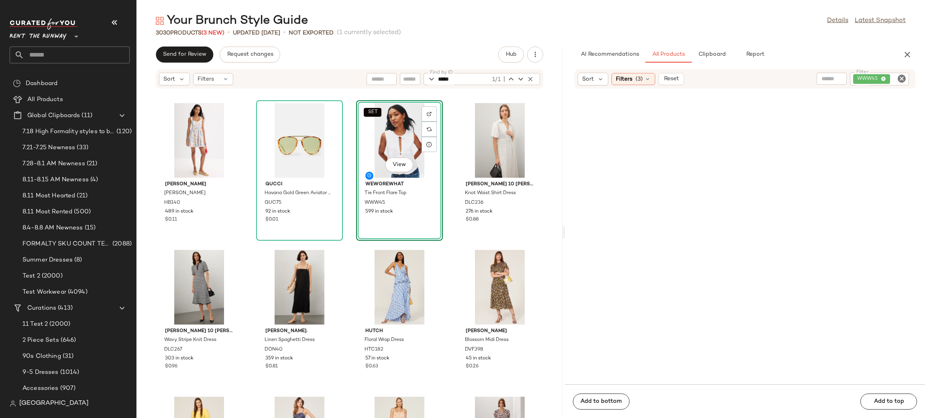
click at [898, 79] on icon "Clear Filter" at bounding box center [902, 79] width 10 height 10
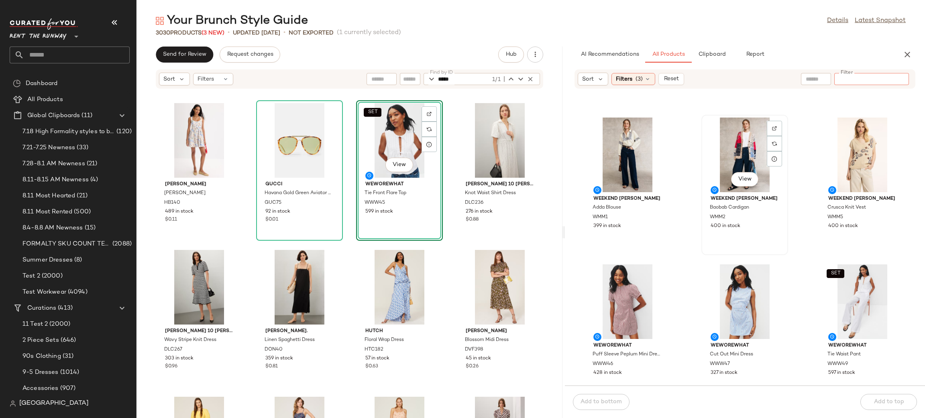
scroll to position [302, 0]
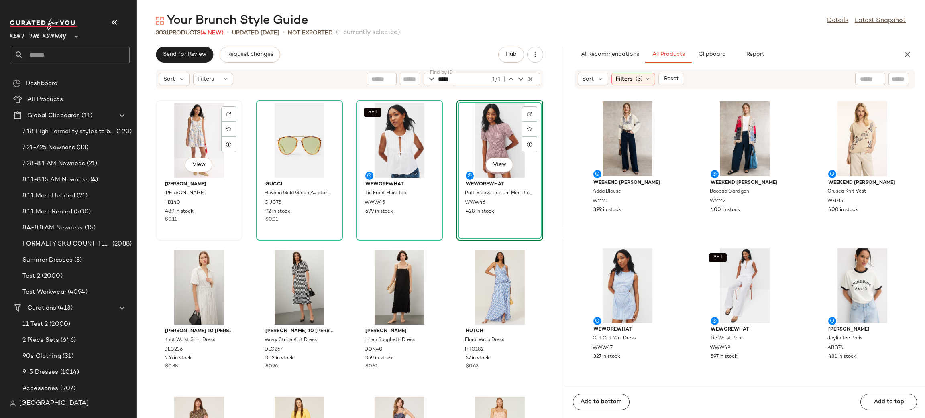
click at [177, 150] on div "View" at bounding box center [199, 140] width 81 height 75
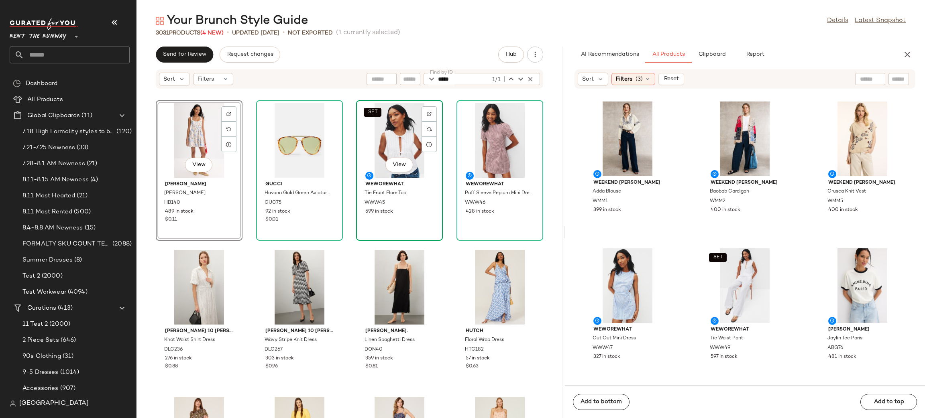
click at [385, 137] on div "SET View" at bounding box center [399, 140] width 81 height 75
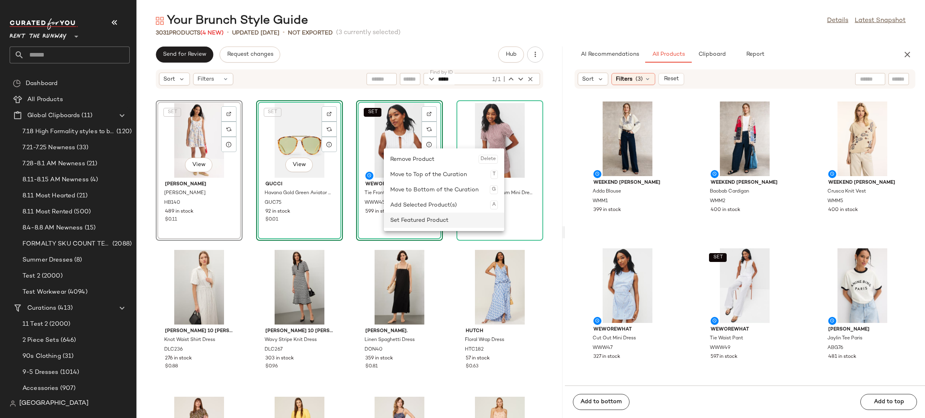
click at [419, 216] on div "Set Featured Product" at bounding box center [444, 220] width 108 height 15
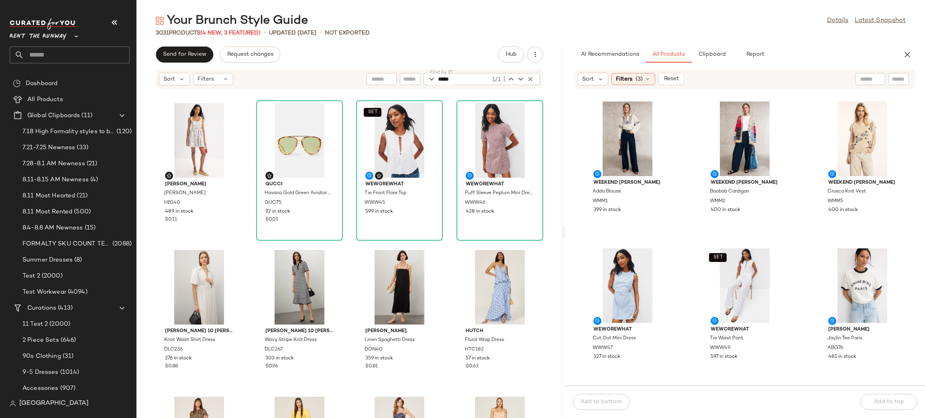
click at [446, 133] on div "Hunter Bell Eileen Dress HB140 489 in stock $0.11 Gucci Havana Gold Green Aviat…" at bounding box center [349, 258] width 426 height 319
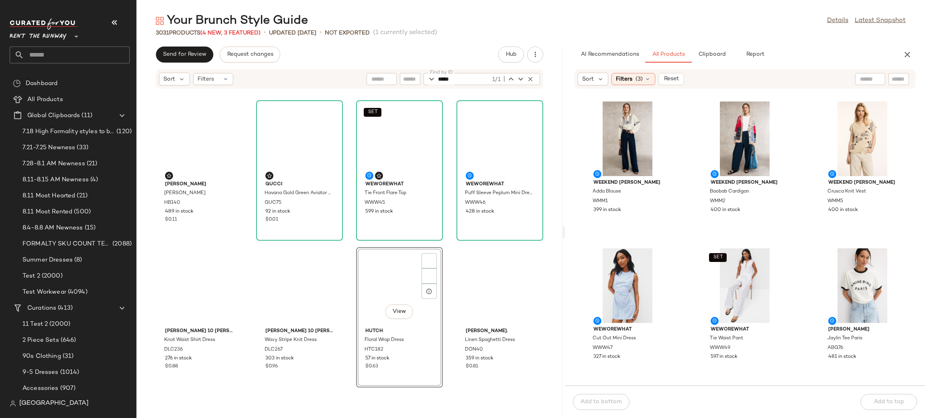
scroll to position [6, 0]
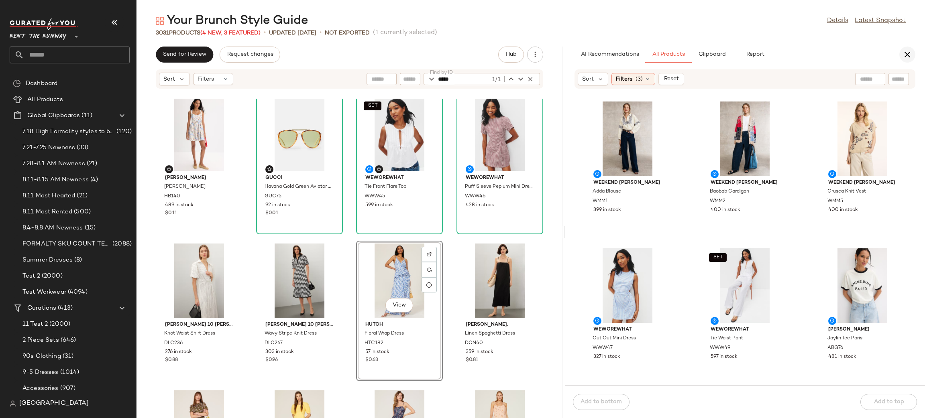
click at [901, 52] on button "button" at bounding box center [907, 55] width 16 height 16
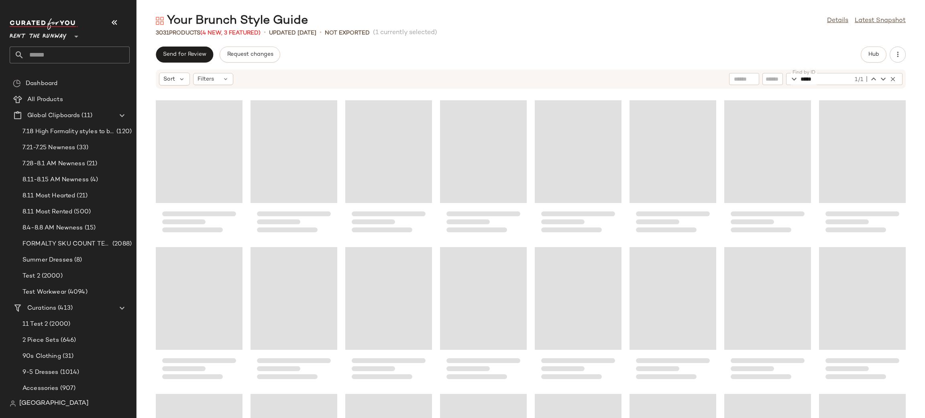
scroll to position [0, 0]
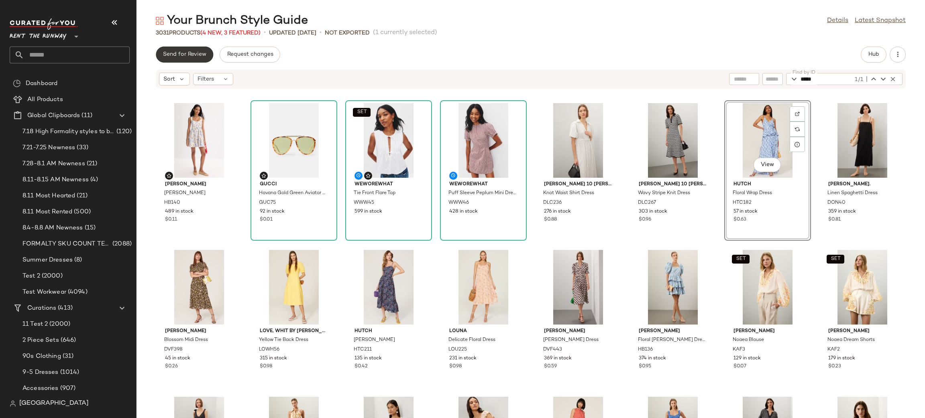
click at [174, 47] on button "Send for Review" at bounding box center [184, 55] width 57 height 16
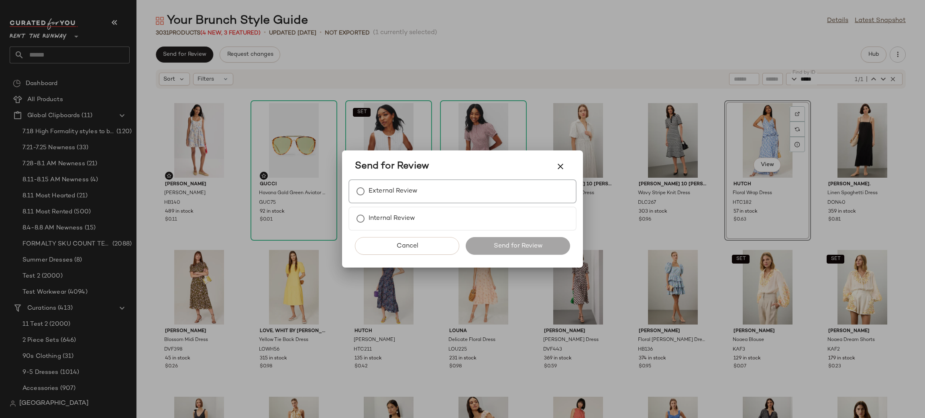
click at [404, 181] on div "External Review" at bounding box center [462, 191] width 228 height 24
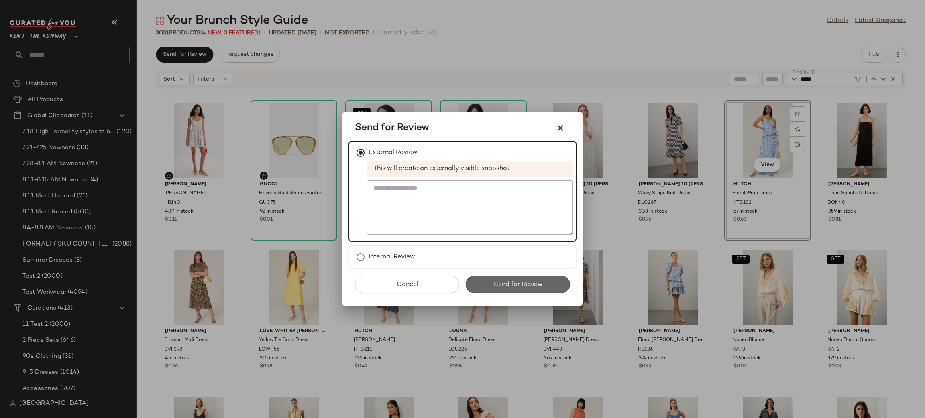
click at [491, 279] on button "Send for Review" at bounding box center [518, 285] width 104 height 18
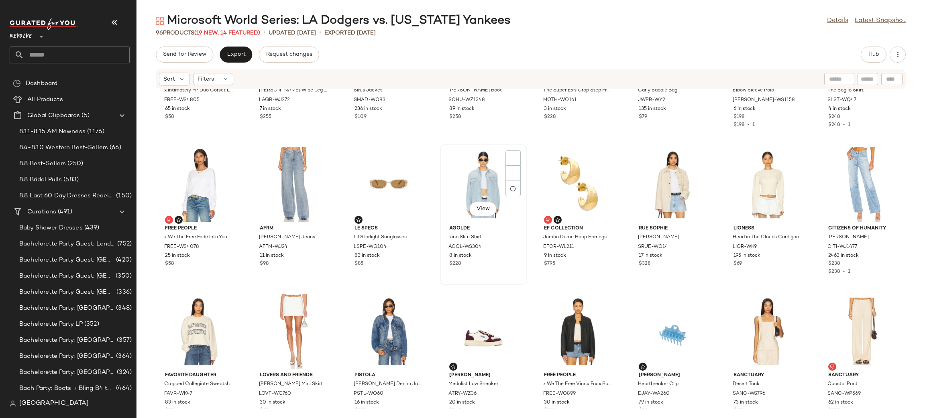
scroll to position [112, 0]
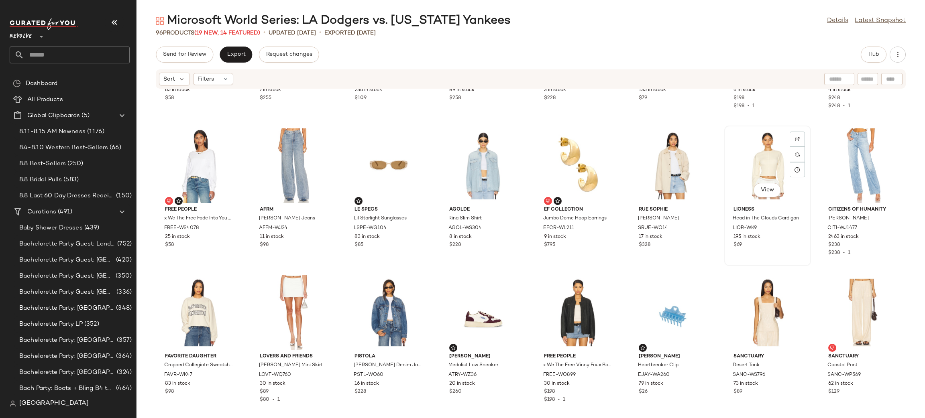
click at [748, 151] on div "View" at bounding box center [767, 165] width 81 height 75
click at [857, 57] on div "Send for Review Export Request changes Hub" at bounding box center [531, 55] width 750 height 16
click at [859, 55] on div "Send for Review Export Request changes Hub" at bounding box center [531, 55] width 750 height 16
click at [875, 51] on span "Hub" at bounding box center [873, 54] width 11 height 6
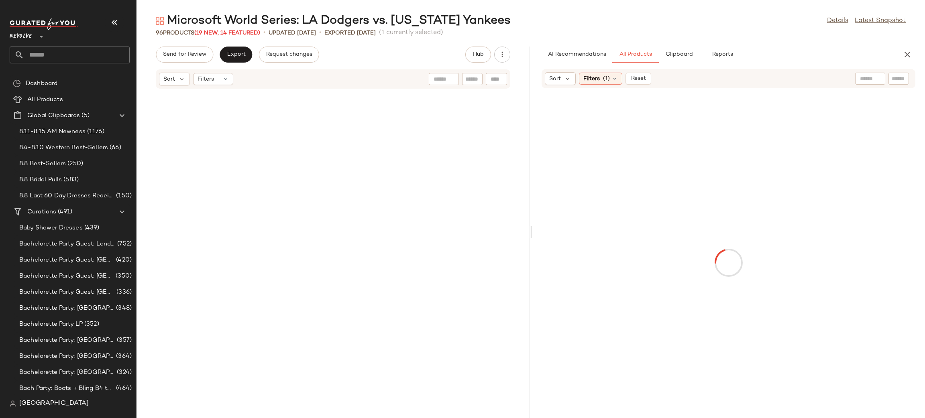
scroll to position [447, 0]
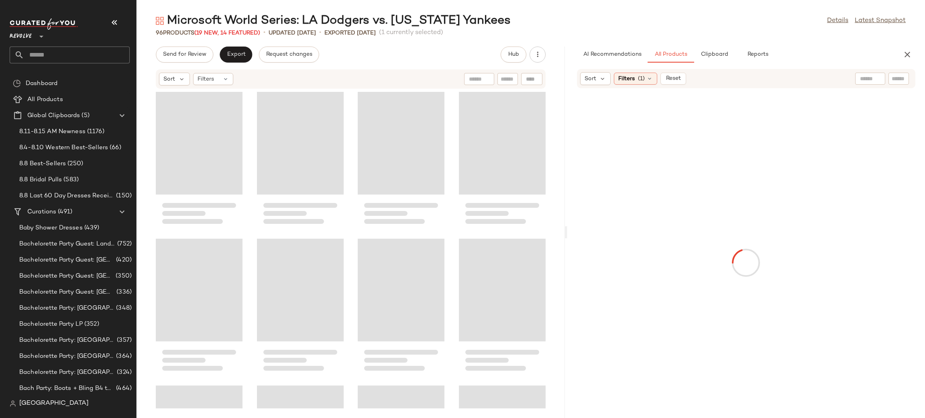
drag, startPoint x: 529, startPoint y: 184, endPoint x: 566, endPoint y: 184, distance: 36.9
click at [566, 184] on div "Microsoft World Series: LA Dodgers vs. [US_STATE] Yankees Details Latest Snapsh…" at bounding box center [530, 215] width 788 height 405
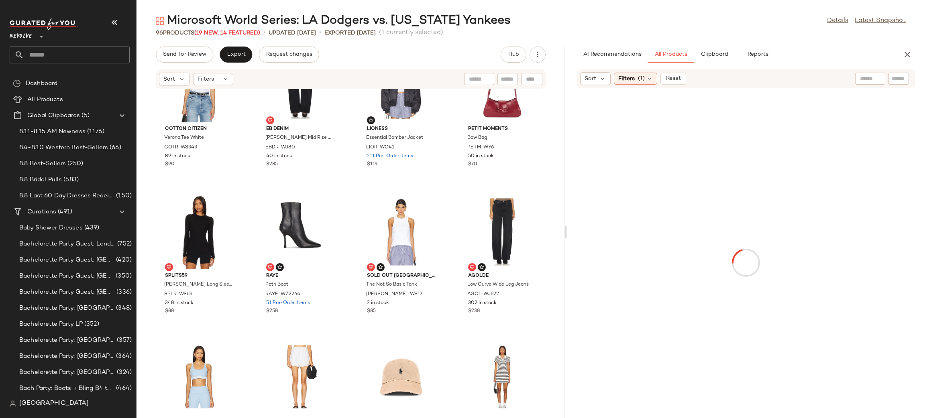
scroll to position [1244, 0]
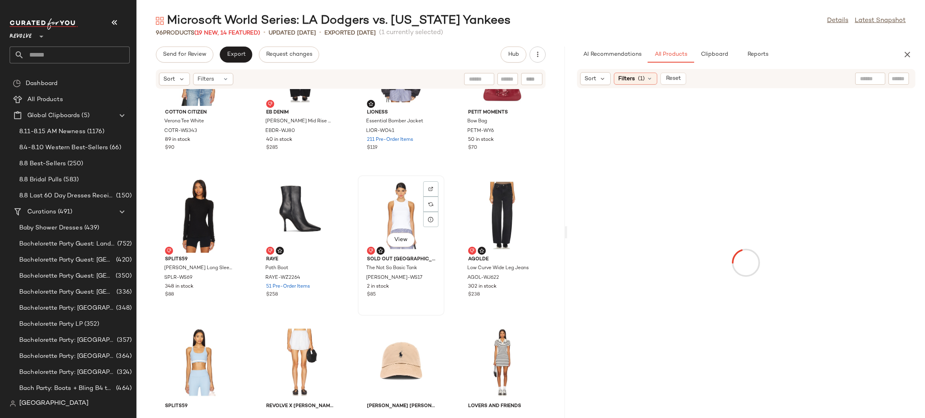
click at [400, 191] on div "View" at bounding box center [400, 215] width 81 height 75
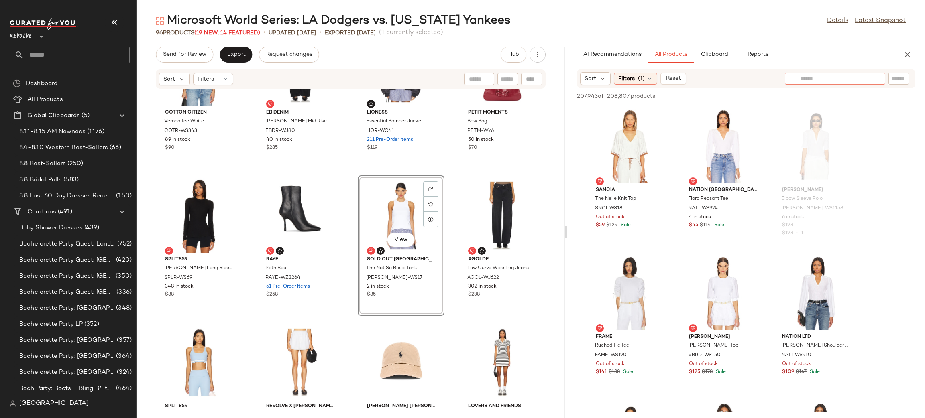
click at [866, 76] on input "text" at bounding box center [835, 79] width 70 height 8
type input "*"
type input "**********"
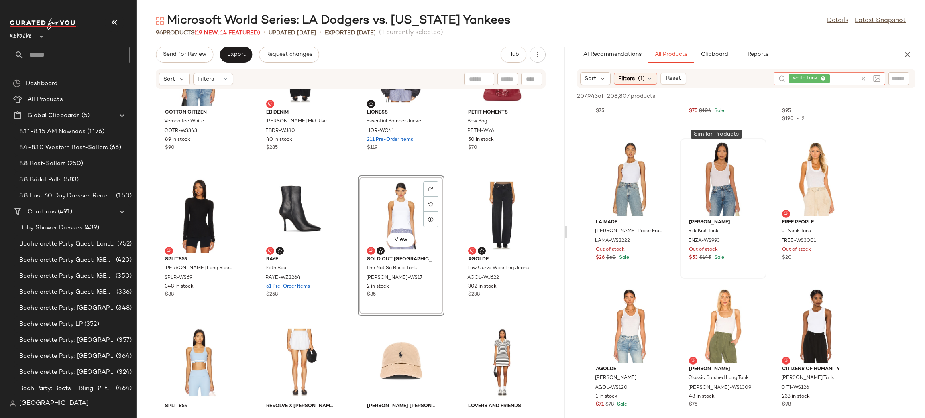
scroll to position [235, 0]
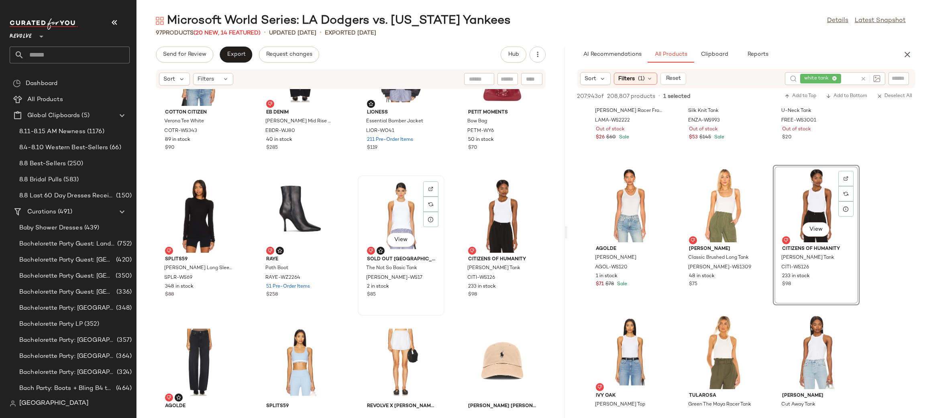
click at [403, 214] on div "View" at bounding box center [400, 215] width 81 height 75
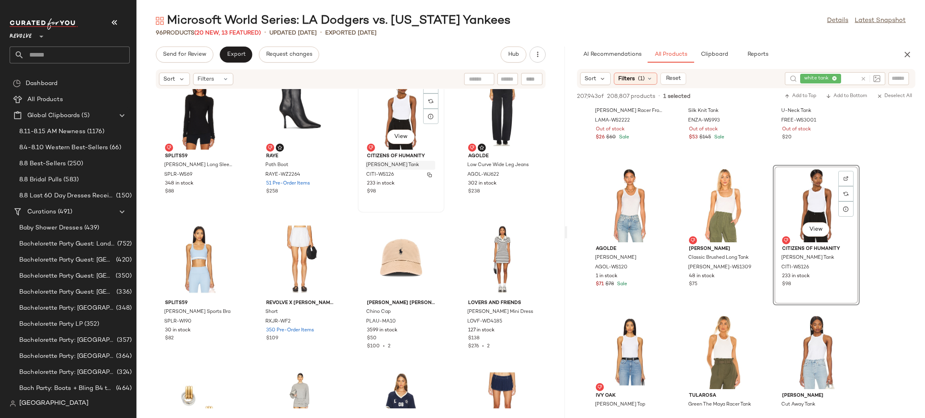
scroll to position [1355, 0]
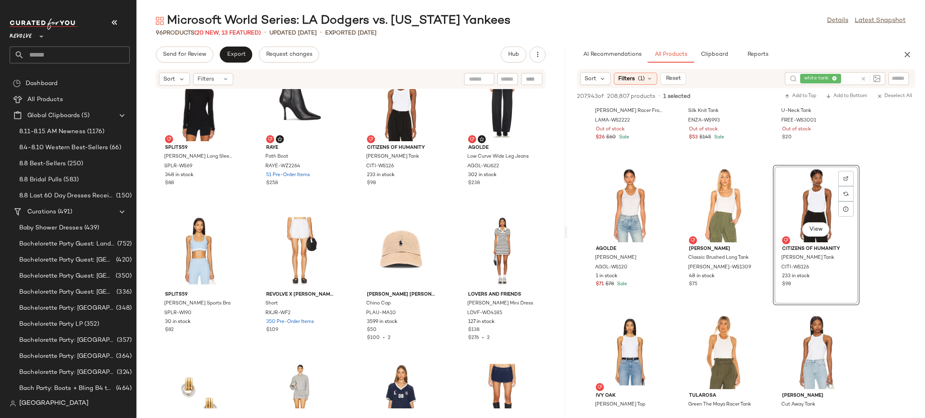
click at [863, 78] on icon at bounding box center [863, 79] width 6 height 6
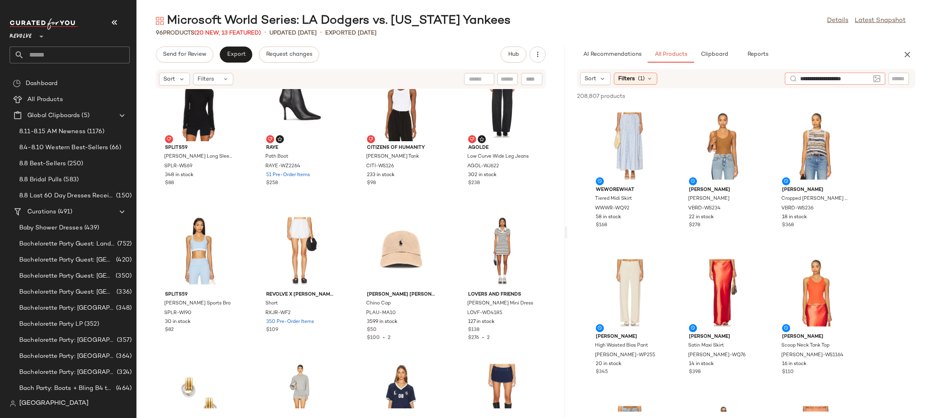
type input "**********"
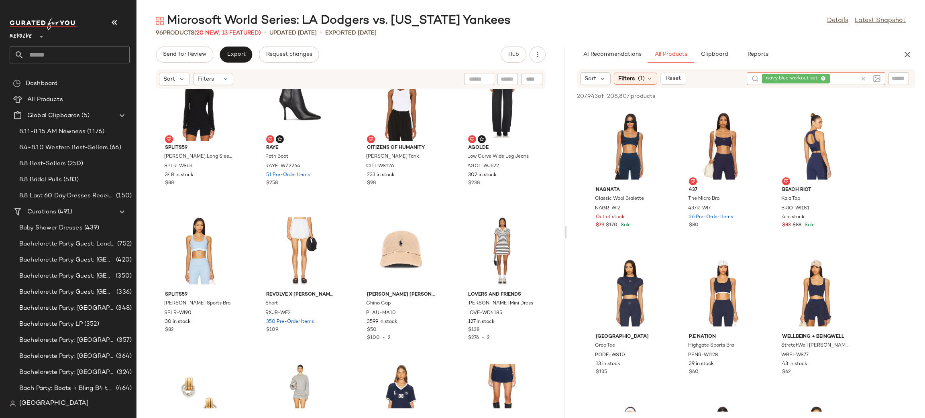
click at [714, 78] on div "Sort Filters (1) Reset" at bounding box center [660, 78] width 161 height 13
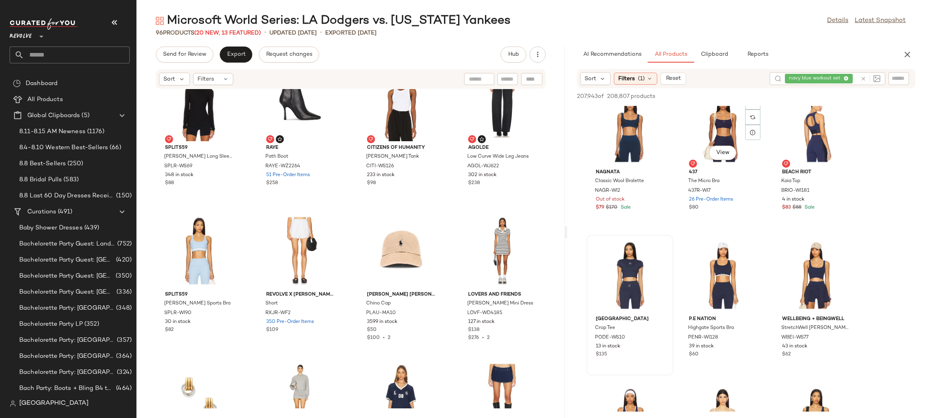
scroll to position [18, 0]
click at [620, 303] on button "View" at bounding box center [629, 299] width 27 height 14
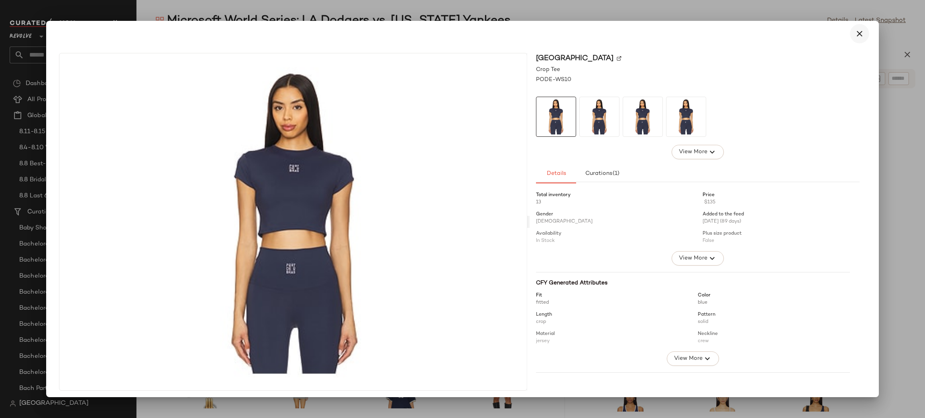
click at [854, 32] on icon "button" at bounding box center [859, 34] width 10 height 10
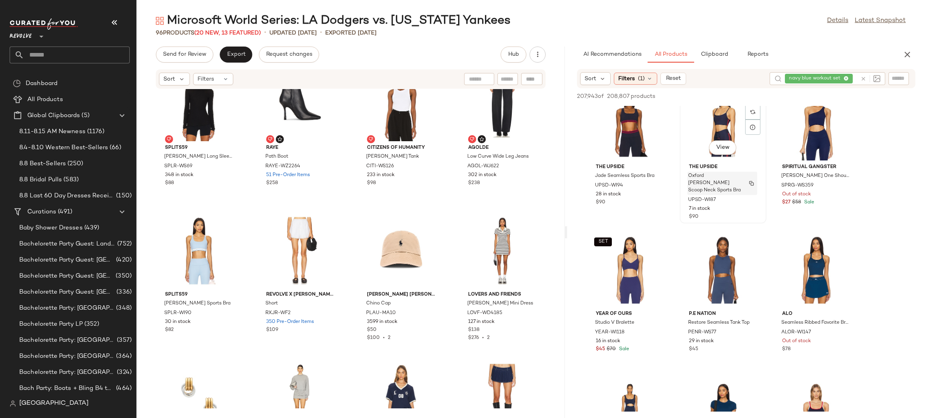
scroll to position [1078, 0]
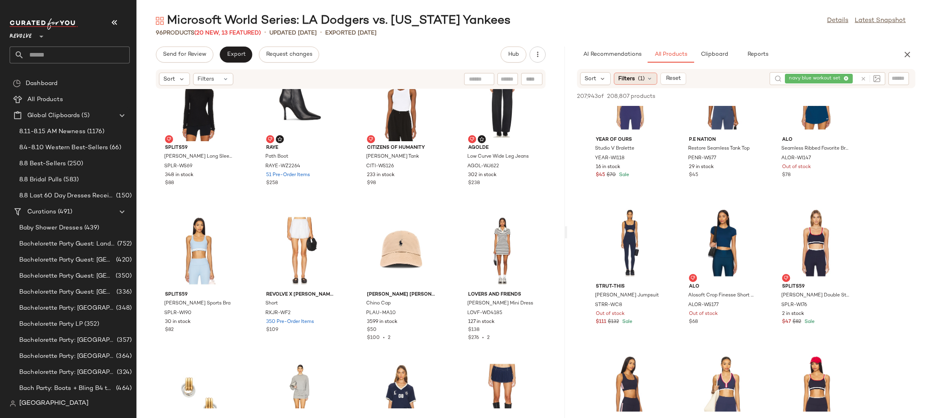
click at [641, 79] on span "(1)" at bounding box center [641, 79] width 7 height 8
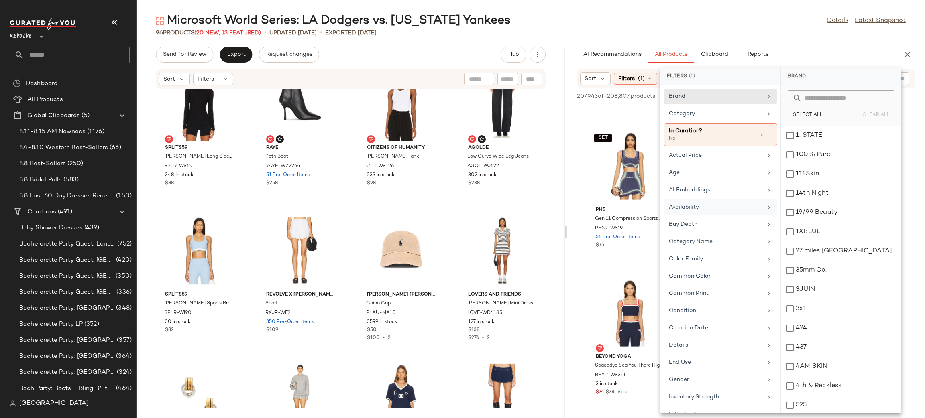
scroll to position [277, 0]
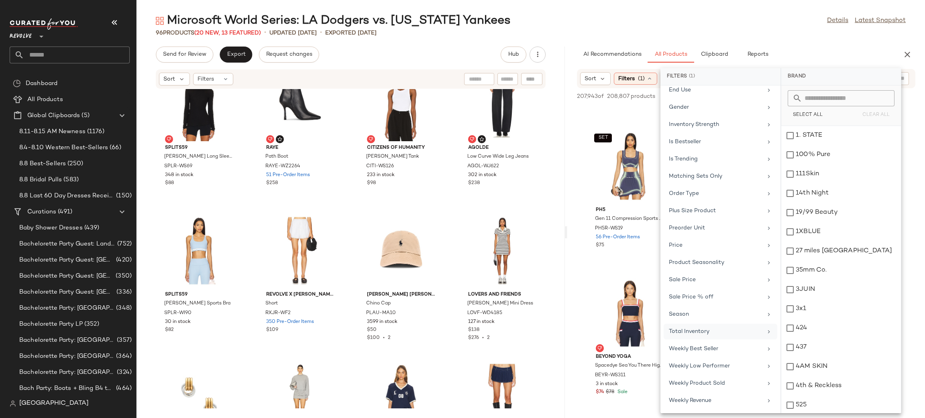
click at [713, 330] on div "Total Inventory" at bounding box center [716, 331] width 94 height 8
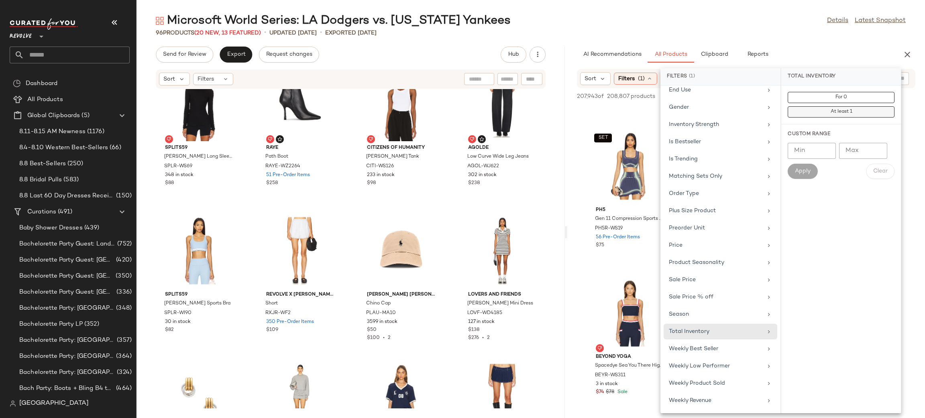
click at [837, 113] on span "At least 1" at bounding box center [841, 112] width 22 height 6
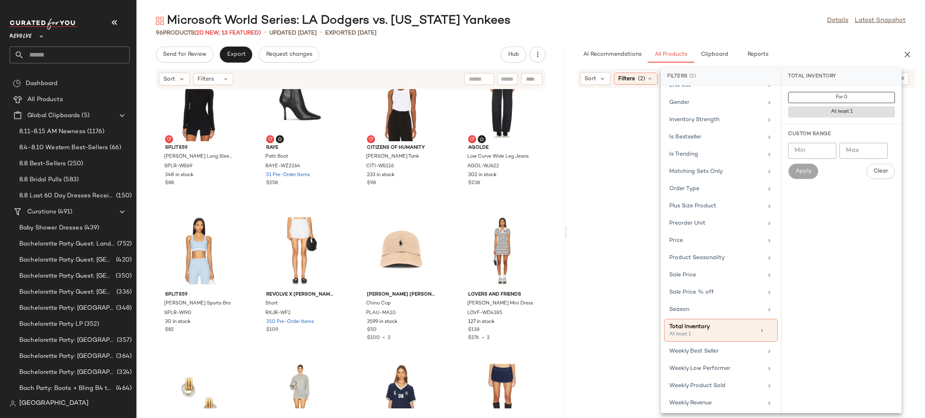
click at [582, 220] on div at bounding box center [746, 263] width 354 height 346
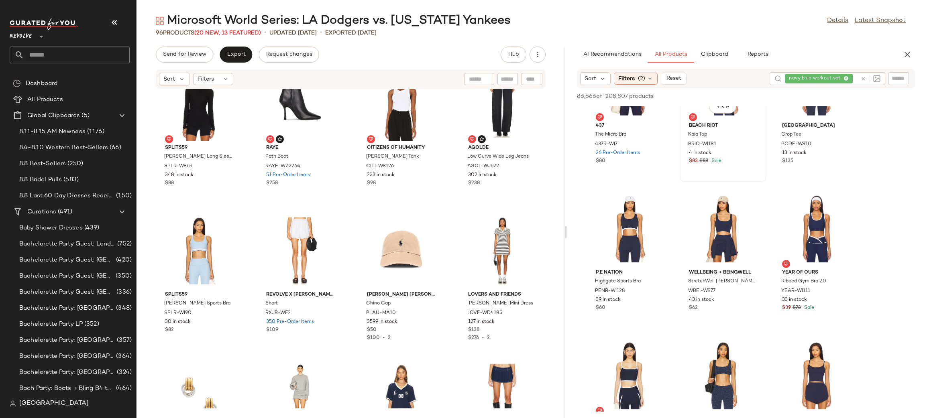
scroll to position [69, 0]
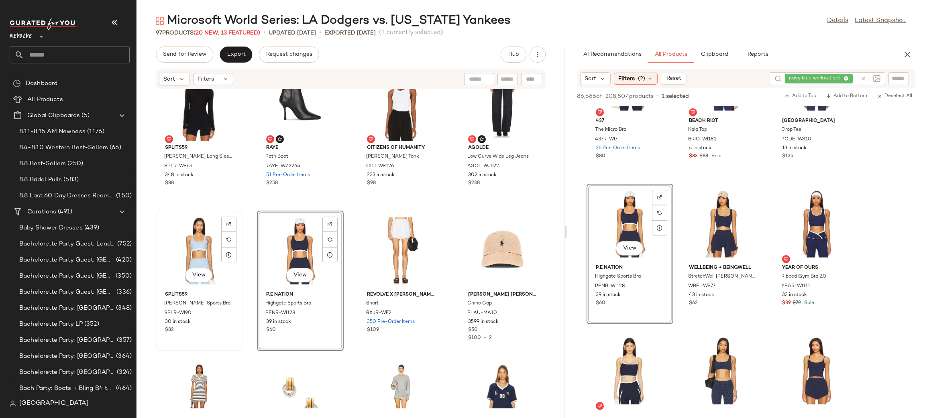
click at [195, 252] on div "View" at bounding box center [199, 251] width 81 height 75
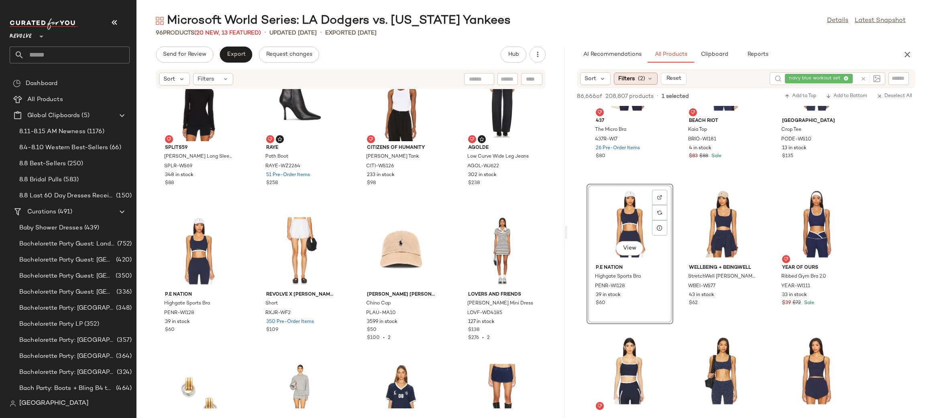
click at [620, 82] on span "Filters" at bounding box center [626, 79] width 16 height 8
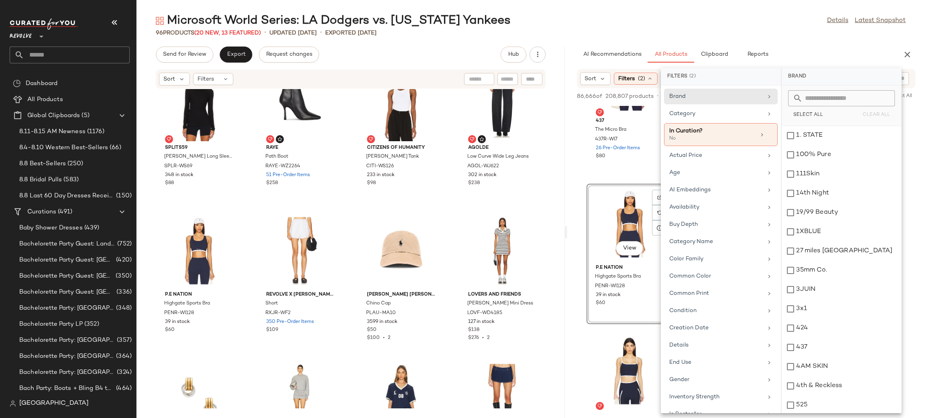
click at [829, 104] on input "text" at bounding box center [845, 98] width 87 height 16
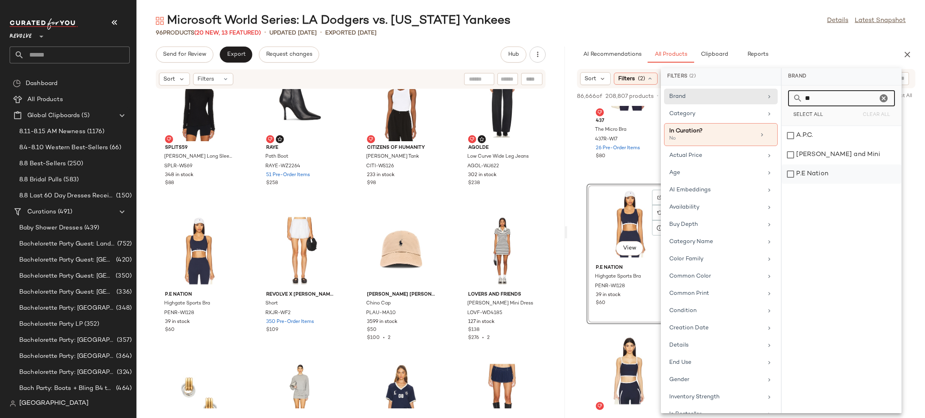
type input "**"
click at [810, 171] on div "P.E Nation" at bounding box center [841, 174] width 120 height 19
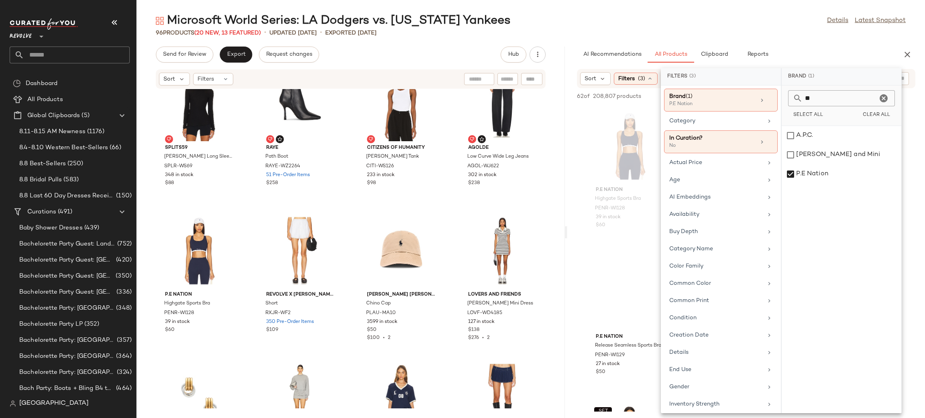
click at [838, 54] on div "AI Recommendations All Products Clipboard Reports" at bounding box center [733, 55] width 313 height 16
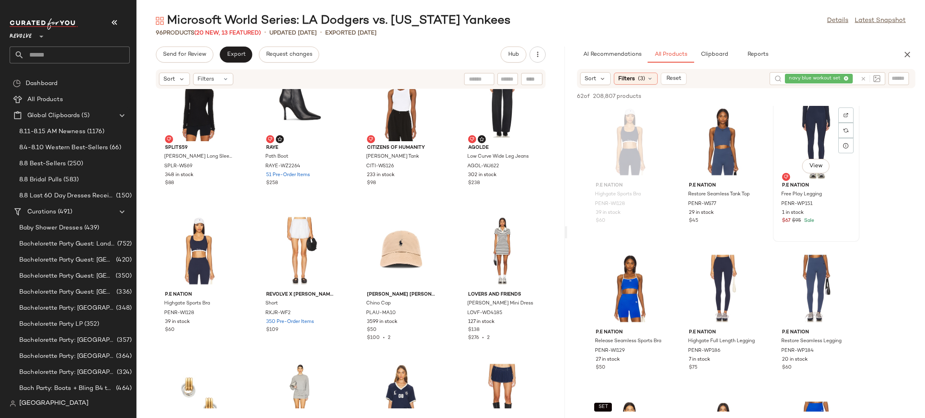
scroll to position [6, 0]
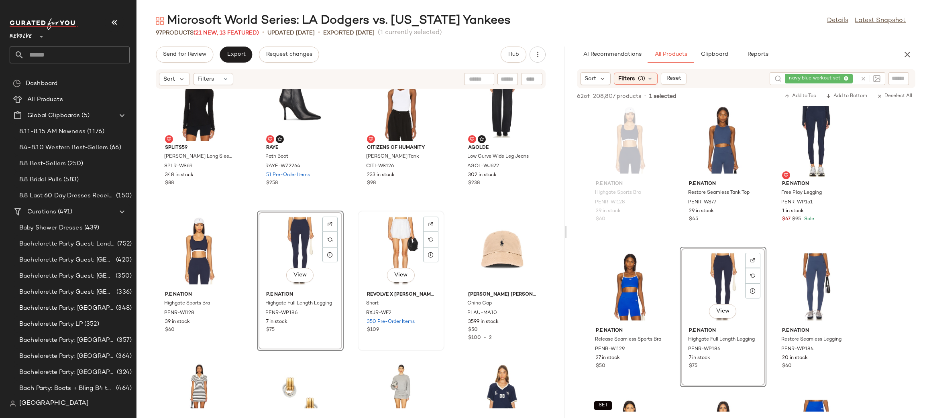
click at [379, 242] on div "View" at bounding box center [400, 251] width 81 height 75
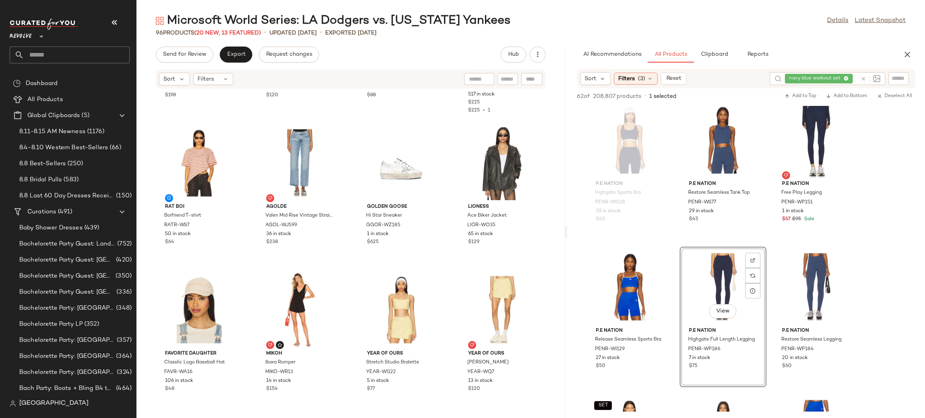
scroll to position [3207, 0]
click at [282, 137] on div "View" at bounding box center [300, 162] width 81 height 75
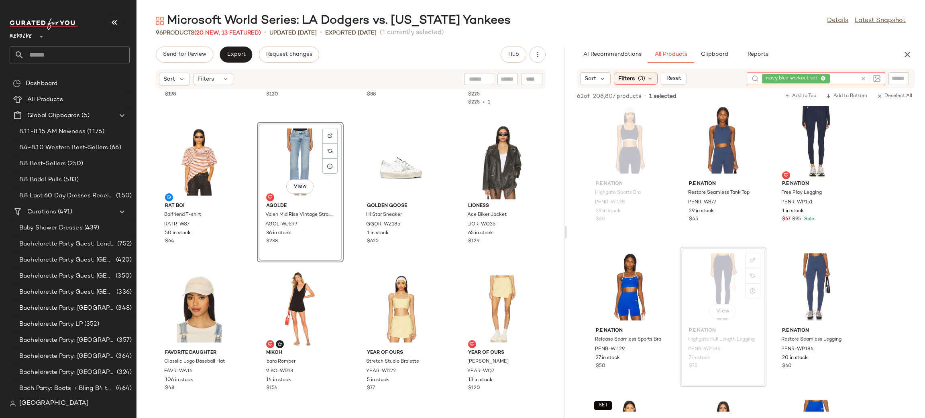
click at [865, 76] on icon at bounding box center [863, 79] width 6 height 6
click at [629, 84] on div "Filters (3)" at bounding box center [636, 79] width 44 height 12
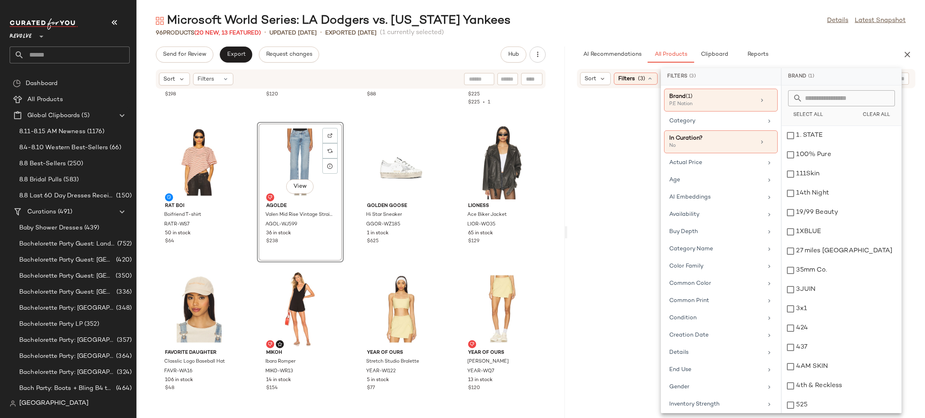
click at [874, 114] on span "Clear All" at bounding box center [876, 115] width 28 height 6
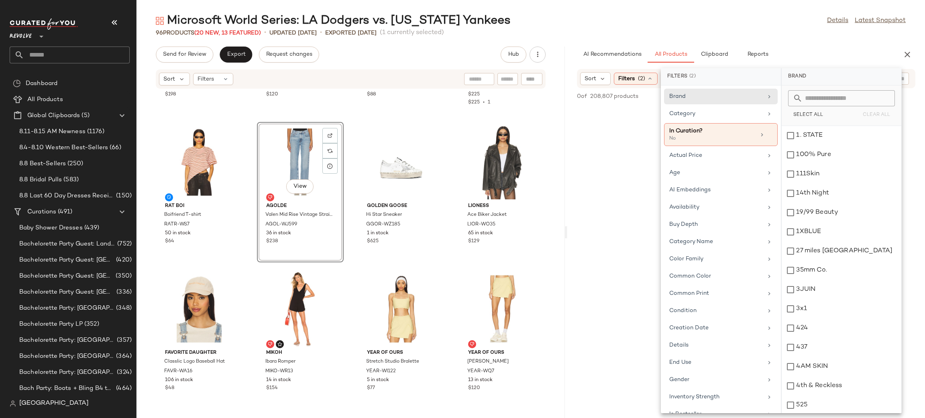
click at [830, 65] on div "AI Recommendations All Products Clipboard Reports Sort Filters (2) Reset 0 of 2…" at bounding box center [746, 233] width 358 height 372
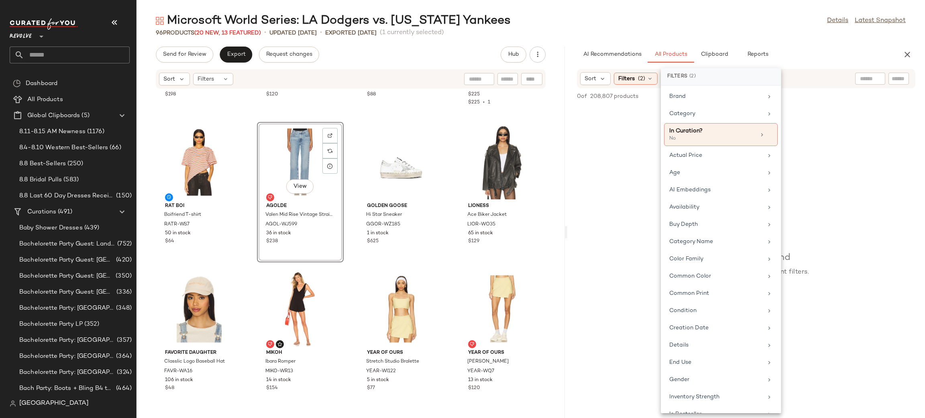
click at [865, 73] on div at bounding box center [870, 79] width 20 height 12
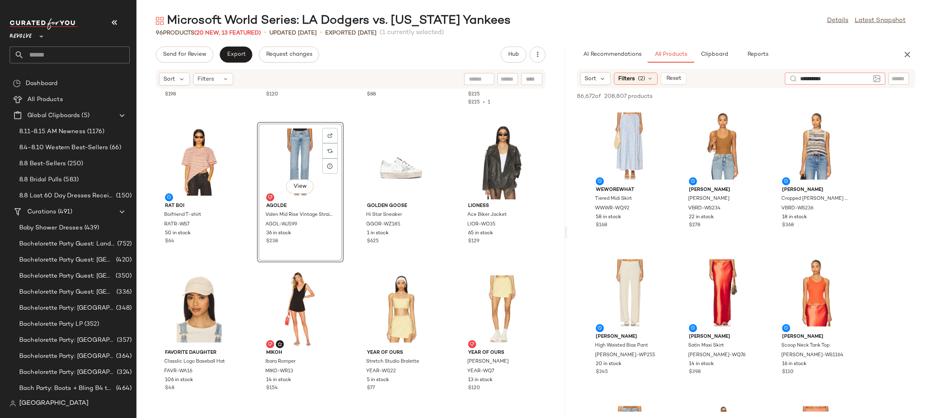
type input "**********"
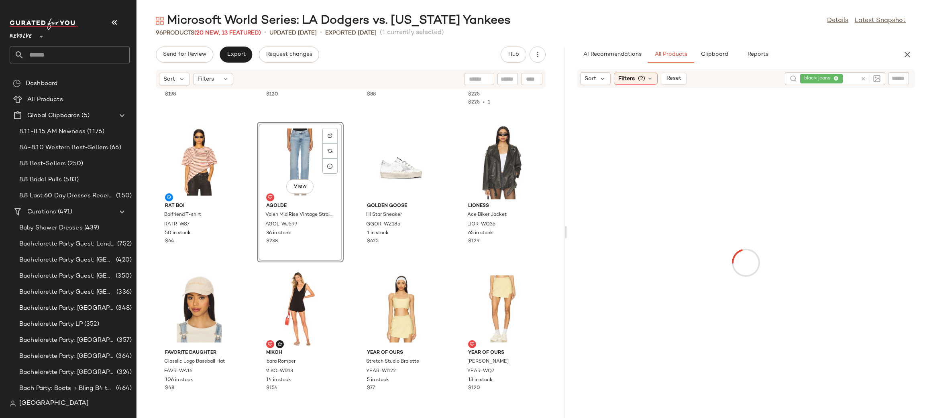
click at [707, 81] on div "Sort Filters (2) Reset" at bounding box center [679, 78] width 198 height 13
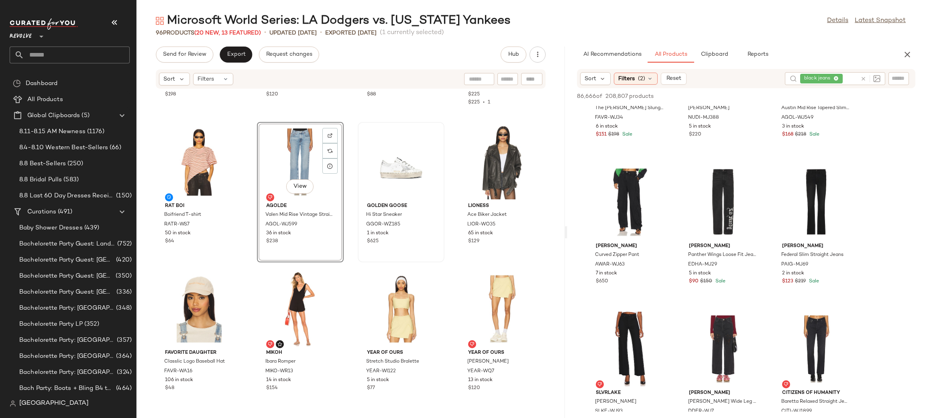
scroll to position [1587, 0]
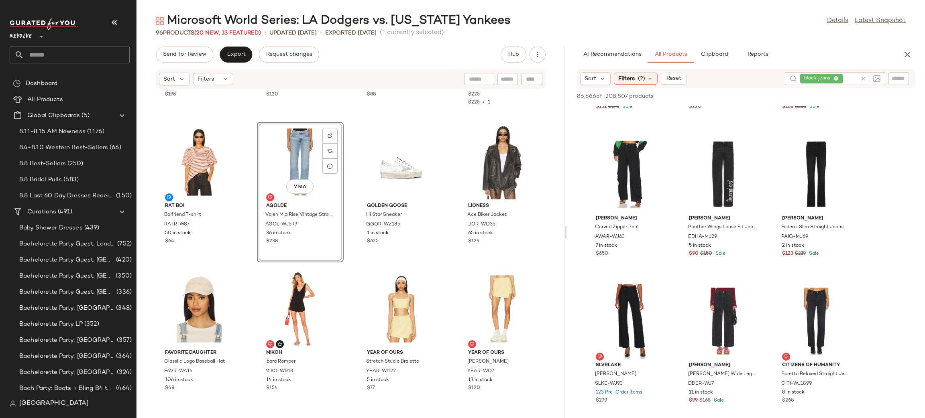
click at [865, 78] on icon at bounding box center [863, 79] width 6 height 6
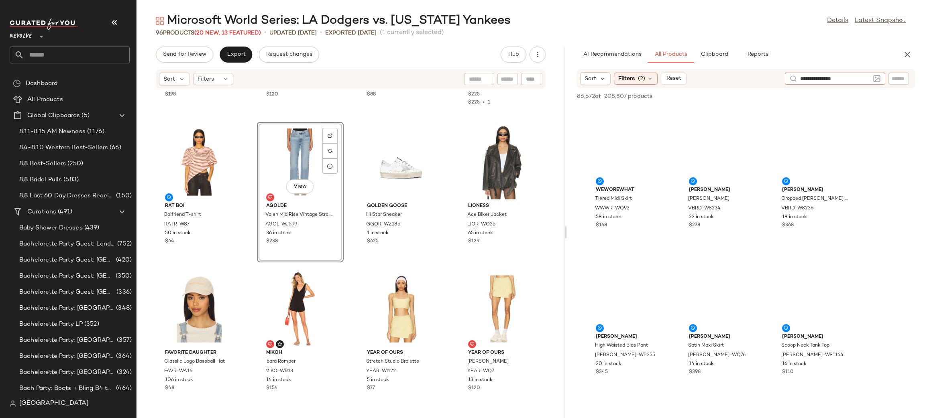
type input "**********"
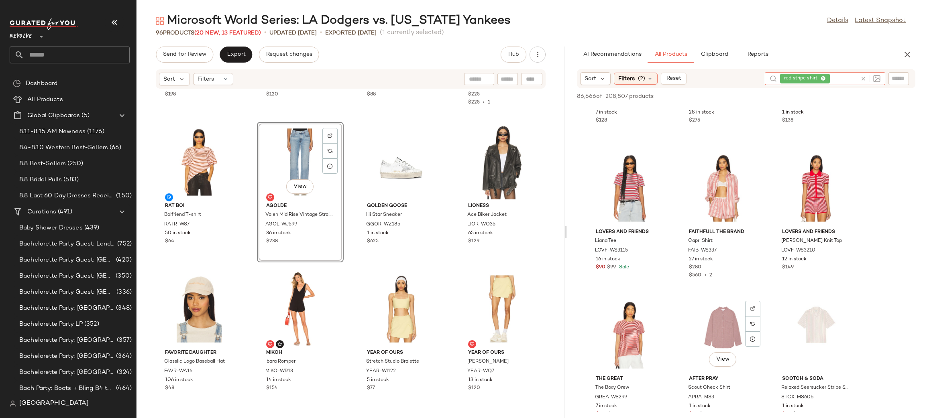
scroll to position [543, 0]
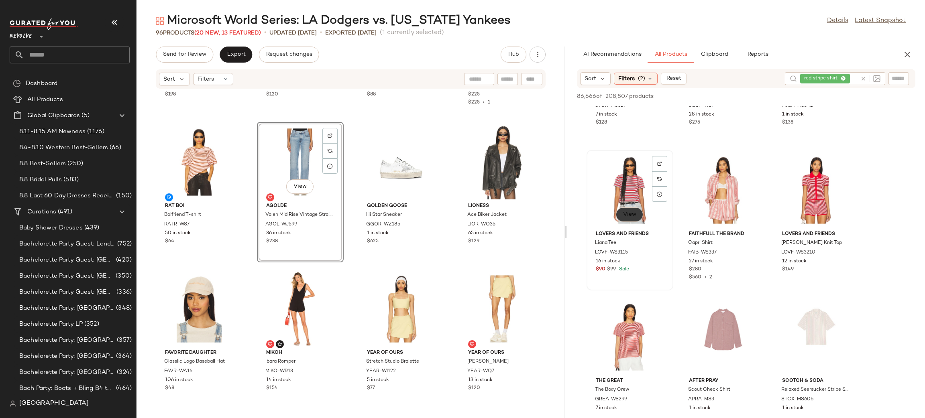
click at [635, 209] on button "View" at bounding box center [629, 214] width 27 height 14
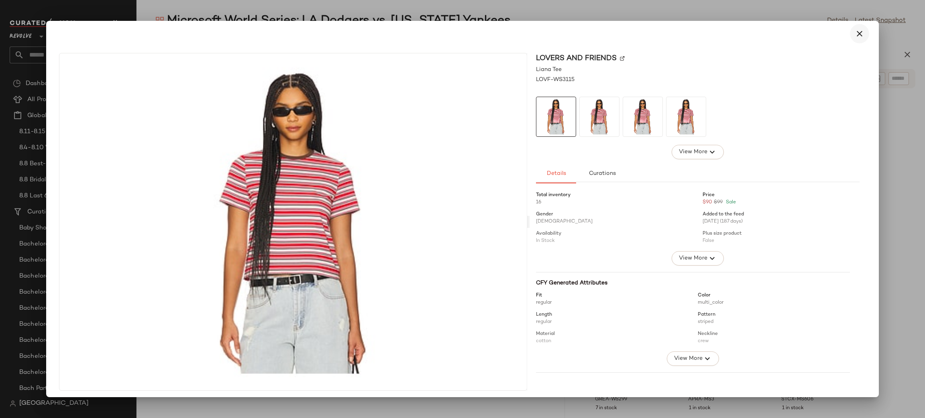
click at [858, 29] on icon "button" at bounding box center [859, 34] width 10 height 10
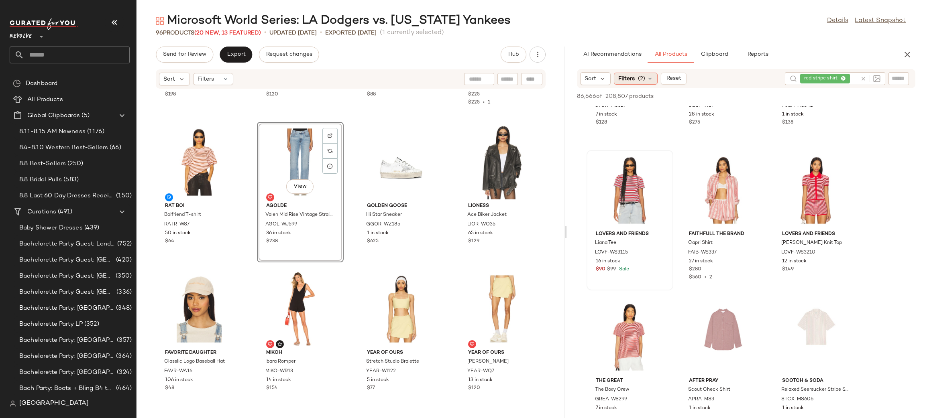
click at [643, 73] on div "Filters (2)" at bounding box center [636, 79] width 44 height 12
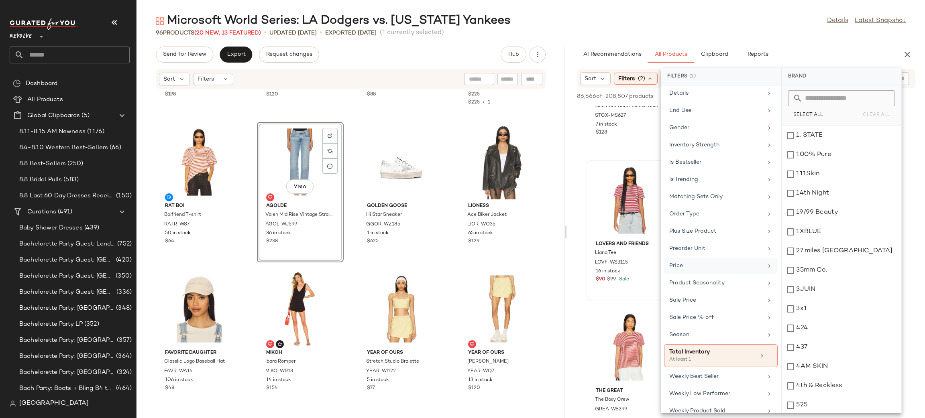
scroll to position [281, 0]
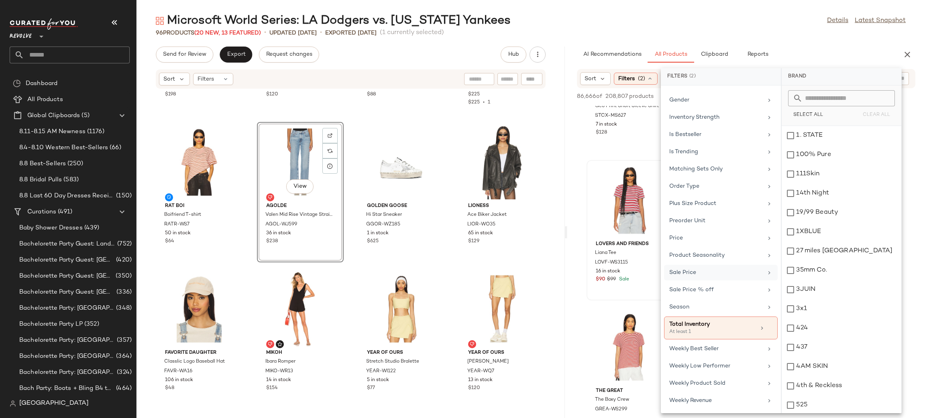
click at [704, 277] on div "Sale Price" at bounding box center [716, 273] width 94 height 8
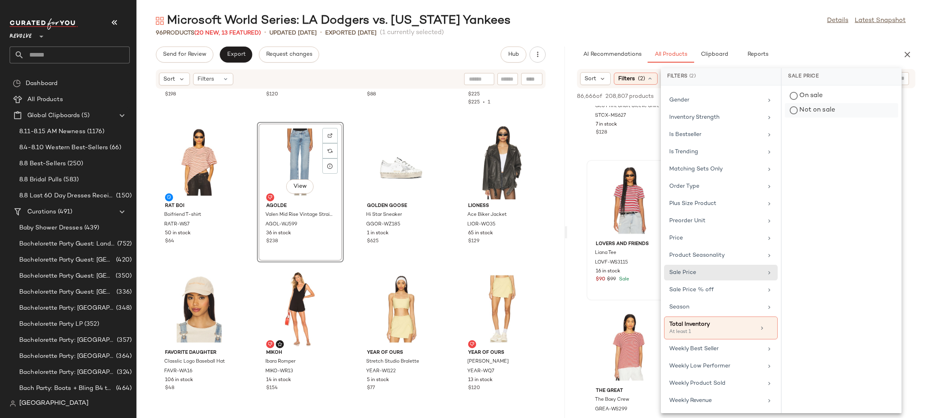
click at [828, 111] on div "Not on sale" at bounding box center [841, 110] width 113 height 14
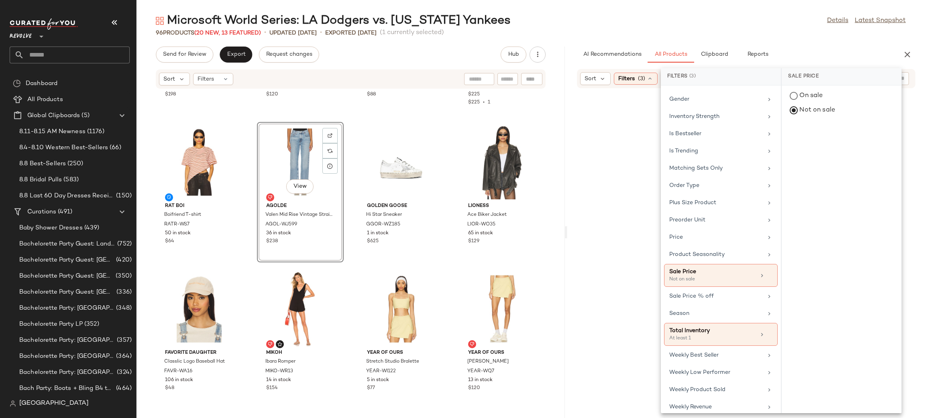
click at [628, 153] on div at bounding box center [746, 263] width 354 height 346
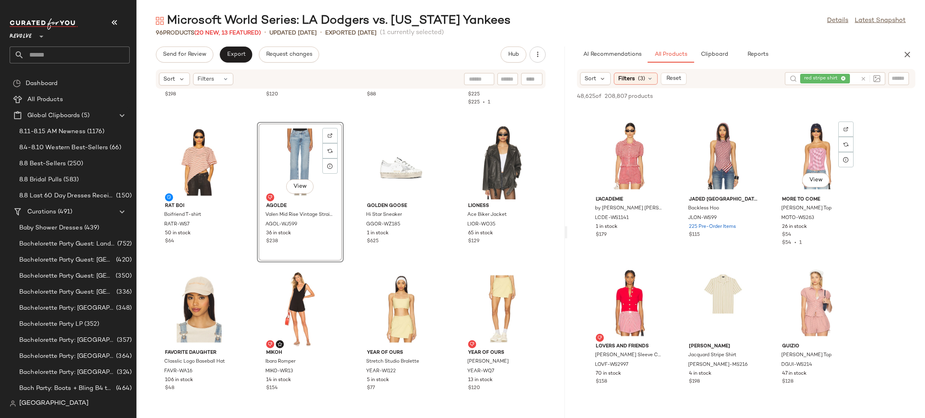
scroll to position [3666, 0]
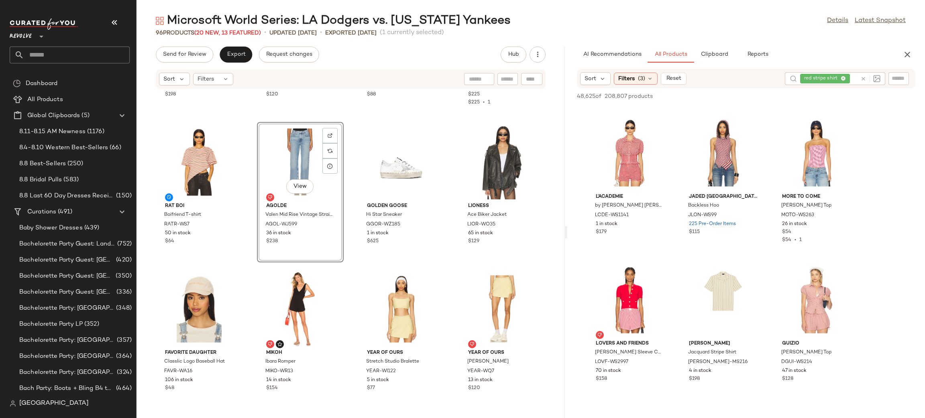
click at [862, 77] on icon at bounding box center [863, 79] width 6 height 6
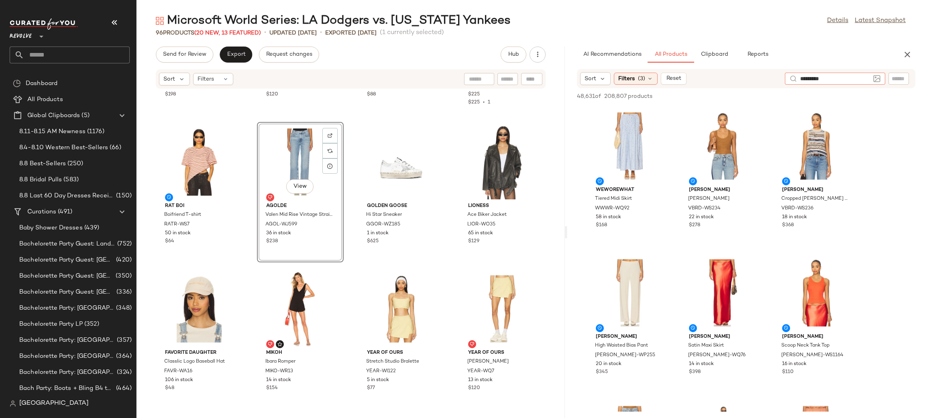
type input "**********"
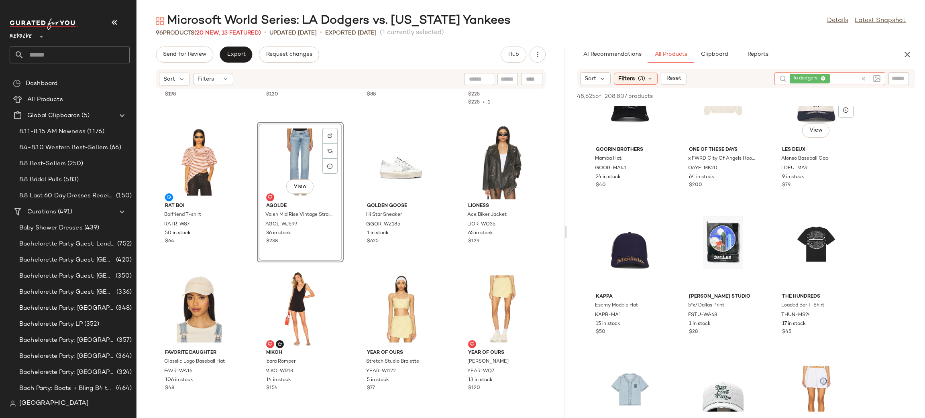
scroll to position [1149, 0]
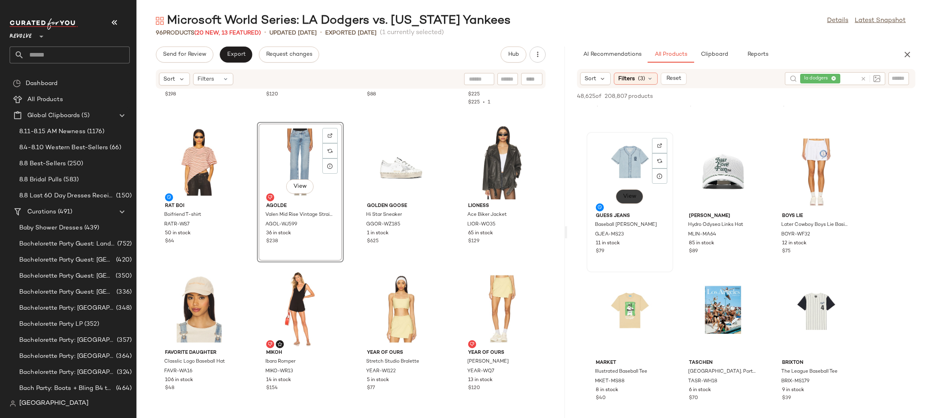
click at [635, 195] on span "View" at bounding box center [629, 196] width 14 height 6
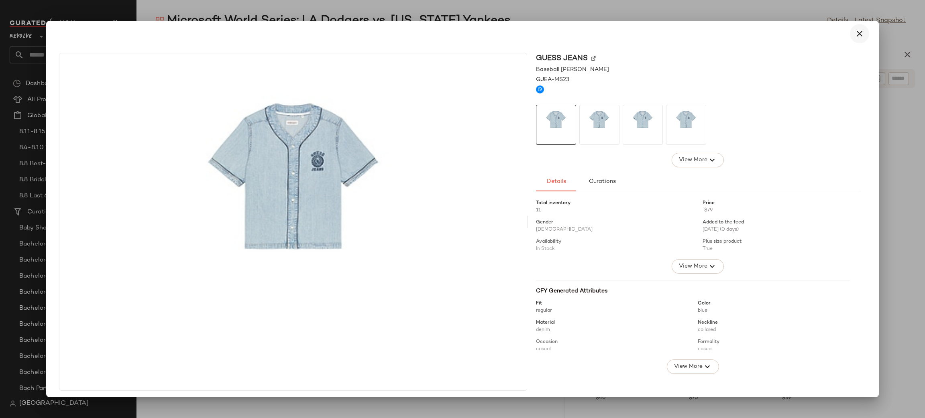
click at [850, 33] on button "button" at bounding box center [859, 33] width 19 height 19
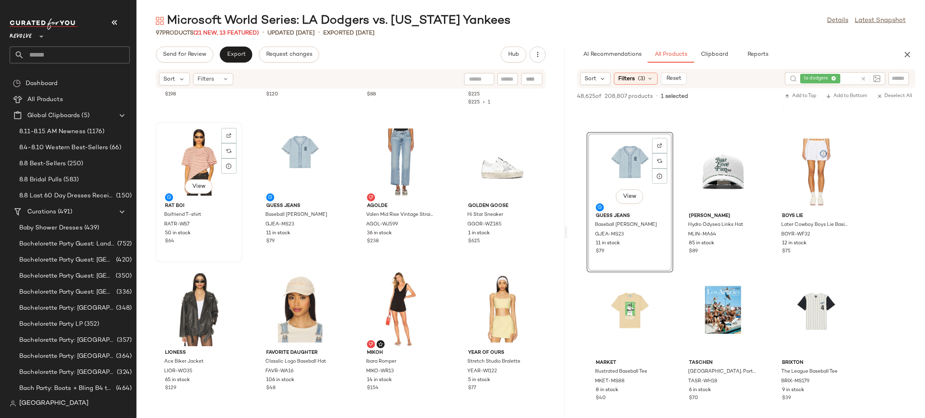
click at [194, 160] on div "View" at bounding box center [199, 162] width 81 height 75
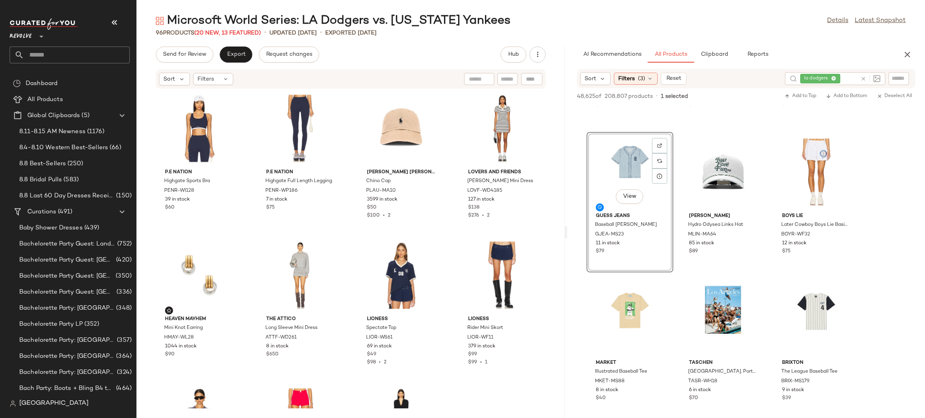
scroll to position [839, 0]
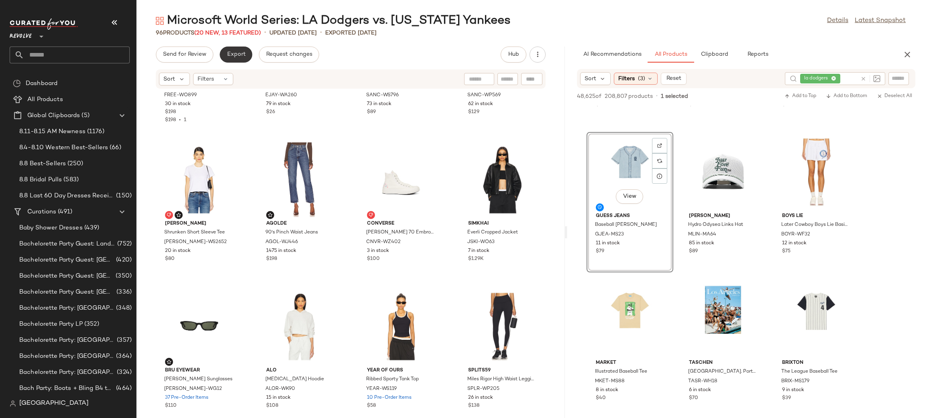
click at [237, 58] on button "Export" at bounding box center [236, 55] width 33 height 16
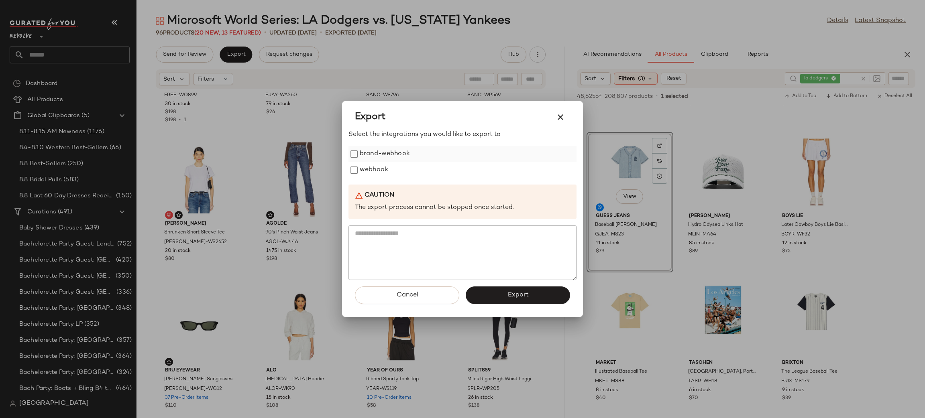
click at [377, 154] on label "brand-webhook" at bounding box center [385, 154] width 50 height 16
click at [496, 294] on button "Export" at bounding box center [518, 296] width 104 height 18
click at [514, 299] on span "Export" at bounding box center [517, 295] width 21 height 8
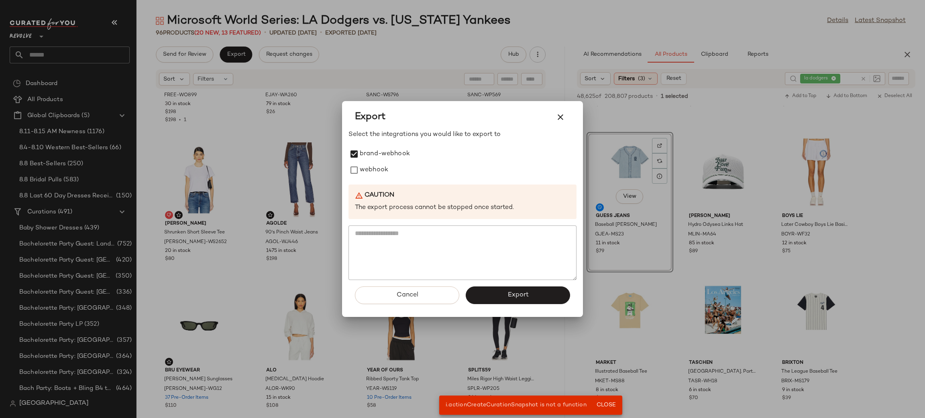
click at [568, 110] on div "Export" at bounding box center [462, 117] width 215 height 19
click at [562, 116] on icon "button" at bounding box center [560, 117] width 10 height 10
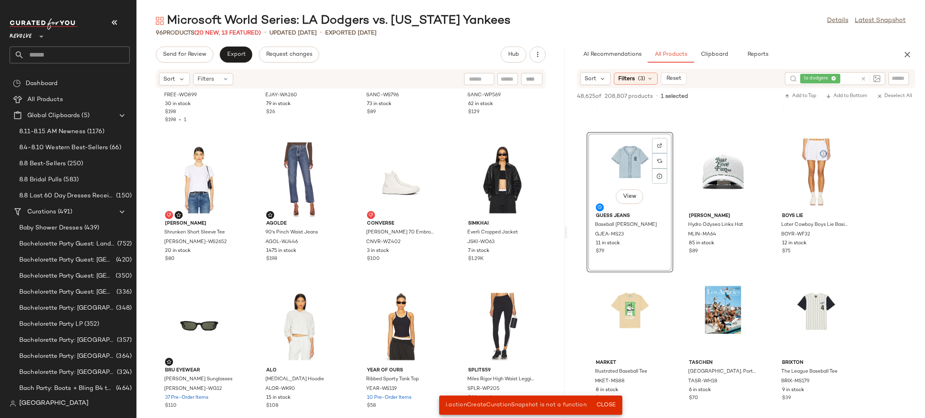
click at [383, 79] on div "Sort Filters" at bounding box center [298, 79] width 279 height 13
click at [904, 54] on icon "button" at bounding box center [907, 55] width 10 height 10
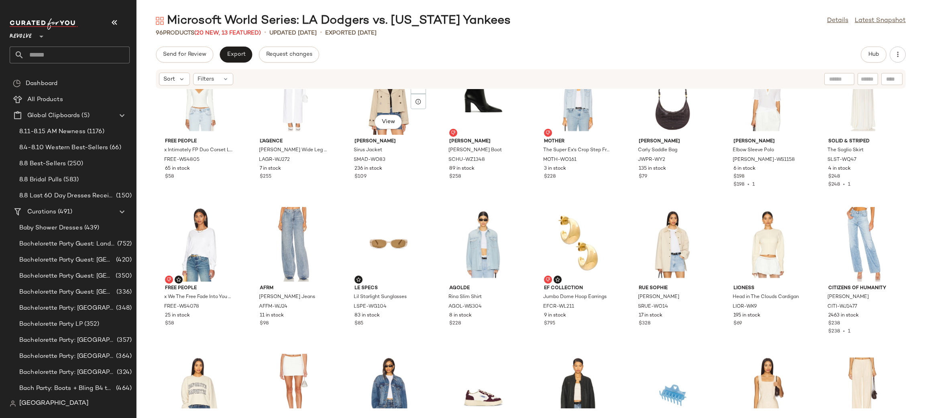
scroll to position [0, 0]
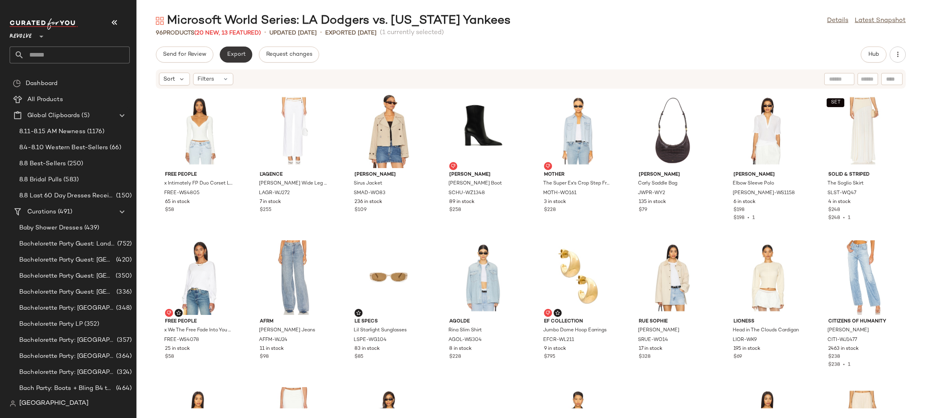
click at [236, 52] on span "Export" at bounding box center [235, 54] width 19 height 6
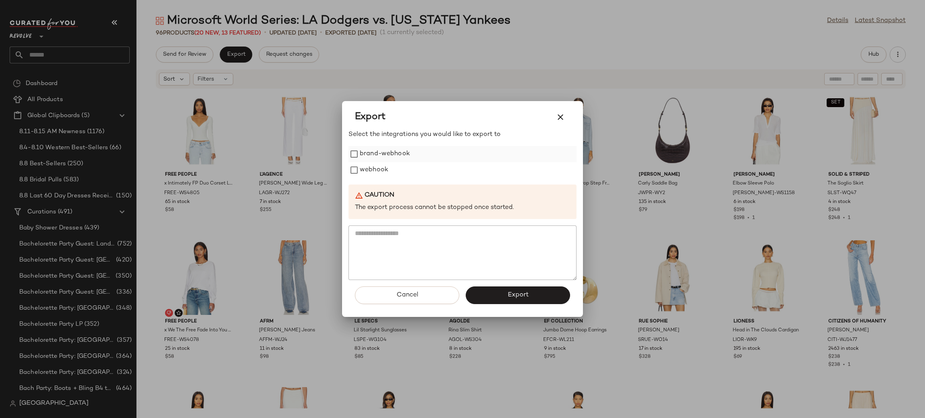
click at [354, 160] on div "brand-webhook" at bounding box center [462, 154] width 228 height 16
click at [479, 292] on button "Export" at bounding box center [518, 296] width 104 height 18
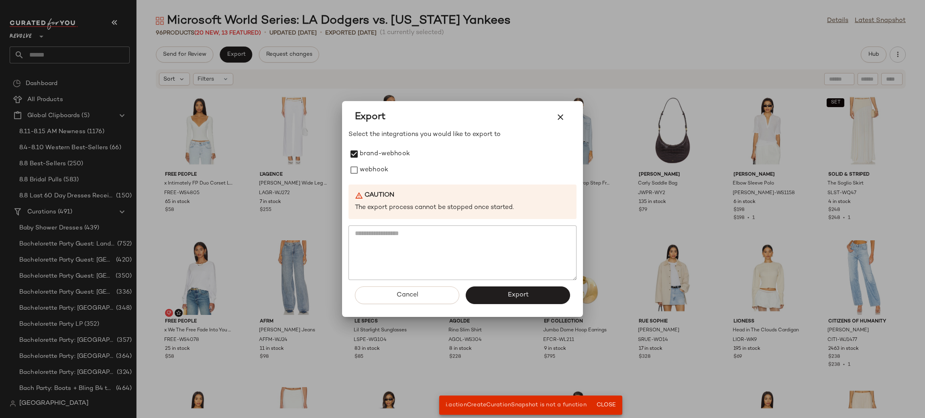
click at [637, 351] on div at bounding box center [462, 209] width 925 height 418
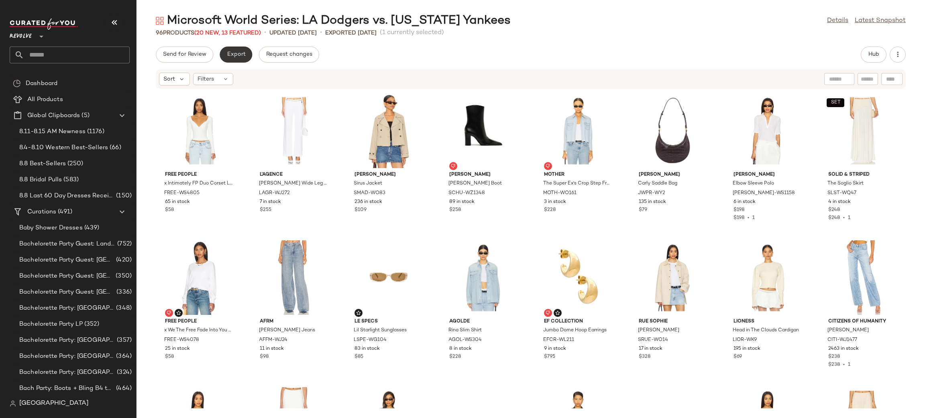
click at [246, 52] on button "Export" at bounding box center [236, 55] width 33 height 16
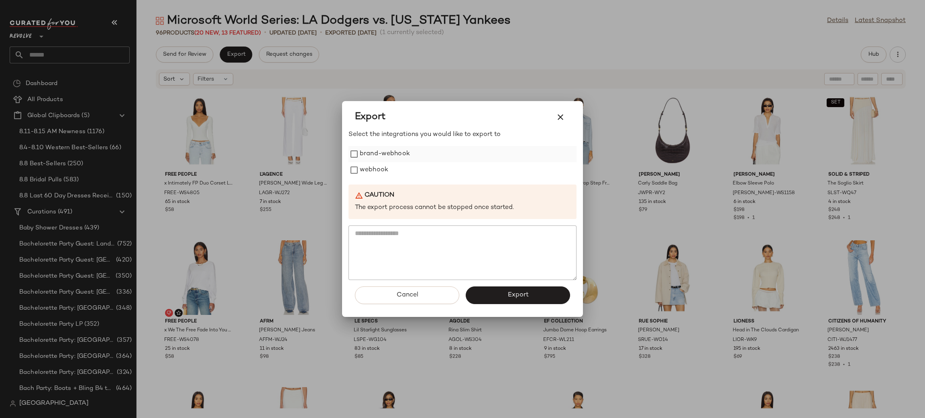
click at [398, 151] on label "brand-webhook" at bounding box center [385, 154] width 50 height 16
click at [523, 294] on span "Export" at bounding box center [517, 295] width 21 height 8
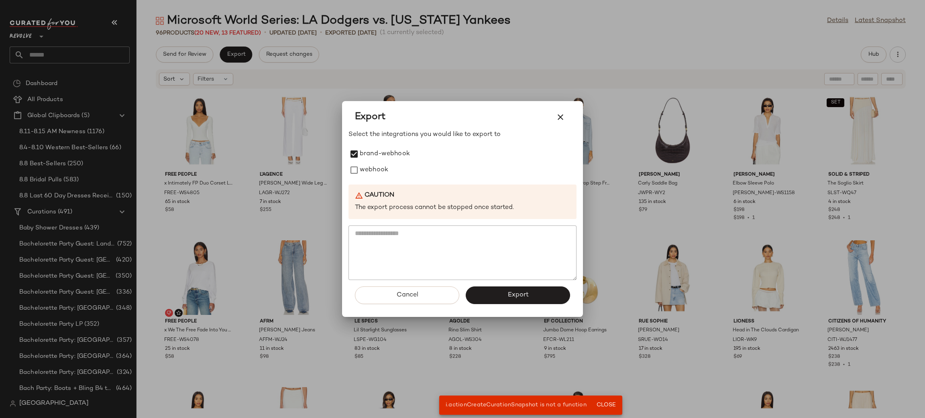
click at [659, 67] on div at bounding box center [462, 209] width 925 height 418
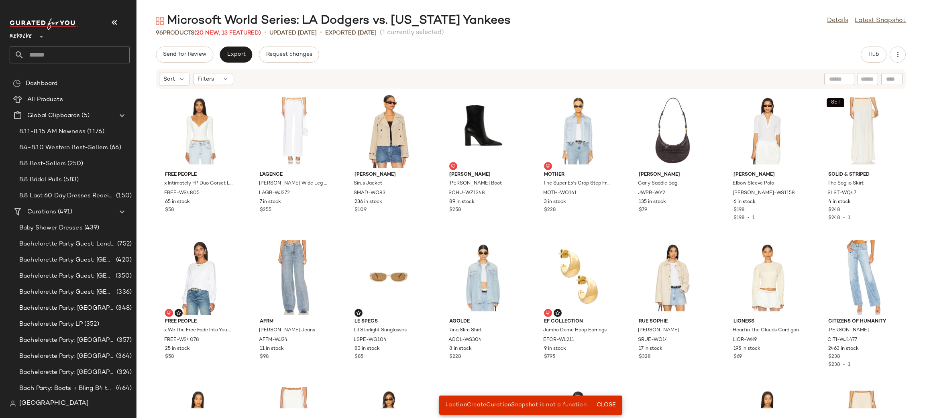
click at [79, 399] on div "[GEOGRAPHIC_DATA]" at bounding box center [73, 404] width 126 height 16
click at [78, 405] on div "[GEOGRAPHIC_DATA]" at bounding box center [73, 404] width 126 height 16
click at [35, 403] on span "[GEOGRAPHIC_DATA]" at bounding box center [53, 404] width 69 height 10
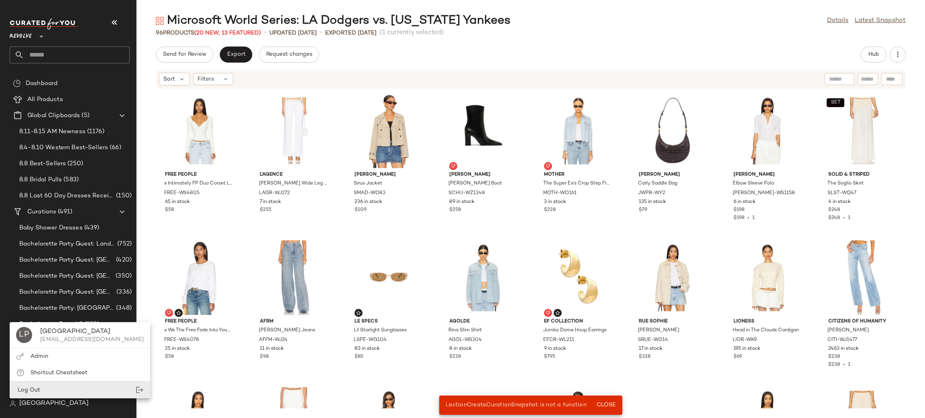
click at [67, 389] on div "Log Out" at bounding box center [80, 390] width 140 height 16
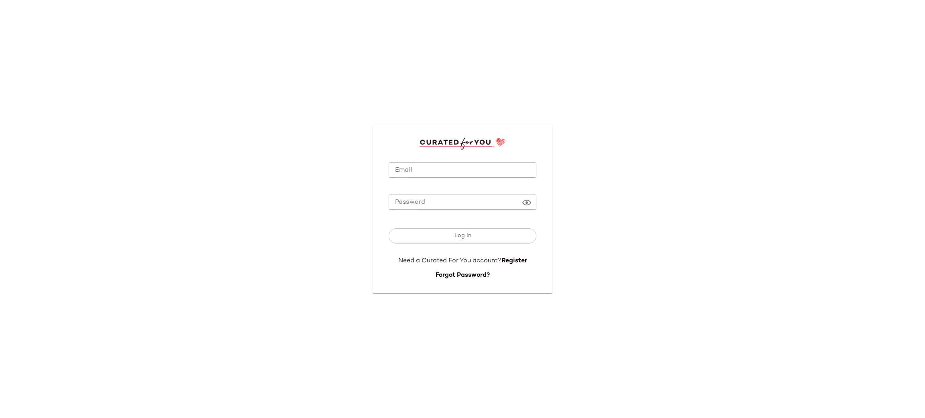
type input "**********"
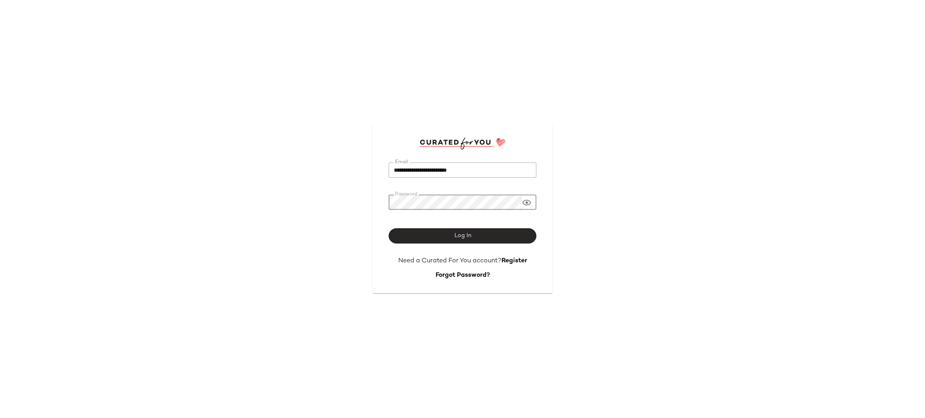
click at [424, 241] on button "Log In" at bounding box center [463, 235] width 148 height 15
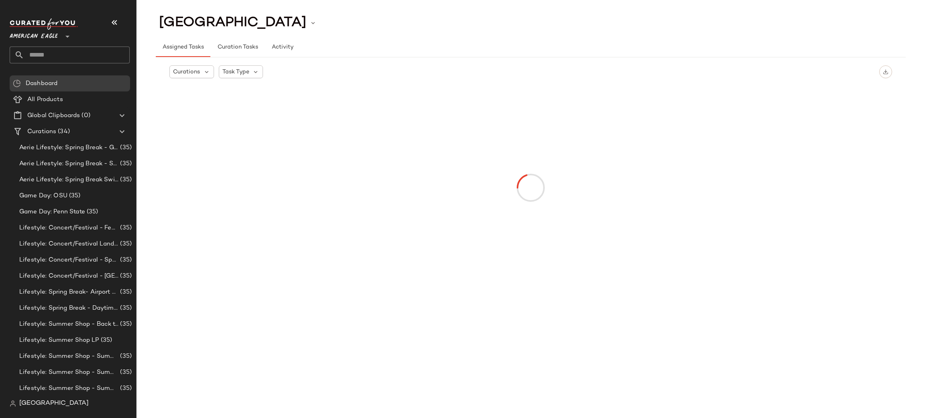
click at [40, 22] on div "American Eagle **" at bounding box center [35, 32] width 51 height 20
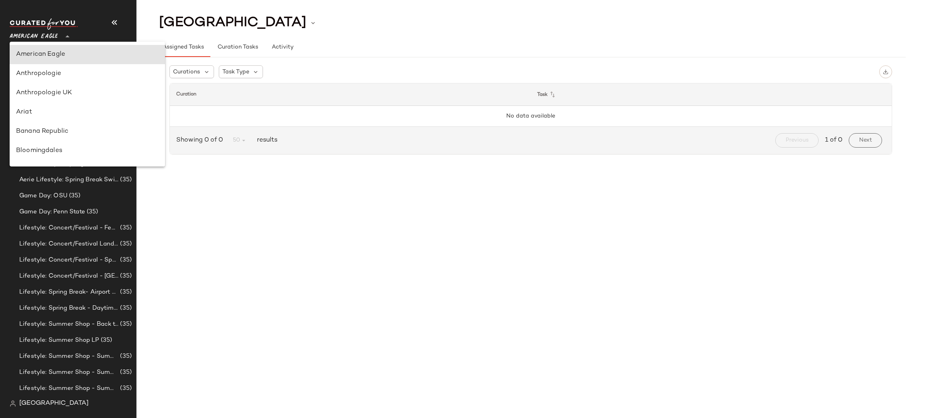
click at [44, 33] on span "American Eagle" at bounding box center [34, 34] width 48 height 14
click at [47, 41] on span "American Eagle" at bounding box center [34, 34] width 48 height 14
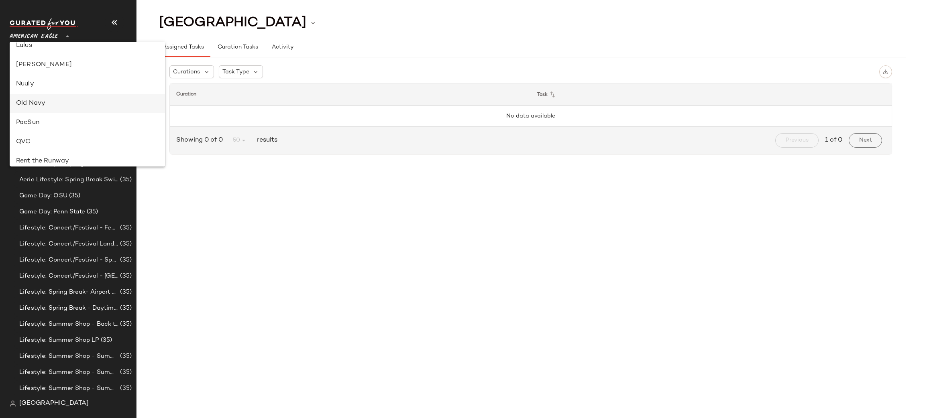
scroll to position [383, 0]
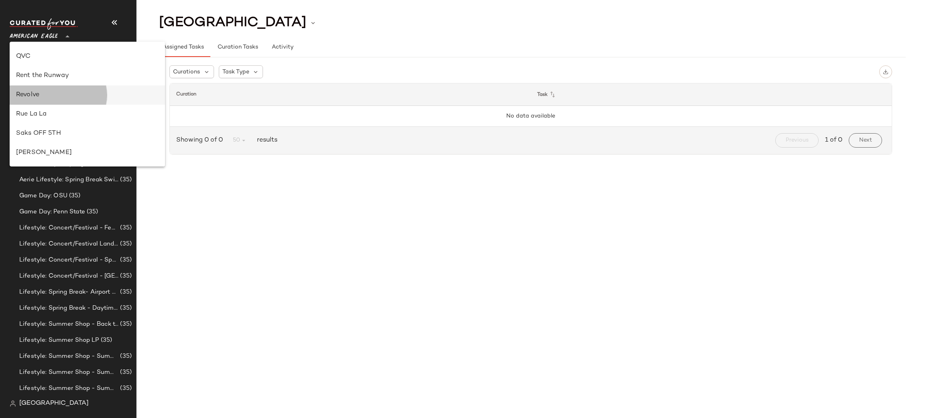
click at [40, 100] on div "Revolve" at bounding box center [87, 95] width 142 height 10
type input "**"
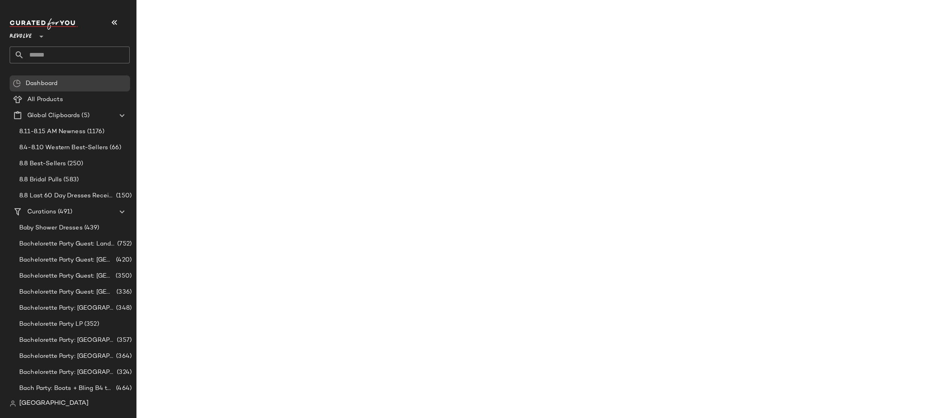
click at [48, 52] on input "text" at bounding box center [77, 55] width 106 height 17
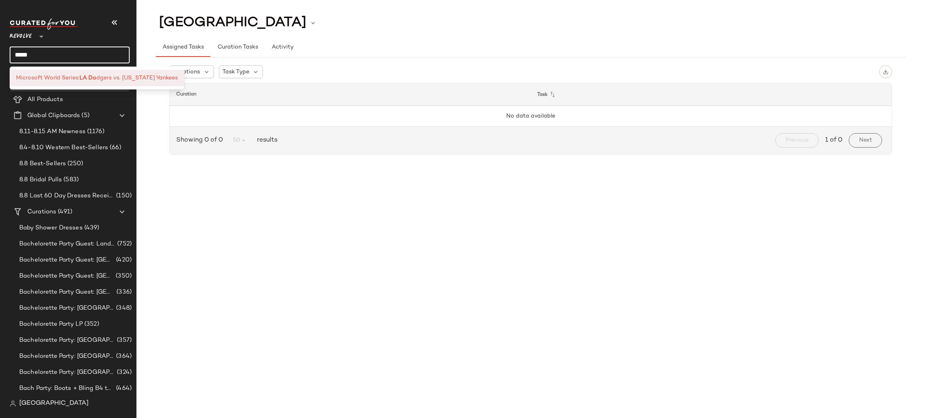
type input "*****"
click at [51, 79] on span "Microsoft World Series:" at bounding box center [47, 78] width 63 height 8
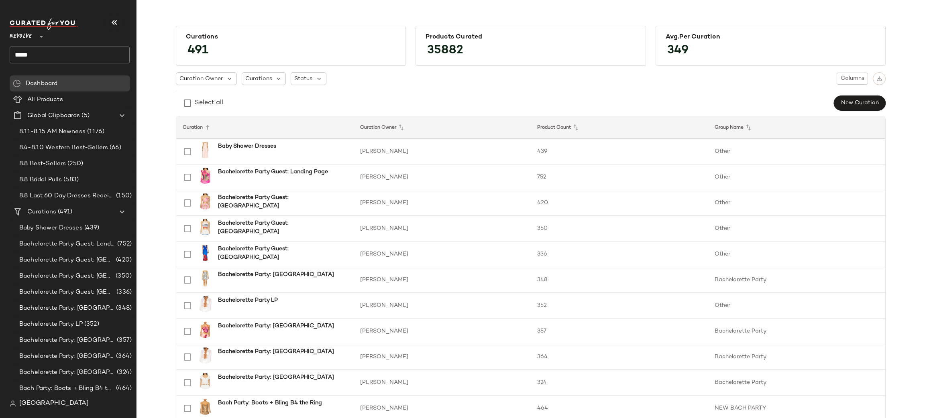
click at [48, 56] on input "*****" at bounding box center [70, 55] width 120 height 17
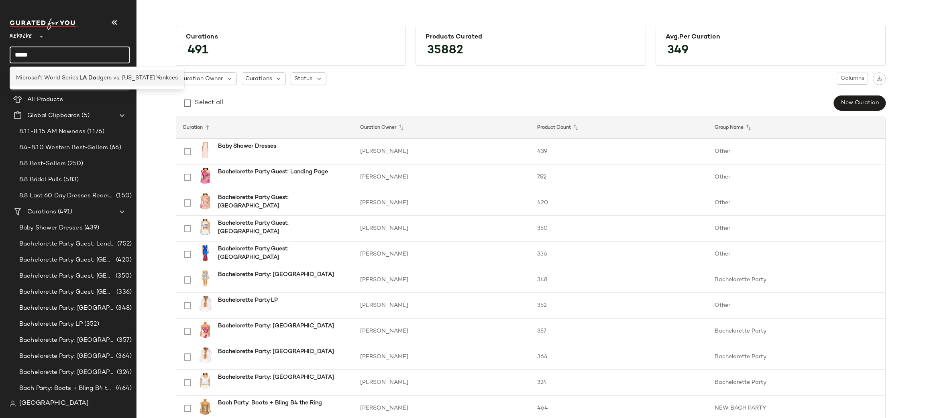
click at [51, 75] on span "Microsoft World Series:" at bounding box center [47, 78] width 63 height 8
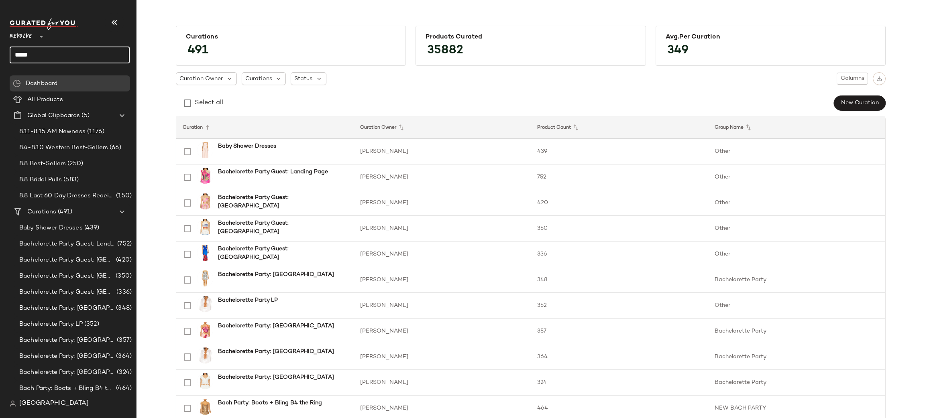
click at [55, 53] on input "*****" at bounding box center [70, 55] width 120 height 17
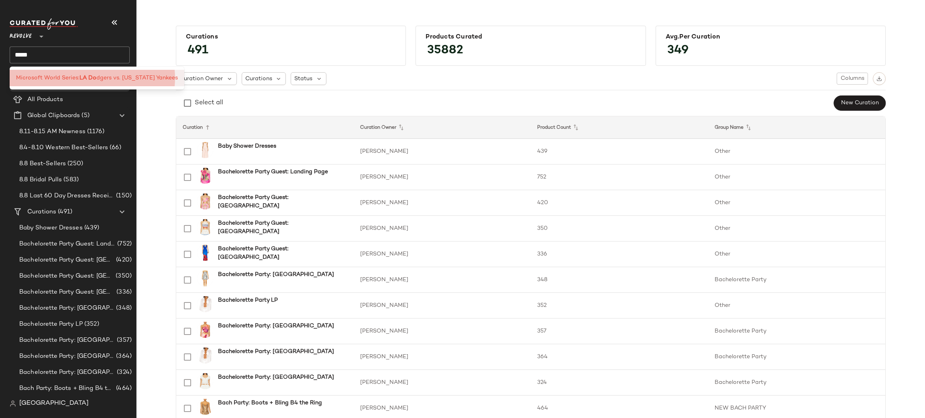
click at [47, 74] on span "Microsoft World Series:" at bounding box center [47, 78] width 63 height 8
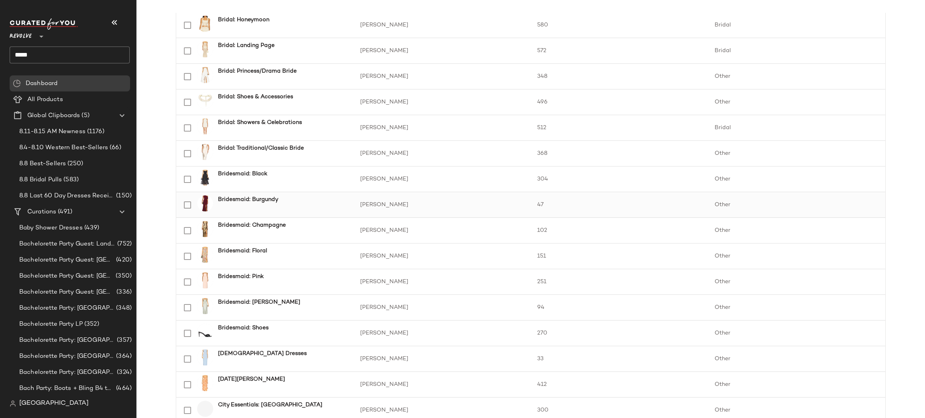
scroll to position [1052, 0]
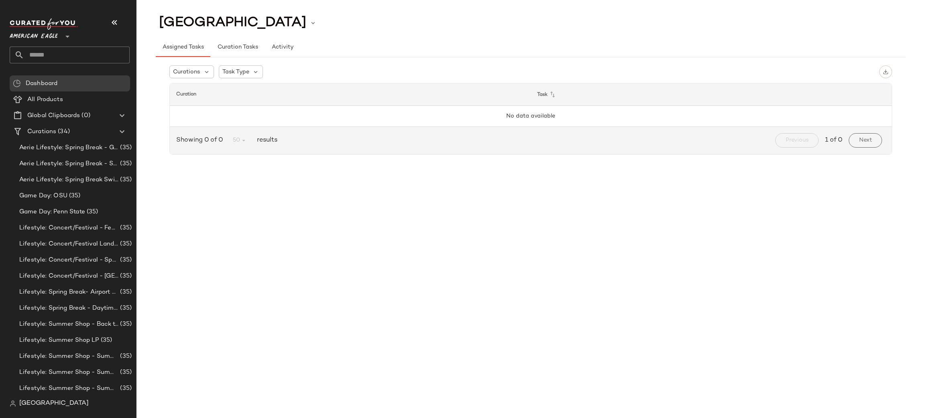
click at [25, 38] on span "American Eagle" at bounding box center [34, 34] width 48 height 14
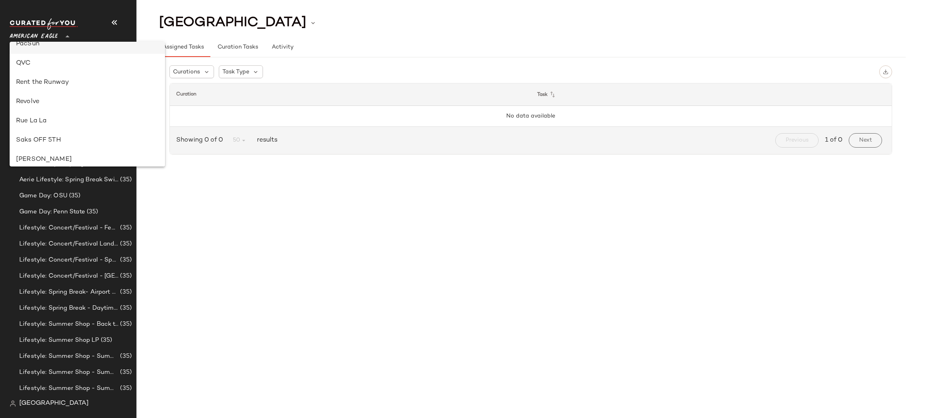
scroll to position [321, 0]
click at [51, 152] on div "Revolve" at bounding box center [87, 157] width 155 height 19
type input "**"
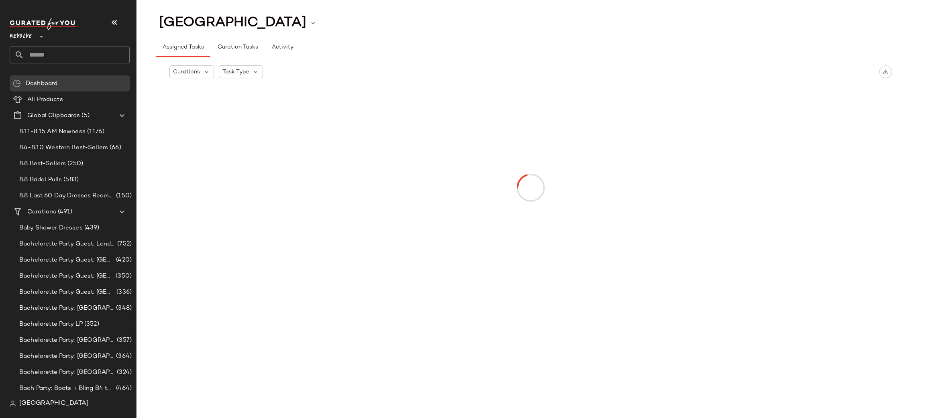
click at [45, 56] on input "text" at bounding box center [77, 55] width 106 height 17
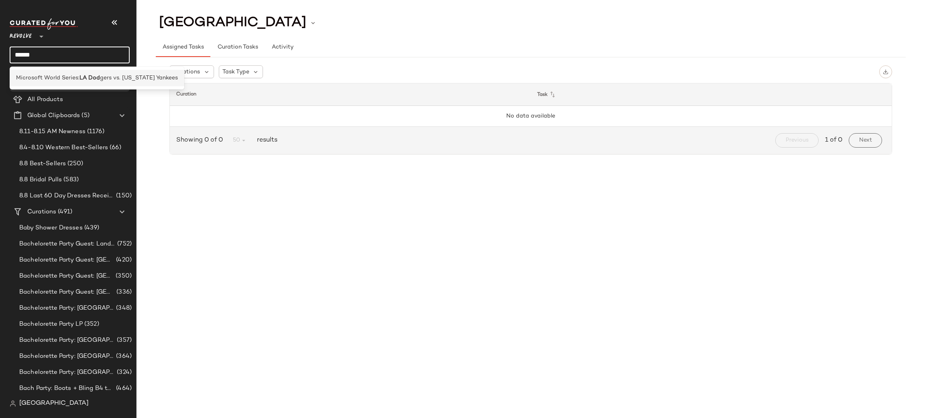
type input "******"
click at [88, 80] on b "LA Dod" at bounding box center [89, 78] width 20 height 8
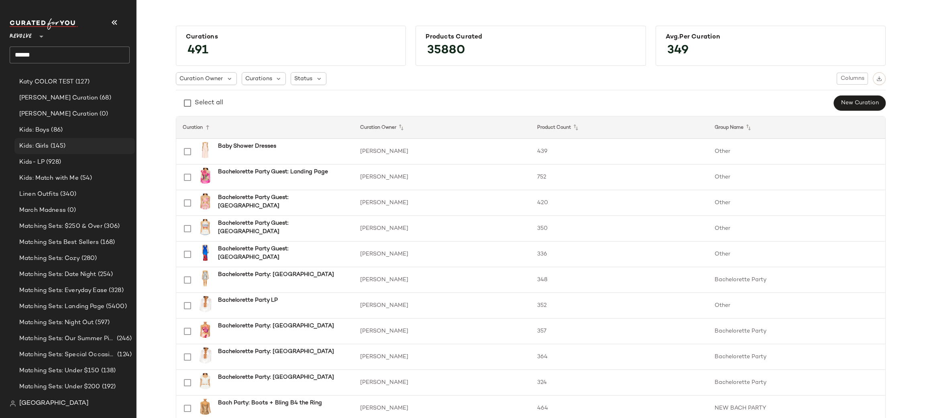
scroll to position [2653, 0]
click at [58, 54] on input "******" at bounding box center [70, 55] width 120 height 17
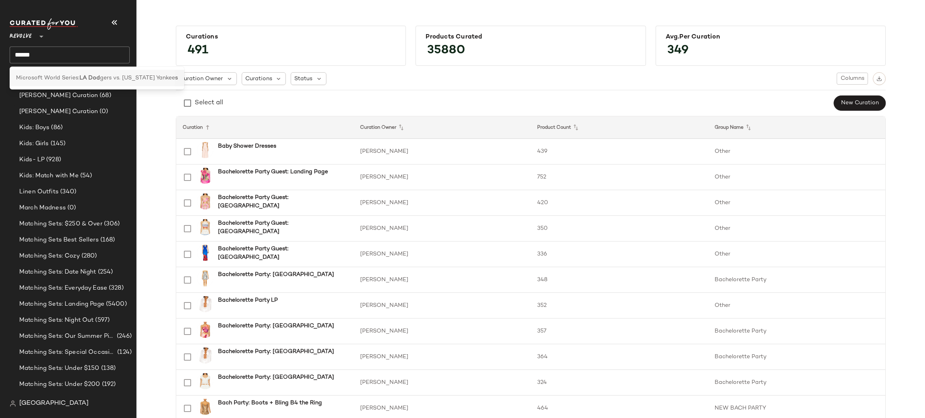
click at [59, 77] on span "Microsoft World Series:" at bounding box center [47, 78] width 63 height 8
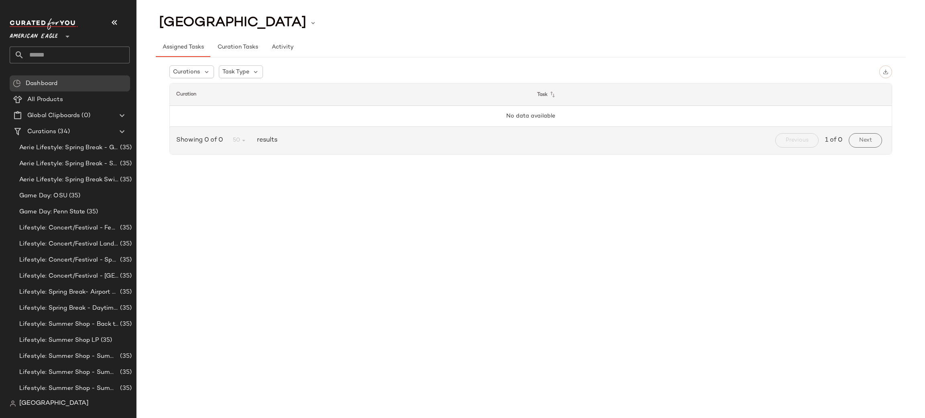
click at [69, 34] on icon at bounding box center [68, 37] width 10 height 10
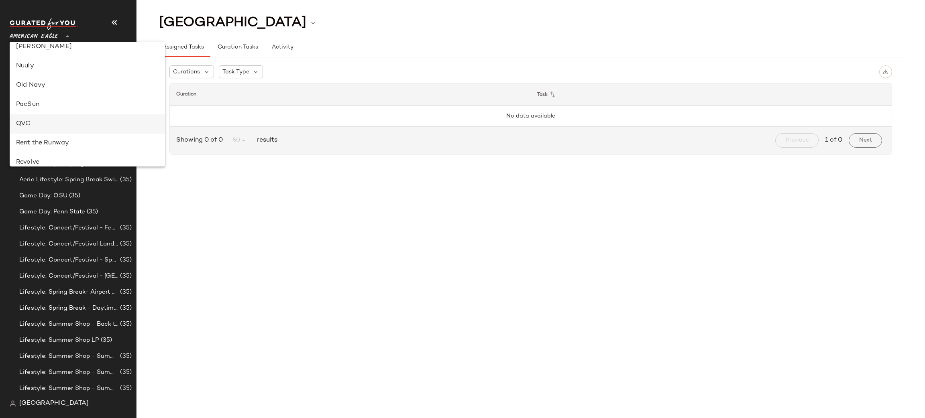
scroll to position [315, 0]
click at [69, 141] on div "Rent the Runway" at bounding box center [87, 145] width 142 height 10
type input "**"
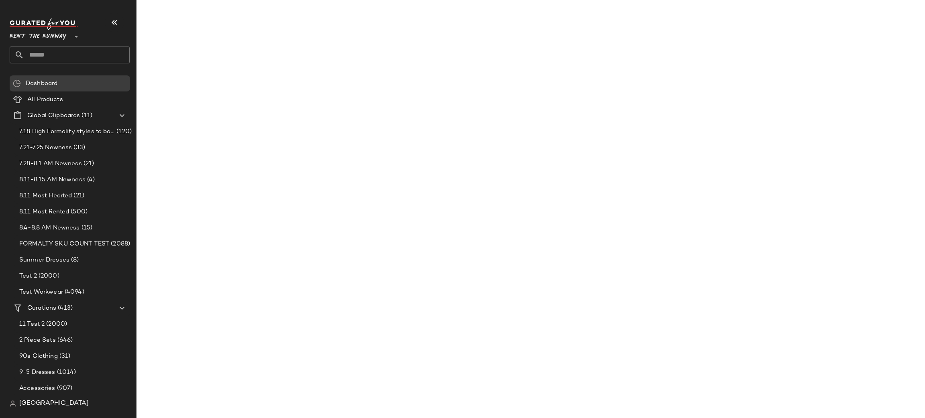
click at [58, 65] on div "Rent the Runway **" at bounding box center [73, 41] width 126 height 50
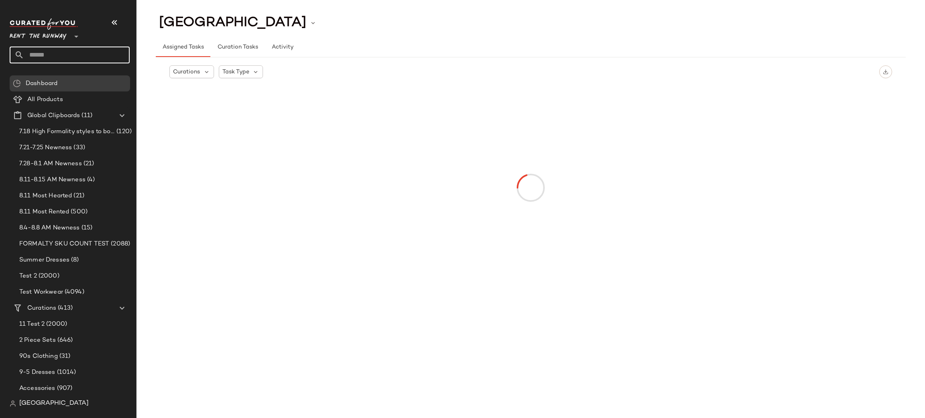
click at [59, 57] on input "text" at bounding box center [77, 55] width 106 height 17
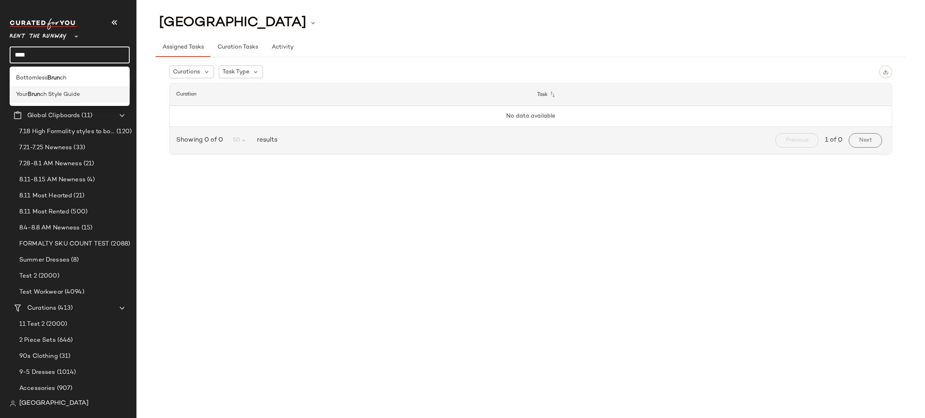
type input "****"
click at [34, 96] on b "Brun" at bounding box center [34, 94] width 12 height 8
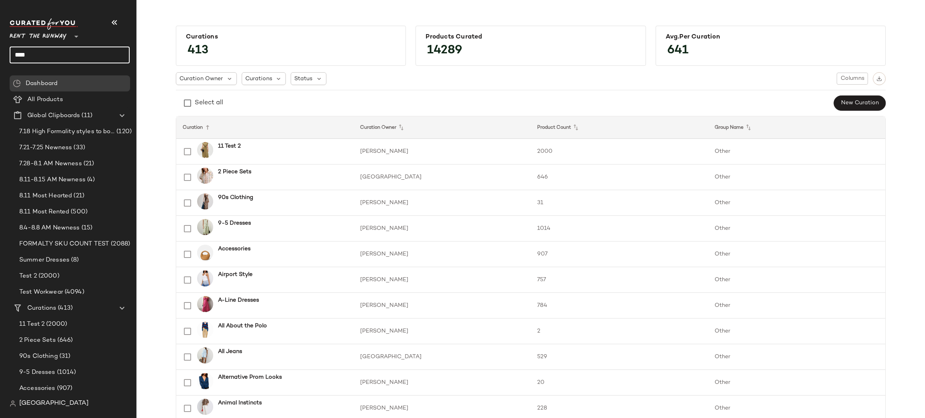
click at [72, 57] on input "****" at bounding box center [70, 55] width 120 height 17
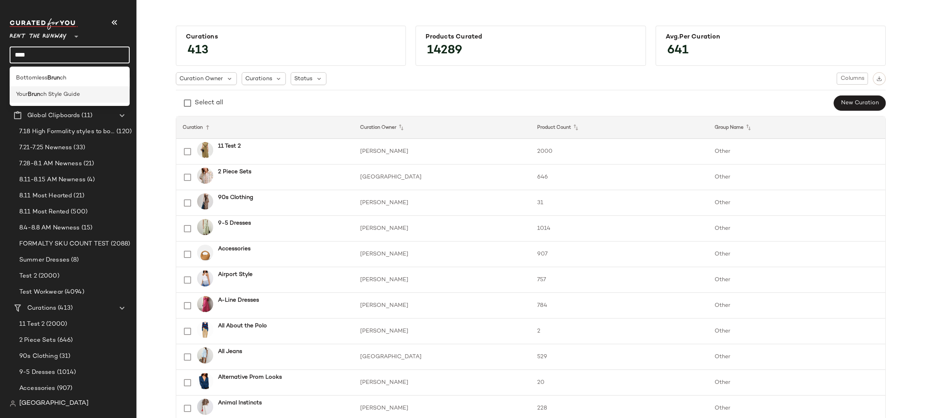
click at [75, 96] on span "ch Style Guide" at bounding box center [60, 94] width 40 height 8
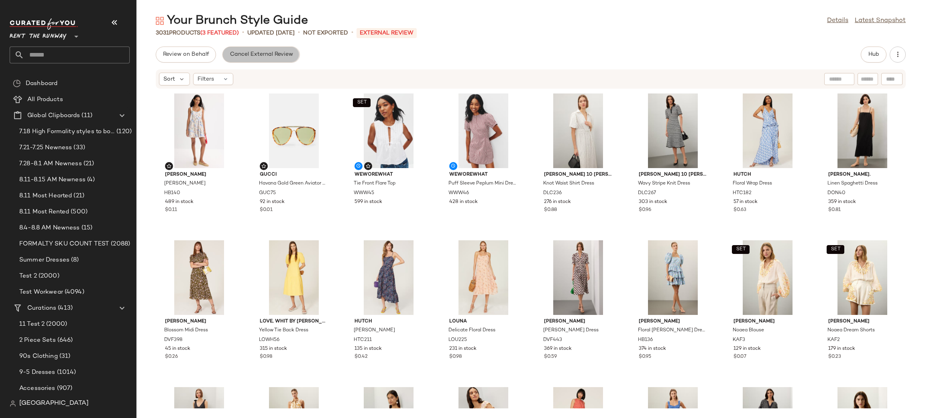
click at [252, 53] on span "Cancel External Review" at bounding box center [260, 54] width 63 height 6
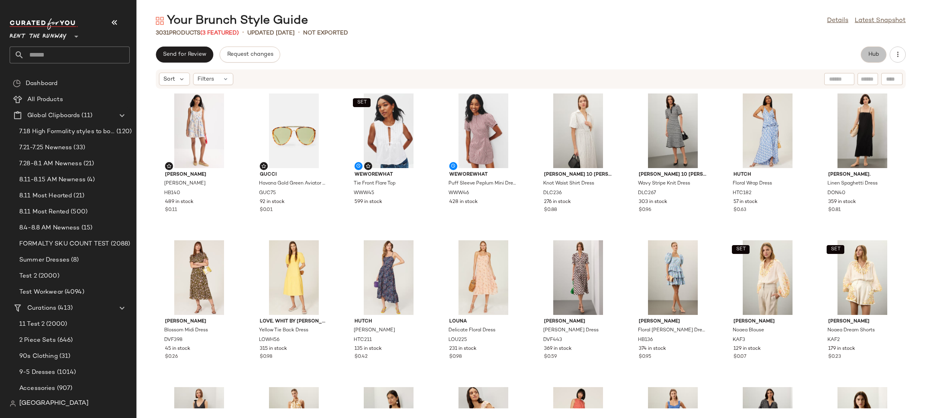
click at [869, 52] on span "Hub" at bounding box center [873, 54] width 11 height 6
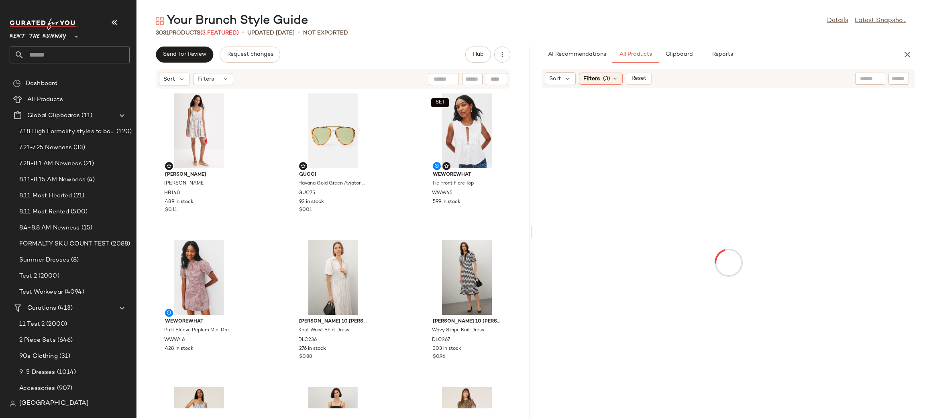
click at [895, 81] on input "text" at bounding box center [898, 79] width 14 height 8
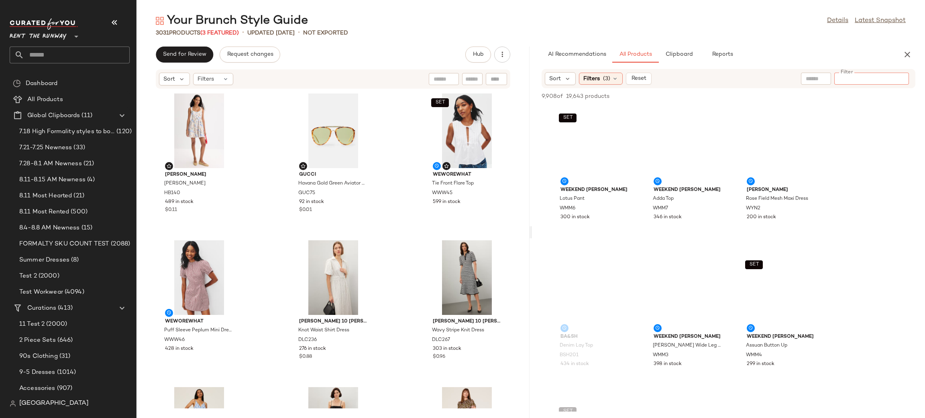
paste input "*****"
type input "*****"
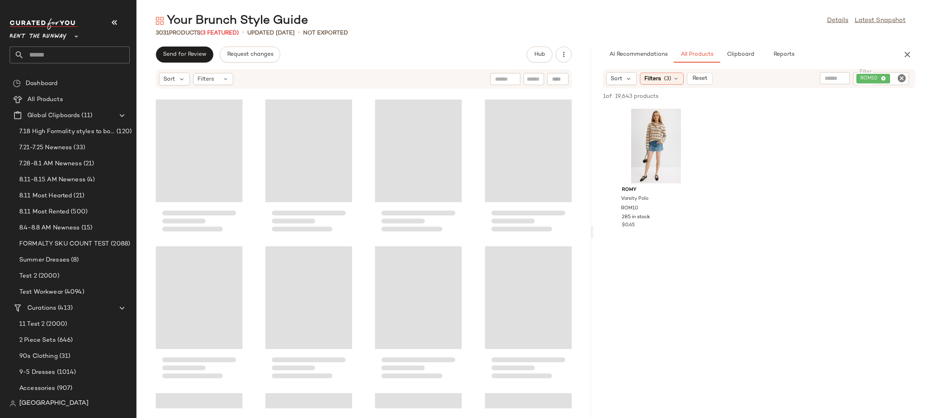
scroll to position [133, 0]
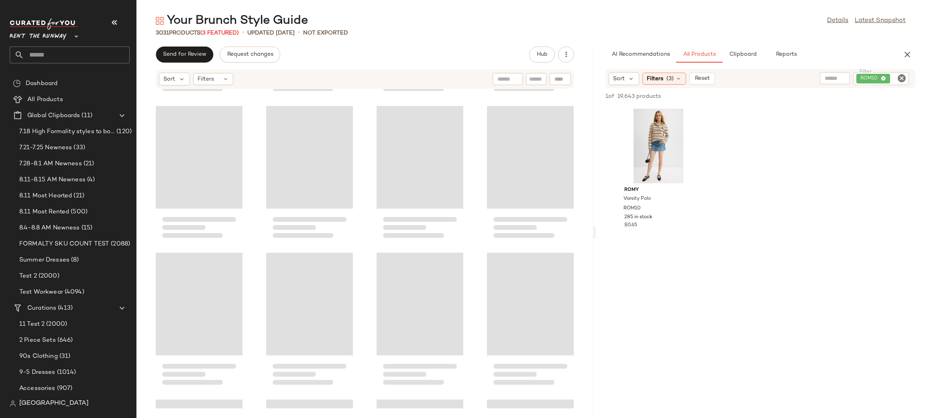
drag, startPoint x: 531, startPoint y: 143, endPoint x: 596, endPoint y: 143, distance: 65.4
click at [596, 143] on div "Your Brunch Style Guide Details Latest Snapshot 3031 Products (3 Featured) • up…" at bounding box center [530, 215] width 788 height 405
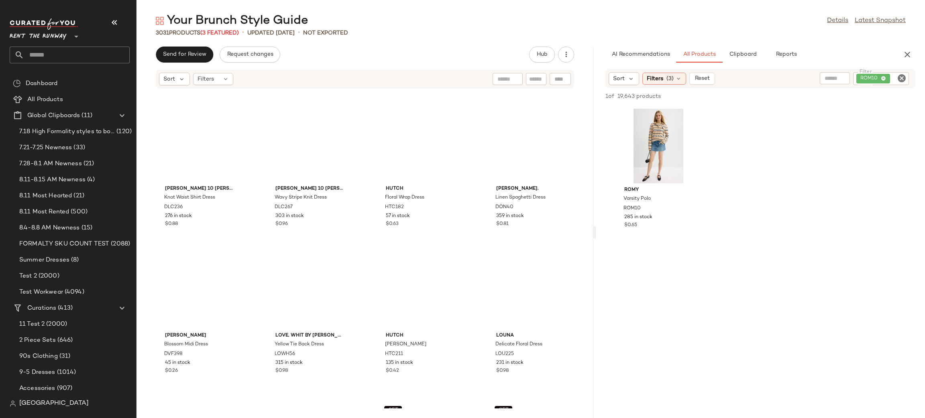
scroll to position [0, 0]
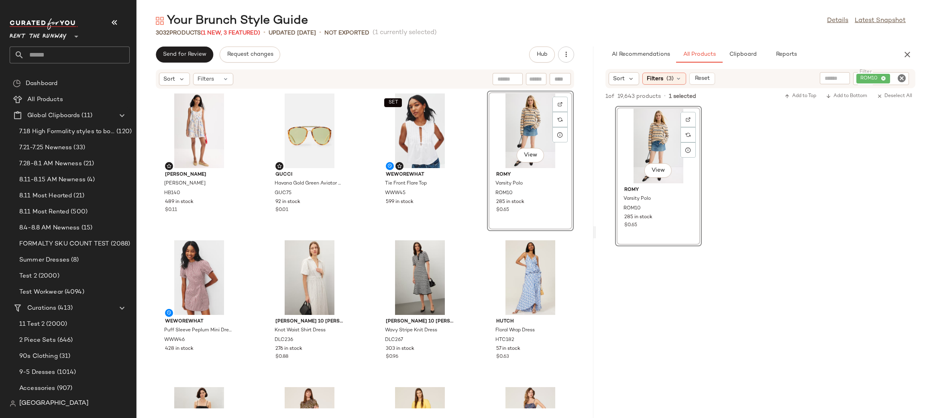
click at [901, 75] on icon "Clear Filter" at bounding box center [902, 78] width 10 height 10
paste input "******"
type input "******"
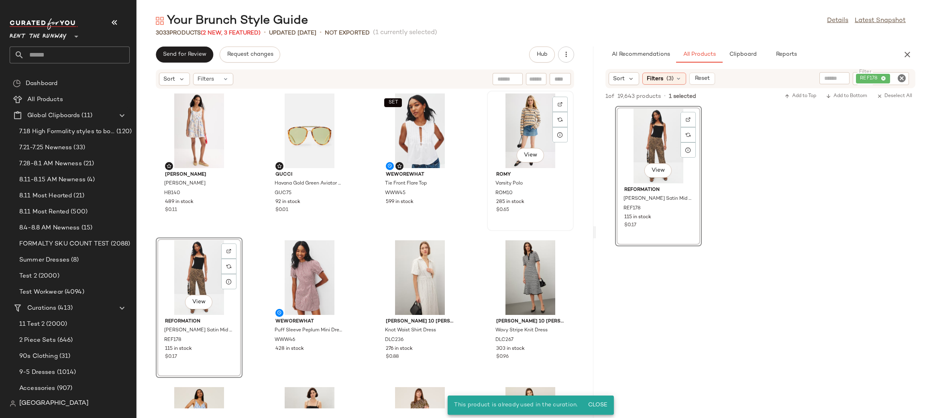
click at [516, 137] on div "View" at bounding box center [530, 131] width 81 height 75
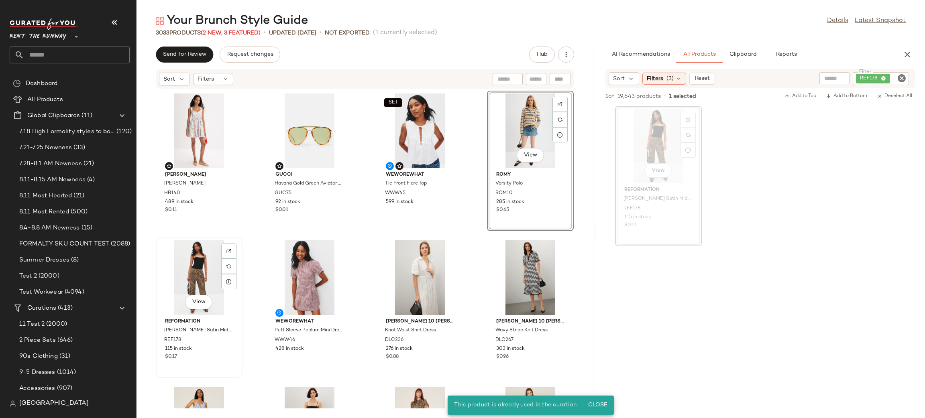
click at [194, 289] on div "View" at bounding box center [199, 277] width 81 height 75
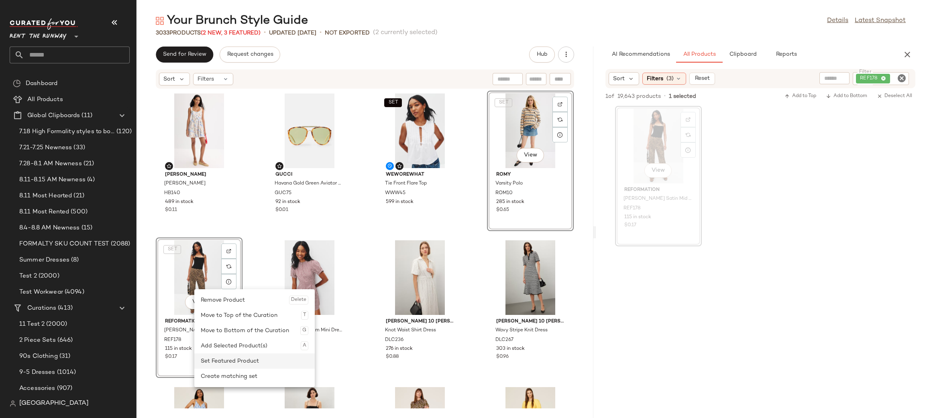
click at [241, 361] on div "Set Featured Product" at bounding box center [255, 361] width 108 height 15
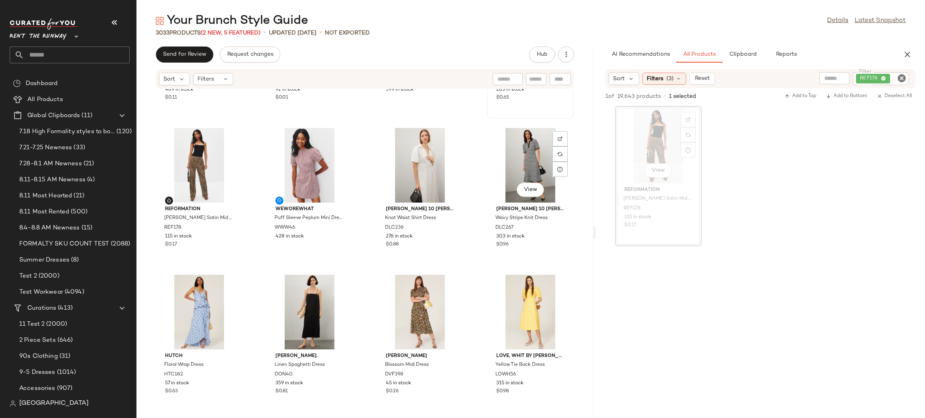
scroll to position [114, 0]
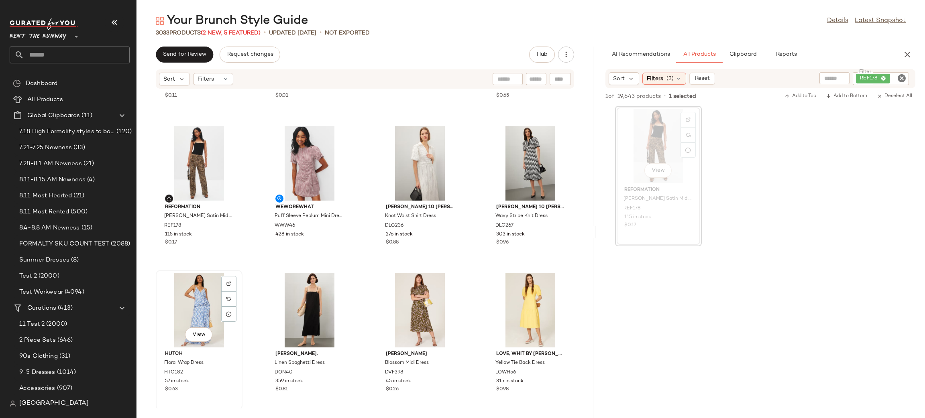
click at [195, 292] on div "View" at bounding box center [199, 310] width 81 height 75
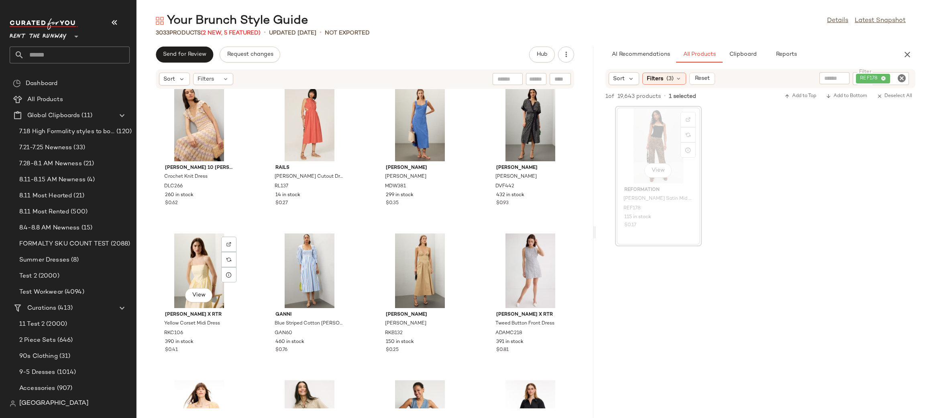
scroll to position [297, 0]
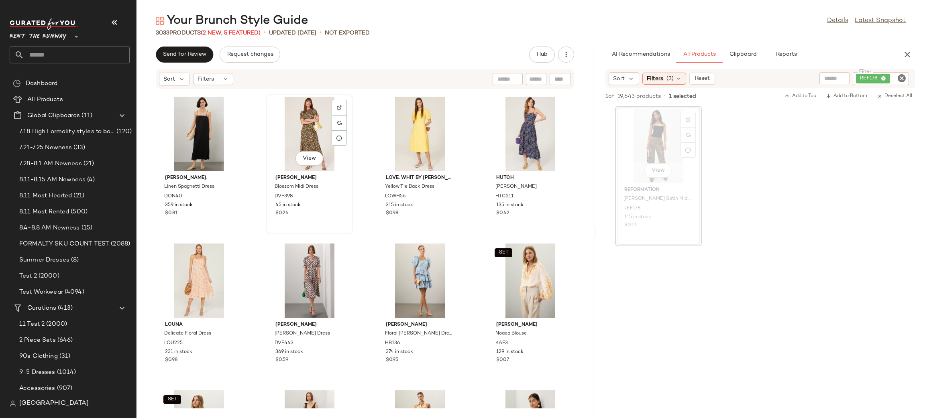
click at [303, 142] on div "View" at bounding box center [309, 134] width 81 height 75
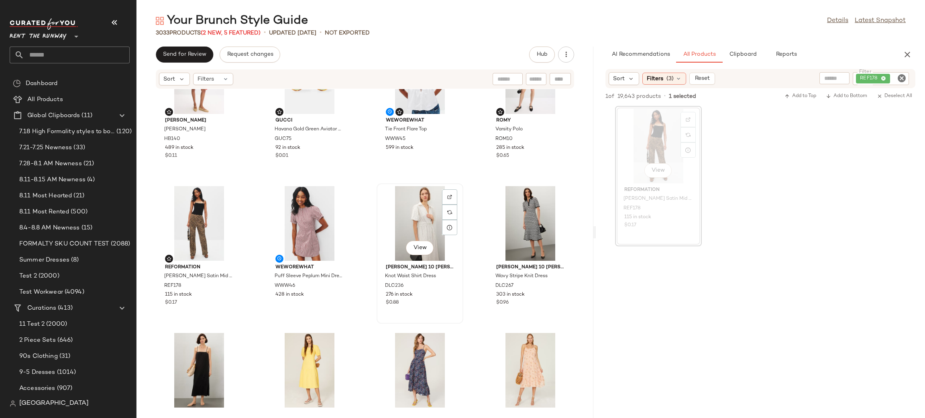
scroll to position [61, 0]
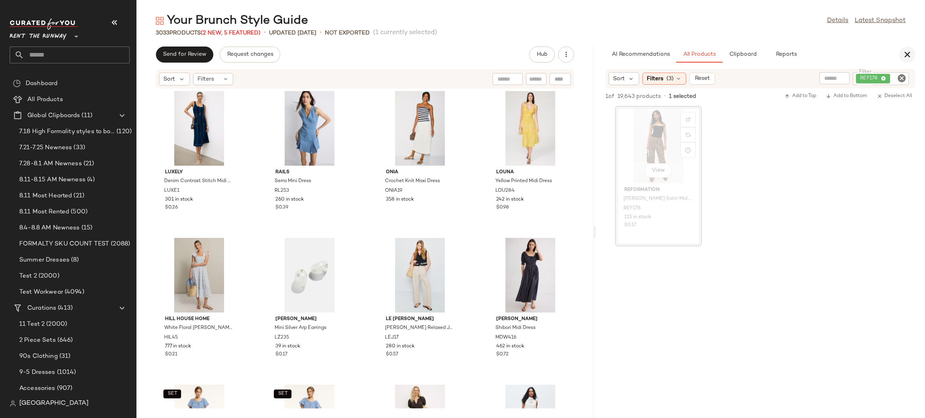
click at [904, 48] on button "button" at bounding box center [907, 55] width 16 height 16
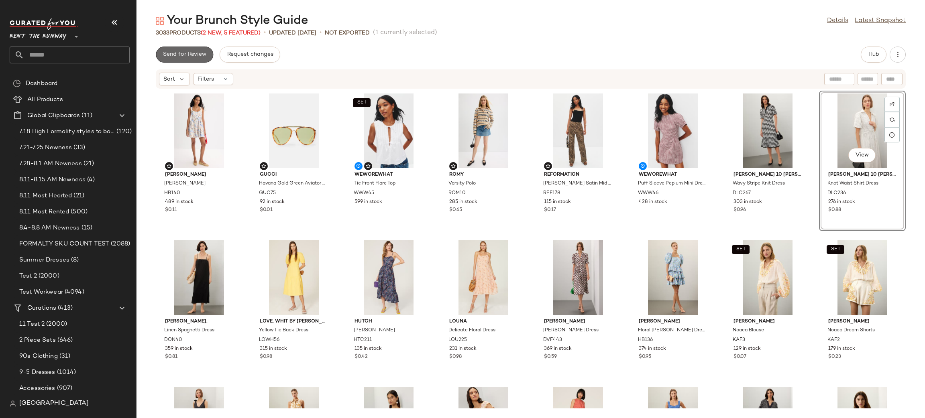
click at [176, 55] on span "Send for Review" at bounding box center [185, 54] width 44 height 6
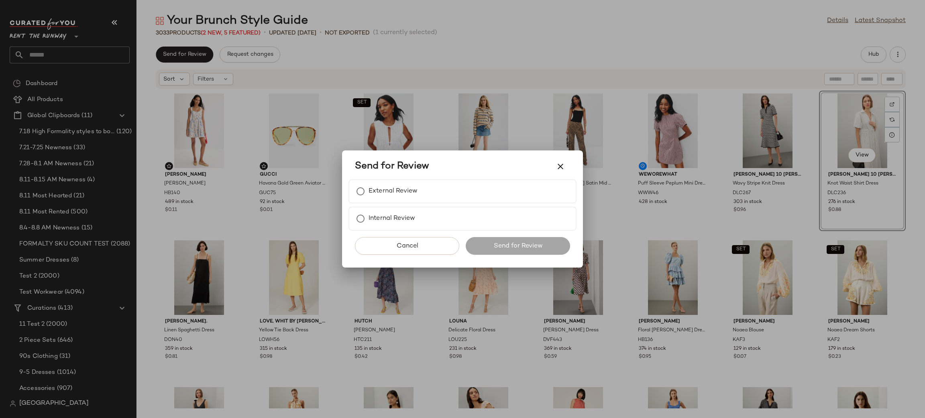
click at [434, 132] on div at bounding box center [462, 209] width 925 height 418
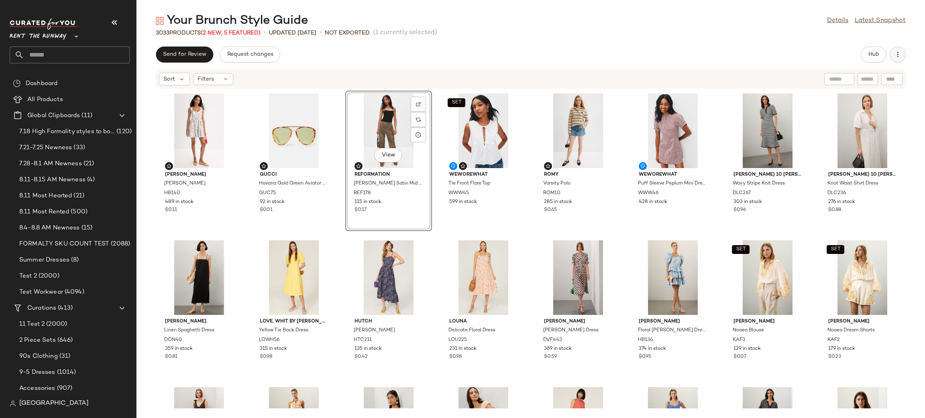
click at [894, 51] on icon "button" at bounding box center [897, 55] width 8 height 8
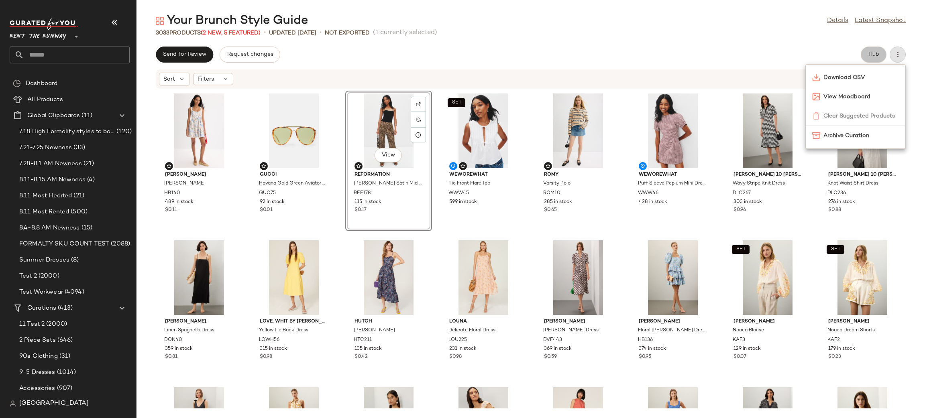
click at [876, 50] on button "Hub" at bounding box center [873, 55] width 26 height 16
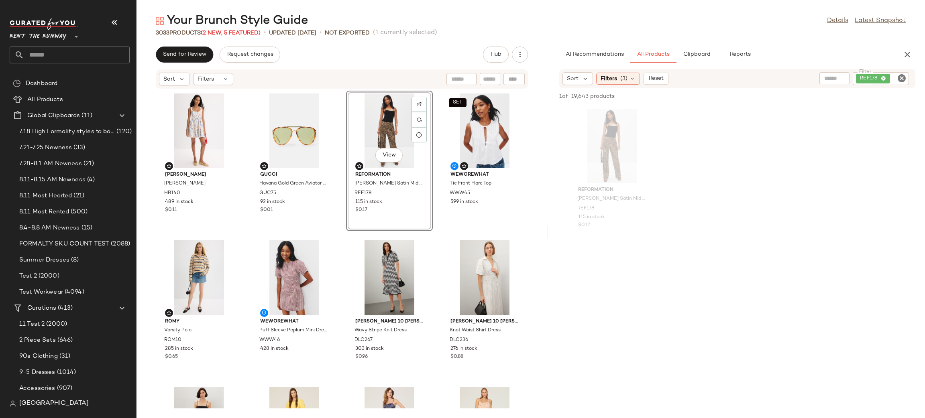
drag, startPoint x: 530, startPoint y: 172, endPoint x: 549, endPoint y: 172, distance: 19.3
click at [549, 172] on div "Your Brunch Style Guide Details Latest Snapshot 3033 Products (2 New, 5 Feature…" at bounding box center [530, 215] width 788 height 405
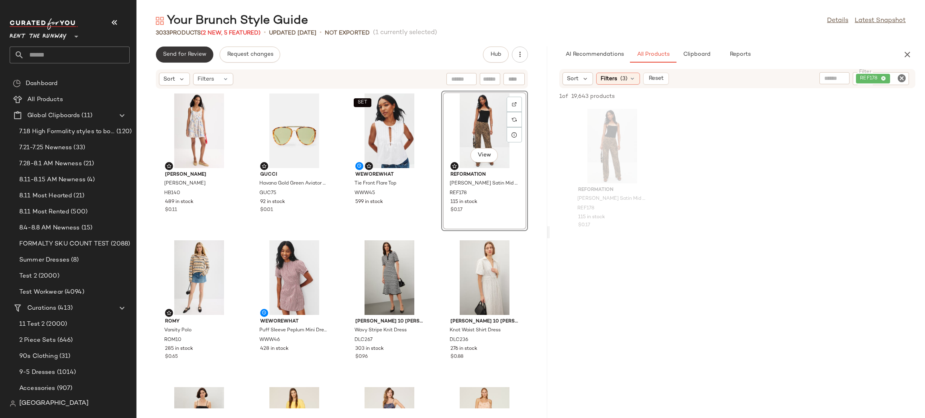
click at [168, 53] on span "Send for Review" at bounding box center [185, 54] width 44 height 6
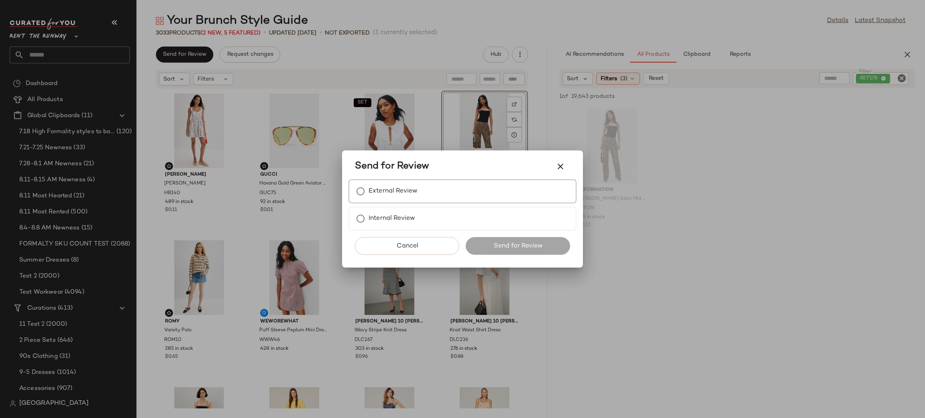
click at [380, 189] on label "External Review" at bounding box center [392, 191] width 49 height 16
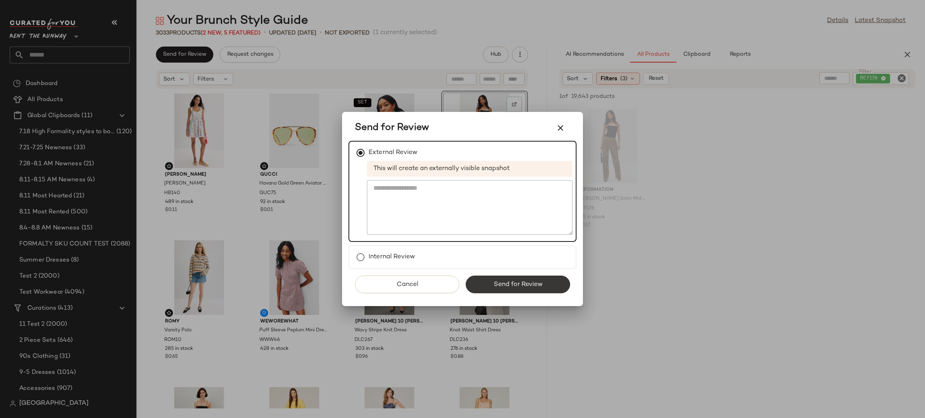
click at [490, 280] on button "Send for Review" at bounding box center [518, 285] width 104 height 18
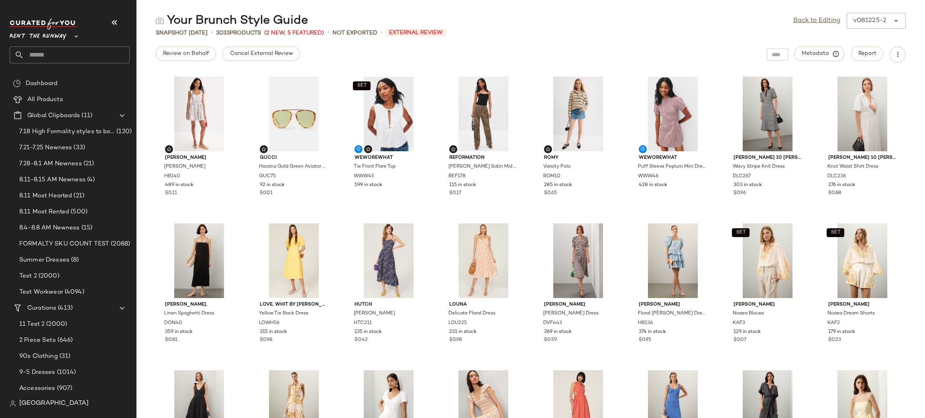
click at [47, 37] on span "Rent the Runway" at bounding box center [38, 34] width 57 height 14
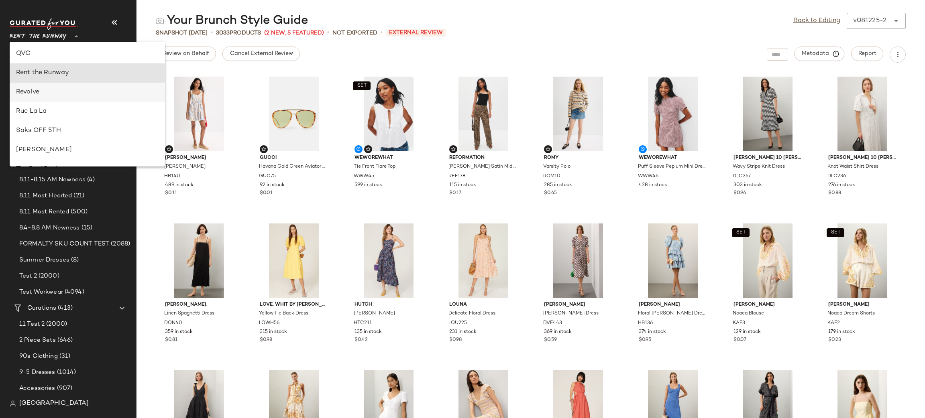
scroll to position [386, 0]
click at [45, 87] on div "Revolve" at bounding box center [87, 92] width 155 height 19
type input "**"
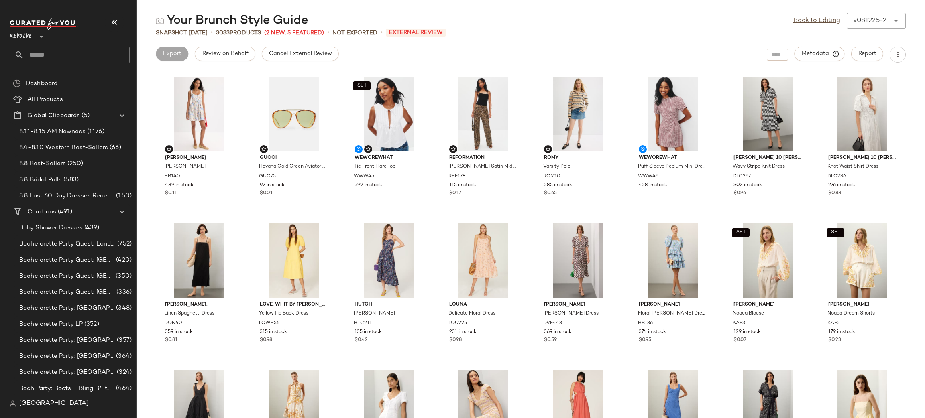
click at [45, 55] on input "text" at bounding box center [77, 55] width 106 height 17
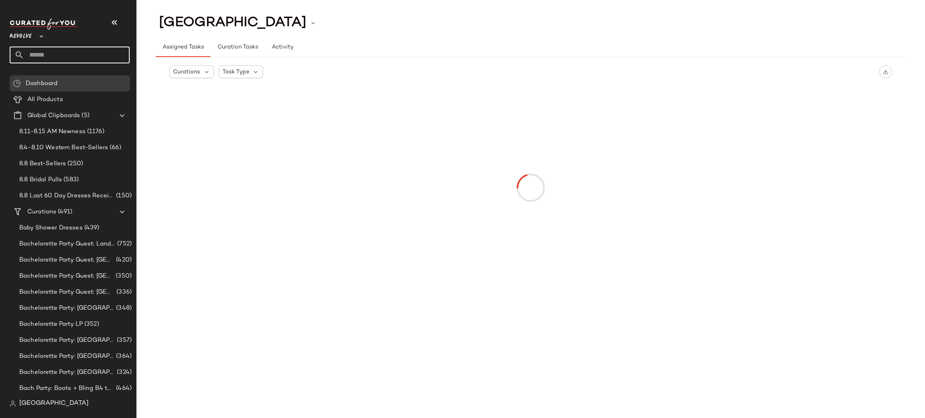
click at [39, 58] on input "text" at bounding box center [77, 55] width 106 height 17
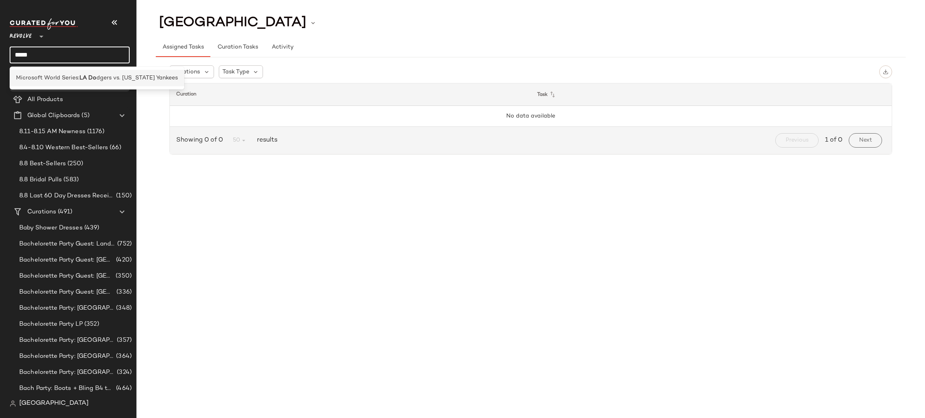
click at [34, 79] on span "Microsoft World Series:" at bounding box center [47, 78] width 63 height 8
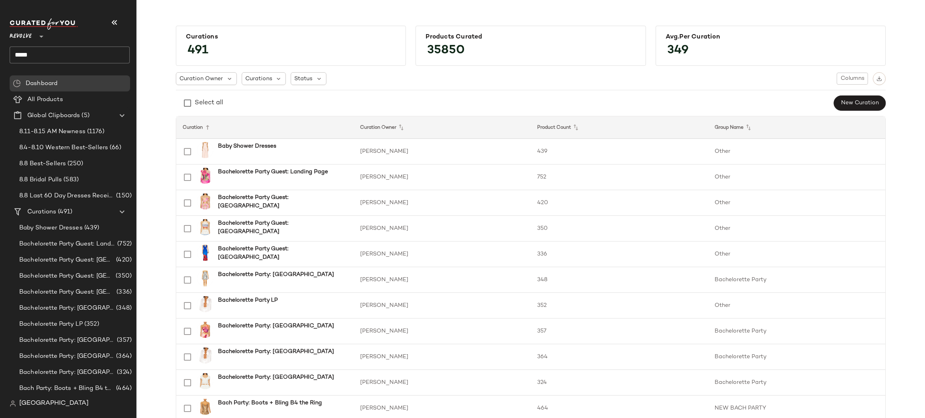
click at [40, 55] on input "*****" at bounding box center [70, 55] width 120 height 17
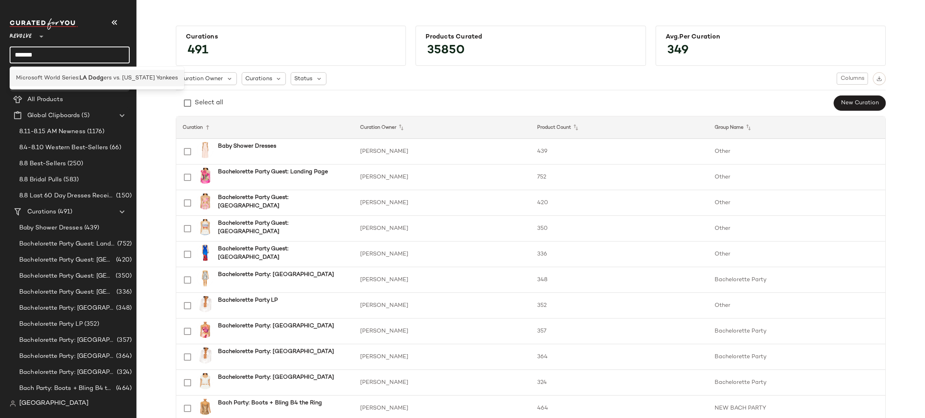
type input "*******"
click at [45, 76] on span "Microsoft World Series:" at bounding box center [47, 78] width 63 height 8
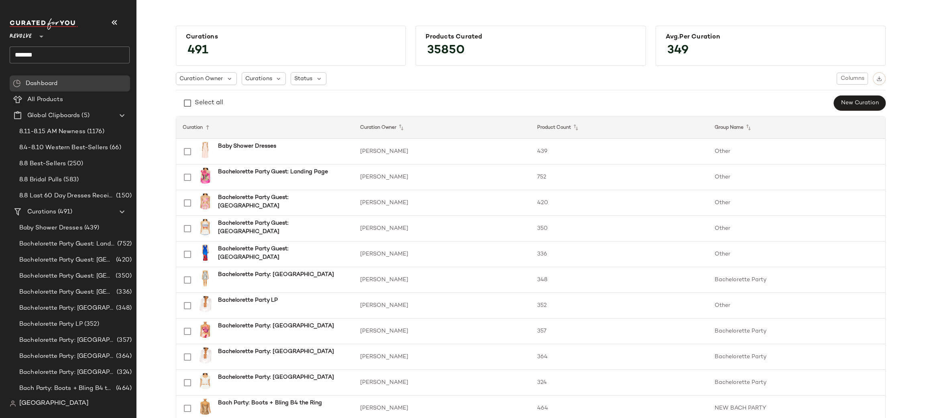
click at [60, 53] on input "*******" at bounding box center [70, 55] width 120 height 17
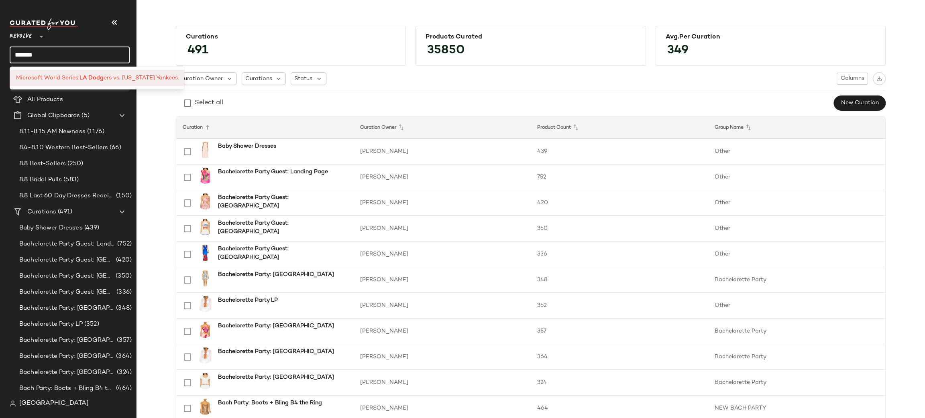
click at [63, 70] on div "Microsoft World Series: LA Dodg ers vs. [US_STATE] Yankees" at bounding box center [97, 78] width 175 height 16
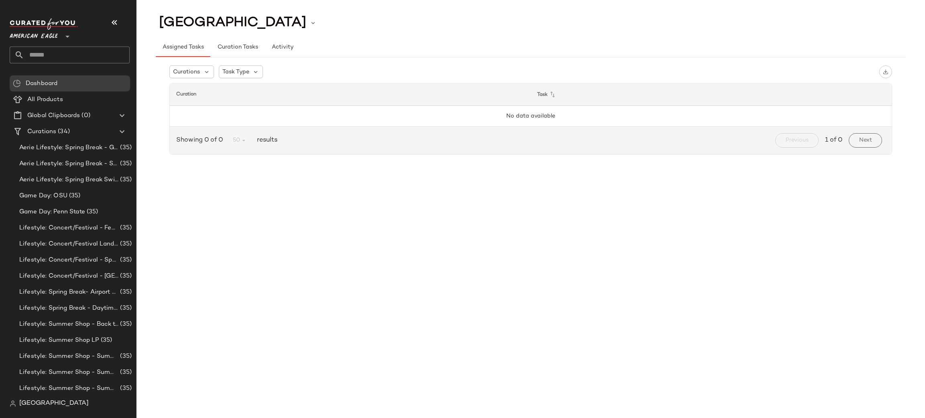
click at [65, 39] on icon at bounding box center [68, 37] width 10 height 10
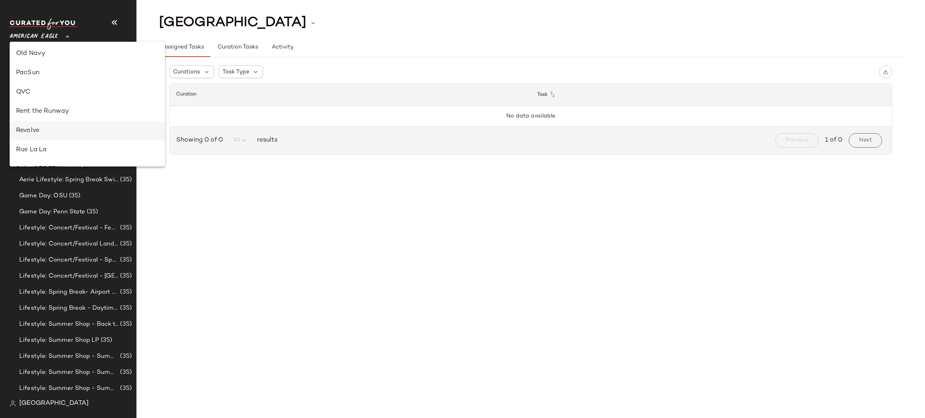
scroll to position [358, 0]
click at [65, 120] on div "Revolve" at bounding box center [87, 121] width 142 height 10
type input "**"
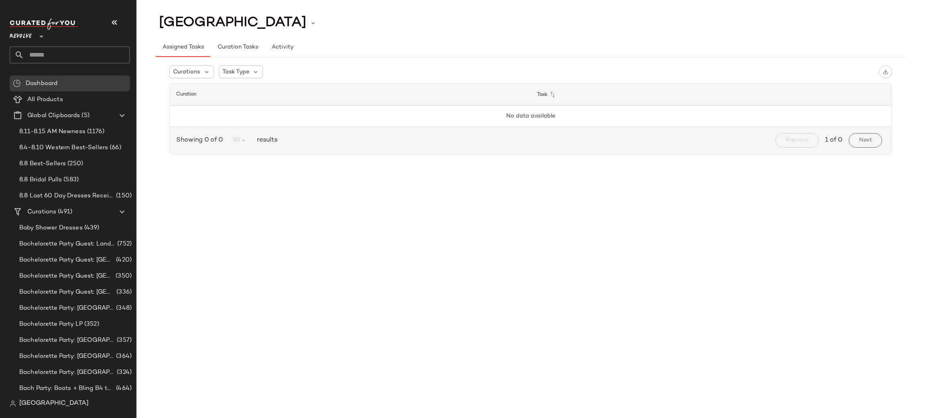
click at [69, 53] on input "text" at bounding box center [77, 55] width 106 height 17
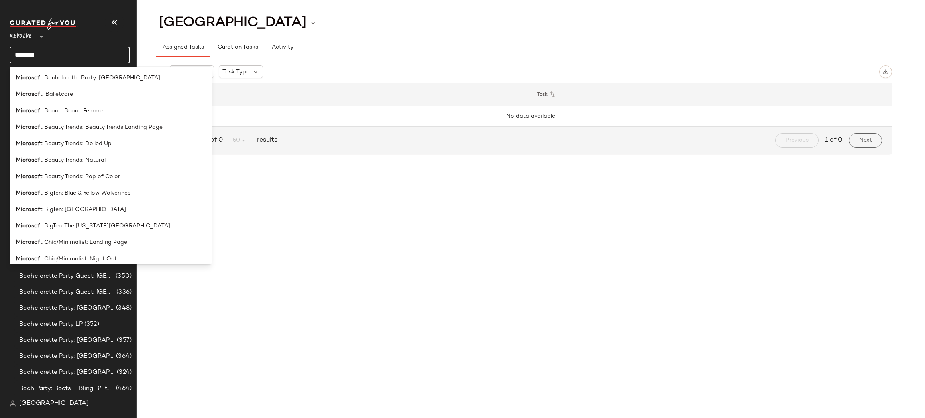
type input "*********"
click at [77, 56] on input "*********" at bounding box center [70, 55] width 120 height 17
click at [76, 56] on input "*********" at bounding box center [70, 55] width 120 height 17
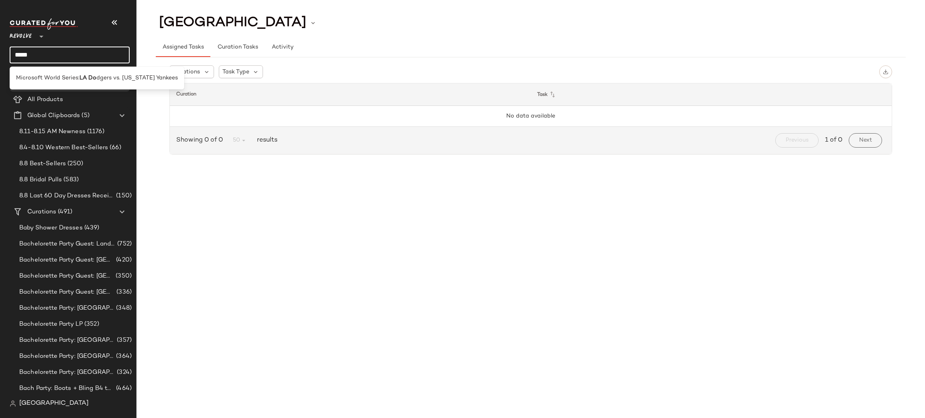
click at [175, 163] on div "Curations Task Type Curation Task No data available Showing 0 of 0 50 results P…" at bounding box center [531, 111] width 750 height 108
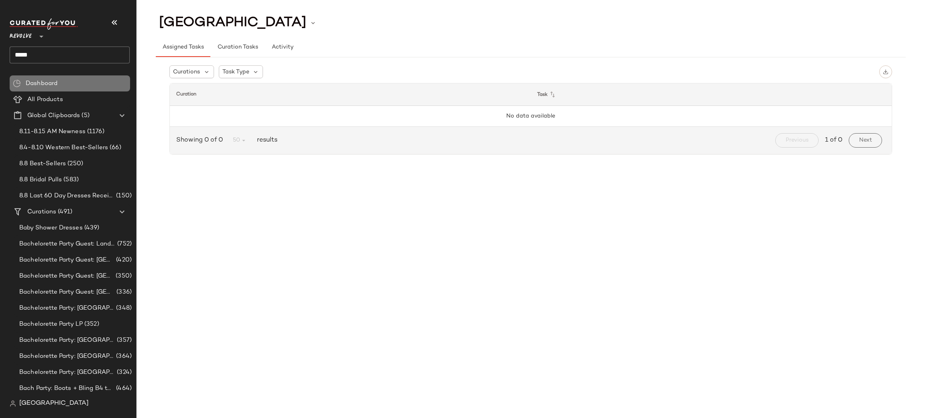
click at [67, 85] on div "Dashboard" at bounding box center [75, 83] width 104 height 9
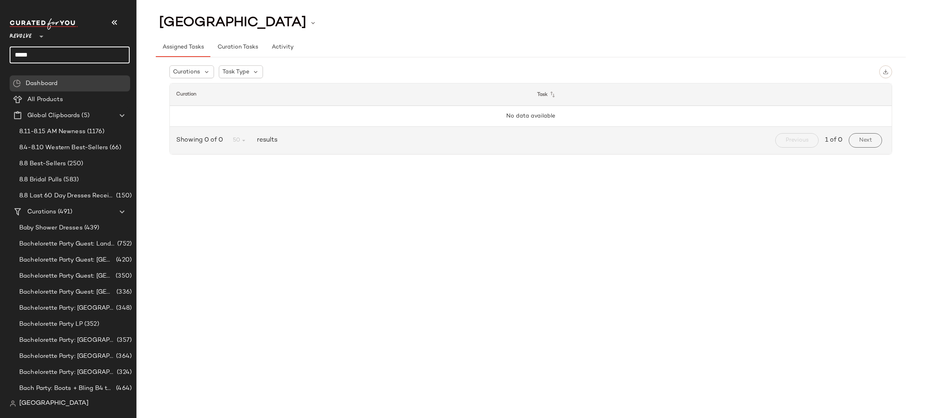
click at [65, 59] on input "*****" at bounding box center [70, 55] width 120 height 17
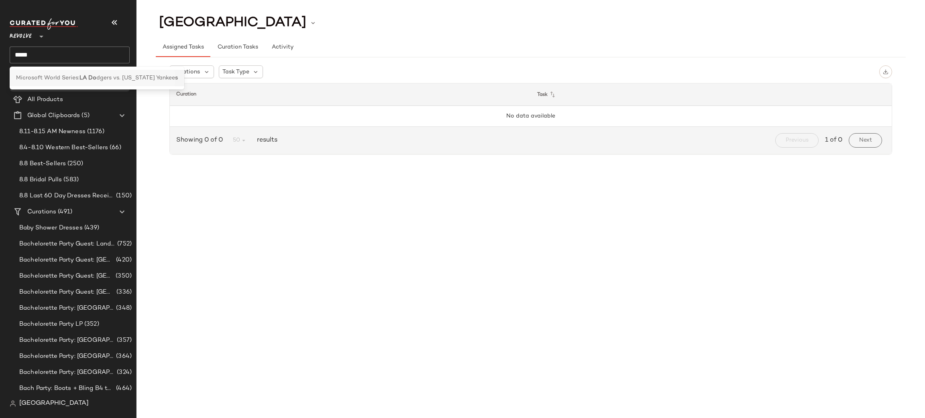
click at [61, 76] on span "Microsoft World Series:" at bounding box center [47, 78] width 63 height 8
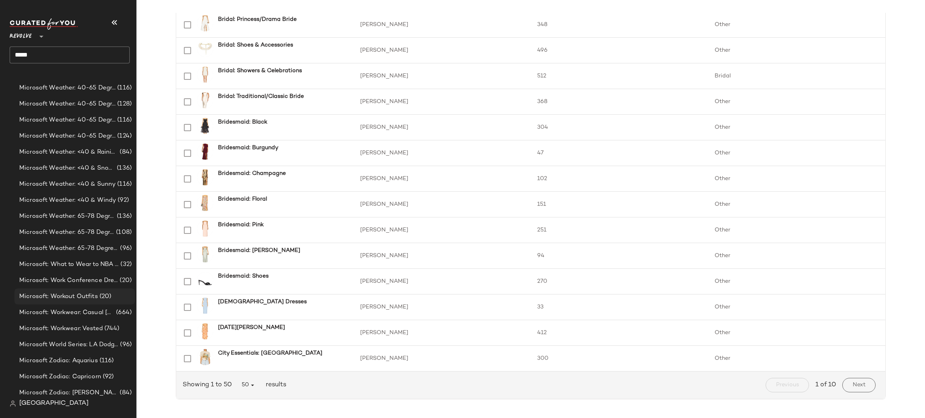
scroll to position [4837, 0]
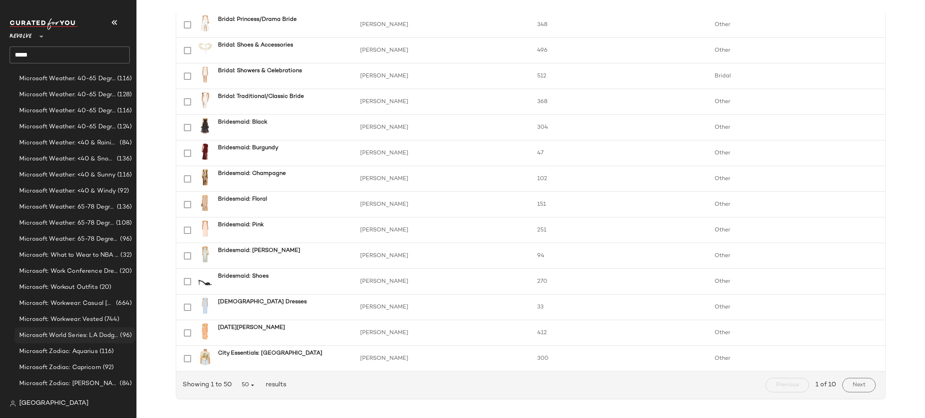
click at [82, 331] on span "Microsoft World Series: LA Dodgers vs. [US_STATE] Yankees" at bounding box center [68, 335] width 99 height 9
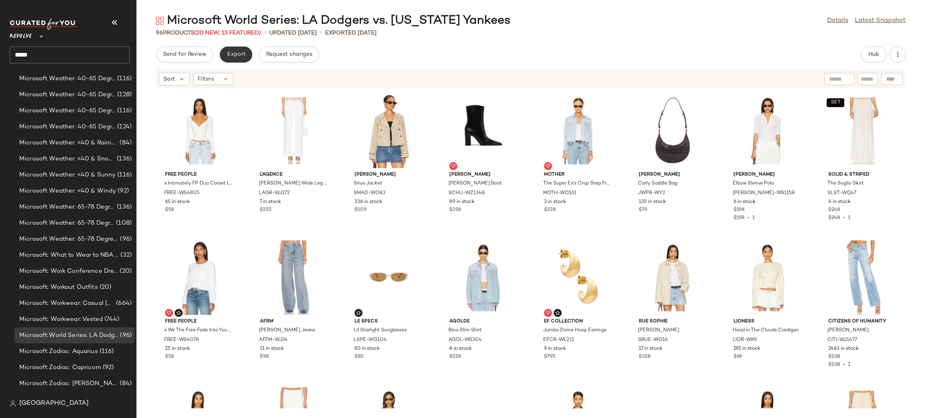
click at [238, 57] on span "Export" at bounding box center [235, 54] width 19 height 6
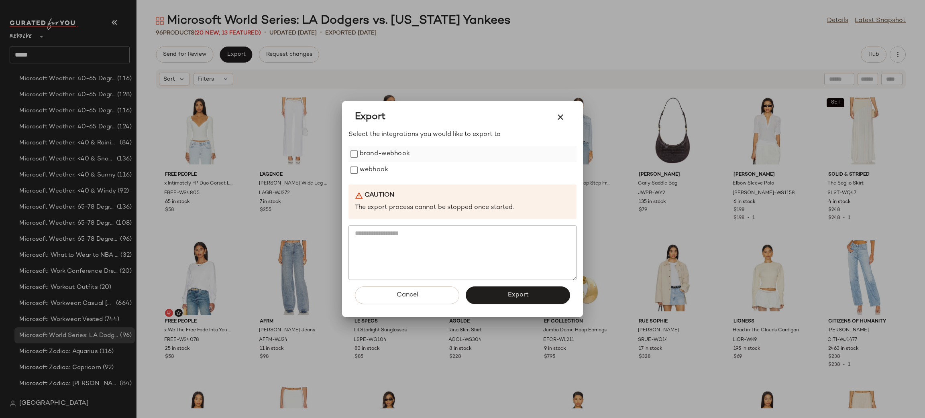
click at [377, 160] on label "brand-webhook" at bounding box center [385, 154] width 50 height 16
click at [495, 307] on div "Cancel Export" at bounding box center [462, 298] width 228 height 37
click at [496, 302] on button "Export" at bounding box center [518, 296] width 104 height 18
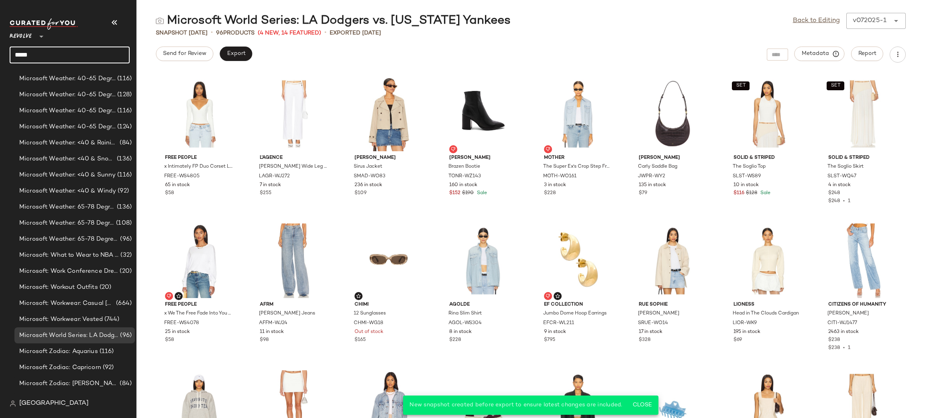
drag, startPoint x: 80, startPoint y: 57, endPoint x: 0, endPoint y: 61, distance: 80.4
click at [0, 61] on nav "Revolve ** ***** Dashboard All Products Global Clipboards (5) 8.11-8.15 AM Newn…" at bounding box center [68, 209] width 136 height 418
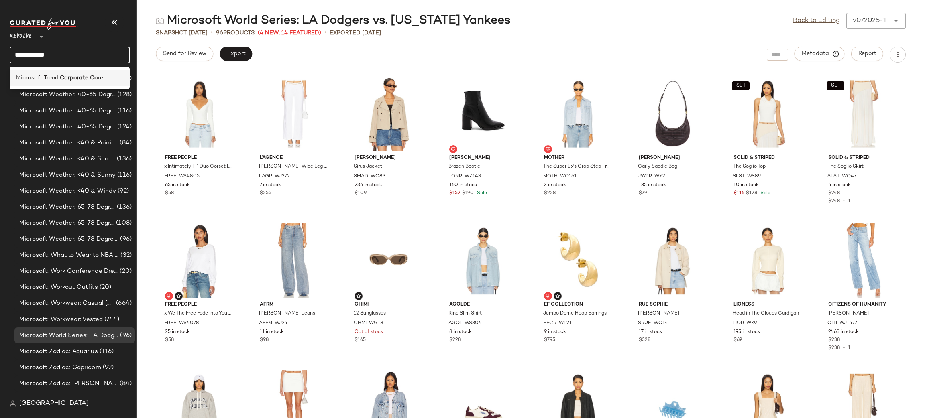
type input "**********"
click at [25, 77] on span "Microsoft Trend:" at bounding box center [38, 78] width 44 height 8
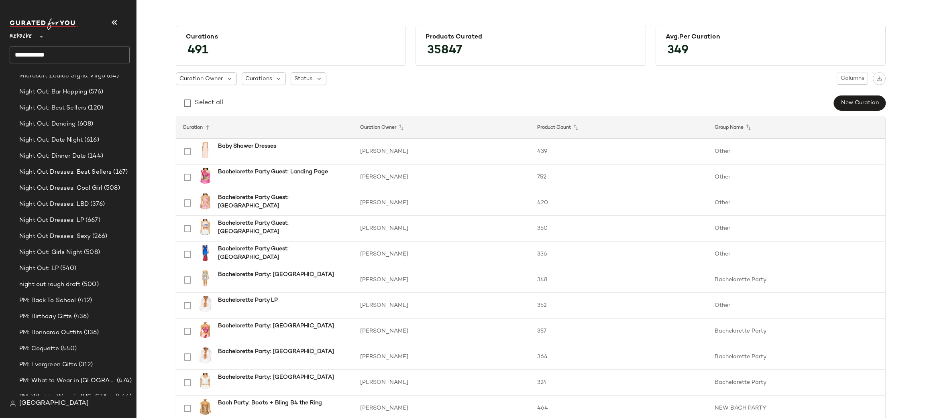
scroll to position [5310, 0]
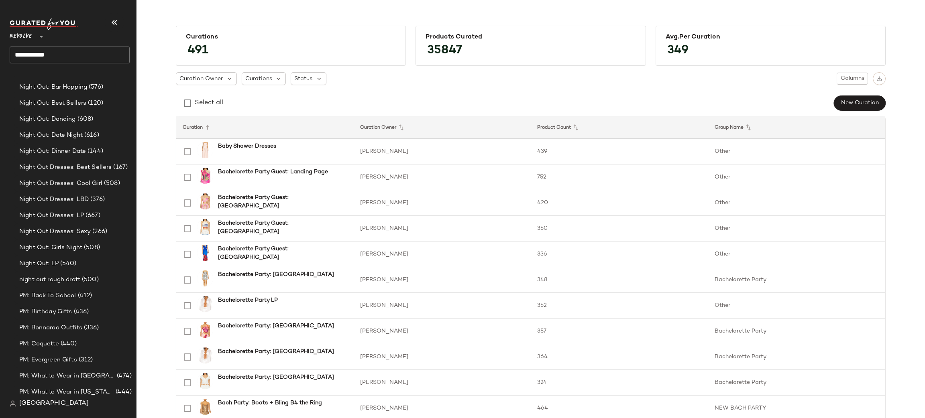
click at [92, 49] on input "**********" at bounding box center [70, 55] width 120 height 17
click at [90, 75] on b "Corporate Co" at bounding box center [79, 78] width 38 height 8
click at [96, 59] on input "**********" at bounding box center [70, 55] width 120 height 17
click at [99, 75] on span "re" at bounding box center [100, 78] width 5 height 8
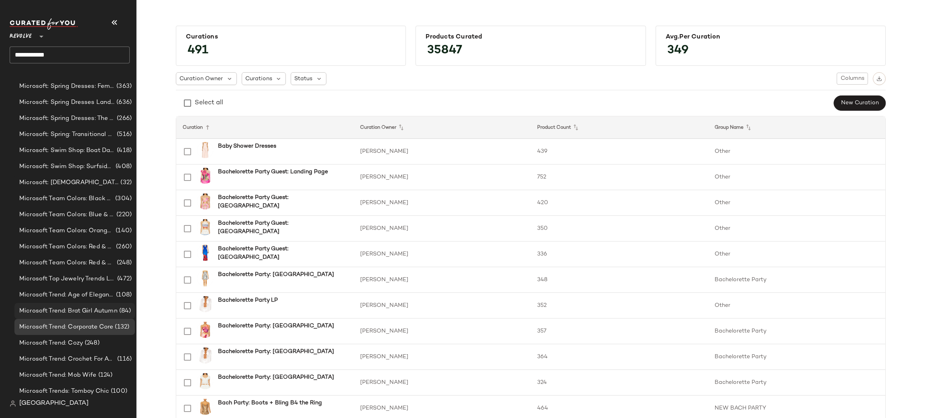
scroll to position [4464, 0]
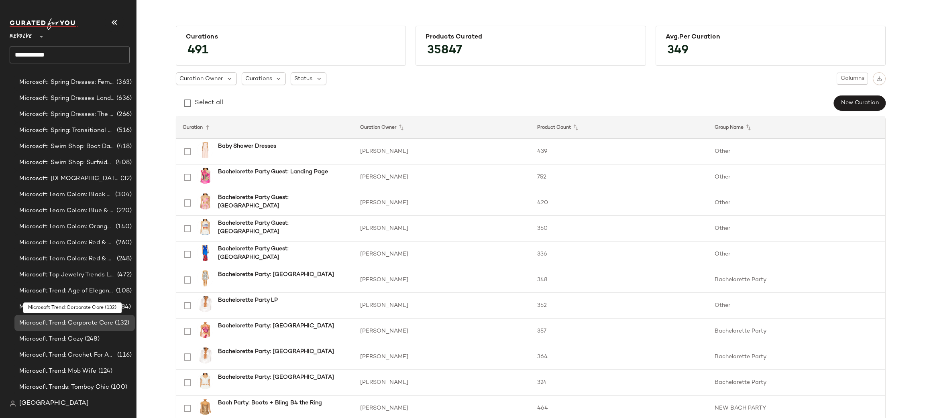
click at [103, 321] on span "Microsoft Trend: Corporate Core" at bounding box center [66, 323] width 94 height 9
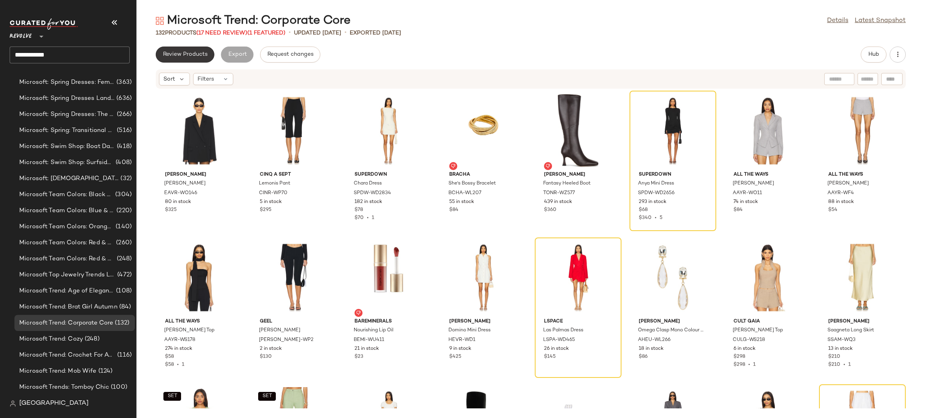
click at [181, 54] on span "Review Products" at bounding box center [185, 54] width 45 height 6
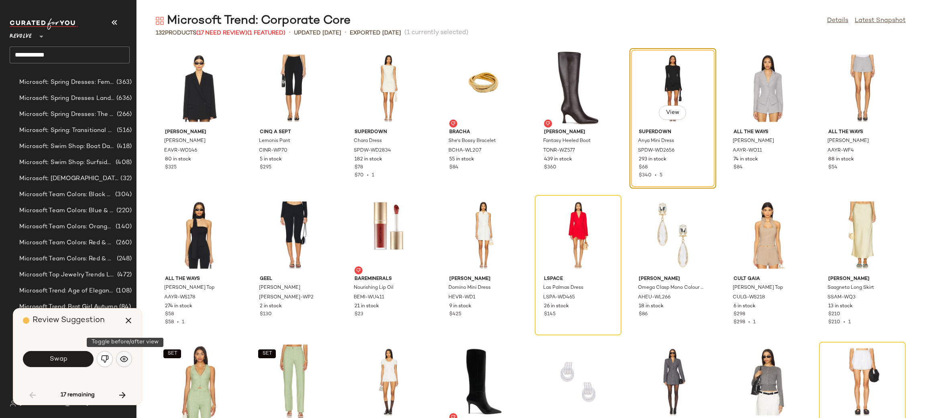
click at [123, 355] on button "button" at bounding box center [124, 359] width 16 height 16
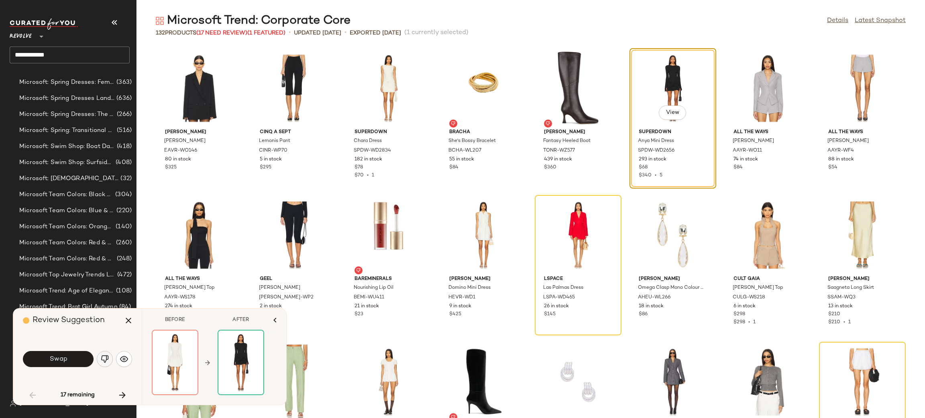
click at [108, 360] on img "button" at bounding box center [105, 359] width 8 height 8
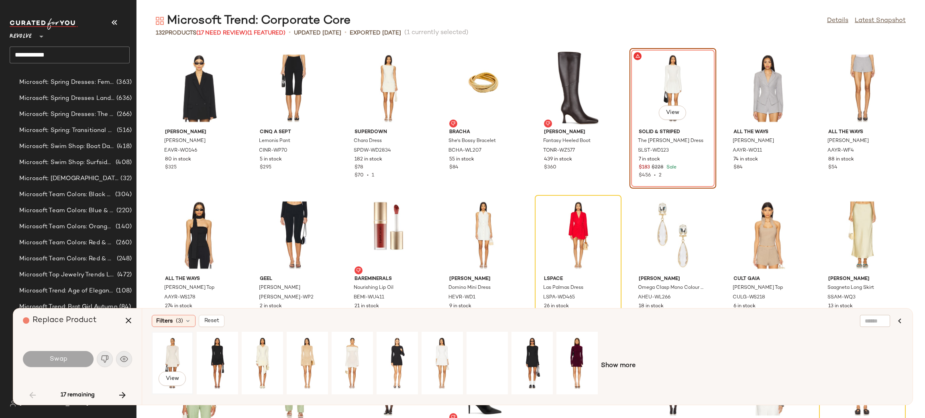
click at [163, 360] on div "View" at bounding box center [173, 363] width 36 height 57
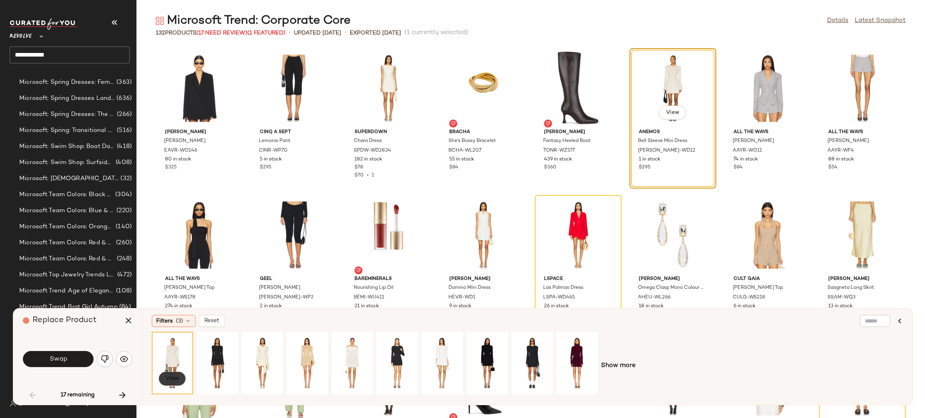
click at [165, 378] on span "View" at bounding box center [172, 379] width 14 height 6
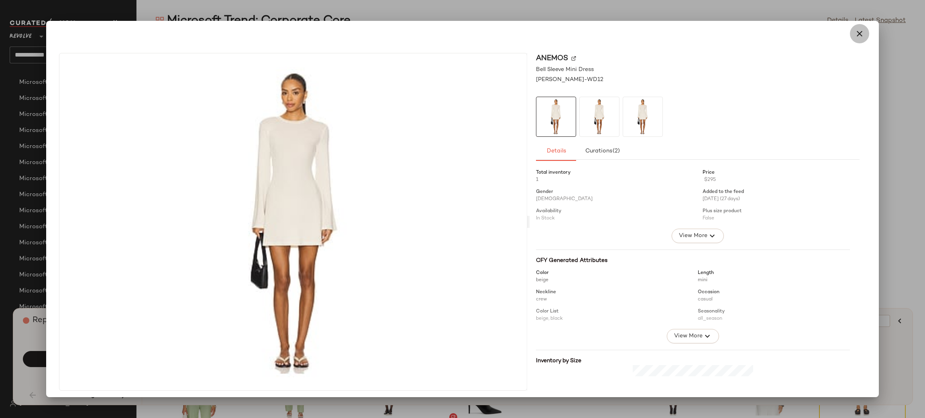
click at [854, 34] on icon "button" at bounding box center [859, 34] width 10 height 10
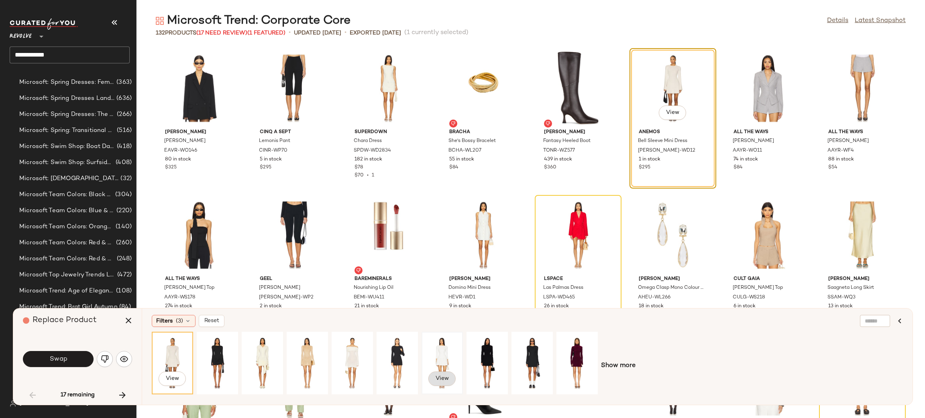
click at [440, 382] on span "View" at bounding box center [442, 379] width 14 height 6
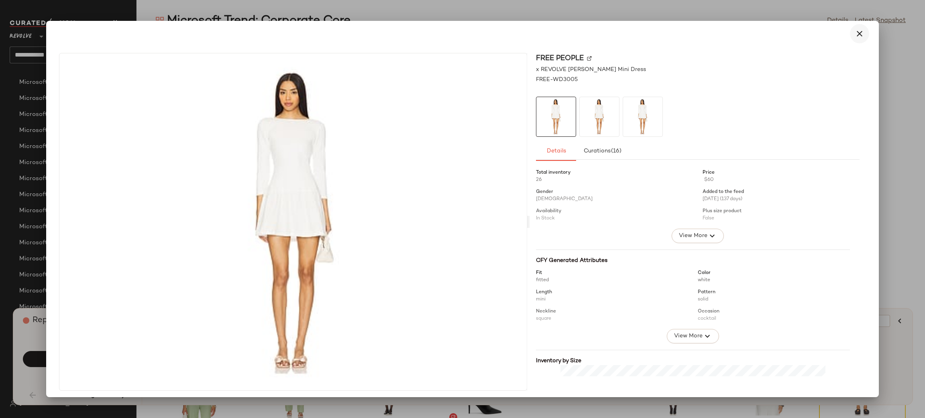
click at [854, 34] on icon "button" at bounding box center [859, 34] width 10 height 10
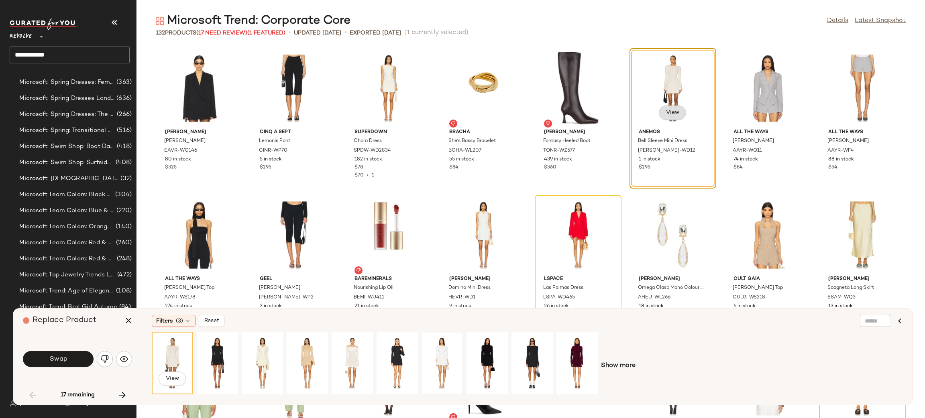
click at [666, 114] on span "View" at bounding box center [672, 113] width 14 height 6
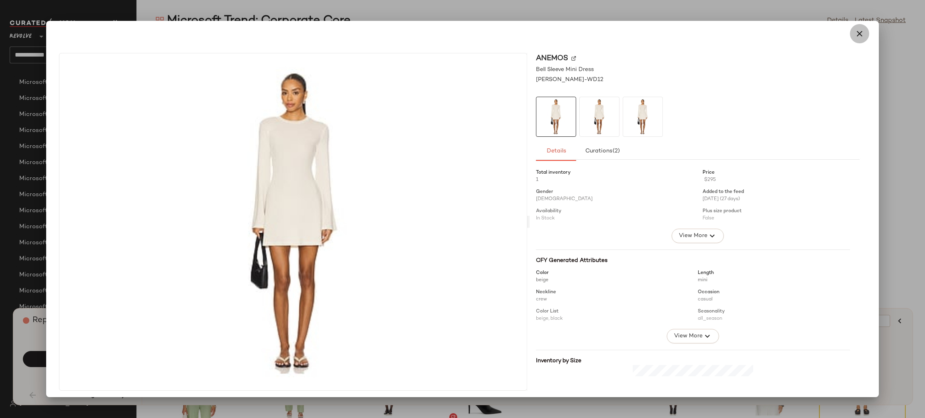
click at [854, 37] on icon "button" at bounding box center [859, 34] width 10 height 10
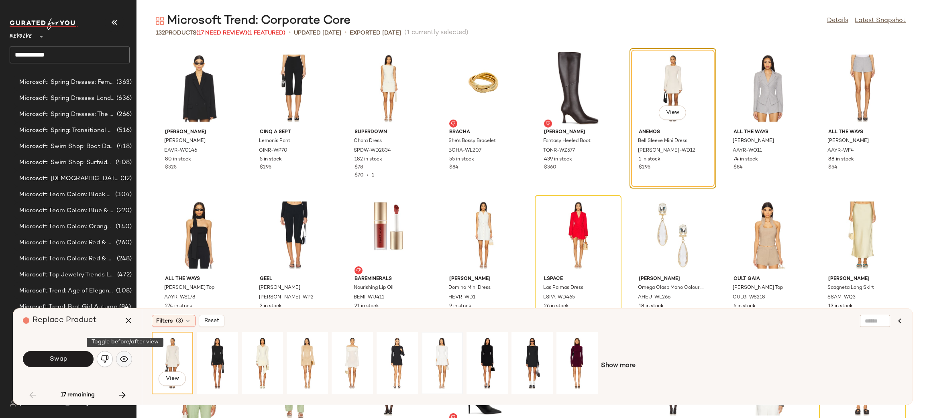
click at [130, 361] on button "button" at bounding box center [124, 359] width 16 height 16
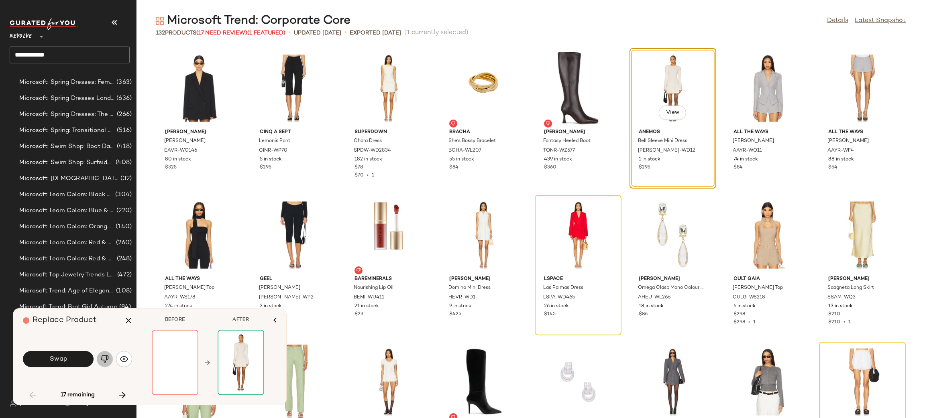
click at [108, 358] on img "button" at bounding box center [105, 359] width 8 height 8
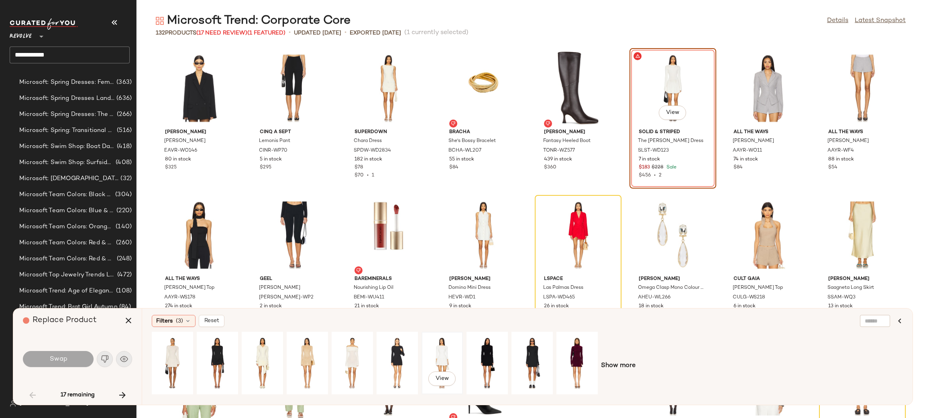
click at [431, 362] on div "View" at bounding box center [442, 363] width 36 height 57
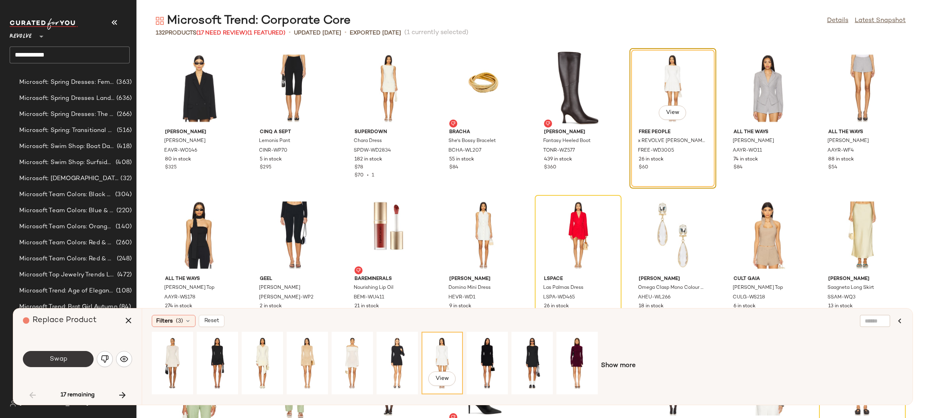
click at [51, 360] on span "Swap" at bounding box center [58, 360] width 18 height 8
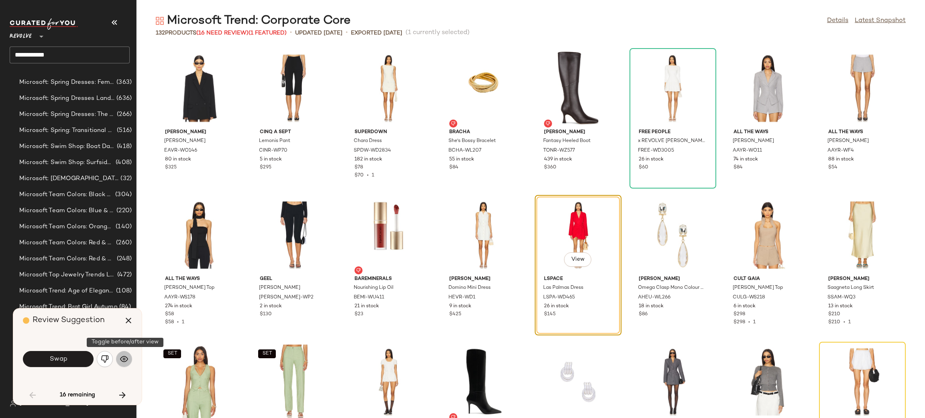
click at [128, 355] on img "button" at bounding box center [124, 359] width 8 height 8
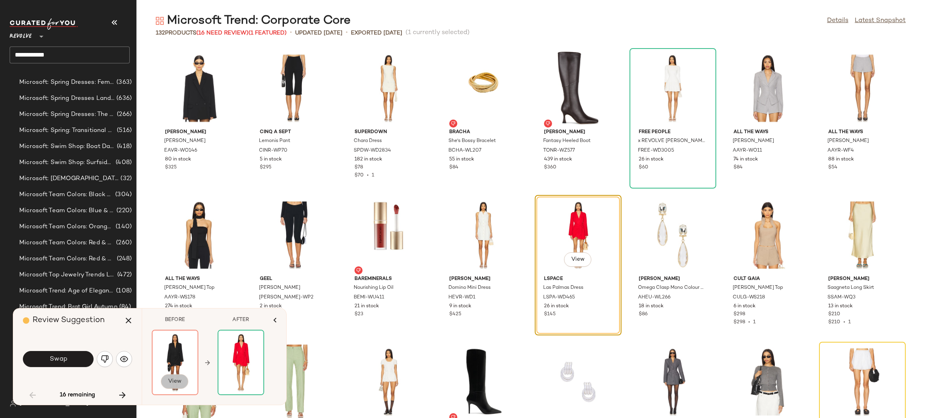
click at [178, 379] on span "View" at bounding box center [175, 381] width 14 height 6
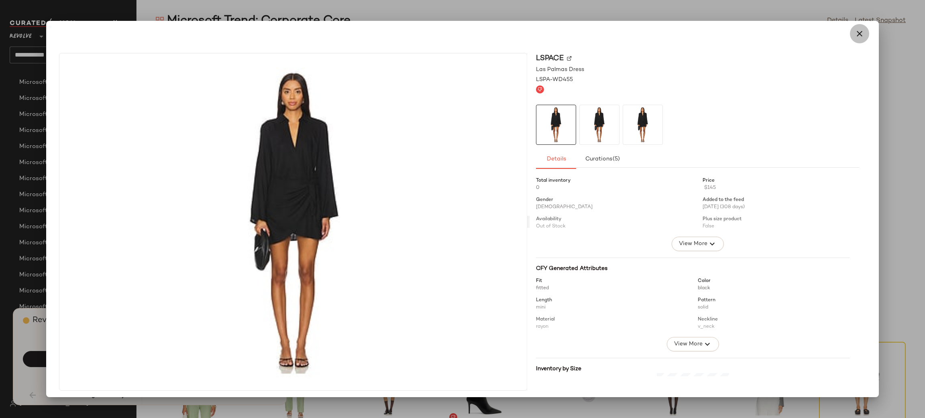
click at [856, 34] on icon "button" at bounding box center [859, 34] width 10 height 10
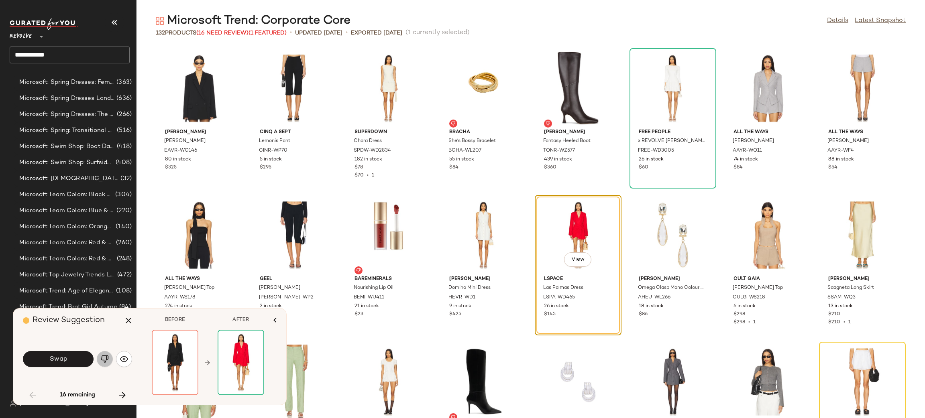
click at [103, 355] on img "button" at bounding box center [105, 359] width 8 height 8
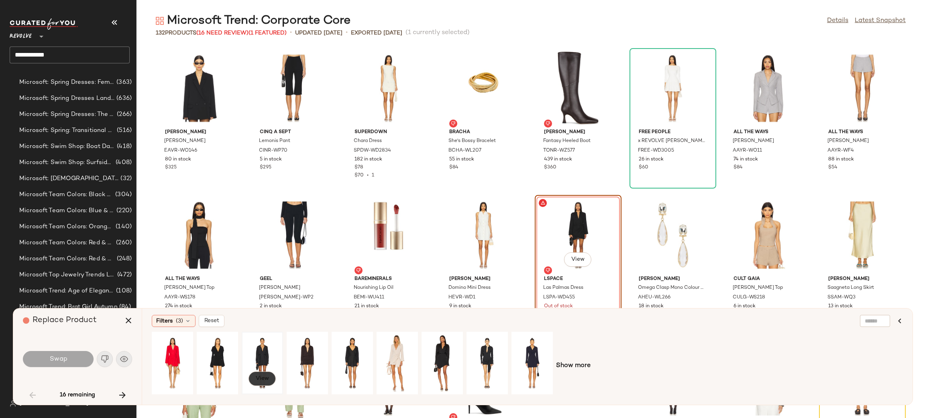
click at [262, 376] on span "View" at bounding box center [262, 379] width 14 height 6
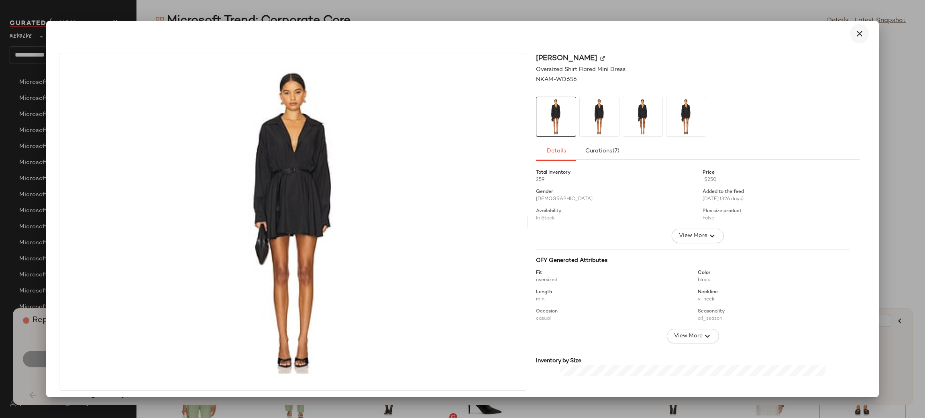
click at [856, 34] on icon "button" at bounding box center [859, 34] width 10 height 10
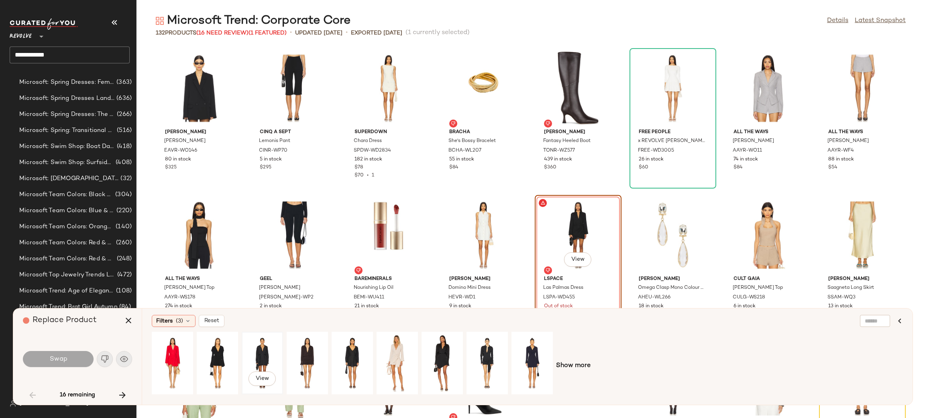
click at [251, 361] on div "View" at bounding box center [262, 363] width 36 height 57
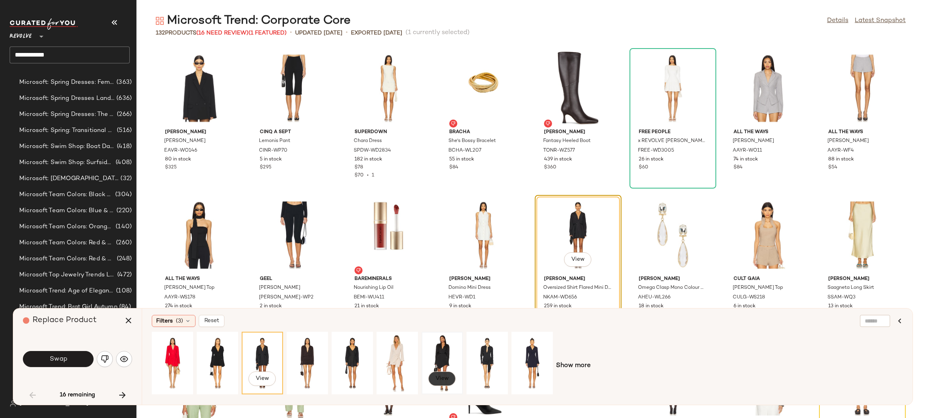
click at [442, 377] on span "View" at bounding box center [442, 379] width 14 height 6
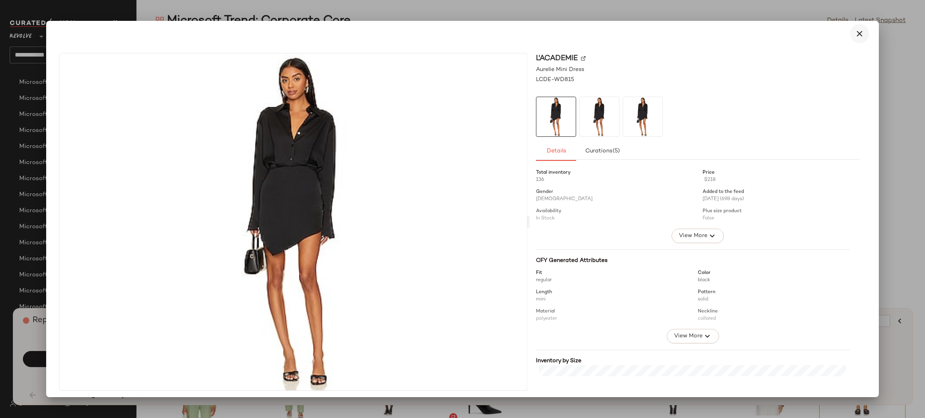
click at [854, 31] on icon "button" at bounding box center [859, 34] width 10 height 10
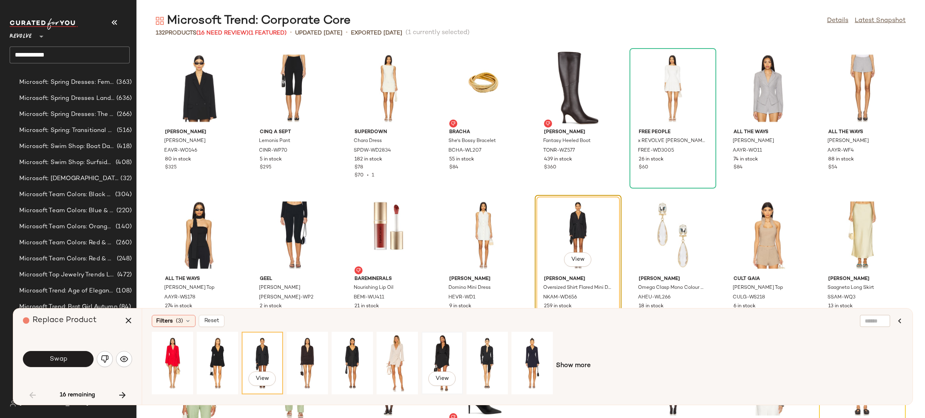
click at [435, 342] on div "View" at bounding box center [442, 363] width 36 height 57
click at [65, 360] on span "Swap" at bounding box center [58, 360] width 18 height 8
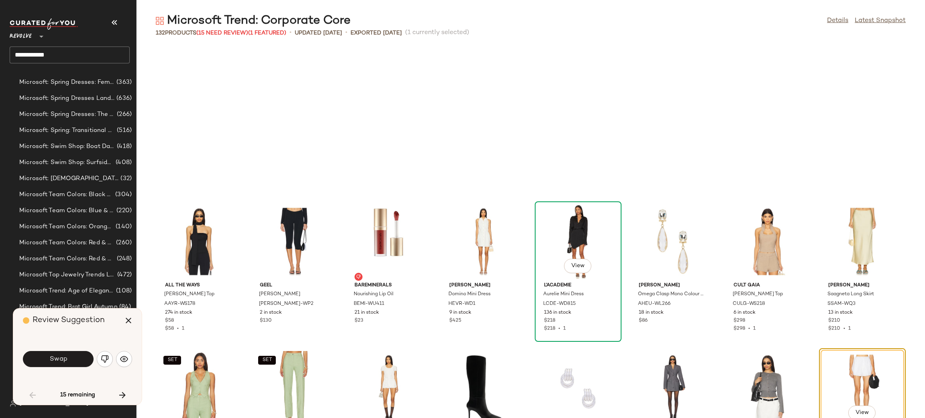
scroll to position [153, 0]
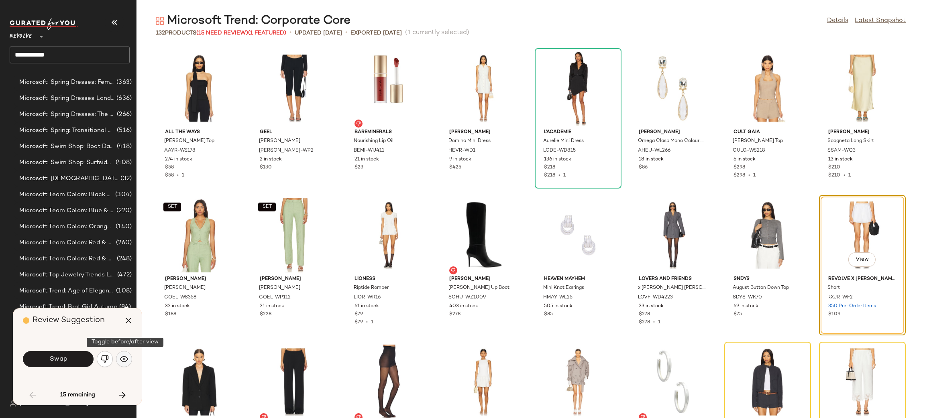
click at [126, 356] on img "button" at bounding box center [124, 359] width 8 height 8
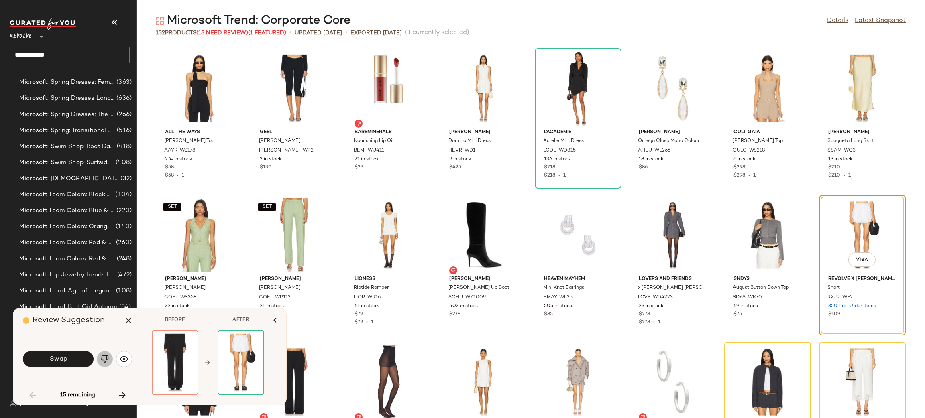
click at [109, 363] on button "button" at bounding box center [105, 359] width 16 height 16
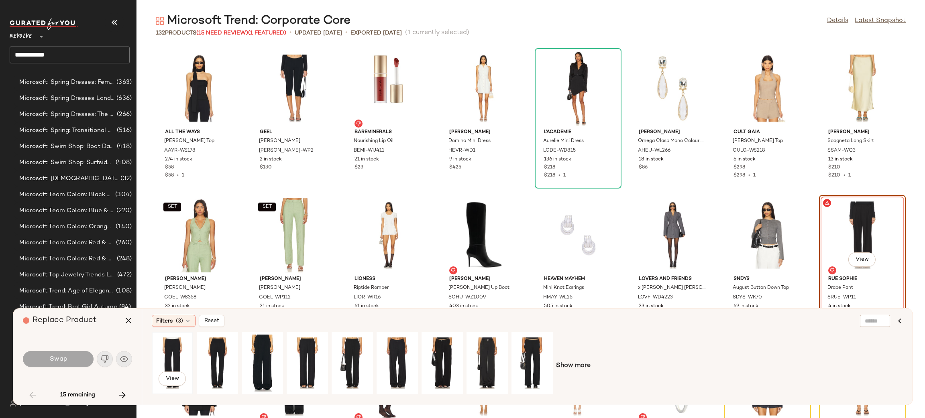
click at [186, 357] on div "View" at bounding box center [173, 363] width 36 height 57
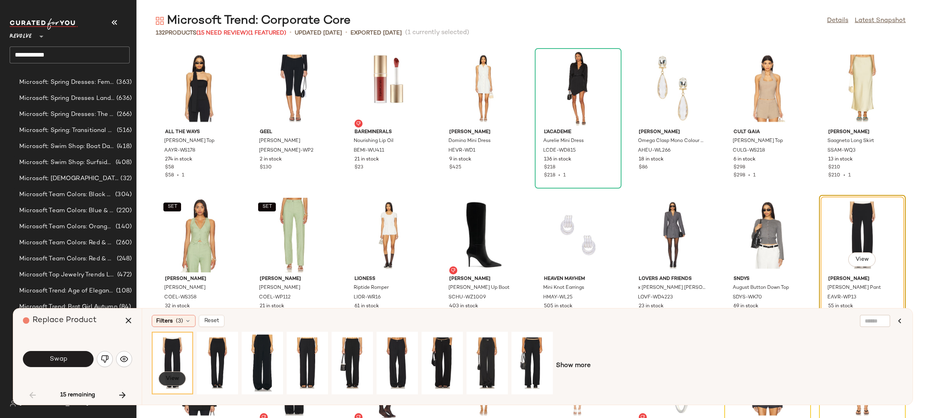
click at [177, 382] on span "View" at bounding box center [172, 379] width 14 height 6
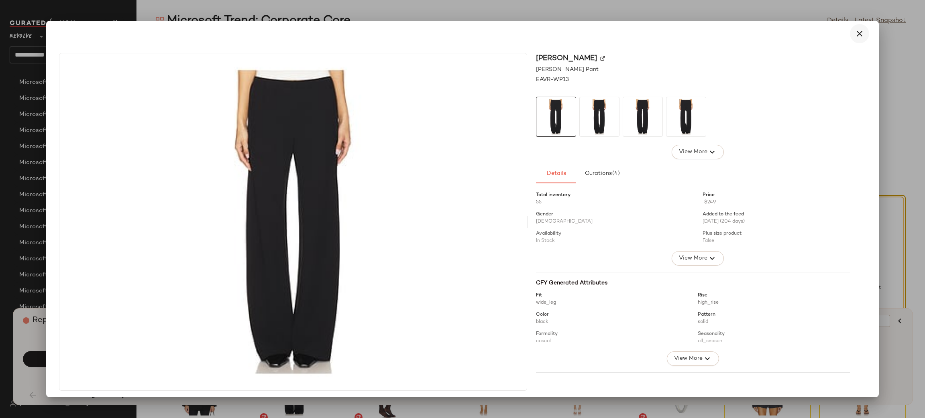
click at [854, 29] on icon "button" at bounding box center [859, 34] width 10 height 10
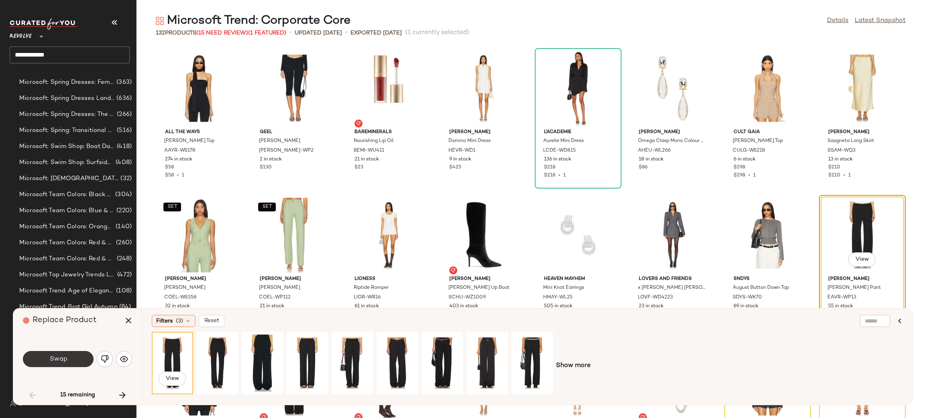
click at [44, 360] on button "Swap" at bounding box center [58, 359] width 71 height 16
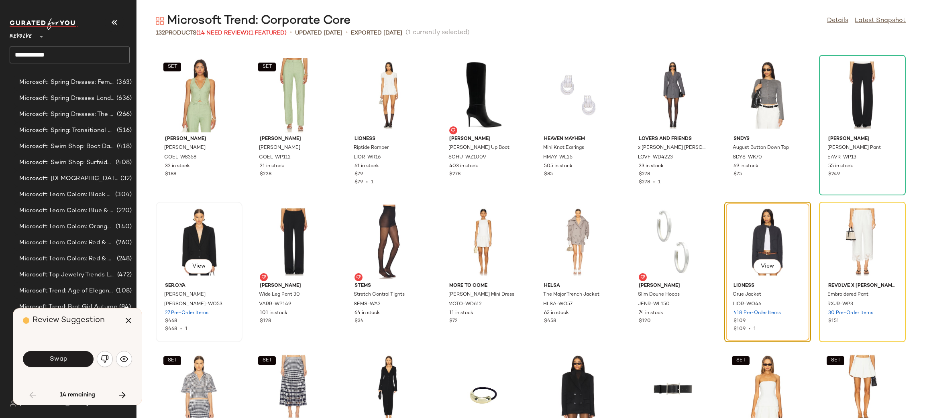
scroll to position [300, 0]
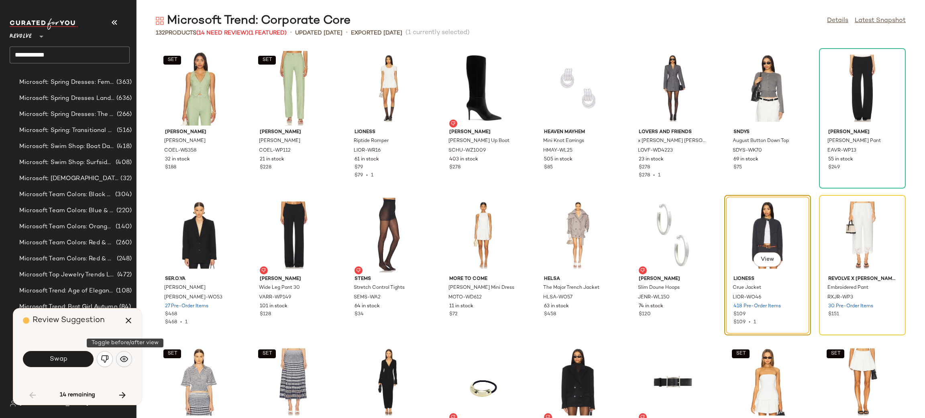
click at [122, 361] on img "button" at bounding box center [124, 359] width 8 height 8
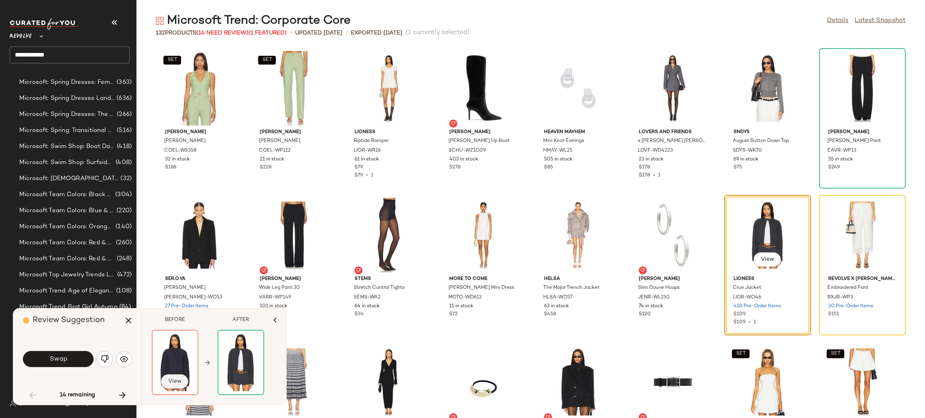
click at [167, 378] on button "View" at bounding box center [174, 381] width 27 height 14
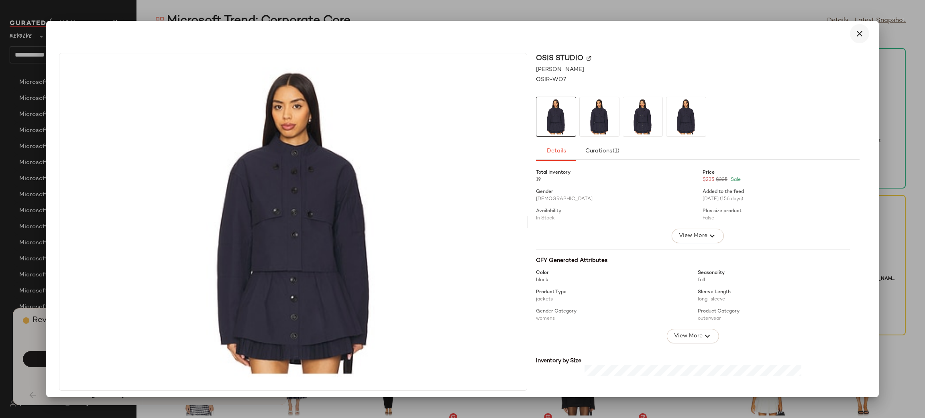
click at [854, 33] on icon "button" at bounding box center [859, 34] width 10 height 10
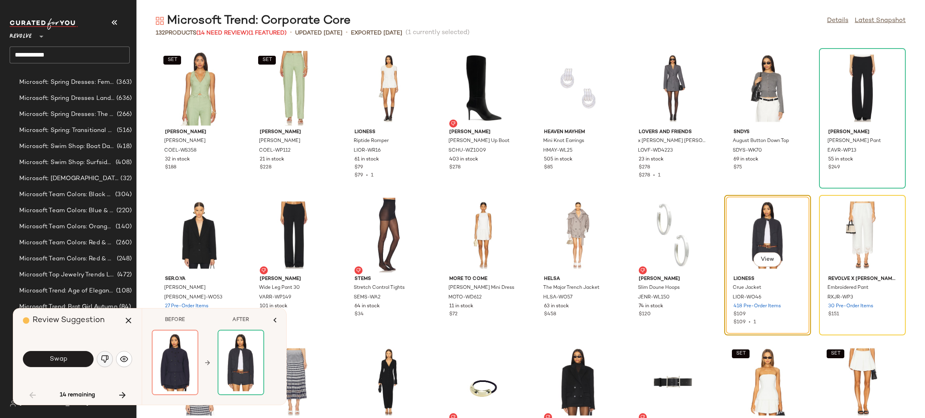
click at [110, 361] on button "button" at bounding box center [105, 359] width 16 height 16
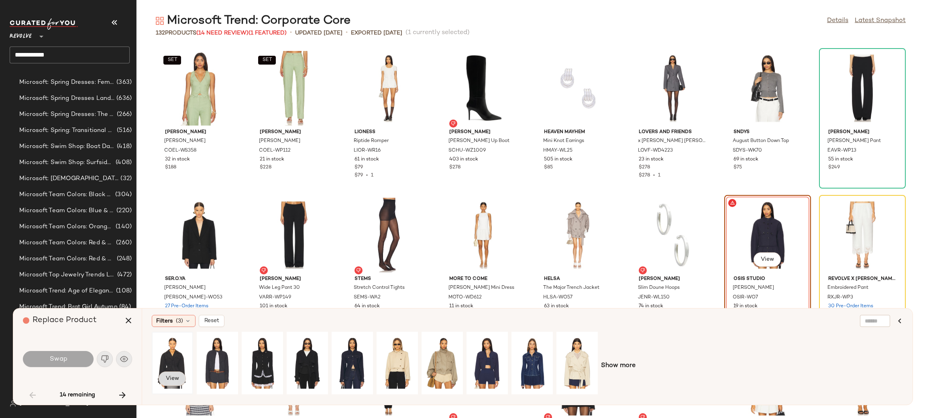
click at [161, 377] on button "View" at bounding box center [172, 379] width 27 height 14
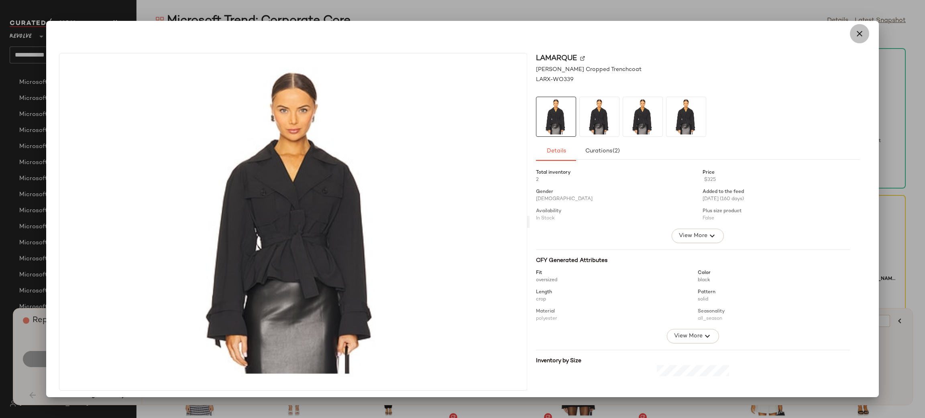
click at [854, 35] on icon "button" at bounding box center [859, 34] width 10 height 10
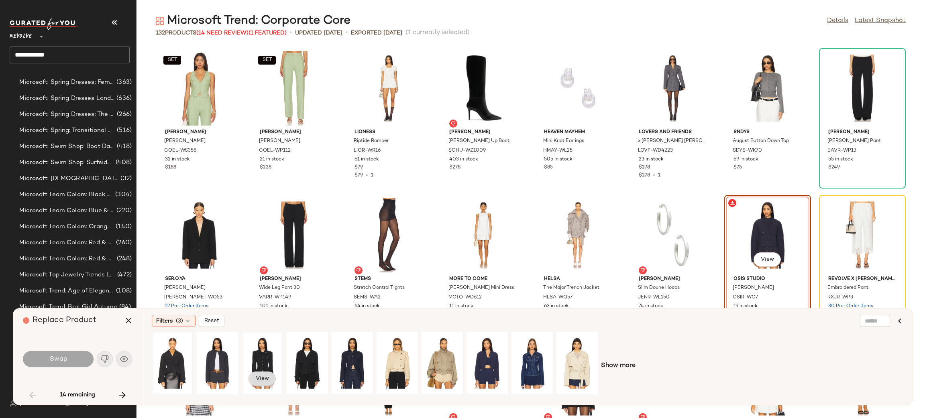
click at [260, 379] on span "View" at bounding box center [262, 379] width 14 height 6
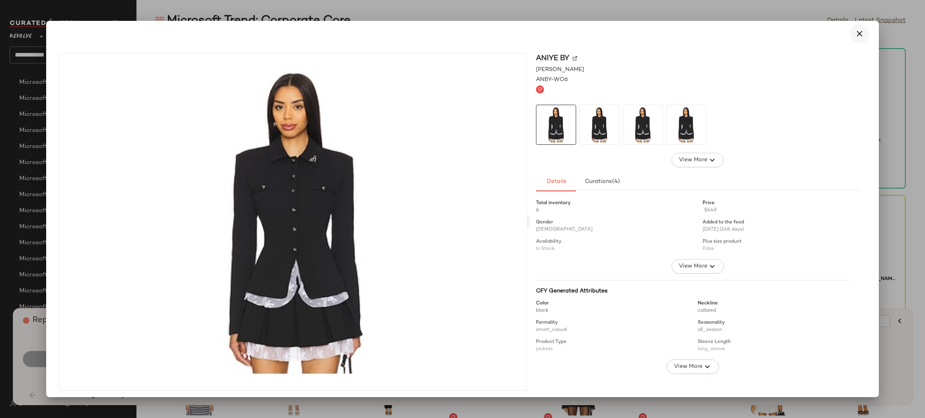
click at [854, 33] on icon "button" at bounding box center [859, 34] width 10 height 10
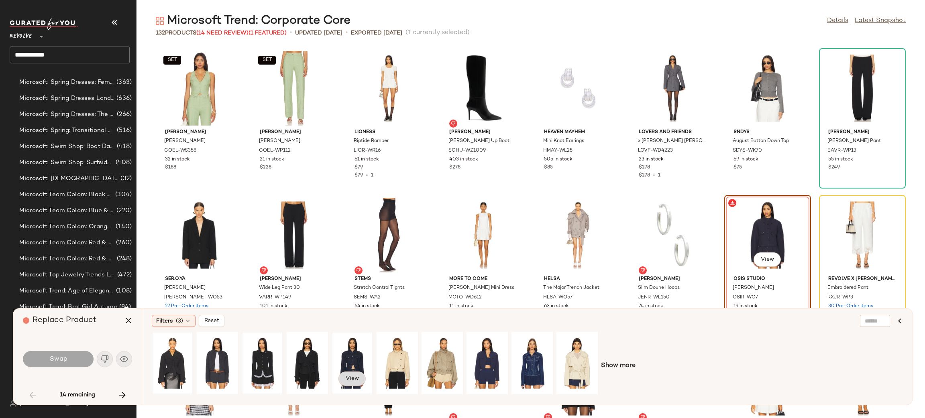
click at [354, 377] on span "View" at bounding box center [352, 379] width 14 height 6
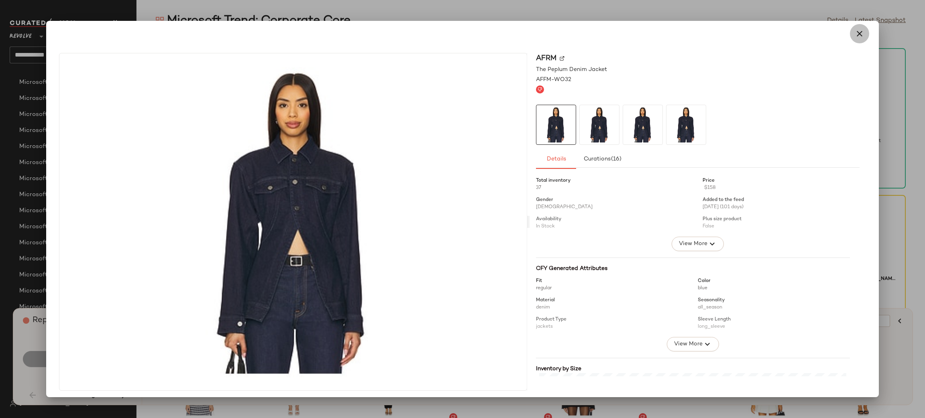
click at [854, 29] on icon "button" at bounding box center [859, 34] width 10 height 10
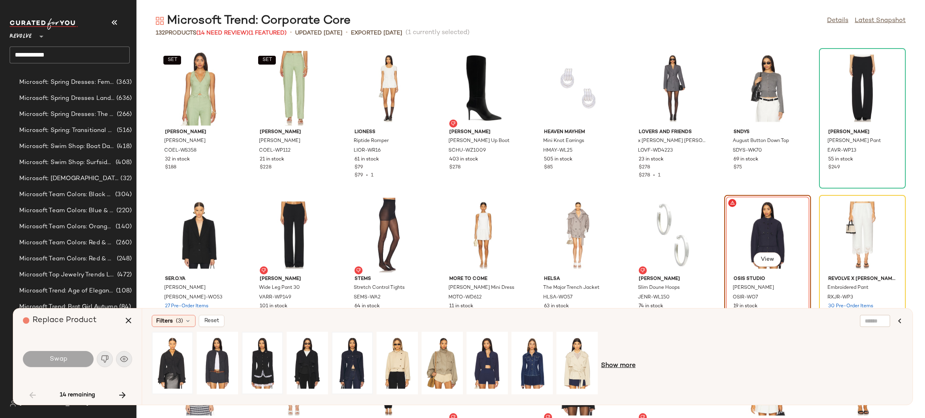
click at [622, 365] on span "Show more" at bounding box center [618, 366] width 35 height 10
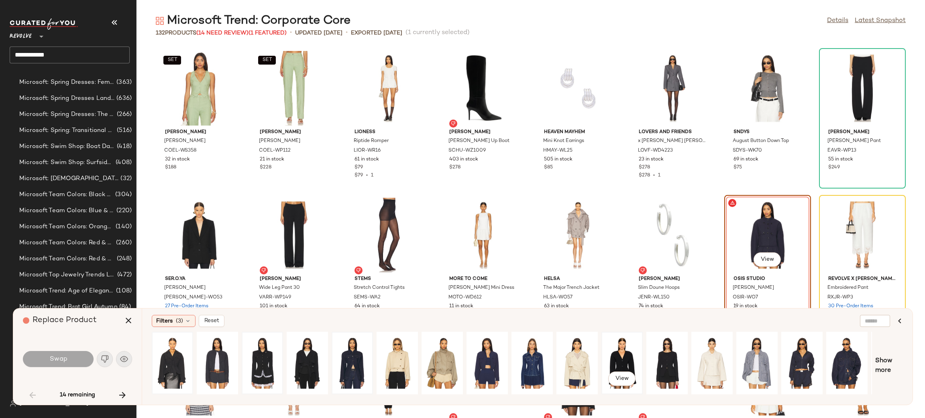
click at [616, 349] on div "View" at bounding box center [622, 363] width 36 height 57
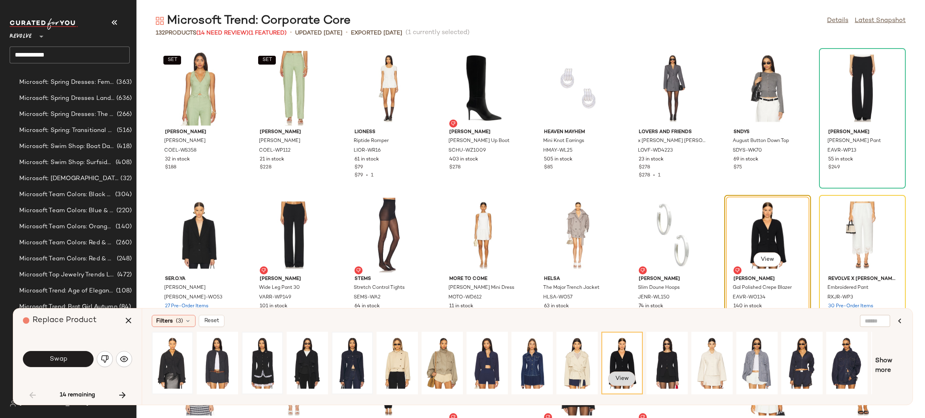
click at [620, 380] on span "View" at bounding box center [622, 379] width 14 height 6
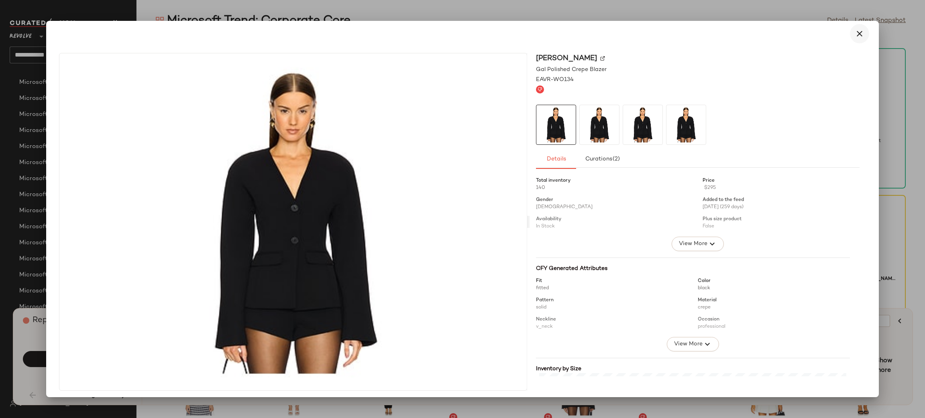
click at [855, 37] on icon "button" at bounding box center [859, 34] width 10 height 10
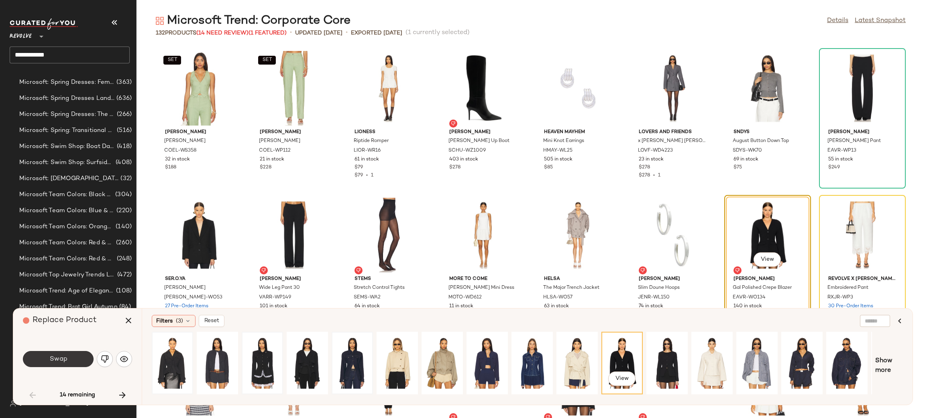
click at [73, 364] on button "Swap" at bounding box center [58, 359] width 71 height 16
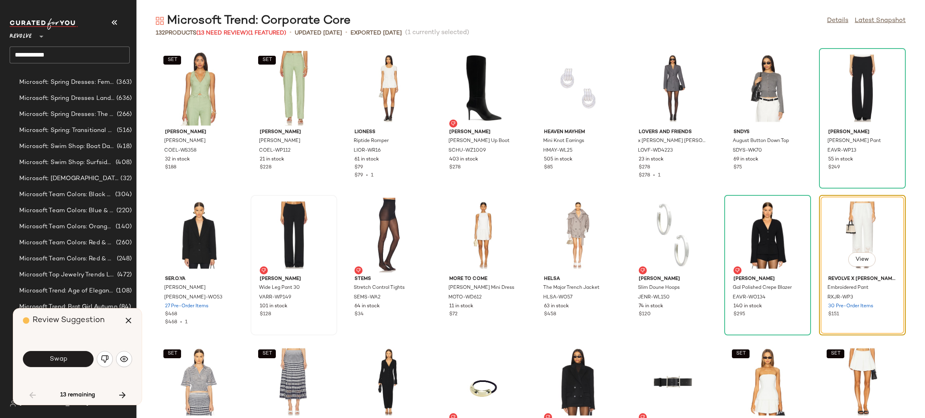
scroll to position [293, 0]
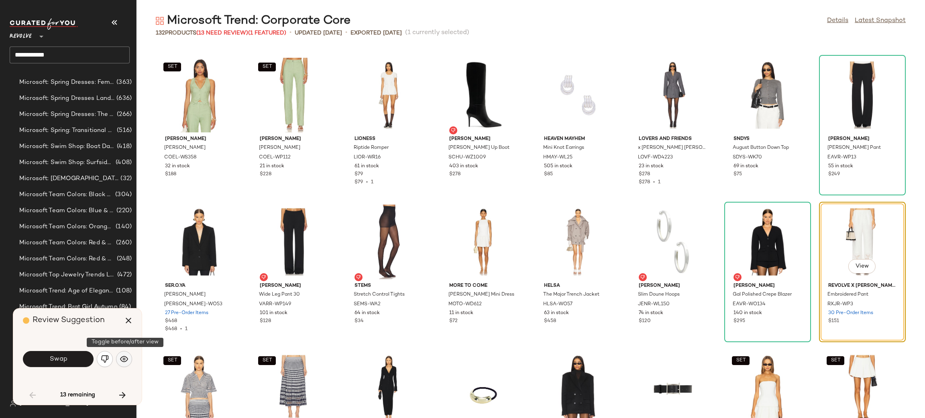
click at [127, 362] on img "button" at bounding box center [124, 359] width 8 height 8
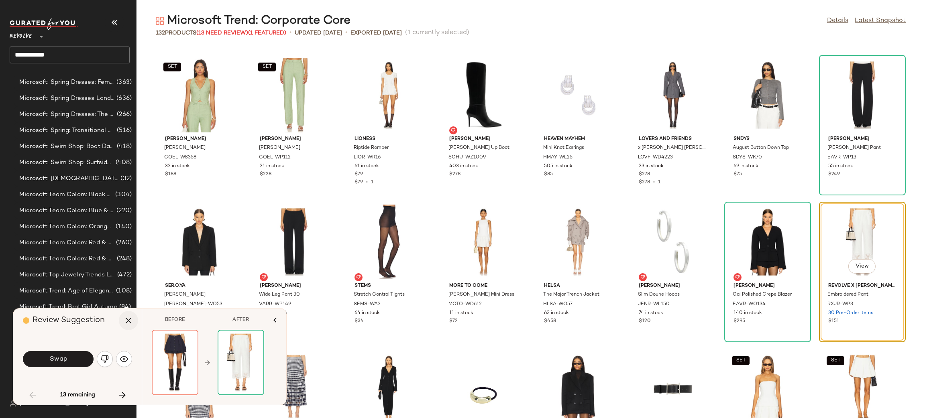
click at [132, 323] on icon "button" at bounding box center [129, 321] width 10 height 10
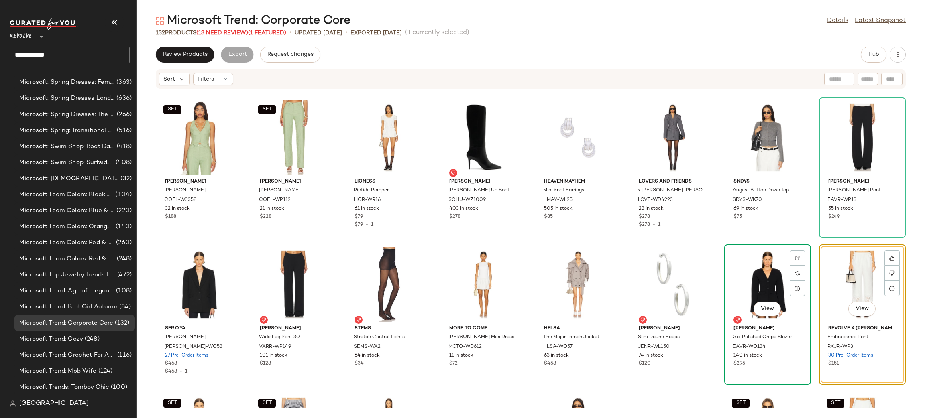
click at [744, 293] on div "View" at bounding box center [767, 284] width 81 height 75
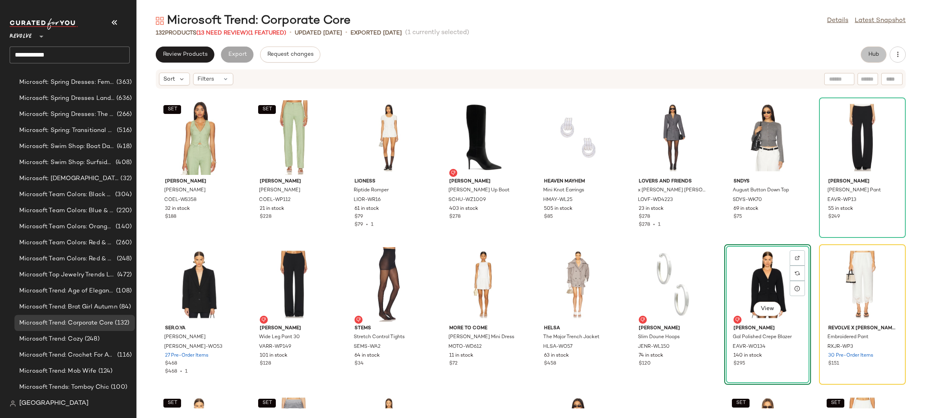
click at [871, 54] on span "Hub" at bounding box center [873, 54] width 11 height 6
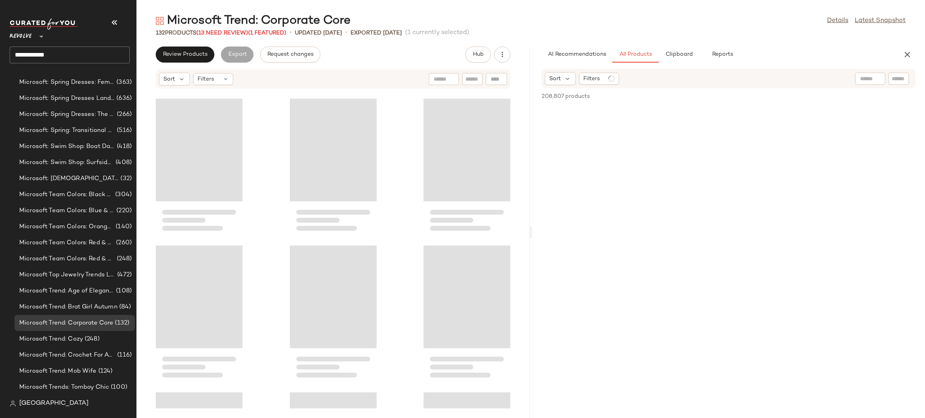
scroll to position [1322, 0]
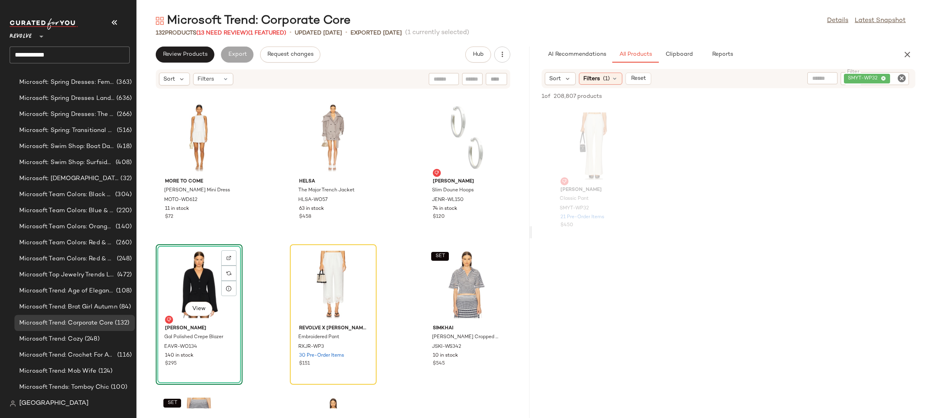
click at [898, 77] on icon "Clear Filter" at bounding box center [902, 78] width 10 height 10
click at [615, 79] on icon at bounding box center [614, 78] width 6 height 6
click at [782, 103] on div at bounding box center [728, 263] width 390 height 346
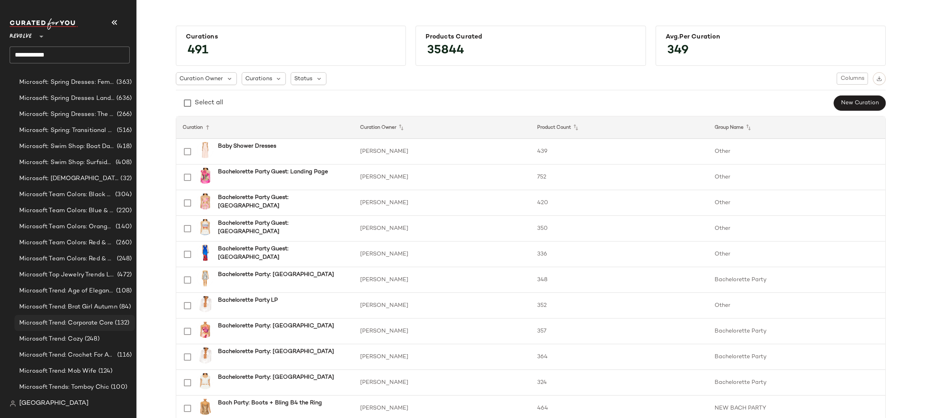
click at [77, 319] on span "Microsoft Trend: Corporate Core" at bounding box center [66, 323] width 94 height 9
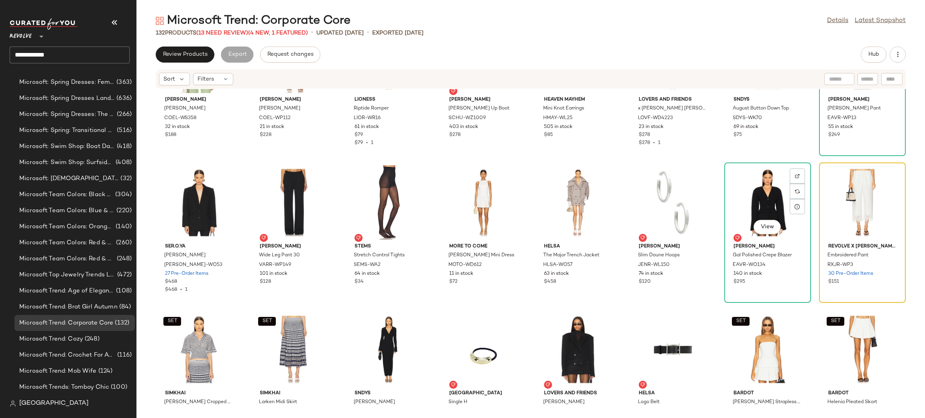
scroll to position [384, 0]
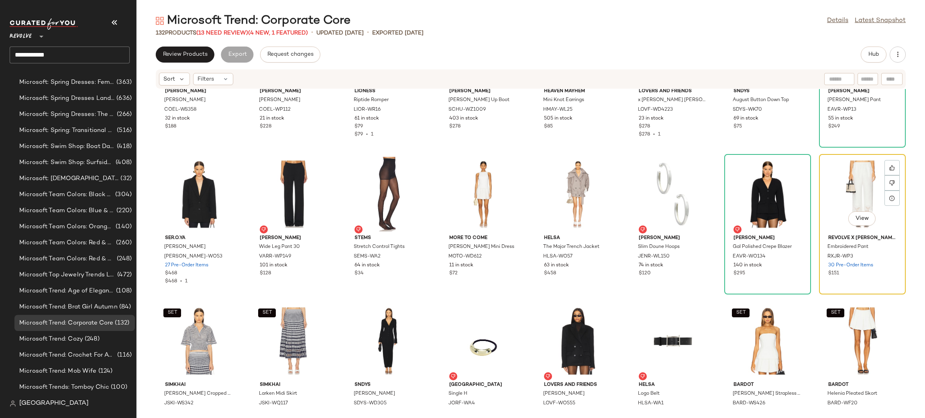
click at [856, 184] on div "View" at bounding box center [862, 194] width 81 height 75
click at [877, 58] on button "Hub" at bounding box center [873, 55] width 26 height 16
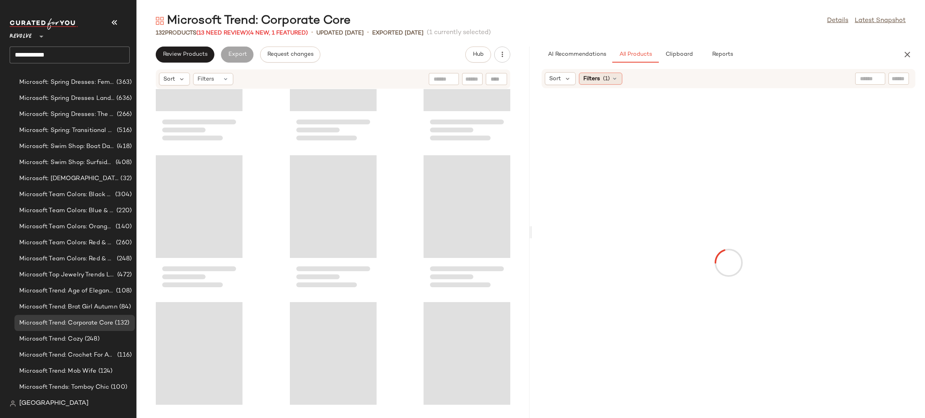
scroll to position [1322, 0]
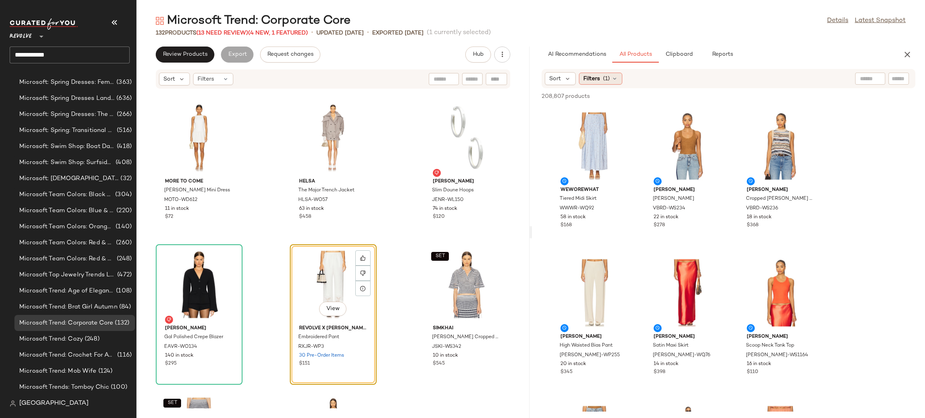
click at [597, 83] on div "Filters (1)" at bounding box center [600, 79] width 43 height 12
click at [783, 95] on div "208,807 products • 0 selected Add to Top Add to Bottom Deselect All" at bounding box center [728, 97] width 393 height 18
click at [594, 75] on span "Filters" at bounding box center [591, 79] width 16 height 8
click at [782, 97] on div "208,807 products • 0 selected Add to Top Add to Bottom Deselect All" at bounding box center [728, 97] width 393 height 18
click at [597, 78] on span "Filters" at bounding box center [591, 79] width 16 height 8
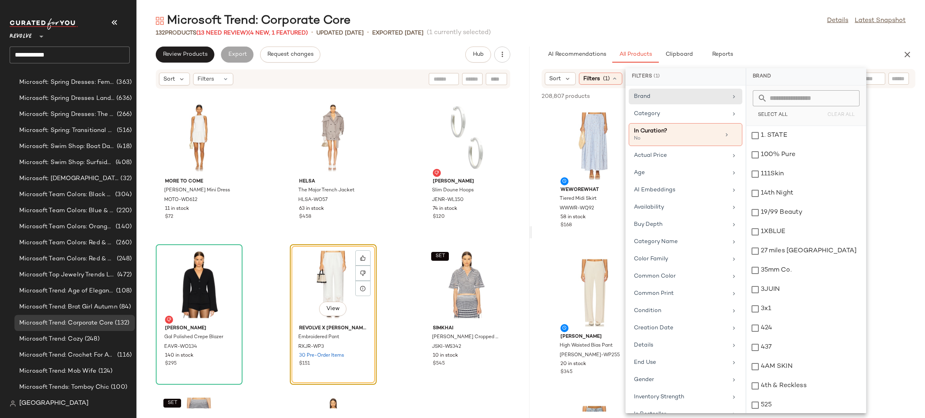
click at [802, 96] on input "text" at bounding box center [810, 98] width 87 height 16
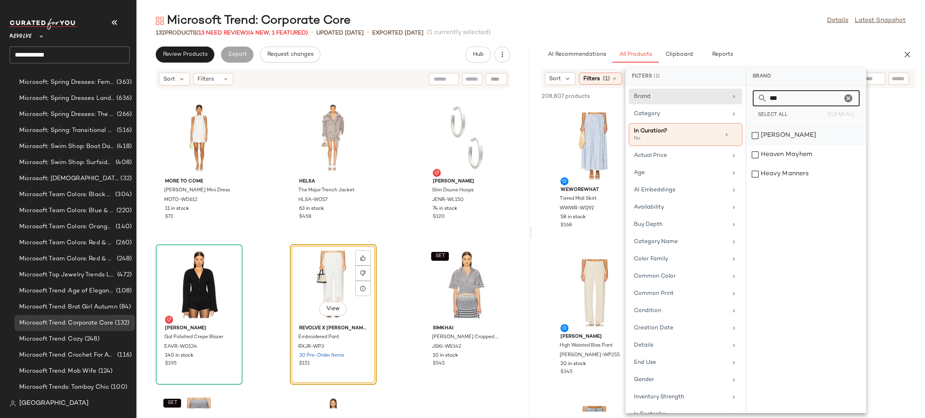
type input "***"
click at [757, 145] on div "[PERSON_NAME]" at bounding box center [806, 154] width 120 height 19
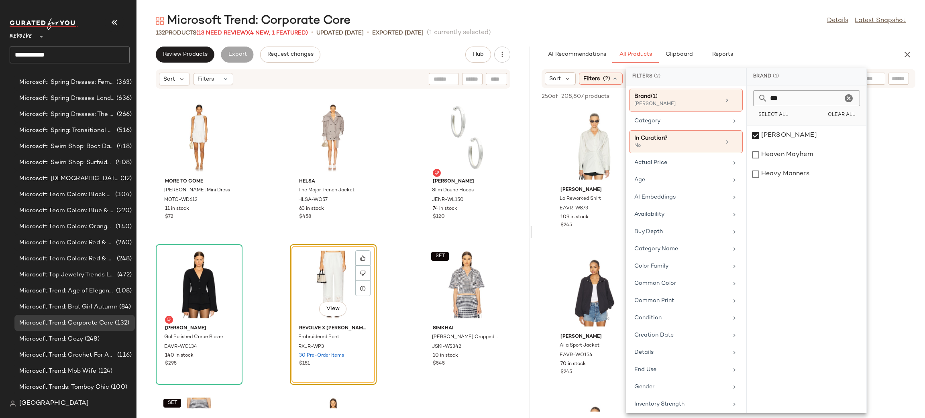
click at [786, 57] on div "AI Recommendations All Products Clipboard Reports" at bounding box center [715, 55] width 348 height 16
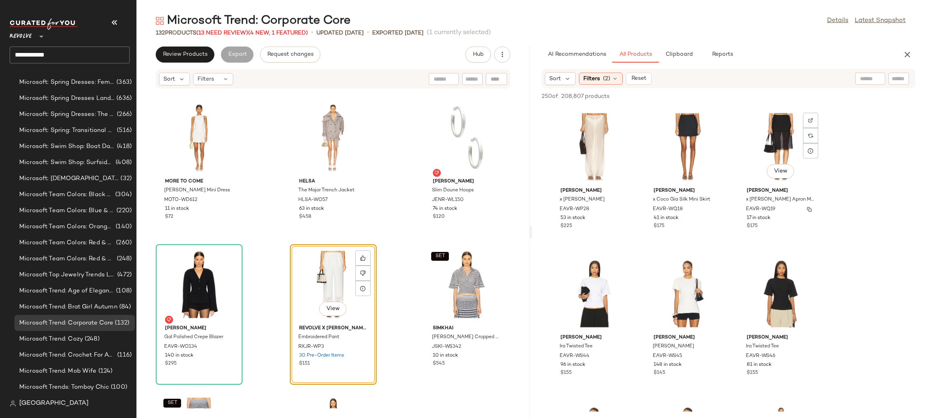
scroll to position [1331, 0]
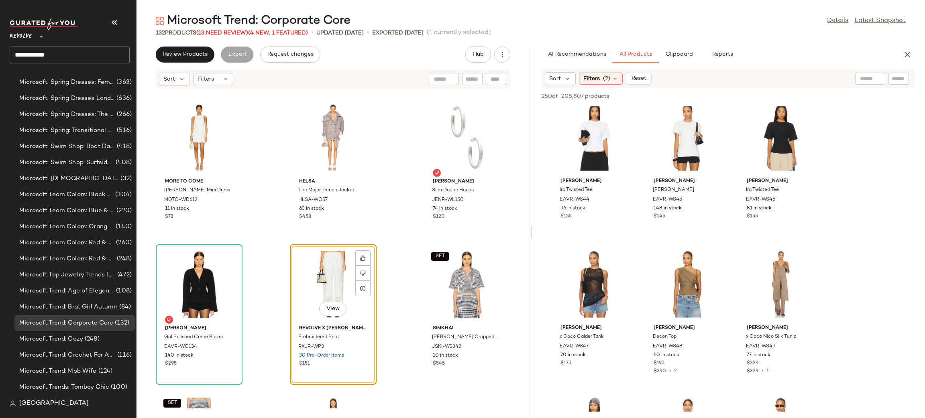
click at [607, 71] on div "Sort Filters (2) Reset" at bounding box center [728, 78] width 374 height 19
click at [605, 76] on span "(2)" at bounding box center [606, 79] width 7 height 8
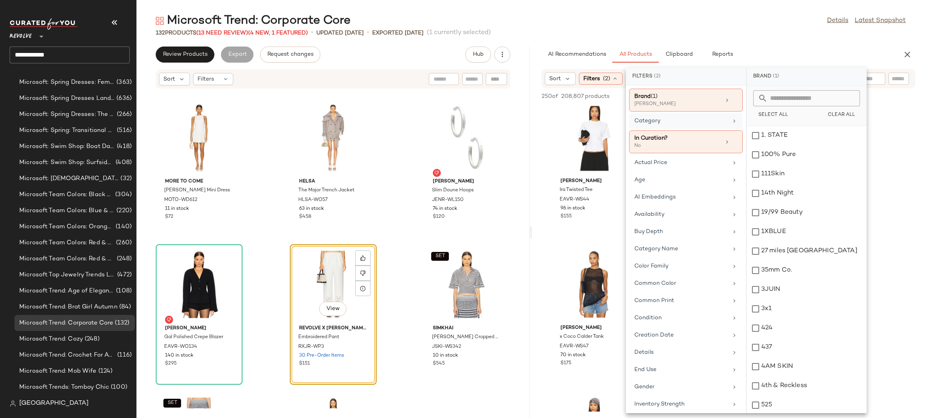
click at [707, 121] on div "Category" at bounding box center [681, 121] width 94 height 8
click at [783, 184] on div "bottom" at bounding box center [807, 193] width 120 height 19
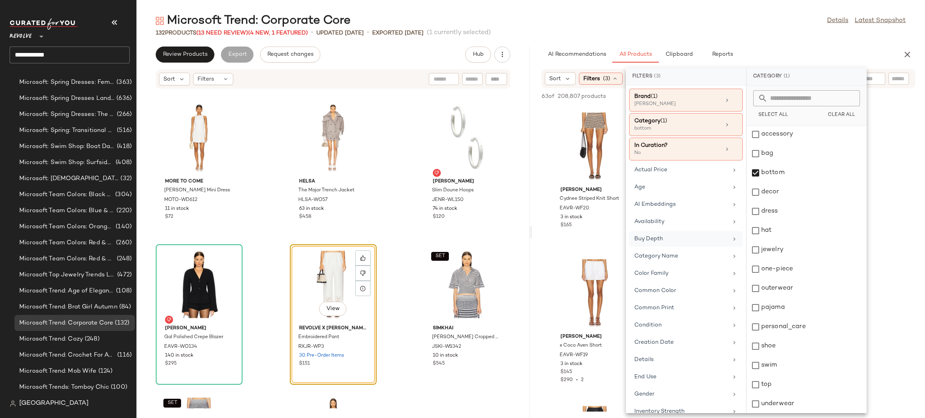
scroll to position [0, 0]
click at [584, 244] on div "View EAVES Cydnee Striped Knit Short EAVR-WF20 3 in stock $165" at bounding box center [594, 176] width 85 height 139
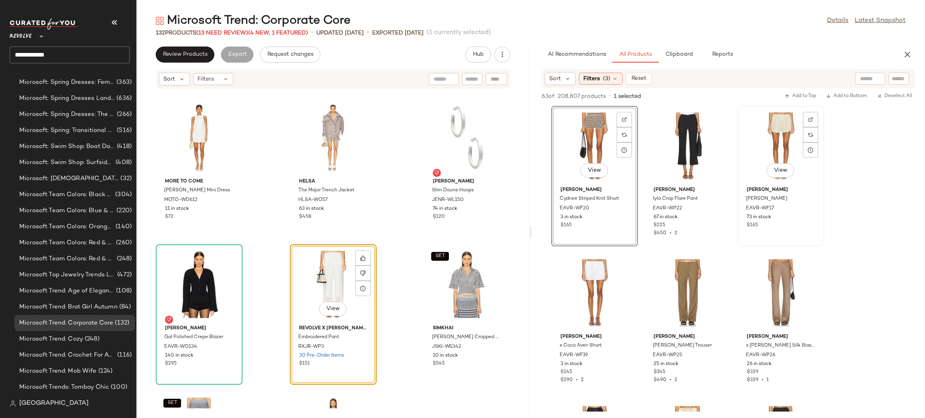
click at [739, 226] on div "View EAVES Paola Short EAVR-WF17 73 in stock $165" at bounding box center [780, 176] width 85 height 139
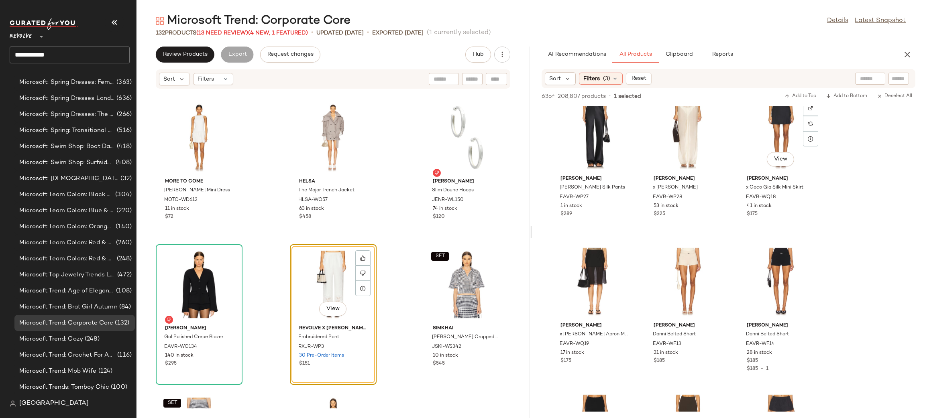
scroll to position [309, 0]
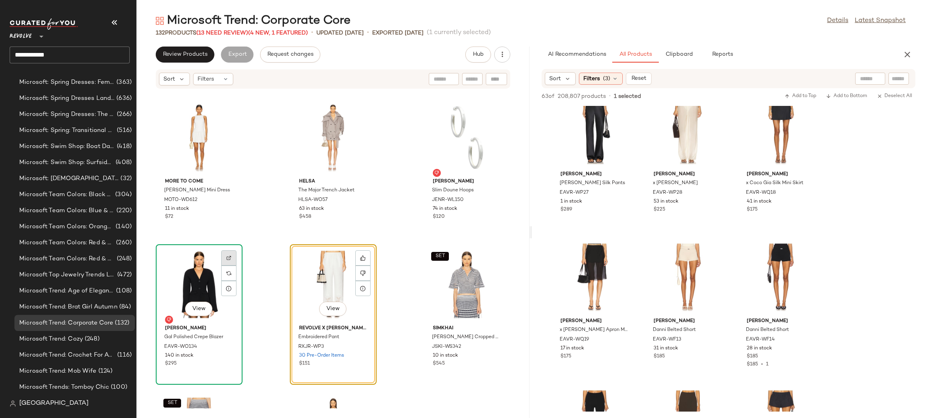
click at [224, 266] on div at bounding box center [228, 273] width 15 height 15
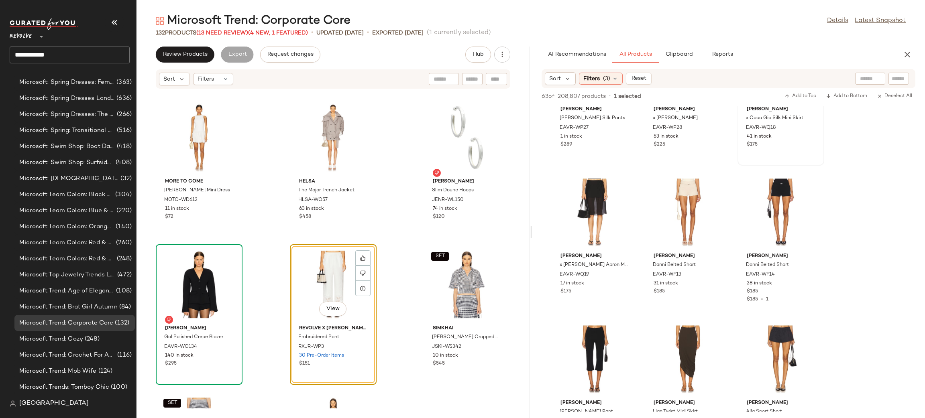
scroll to position [462, 0]
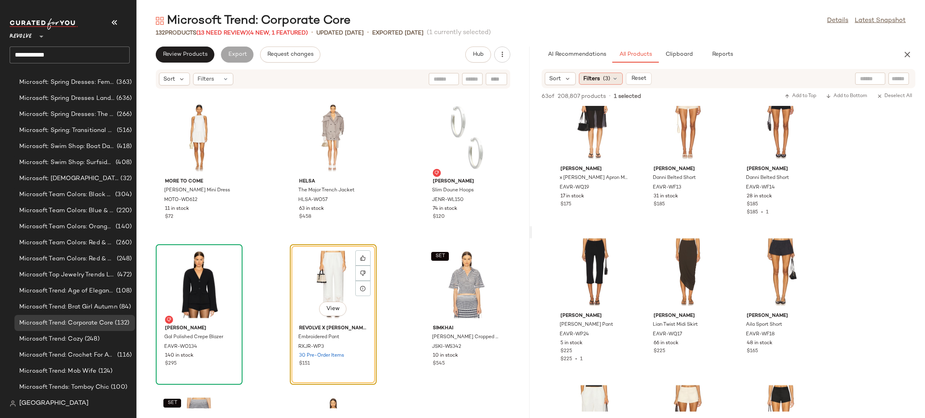
click at [590, 80] on span "Filters" at bounding box center [591, 79] width 16 height 8
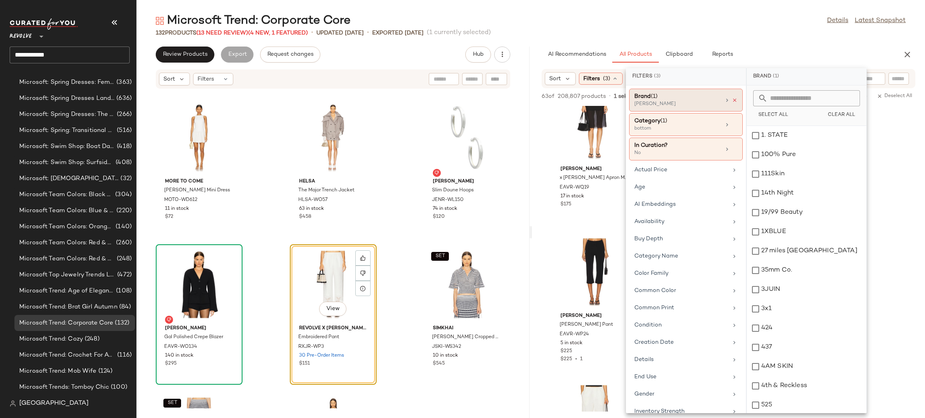
click at [732, 99] on icon at bounding box center [735, 101] width 6 height 6
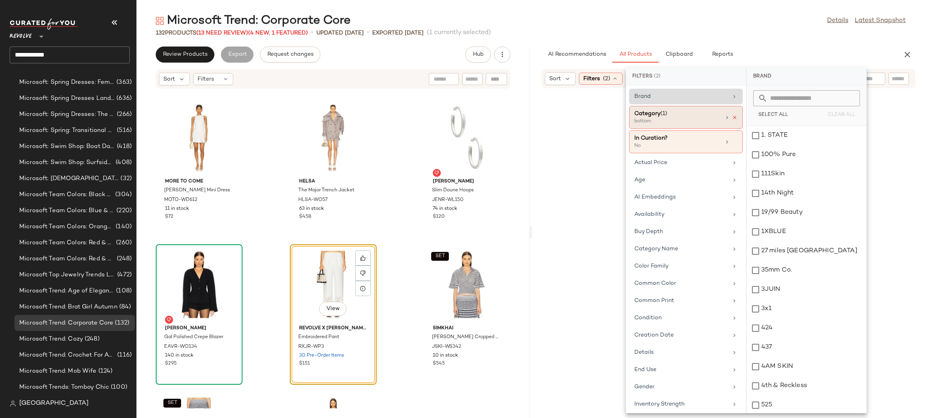
click at [732, 117] on icon at bounding box center [735, 118] width 6 height 6
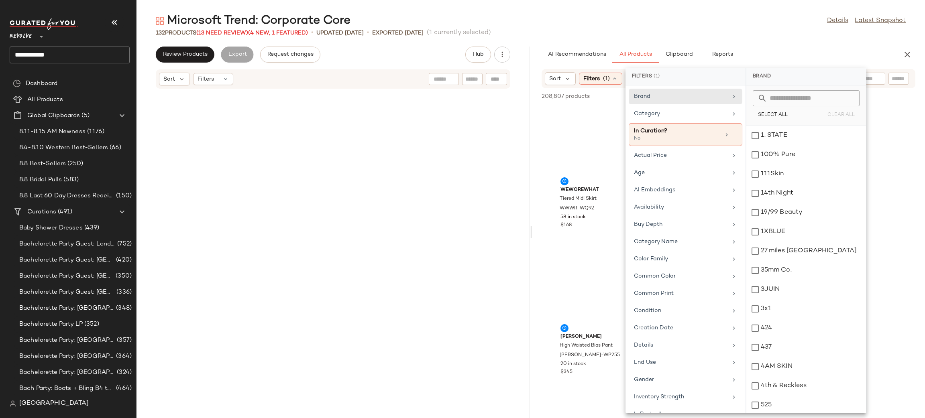
scroll to position [1322, 0]
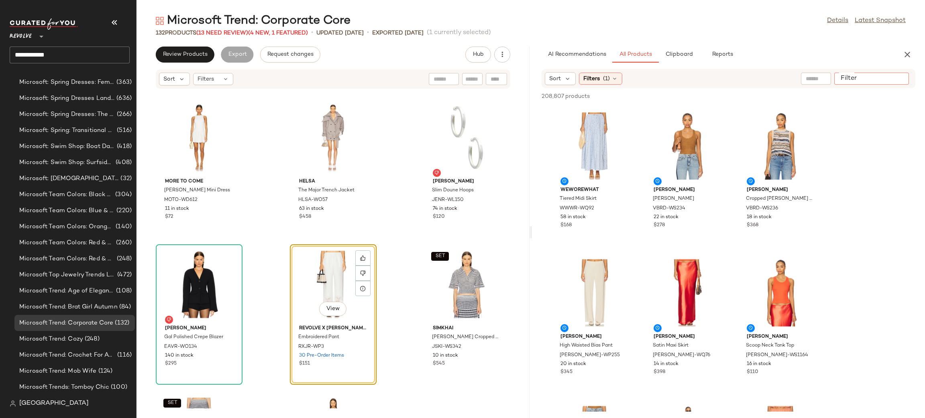
click at [893, 78] on input "Filter" at bounding box center [871, 79] width 68 height 8
paste input "********"
type input "********"
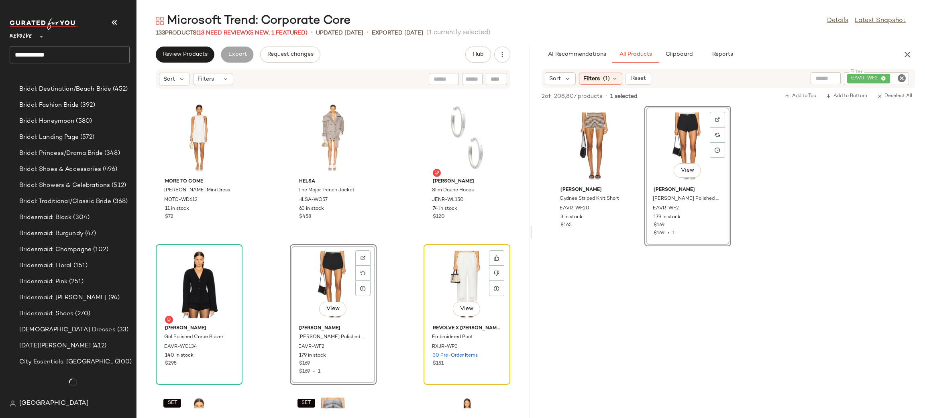
click at [428, 287] on div "View" at bounding box center [466, 284] width 81 height 75
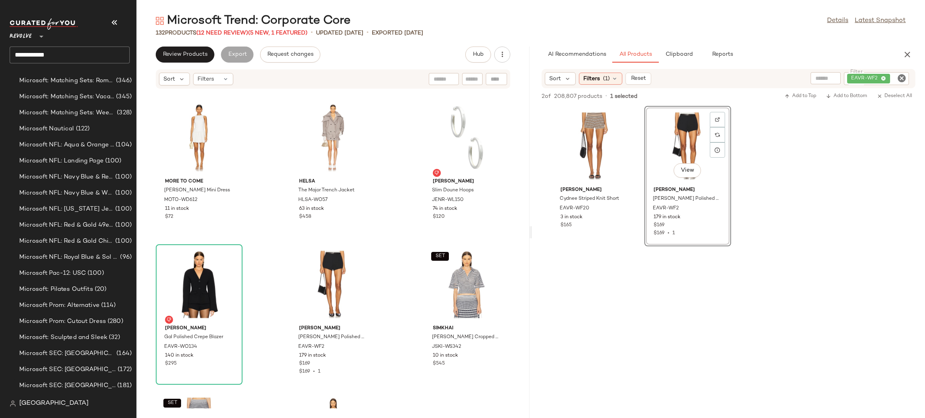
scroll to position [4490, 0]
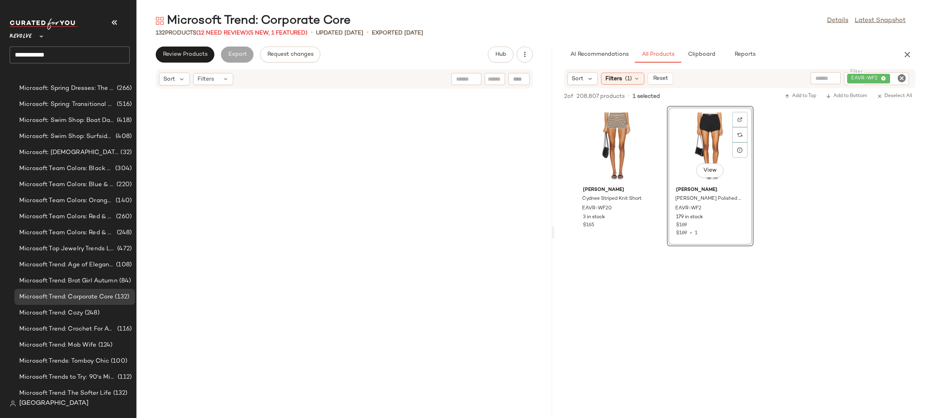
drag, startPoint x: 529, startPoint y: 204, endPoint x: 553, endPoint y: 205, distance: 24.1
click at [553, 205] on div "Microsoft Trend: Corporate Core Details Latest Snapshot 132 Products (12 Need R…" at bounding box center [530, 215] width 788 height 405
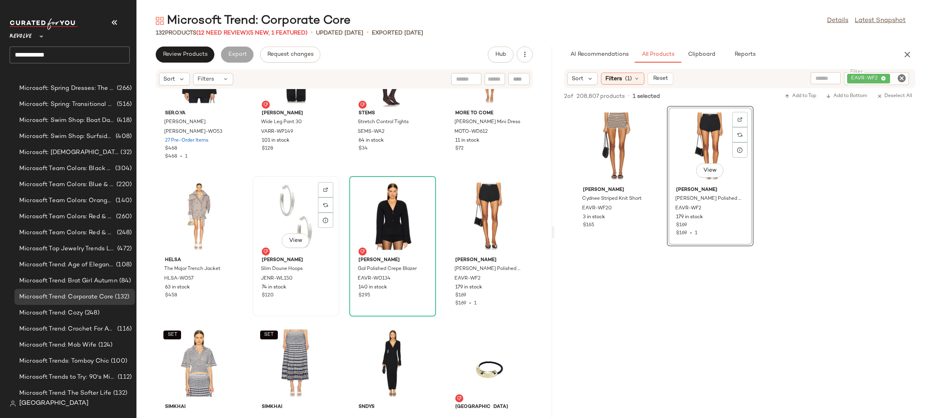
scroll to position [945, 0]
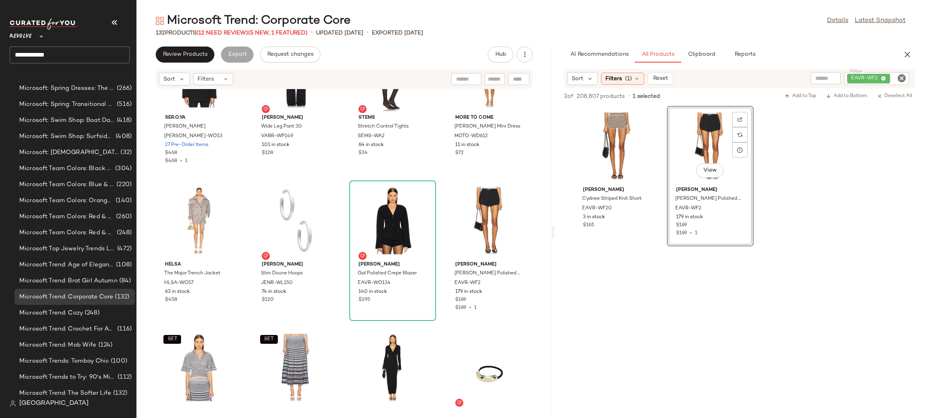
click at [611, 282] on div at bounding box center [739, 322] width 370 height 153
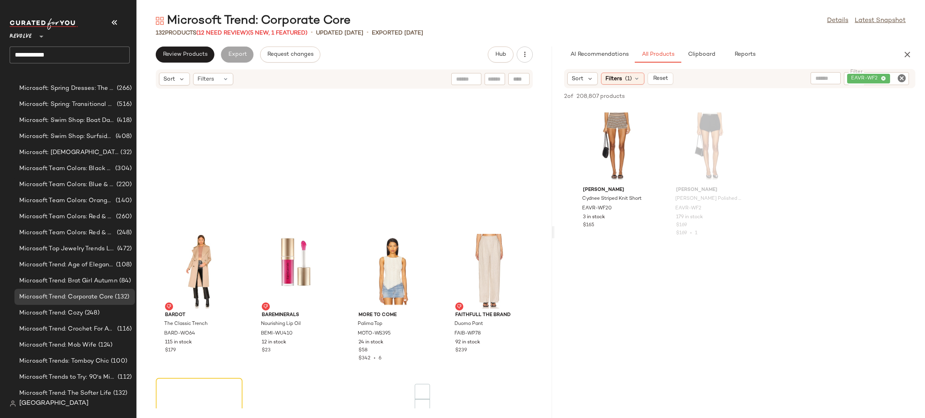
scroll to position [1729, 0]
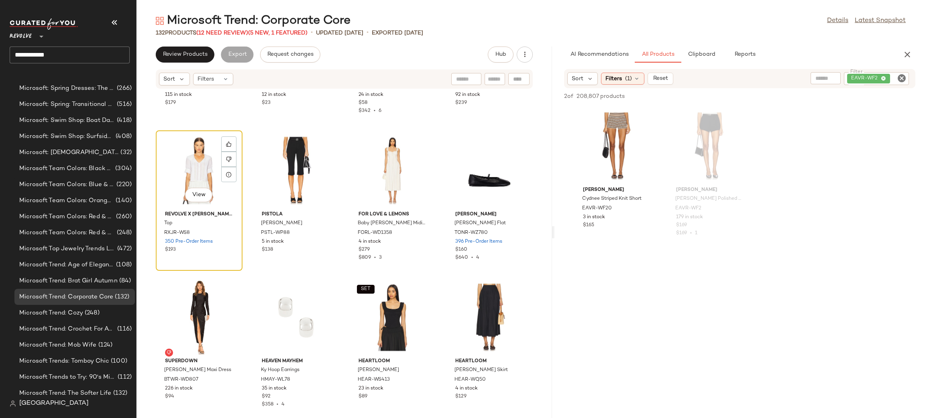
click at [187, 168] on div "View" at bounding box center [199, 170] width 81 height 75
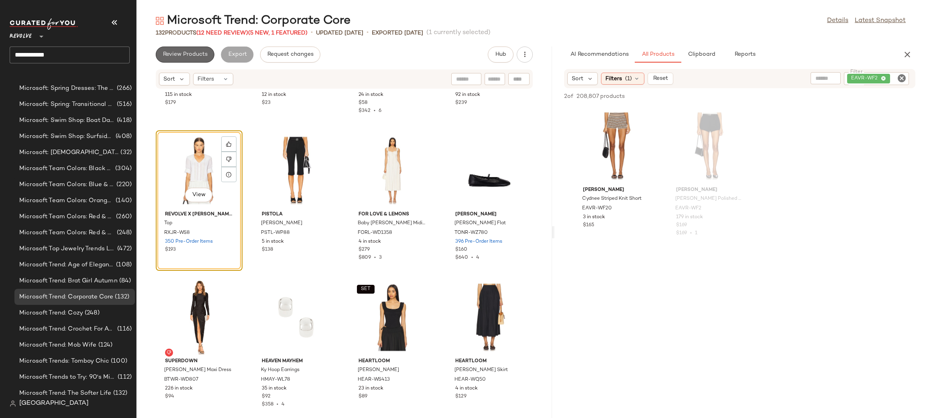
click at [180, 51] on span "Review Products" at bounding box center [185, 54] width 45 height 6
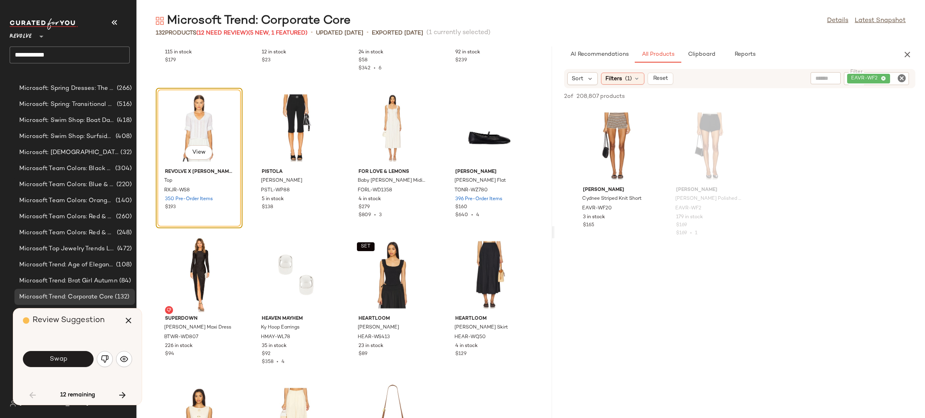
scroll to position [1615, 0]
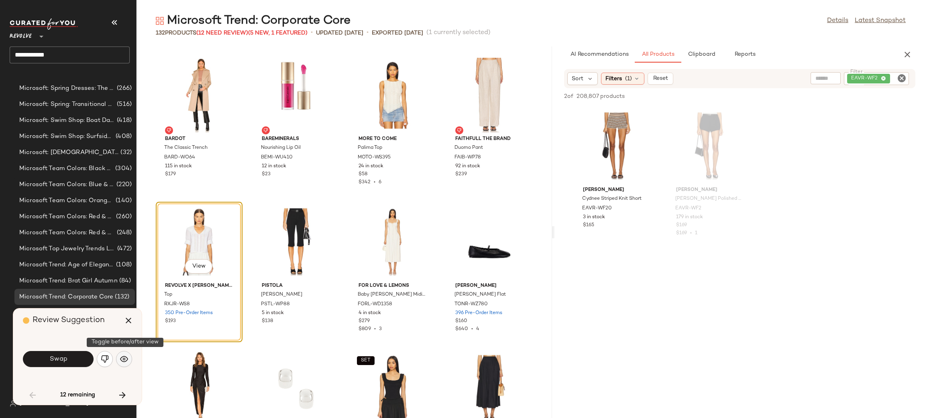
click at [127, 359] on img "button" at bounding box center [124, 359] width 8 height 8
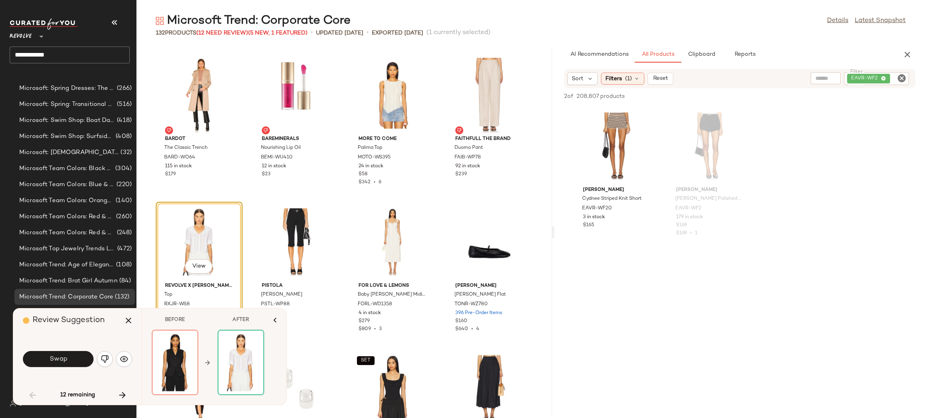
click at [145, 355] on div "BEFORE AFTER View View" at bounding box center [214, 357] width 144 height 96
click at [161, 354] on img at bounding box center [175, 363] width 45 height 64
click at [174, 380] on span "View" at bounding box center [175, 381] width 14 height 6
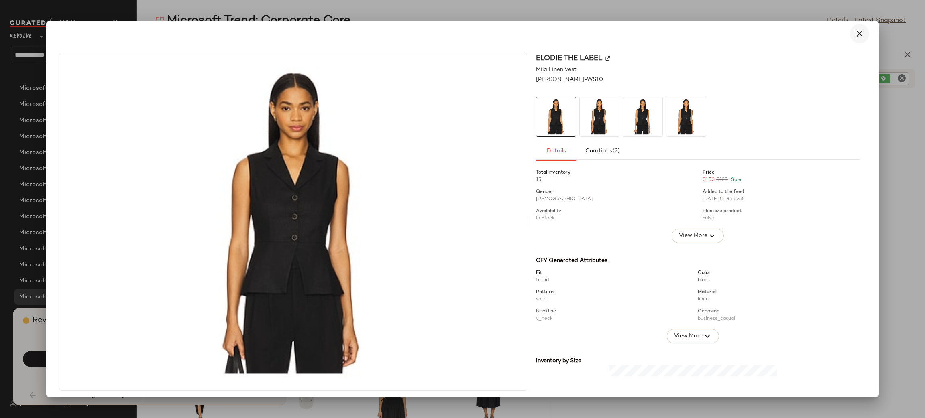
click at [854, 34] on icon "button" at bounding box center [859, 34] width 10 height 10
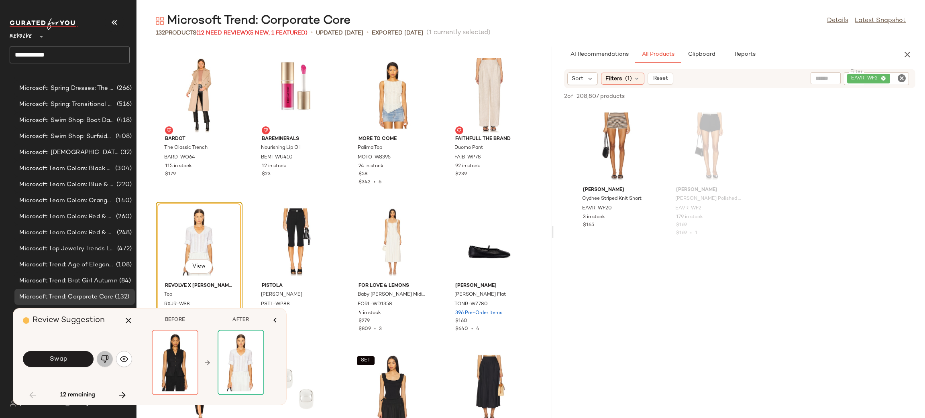
click at [101, 360] on img "button" at bounding box center [105, 359] width 8 height 8
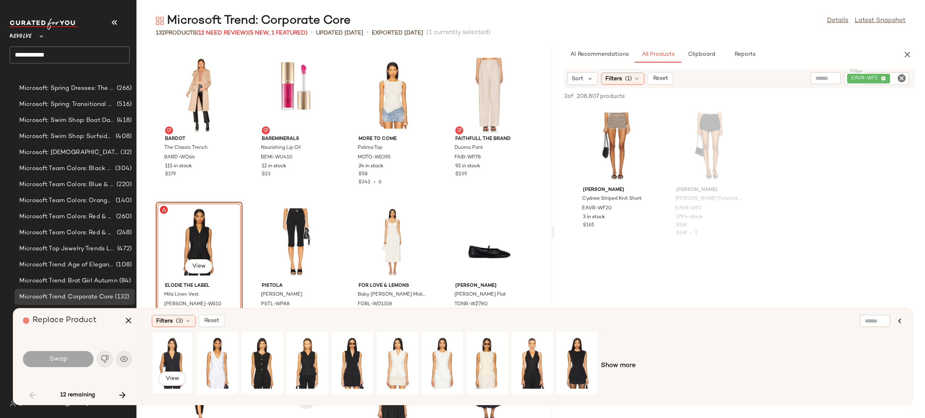
click at [157, 355] on div "View" at bounding box center [173, 363] width 36 height 57
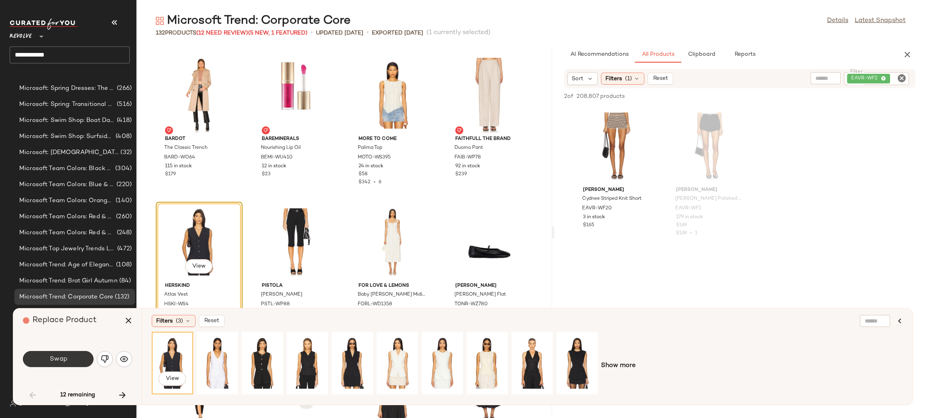
click at [59, 362] on span "Swap" at bounding box center [58, 360] width 18 height 8
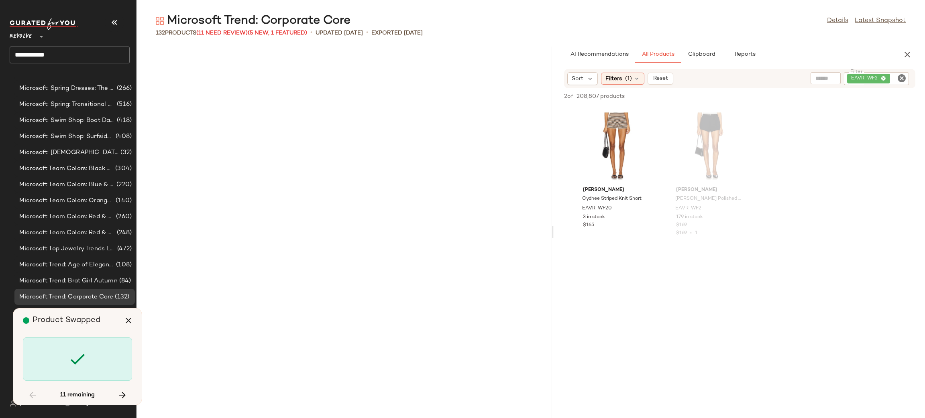
scroll to position [2350, 0]
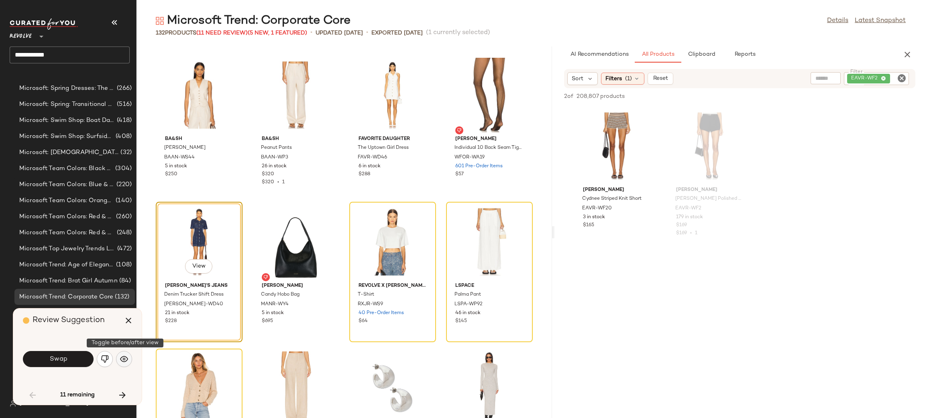
click at [121, 361] on img "button" at bounding box center [124, 359] width 8 height 8
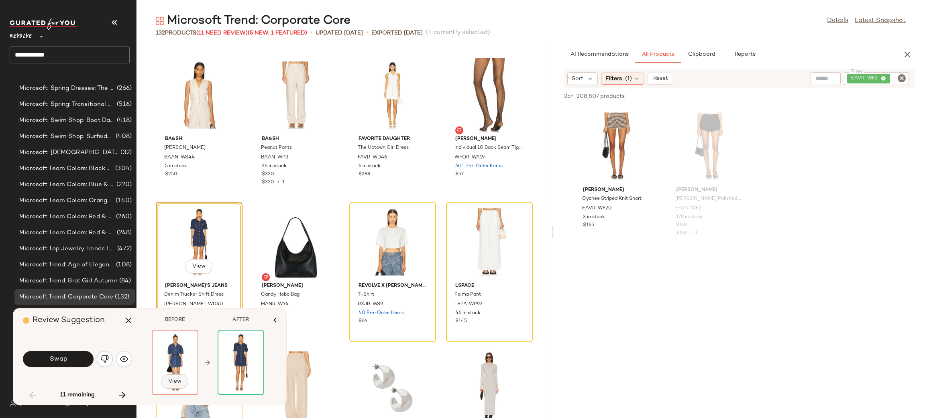
click at [171, 381] on span "View" at bounding box center [175, 381] width 14 height 6
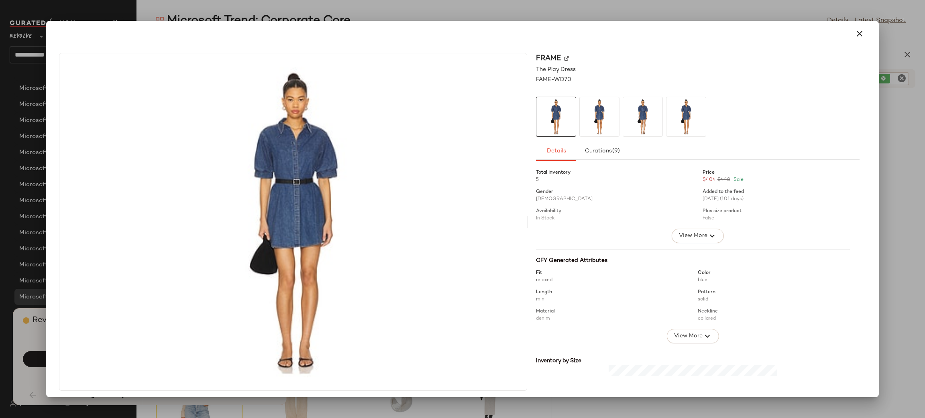
click at [854, 33] on icon "button" at bounding box center [859, 34] width 10 height 10
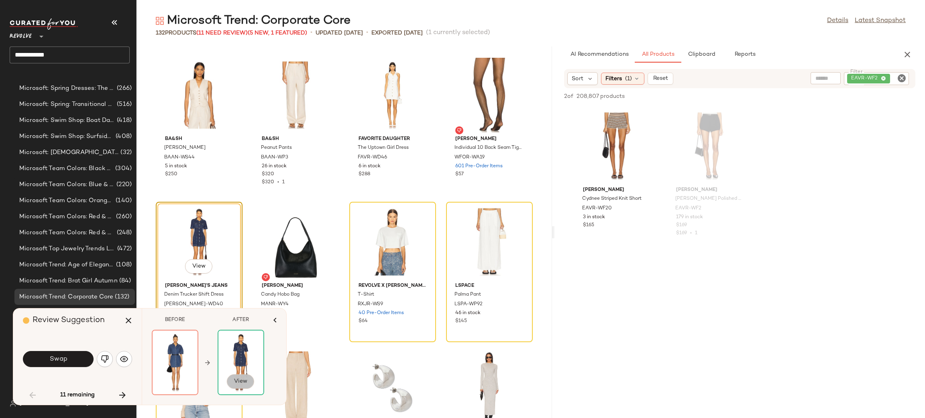
click at [240, 378] on span "View" at bounding box center [241, 381] width 14 height 6
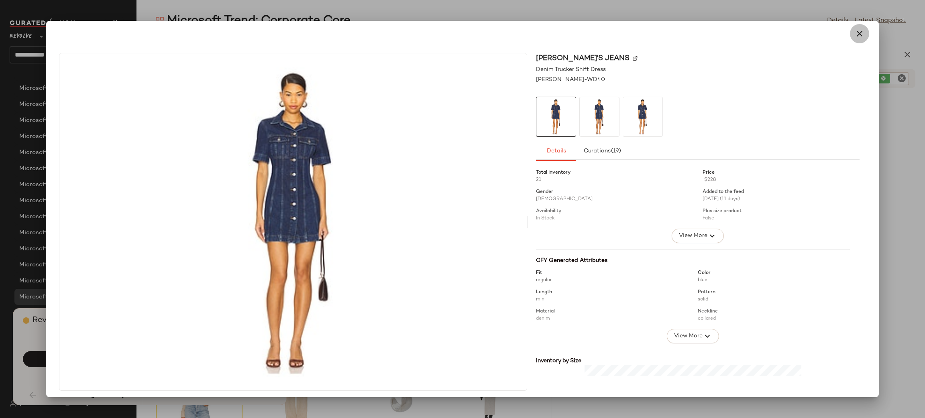
click at [854, 32] on icon "button" at bounding box center [859, 34] width 10 height 10
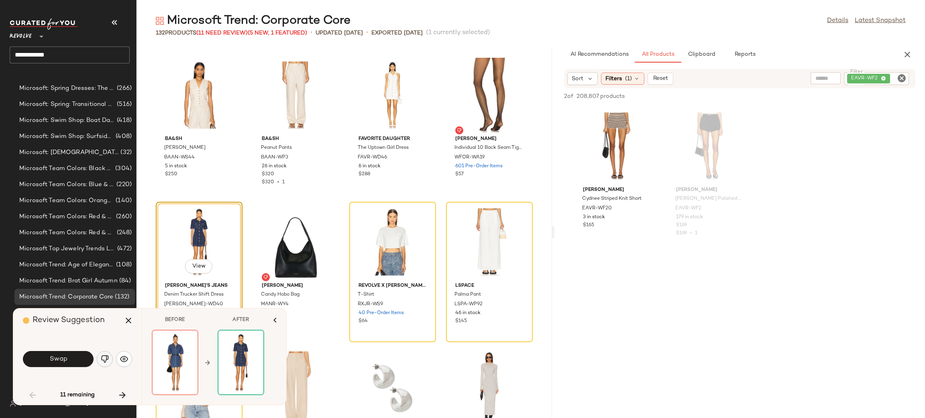
click at [106, 365] on button "button" at bounding box center [105, 359] width 16 height 16
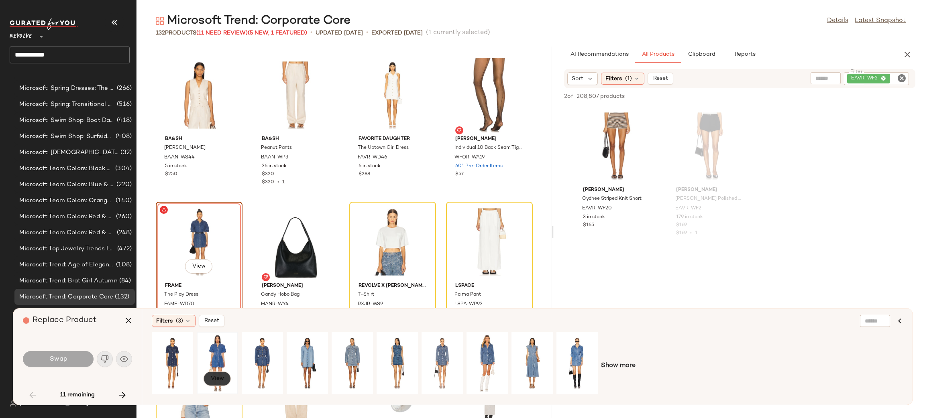
click at [222, 380] on span "View" at bounding box center [217, 379] width 14 height 6
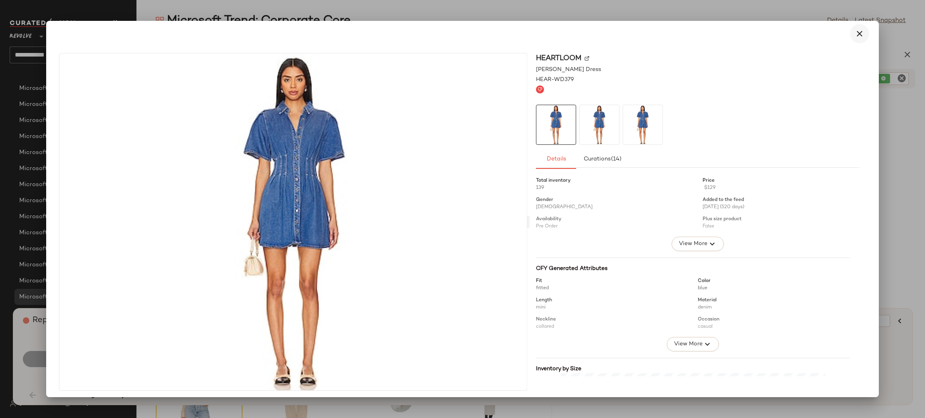
click at [859, 27] on button "button" at bounding box center [859, 33] width 19 height 19
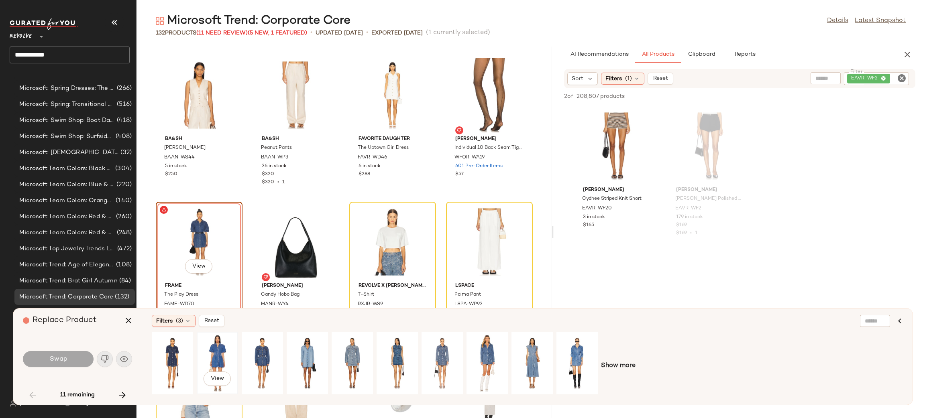
click at [201, 362] on div "View" at bounding box center [217, 363] width 36 height 57
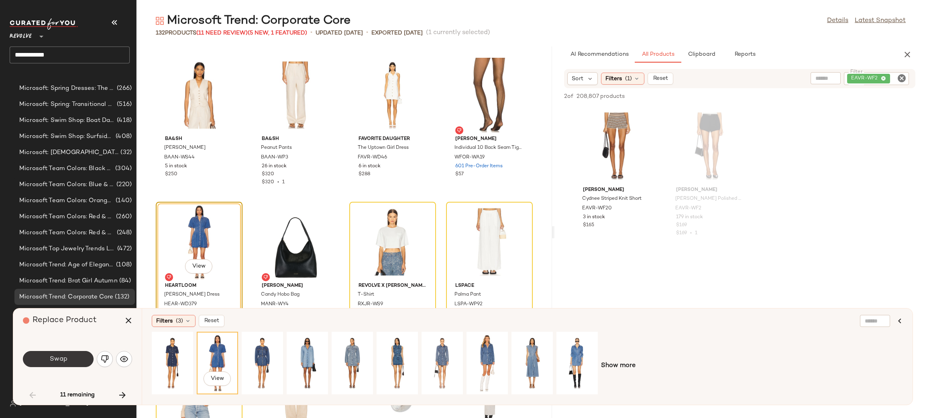
click at [55, 361] on span "Swap" at bounding box center [58, 360] width 18 height 8
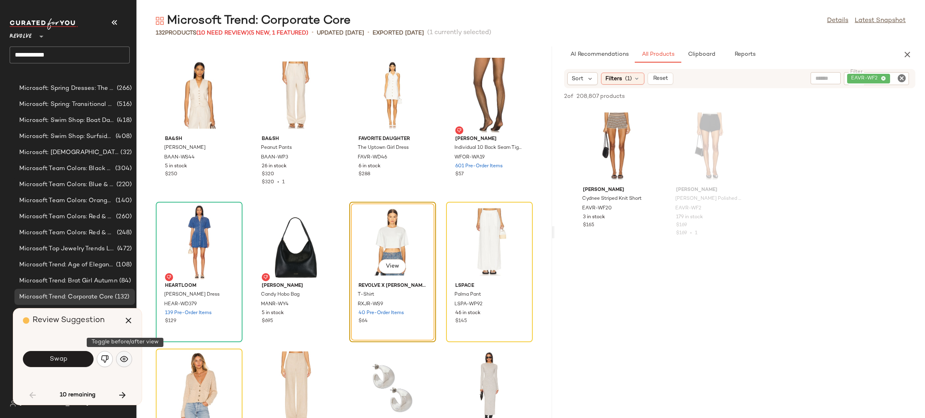
click at [122, 359] on img "button" at bounding box center [124, 359] width 8 height 8
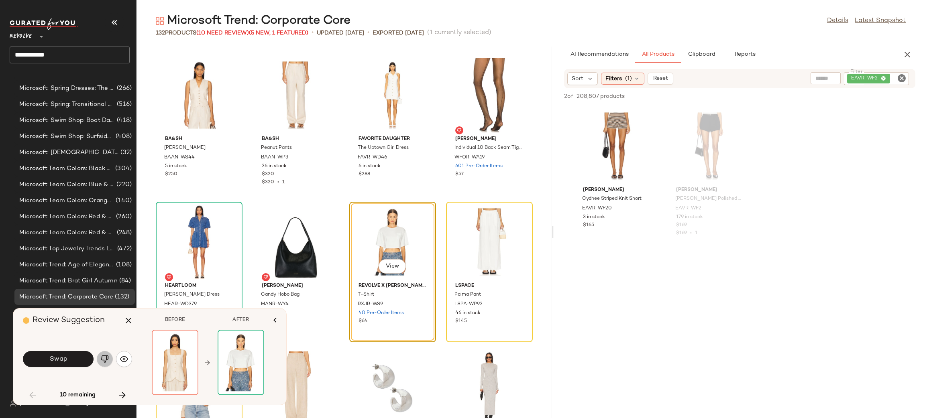
click at [106, 360] on img "button" at bounding box center [105, 359] width 8 height 8
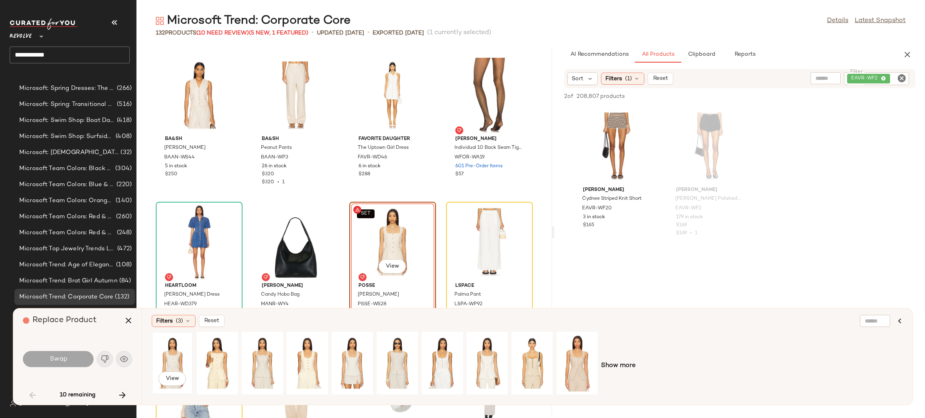
click at [163, 359] on div "View" at bounding box center [173, 363] width 36 height 57
click at [66, 363] on span "Swap" at bounding box center [58, 360] width 18 height 8
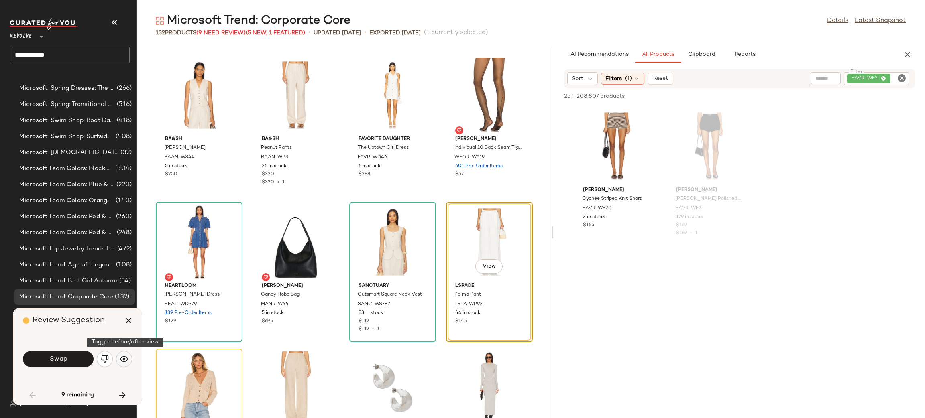
click at [129, 362] on button "button" at bounding box center [124, 359] width 16 height 16
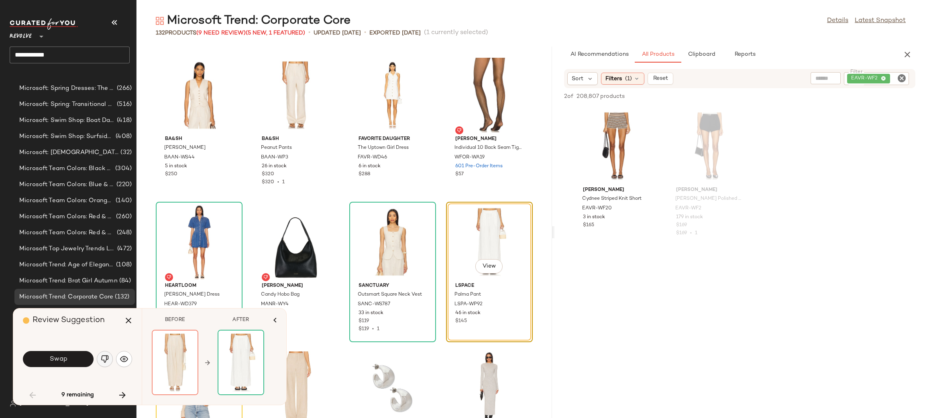
click at [107, 363] on img "button" at bounding box center [105, 359] width 8 height 8
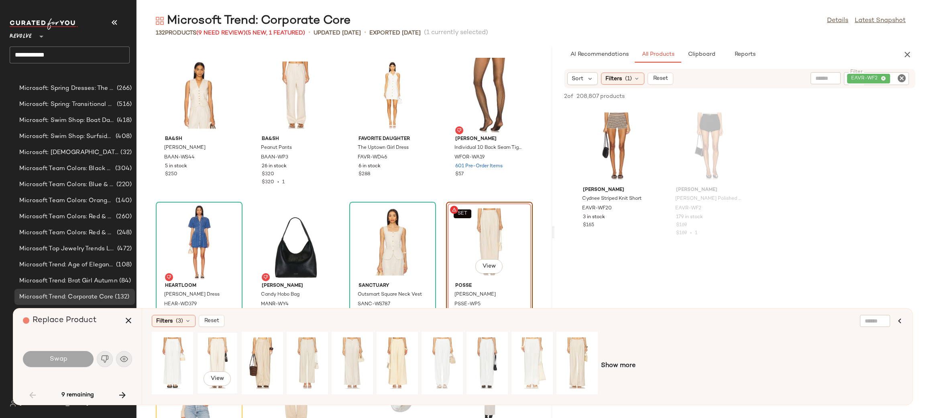
click at [208, 361] on div "View" at bounding box center [217, 363] width 36 height 57
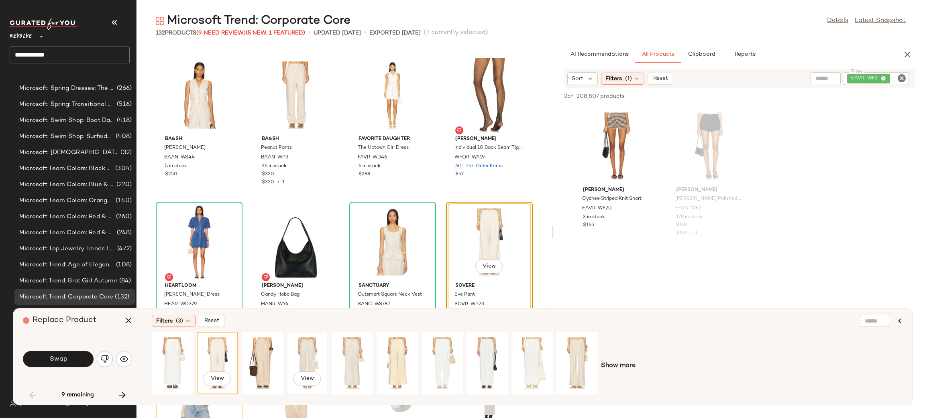
click at [299, 362] on div "View" at bounding box center [307, 363] width 36 height 57
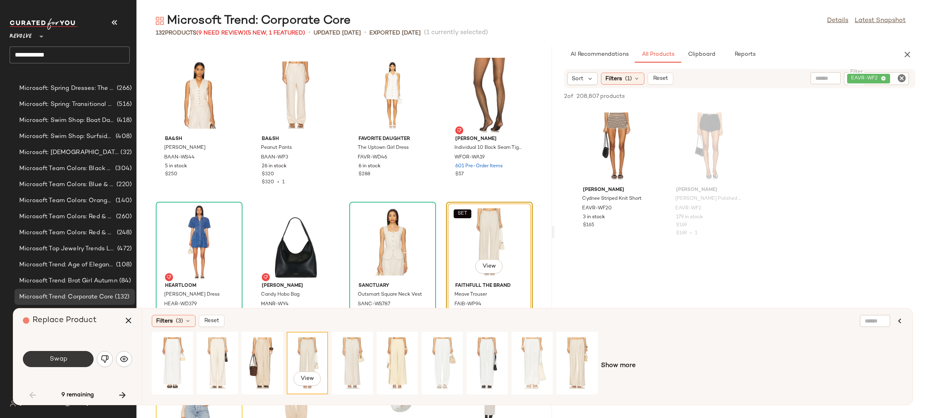
click at [80, 360] on button "Swap" at bounding box center [58, 359] width 71 height 16
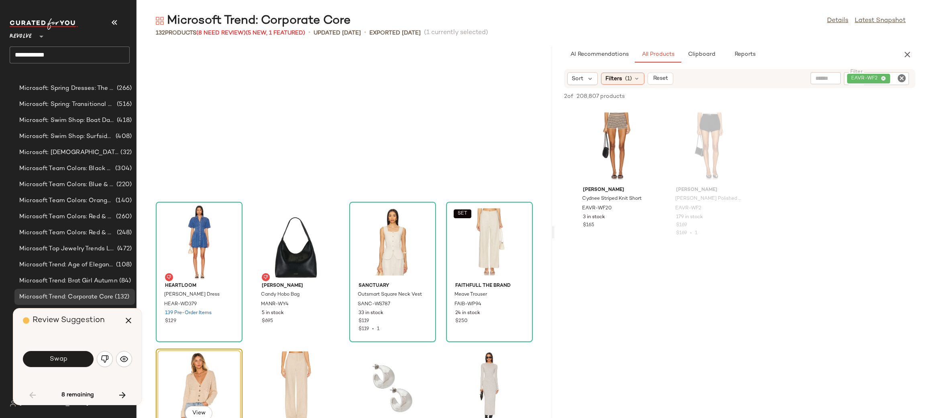
scroll to position [2497, 0]
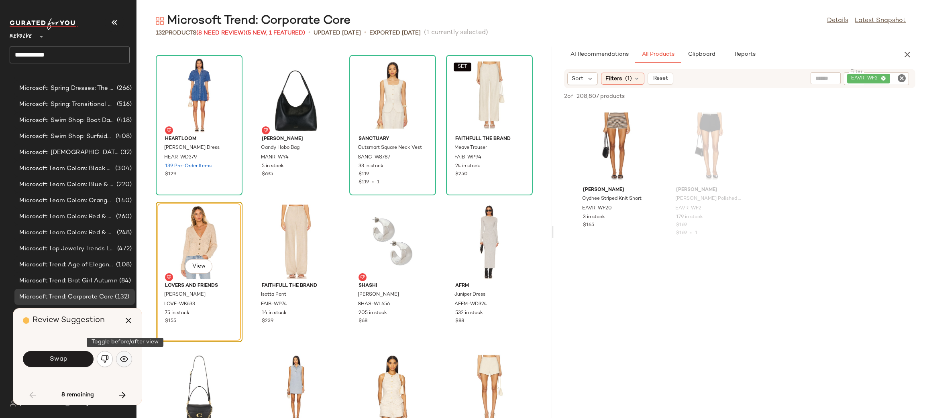
click at [119, 356] on button "button" at bounding box center [124, 359] width 16 height 16
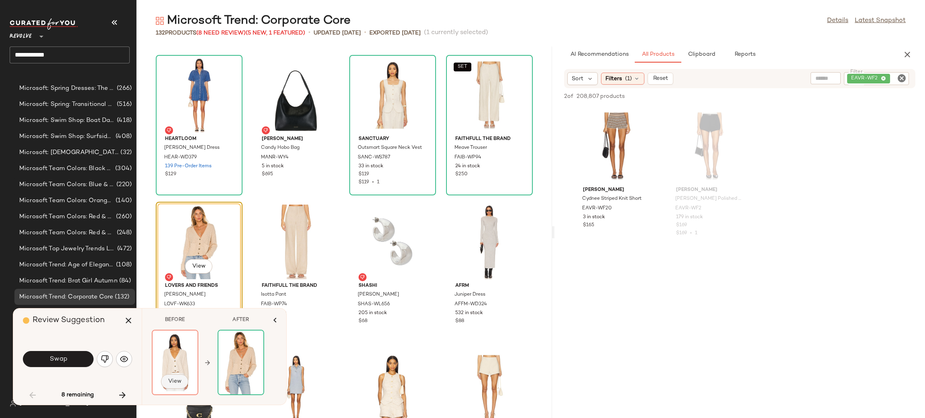
click at [175, 380] on span "View" at bounding box center [175, 381] width 14 height 6
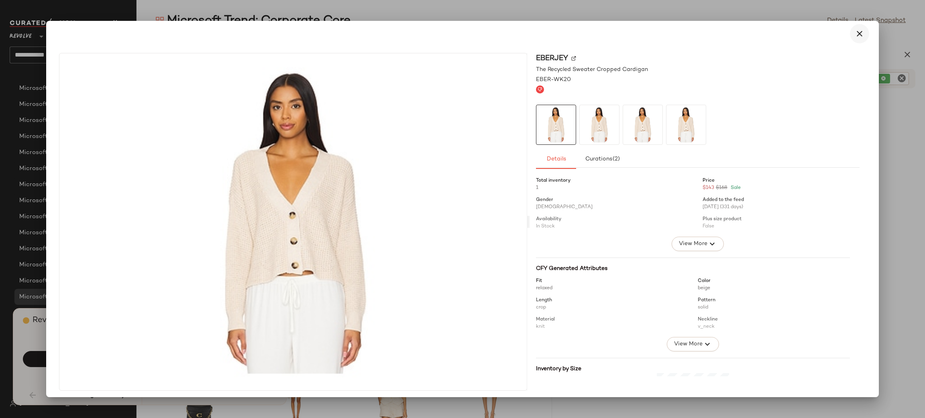
click at [853, 39] on button "button" at bounding box center [859, 33] width 19 height 19
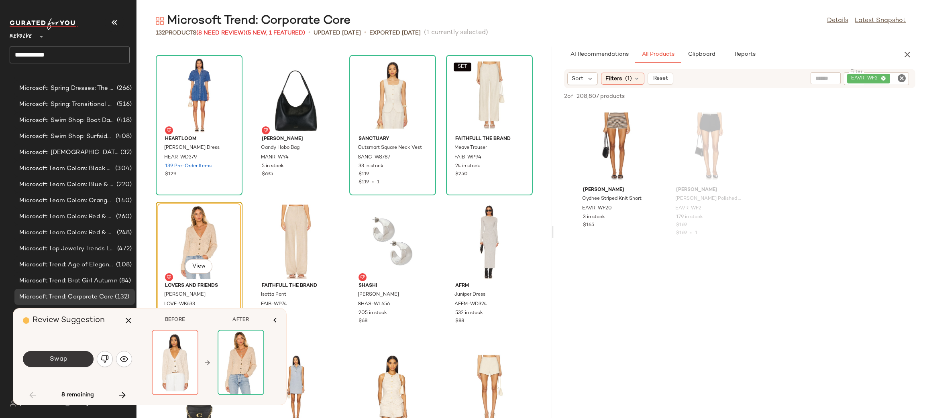
click at [84, 359] on button "Swap" at bounding box center [58, 359] width 71 height 16
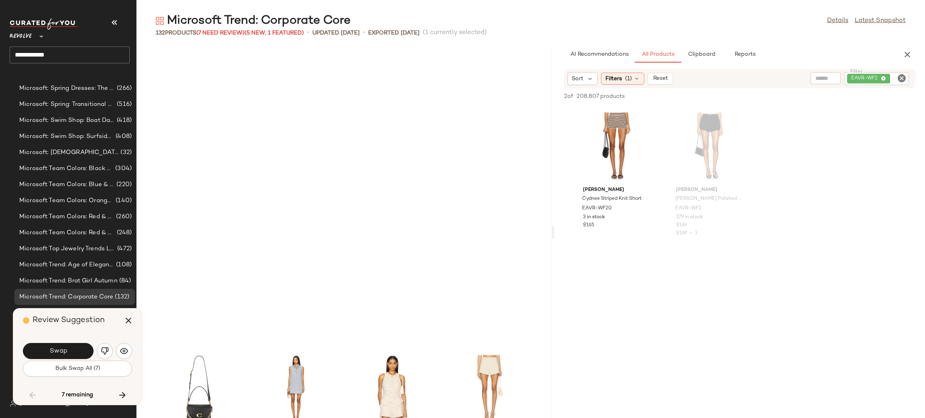
scroll to position [2791, 0]
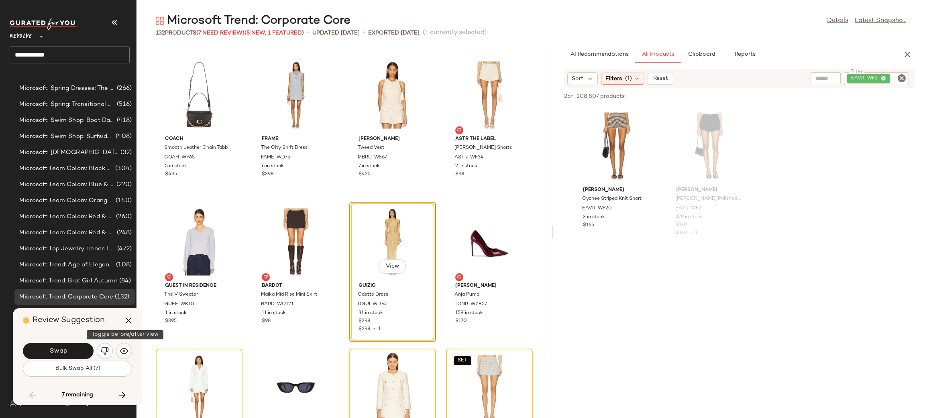
click at [117, 354] on button "button" at bounding box center [124, 351] width 16 height 16
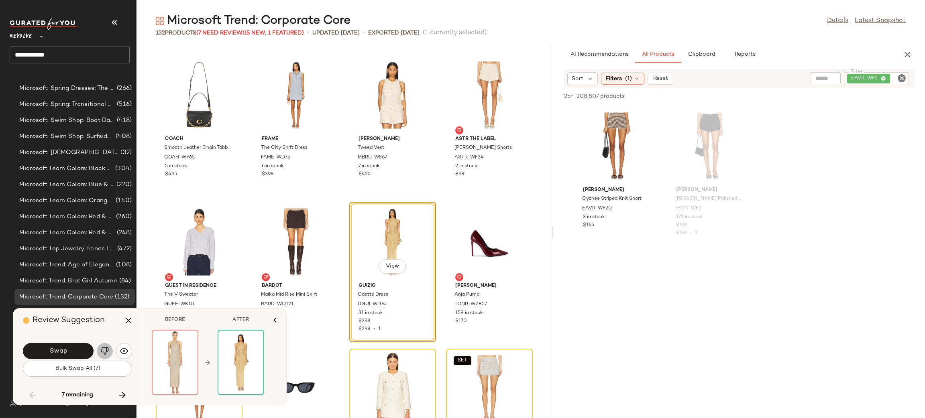
click at [102, 353] on img "button" at bounding box center [105, 351] width 8 height 8
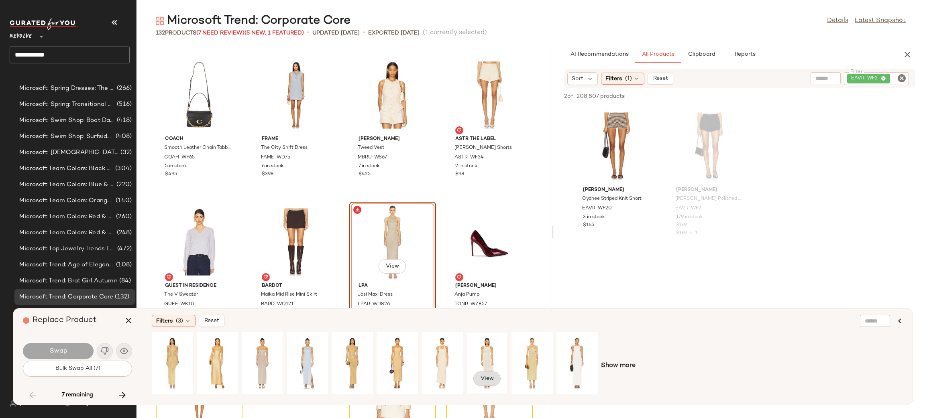
click at [493, 378] on span "View" at bounding box center [487, 379] width 14 height 6
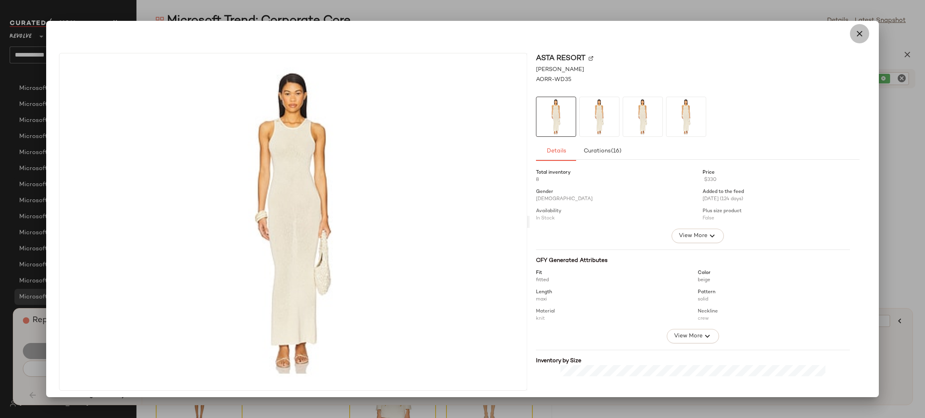
click at [853, 40] on button "button" at bounding box center [859, 33] width 19 height 19
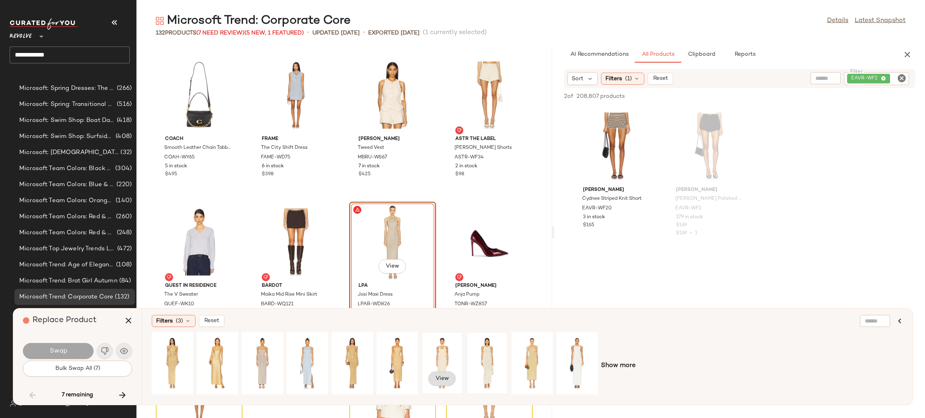
click at [439, 380] on span "View" at bounding box center [442, 379] width 14 height 6
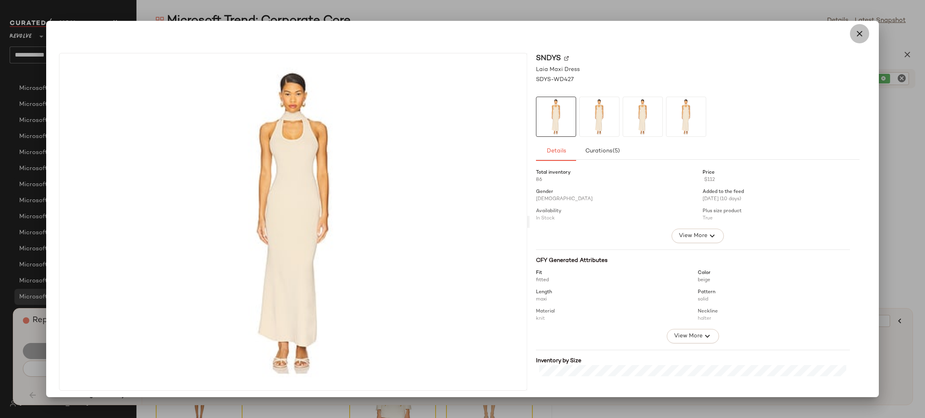
click at [854, 31] on icon "button" at bounding box center [859, 34] width 10 height 10
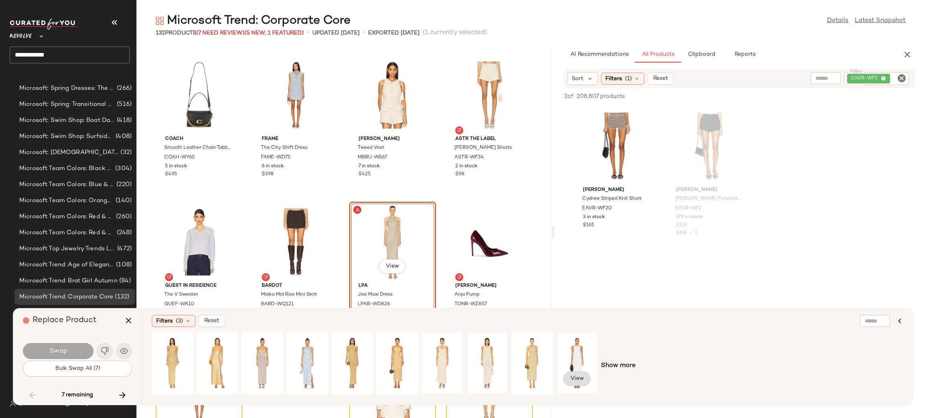
click at [579, 376] on span "View" at bounding box center [577, 379] width 14 height 6
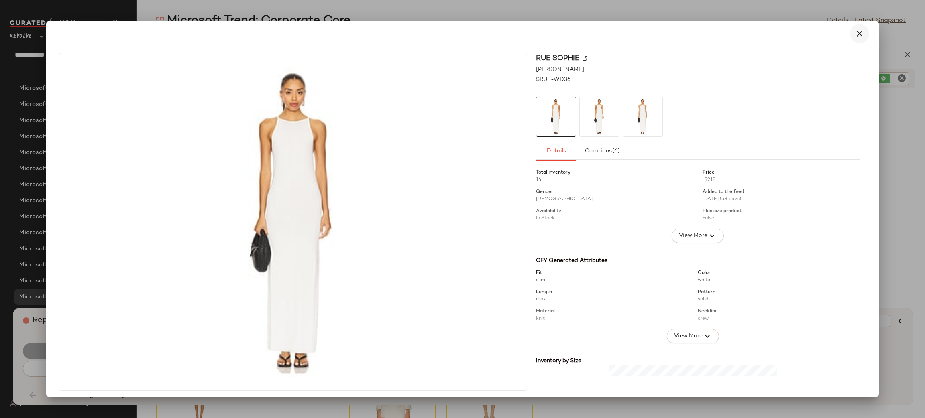
click at [854, 35] on icon "button" at bounding box center [859, 34] width 10 height 10
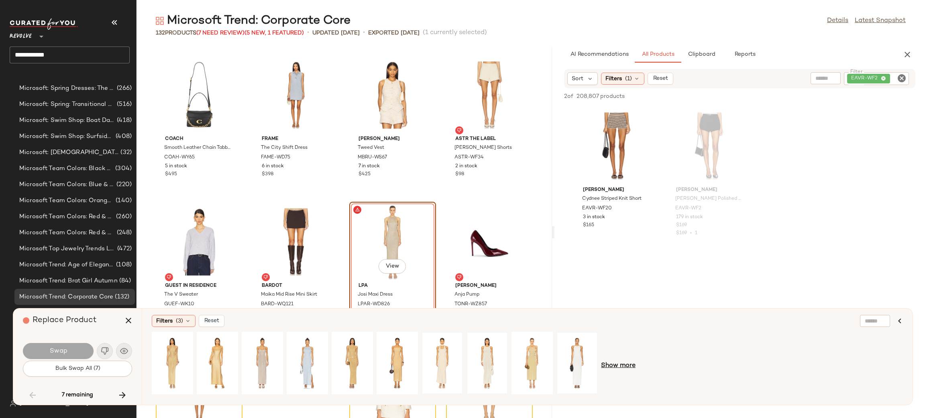
click at [619, 365] on span "Show more" at bounding box center [618, 366] width 35 height 10
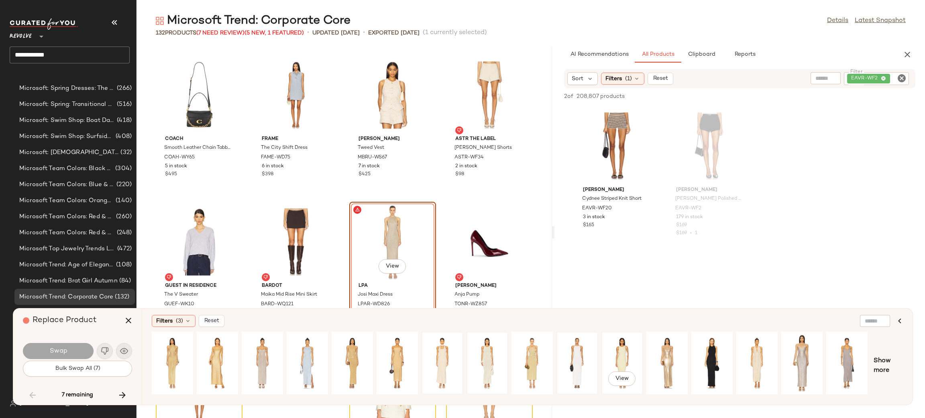
click at [613, 373] on button "View" at bounding box center [621, 379] width 27 height 14
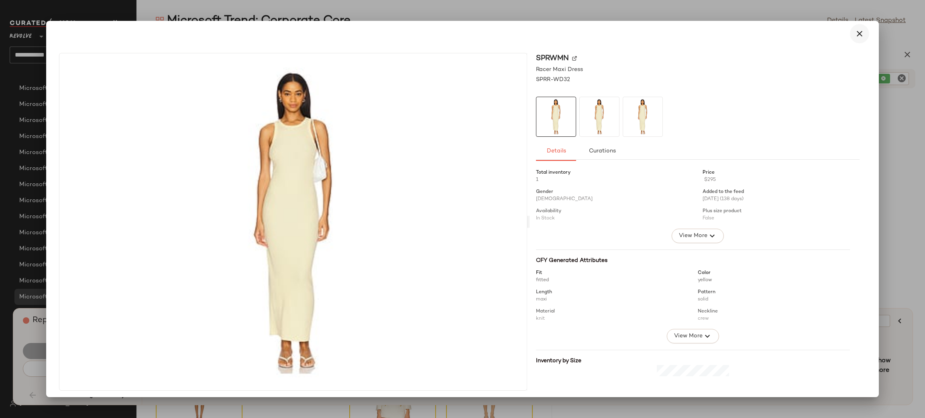
click at [854, 32] on icon "button" at bounding box center [859, 34] width 10 height 10
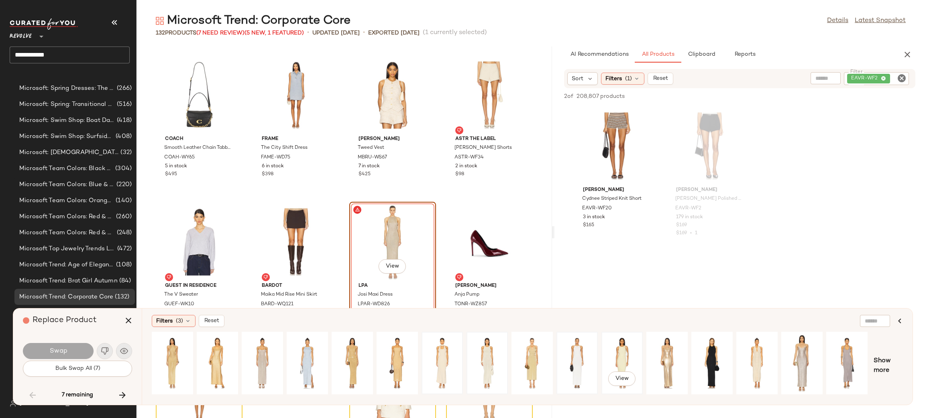
click at [612, 352] on div "View" at bounding box center [622, 363] width 36 height 57
click at [62, 349] on span "Swap" at bounding box center [58, 352] width 18 height 8
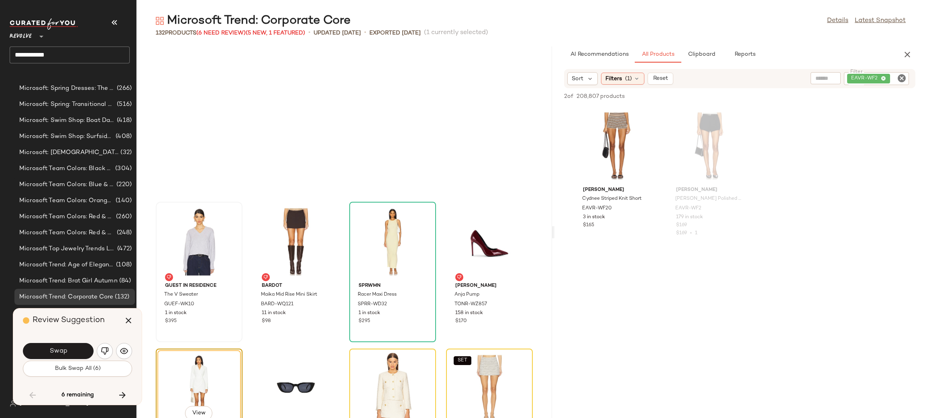
scroll to position [2937, 0]
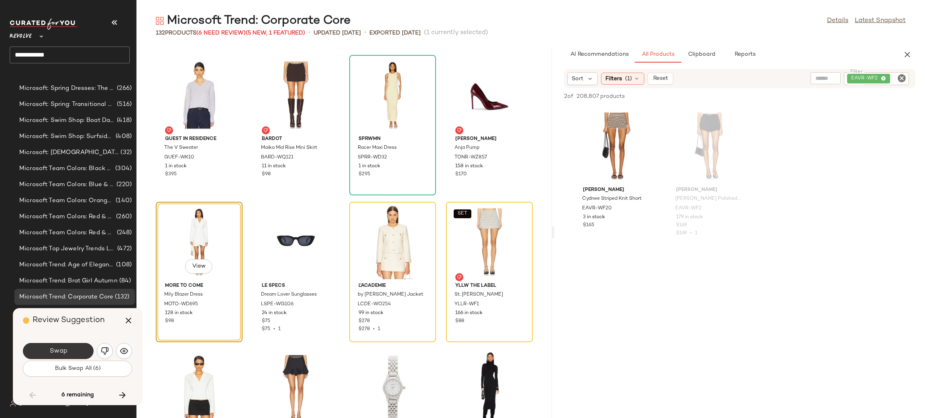
click at [58, 353] on span "Swap" at bounding box center [58, 352] width 18 height 8
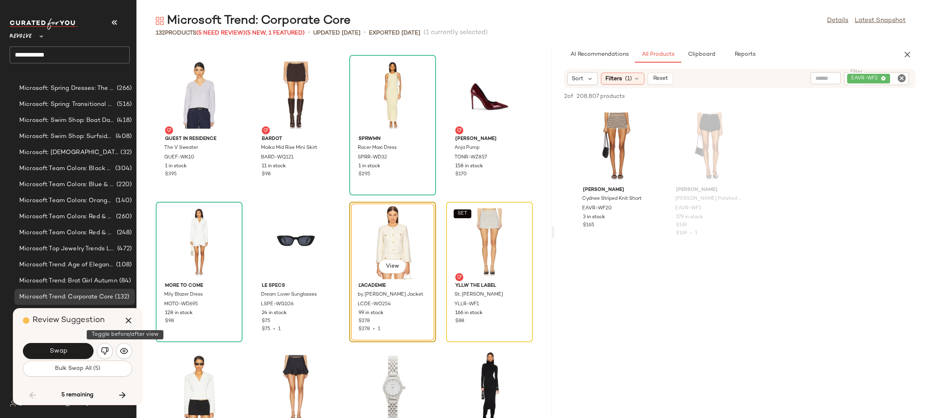
click at [122, 355] on img "button" at bounding box center [124, 351] width 8 height 8
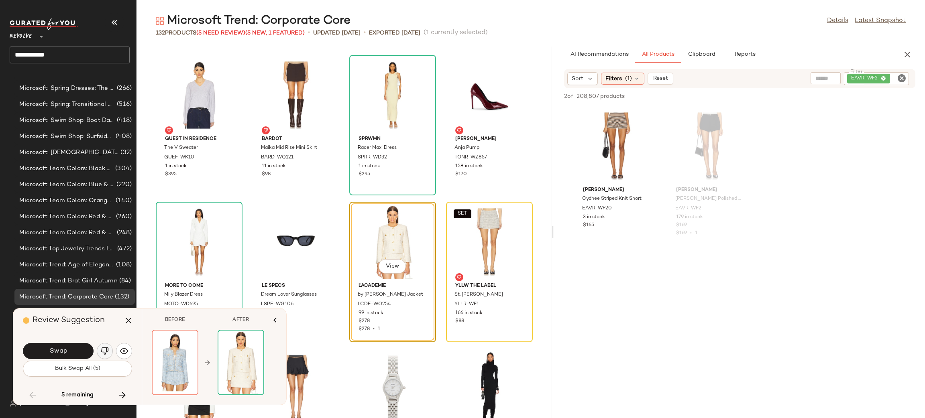
click at [107, 354] on img "button" at bounding box center [105, 351] width 8 height 8
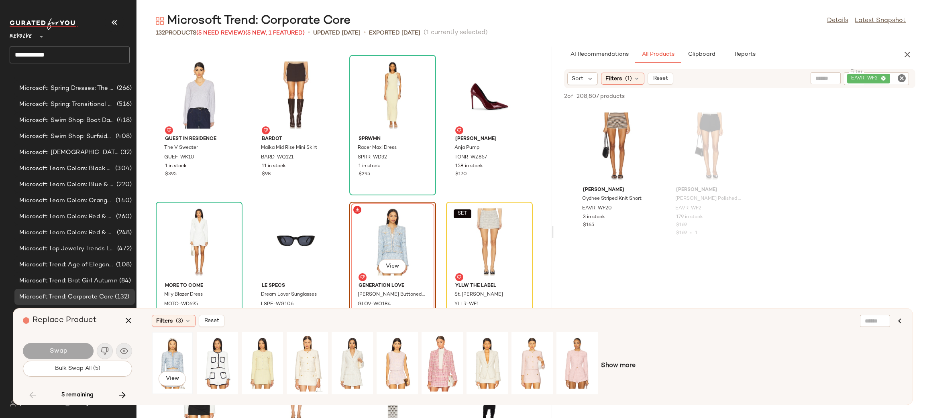
click at [174, 361] on div "View" at bounding box center [173, 363] width 36 height 57
click at [76, 356] on button "Swap" at bounding box center [58, 351] width 71 height 16
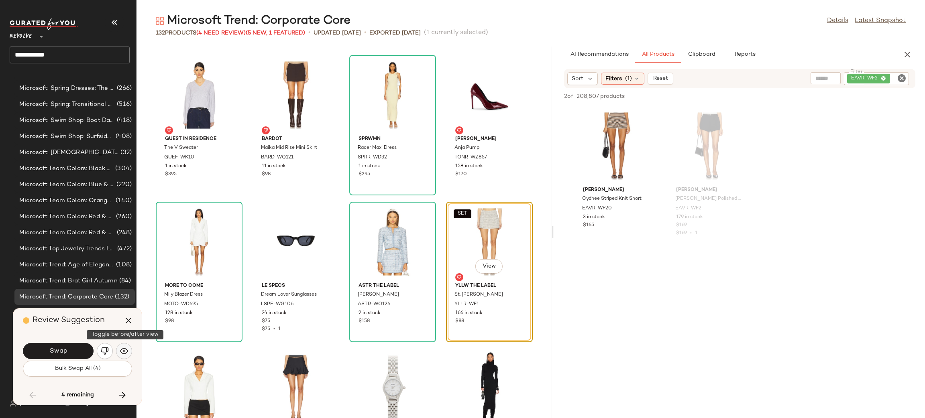
click at [128, 352] on img "button" at bounding box center [124, 351] width 8 height 8
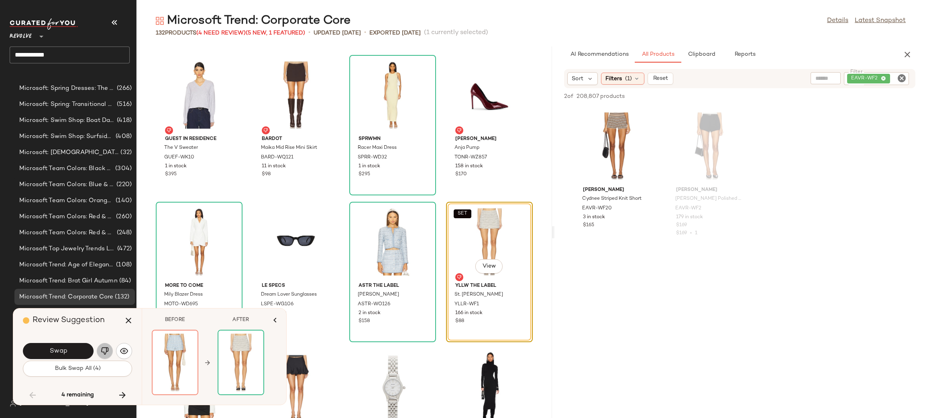
click at [104, 353] on img "button" at bounding box center [105, 351] width 8 height 8
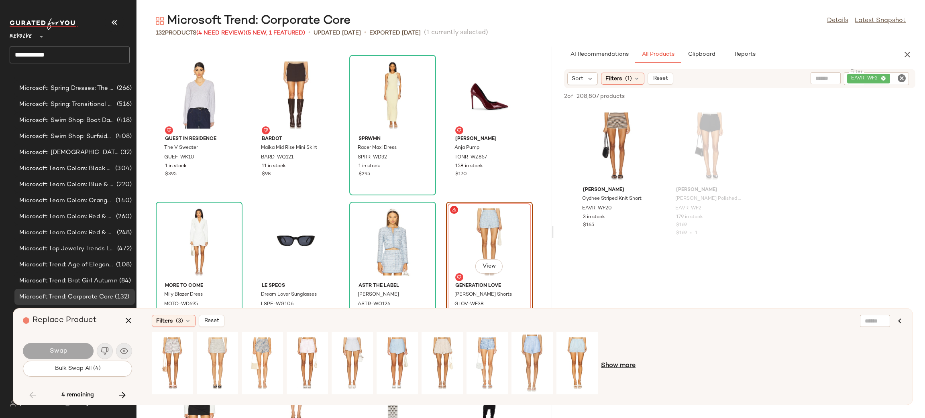
click at [626, 362] on span "Show more" at bounding box center [618, 366] width 35 height 10
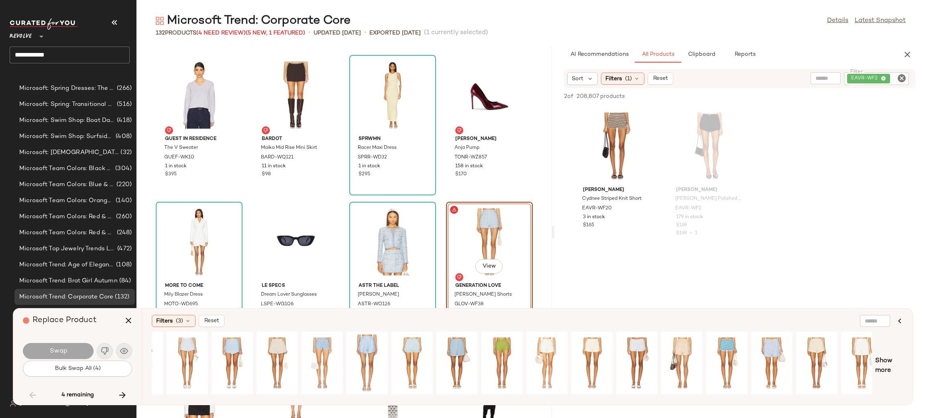
scroll to position [0, 165]
click at [773, 348] on div "View" at bounding box center [771, 363] width 36 height 57
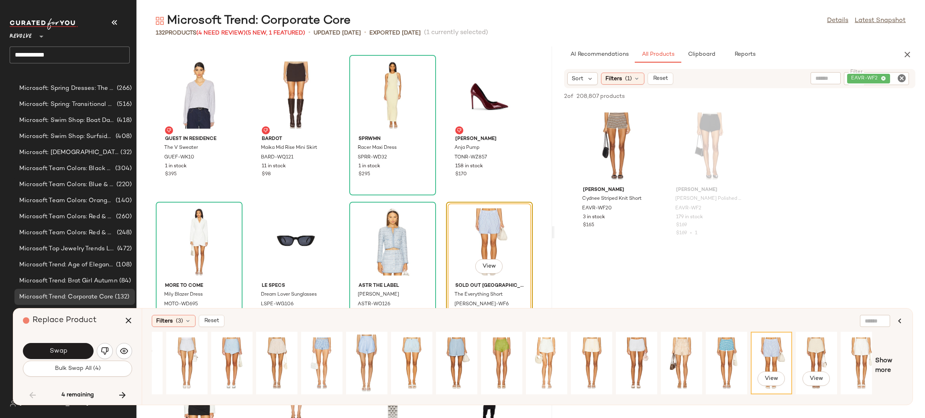
click at [821, 395] on div "View View" at bounding box center [512, 366] width 720 height 68
drag, startPoint x: 834, startPoint y: 396, endPoint x: 838, endPoint y: 396, distance: 4.4
click at [838, 396] on div "View" at bounding box center [512, 366] width 720 height 68
click at [879, 322] on div at bounding box center [875, 321] width 30 height 12
type input "****"
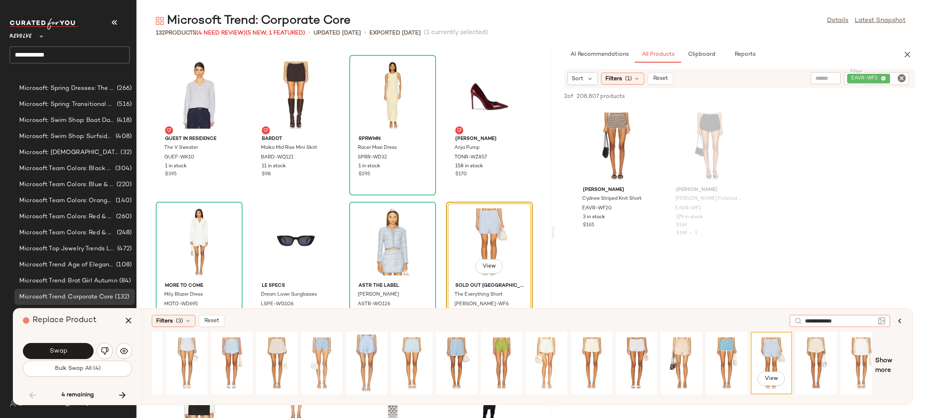
type input "**********"
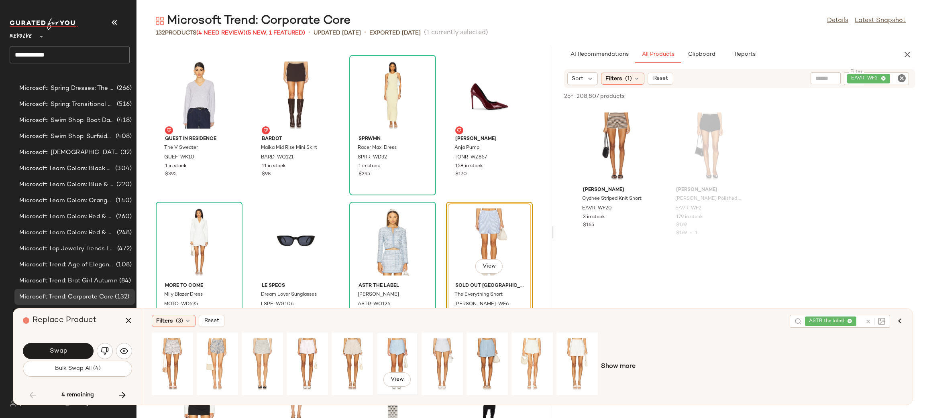
click at [391, 358] on div "View" at bounding box center [397, 364] width 36 height 57
click at [434, 353] on div "View" at bounding box center [442, 364] width 36 height 57
click at [486, 346] on div "View" at bounding box center [487, 364] width 36 height 57
click at [527, 345] on div "View" at bounding box center [532, 364] width 36 height 57
click at [587, 346] on div "View" at bounding box center [577, 364] width 36 height 57
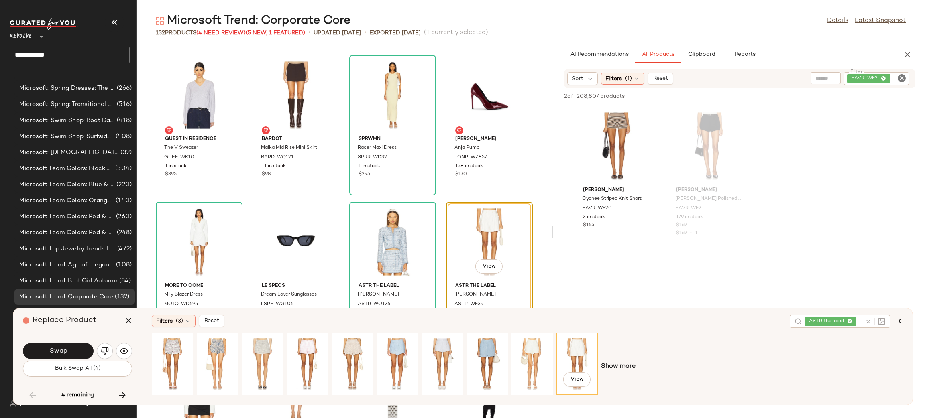
click at [639, 369] on div "View Show more" at bounding box center [527, 367] width 751 height 68
click at [626, 364] on span "Show more" at bounding box center [618, 367] width 35 height 10
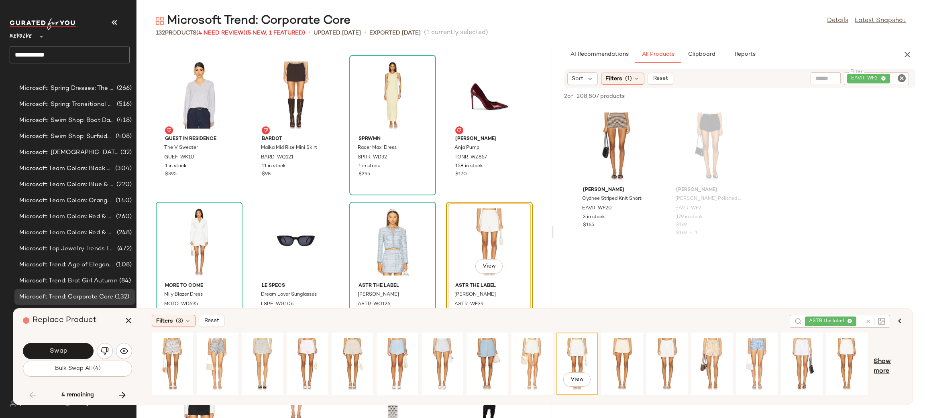
click at [873, 360] on span "Show more" at bounding box center [887, 366] width 29 height 19
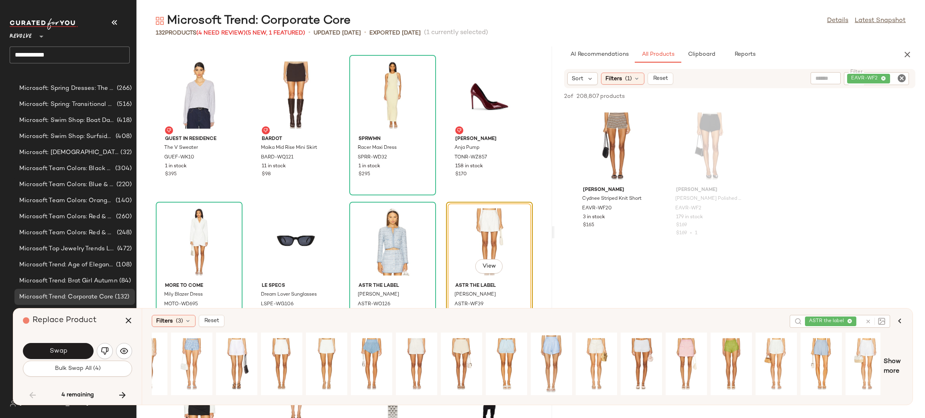
scroll to position [0, 571]
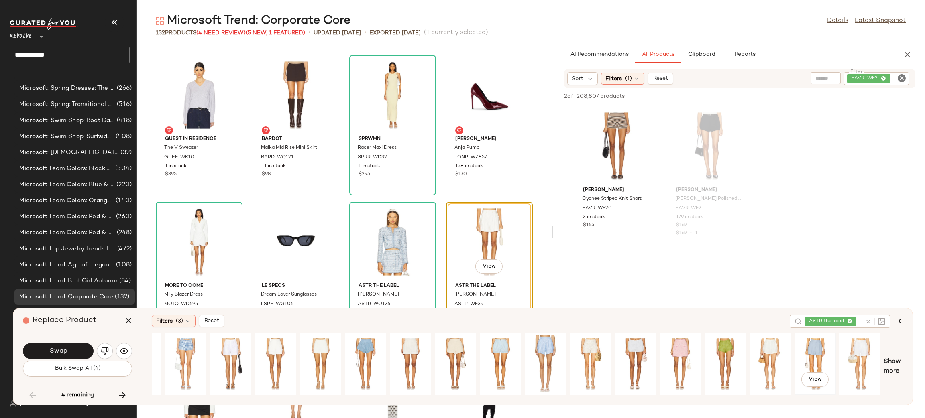
click at [818, 354] on div "View" at bounding box center [815, 364] width 36 height 57
drag, startPoint x: 893, startPoint y: 321, endPoint x: 758, endPoint y: 326, distance: 134.5
click at [892, 321] on button "button" at bounding box center [899, 320] width 19 height 19
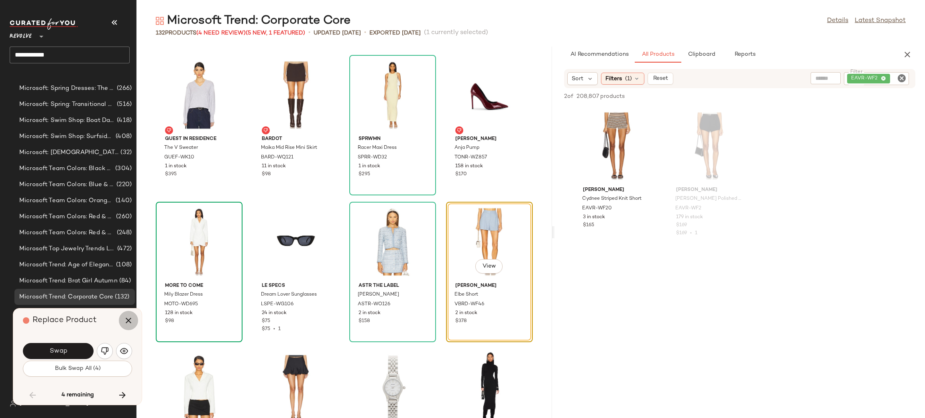
drag, startPoint x: 126, startPoint y: 322, endPoint x: 163, endPoint y: 314, distance: 37.0
click at [126, 322] on icon "button" at bounding box center [129, 321] width 10 height 10
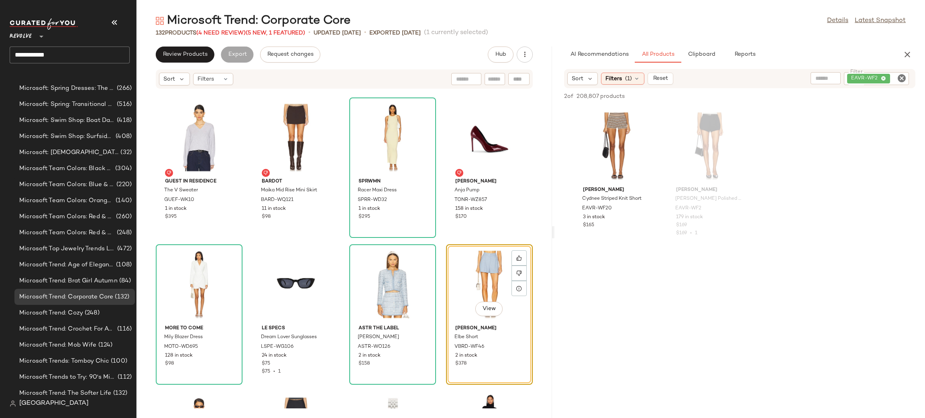
click at [492, 274] on div "View" at bounding box center [489, 284] width 81 height 75
click at [904, 75] on icon "Clear Filter" at bounding box center [902, 78] width 10 height 10
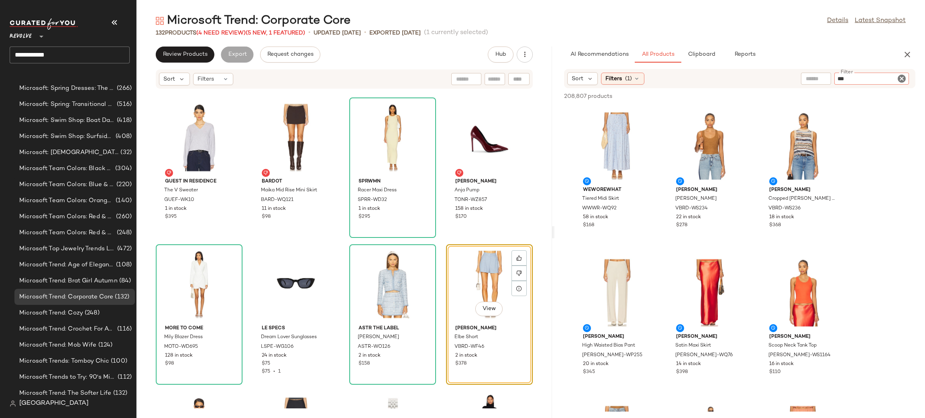
type input "****"
type input "*"
click at [810, 75] on input "text" at bounding box center [816, 79] width 20 height 8
type input "****"
type input "**********"
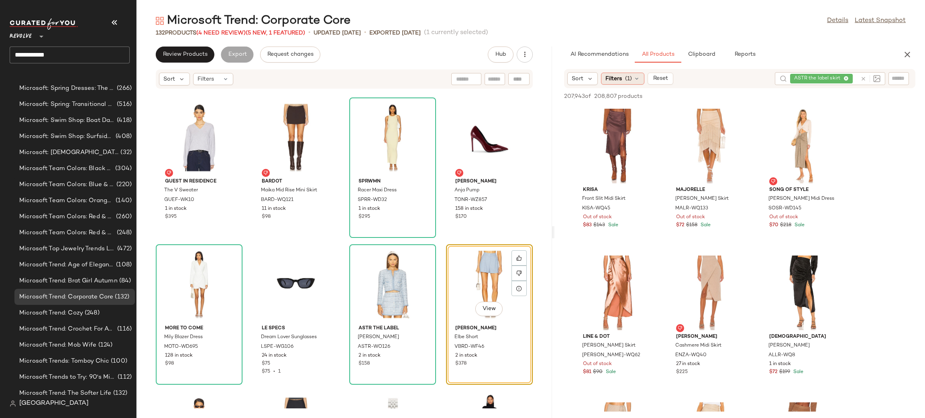
click at [617, 80] on span "Filters" at bounding box center [613, 79] width 16 height 8
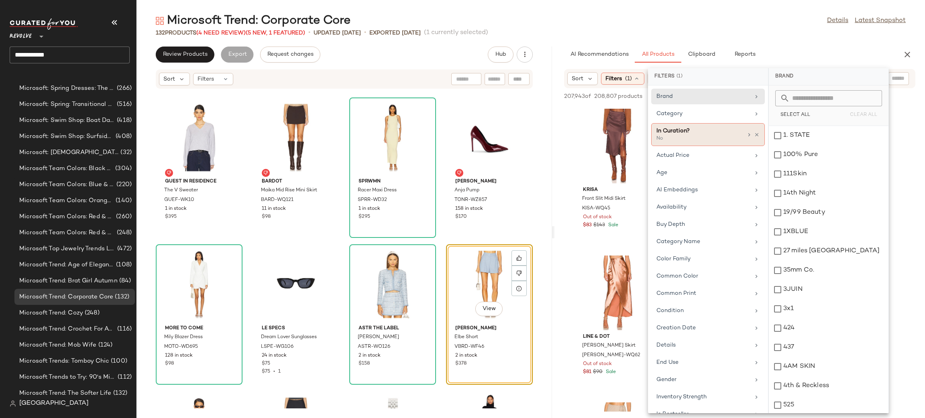
scroll to position [698, 0]
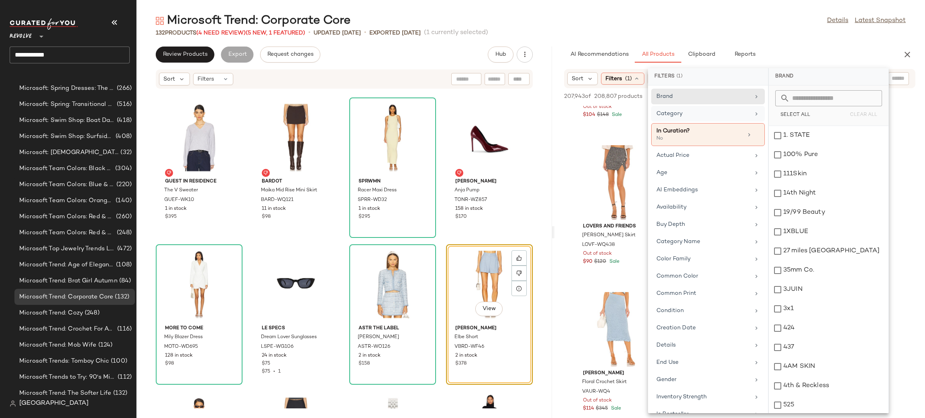
drag, startPoint x: 701, startPoint y: 117, endPoint x: 728, endPoint y: 111, distance: 27.9
click at [700, 117] on div "Category" at bounding box center [703, 114] width 94 height 8
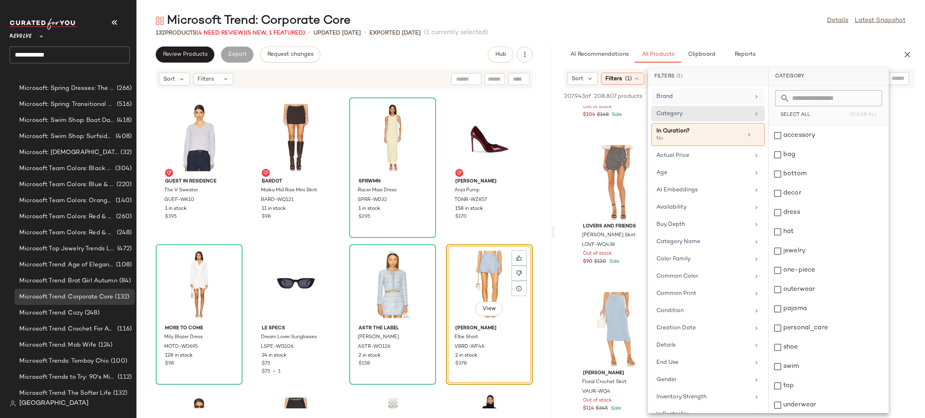
drag, startPoint x: 734, startPoint y: 95, endPoint x: 691, endPoint y: 97, distance: 43.0
click at [732, 95] on div "Brand" at bounding box center [703, 96] width 94 height 8
click at [819, 100] on input "text" at bounding box center [832, 98] width 87 height 16
click at [691, 97] on div "Brand" at bounding box center [703, 96] width 94 height 8
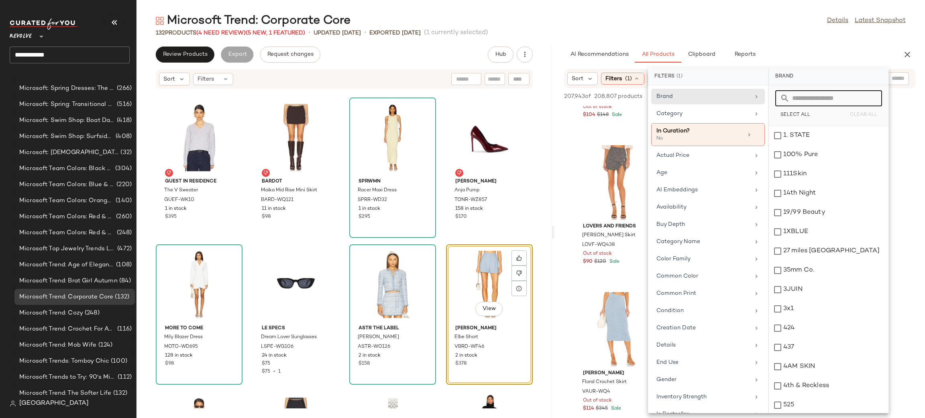
click at [822, 97] on input "text" at bounding box center [832, 98] width 87 height 16
click at [421, 287] on icon at bounding box center [422, 288] width 6 height 6
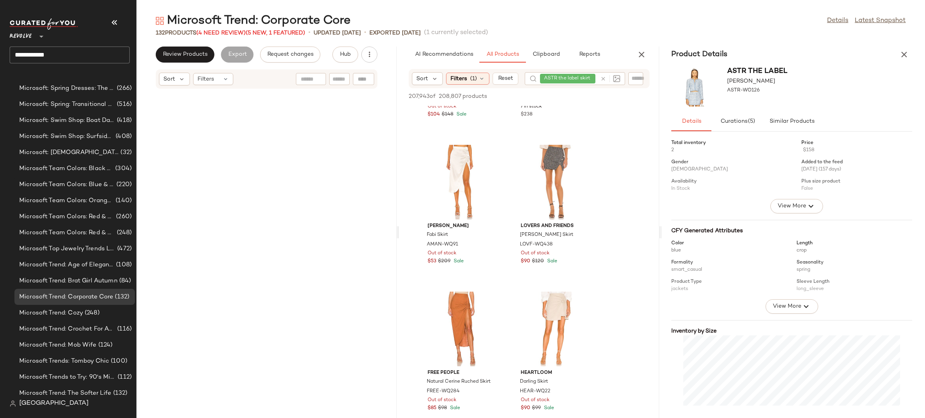
scroll to position [6169, 0]
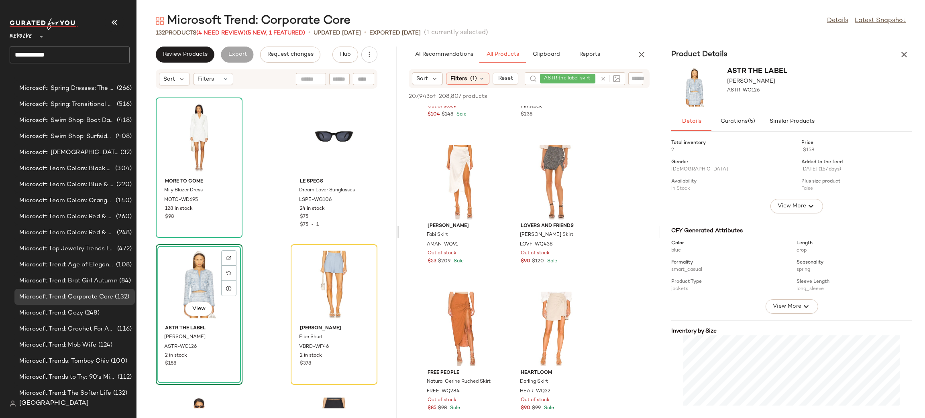
click at [921, 47] on div "Product Details" at bounding box center [791, 55] width 260 height 16
click at [897, 58] on button "button" at bounding box center [904, 55] width 16 height 16
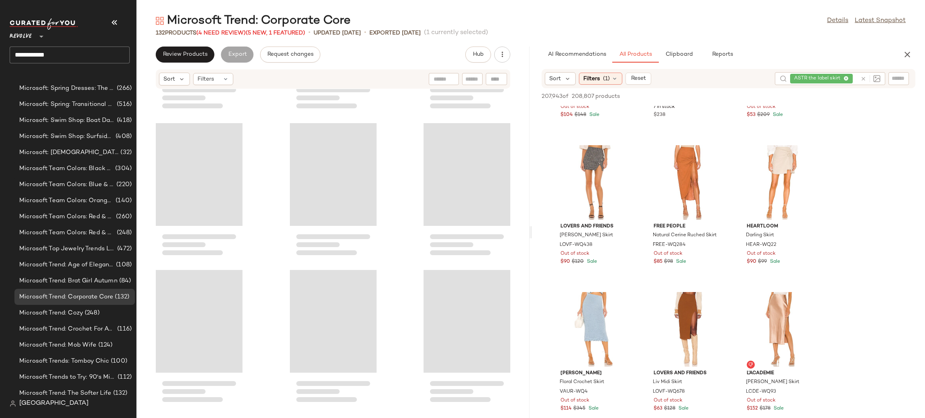
scroll to position [3966, 0]
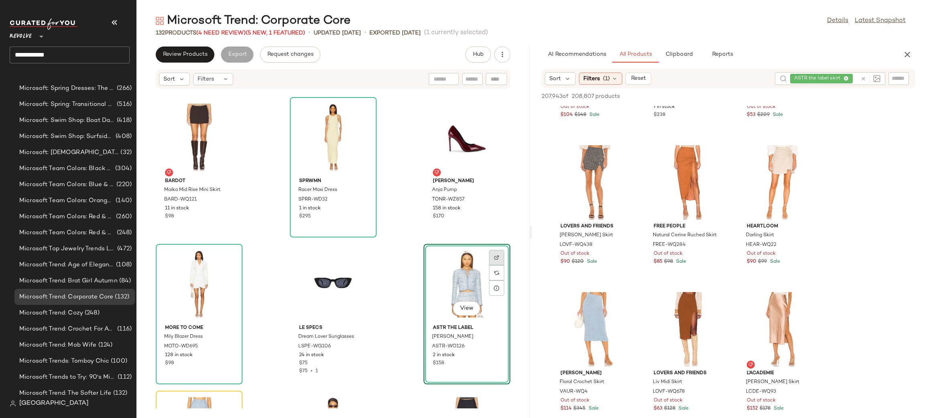
click at [489, 265] on div at bounding box center [496, 272] width 15 height 15
click at [899, 57] on button "button" at bounding box center [907, 55] width 16 height 16
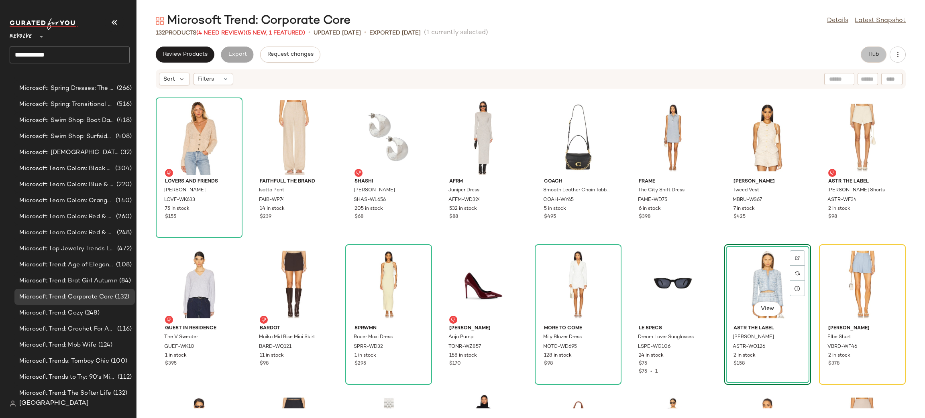
click at [865, 55] on button "Hub" at bounding box center [873, 55] width 26 height 16
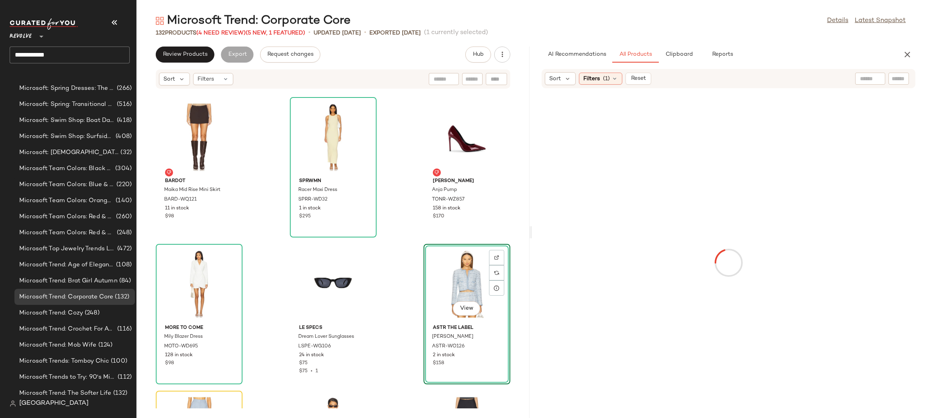
click at [867, 75] on input "text" at bounding box center [870, 79] width 20 height 8
type input "***"
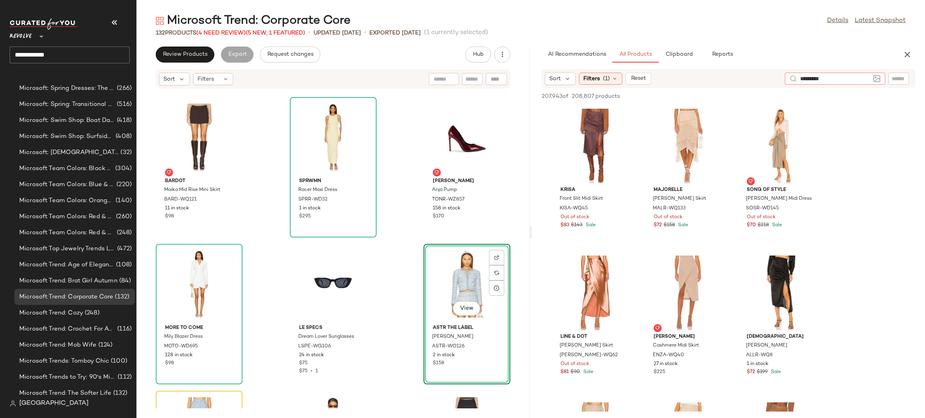
type input "**********"
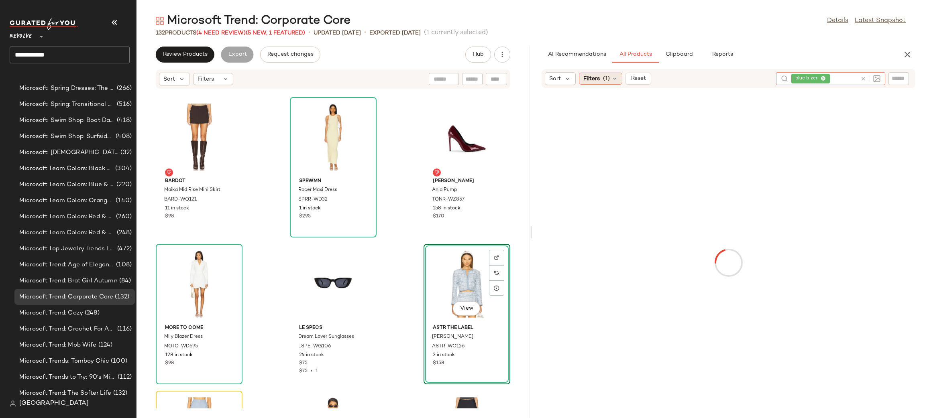
click at [598, 73] on div "Filters (1)" at bounding box center [600, 79] width 43 height 12
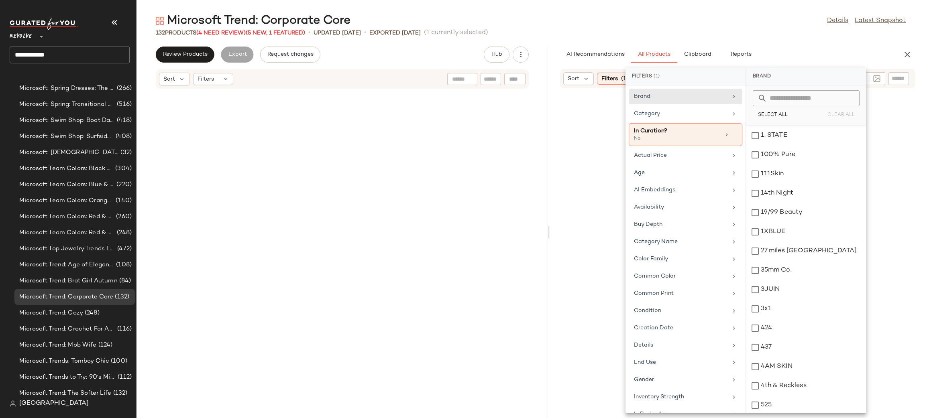
drag, startPoint x: 529, startPoint y: 134, endPoint x: 585, endPoint y: 132, distance: 55.4
click at [550, 133] on div "Microsoft Trend: Corporate Core Details Latest Snapshot 132 Products (4 Need Re…" at bounding box center [530, 215] width 788 height 405
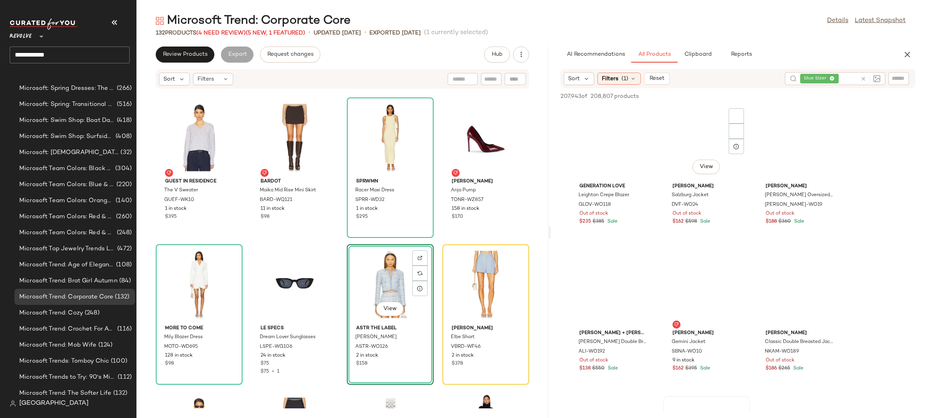
scroll to position [1061, 0]
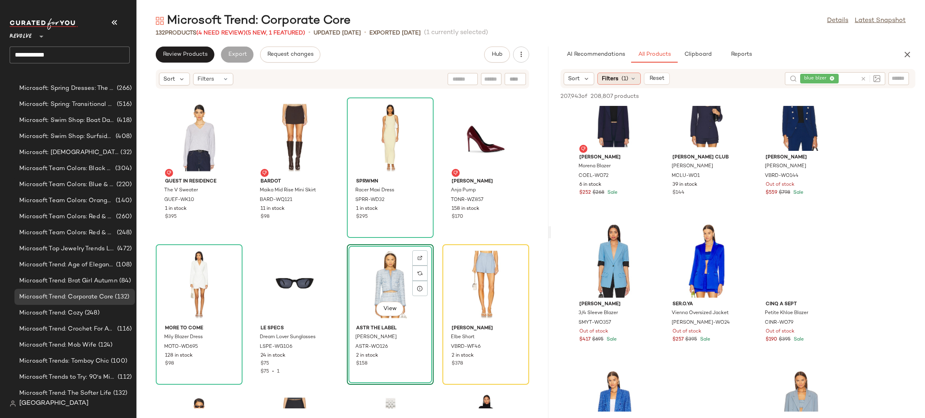
click at [625, 77] on span "(1)" at bounding box center [624, 79] width 7 height 8
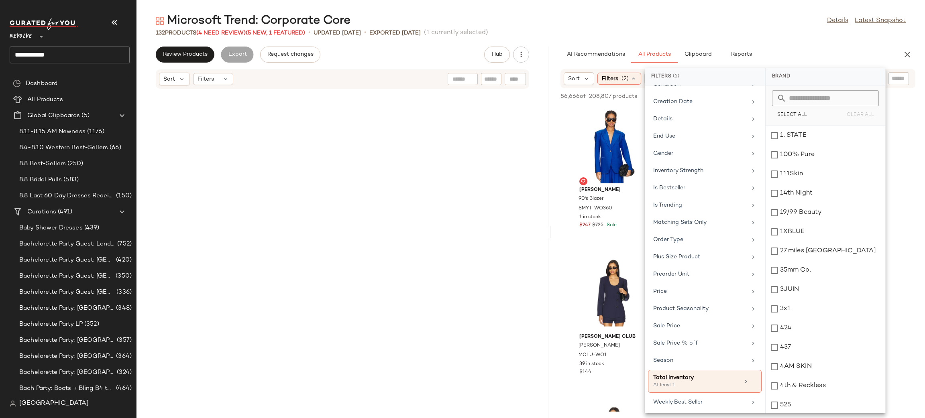
scroll to position [313, 0]
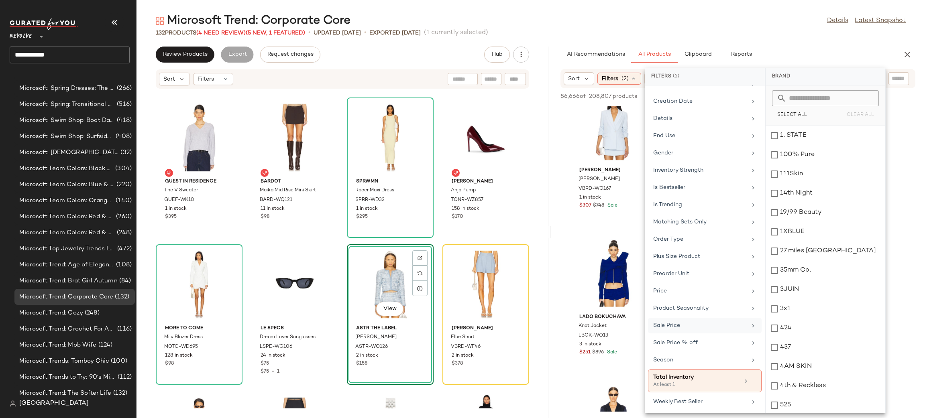
click at [683, 330] on div "Sale Price" at bounding box center [700, 325] width 94 height 8
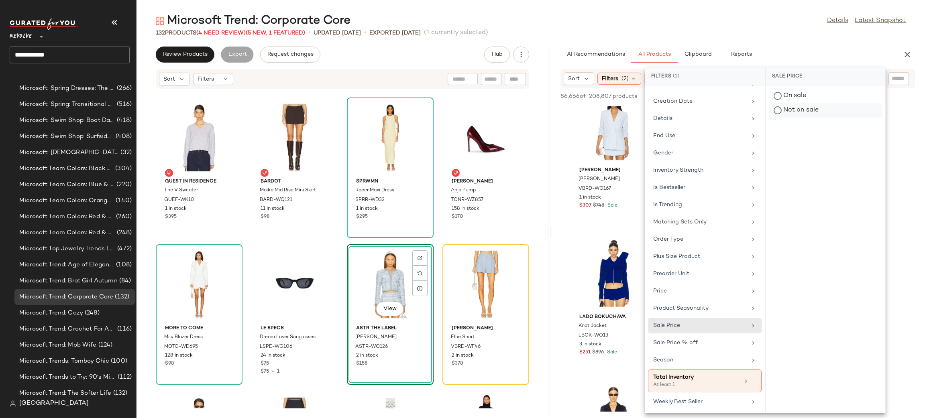
click at [800, 111] on div "Not on sale" at bounding box center [825, 110] width 113 height 14
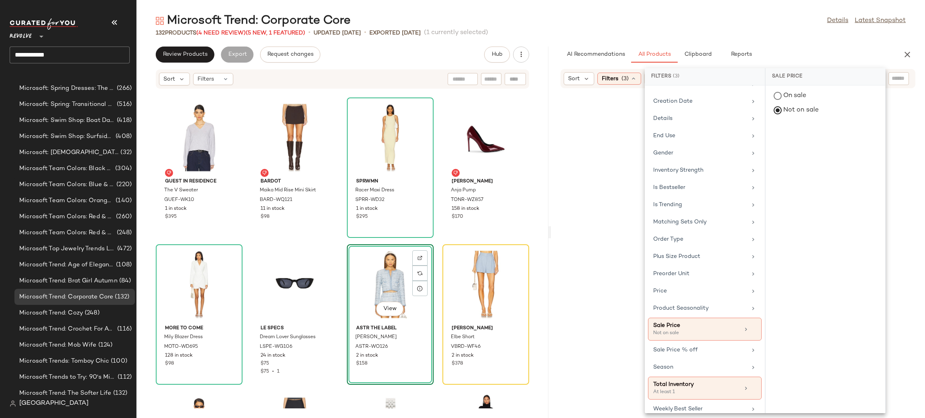
click at [567, 189] on div at bounding box center [737, 263] width 371 height 346
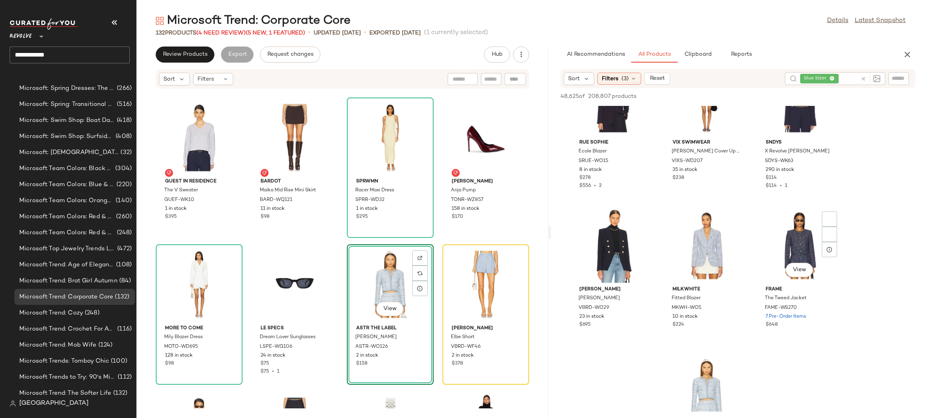
scroll to position [224, 0]
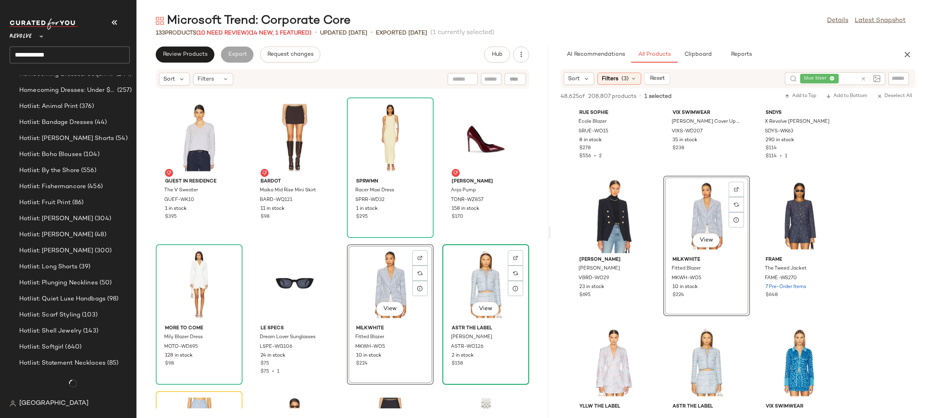
click at [468, 282] on div "View" at bounding box center [485, 284] width 81 height 75
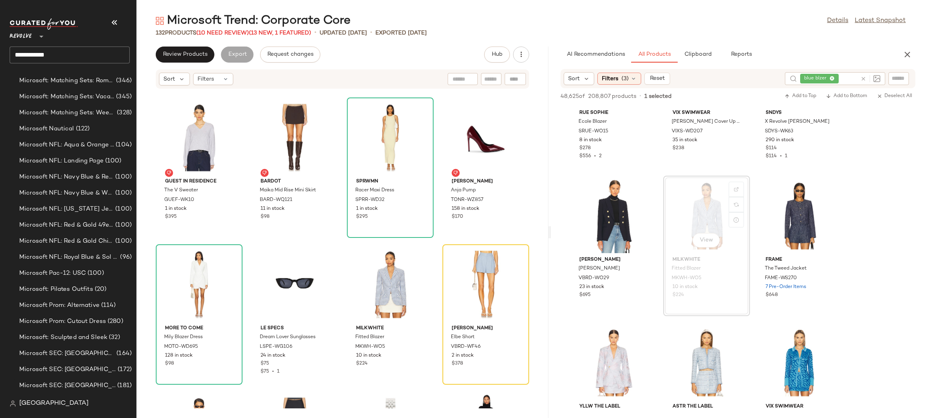
scroll to position [4490, 0]
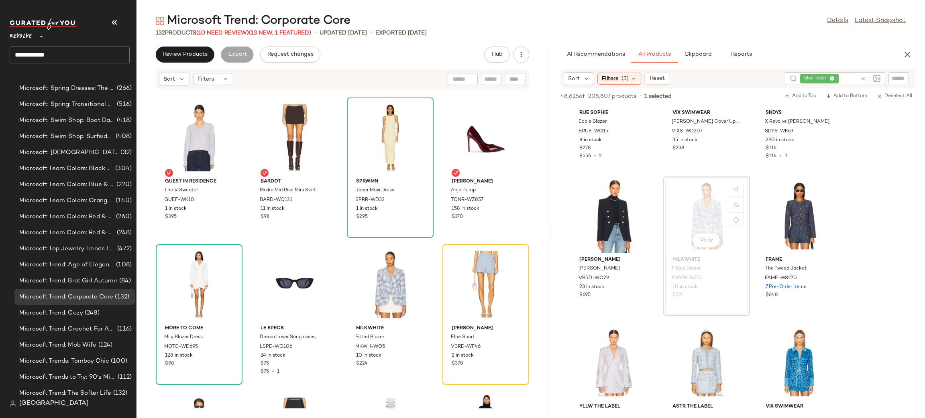
click at [862, 77] on icon at bounding box center [863, 79] width 6 height 6
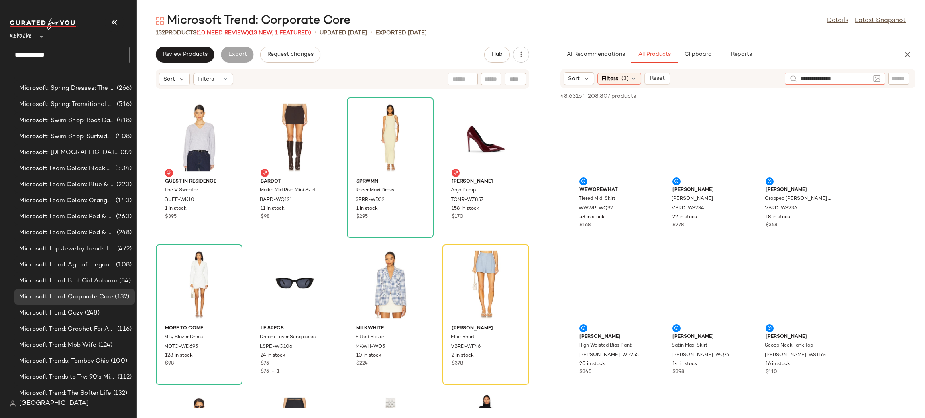
type input "**********"
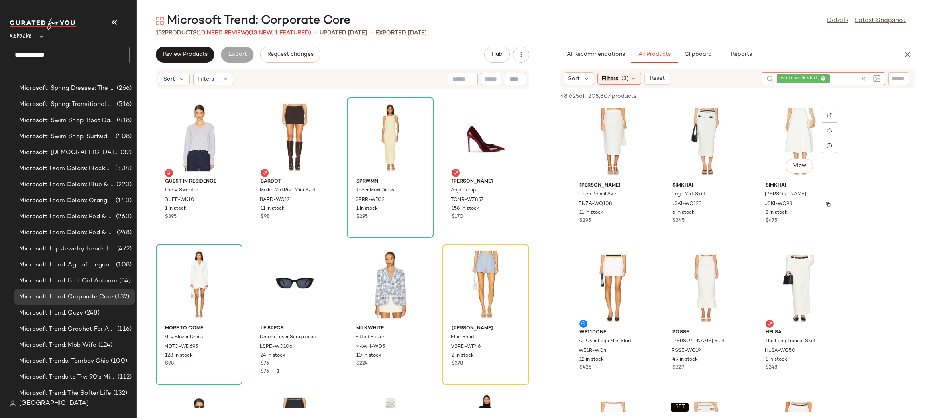
scroll to position [6, 0]
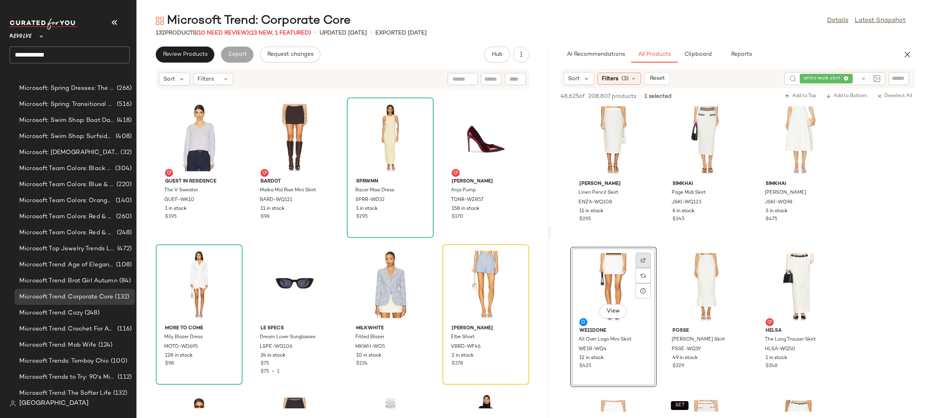
click at [644, 261] on img at bounding box center [643, 260] width 5 height 5
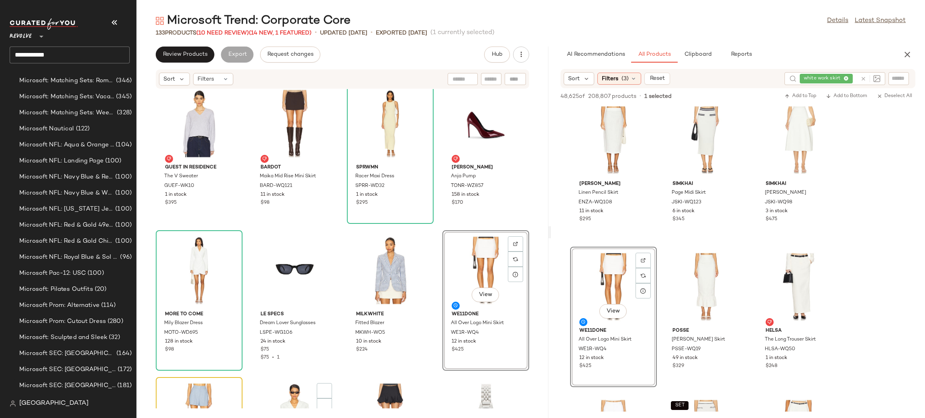
scroll to position [4490, 0]
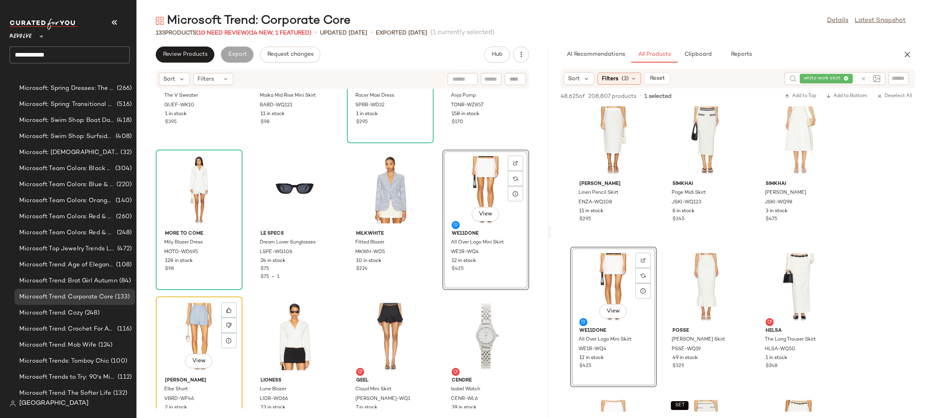
click at [172, 354] on div "View" at bounding box center [199, 336] width 81 height 75
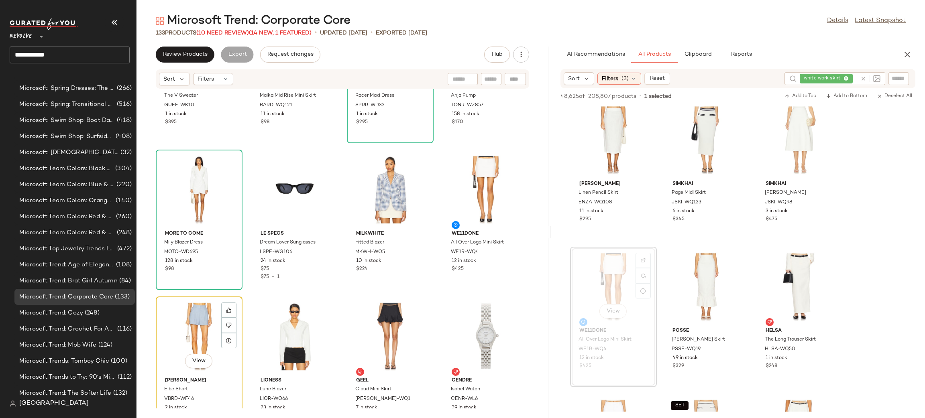
click at [189, 323] on div "View" at bounding box center [199, 336] width 81 height 75
click at [200, 307] on div "View" at bounding box center [199, 336] width 81 height 75
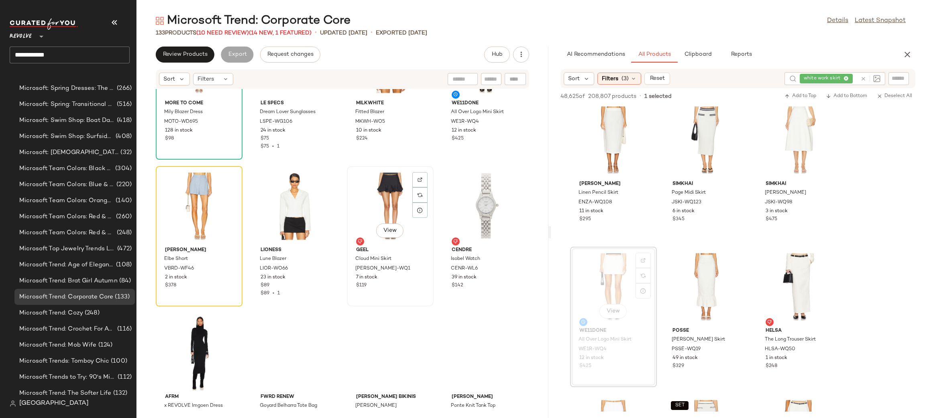
scroll to position [3170, 0]
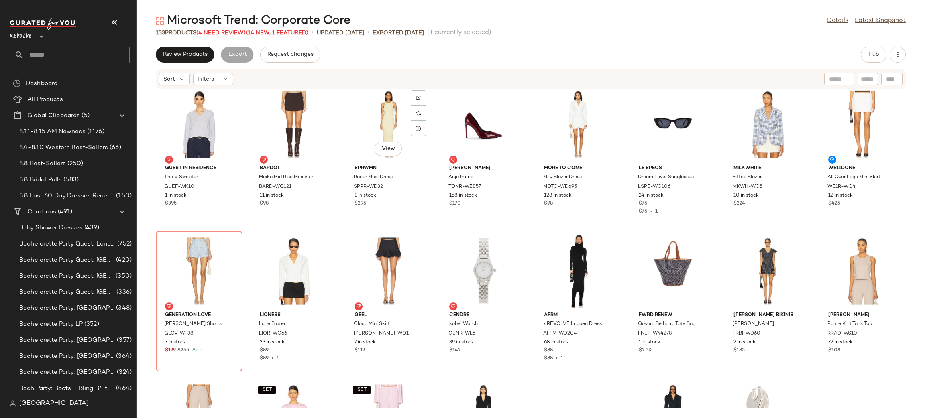
scroll to position [1482, 0]
click at [193, 263] on div "View" at bounding box center [199, 271] width 81 height 75
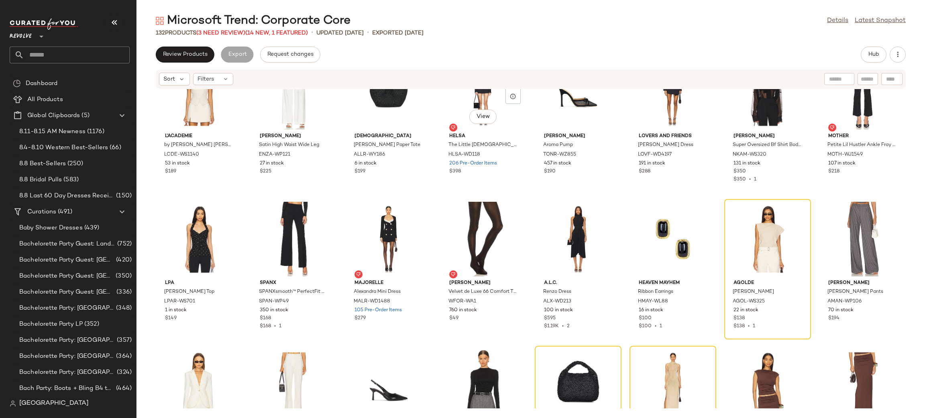
scroll to position [1956, 0]
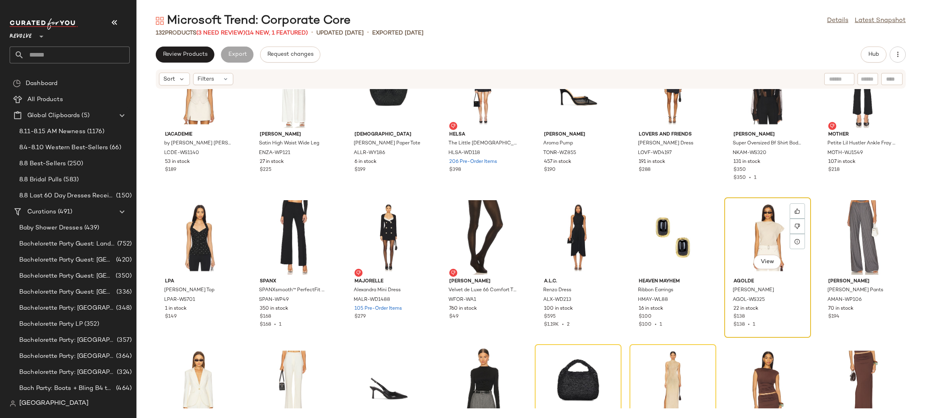
click at [743, 246] on div "View" at bounding box center [767, 237] width 81 height 75
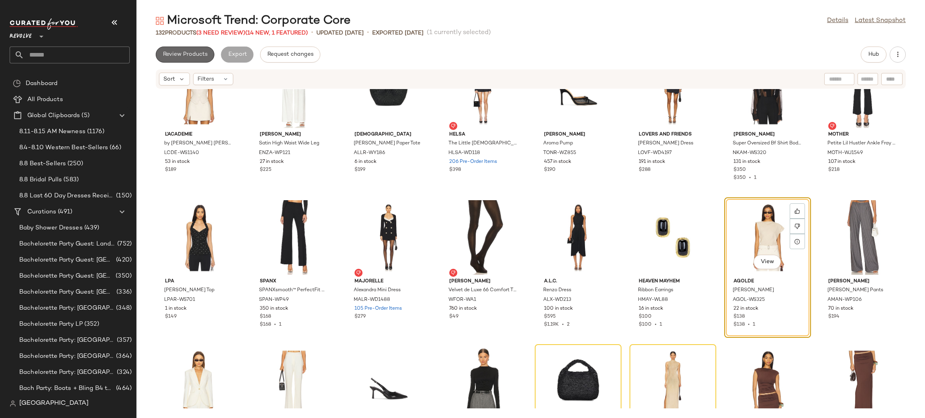
click at [191, 49] on button "Review Products" at bounding box center [185, 55] width 59 height 16
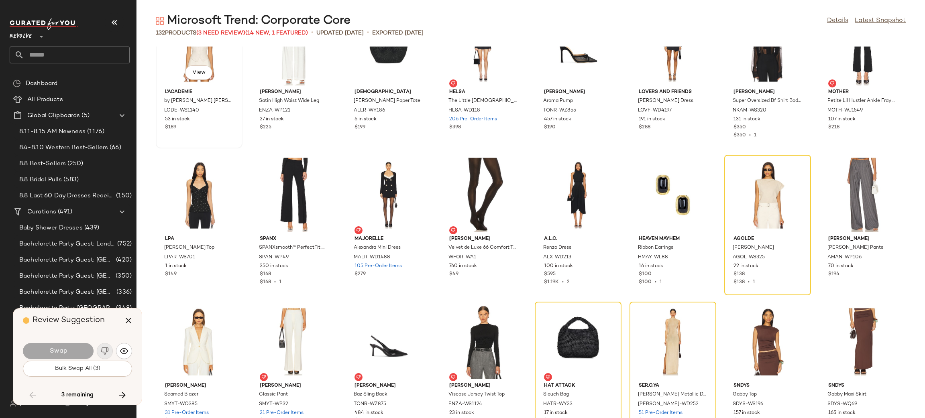
scroll to position [1910, 0]
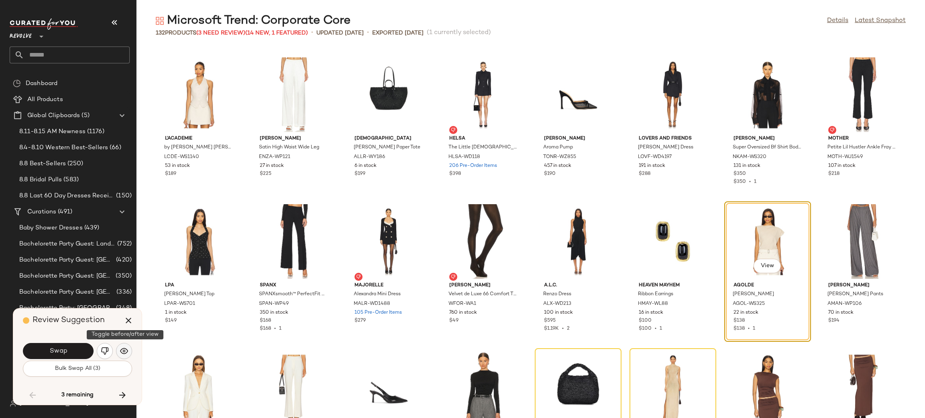
click at [125, 354] on img "button" at bounding box center [124, 351] width 8 height 8
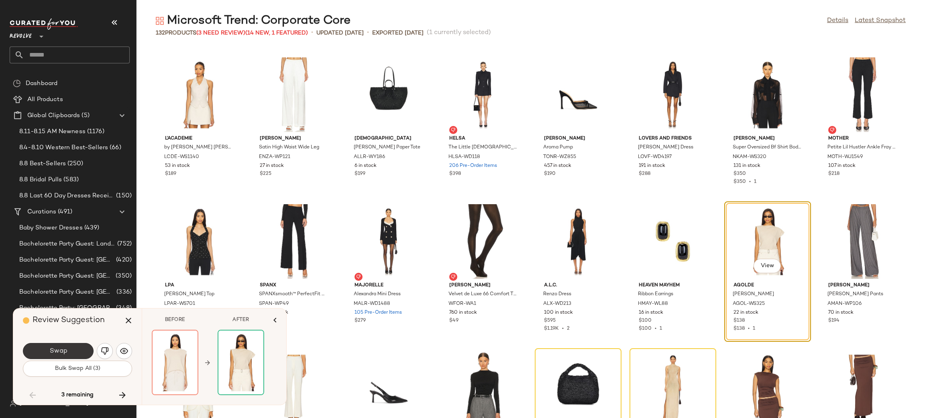
click at [70, 350] on button "Swap" at bounding box center [58, 351] width 71 height 16
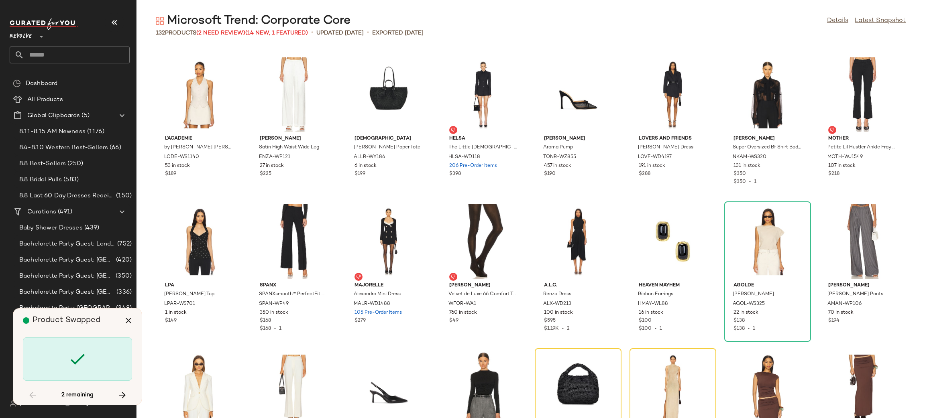
scroll to position [2056, 0]
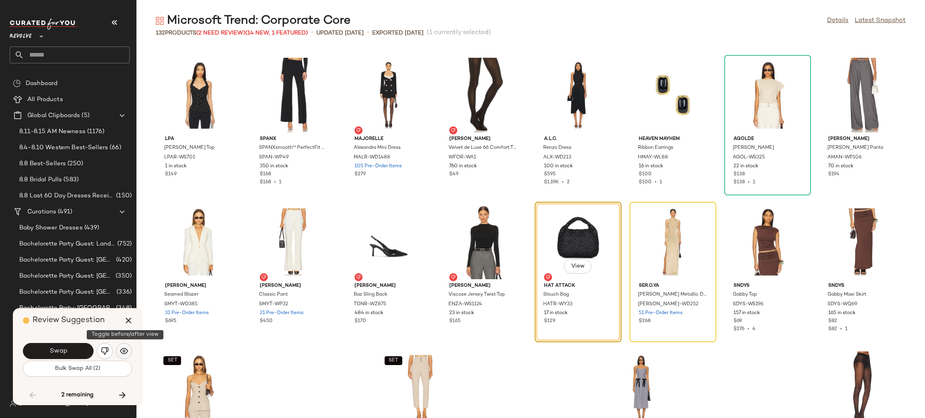
click at [118, 350] on button "button" at bounding box center [124, 351] width 16 height 16
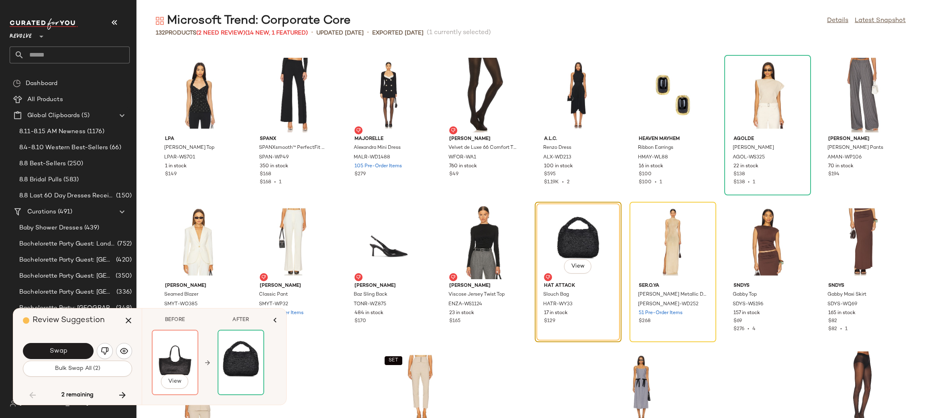
click at [170, 362] on img at bounding box center [175, 363] width 45 height 64
click at [104, 351] on img "button" at bounding box center [105, 351] width 8 height 8
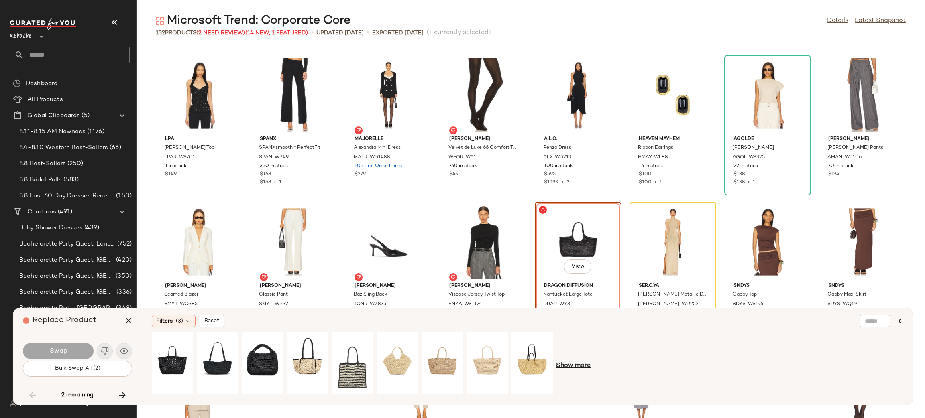
click at [574, 363] on span "Show more" at bounding box center [573, 366] width 35 height 10
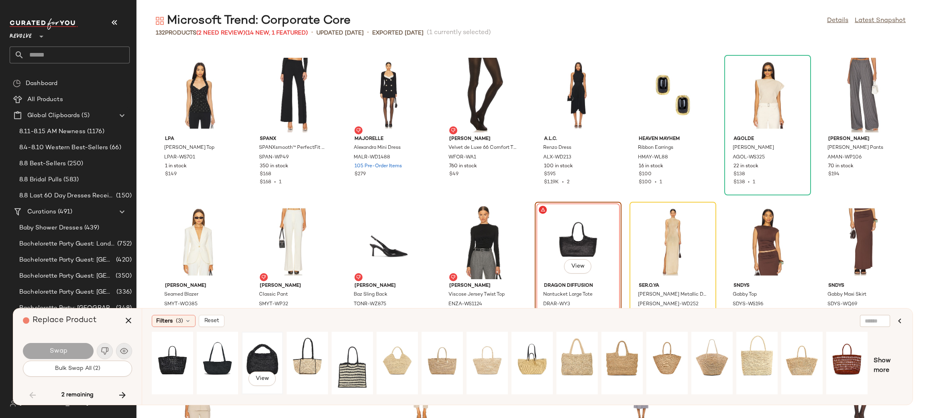
click at [276, 352] on div "View" at bounding box center [262, 363] width 36 height 57
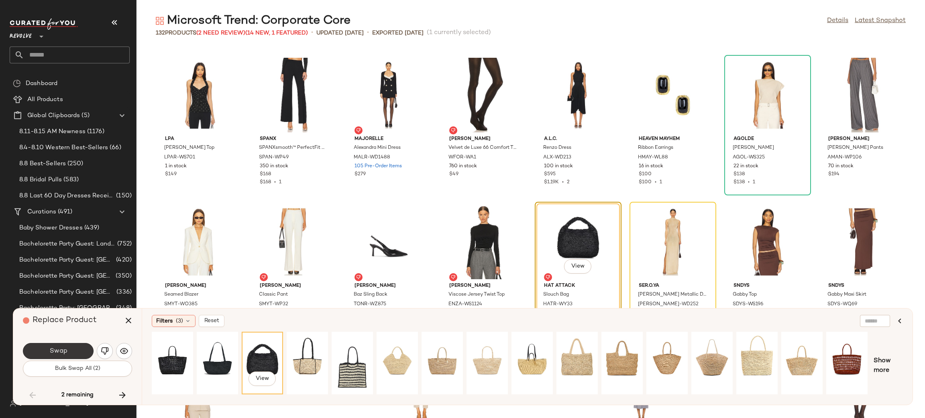
click at [65, 348] on span "Swap" at bounding box center [58, 352] width 18 height 8
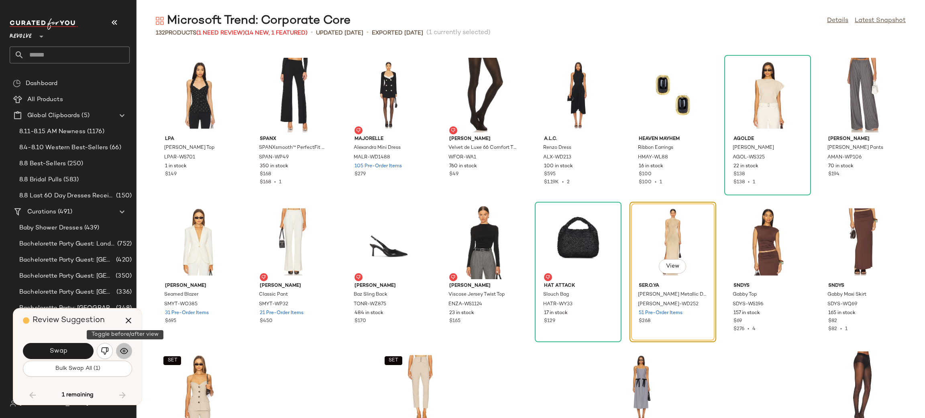
click at [123, 358] on button "button" at bounding box center [124, 351] width 16 height 16
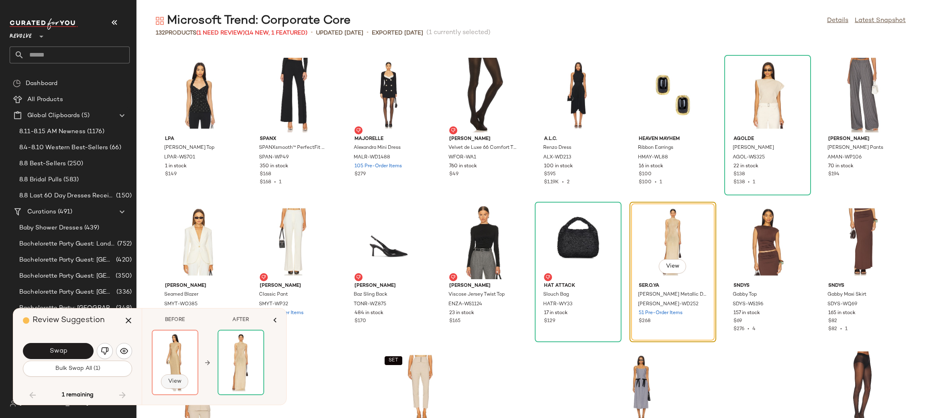
click at [168, 378] on span "View" at bounding box center [175, 381] width 14 height 6
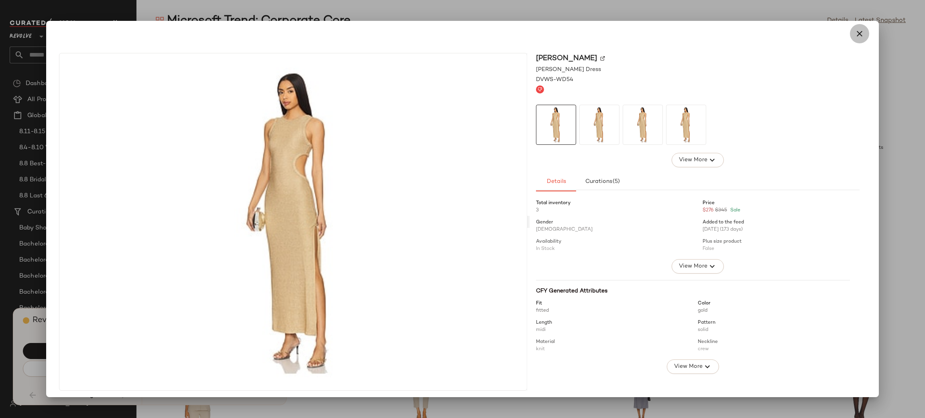
click at [850, 32] on button "button" at bounding box center [859, 33] width 19 height 19
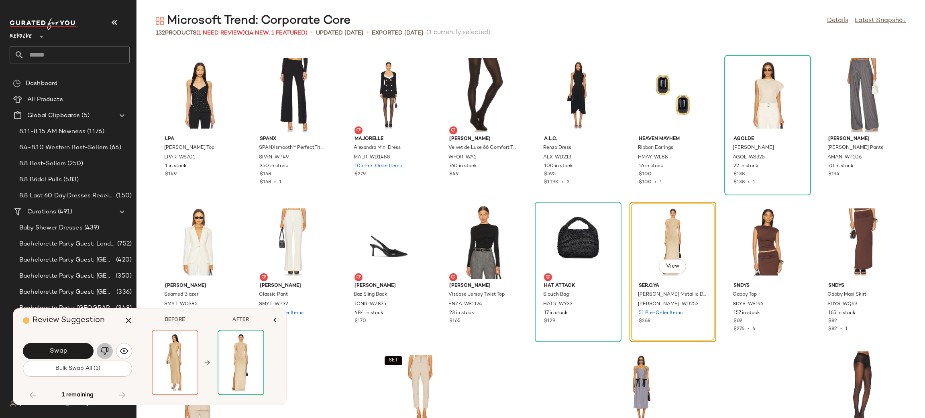
click at [102, 350] on img "button" at bounding box center [105, 351] width 8 height 8
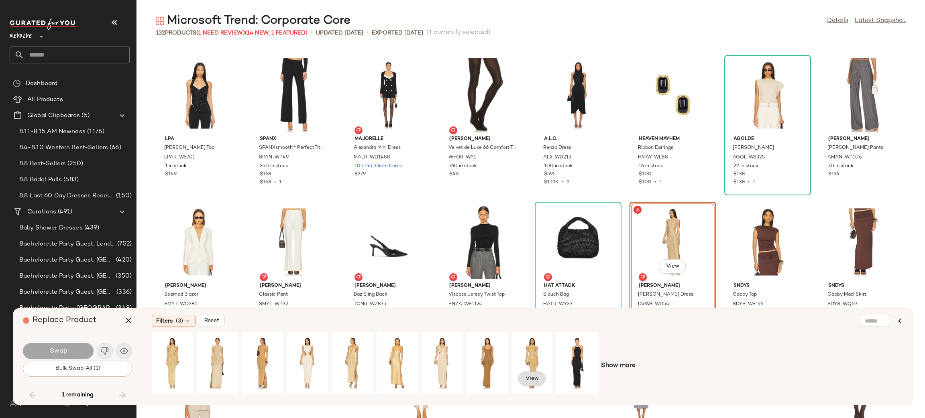
click at [535, 376] on span "View" at bounding box center [532, 379] width 14 height 6
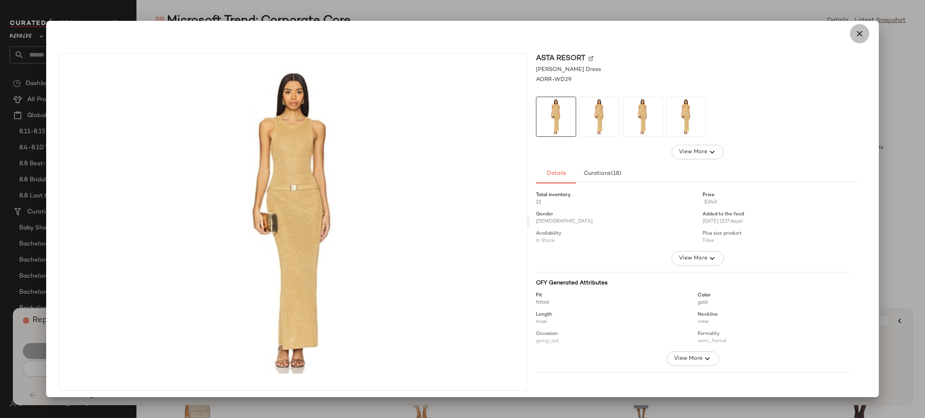
click at [855, 39] on button "button" at bounding box center [859, 33] width 19 height 19
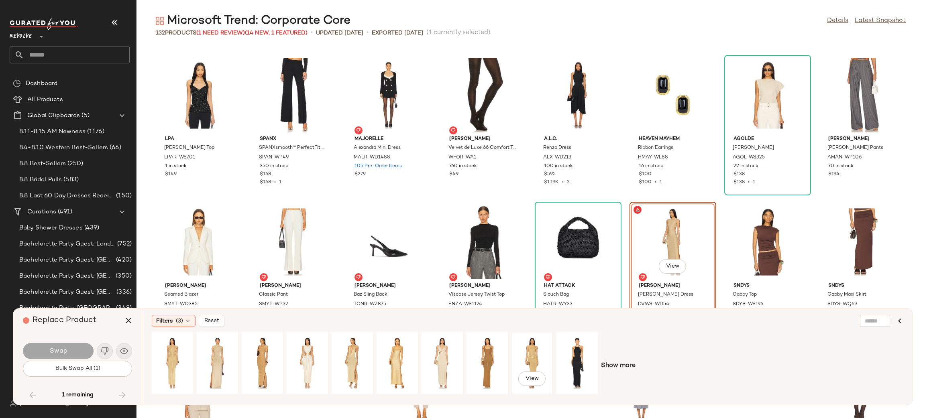
click at [543, 363] on div "View" at bounding box center [532, 363] width 36 height 57
drag, startPoint x: 46, startPoint y: 349, endPoint x: 62, endPoint y: 344, distance: 16.6
click at [46, 348] on button "Swap" at bounding box center [58, 351] width 71 height 16
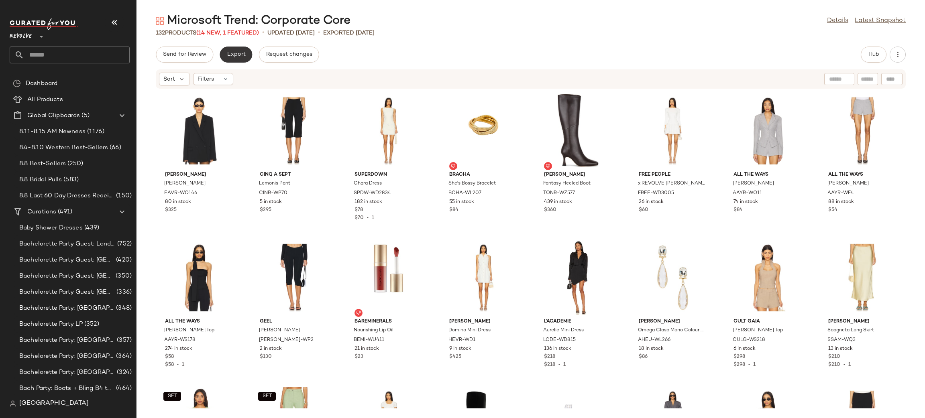
click at [232, 56] on span "Export" at bounding box center [235, 54] width 19 height 6
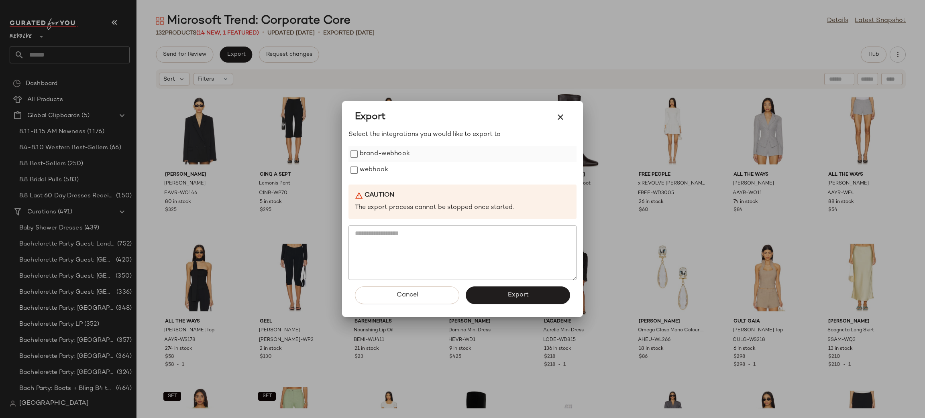
click at [400, 160] on label "brand-webhook" at bounding box center [385, 154] width 50 height 16
click at [477, 306] on div "Cancel Export" at bounding box center [462, 298] width 228 height 37
click at [486, 294] on button "Export" at bounding box center [518, 296] width 104 height 18
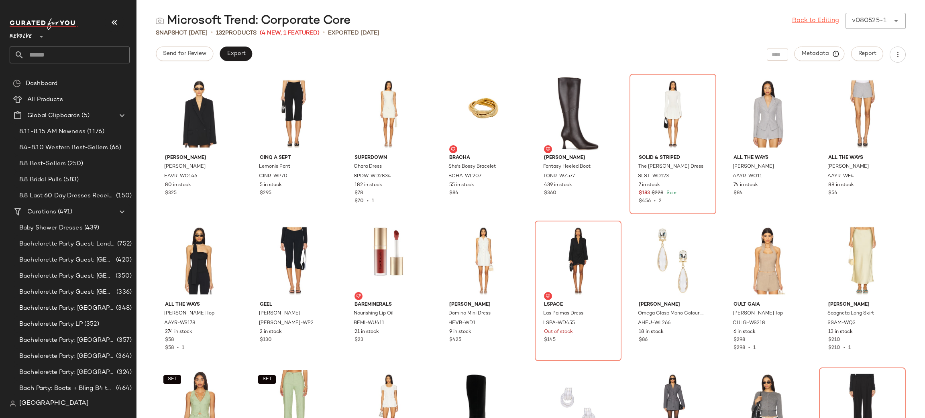
click at [797, 22] on link "Back to Editing" at bounding box center [815, 21] width 47 height 10
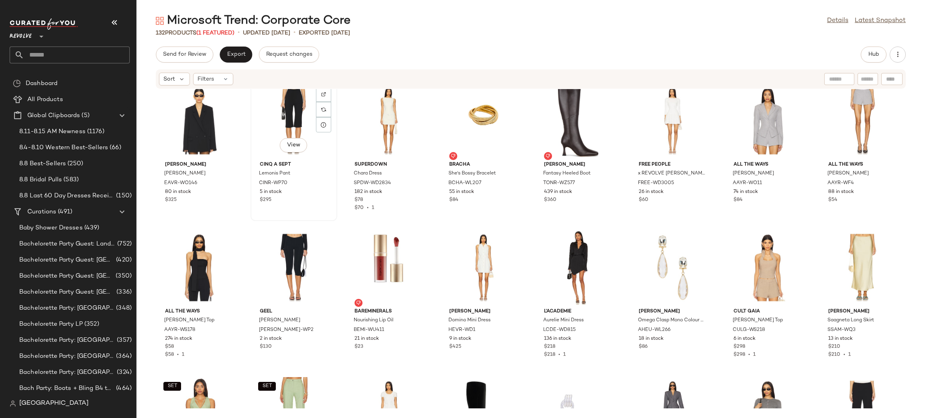
scroll to position [12, 0]
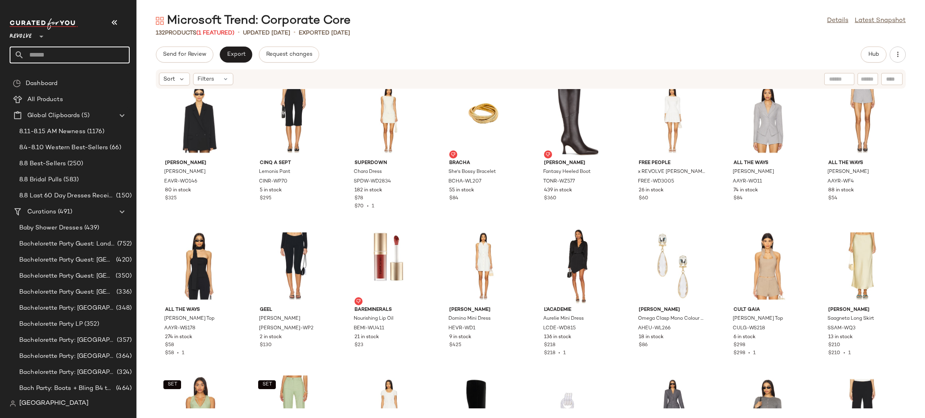
click at [79, 53] on input "text" at bounding box center [77, 55] width 106 height 17
drag, startPoint x: 50, startPoint y: 48, endPoint x: 0, endPoint y: 48, distance: 50.2
click at [0, 48] on nav "Revolve ** ******** Dashboard All Products Global Clipboards (5) 8.11-8.15 AM N…" at bounding box center [68, 209] width 136 height 418
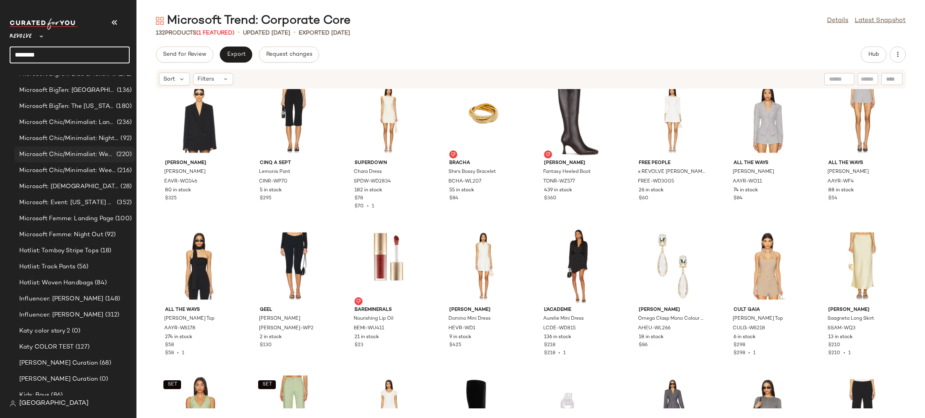
scroll to position [3199, 0]
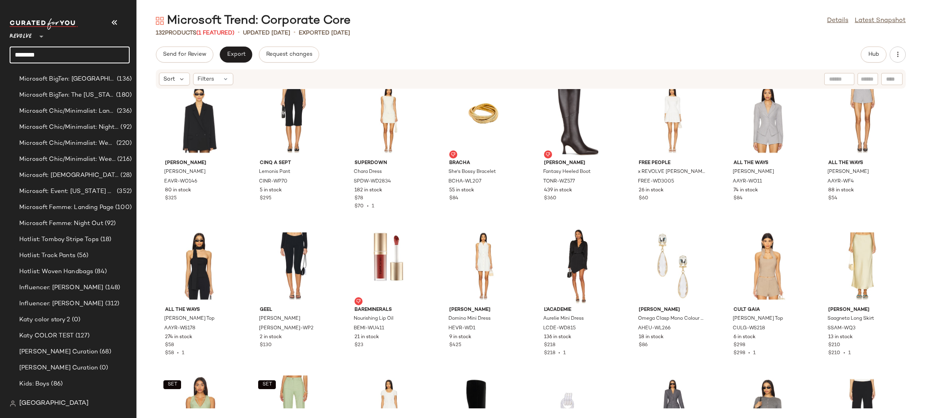
click at [62, 54] on input "********" at bounding box center [70, 55] width 120 height 17
type input "*"
click at [87, 47] on input "text" at bounding box center [77, 55] width 106 height 17
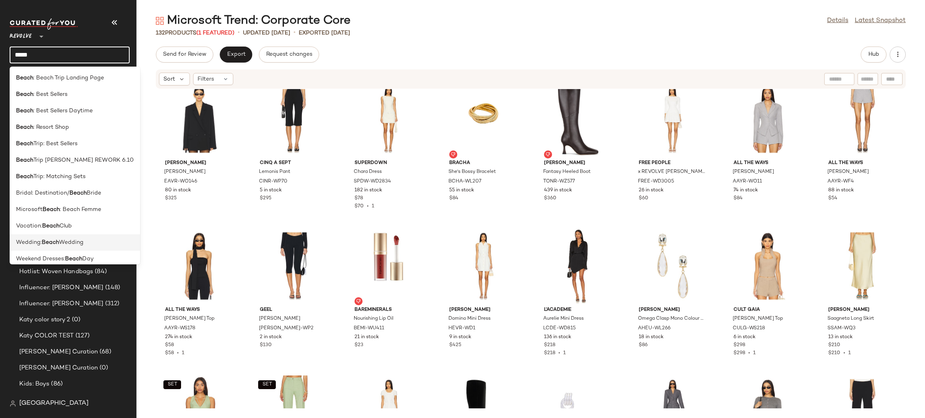
type input "*****"
click at [76, 243] on span "Wedding" at bounding box center [71, 242] width 24 height 8
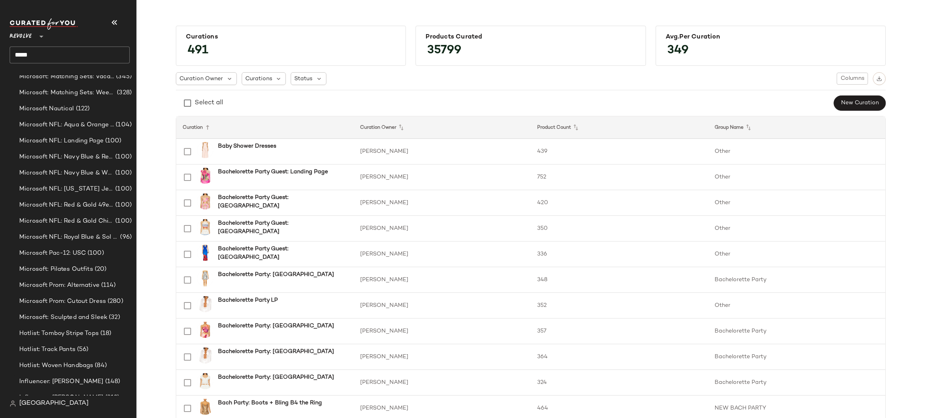
scroll to position [4106, 0]
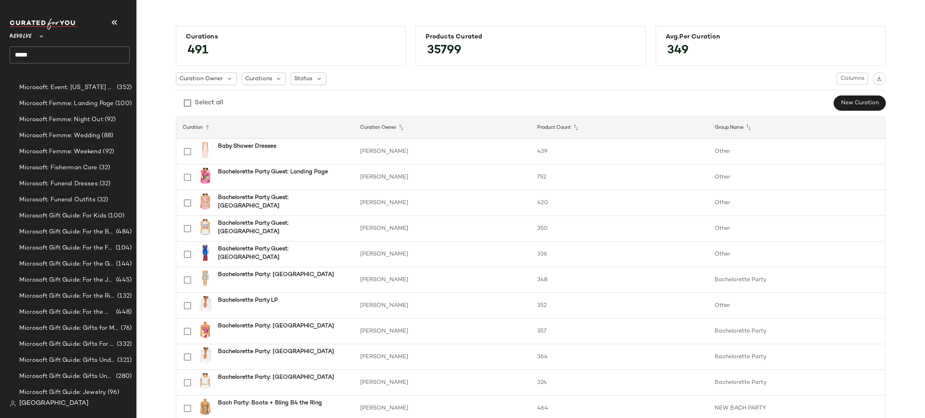
click at [67, 55] on input "*****" at bounding box center [70, 55] width 120 height 17
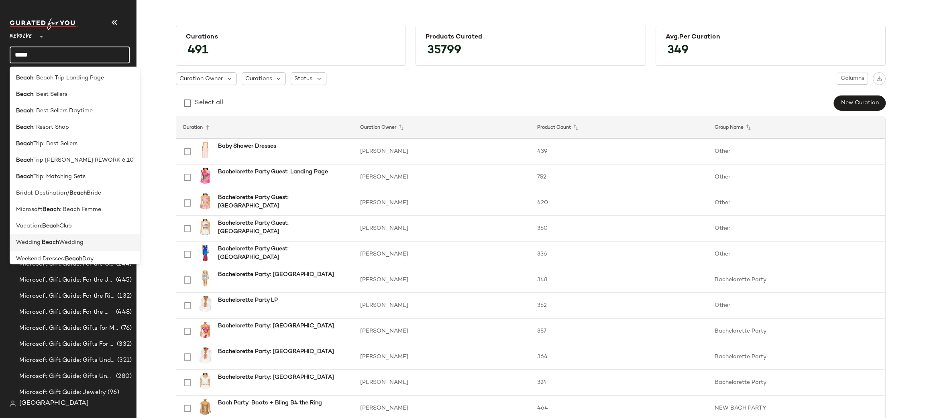
click at [45, 240] on b "Beach" at bounding box center [50, 242] width 17 height 8
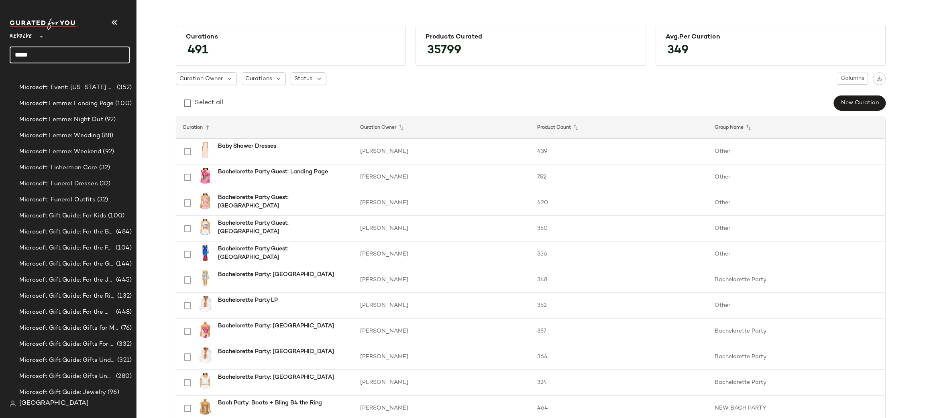
click at [75, 50] on input "*****" at bounding box center [70, 55] width 120 height 17
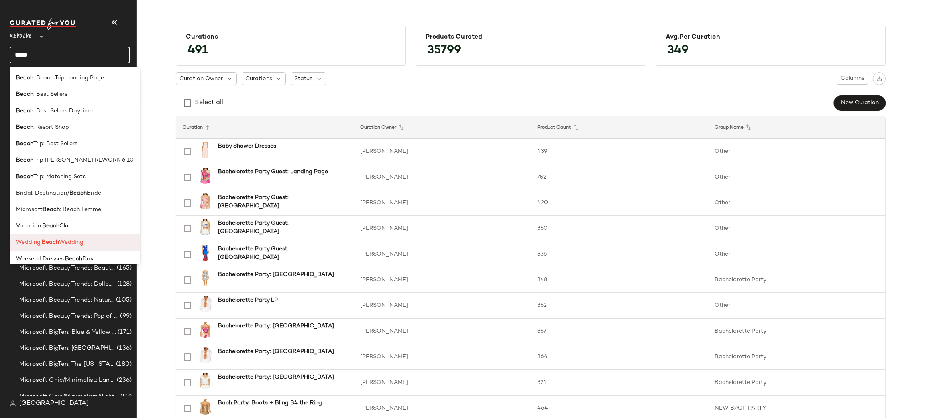
scroll to position [3615, 0]
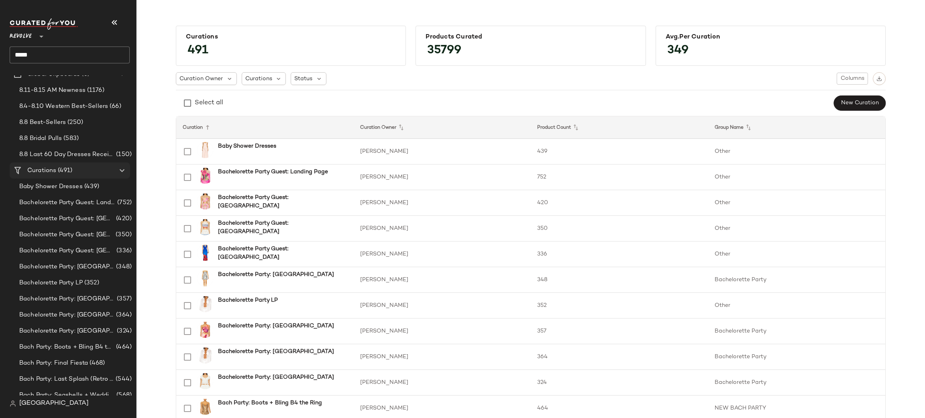
scroll to position [0, 0]
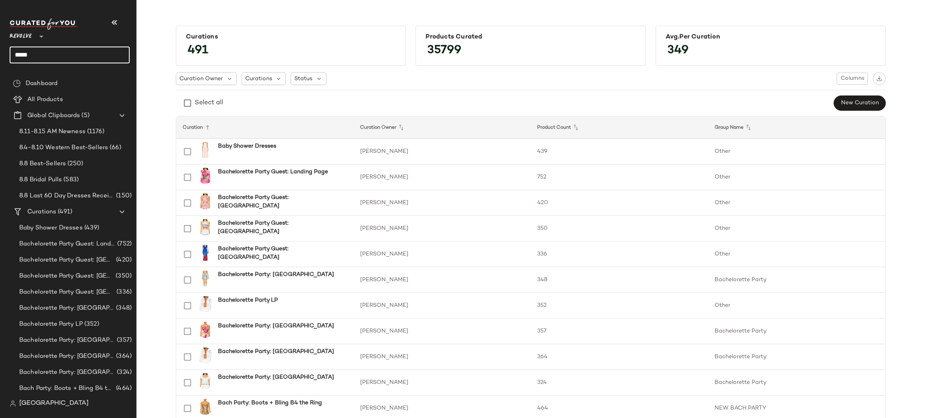
drag, startPoint x: 57, startPoint y: 57, endPoint x: 0, endPoint y: 56, distance: 56.6
click at [0, 56] on nav "Revolve ** ***** Dashboard All Products Global Clipboards (5) 8.11-8.15 AM Newn…" at bounding box center [68, 209] width 136 height 418
click at [74, 53] on input "text" at bounding box center [77, 55] width 106 height 17
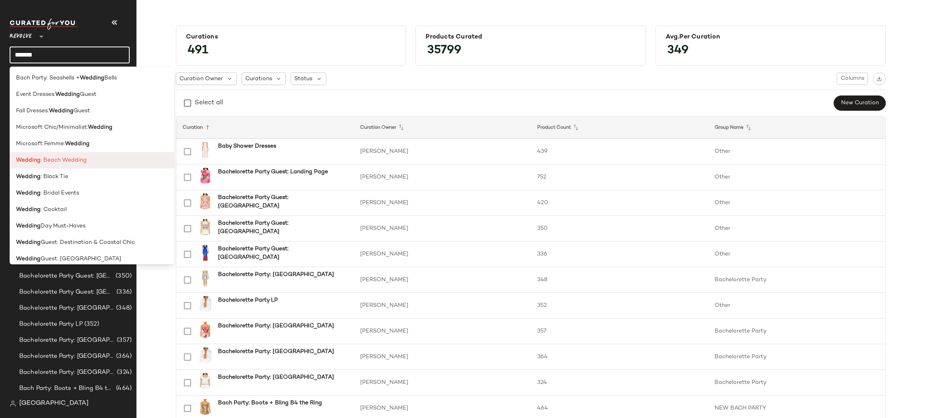
type input "*******"
click at [69, 159] on span ": Beach Wedding" at bounding box center [64, 160] width 46 height 8
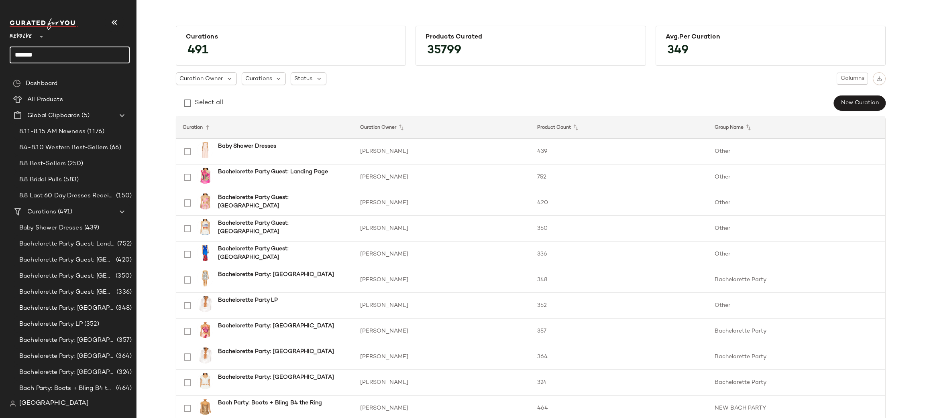
click at [62, 57] on input "*******" at bounding box center [70, 55] width 120 height 17
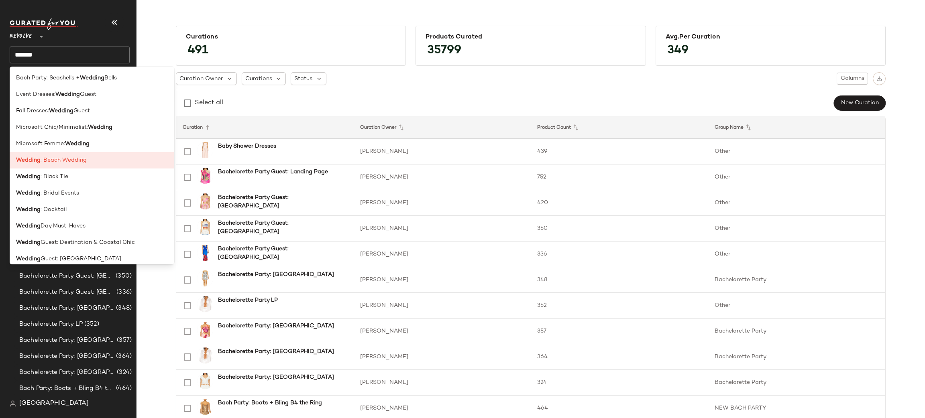
click at [272, 14] on div "Curations 491 Products Curated 35799 Avg.per Curation 349 Curation Owner Curati…" at bounding box center [530, 215] width 788 height 405
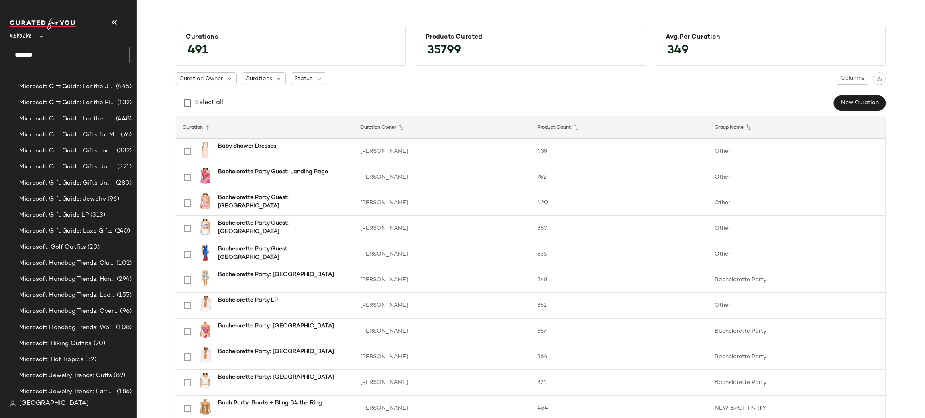
scroll to position [9264, 0]
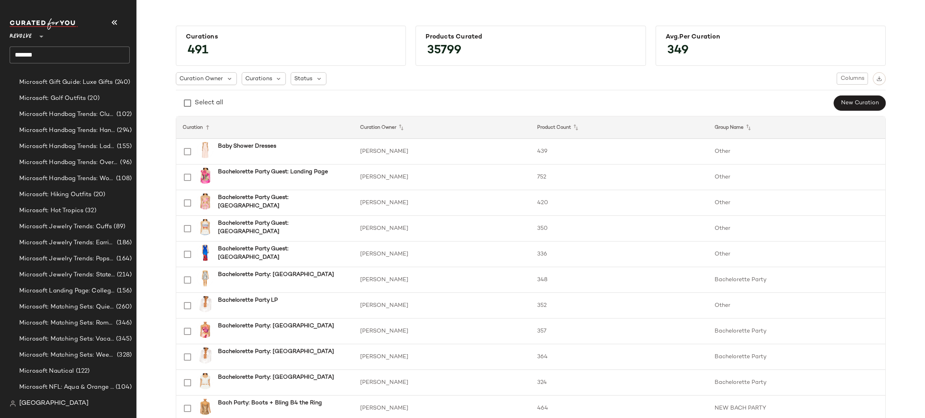
click at [77, 58] on input "*******" at bounding box center [70, 55] width 120 height 17
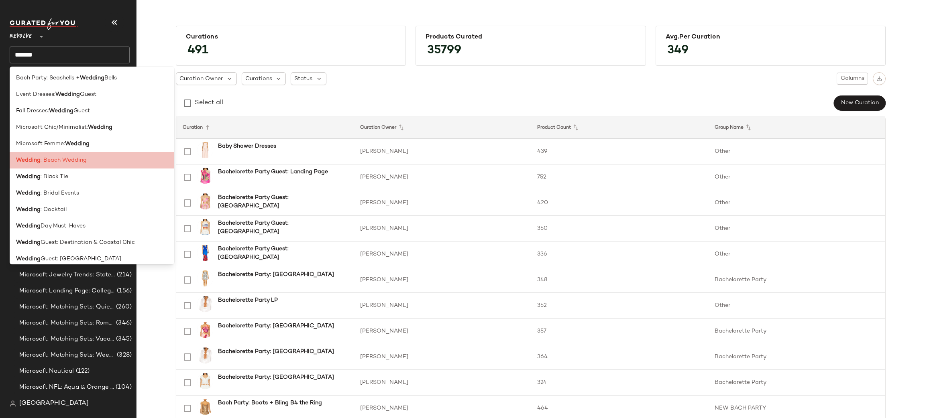
click at [96, 158] on div "Wedding : Beach Wedding" at bounding box center [92, 160] width 152 height 8
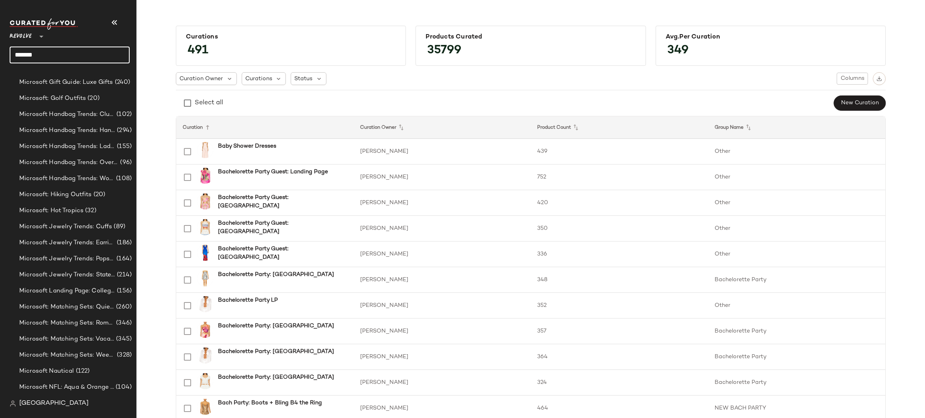
click at [79, 54] on input "*******" at bounding box center [70, 55] width 120 height 17
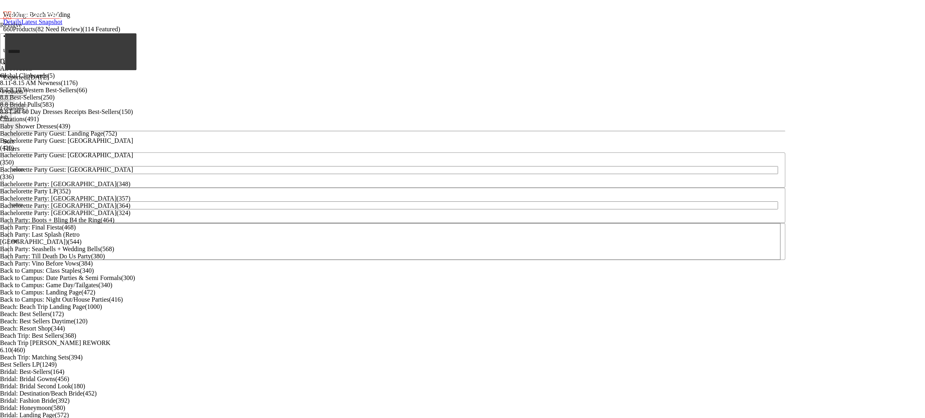
scroll to position [4114, 0]
click at [23, 89] on span "Review Products" at bounding box center [3, 92] width 40 height 6
click at [13, 165] on button "Swap" at bounding box center [3, 161] width 20 height 8
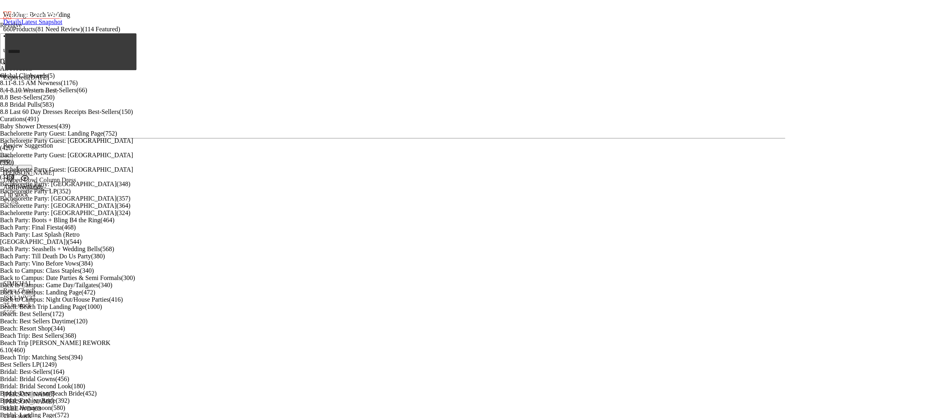
click at [83, 157] on div "Review Suggestion" at bounding box center [394, 149] width 782 height 14
click at [81, 157] on div "Review Suggestion" at bounding box center [394, 149] width 782 height 14
drag, startPoint x: 85, startPoint y: 338, endPoint x: 50, endPoint y: 354, distance: 39.3
click at [81, 184] on div "Swap" at bounding box center [394, 170] width 782 height 27
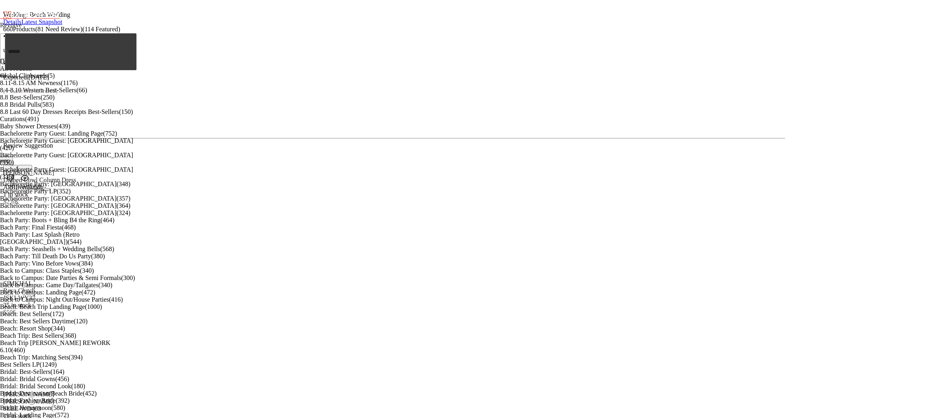
click at [13, 165] on button "Swap" at bounding box center [3, 161] width 20 height 8
click at [25, 191] on span "Bulk Swap All (79)" at bounding box center [3, 188] width 43 height 6
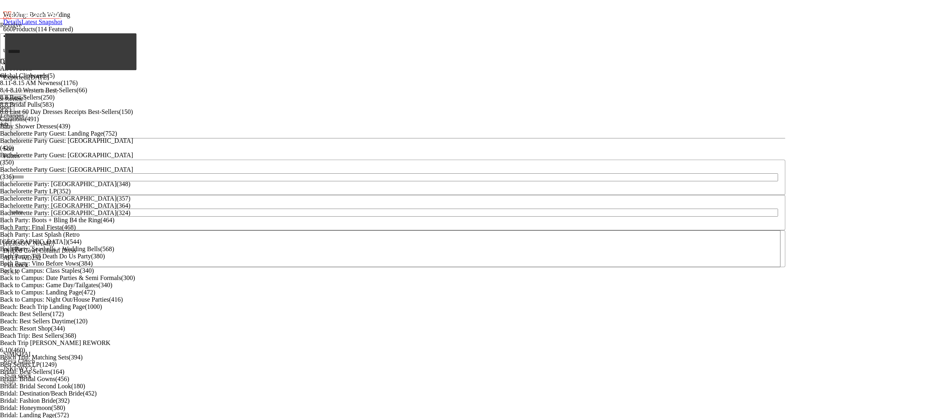
click at [8, 121] on span "Hub" at bounding box center [3, 124] width 10 height 6
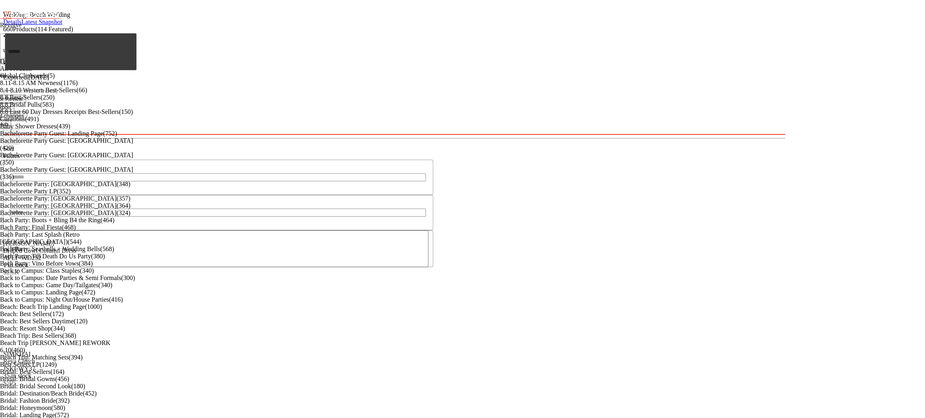
drag, startPoint x: 530, startPoint y: 155, endPoint x: 571, endPoint y: 151, distance: 41.1
click at [571, 135] on div "Wedding: Beach Wedding Details Latest Snapshot 660 Products (114 Featured) • up…" at bounding box center [394, 69] width 782 height 132
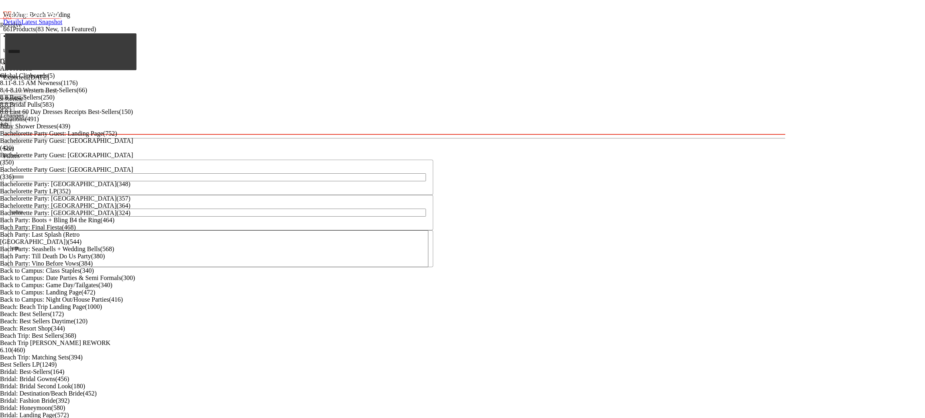
scroll to position [123, 0]
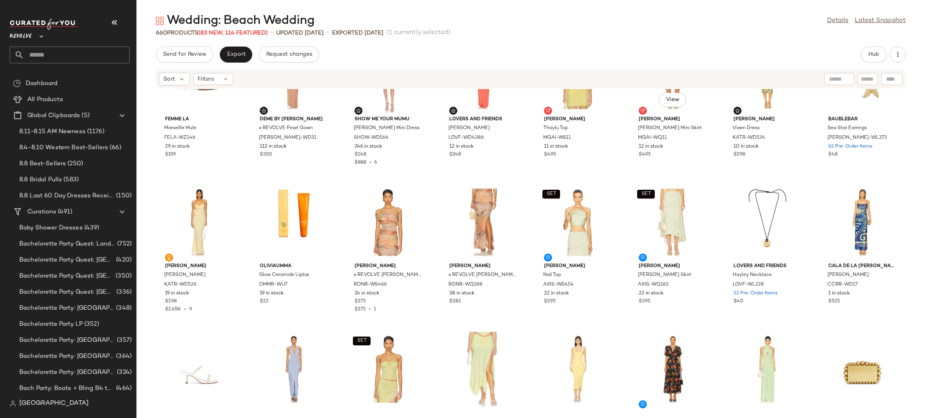
scroll to position [1829, 0]
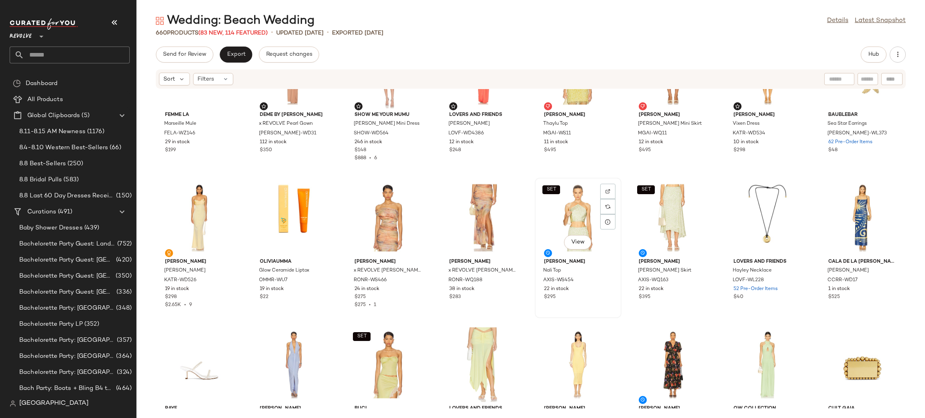
click at [578, 223] on div "SET View" at bounding box center [577, 218] width 81 height 75
click at [879, 51] on button "Hub" at bounding box center [873, 55] width 26 height 16
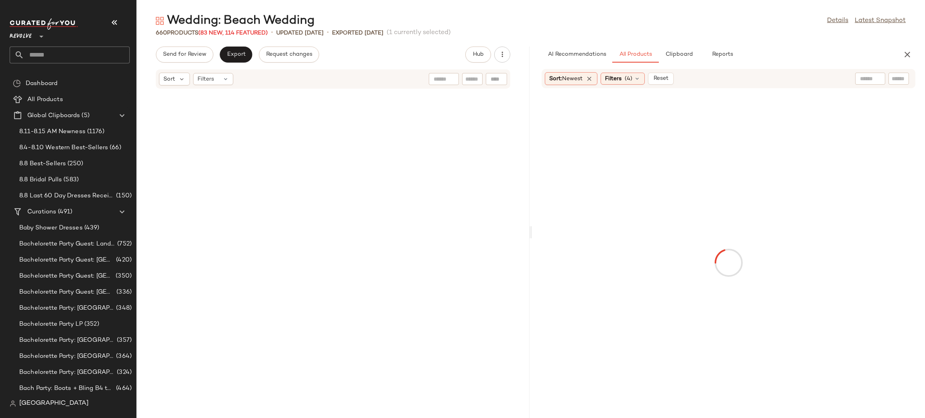
scroll to position [5141, 0]
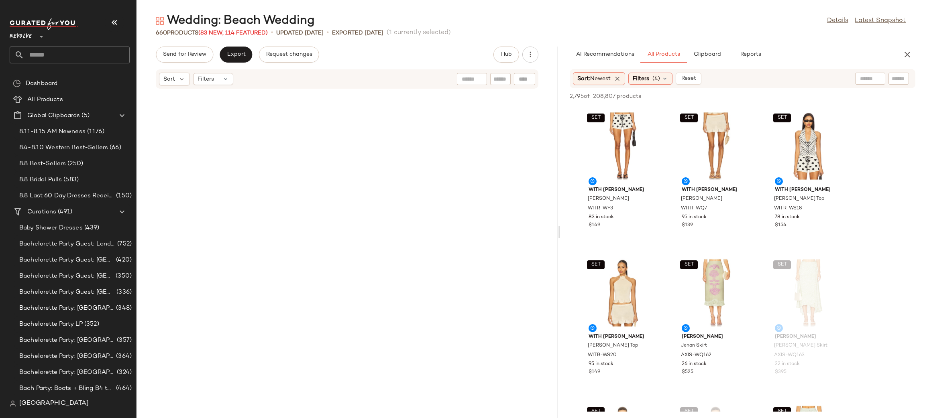
drag, startPoint x: 531, startPoint y: 169, endPoint x: 560, endPoint y: 165, distance: 30.0
click at [560, 165] on div "Wedding: Beach Wedding Details Latest Snapshot 660 Products (83 New, 114 Featur…" at bounding box center [530, 215] width 788 height 405
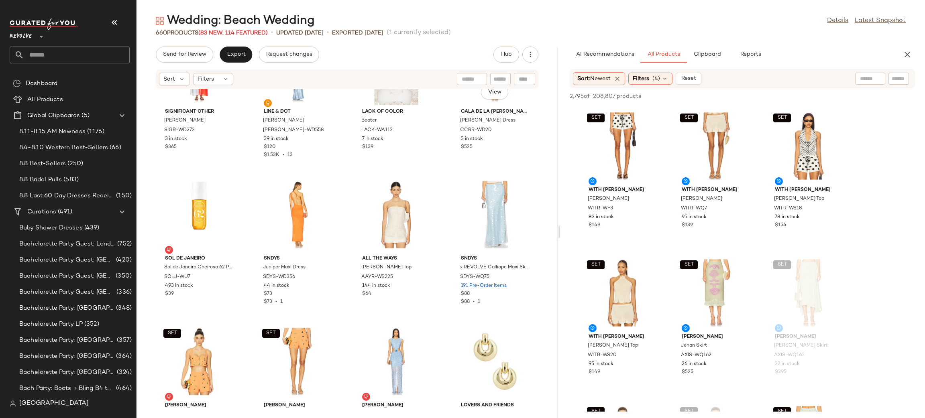
scroll to position [5219, 0]
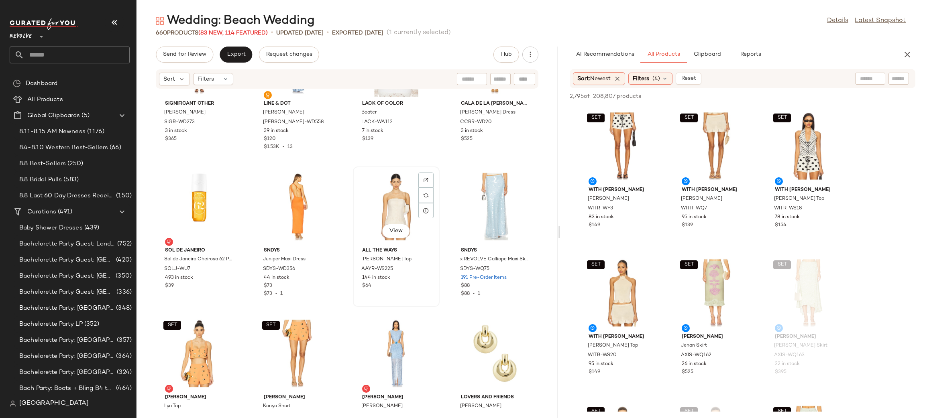
click at [384, 212] on div "View" at bounding box center [396, 206] width 81 height 75
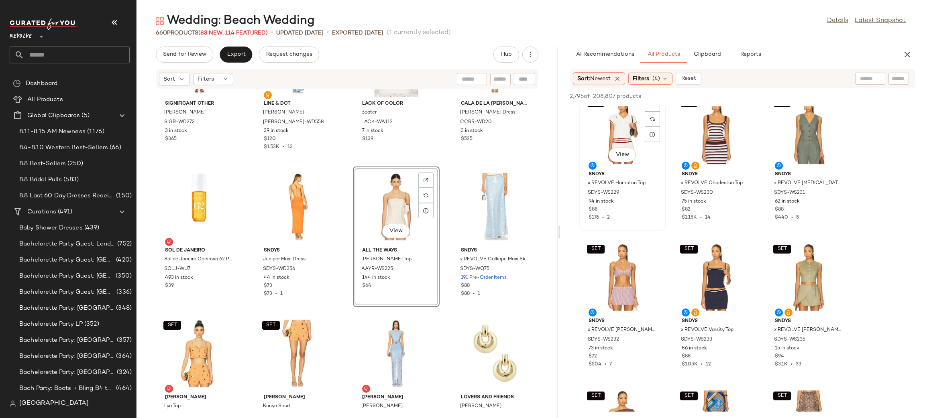
scroll to position [1139, 0]
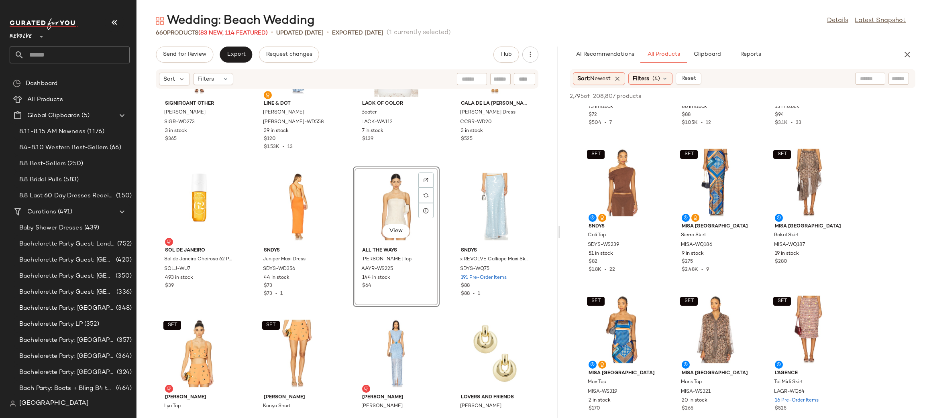
click at [868, 78] on input "text" at bounding box center [870, 79] width 20 height 8
type input "**********"
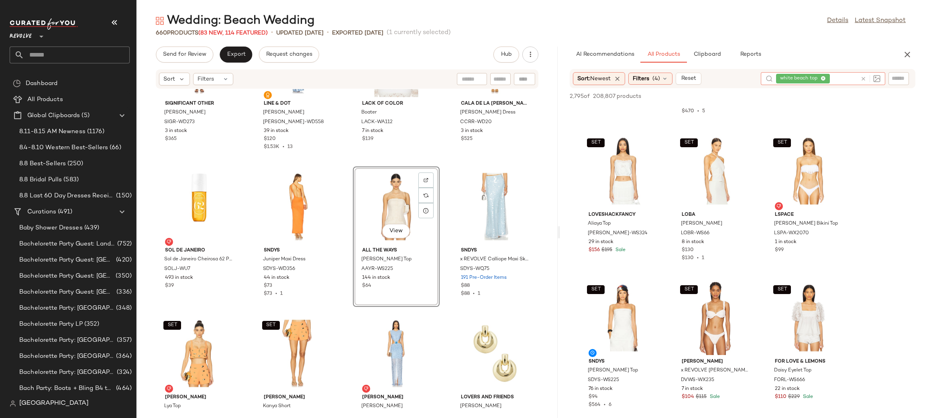
scroll to position [2902, 0]
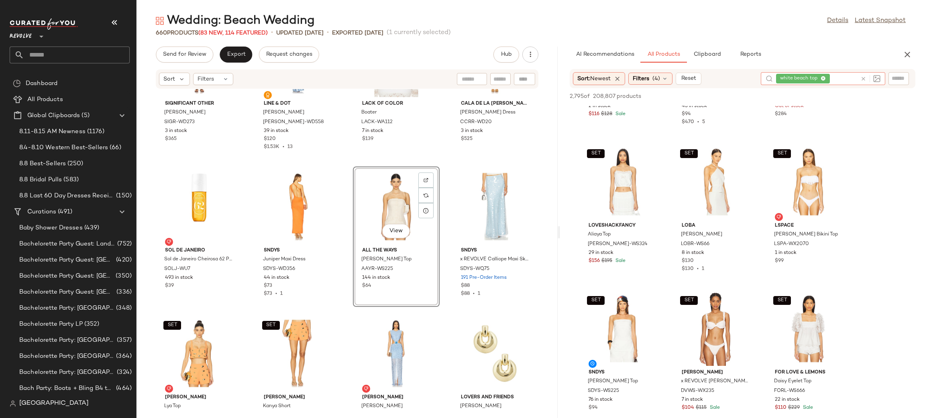
click at [865, 78] on icon at bounding box center [863, 79] width 6 height 6
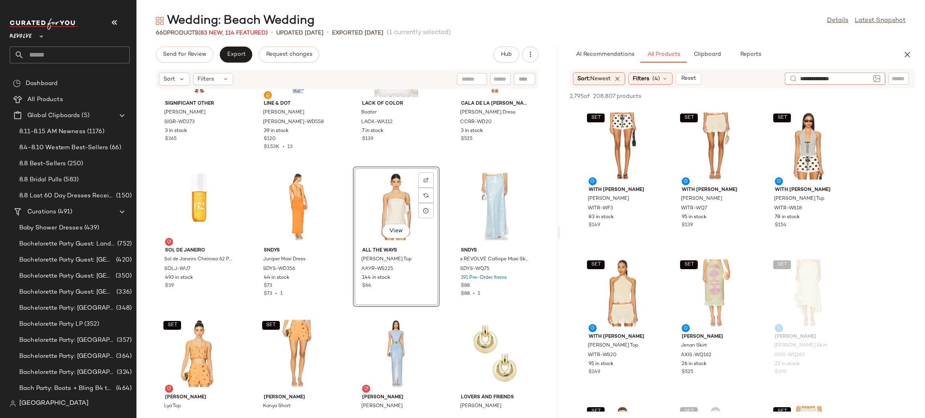
type input "**********"
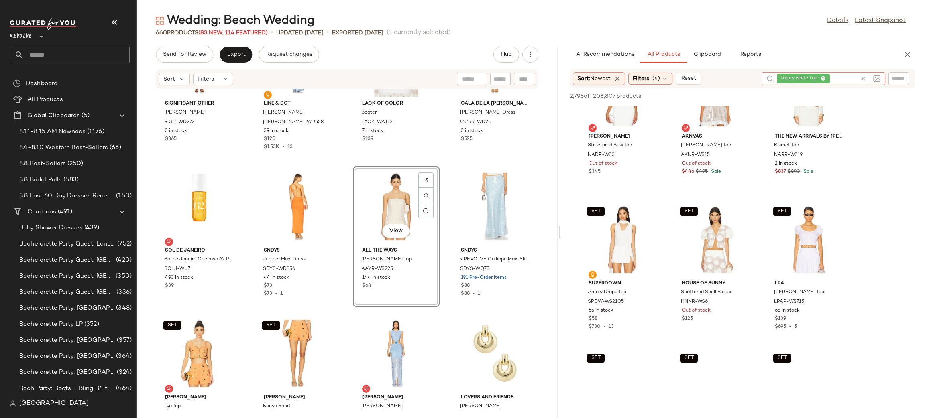
scroll to position [380, 0]
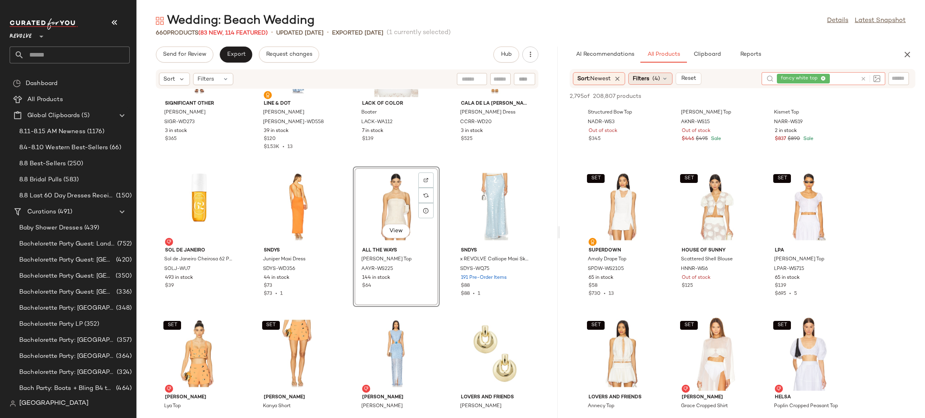
click at [639, 79] on span "Filters" at bounding box center [641, 79] width 16 height 8
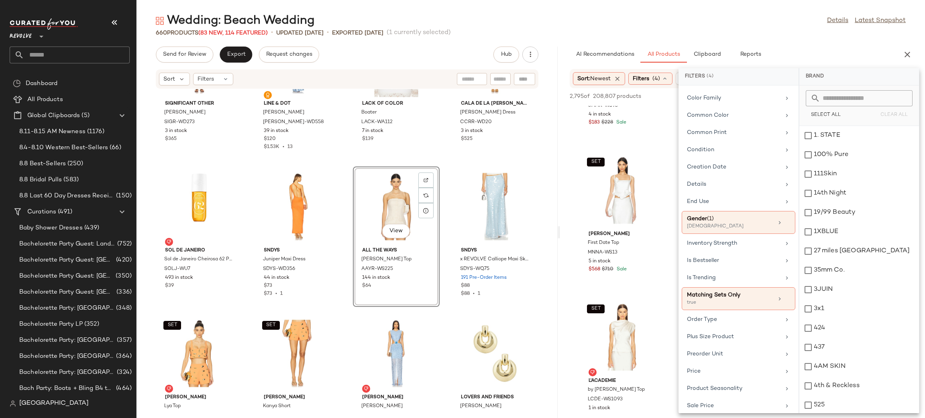
scroll to position [299, 0]
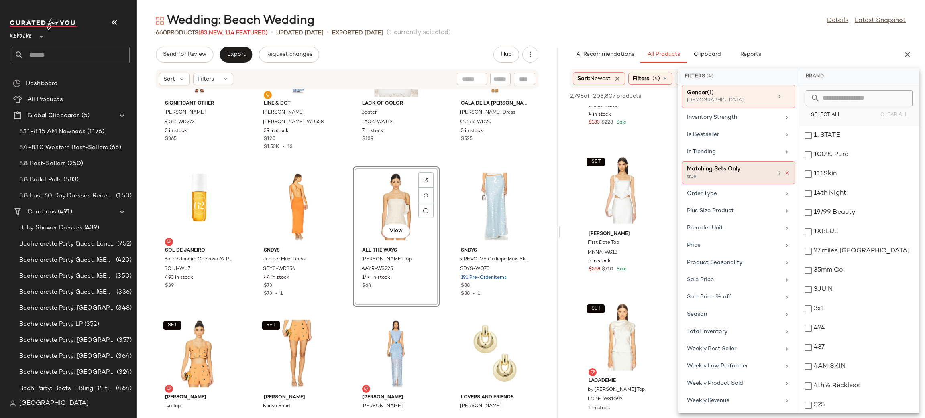
click at [784, 170] on icon at bounding box center [787, 173] width 6 height 6
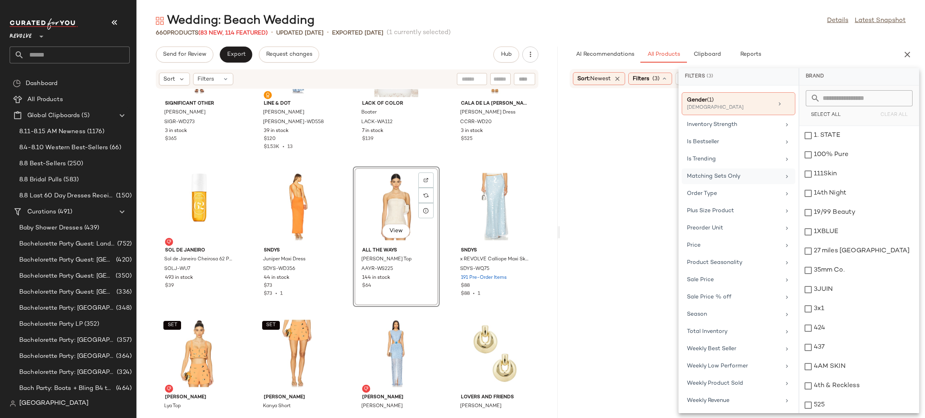
scroll to position [292, 0]
click at [747, 333] on div "Total Inventory" at bounding box center [734, 331] width 94 height 8
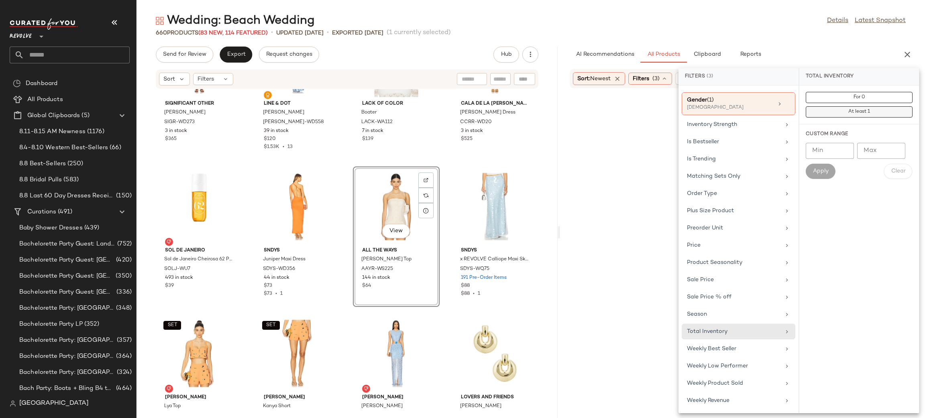
click at [862, 106] on button "At least 1" at bounding box center [859, 111] width 107 height 11
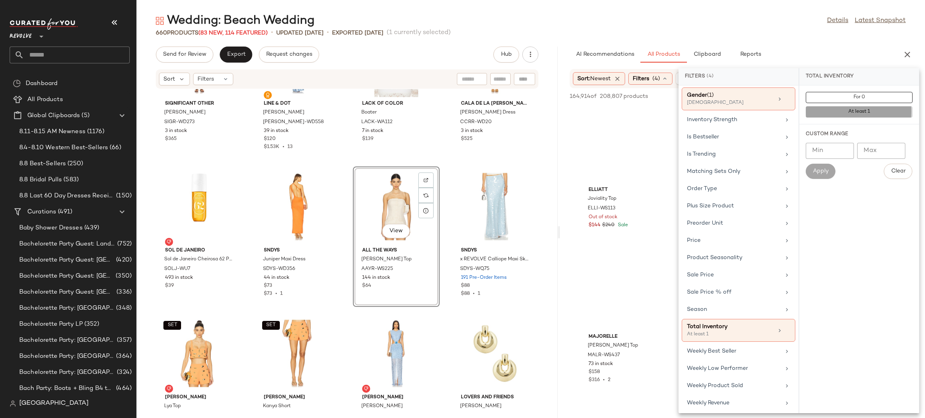
scroll to position [299, 0]
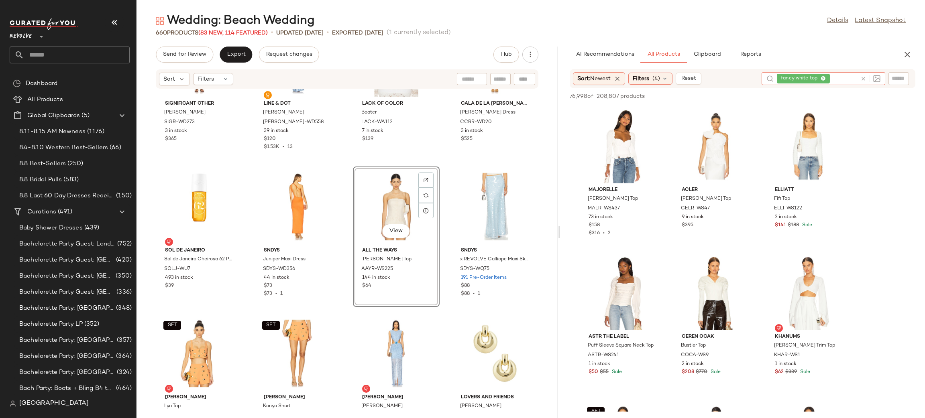
click at [859, 77] on div at bounding box center [868, 78] width 23 height 13
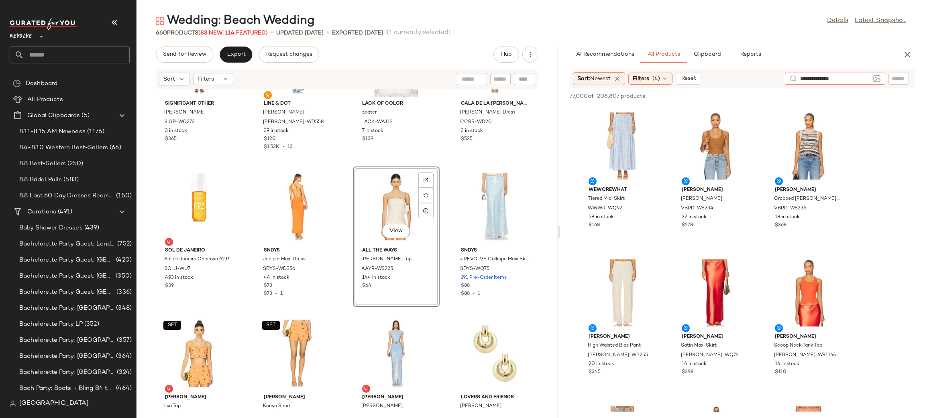
type input "**********"
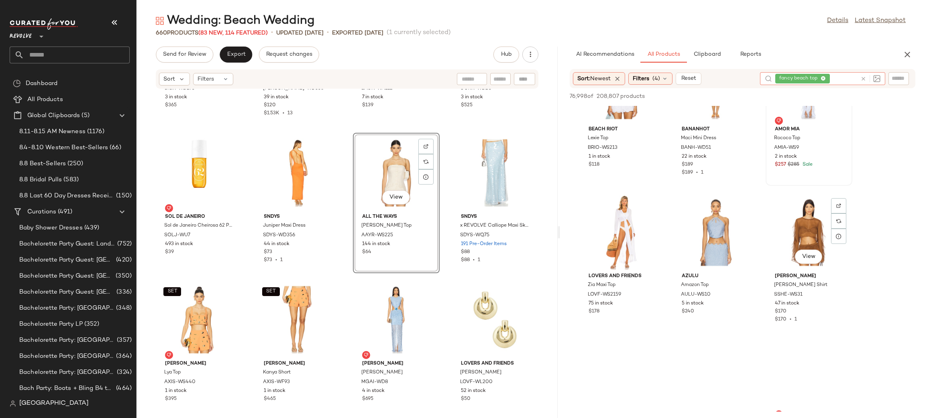
scroll to position [13525, 0]
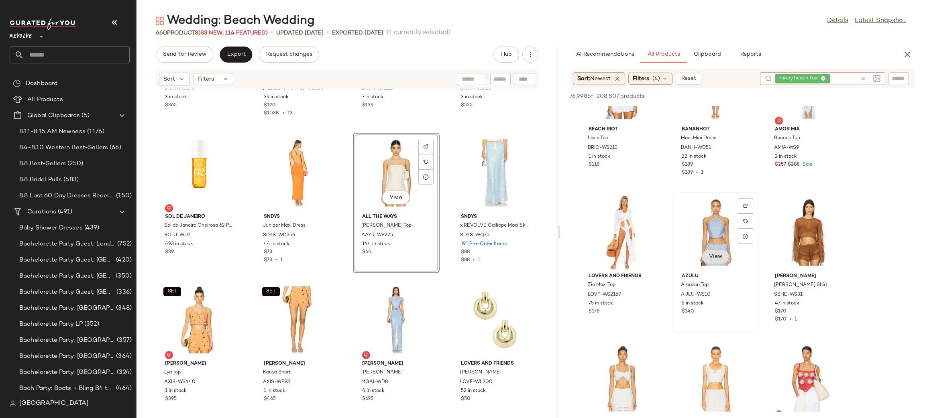
click at [721, 254] on span "View" at bounding box center [715, 257] width 14 height 6
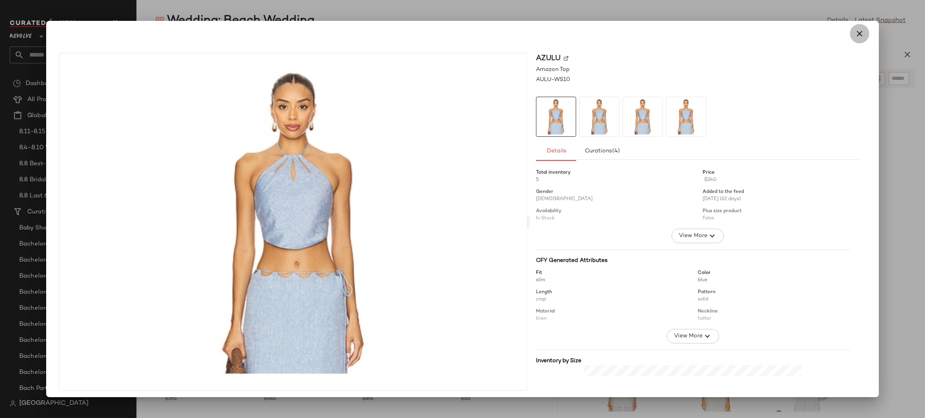
click at [854, 33] on icon "button" at bounding box center [859, 34] width 10 height 10
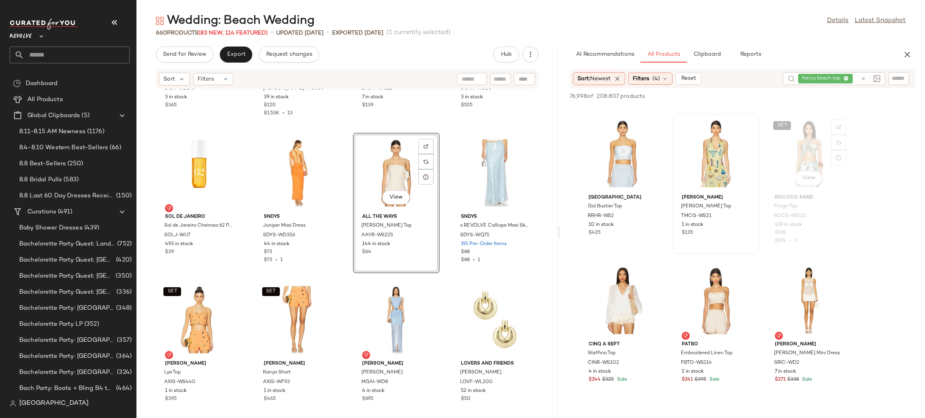
scroll to position [18084, 0]
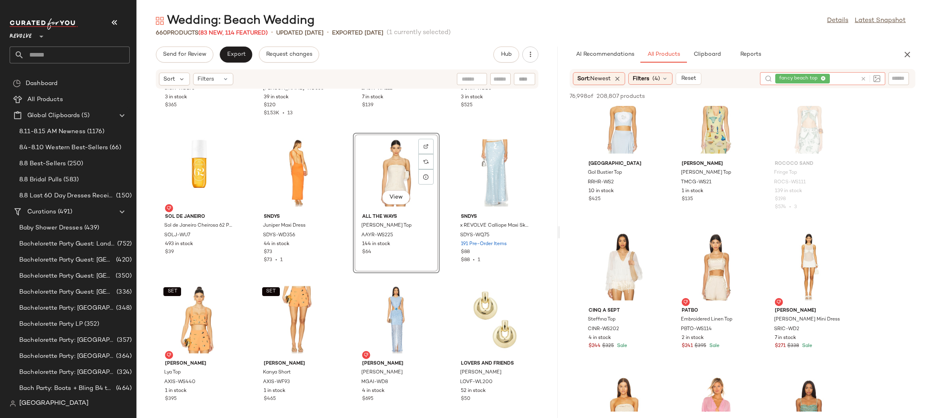
click at [864, 76] on icon at bounding box center [863, 79] width 6 height 6
click at [660, 81] on span "(4)" at bounding box center [656, 79] width 8 height 8
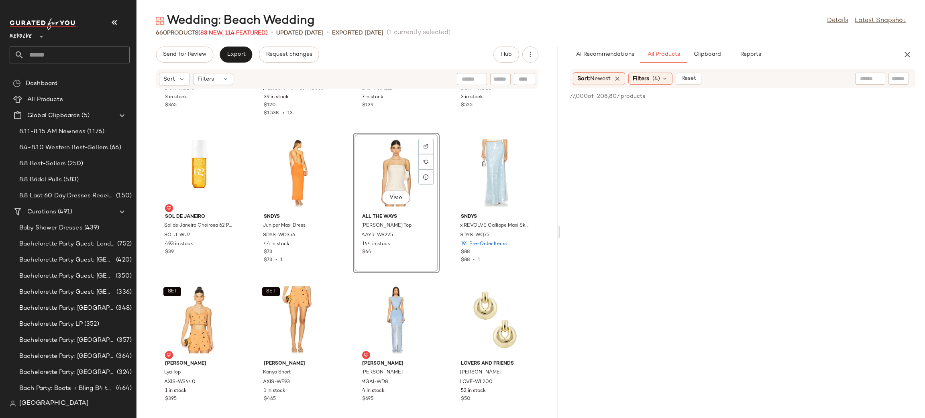
click at [854, 81] on div "Sort: Newest Filters (4) Reset" at bounding box center [743, 78] width 346 height 19
click at [859, 81] on div at bounding box center [870, 79] width 30 height 12
drag, startPoint x: 652, startPoint y: 82, endPoint x: 722, endPoint y: 114, distance: 76.9
click at [652, 82] on div "Filters (4)" at bounding box center [650, 79] width 44 height 12
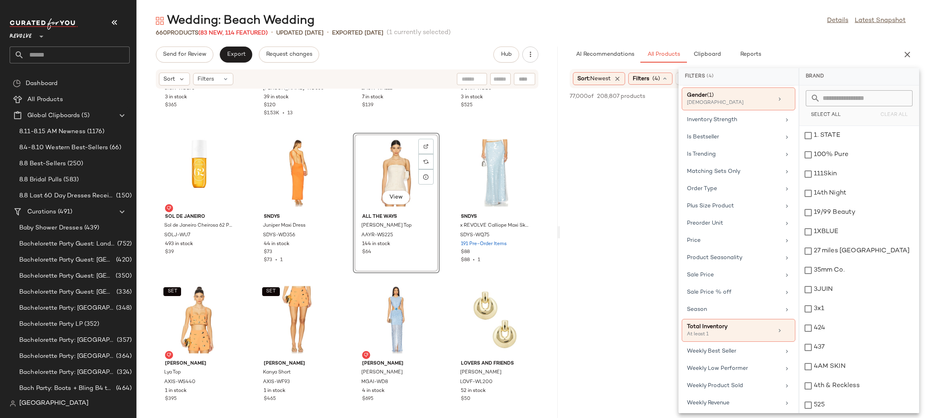
scroll to position [299, 0]
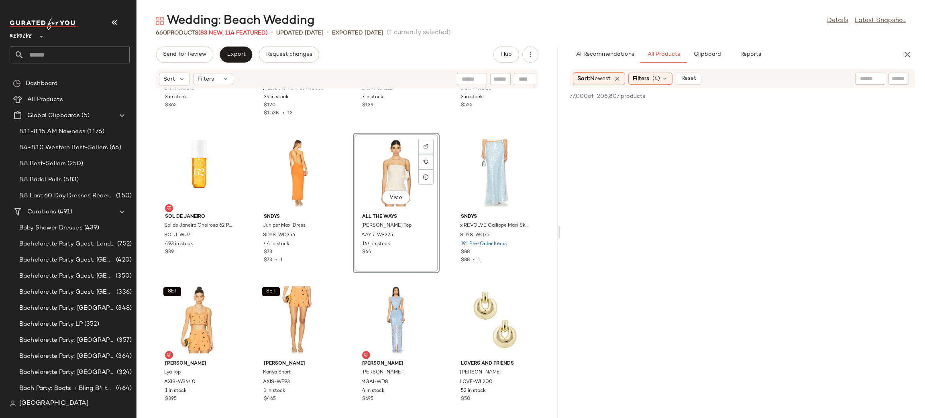
click at [870, 74] on div at bounding box center [870, 79] width 30 height 12
type input "**********"
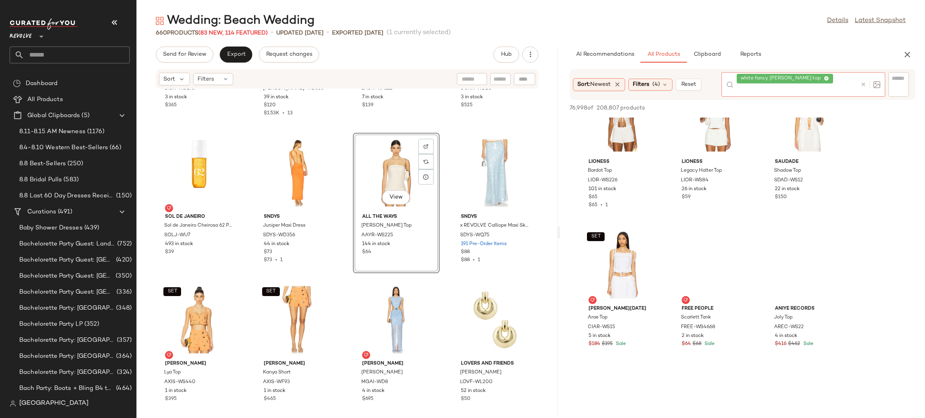
scroll to position [4332, 0]
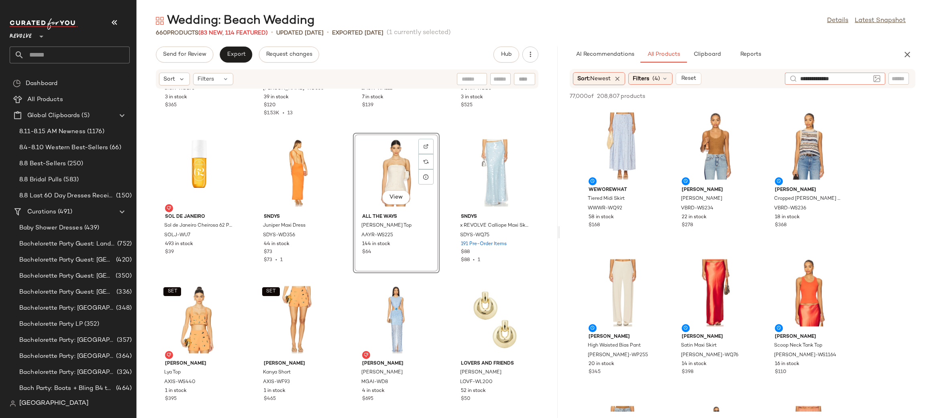
type input "**********"
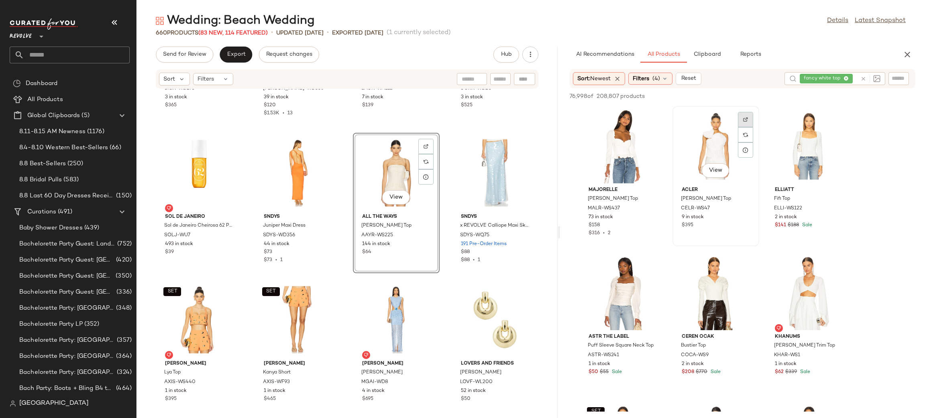
click at [747, 120] on img at bounding box center [745, 119] width 5 height 5
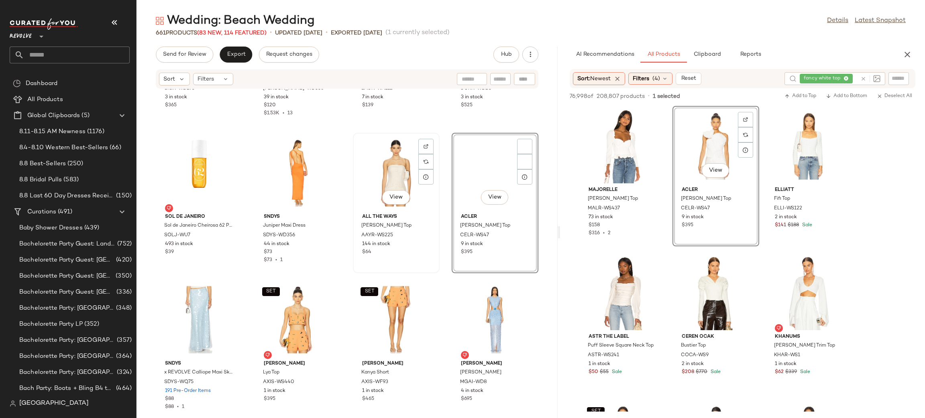
click at [386, 168] on div "View" at bounding box center [396, 173] width 81 height 75
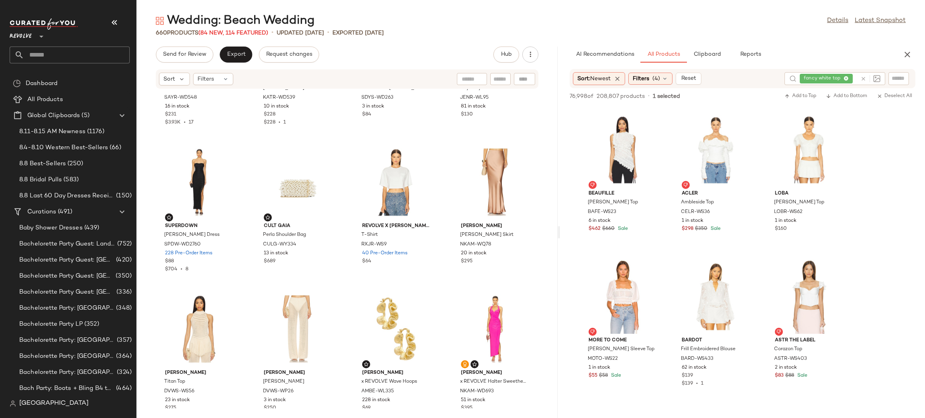
scroll to position [905, 0]
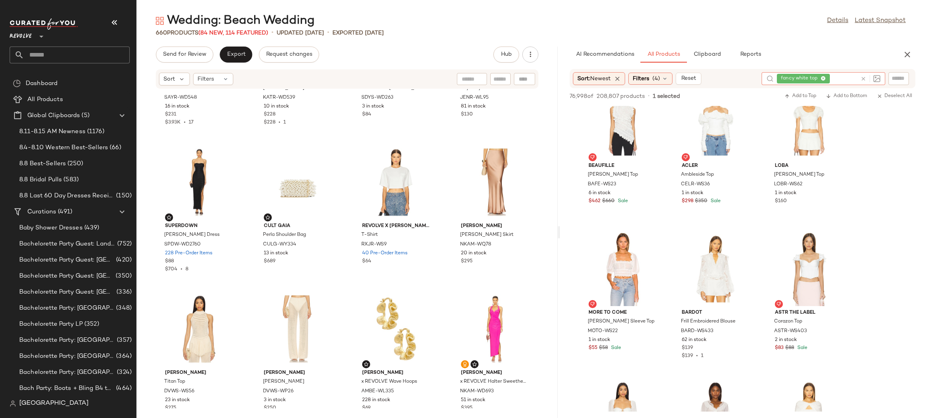
click at [865, 80] on icon at bounding box center [863, 79] width 6 height 6
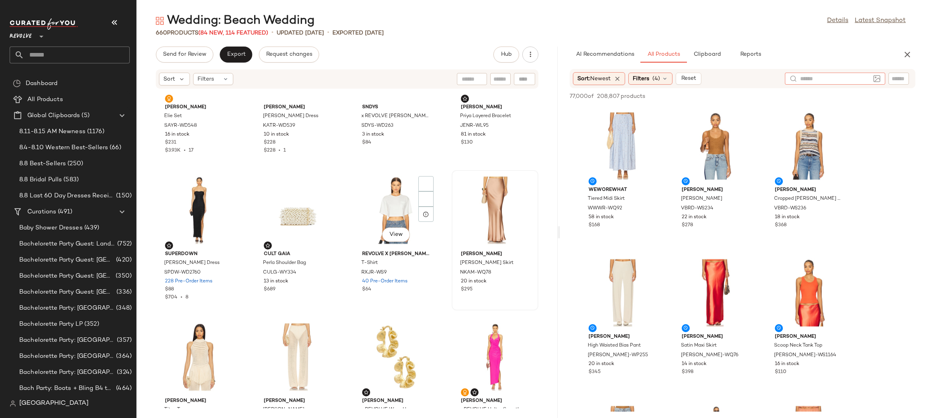
scroll to position [6683, 0]
drag, startPoint x: 825, startPoint y: 80, endPoint x: 816, endPoint y: 81, distance: 8.9
click at [824, 80] on input "text" at bounding box center [835, 79] width 70 height 8
type input "*"
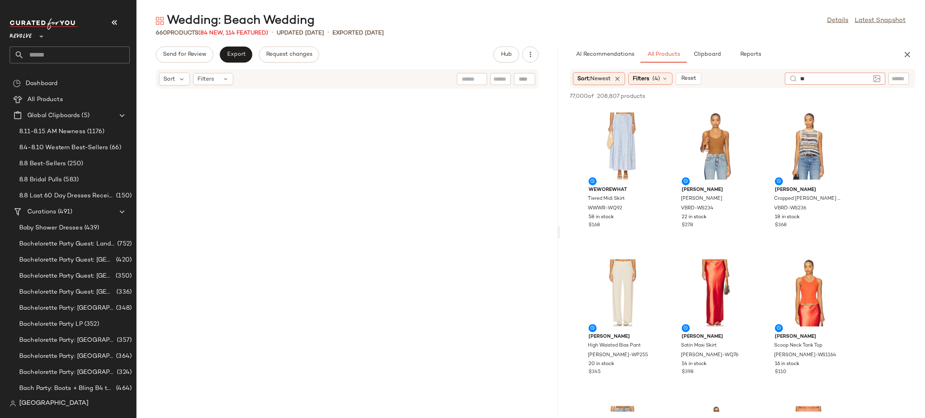
scroll to position [6683, 0]
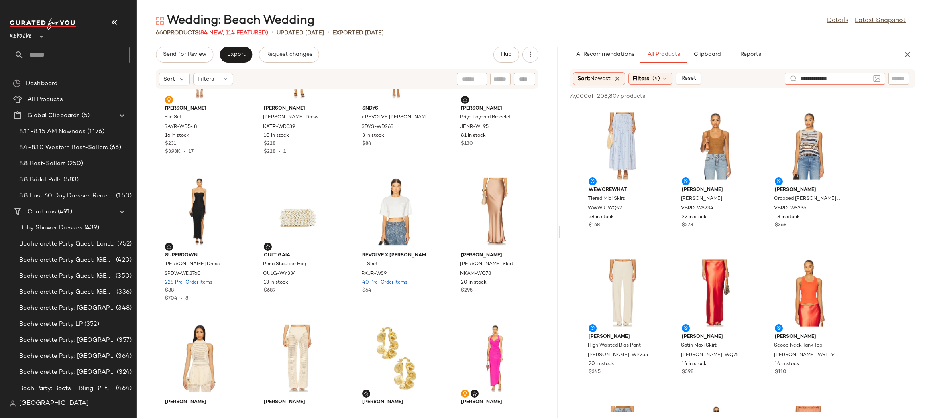
type input "**********"
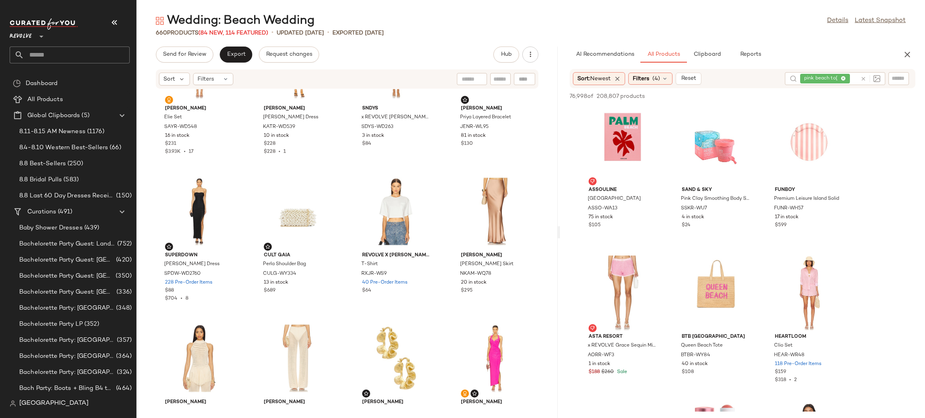
click at [735, 73] on div "Sort: Newest Filters (4) Reset" at bounding box center [675, 78] width 205 height 13
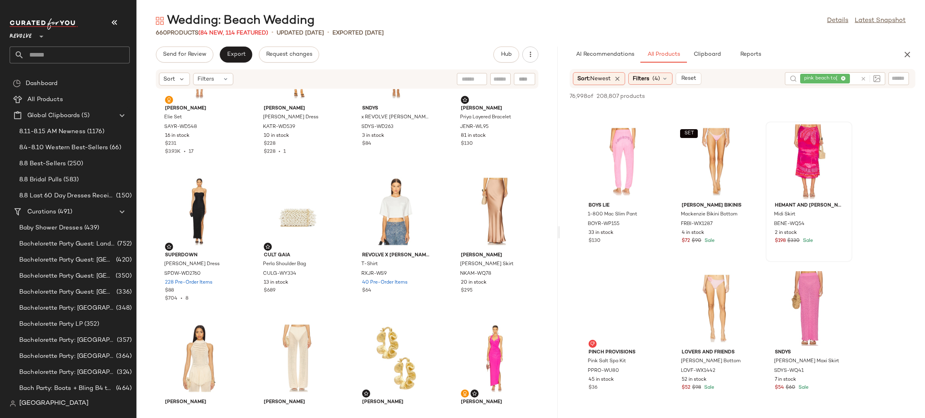
scroll to position [2010, 0]
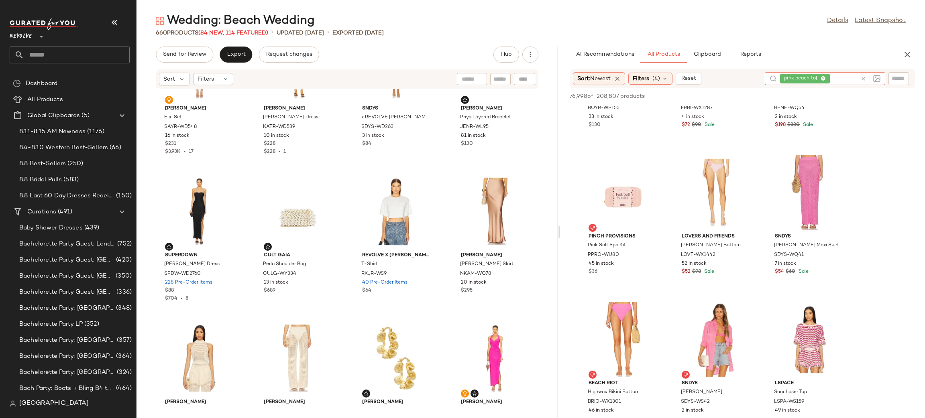
click at [864, 79] on icon at bounding box center [863, 79] width 6 height 6
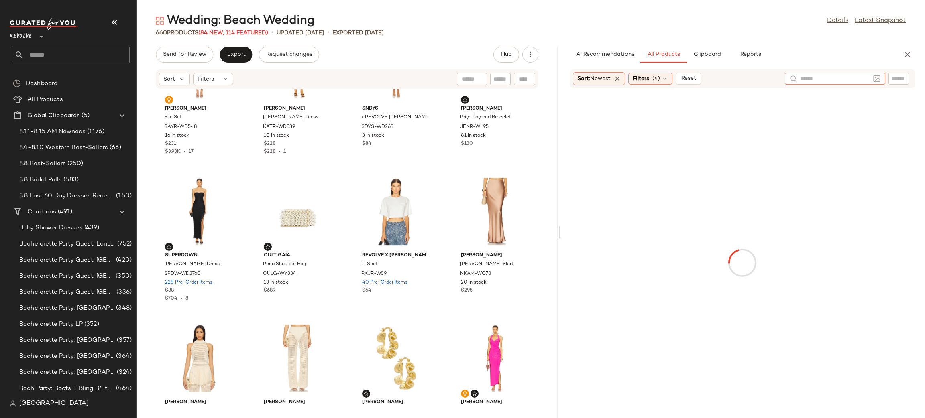
type input "*"
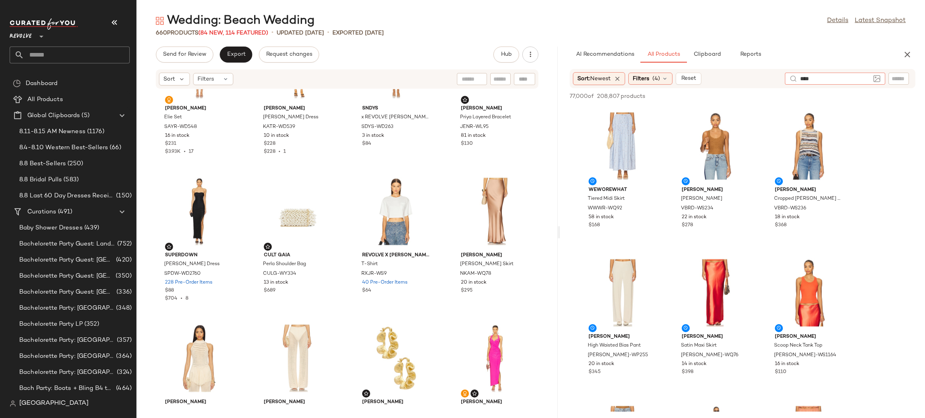
type input "*****"
type input "**********"
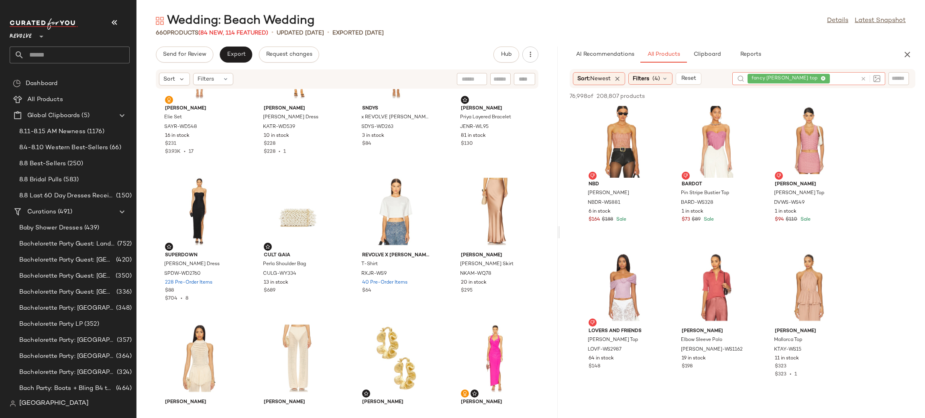
scroll to position [749, 0]
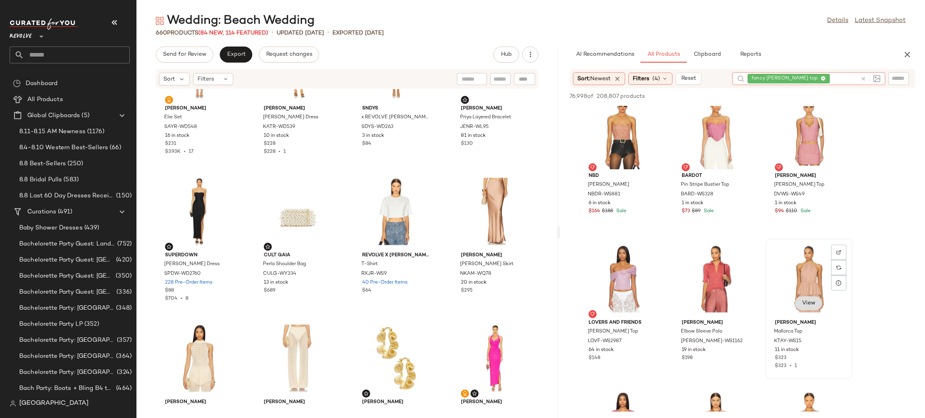
click at [813, 301] on span "View" at bounding box center [808, 303] width 14 height 6
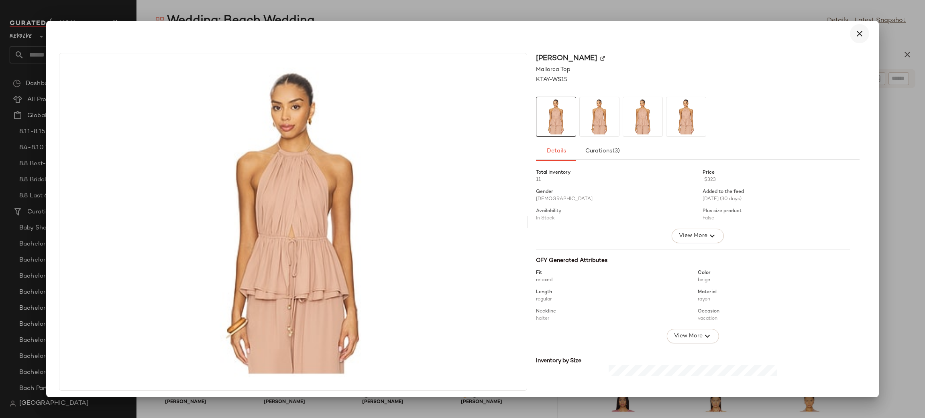
click at [854, 35] on icon "button" at bounding box center [859, 34] width 10 height 10
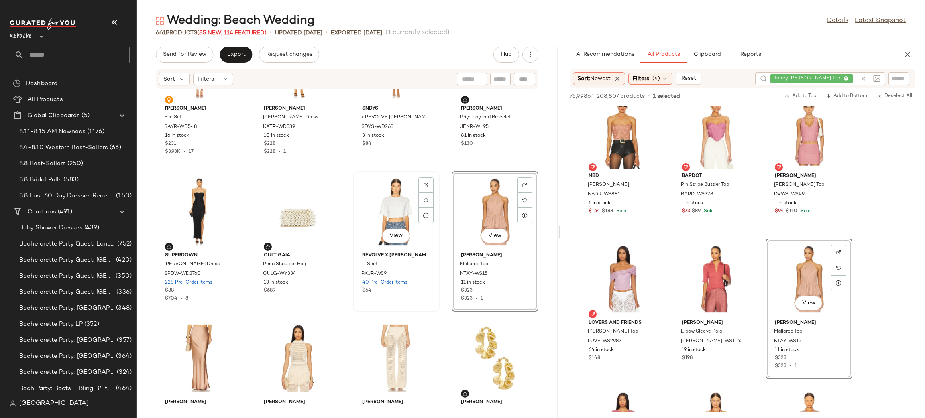
click at [390, 206] on div "View" at bounding box center [396, 211] width 81 height 75
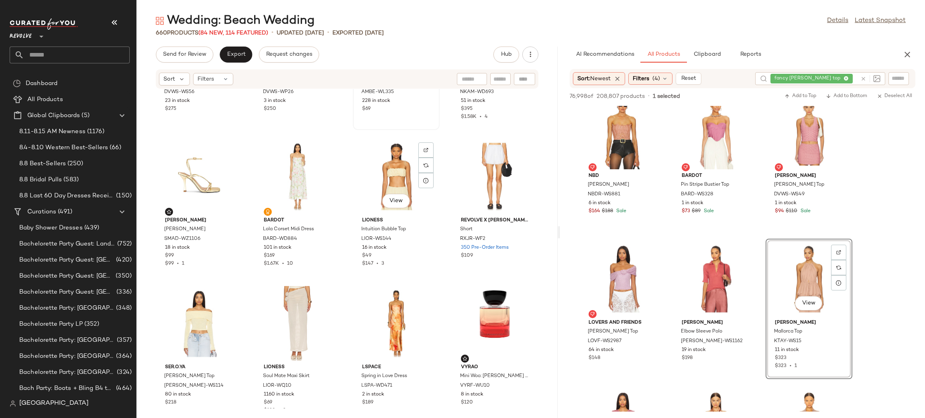
scroll to position [7018, 0]
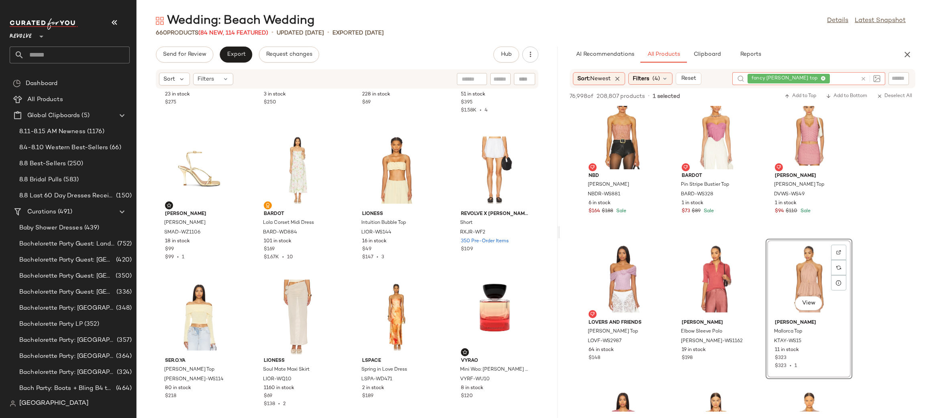
click at [863, 74] on div at bounding box center [868, 78] width 23 height 13
drag, startPoint x: 863, startPoint y: 74, endPoint x: 862, endPoint y: 79, distance: 5.0
click at [862, 79] on div at bounding box center [868, 78] width 23 height 13
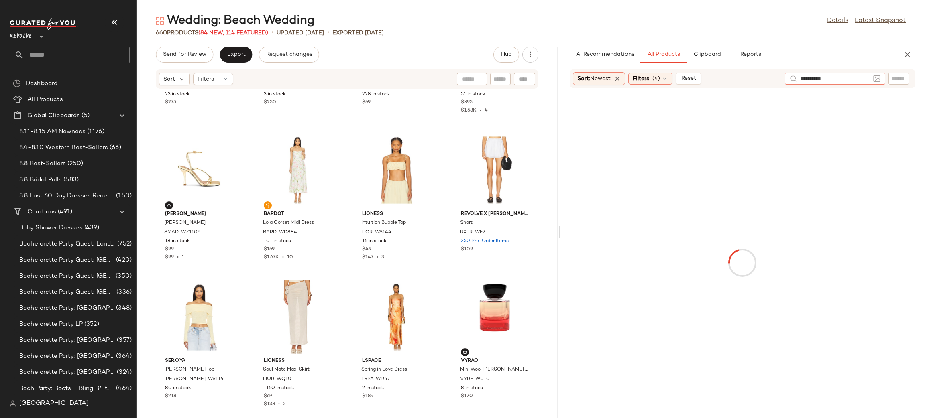
type input "**********"
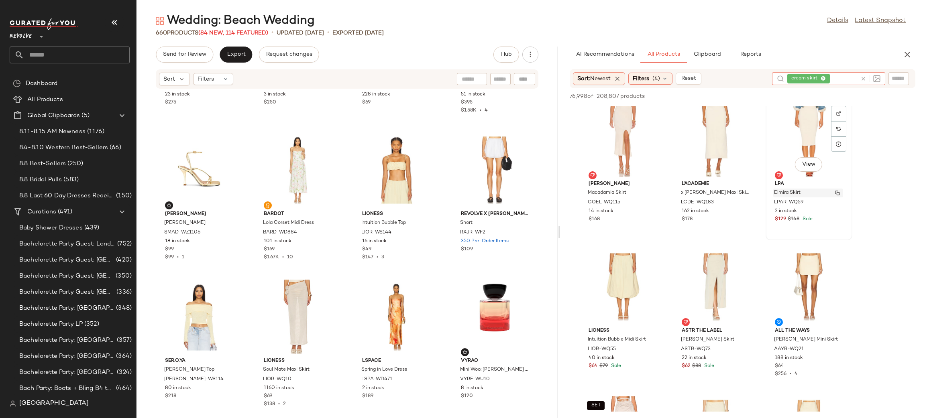
scroll to position [12, 0]
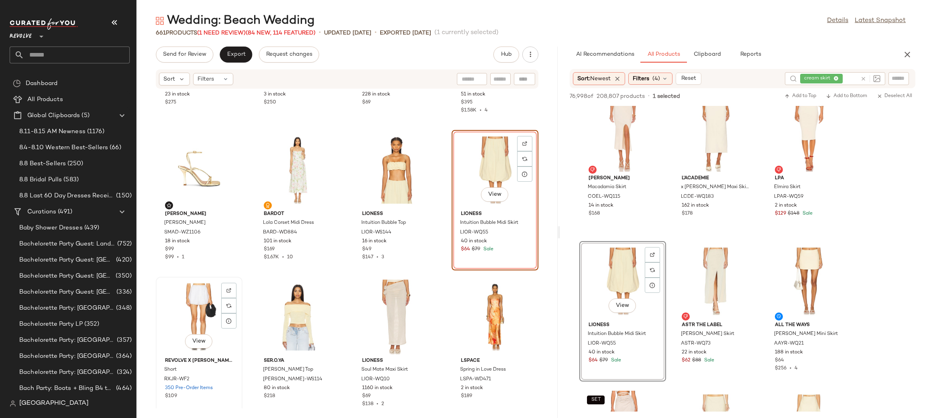
click at [208, 306] on div "View" at bounding box center [199, 317] width 81 height 75
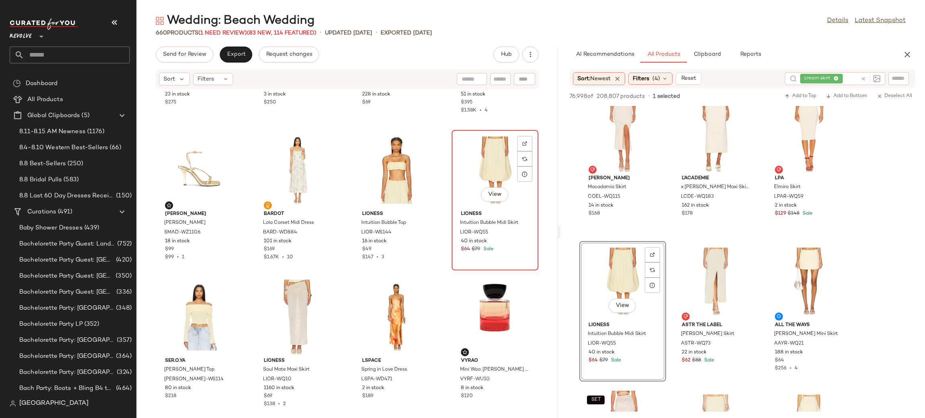
click at [473, 179] on div "View" at bounding box center [494, 170] width 81 height 75
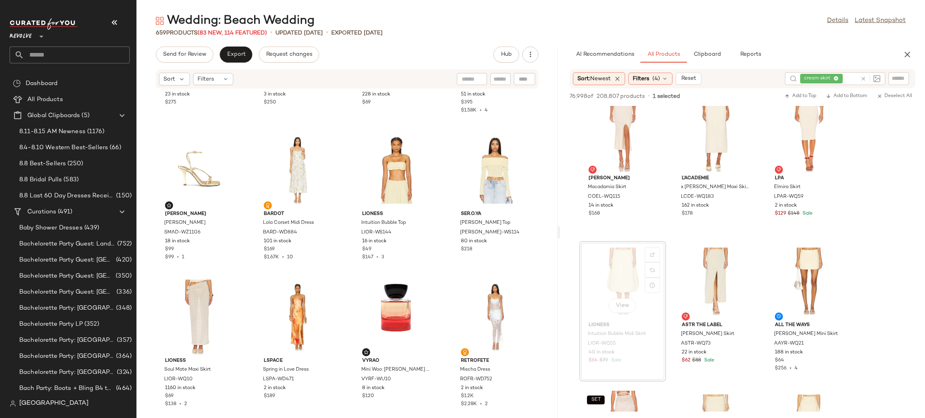
click at [637, 85] on div "Sort: Newest Filters (4) Reset" at bounding box center [637, 78] width 129 height 13
click at [646, 77] on span "Filters" at bounding box center [641, 79] width 16 height 8
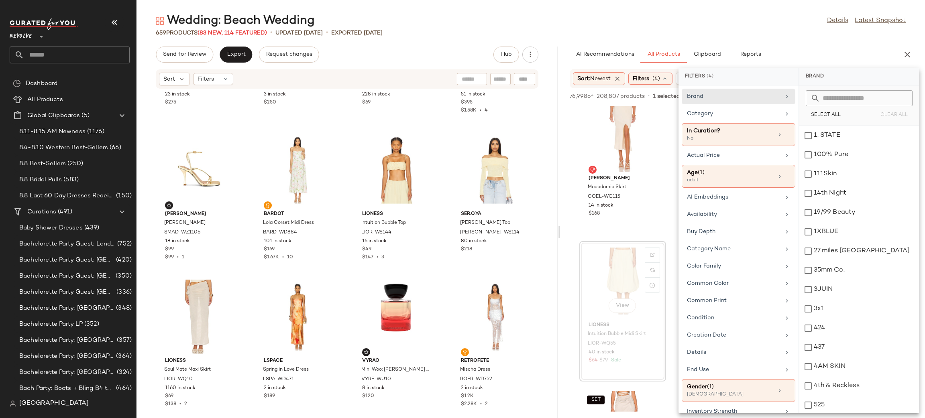
scroll to position [299, 0]
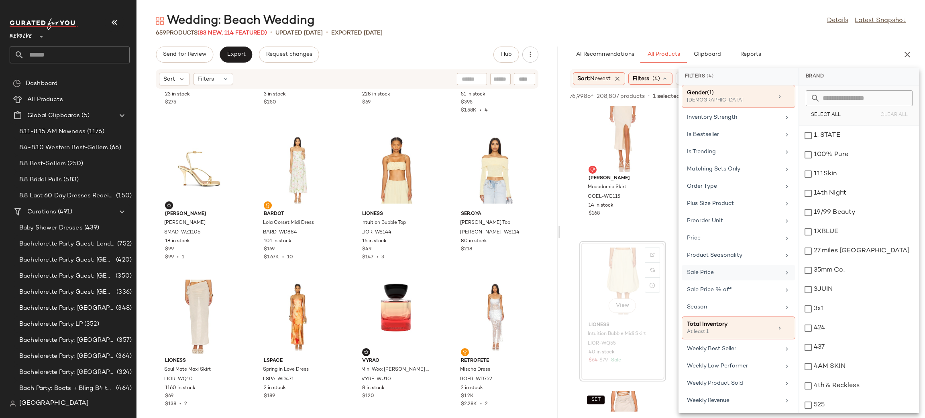
click at [711, 273] on div "Sale Price" at bounding box center [734, 273] width 94 height 8
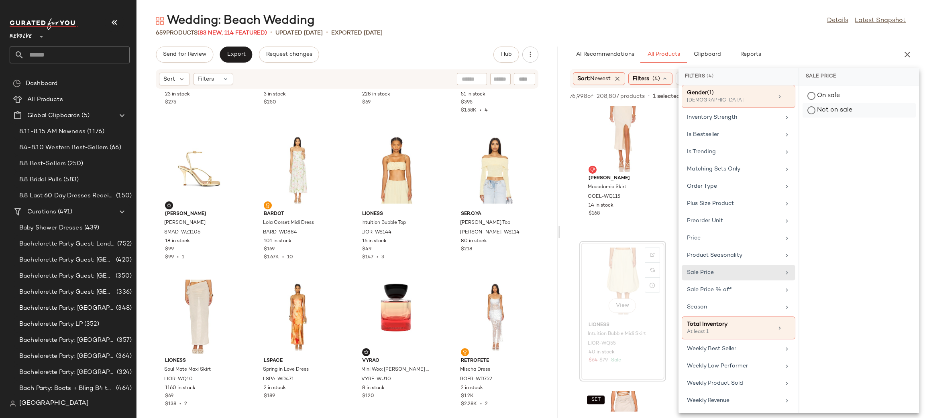
click at [837, 109] on div "Not on sale" at bounding box center [858, 110] width 113 height 14
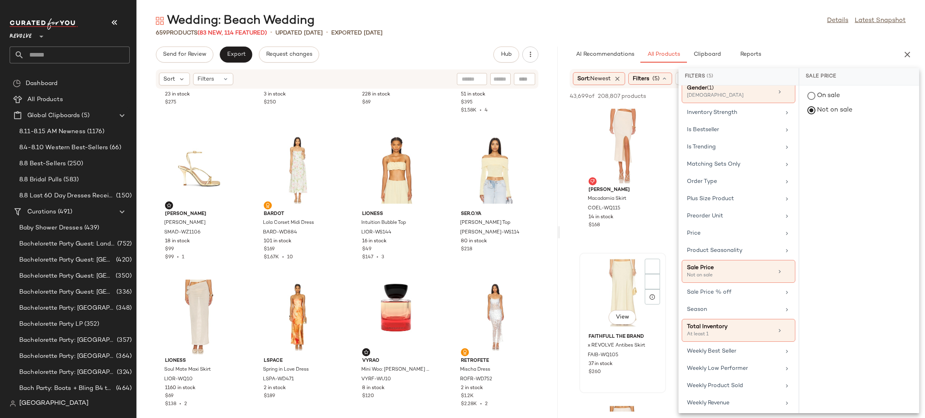
click at [643, 254] on div "View FAITHFULL THE BRAND x REVOLVE Antibes Skirt FAIB-WQ105 37 in stock $260" at bounding box center [622, 323] width 85 height 139
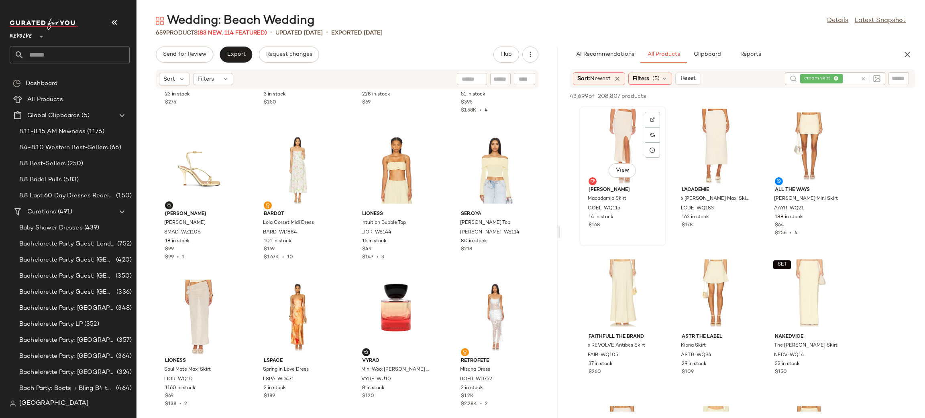
click at [655, 240] on div "View [PERSON_NAME] Macadamia Skirt COEL-WQ115 14 in stock $168" at bounding box center [622, 176] width 85 height 139
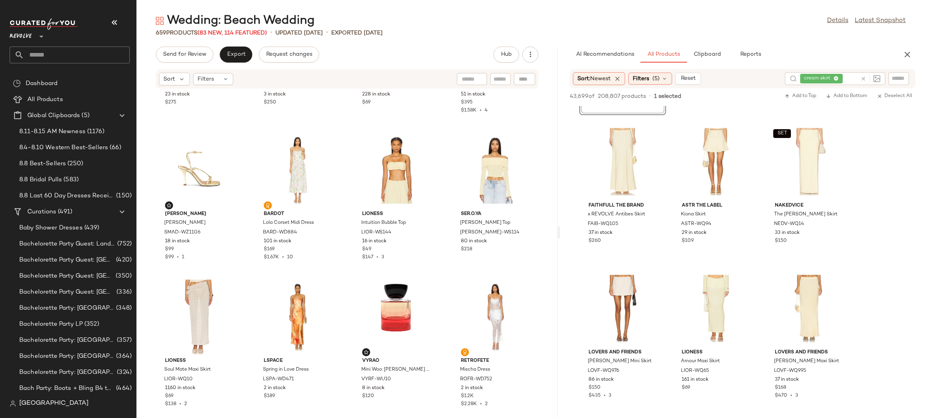
scroll to position [139, 0]
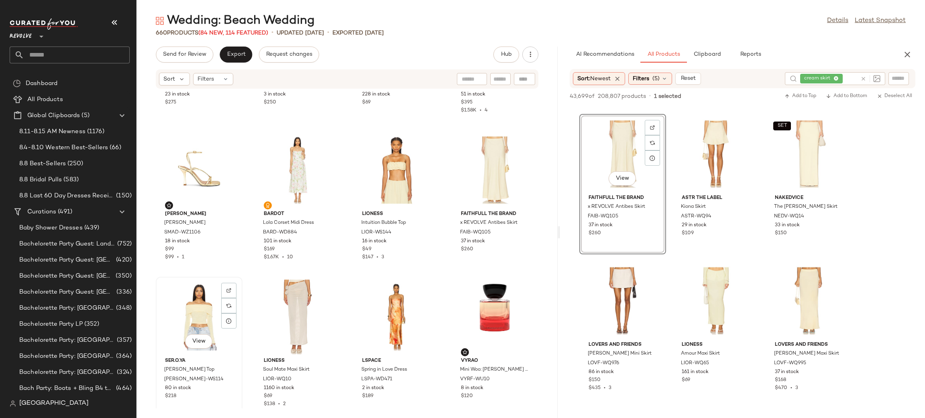
click at [207, 319] on div "View" at bounding box center [199, 317] width 81 height 75
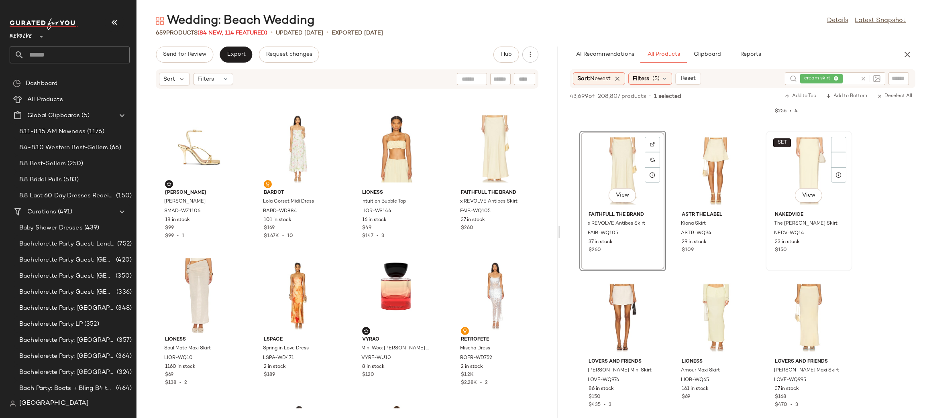
scroll to position [120, 0]
click at [861, 77] on icon at bounding box center [863, 79] width 6 height 6
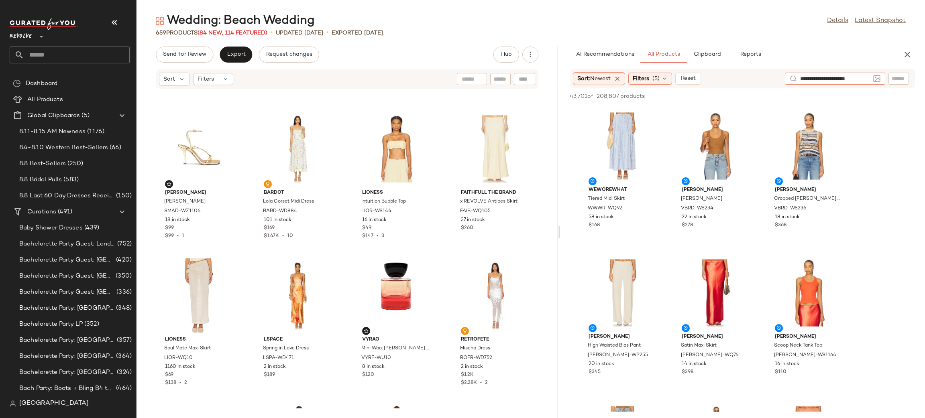
type input "**********"
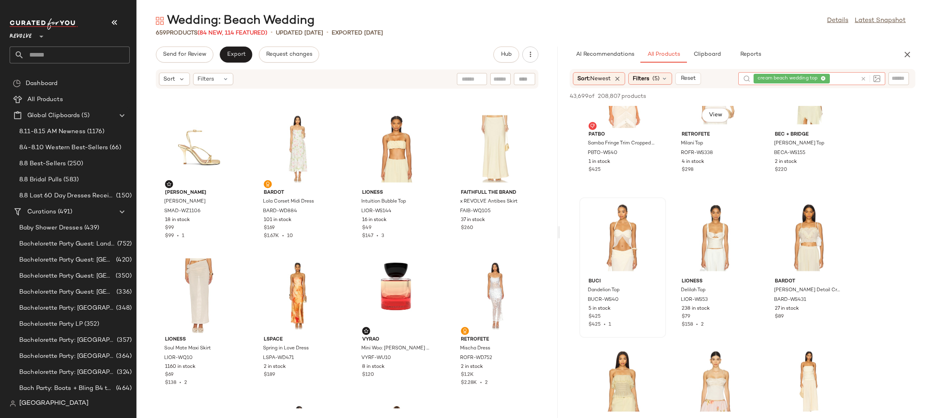
scroll to position [66, 0]
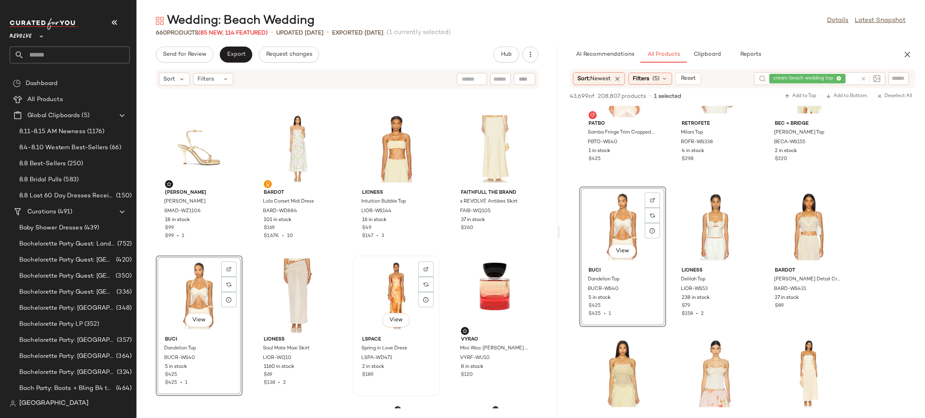
click at [357, 260] on div "View" at bounding box center [396, 295] width 81 height 75
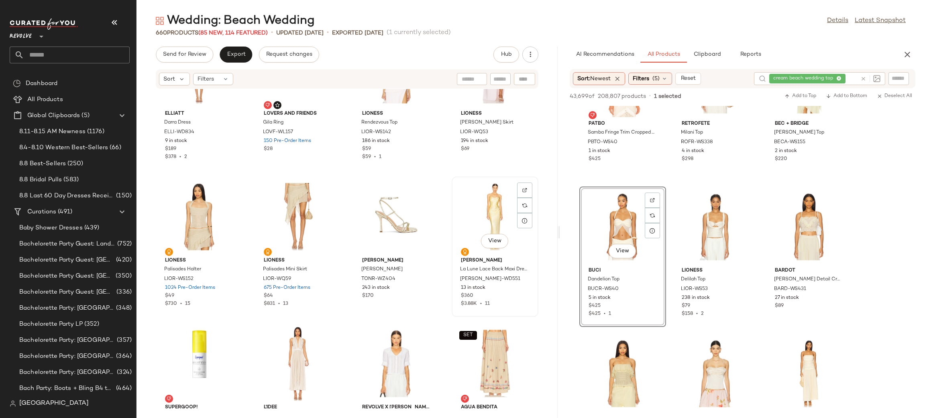
scroll to position [7927, 0]
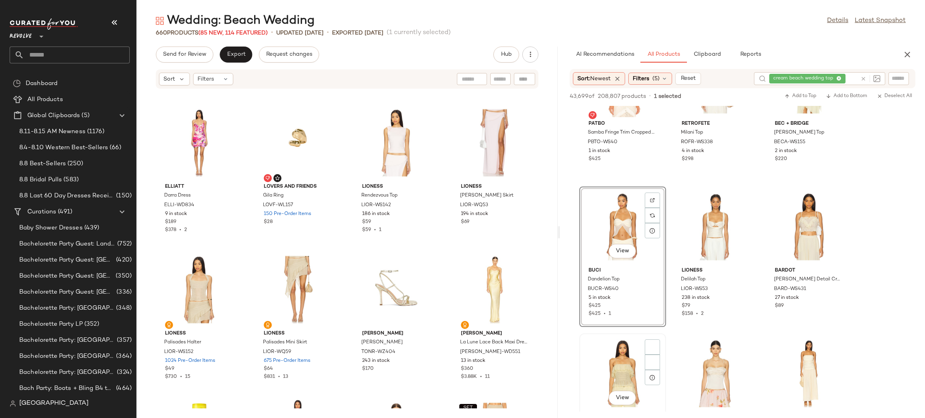
click at [665, 342] on div "View [PERSON_NAME] Alexi Top RONR-WS467 17 in stock $298 $298 • 1" at bounding box center [622, 404] width 87 height 140
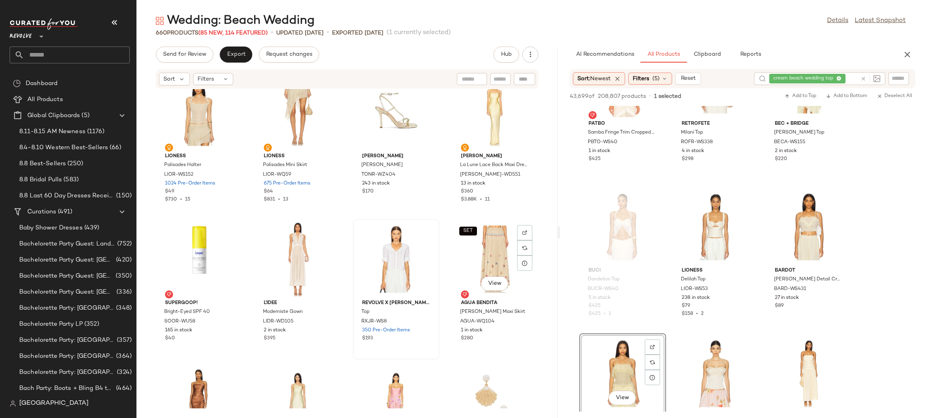
scroll to position [8144, 0]
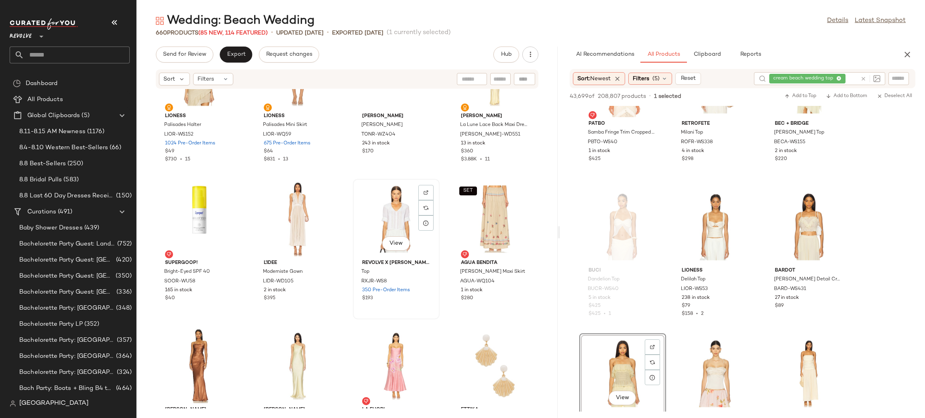
click at [392, 211] on div "View" at bounding box center [396, 219] width 81 height 75
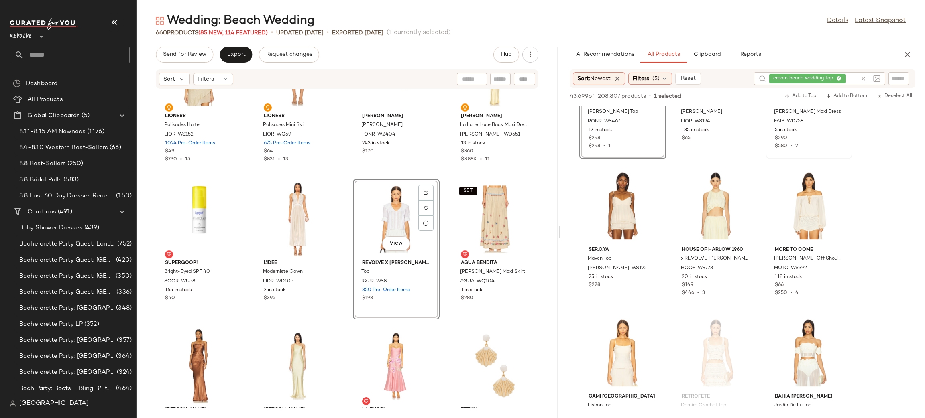
scroll to position [383, 0]
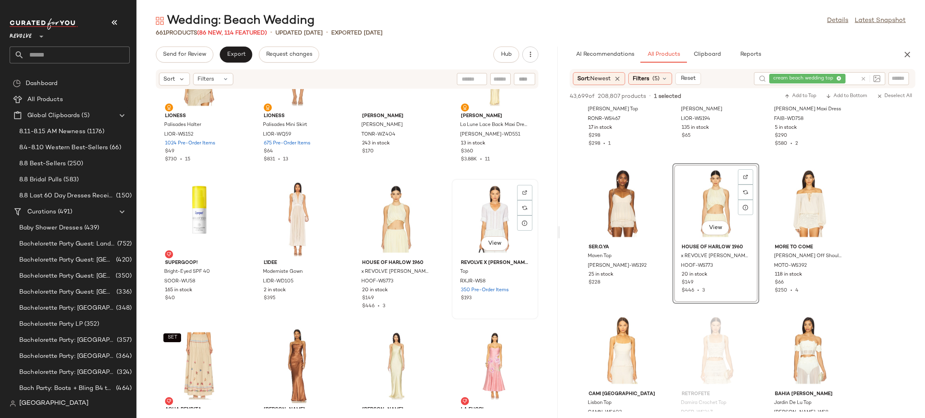
drag, startPoint x: 479, startPoint y: 211, endPoint x: 487, endPoint y: 213, distance: 7.9
click at [480, 211] on div "View" at bounding box center [494, 219] width 81 height 75
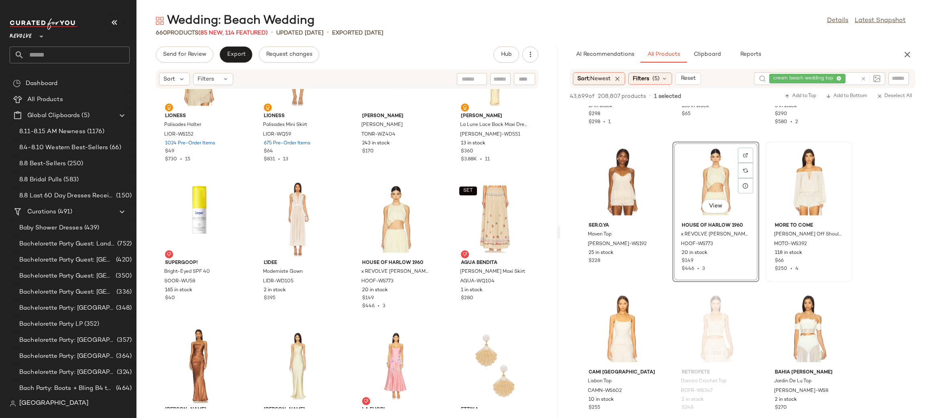
scroll to position [420, 0]
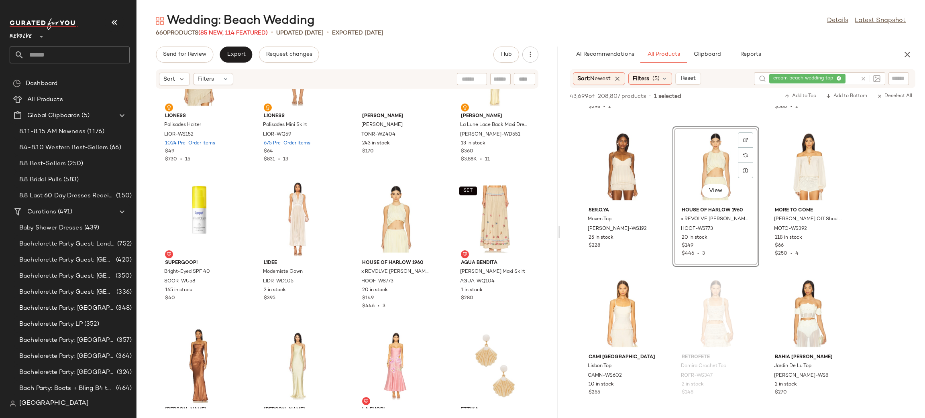
click at [861, 76] on icon at bounding box center [863, 79] width 6 height 6
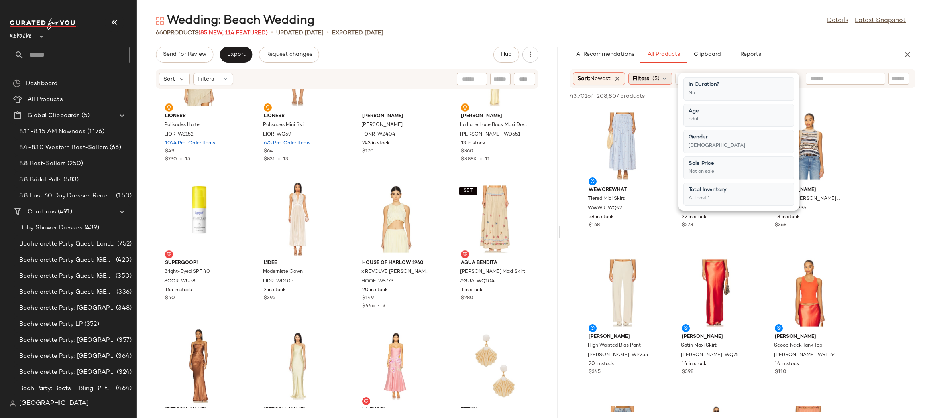
click at [640, 77] on span "Filters" at bounding box center [641, 79] width 16 height 8
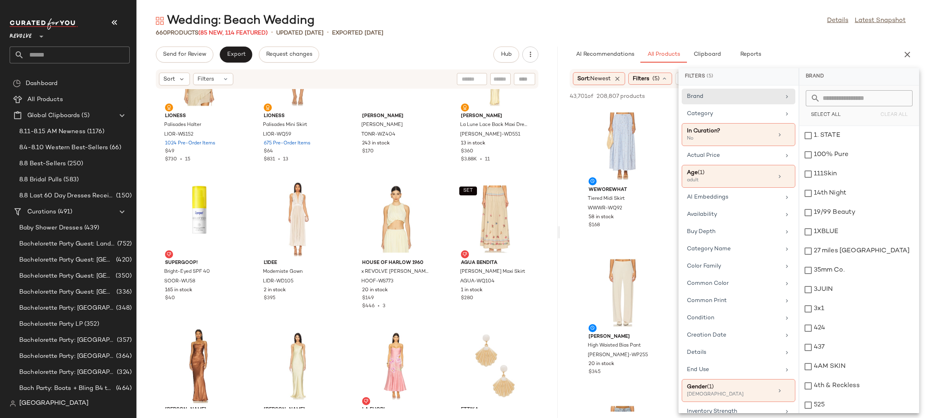
click at [829, 100] on input "text" at bounding box center [863, 98] width 87 height 16
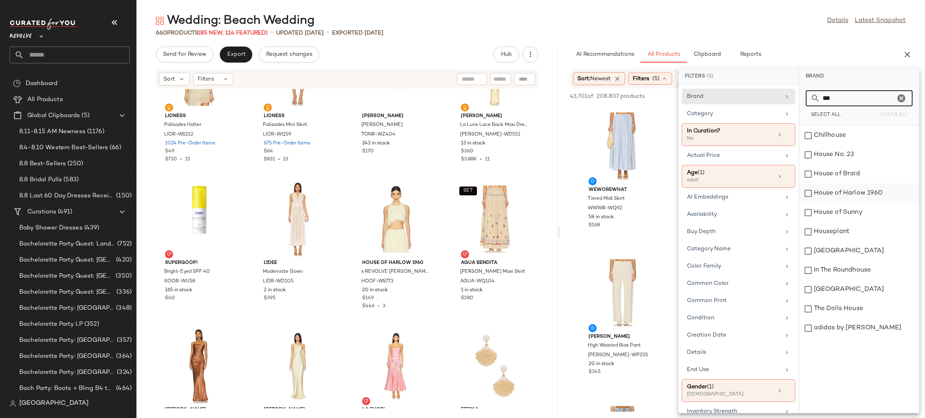
type input "***"
click at [854, 203] on div "House of Harlow 1960" at bounding box center [859, 212] width 120 height 19
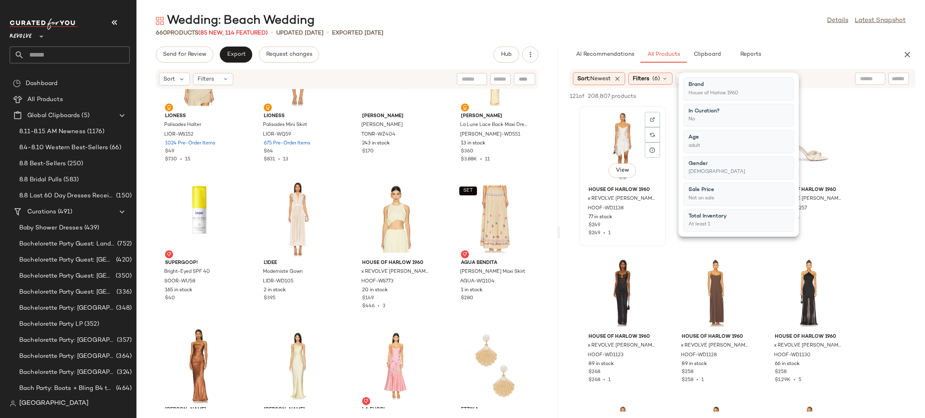
click at [652, 227] on div "$249" at bounding box center [622, 225] width 68 height 7
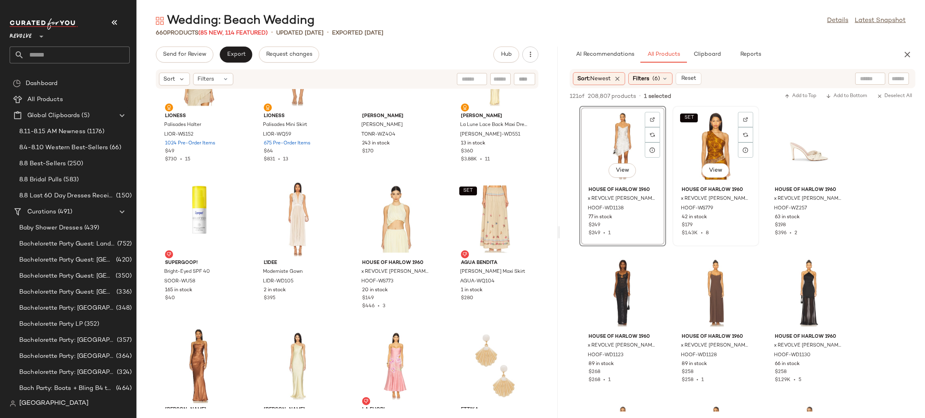
click at [673, 227] on div "SET View House of Harlow 1960 x REVOLVE Gema Top HOOF-WS779 42 in stock $179 $1…" at bounding box center [715, 176] width 85 height 139
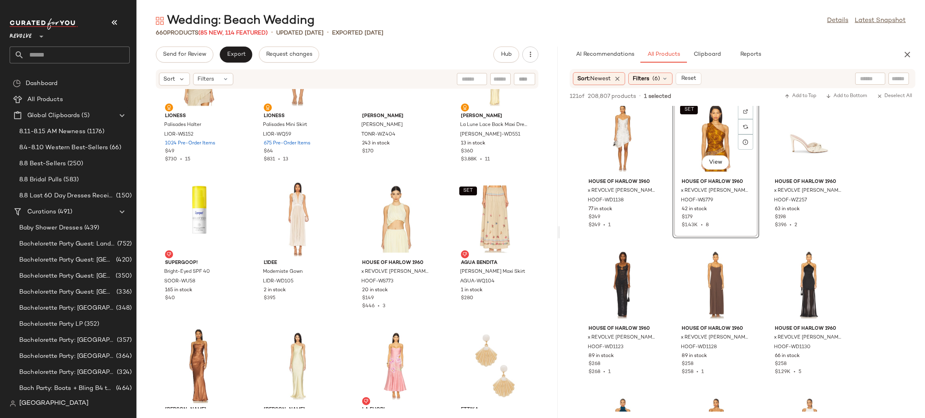
scroll to position [18, 0]
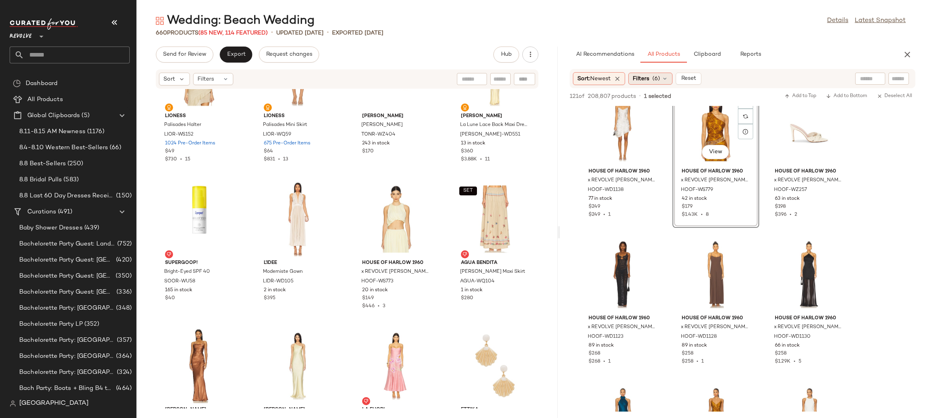
click at [647, 79] on span "Filters" at bounding box center [641, 79] width 16 height 8
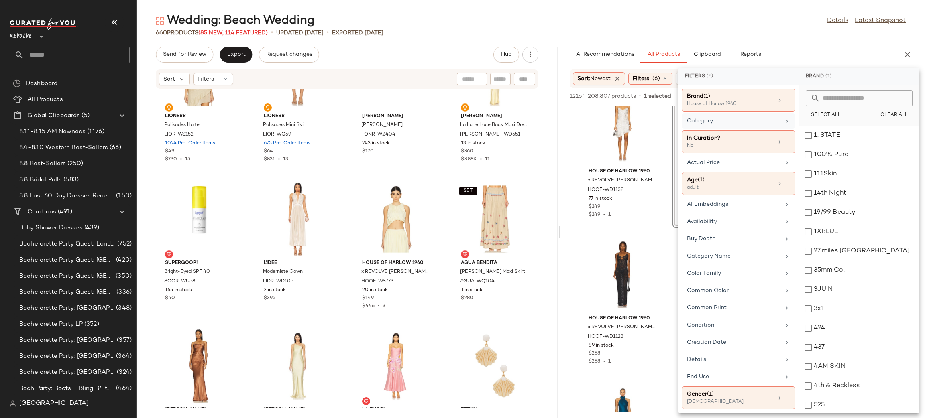
click at [716, 118] on div "Category" at bounding box center [734, 121] width 94 height 8
click at [821, 183] on div "bottom" at bounding box center [859, 192] width 120 height 19
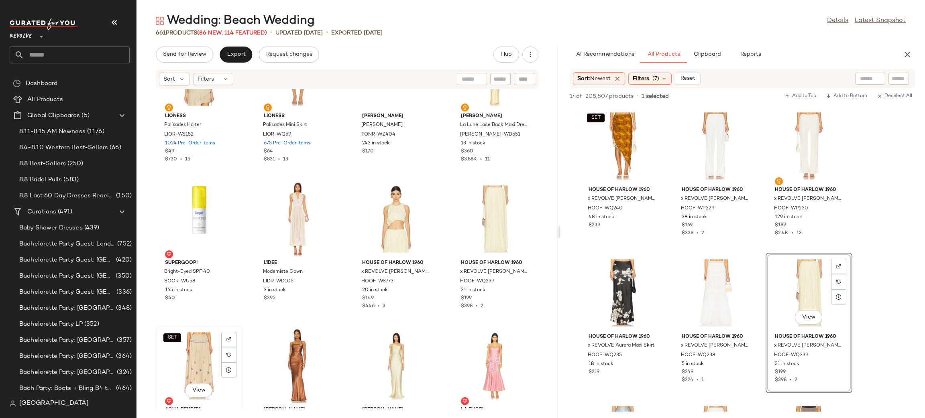
click at [183, 358] on div "SET View" at bounding box center [199, 366] width 81 height 75
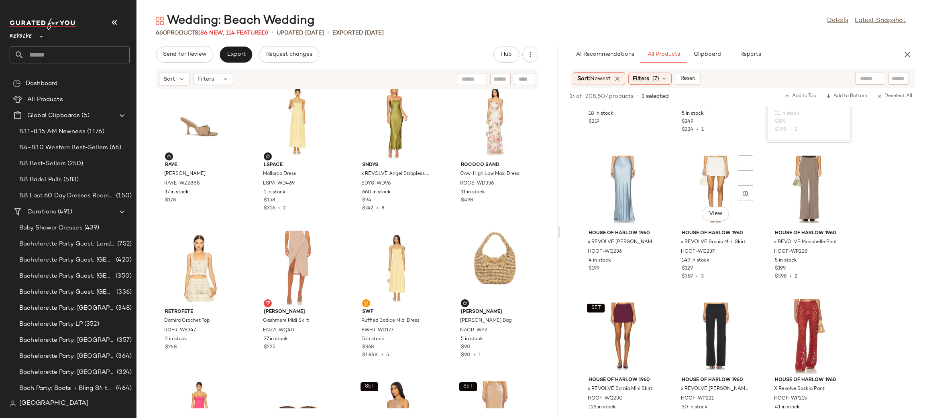
scroll to position [249, 0]
click at [641, 75] on span "Filters" at bounding box center [641, 79] width 16 height 8
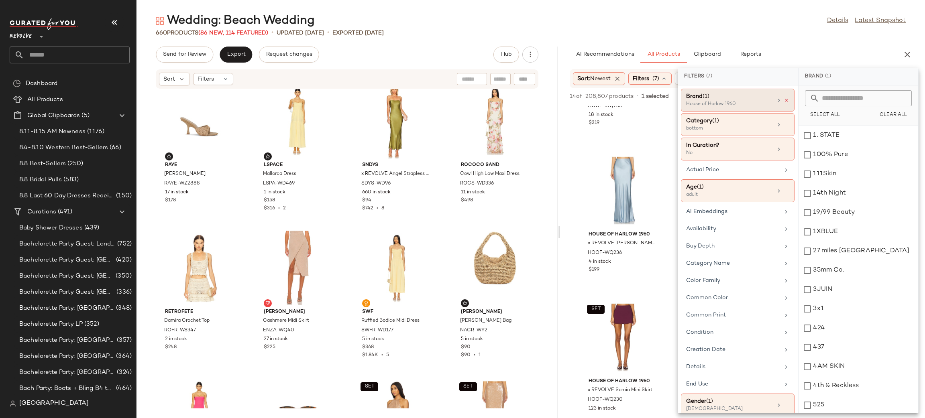
click at [783, 101] on icon at bounding box center [786, 101] width 6 height 6
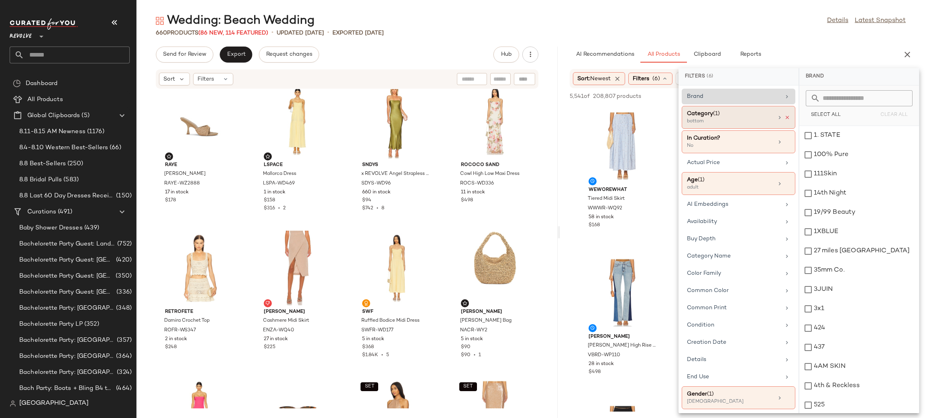
click at [784, 117] on icon at bounding box center [787, 118] width 6 height 6
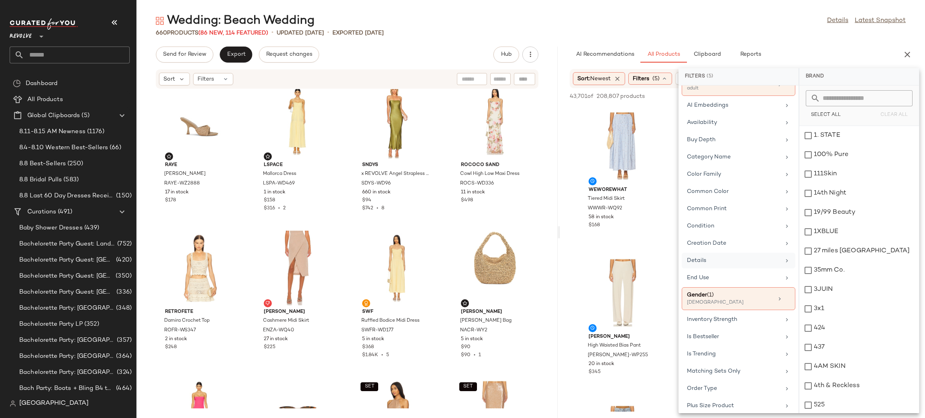
scroll to position [102, 0]
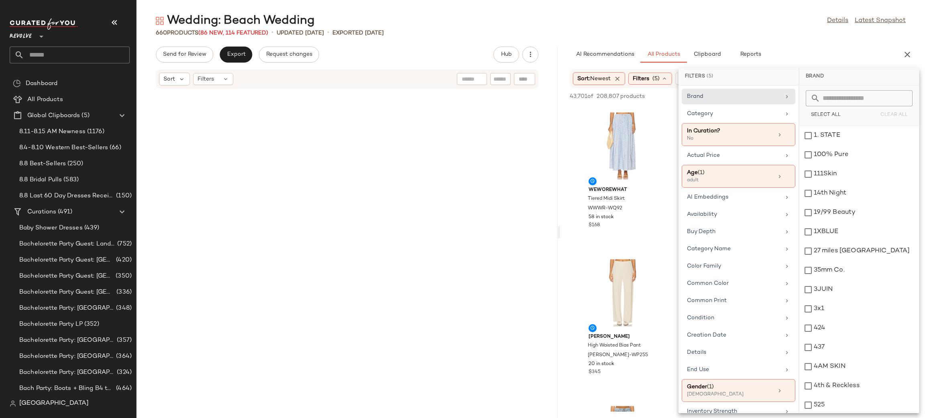
scroll to position [102, 0]
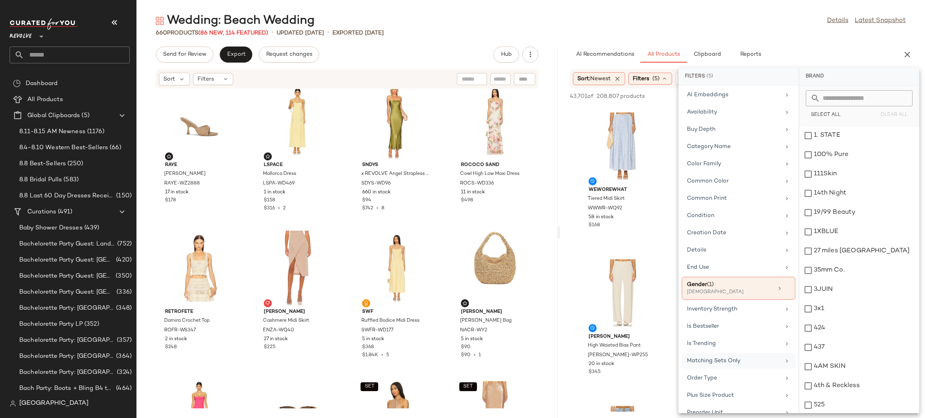
click at [710, 365] on div "Matching Sets Only" at bounding box center [734, 361] width 94 height 8
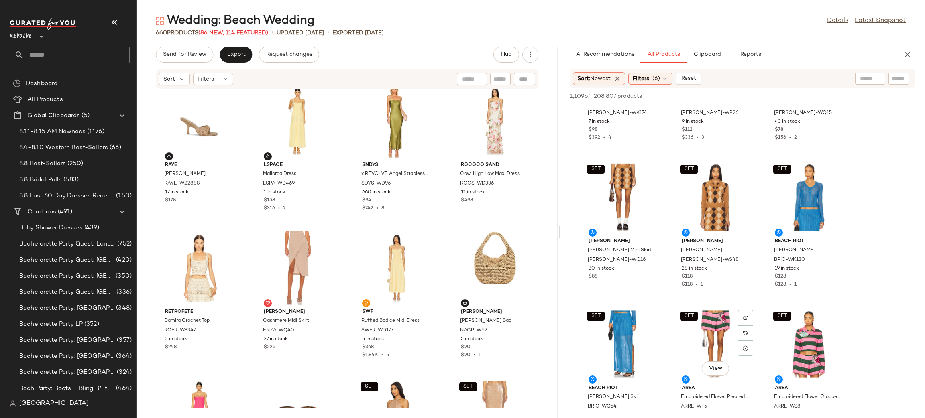
scroll to position [2186, 0]
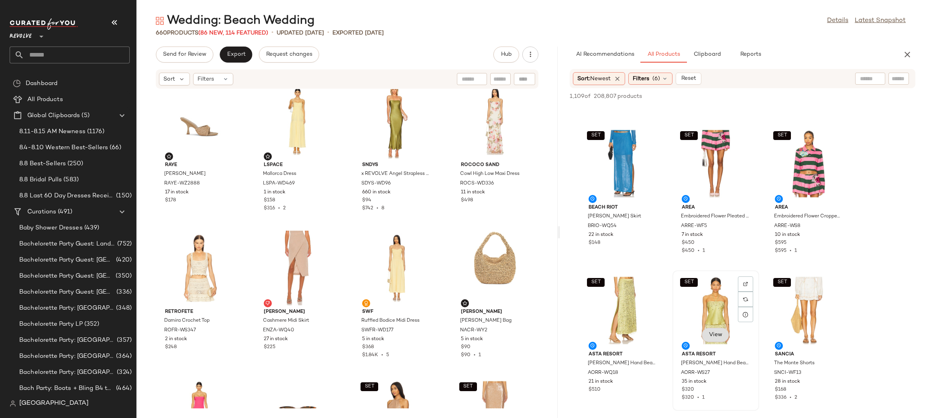
click at [723, 334] on button "View" at bounding box center [715, 335] width 27 height 14
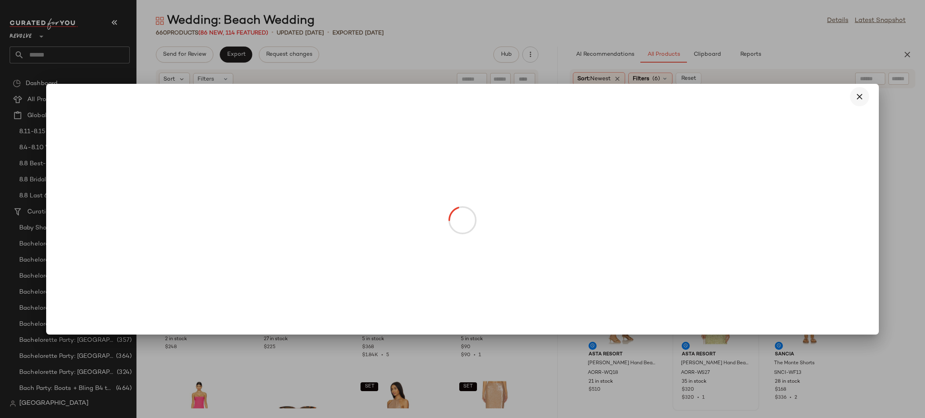
click at [858, 95] on icon "button" at bounding box center [859, 97] width 10 height 10
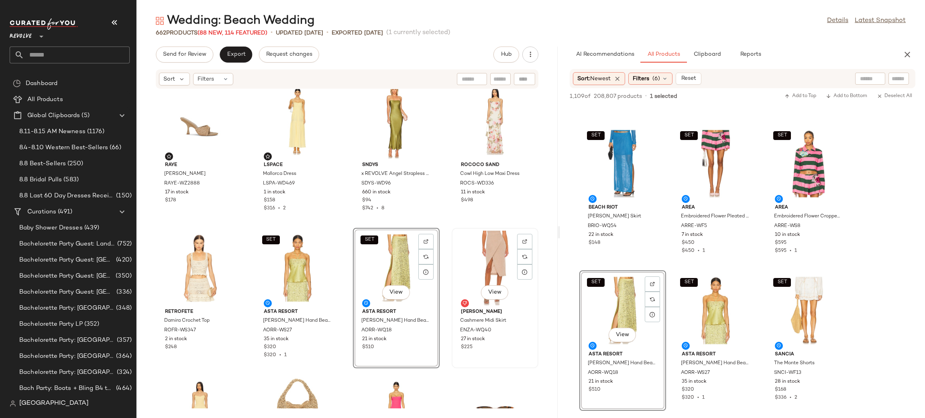
click at [470, 260] on div "View" at bounding box center [494, 268] width 81 height 75
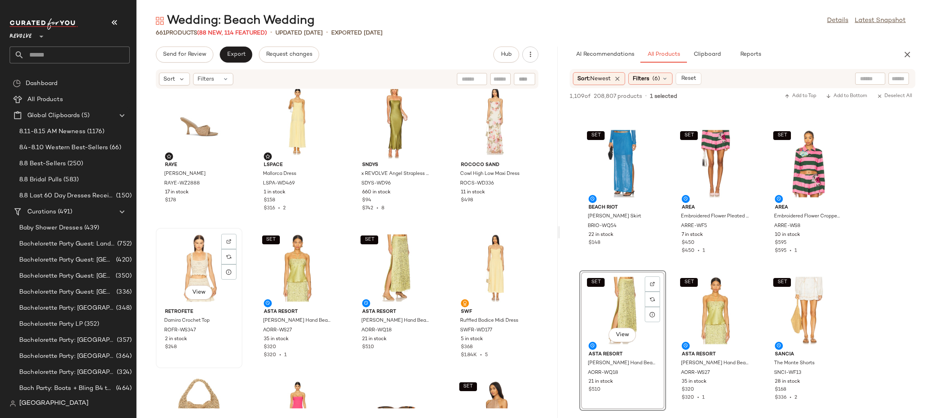
click at [205, 259] on div "View" at bounding box center [199, 268] width 81 height 75
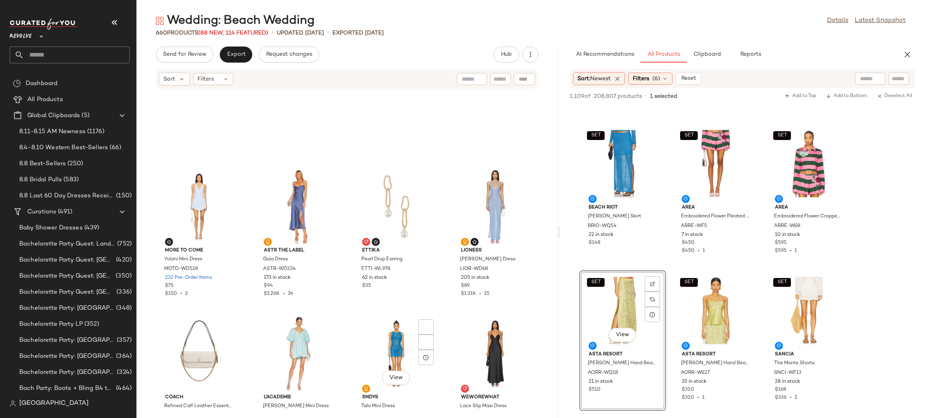
scroll to position [19418, 0]
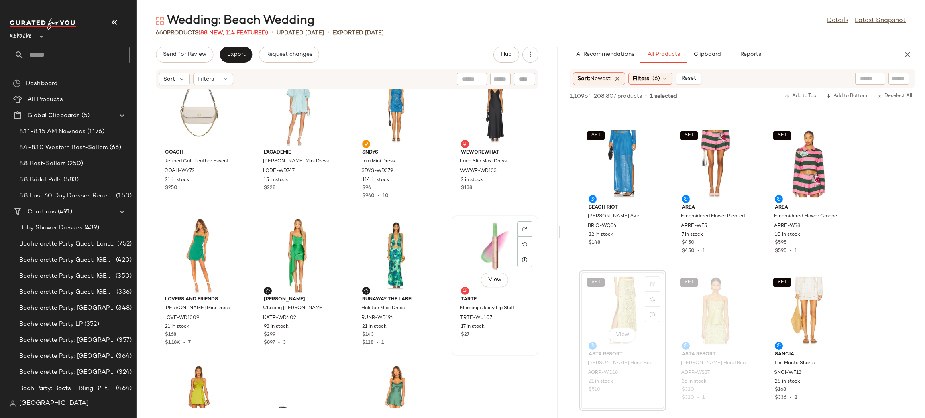
click at [479, 239] on div "View" at bounding box center [494, 255] width 81 height 75
click at [911, 48] on button "button" at bounding box center [907, 55] width 16 height 16
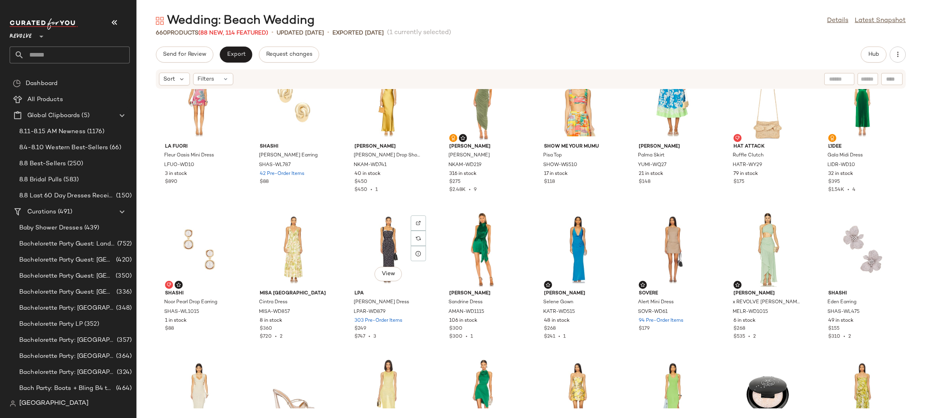
scroll to position [10065, 0]
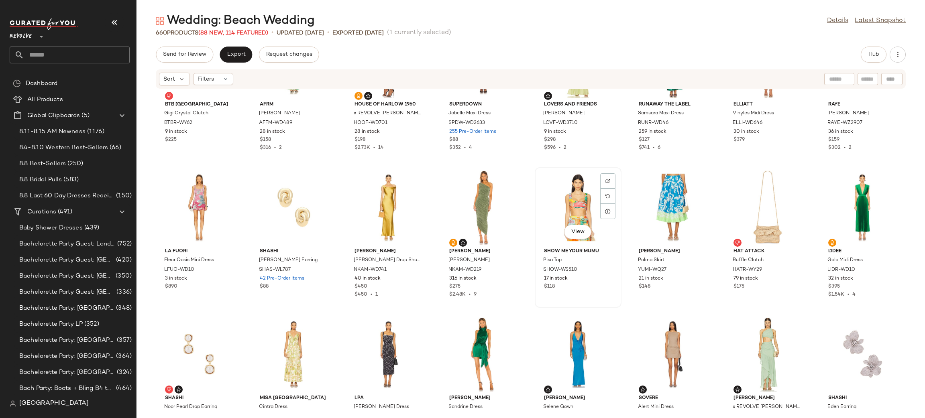
click at [563, 201] on div "View" at bounding box center [577, 207] width 81 height 75
click at [863, 61] on div "Hub" at bounding box center [873, 55] width 26 height 16
click at [864, 56] on button "Hub" at bounding box center [873, 55] width 26 height 16
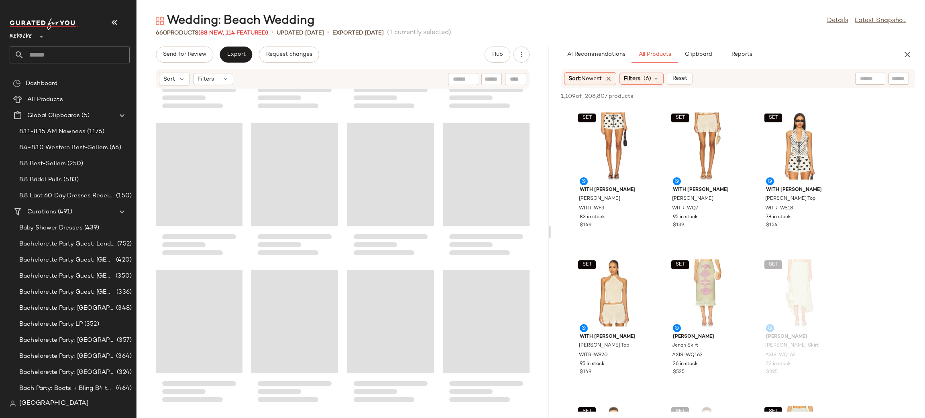
drag, startPoint x: 531, startPoint y: 182, endPoint x: 552, endPoint y: 178, distance: 21.3
click at [552, 178] on div "Wedding: Beach Wedding Details Latest Snapshot 660 Products (88 New, 114 Featur…" at bounding box center [530, 215] width 788 height 405
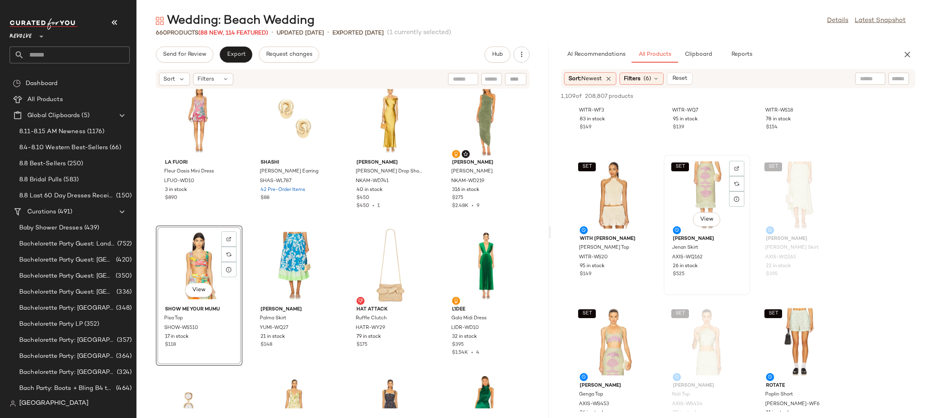
scroll to position [88, 0]
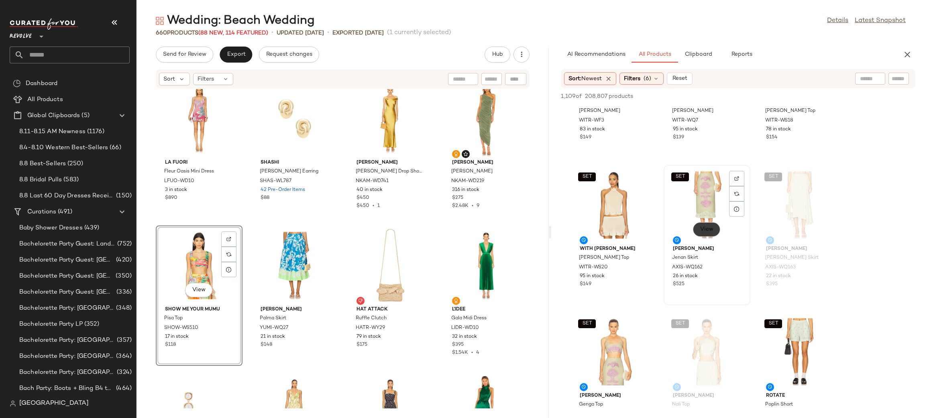
click at [698, 229] on button "View" at bounding box center [706, 229] width 27 height 14
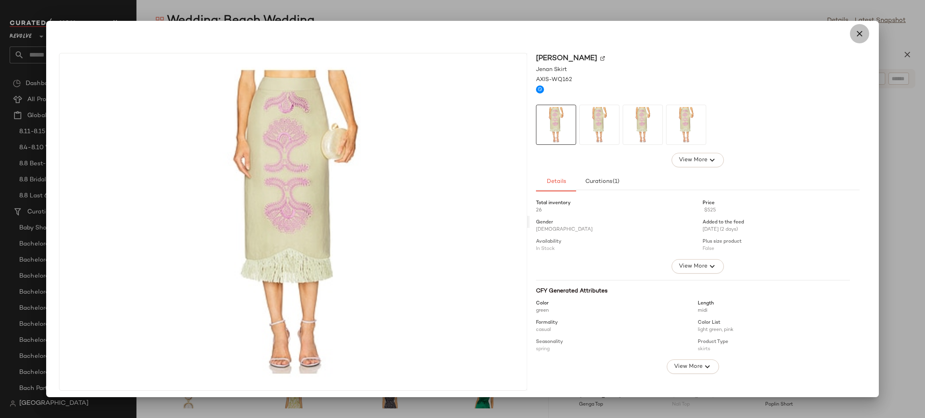
click at [859, 33] on icon "button" at bounding box center [859, 34] width 10 height 10
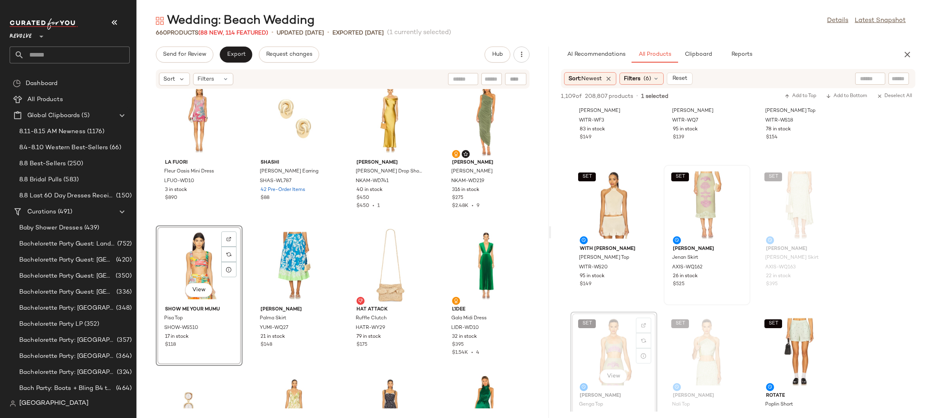
scroll to position [20291, 0]
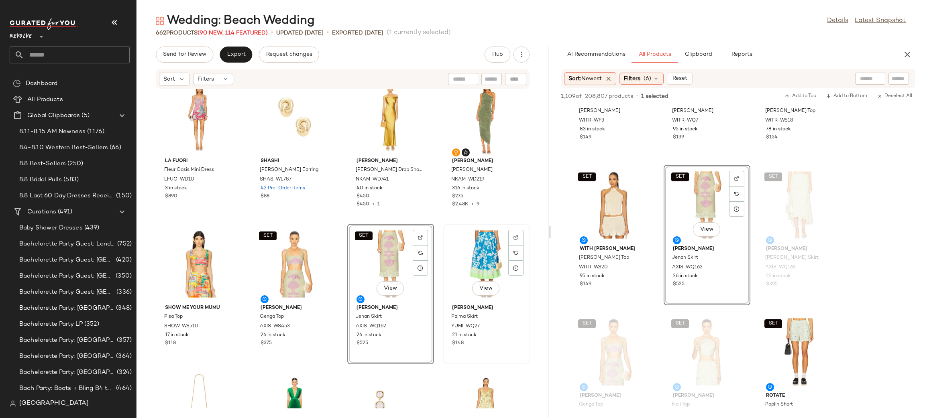
click at [459, 249] on div "View" at bounding box center [485, 264] width 81 height 75
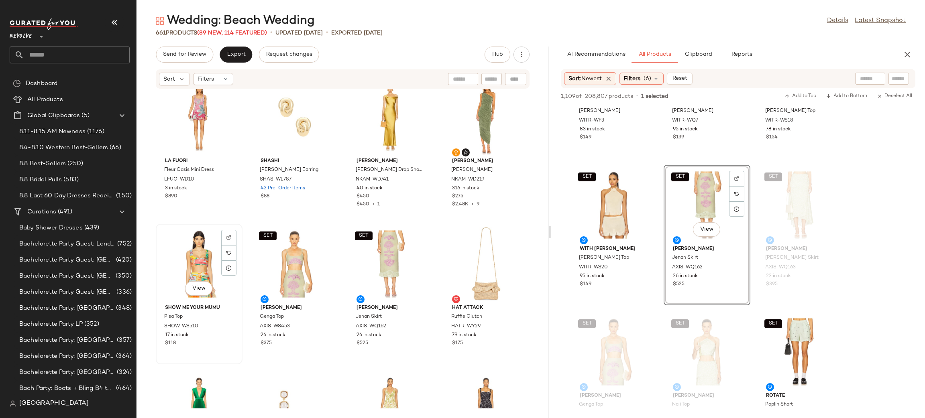
click at [213, 264] on div "View" at bounding box center [199, 264] width 81 height 75
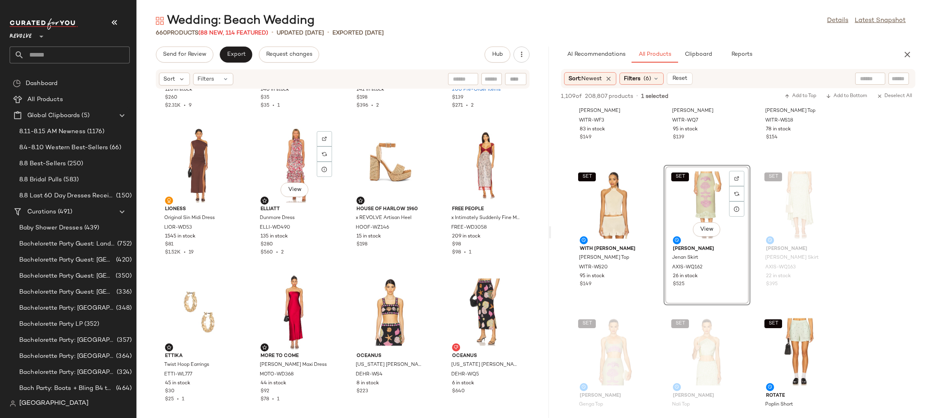
scroll to position [23919, 0]
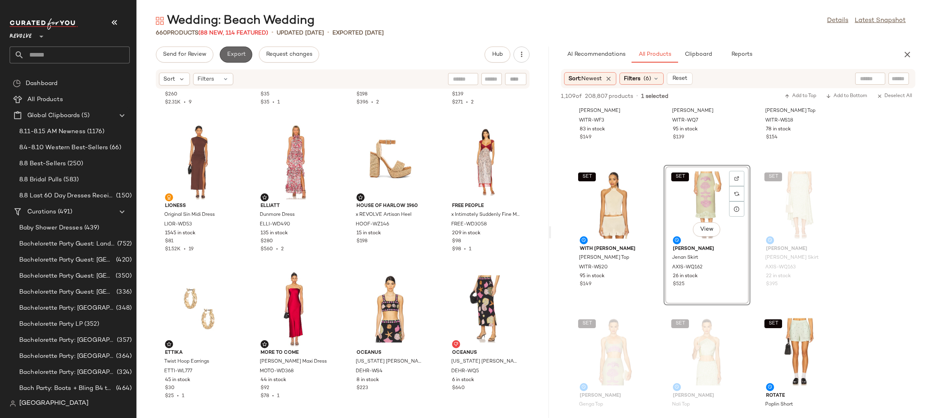
click at [234, 55] on span "Export" at bounding box center [235, 54] width 19 height 6
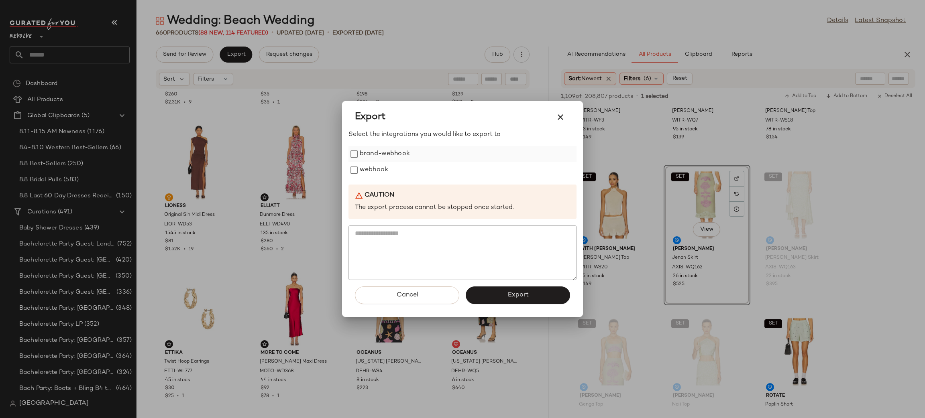
click at [363, 158] on label "brand-webhook" at bounding box center [385, 154] width 50 height 16
click at [484, 303] on button "Export" at bounding box center [518, 296] width 104 height 18
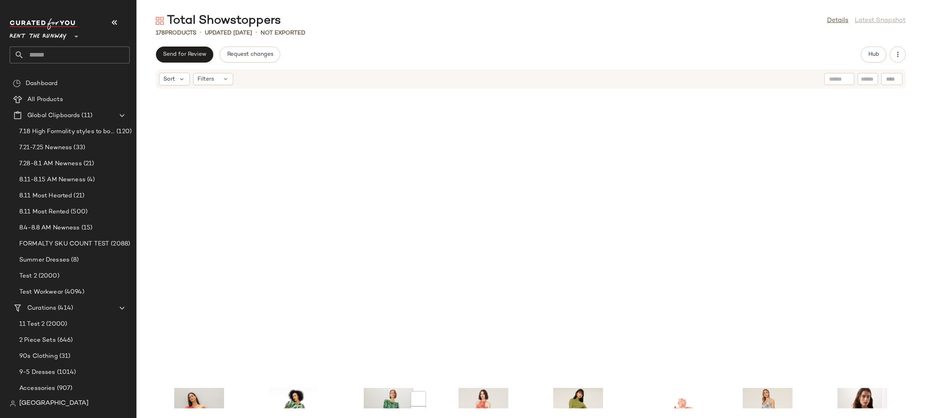
scroll to position [3060, 0]
